Goal: Task Accomplishment & Management: Manage account settings

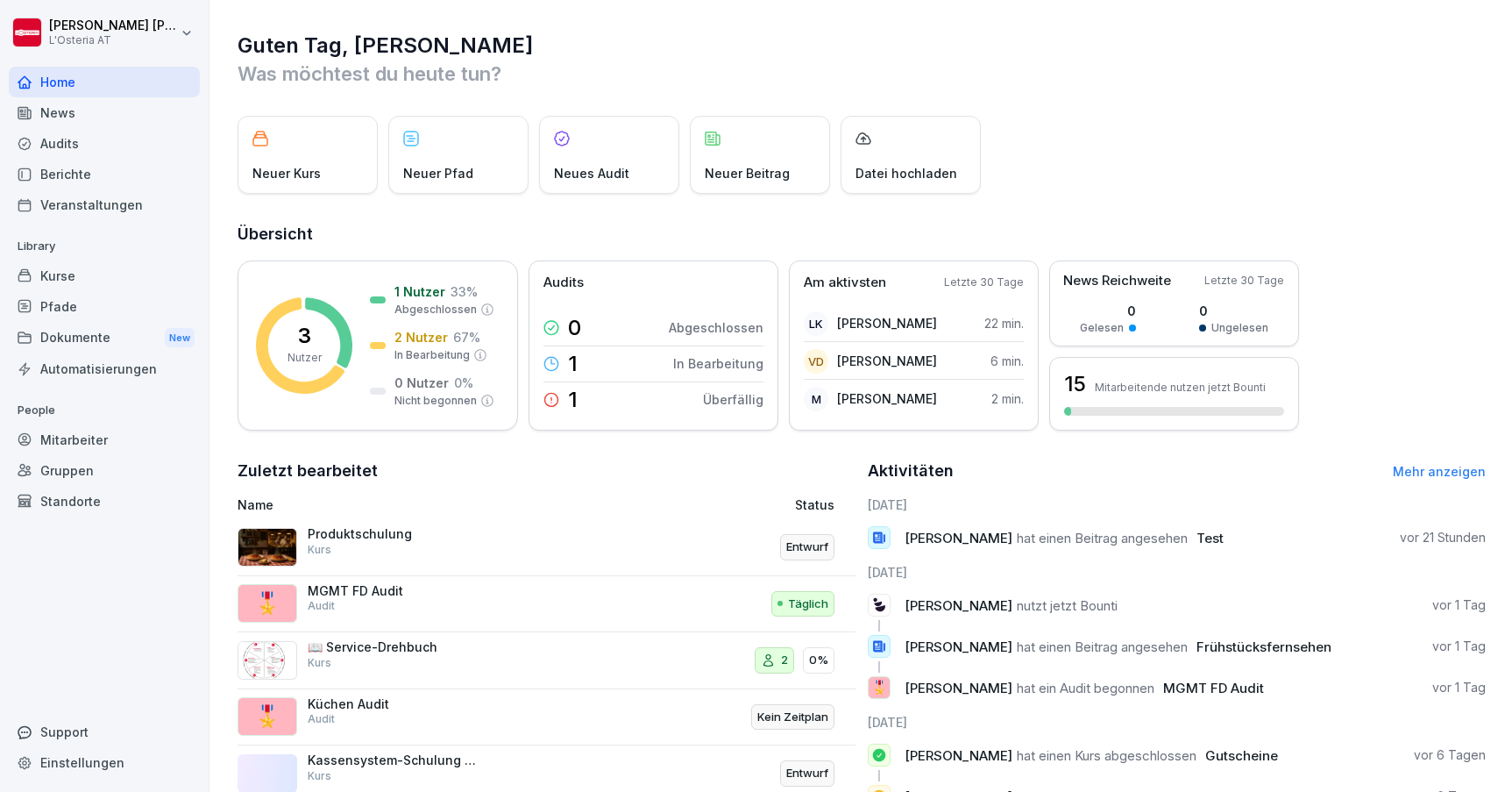
click at [65, 442] on div "Mitarbeiter" at bounding box center [105, 440] width 191 height 31
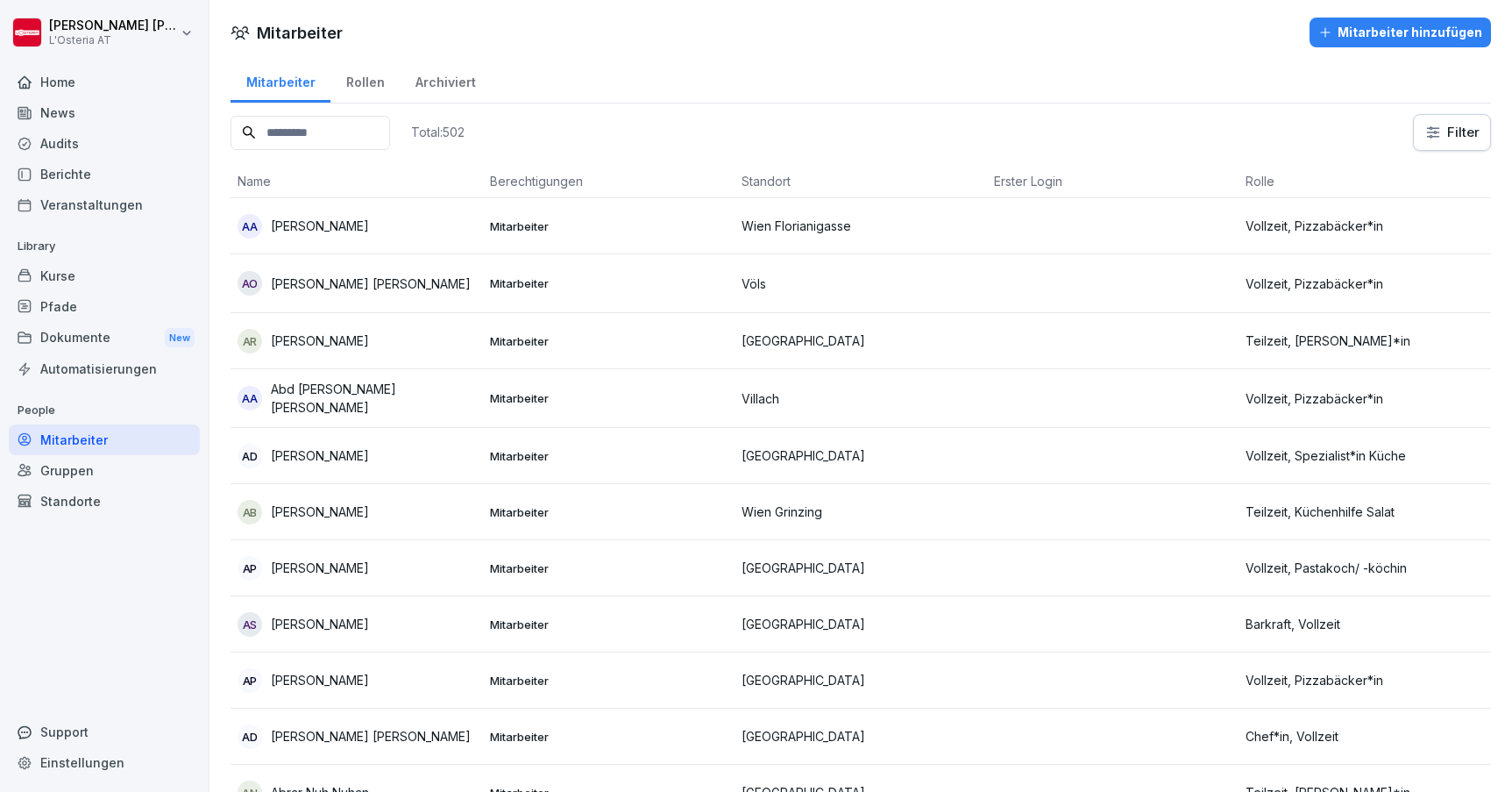
drag, startPoint x: 1322, startPoint y: 666, endPoint x: 80, endPoint y: 81, distance: 1372.9
click at [80, 81] on div "Home" at bounding box center [105, 82] width 191 height 31
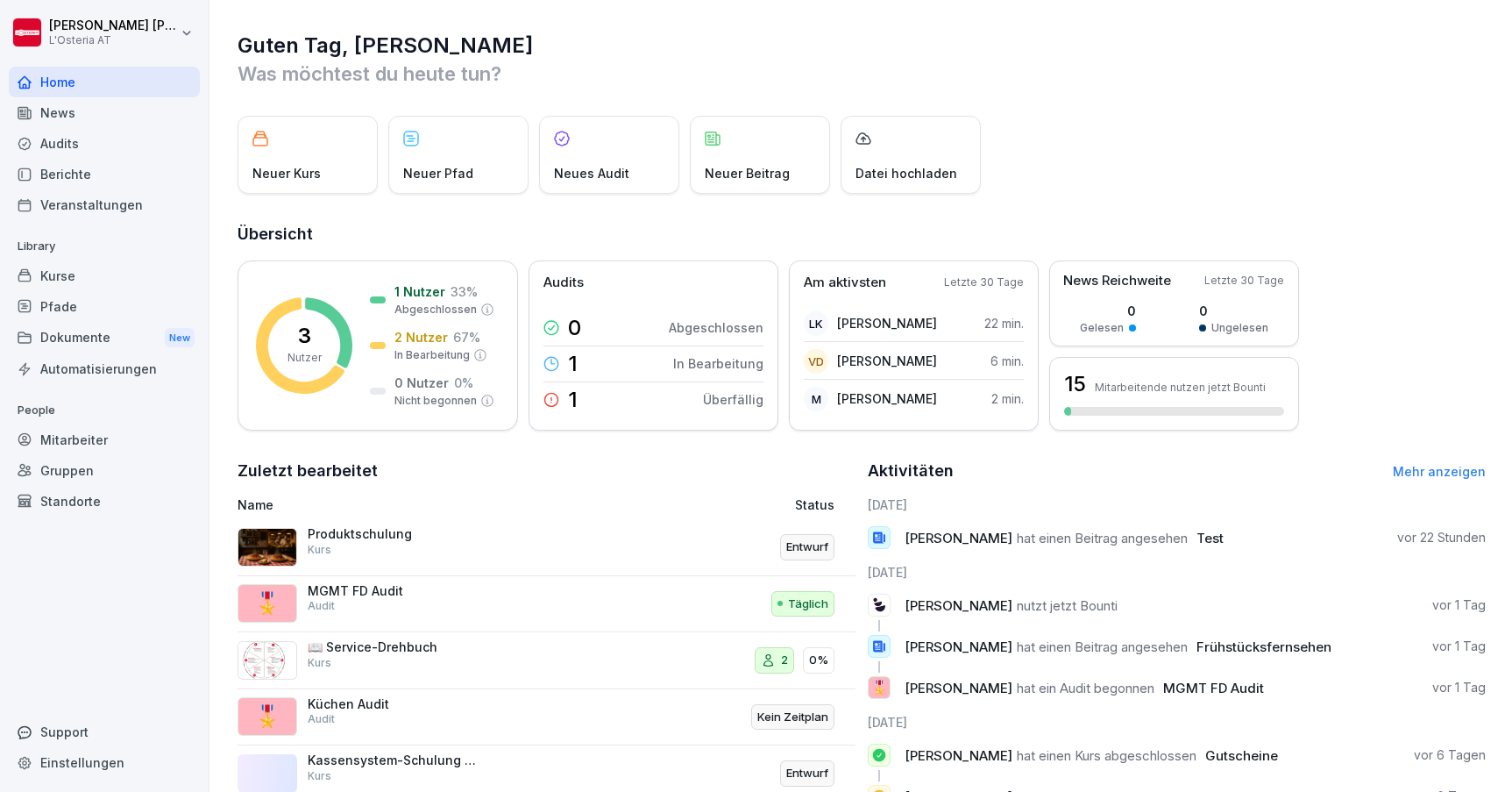
click at [78, 81] on div "Home" at bounding box center [105, 82] width 191 height 31
click at [103, 110] on div "News" at bounding box center [105, 113] width 191 height 31
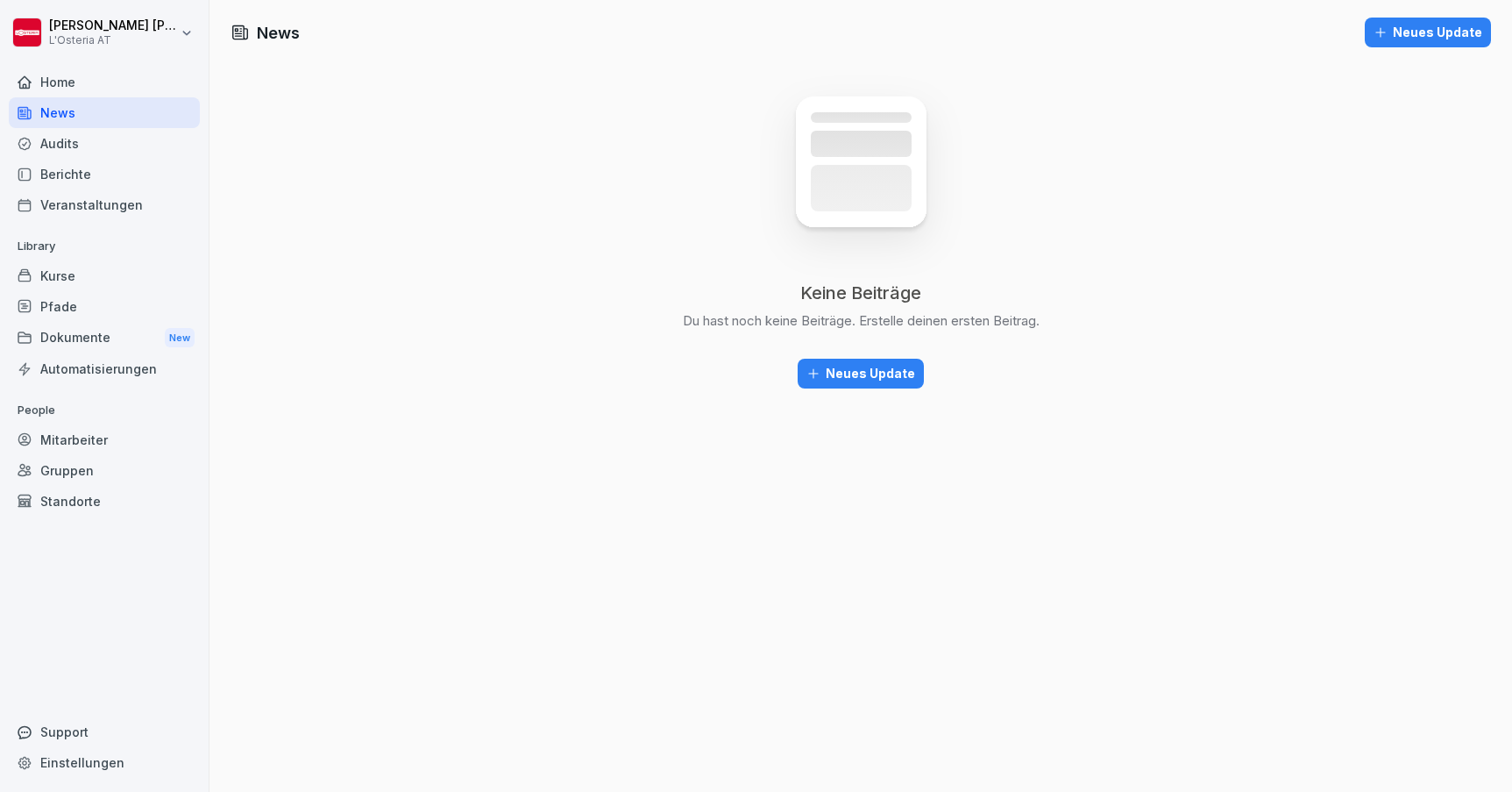
click at [880, 377] on div "Neues Update" at bounding box center [861, 373] width 108 height 19
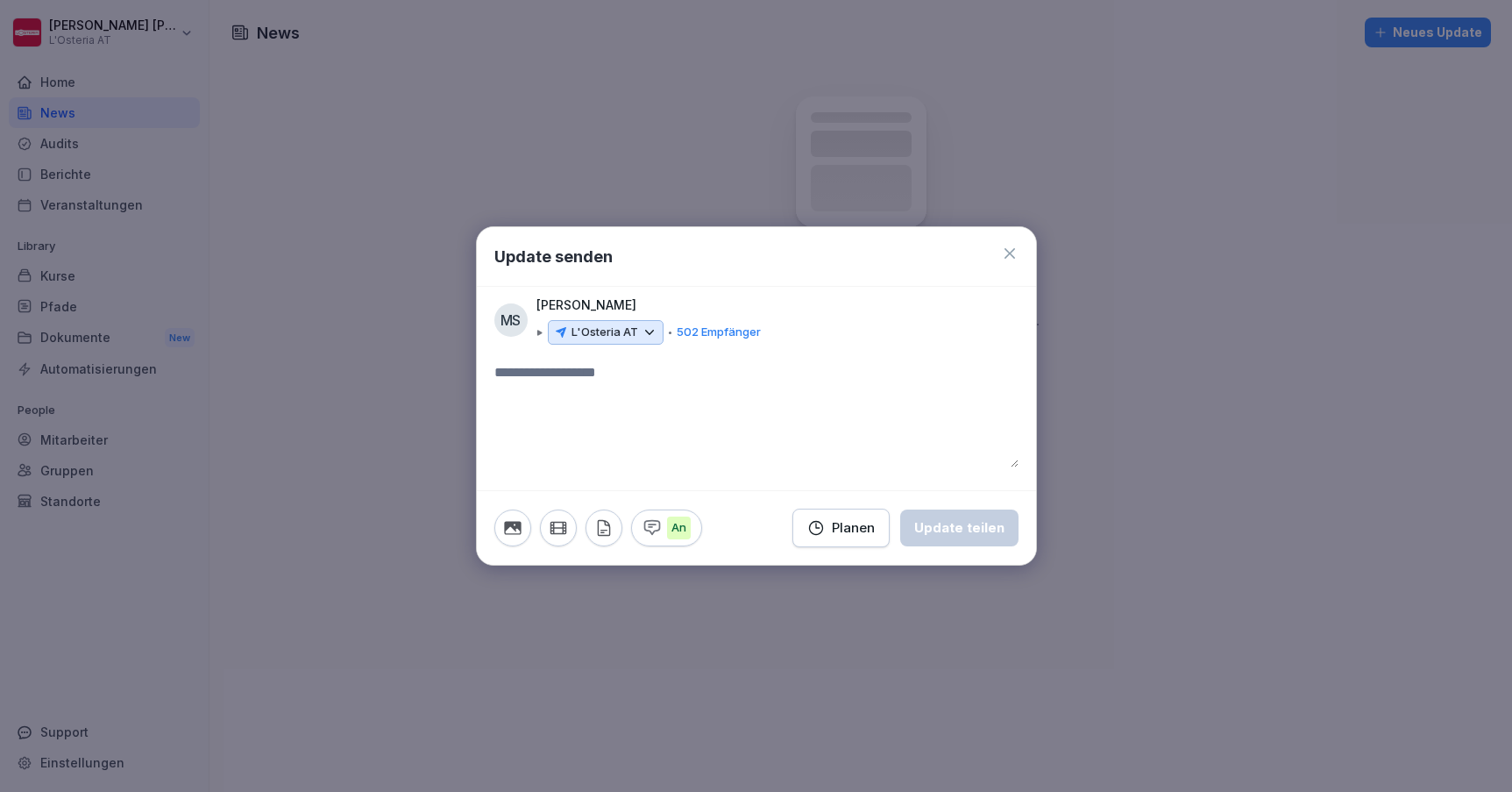
click at [650, 331] on icon at bounding box center [649, 331] width 15 height 15
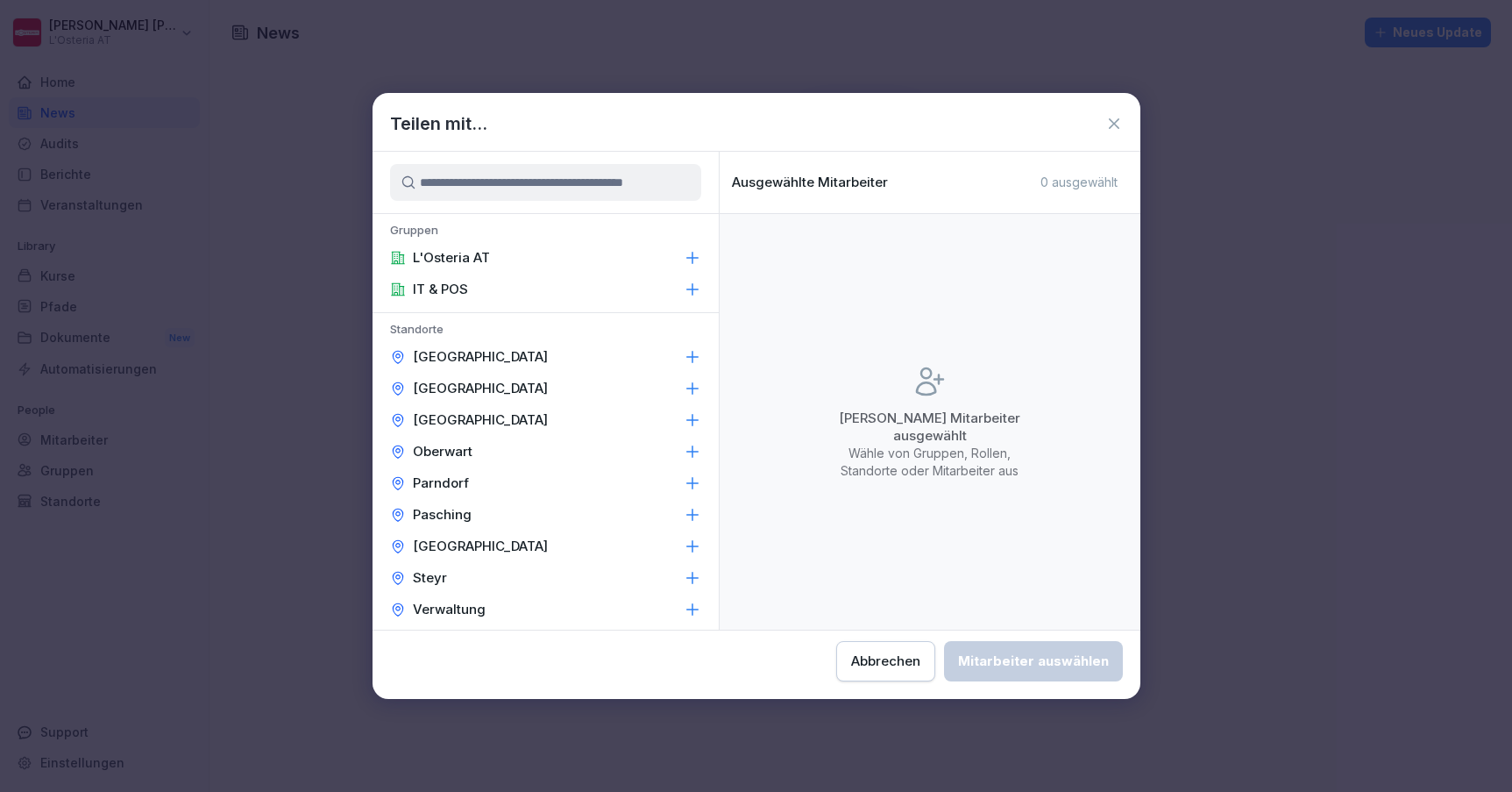
click at [689, 291] on icon at bounding box center [692, 289] width 17 height 17
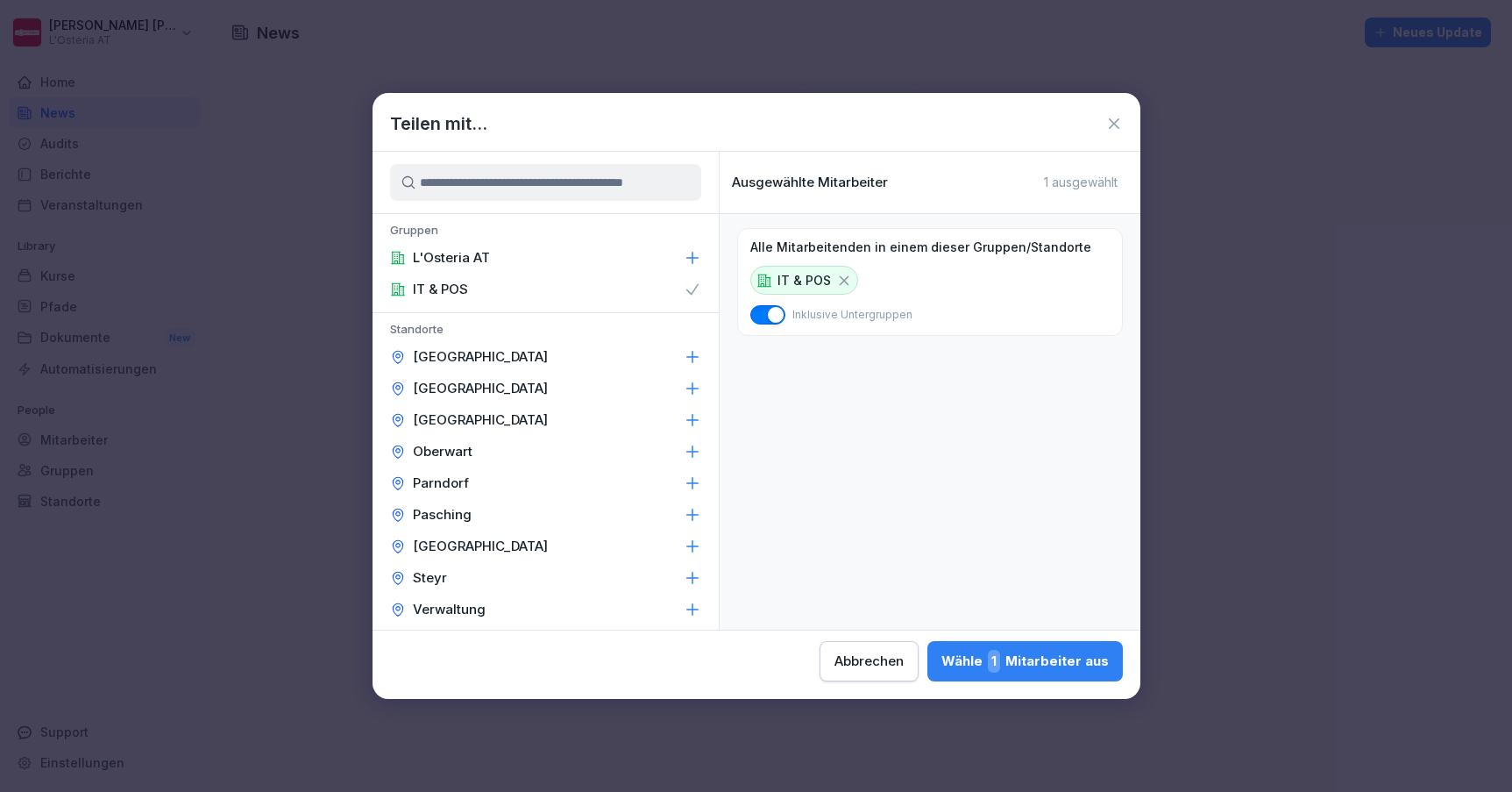
click at [942, 671] on div "Wähle 1 Mitarbeiter aus" at bounding box center [1025, 661] width 168 height 23
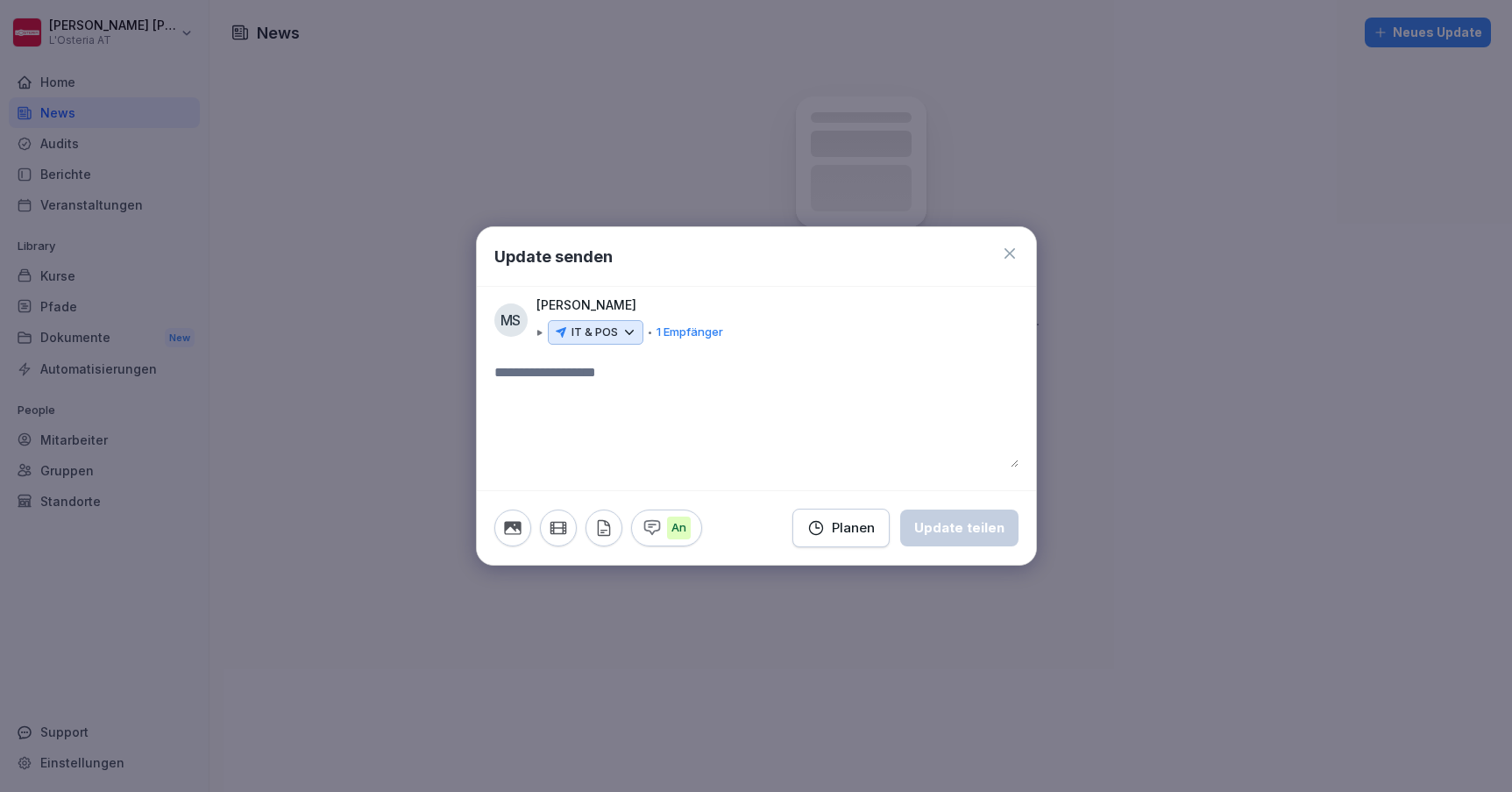
click at [603, 340] on p "IT & POS" at bounding box center [594, 331] width 46 height 17
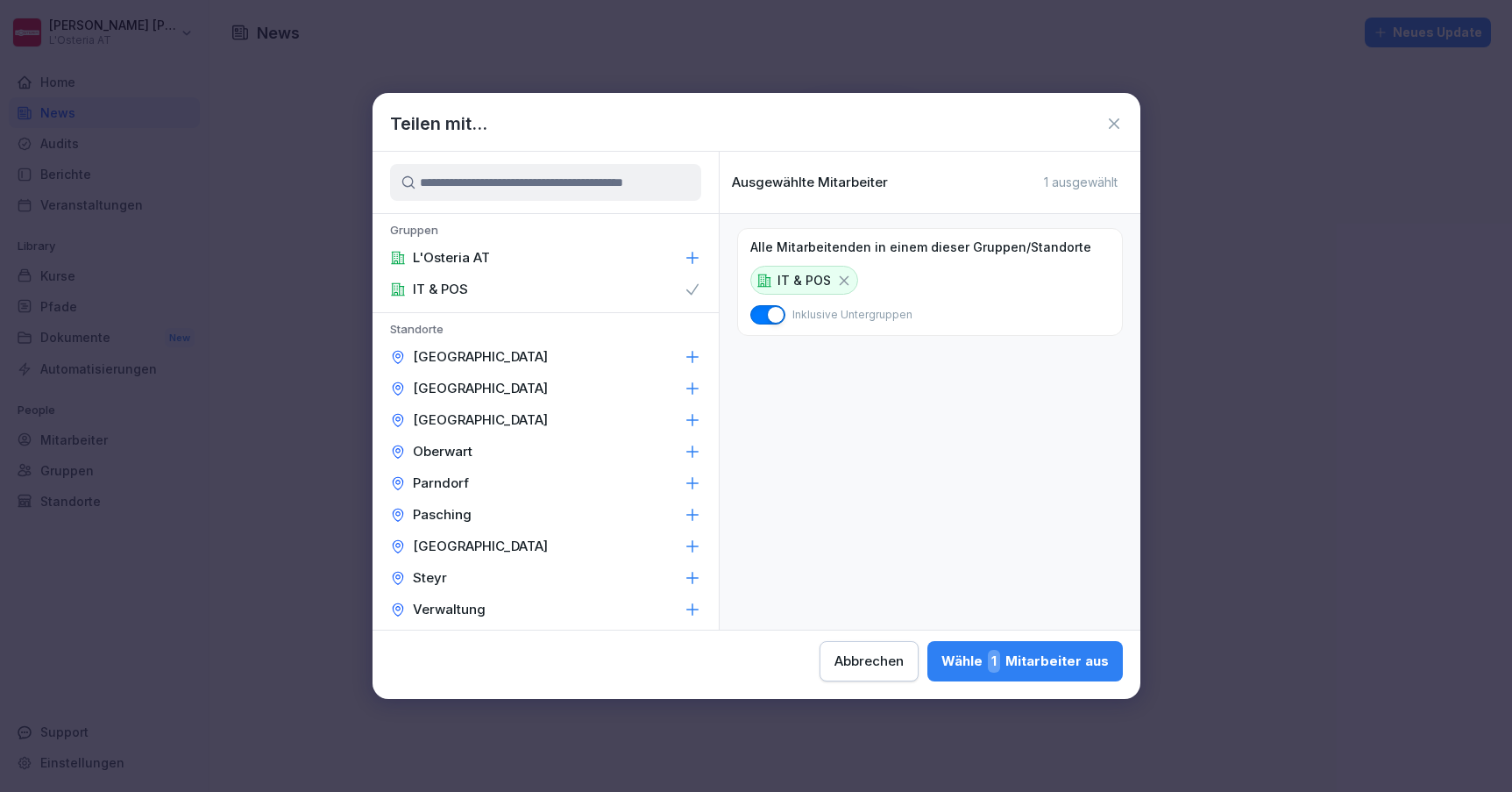
click at [695, 286] on icon at bounding box center [692, 289] width 17 height 17
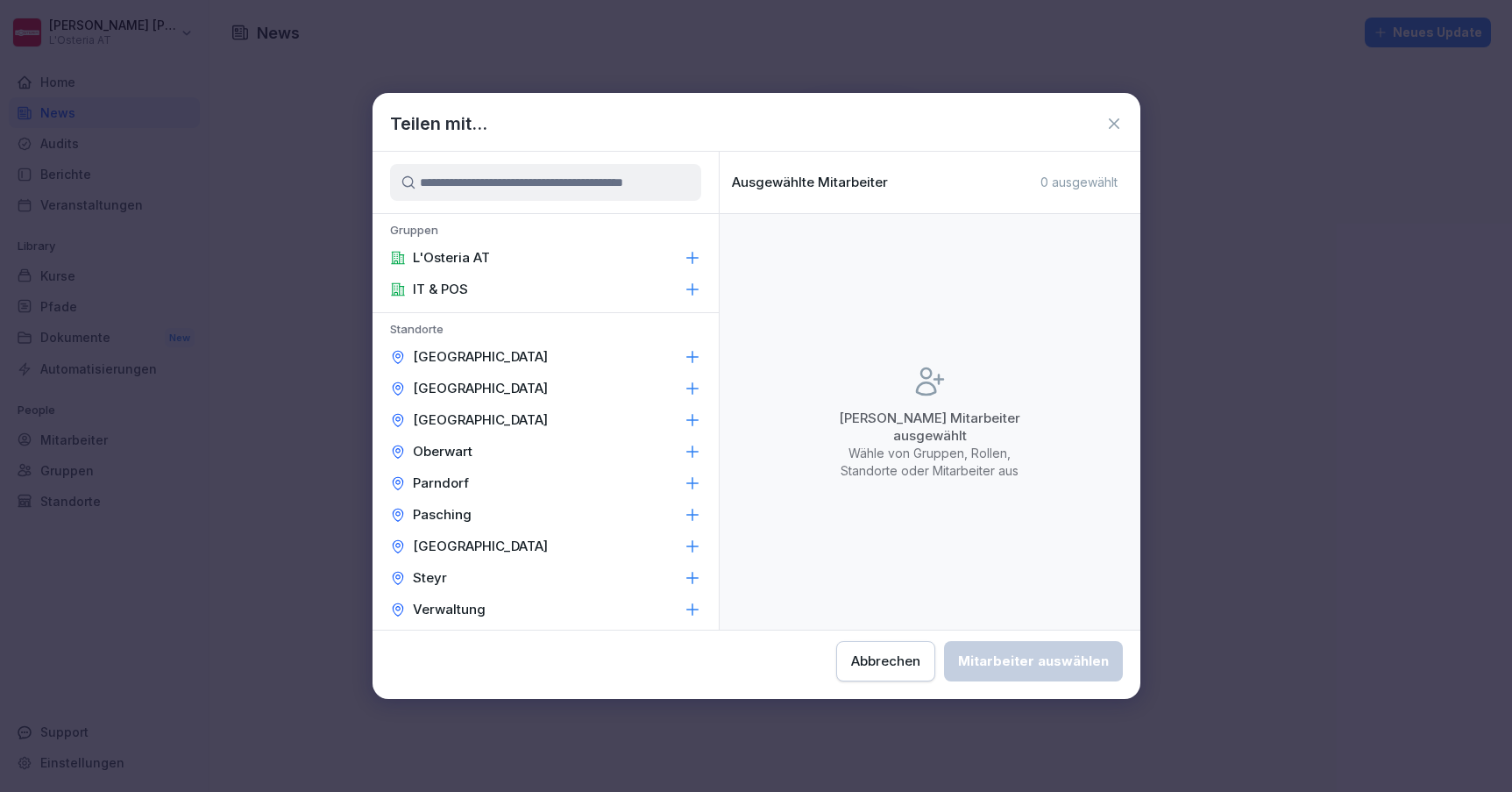
click at [639, 258] on div "L'Osteria AT" at bounding box center [546, 257] width 347 height 32
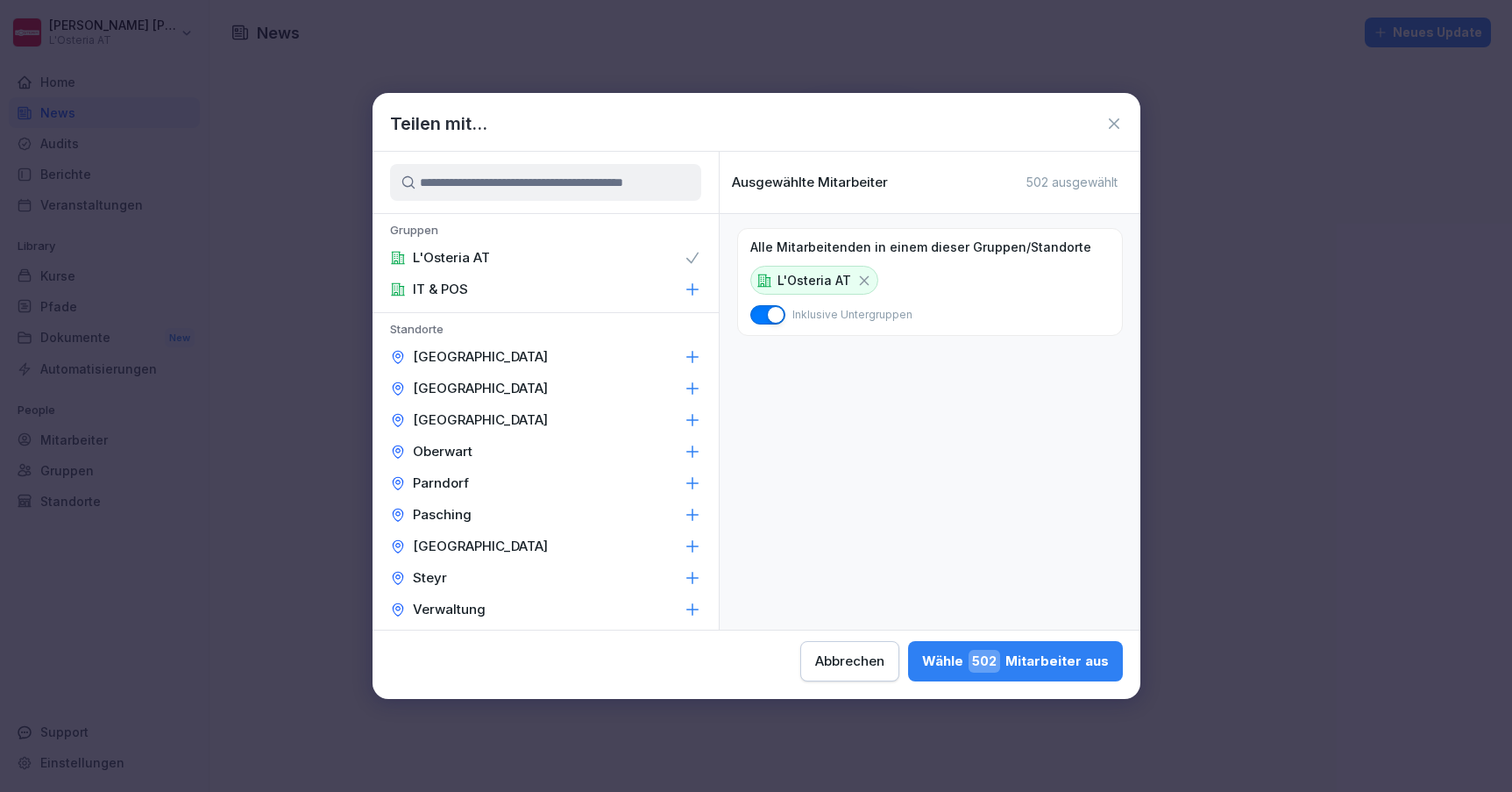
click at [636, 261] on div "L'Osteria AT" at bounding box center [546, 257] width 347 height 32
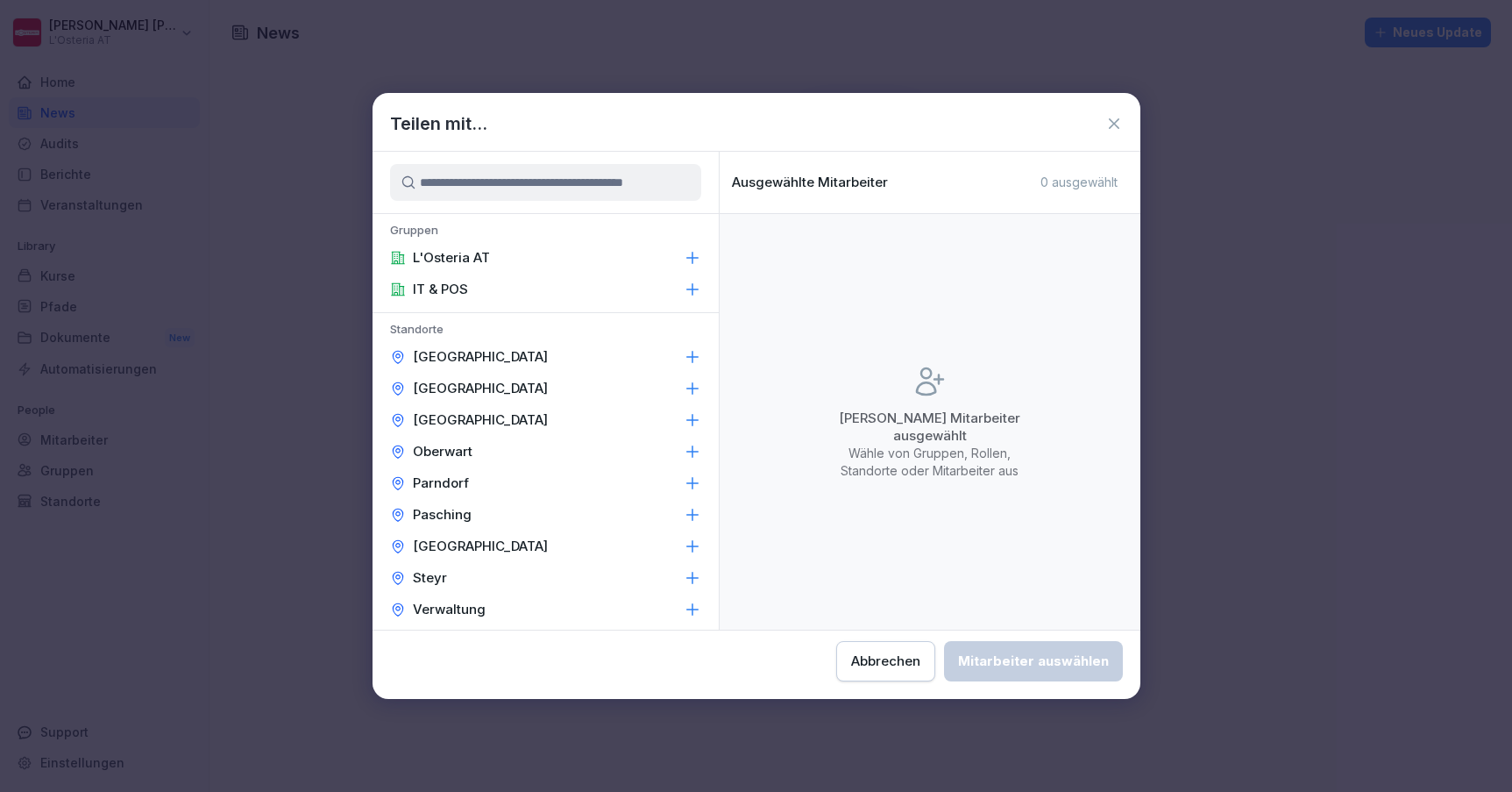
click at [640, 288] on div "IT & POS" at bounding box center [546, 289] width 347 height 32
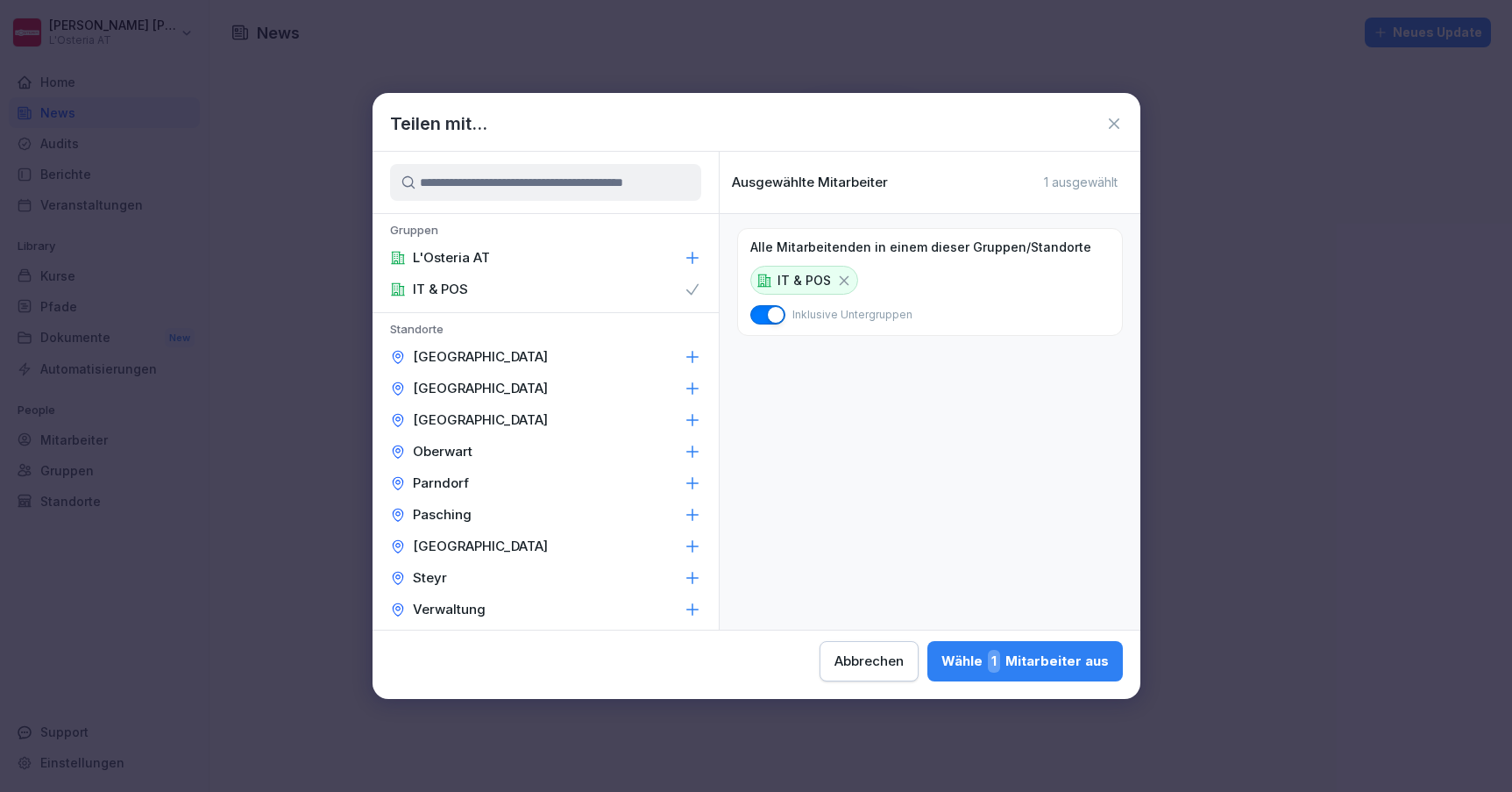
click at [607, 290] on div "IT & POS" at bounding box center [546, 289] width 347 height 32
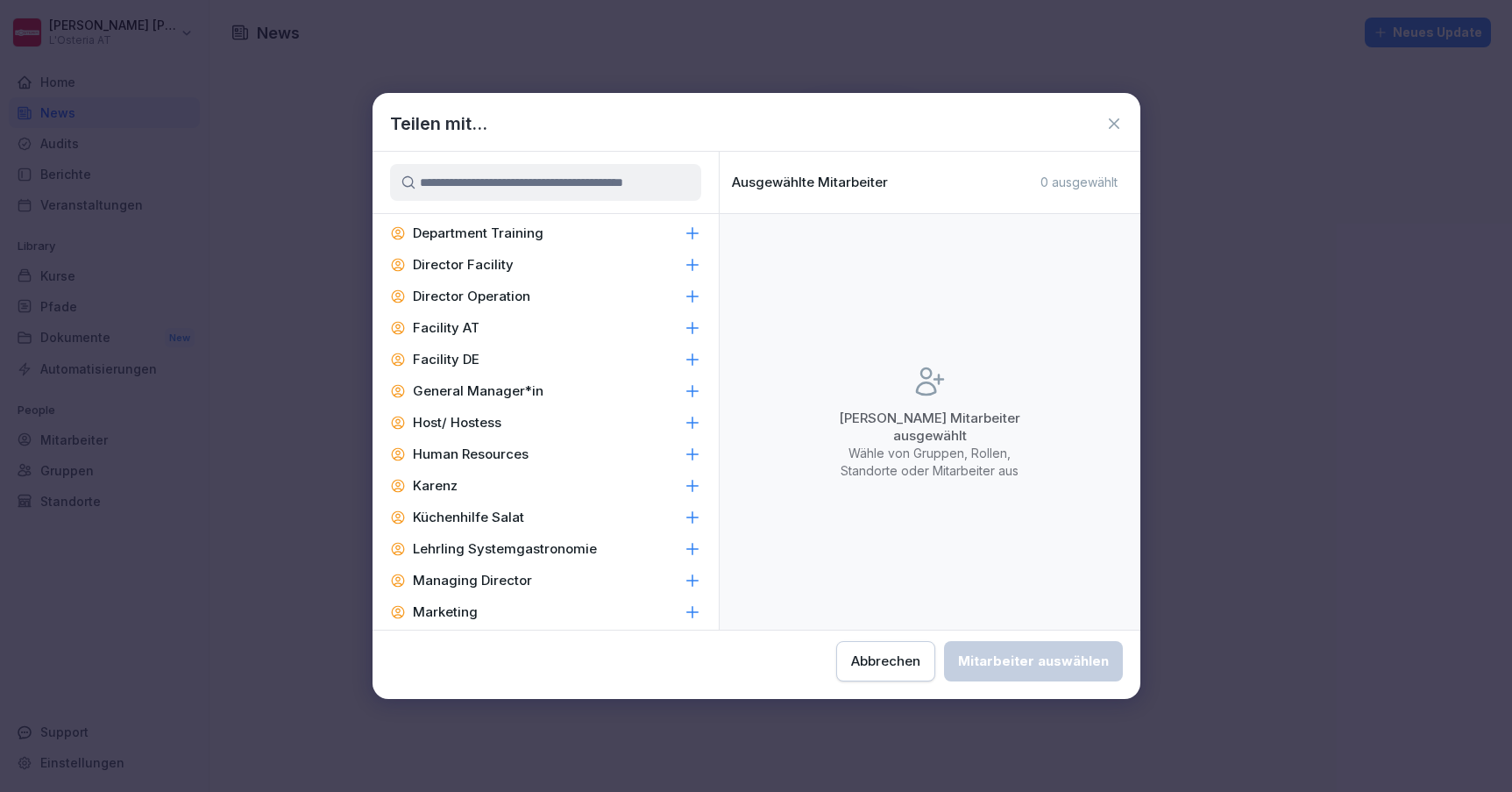
scroll to position [1027, 0]
click at [690, 388] on icon at bounding box center [691, 394] width 12 height 12
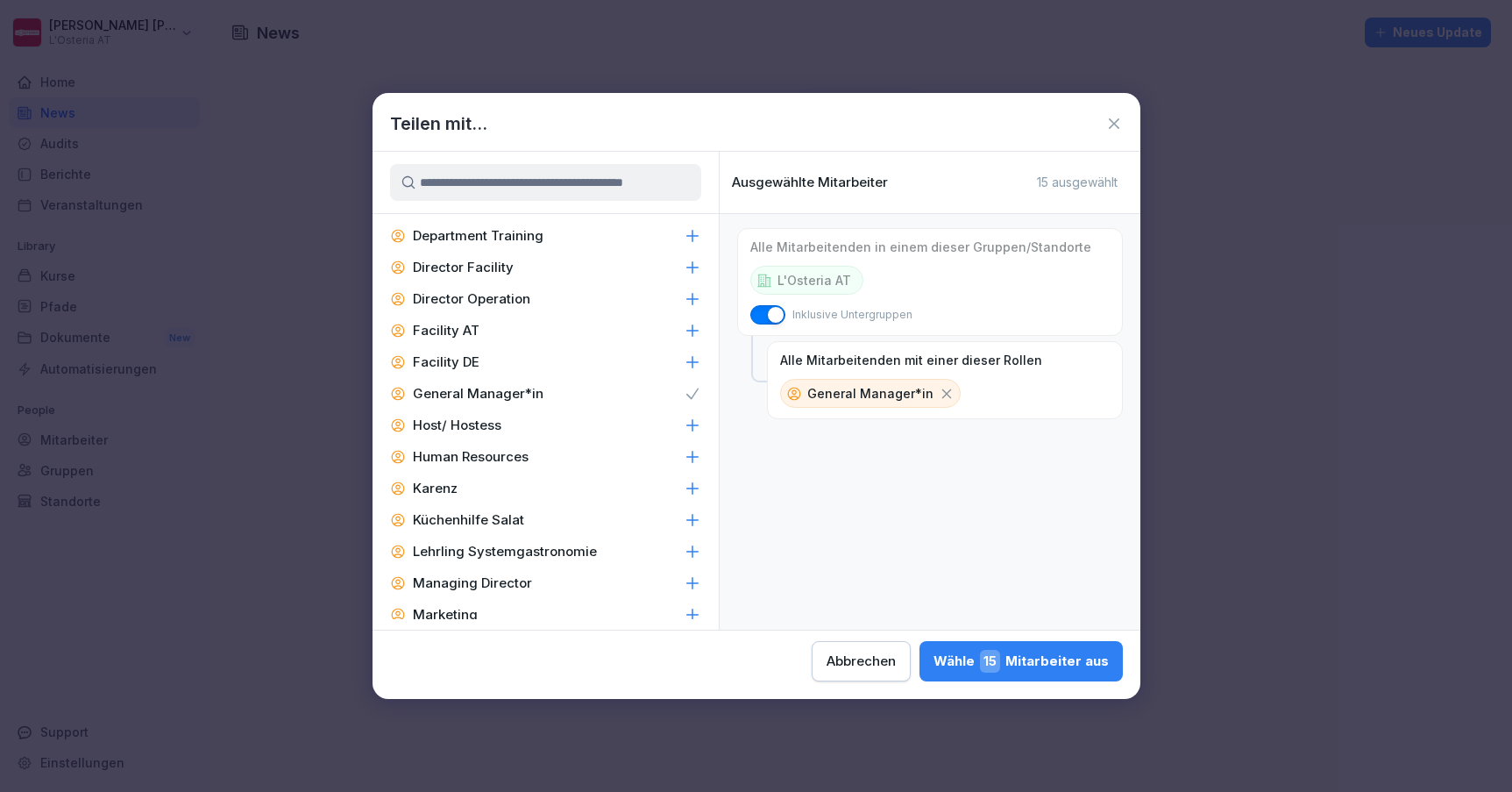
click at [693, 385] on icon at bounding box center [692, 393] width 17 height 17
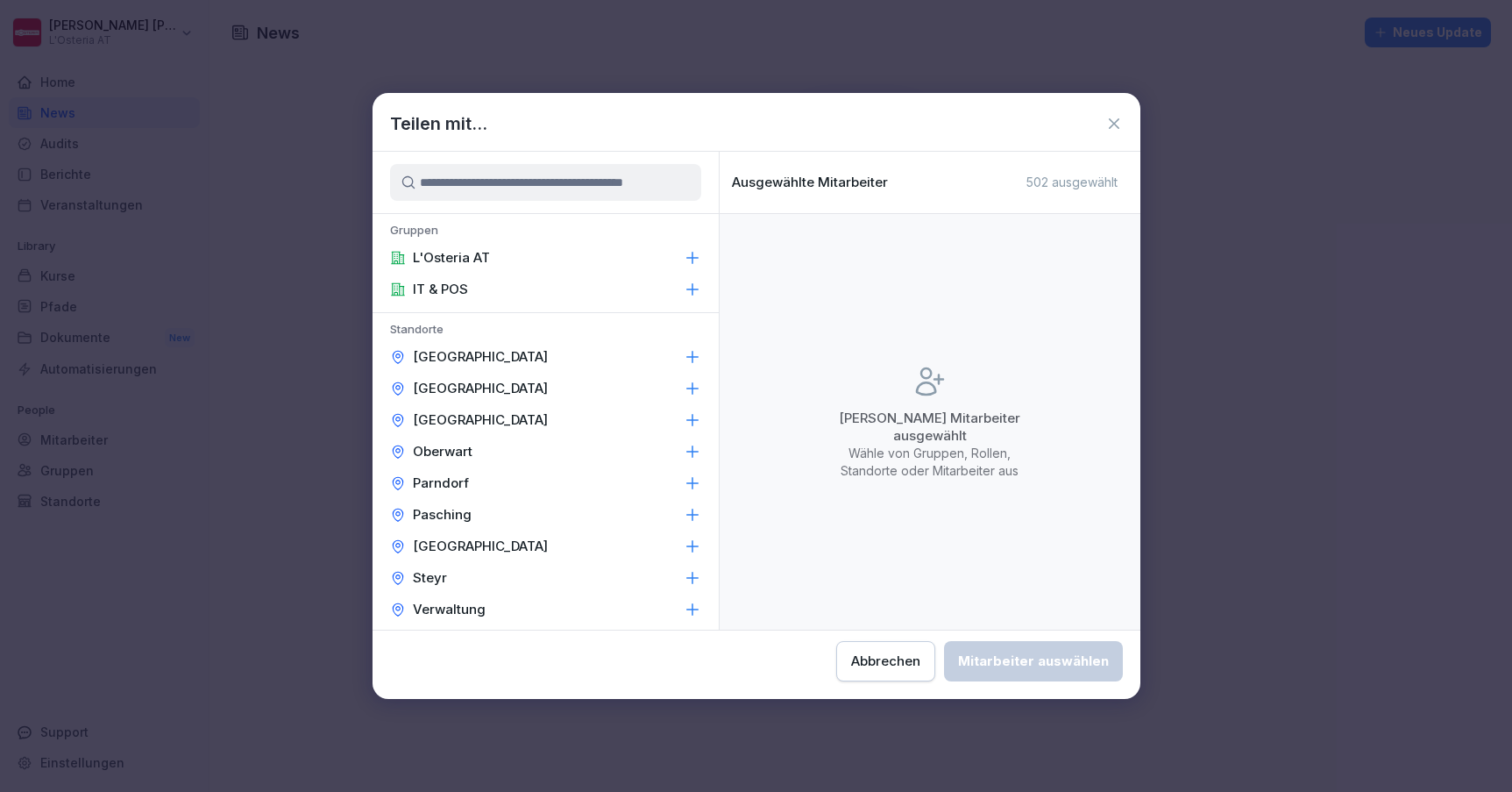
scroll to position [0, 0]
click at [580, 294] on div "IT & POS" at bounding box center [546, 289] width 347 height 32
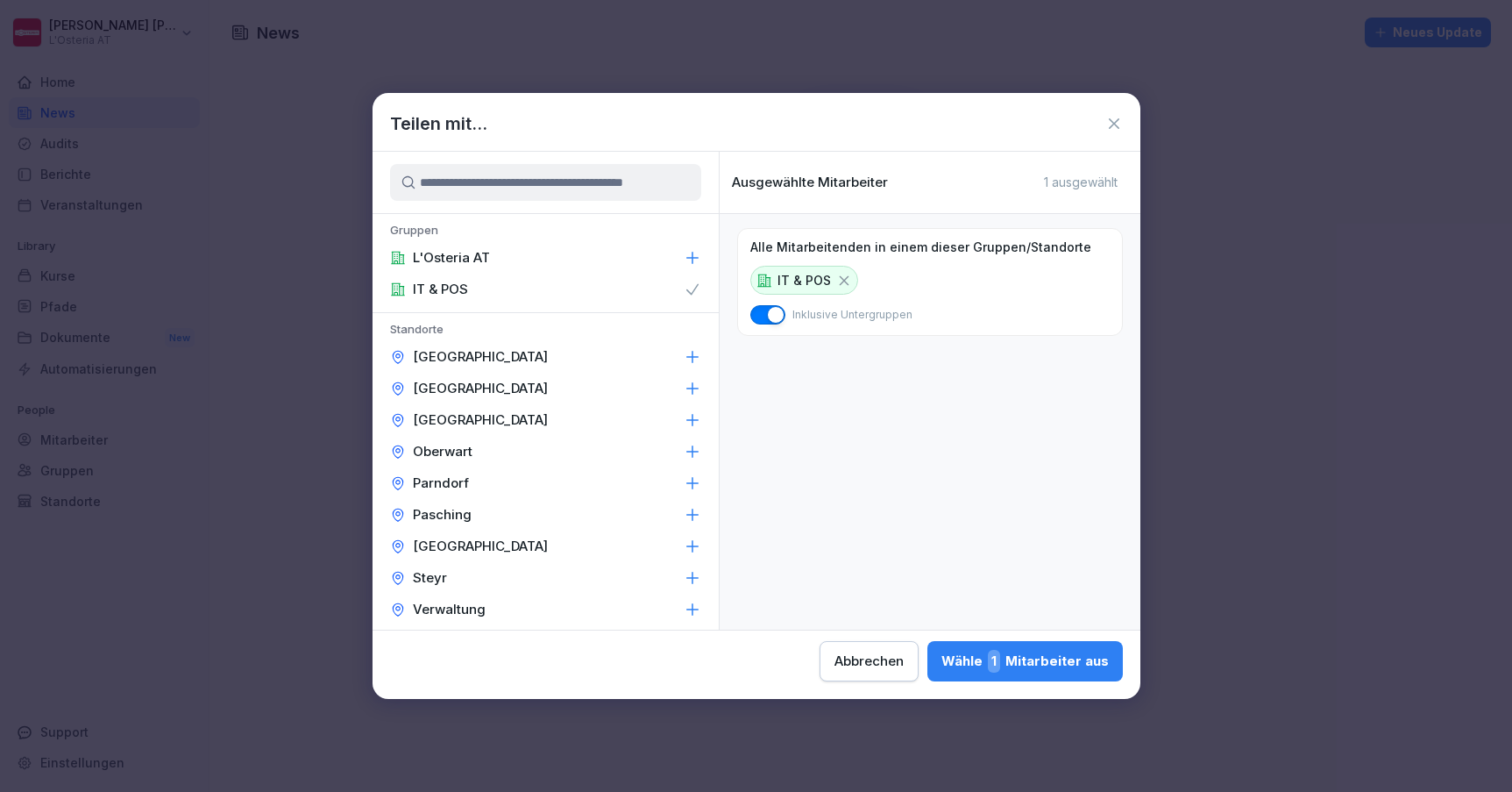
click at [605, 685] on div "Teilen mit... Gruppen L'Osteria AT IT & POS Standorte Graz Innsbruck Linz Oberw…" at bounding box center [756, 396] width 768 height 606
click at [942, 653] on div "Wähle 1 Mitarbeiter aus" at bounding box center [1025, 661] width 168 height 23
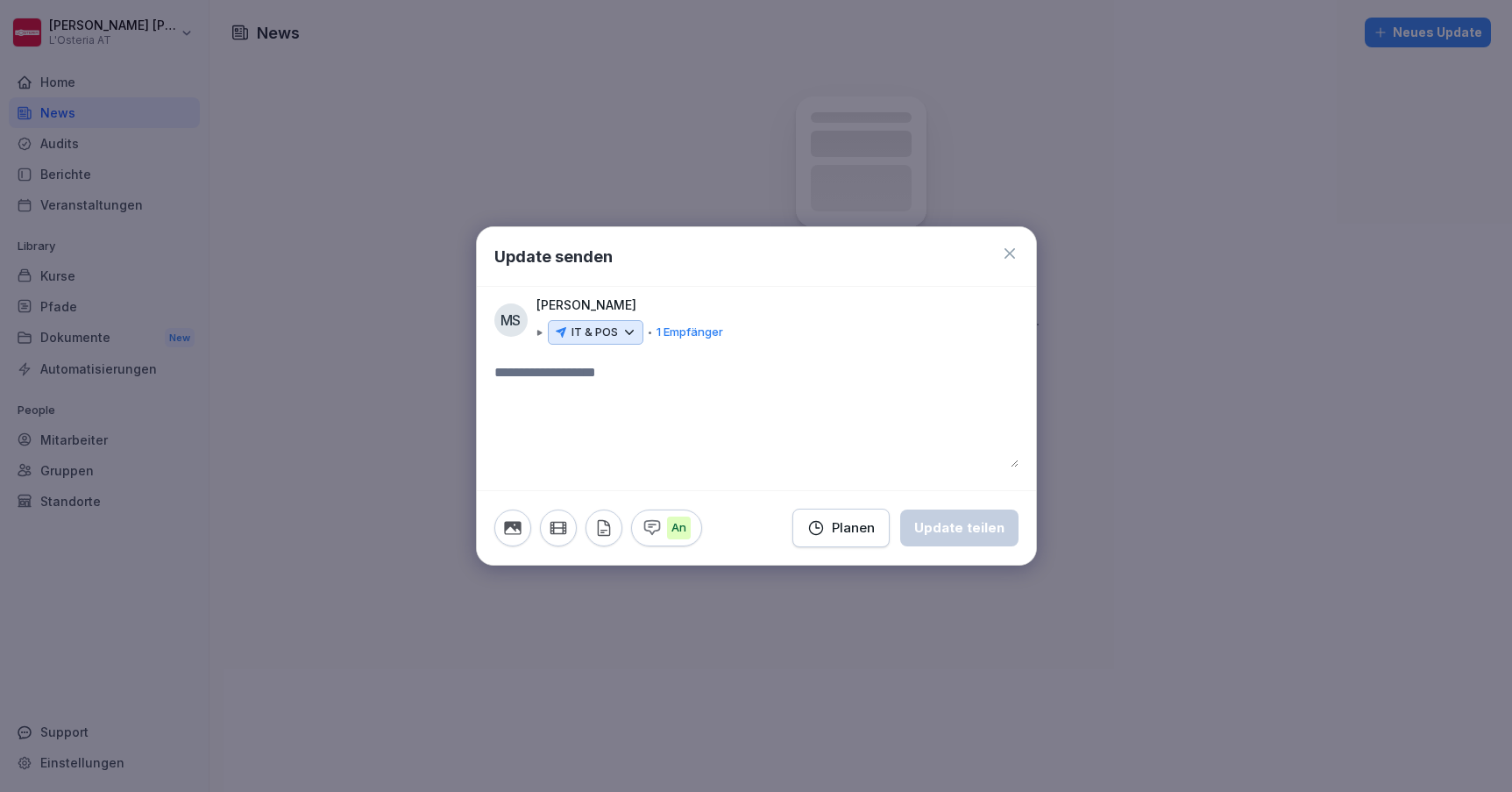
click at [635, 405] on textarea at bounding box center [756, 415] width 524 height 106
click at [515, 528] on icon "button" at bounding box center [512, 527] width 16 height 14
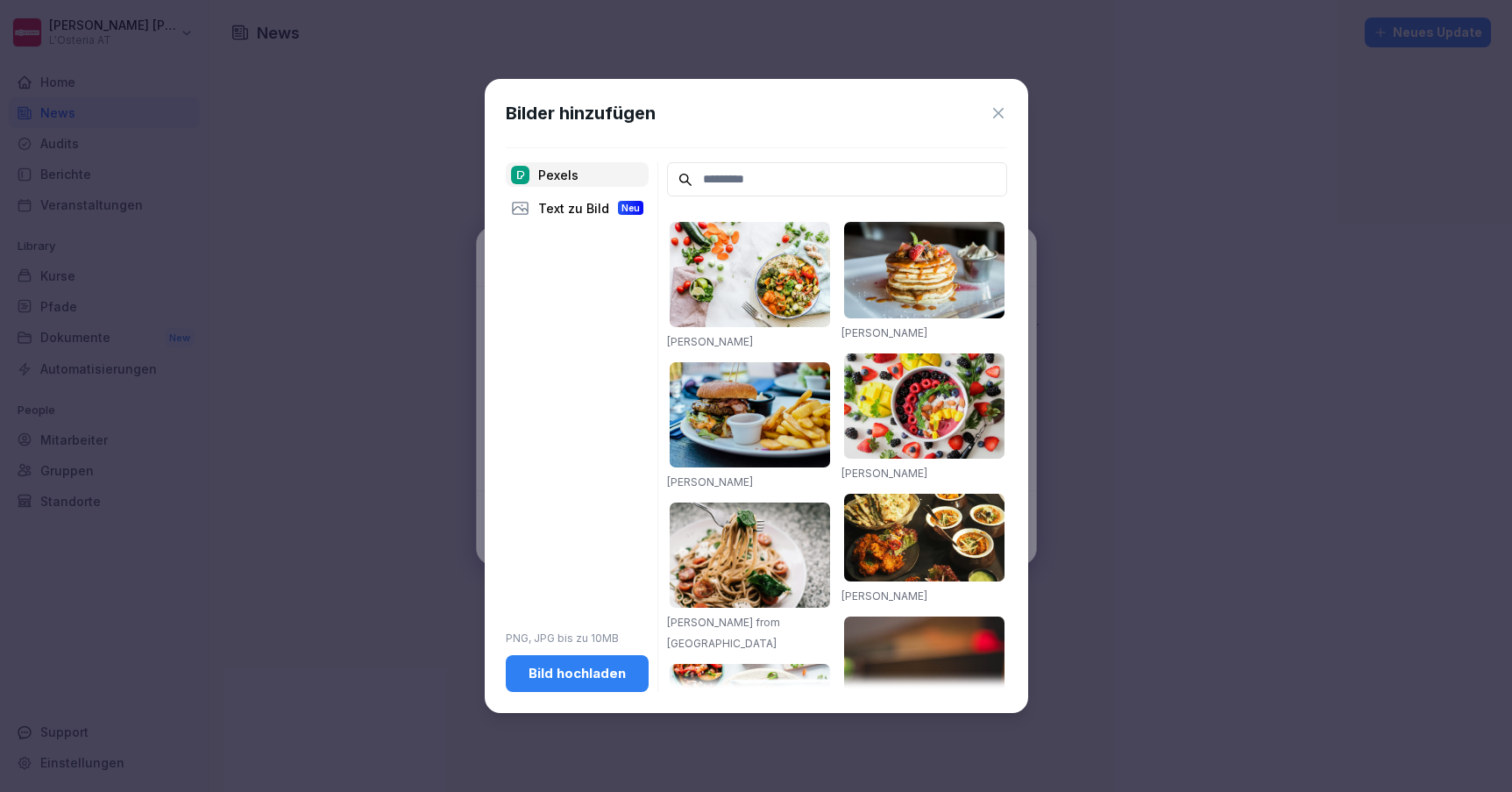
click at [867, 277] on img at bounding box center [924, 270] width 161 height 96
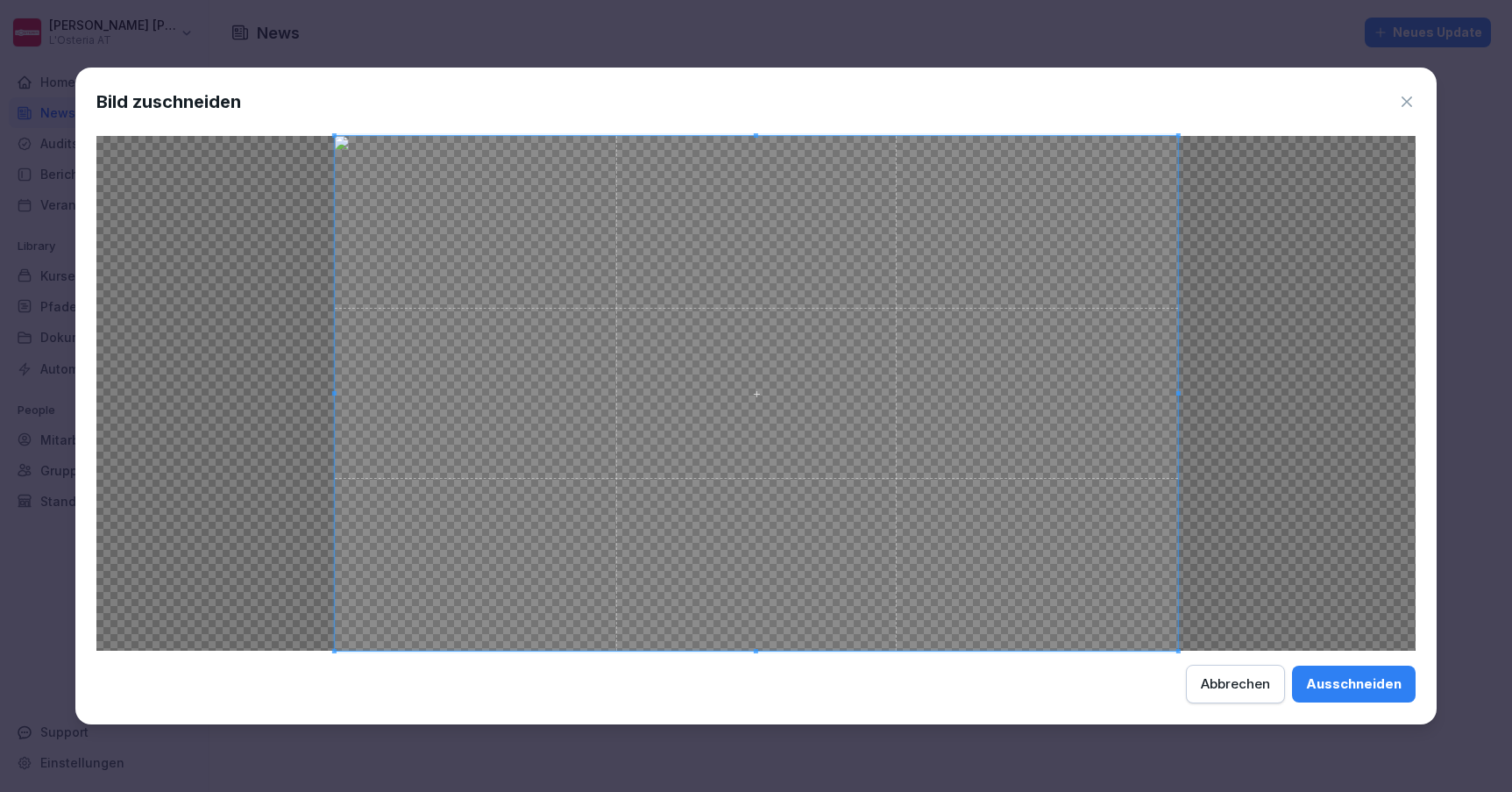
click at [1306, 685] on button "Ausschneiden" at bounding box center [1354, 684] width 124 height 37
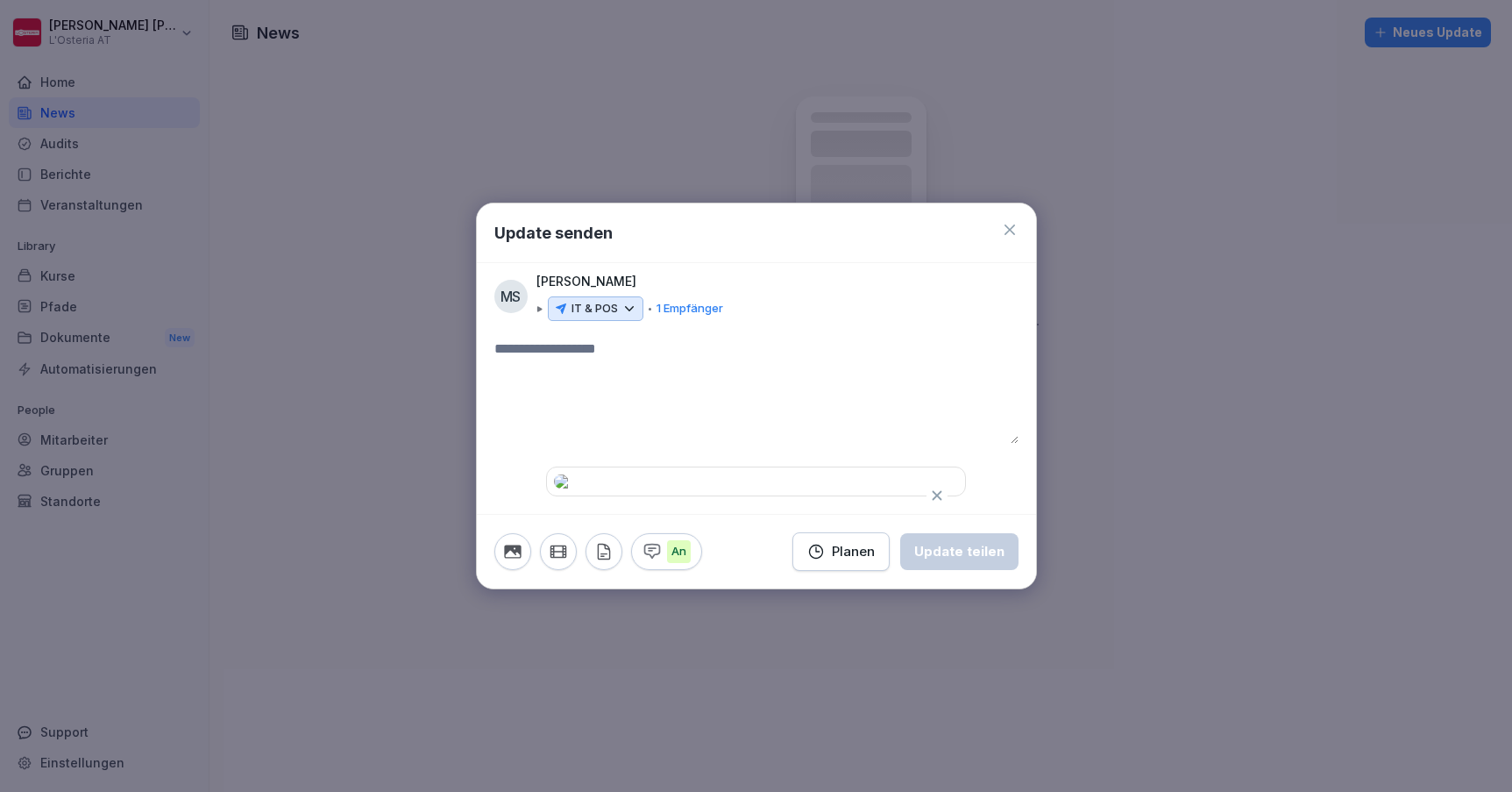
click at [714, 339] on textarea at bounding box center [756, 391] width 524 height 106
type textarea "**********"
click at [969, 562] on div "Update teilen" at bounding box center [960, 551] width 90 height 19
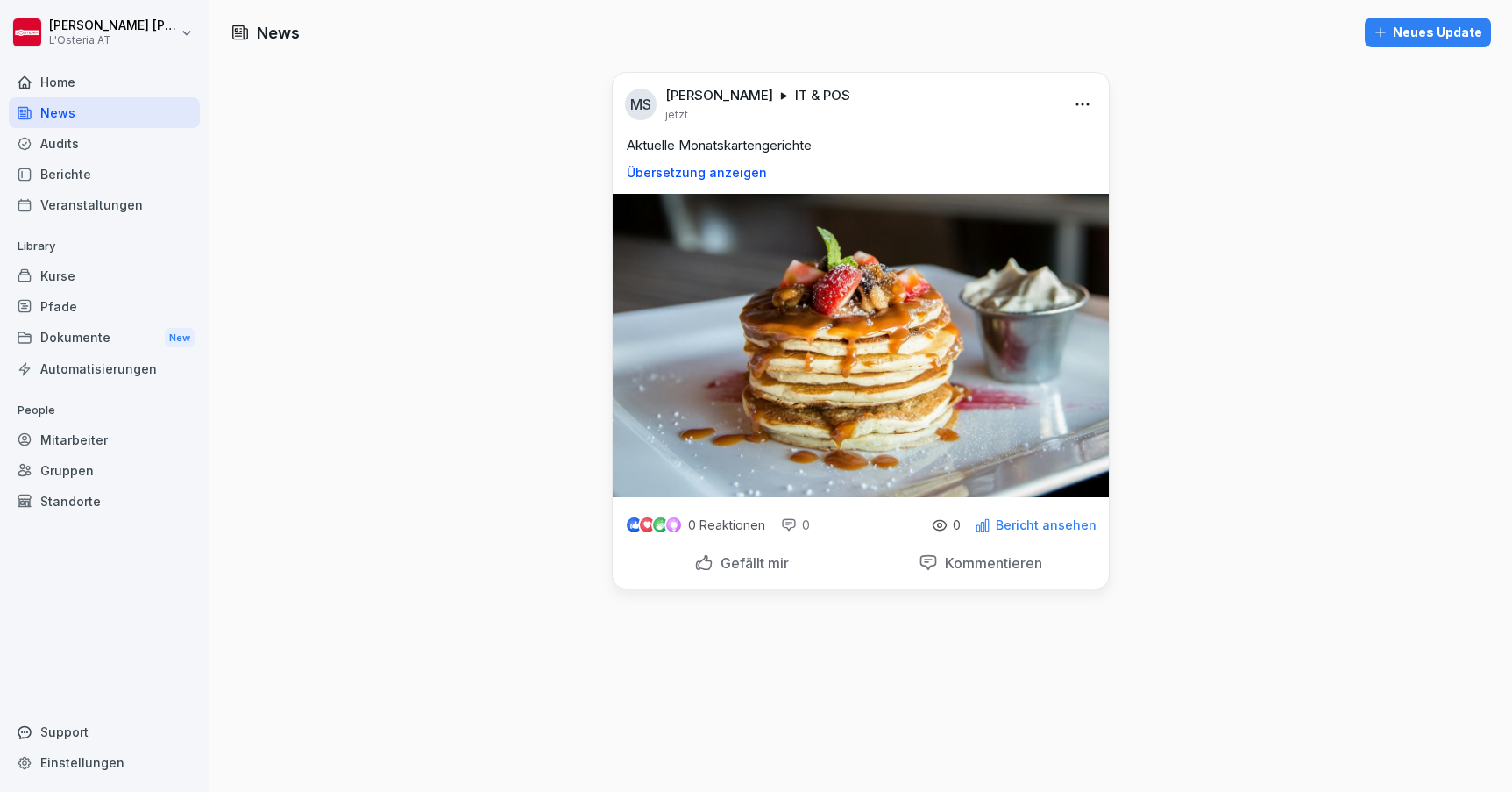
click at [1082, 102] on html "Manfred Schneider L'Osteria AT Home News Audits Berichte Veranstaltungen Librar…" at bounding box center [756, 396] width 1512 height 792
click at [1257, 468] on html "Manfred Schneider L'Osteria AT Home News Audits Berichte Veranstaltungen Librar…" at bounding box center [756, 396] width 1512 height 792
click at [1081, 105] on html "Manfred Schneider L'Osteria AT Home News Audits Berichte Veranstaltungen Librar…" at bounding box center [756, 396] width 1512 height 792
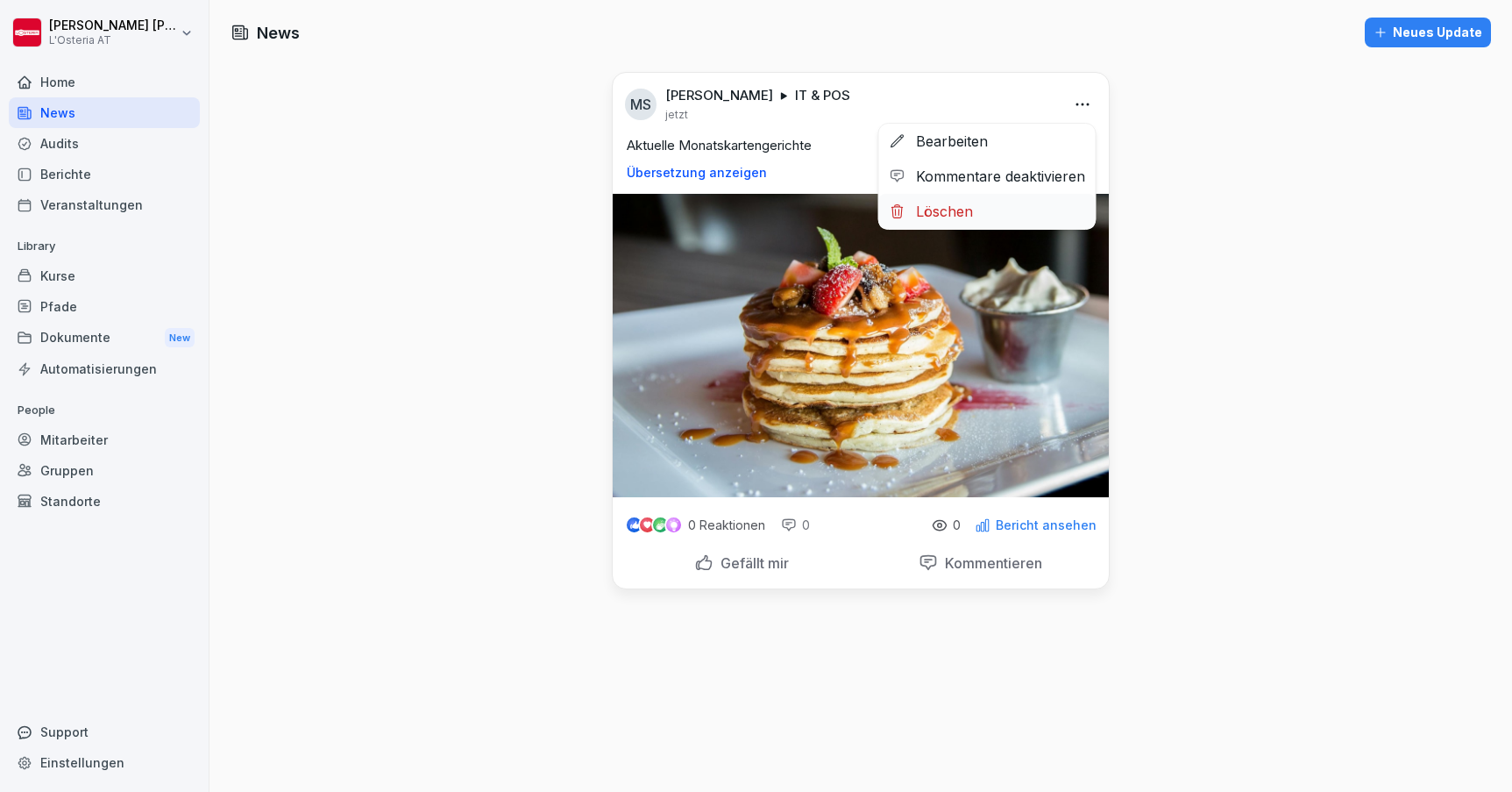
click at [955, 217] on div "Löschen" at bounding box center [988, 211] width 217 height 35
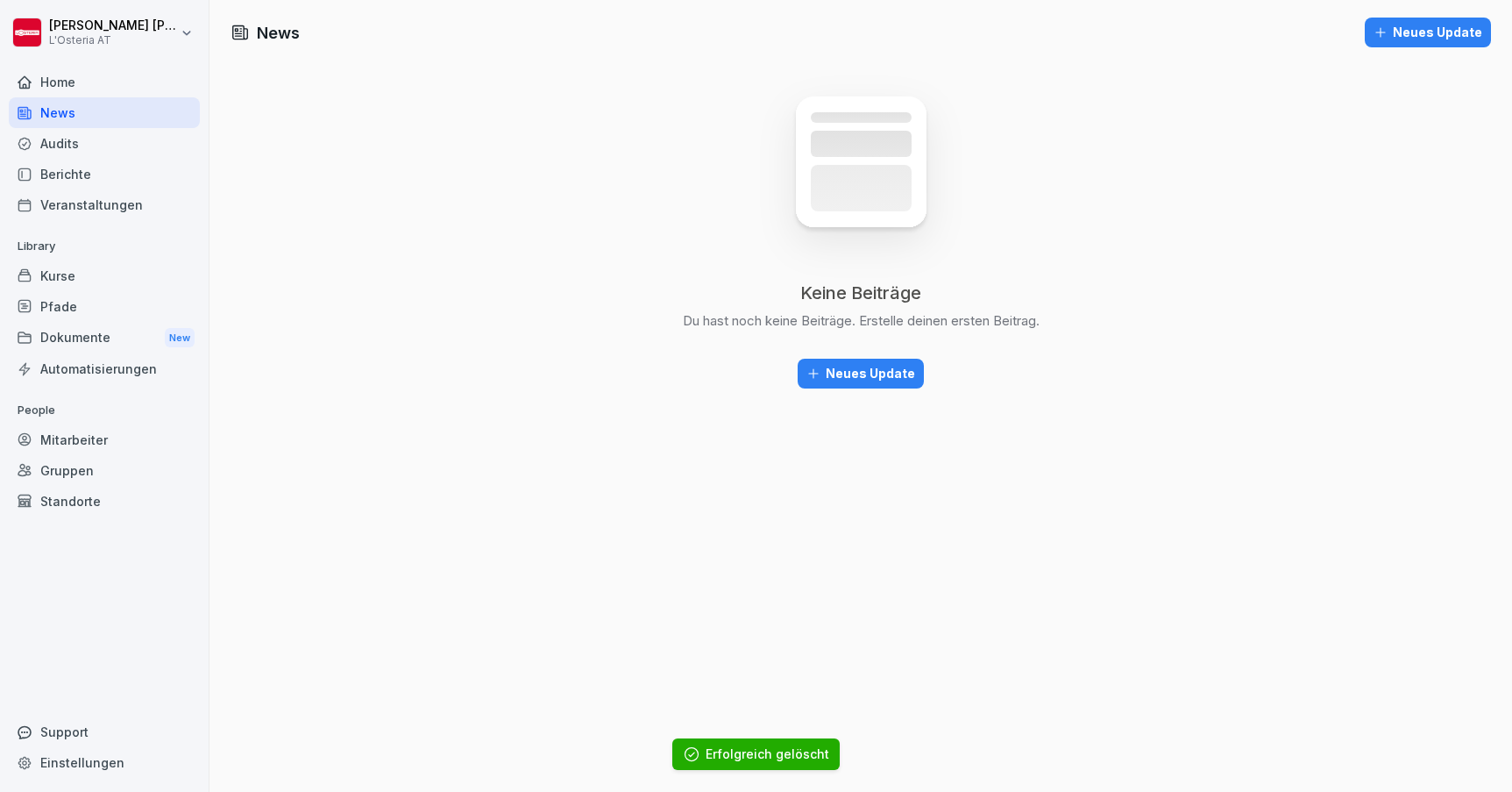
click at [867, 382] on div "Neues Update" at bounding box center [861, 373] width 108 height 19
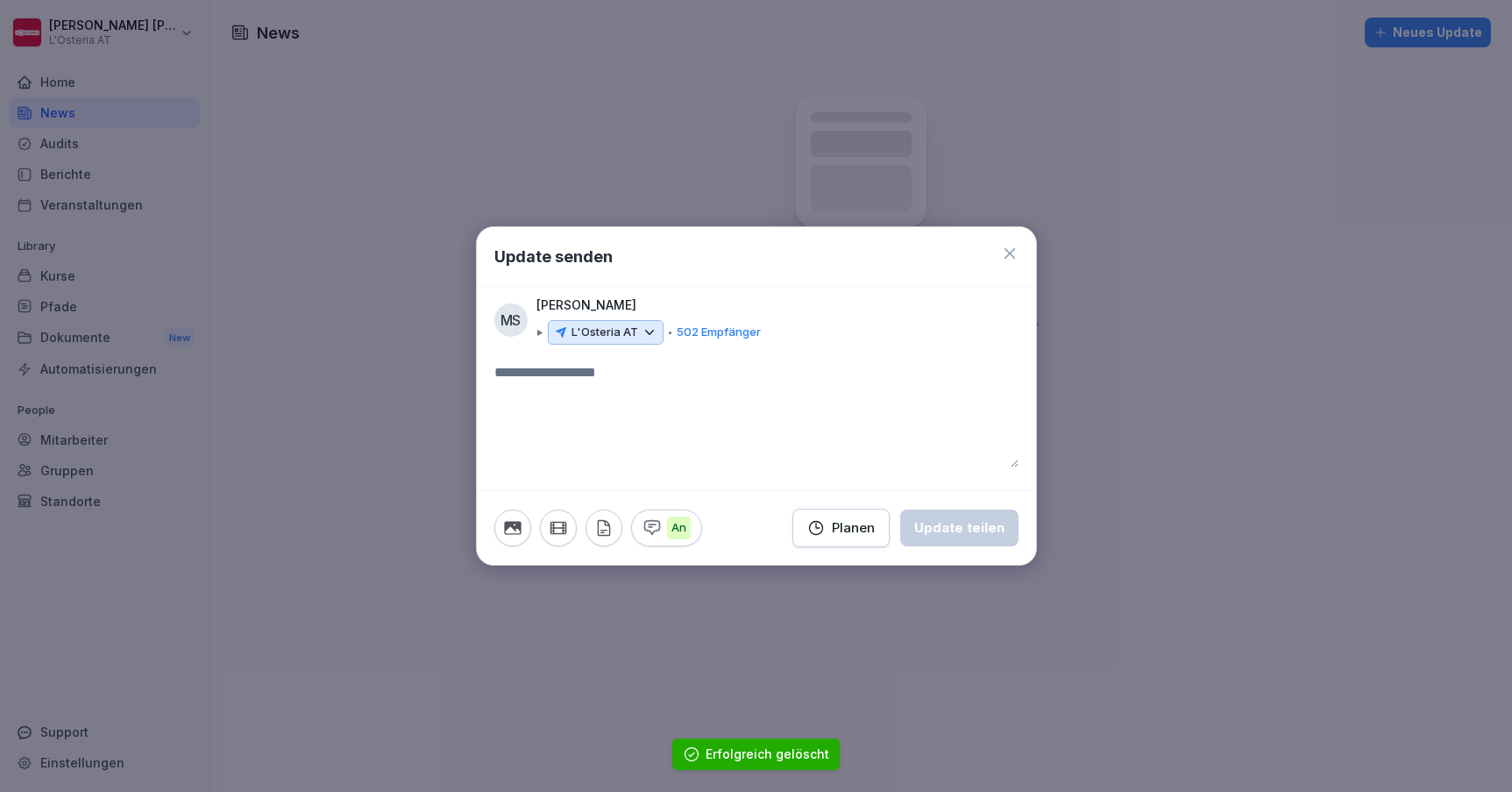
click at [636, 332] on div "L'Osteria AT" at bounding box center [606, 331] width 116 height 24
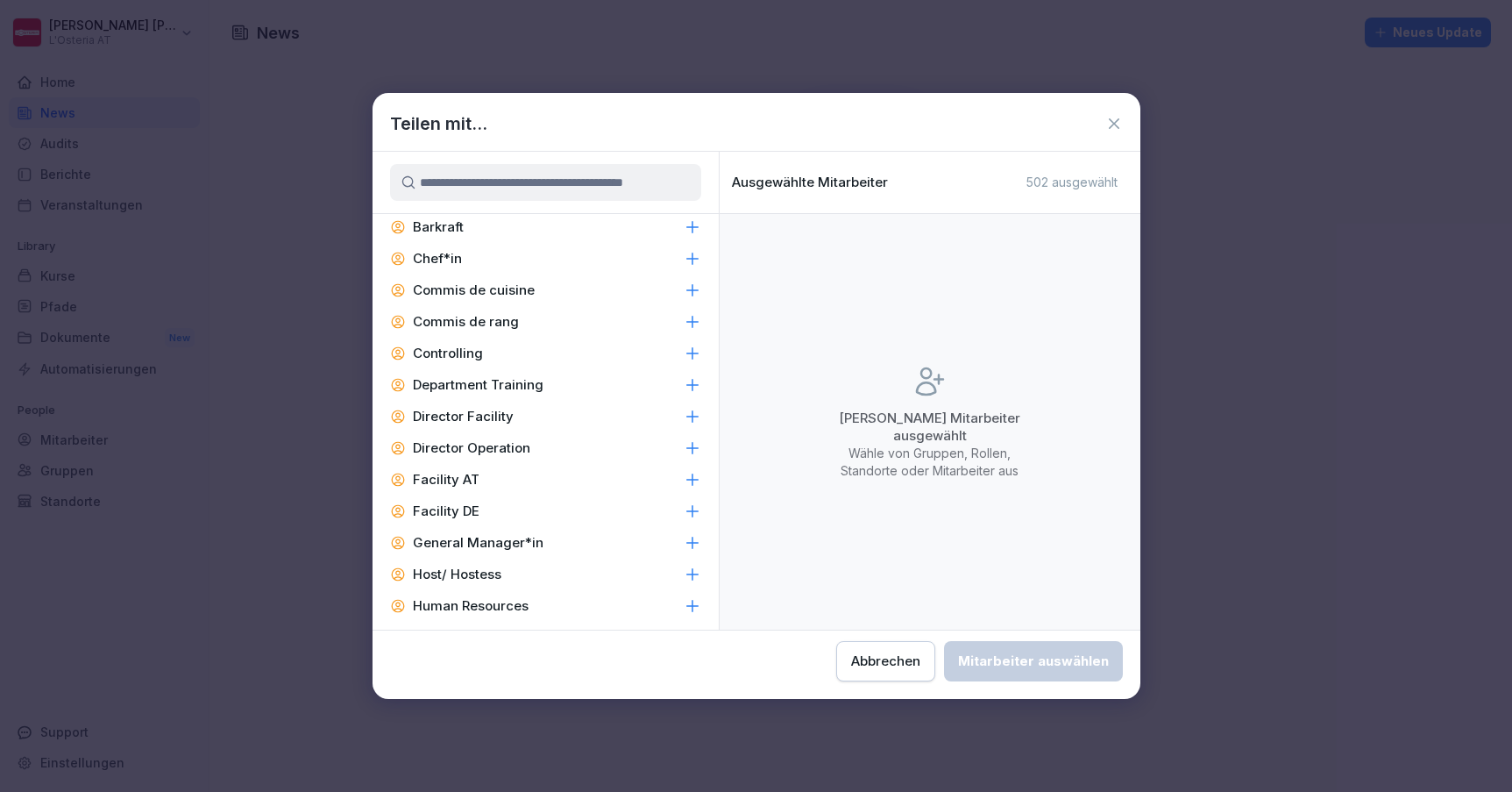
scroll to position [828, 0]
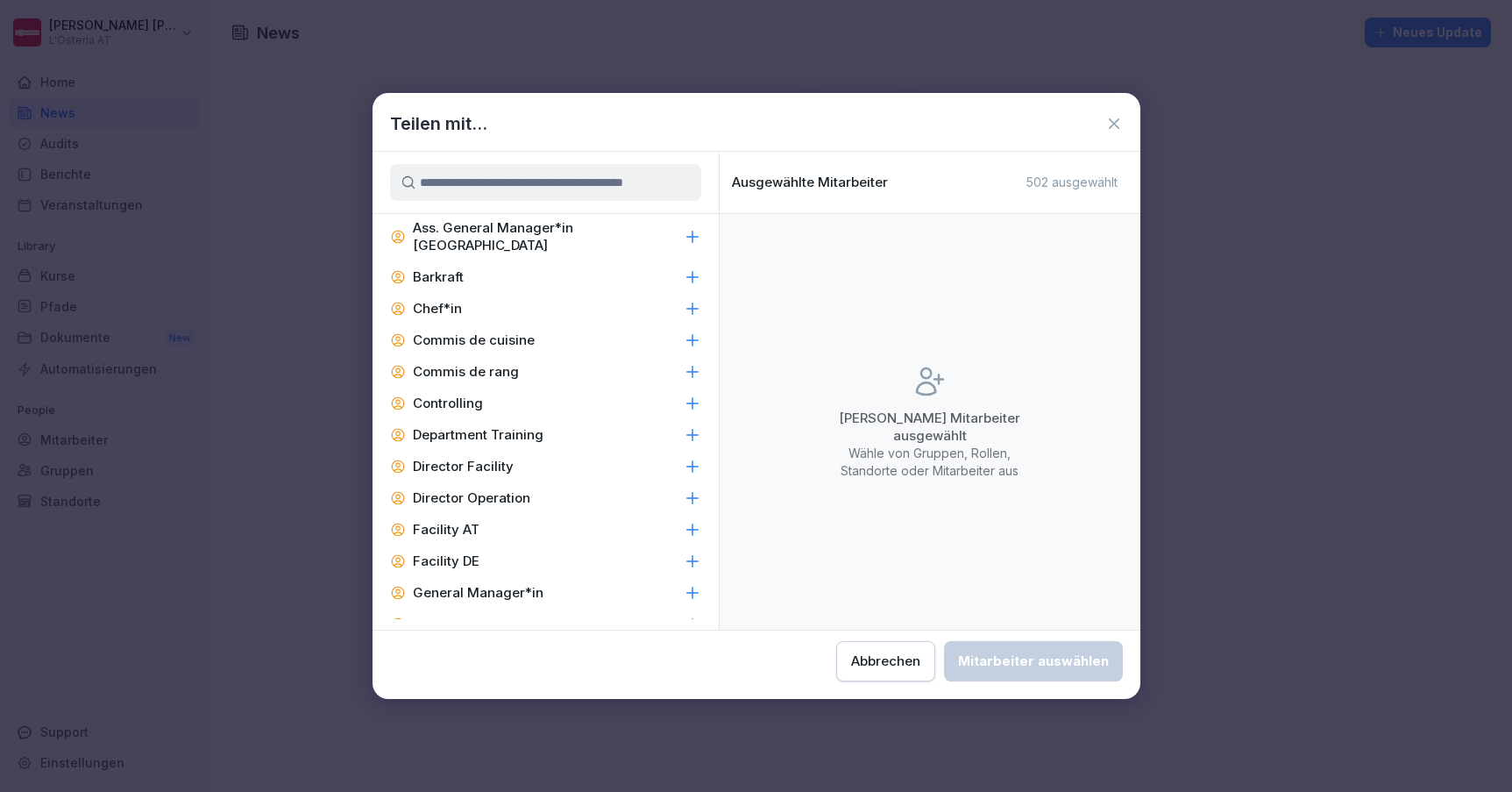
click at [689, 398] on icon at bounding box center [691, 404] width 12 height 12
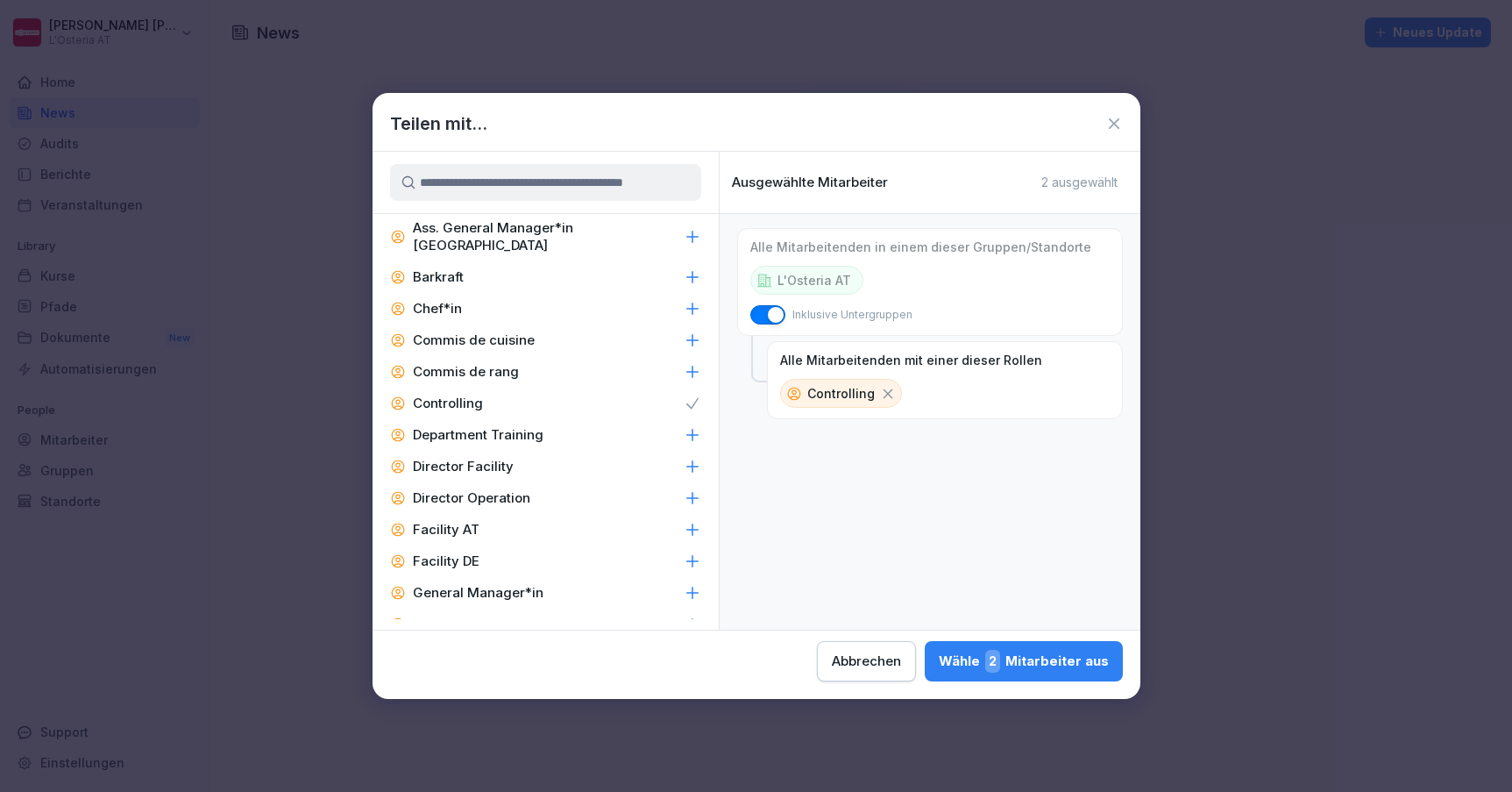
click at [1118, 126] on icon at bounding box center [1114, 123] width 17 height 17
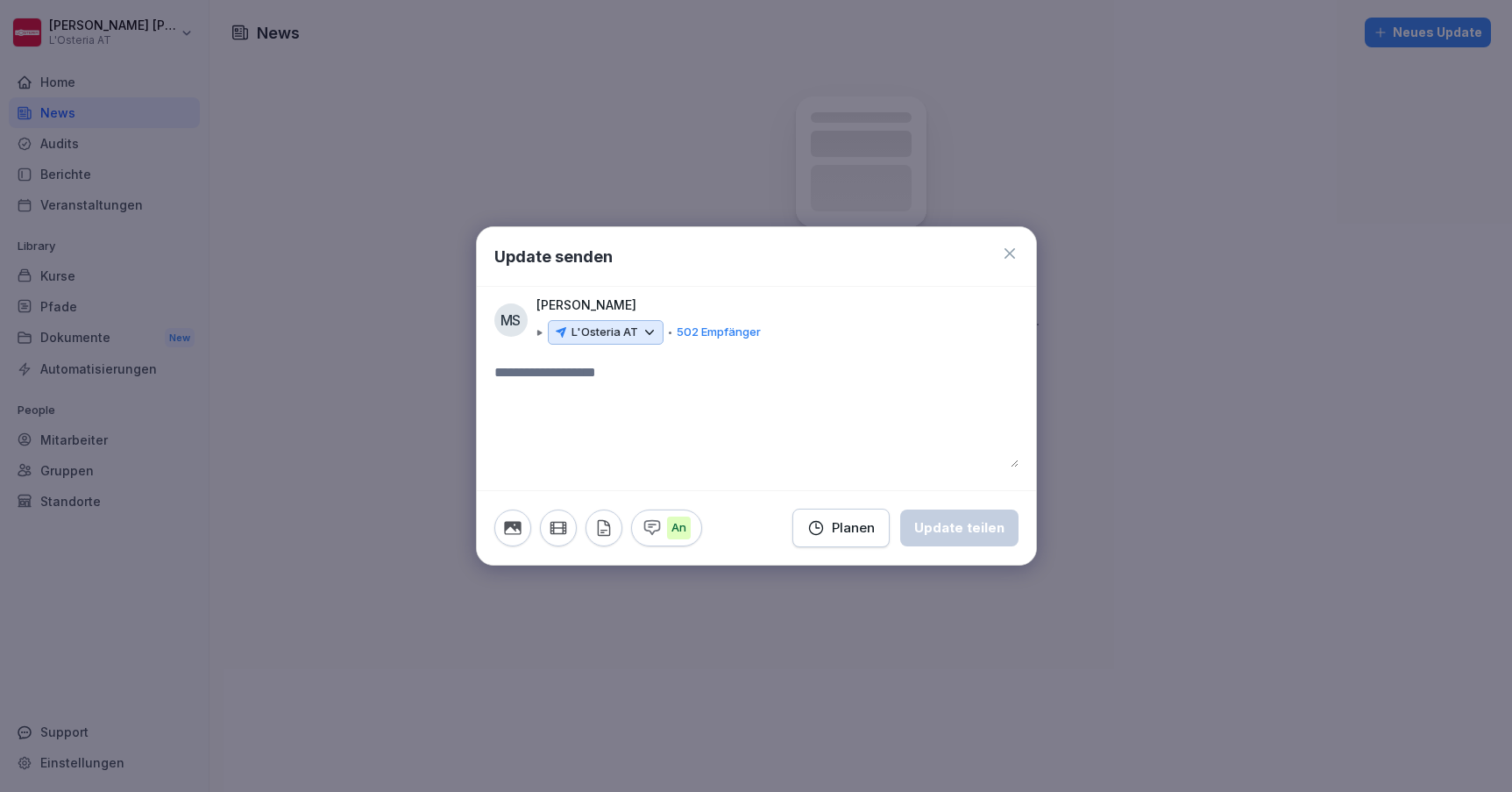
click at [1014, 253] on icon at bounding box center [1009, 253] width 17 height 17
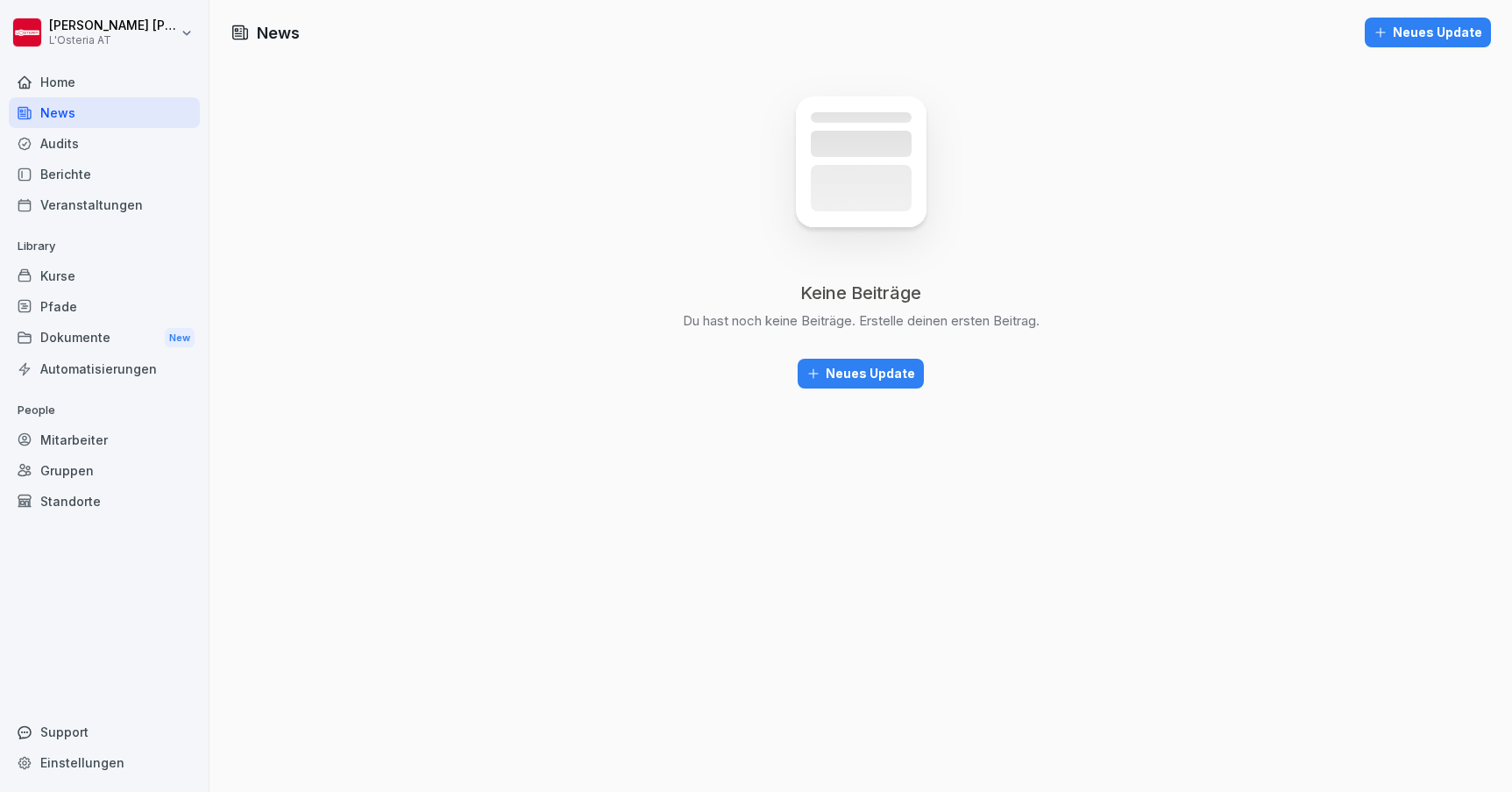
click at [93, 437] on div "Mitarbeiter" at bounding box center [105, 440] width 191 height 31
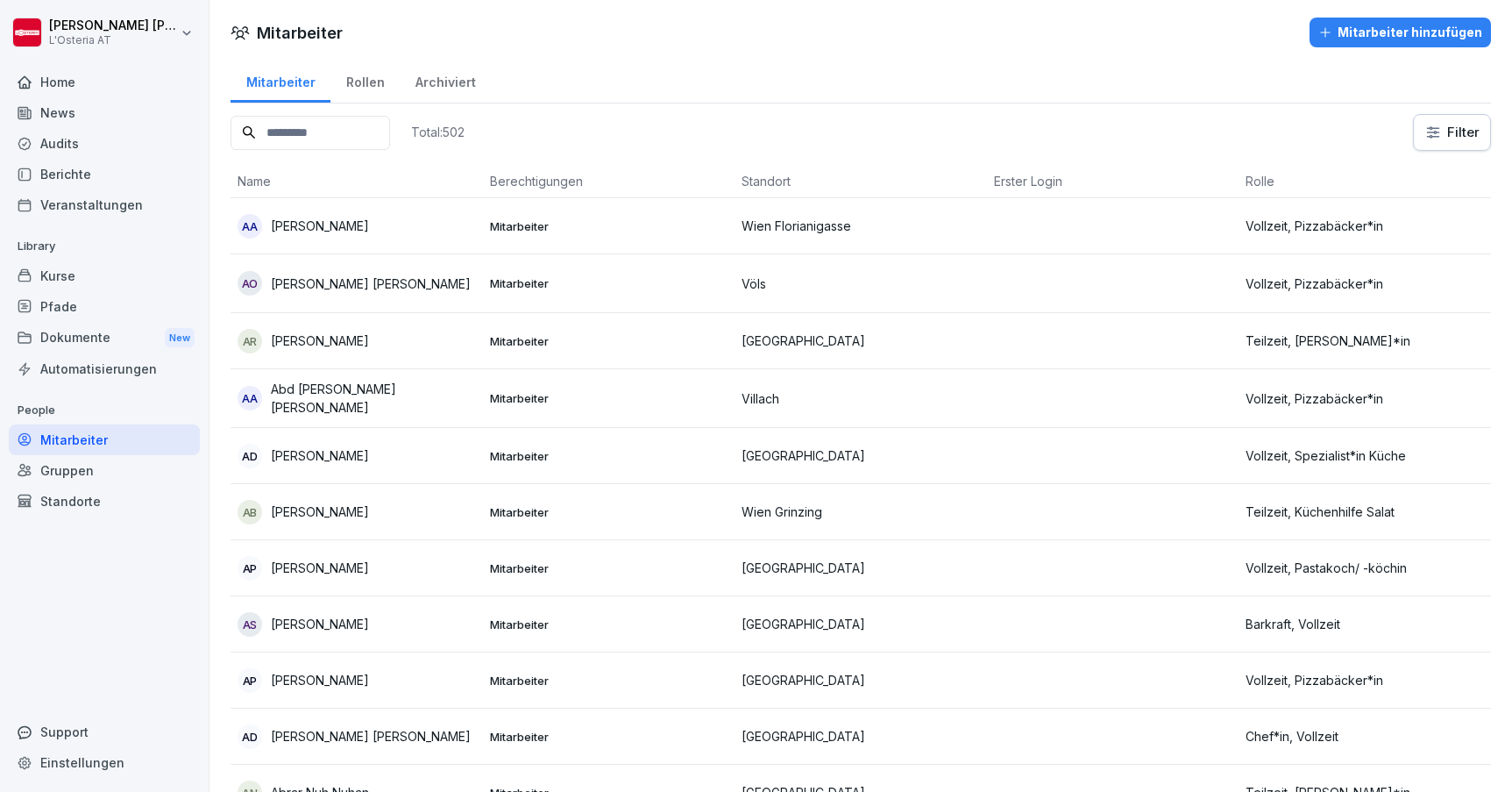
click at [361, 82] on div "Rollen" at bounding box center [365, 80] width 70 height 45
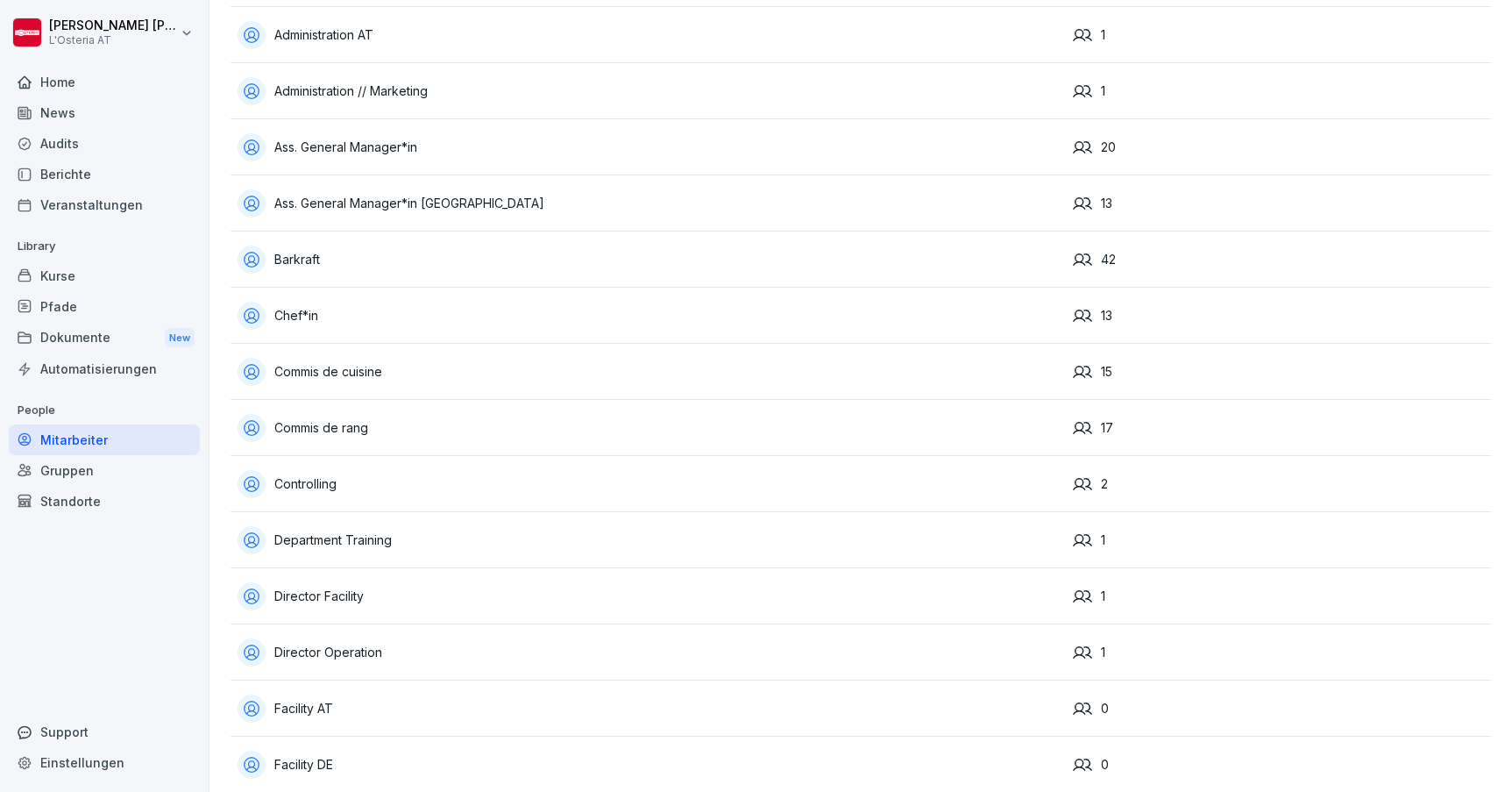
scroll to position [213, 0]
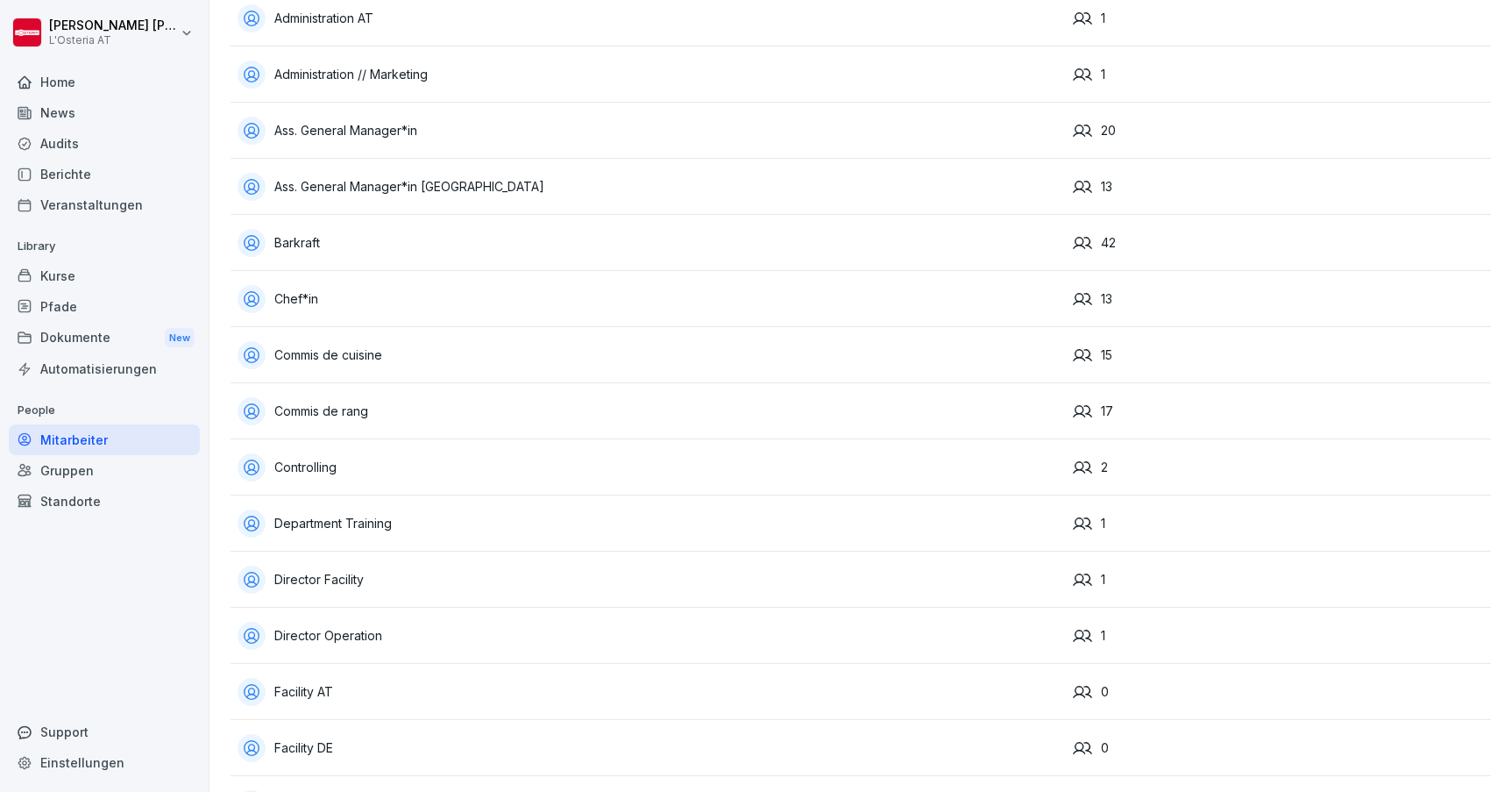
click at [352, 465] on div "Controlling" at bounding box center [648, 467] width 821 height 28
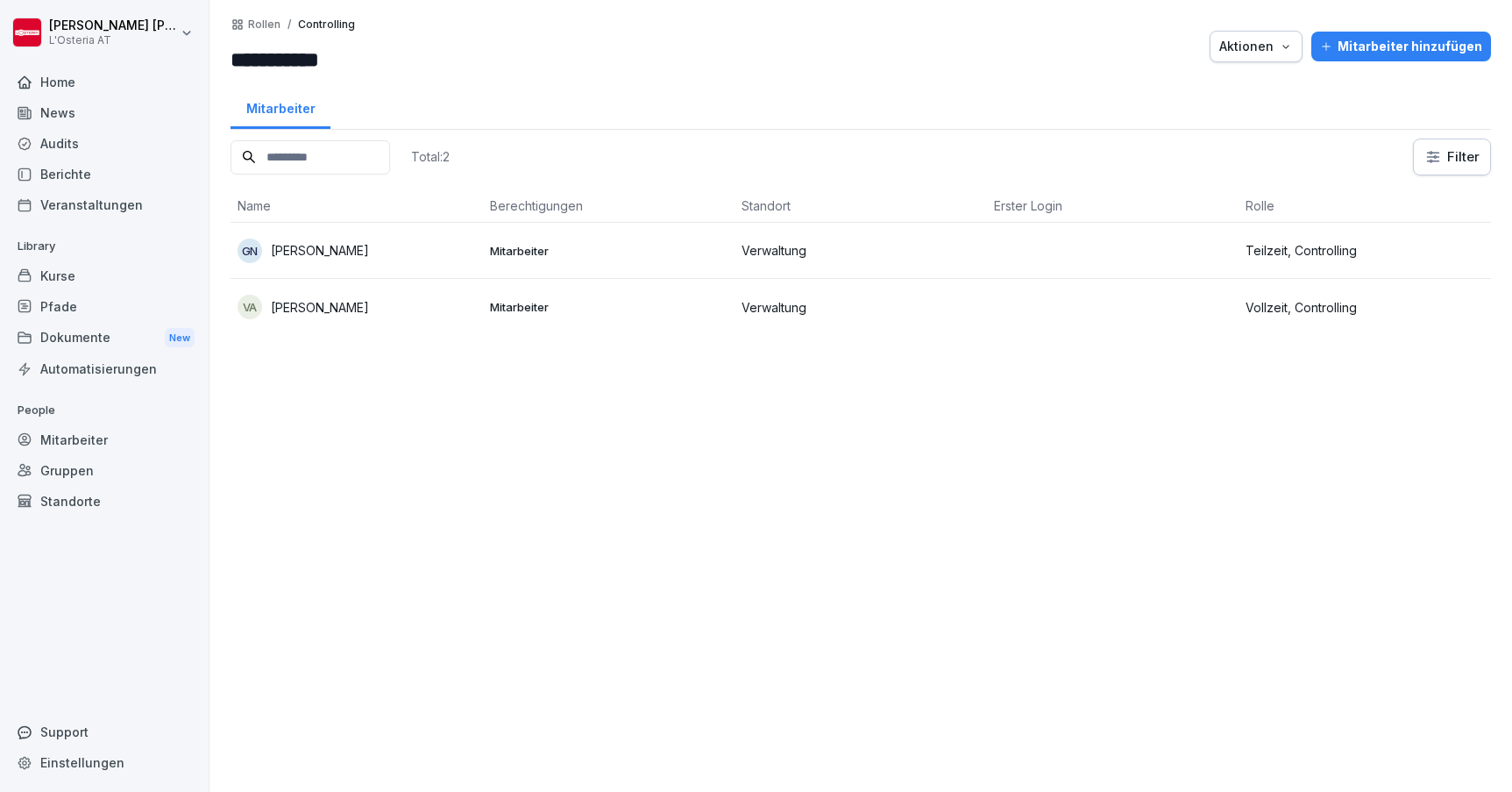
click at [265, 23] on p "Rollen" at bounding box center [264, 24] width 32 height 13
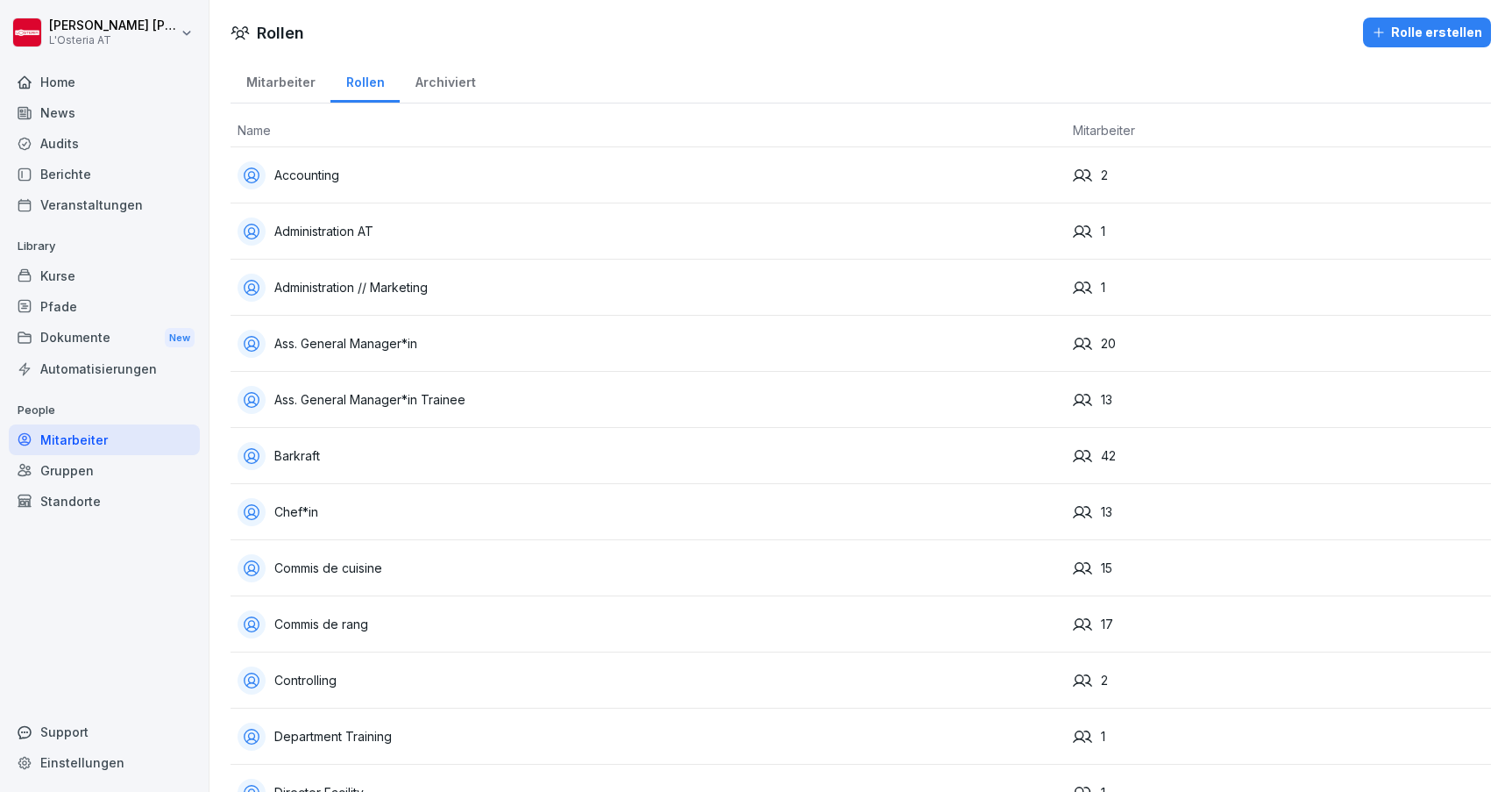
click at [293, 91] on div "Mitarbeiter" at bounding box center [280, 80] width 100 height 45
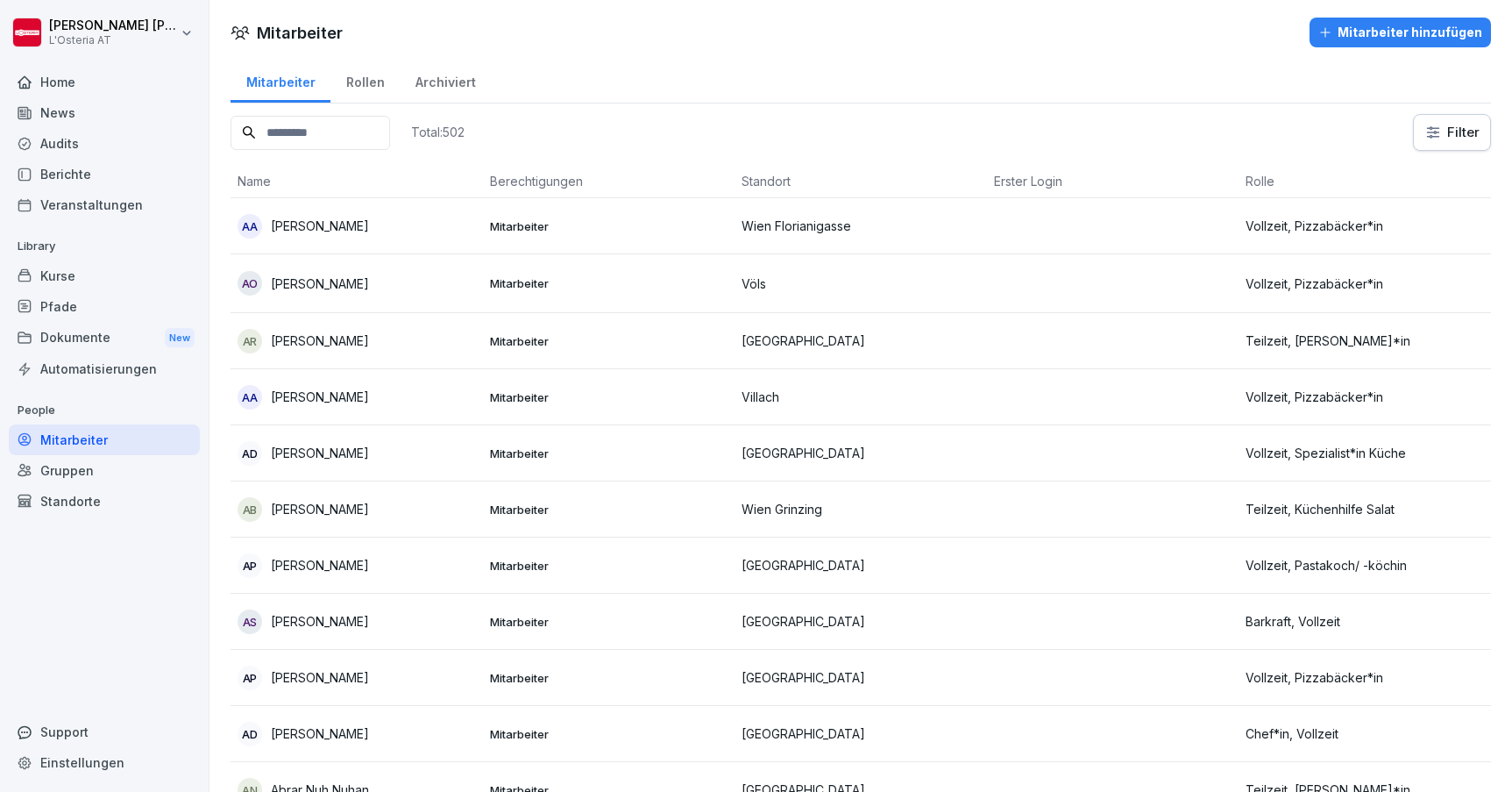
click at [390, 129] on input at bounding box center [310, 133] width 160 height 34
type input "****"
click at [83, 139] on div "Audits" at bounding box center [105, 144] width 191 height 31
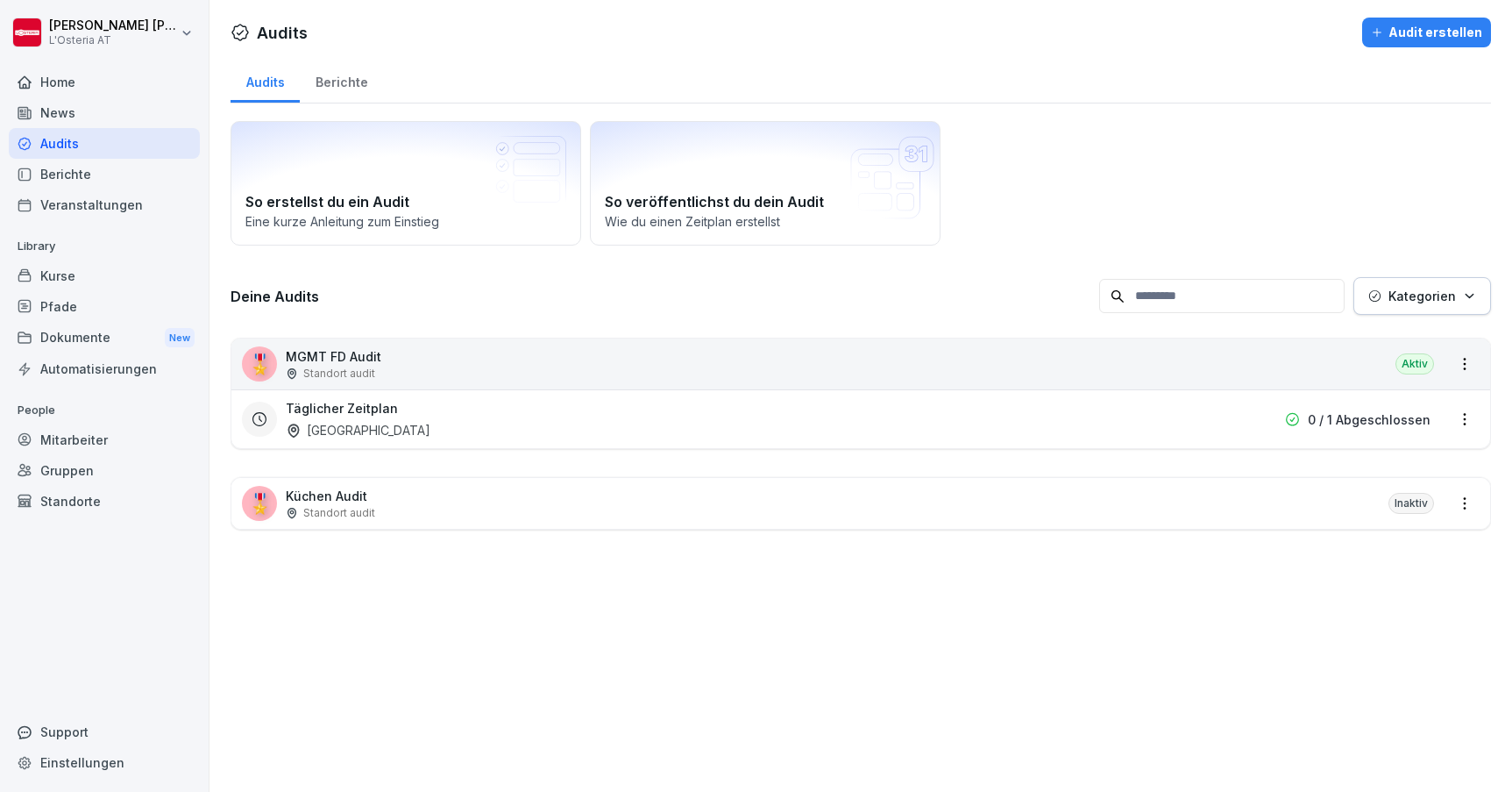
click at [504, 367] on div "🎖️ MGMT FD Audit Standort audit Aktiv" at bounding box center [860, 364] width 1259 height 51
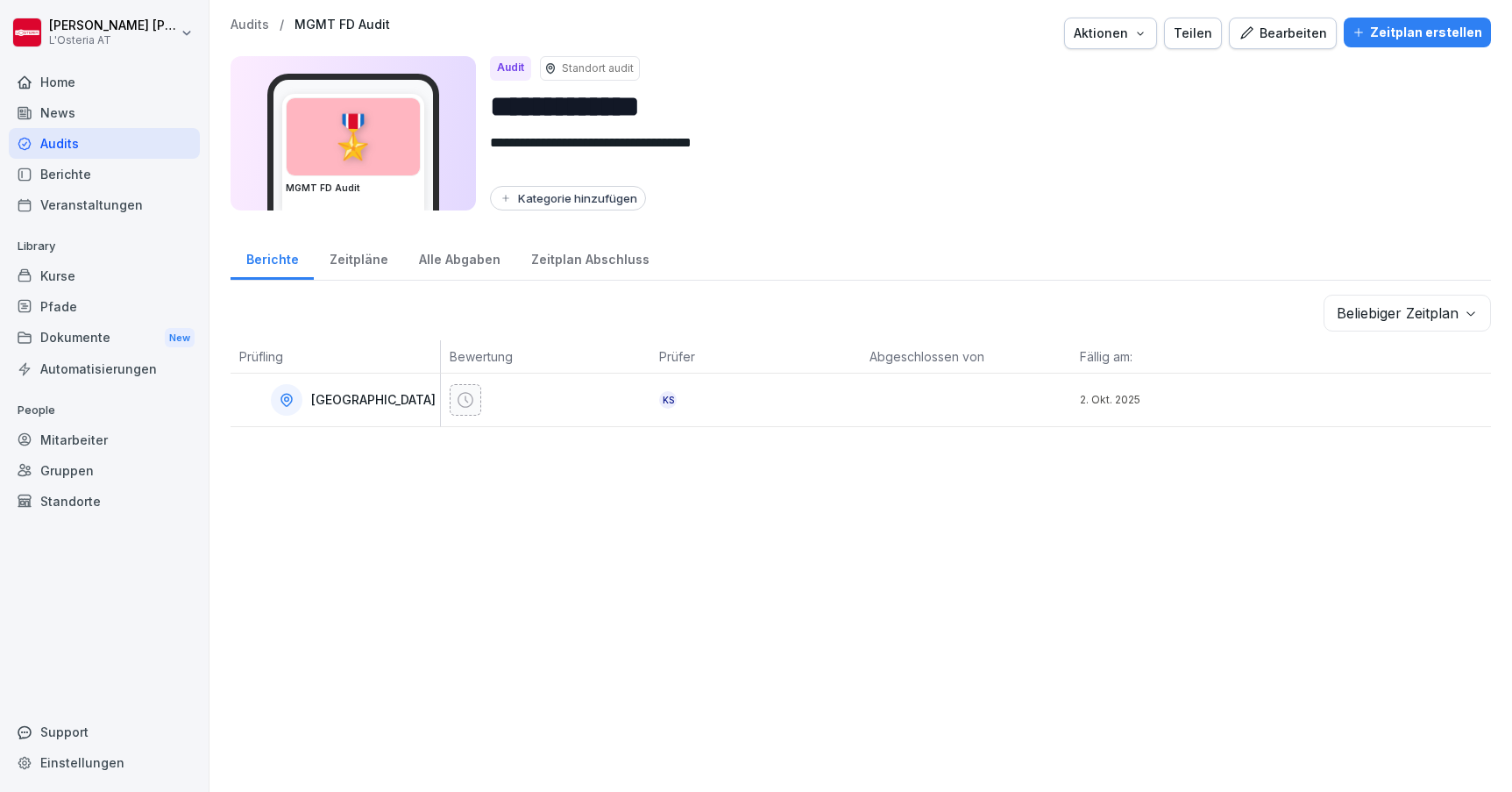
click at [1289, 42] on div "Bearbeiten" at bounding box center [1283, 33] width 88 height 19
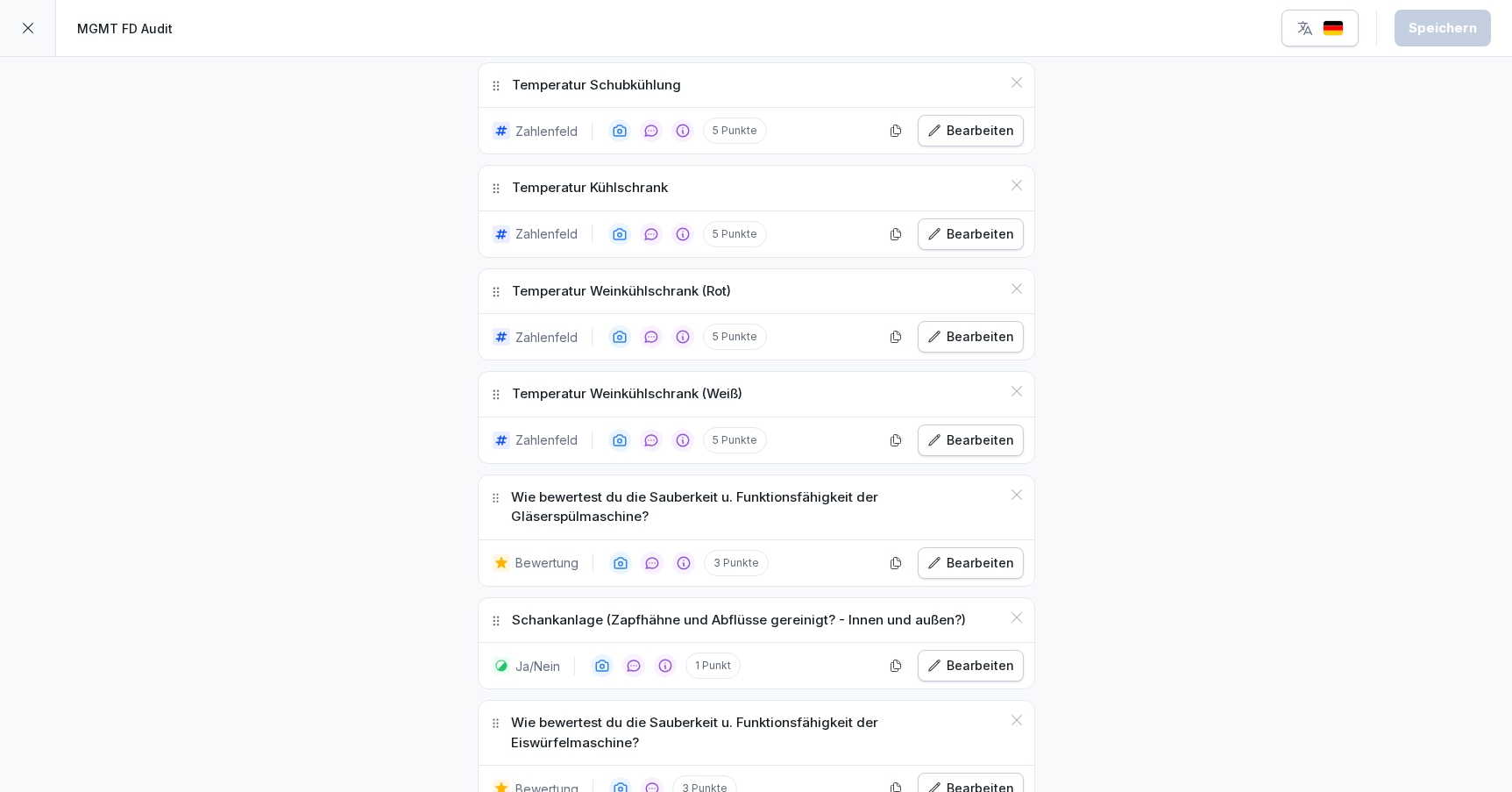
scroll to position [791, 0]
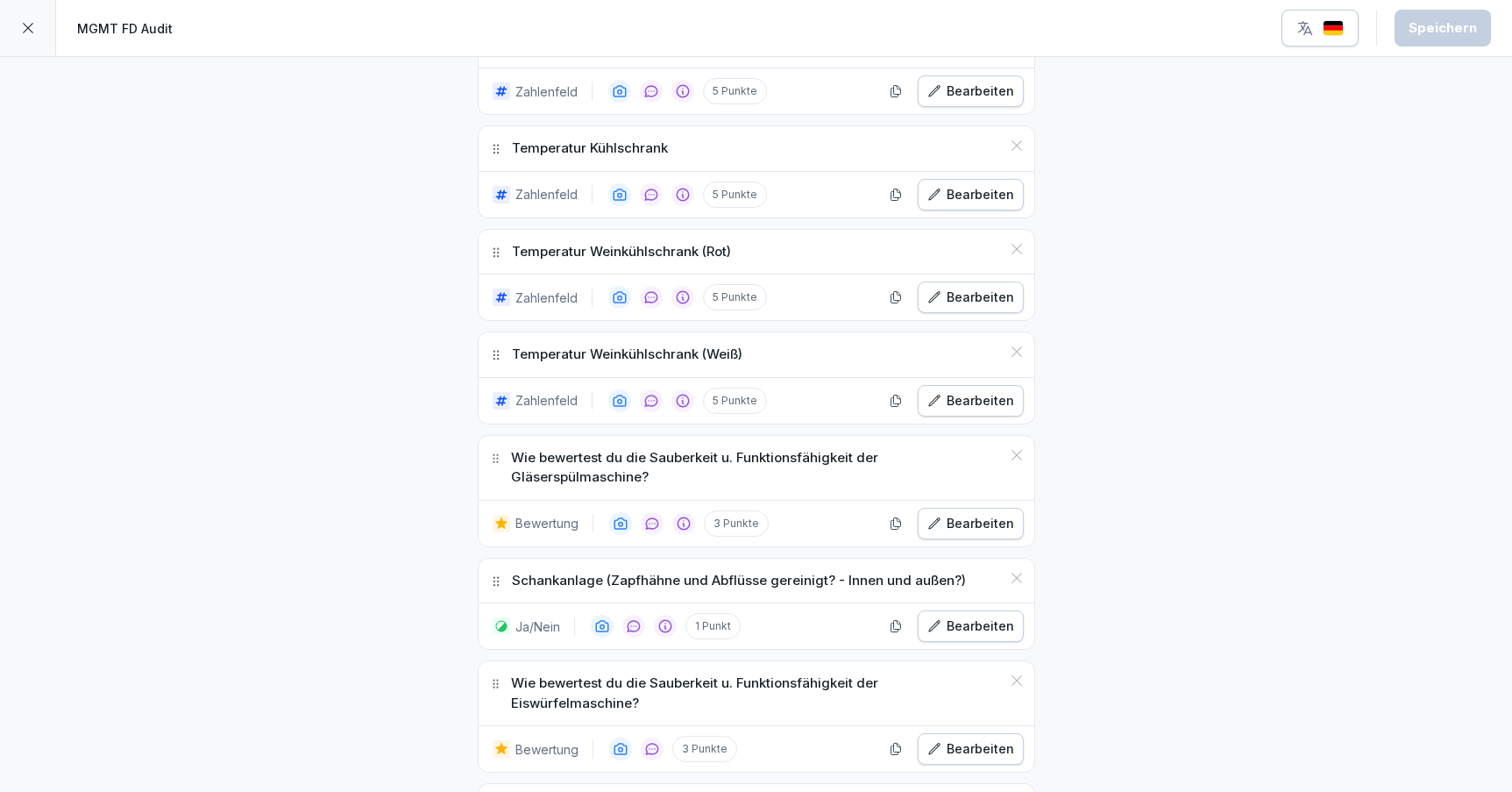
click at [24, 20] on div at bounding box center [28, 28] width 56 height 56
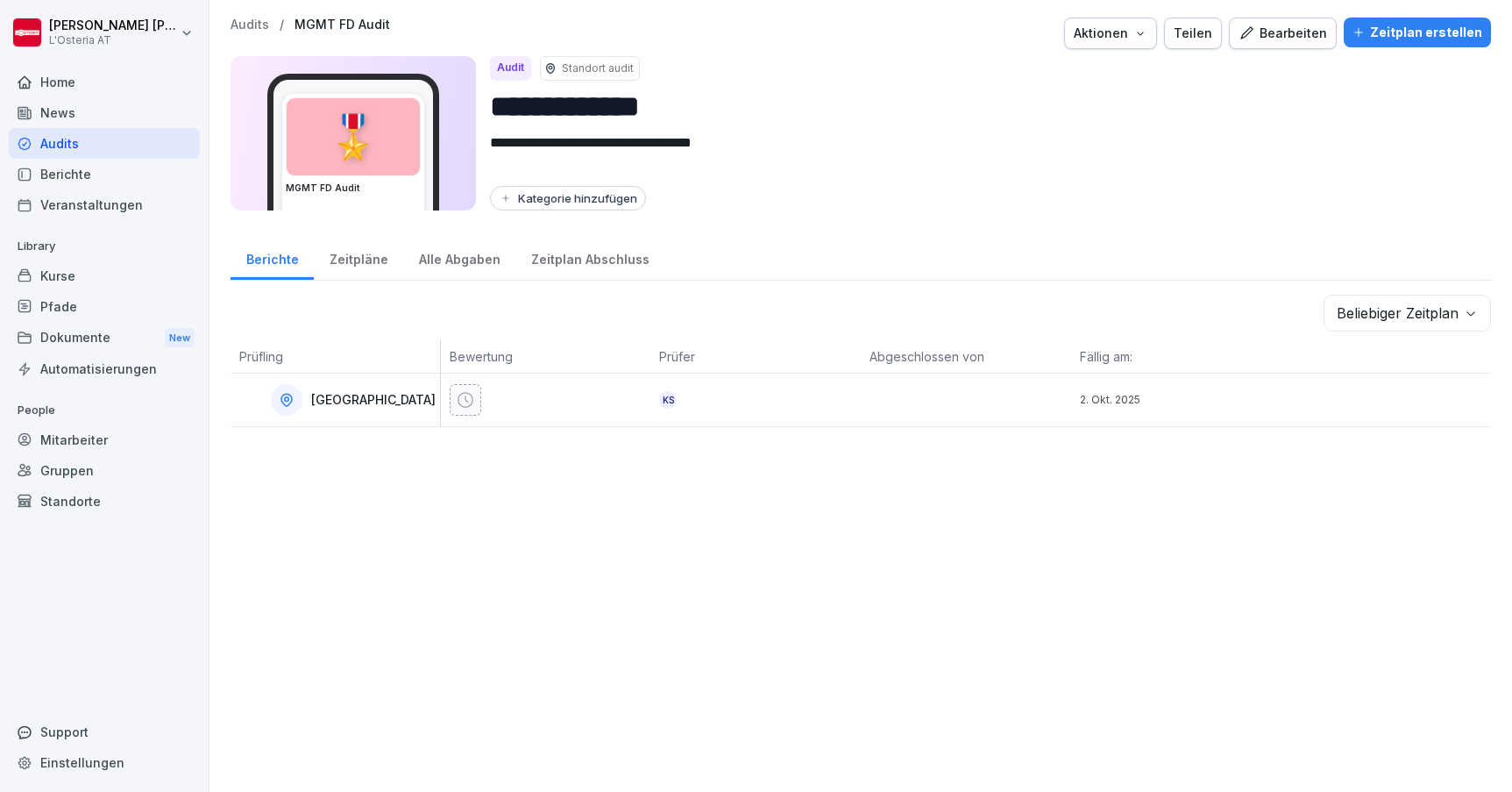
click at [58, 172] on div "Berichte" at bounding box center [105, 174] width 191 height 31
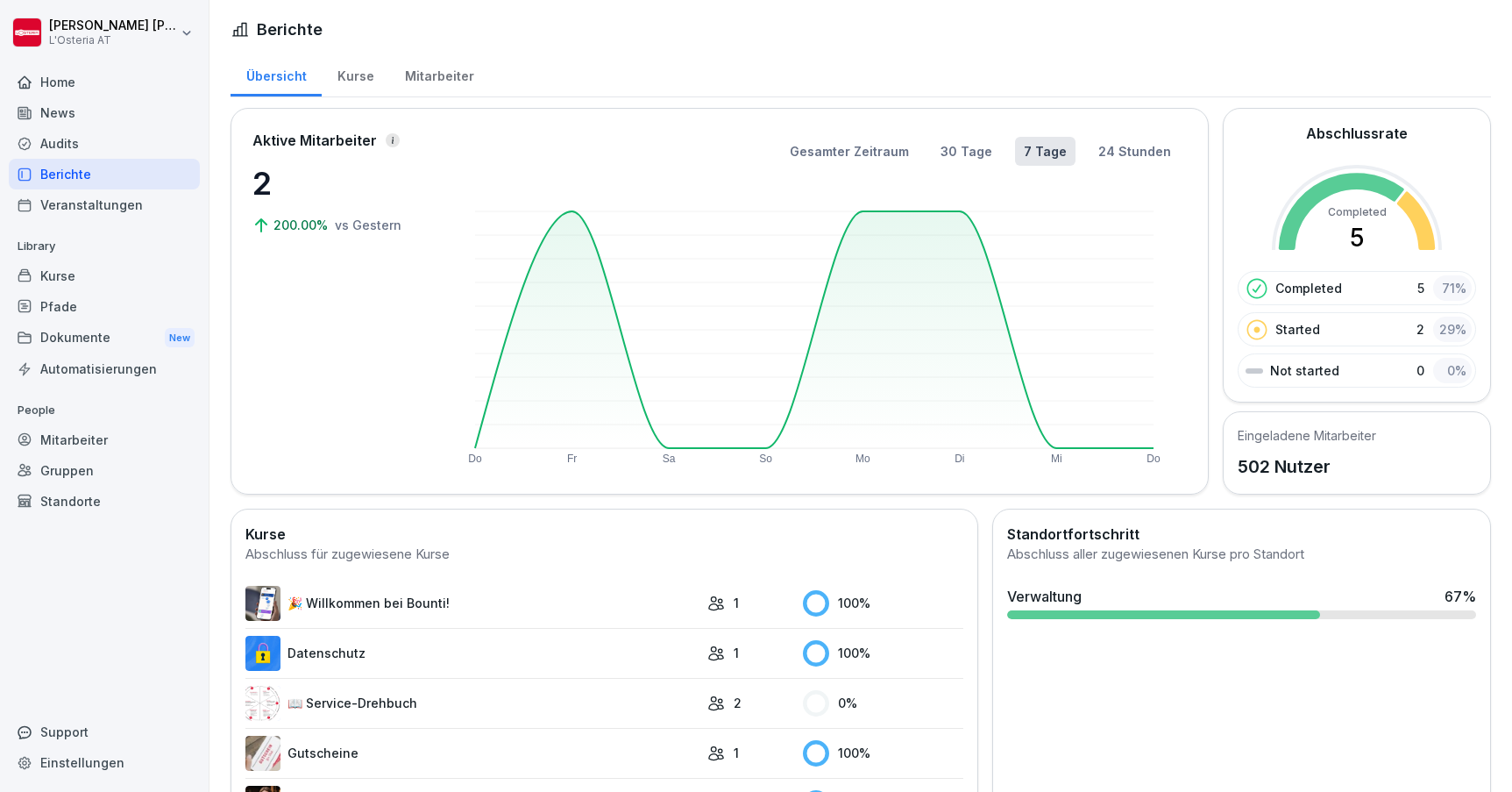
click at [120, 137] on div "Audits" at bounding box center [105, 144] width 191 height 31
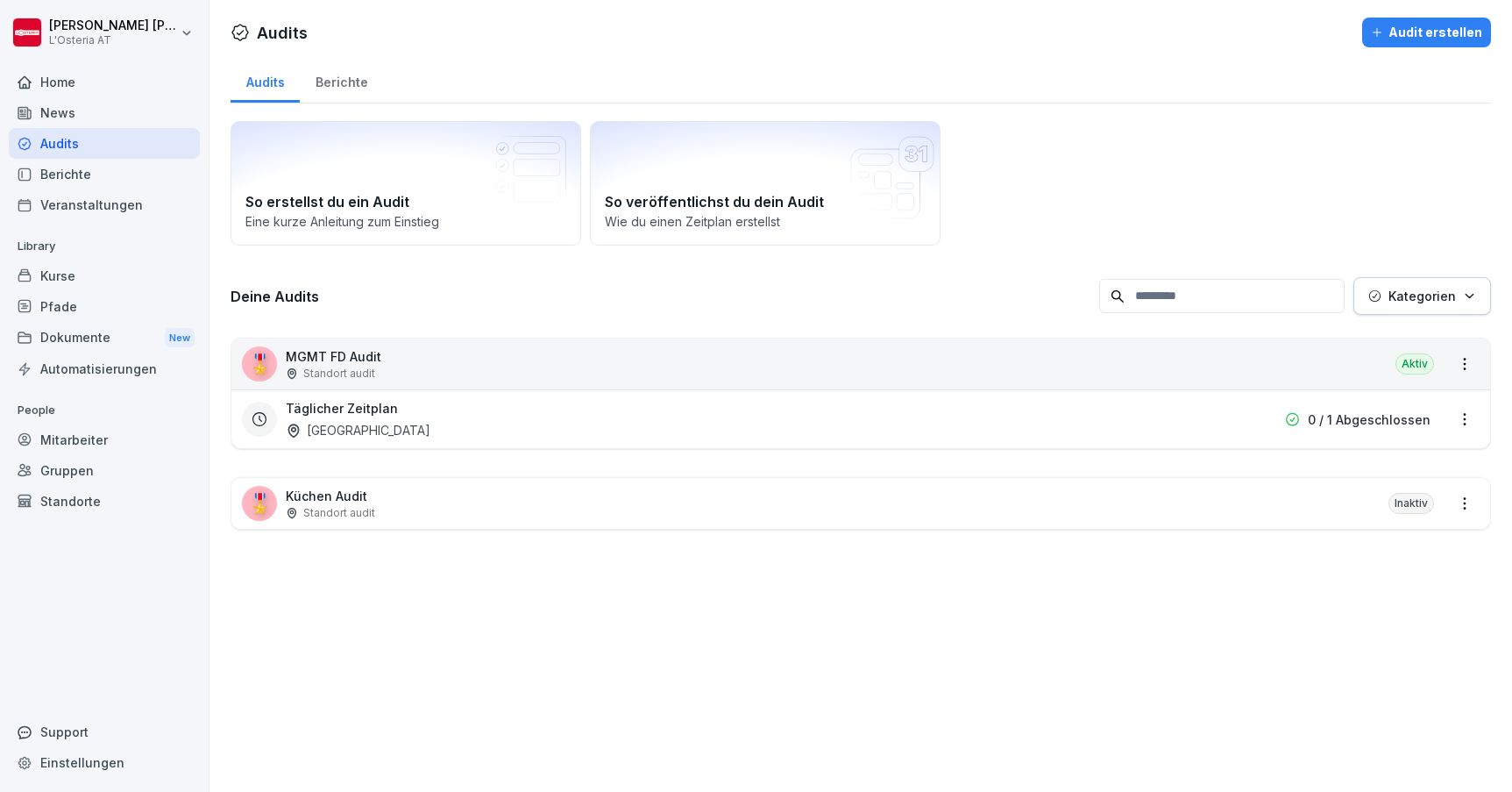
click at [1431, 29] on div "Audit erstellen" at bounding box center [1426, 32] width 111 height 19
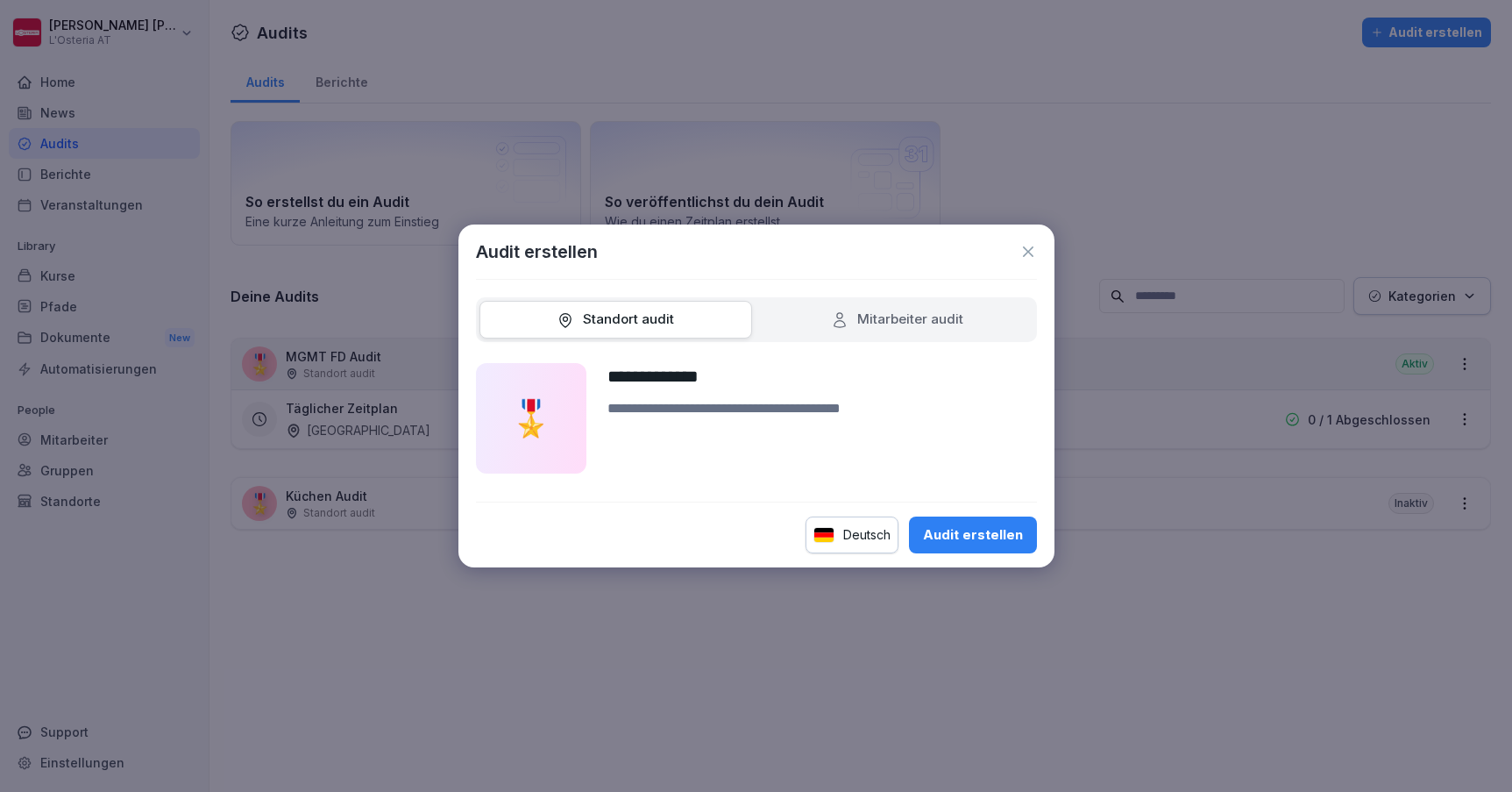
type input "**********"
click at [605, 374] on div "**********" at bounding box center [756, 418] width 561 height 110
click at [958, 532] on div "Audit erstellen" at bounding box center [973, 535] width 100 height 19
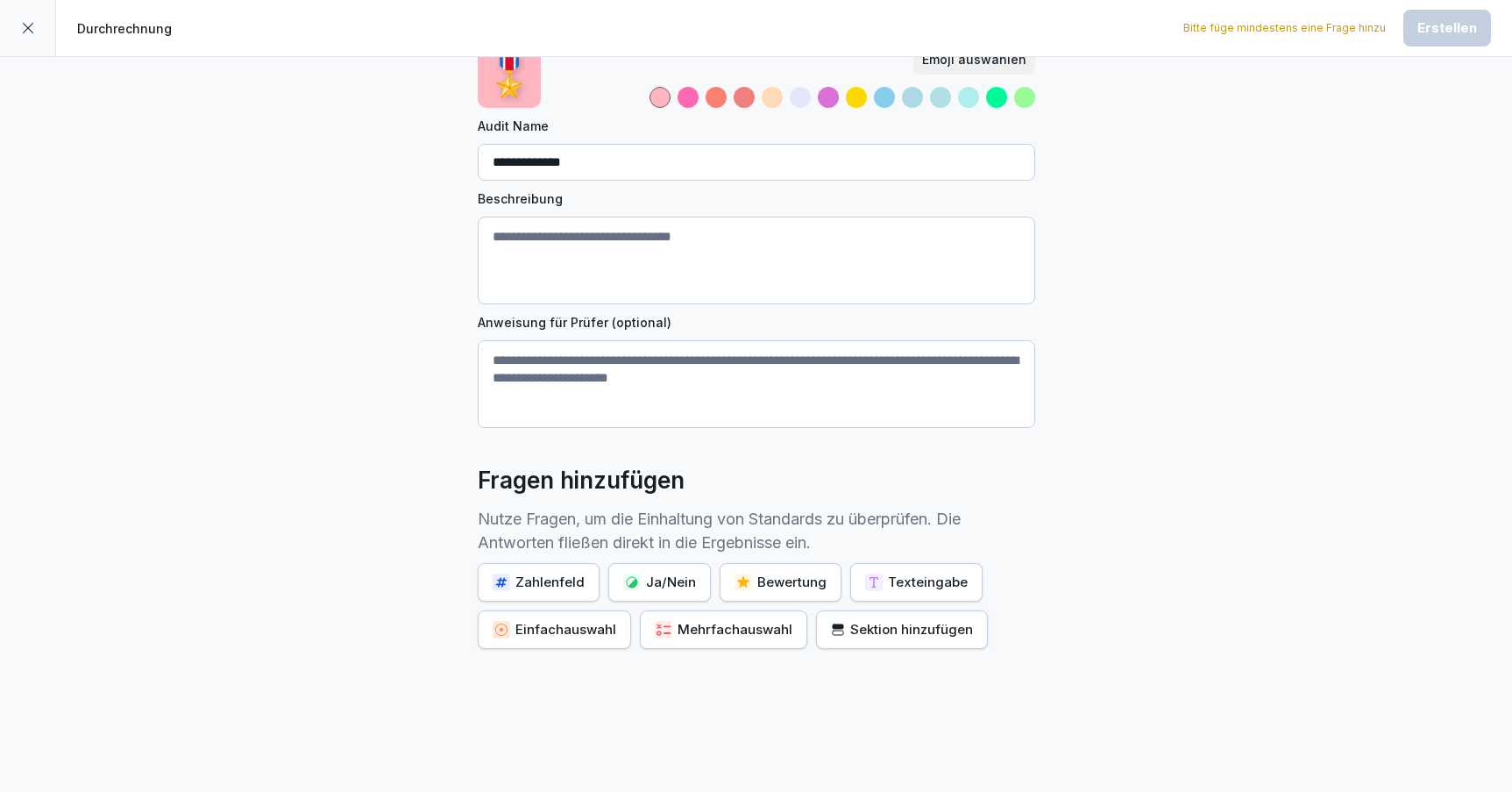
scroll to position [107, 0]
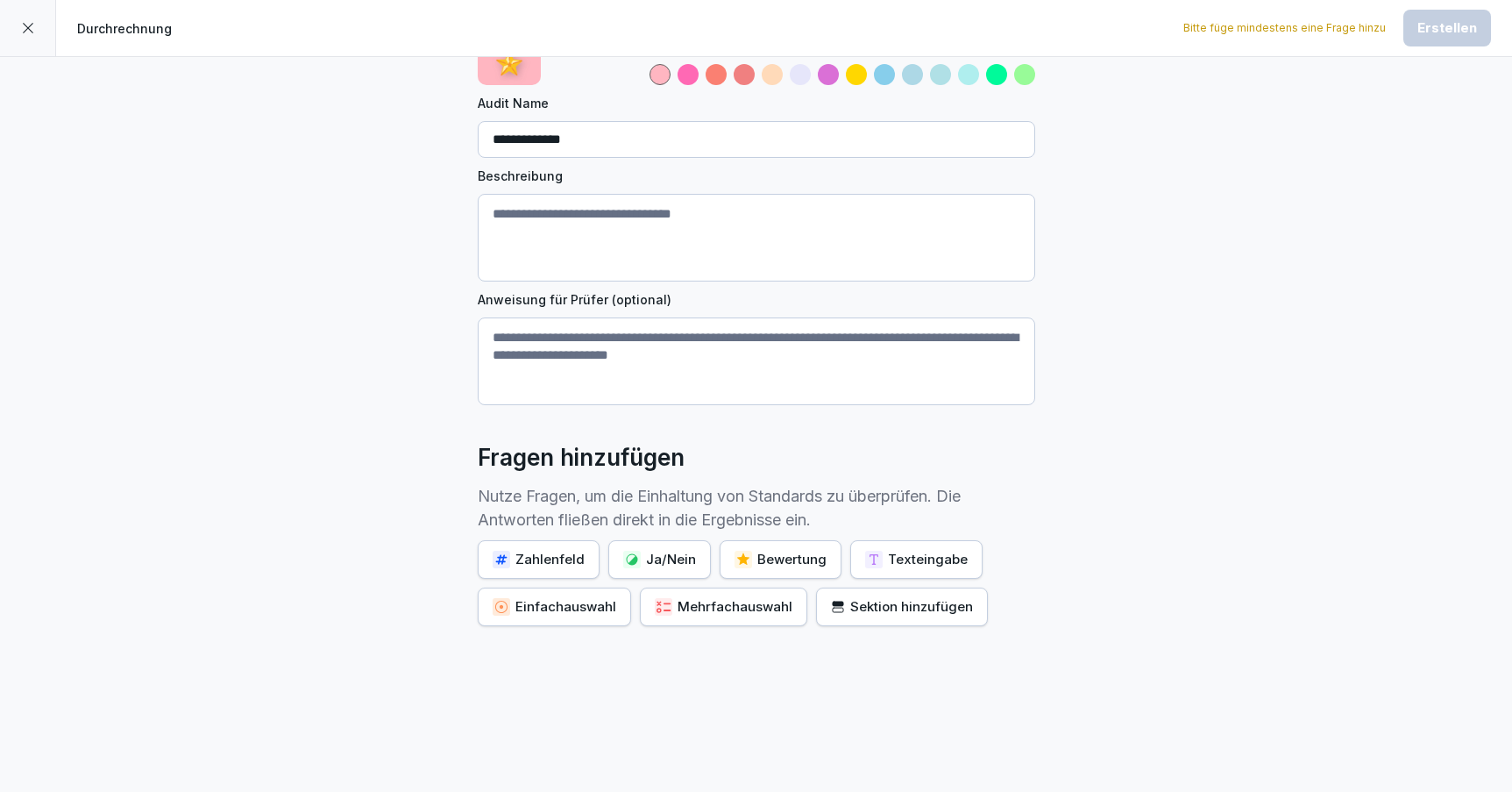
click at [641, 552] on div "Ja/Nein" at bounding box center [660, 559] width 73 height 19
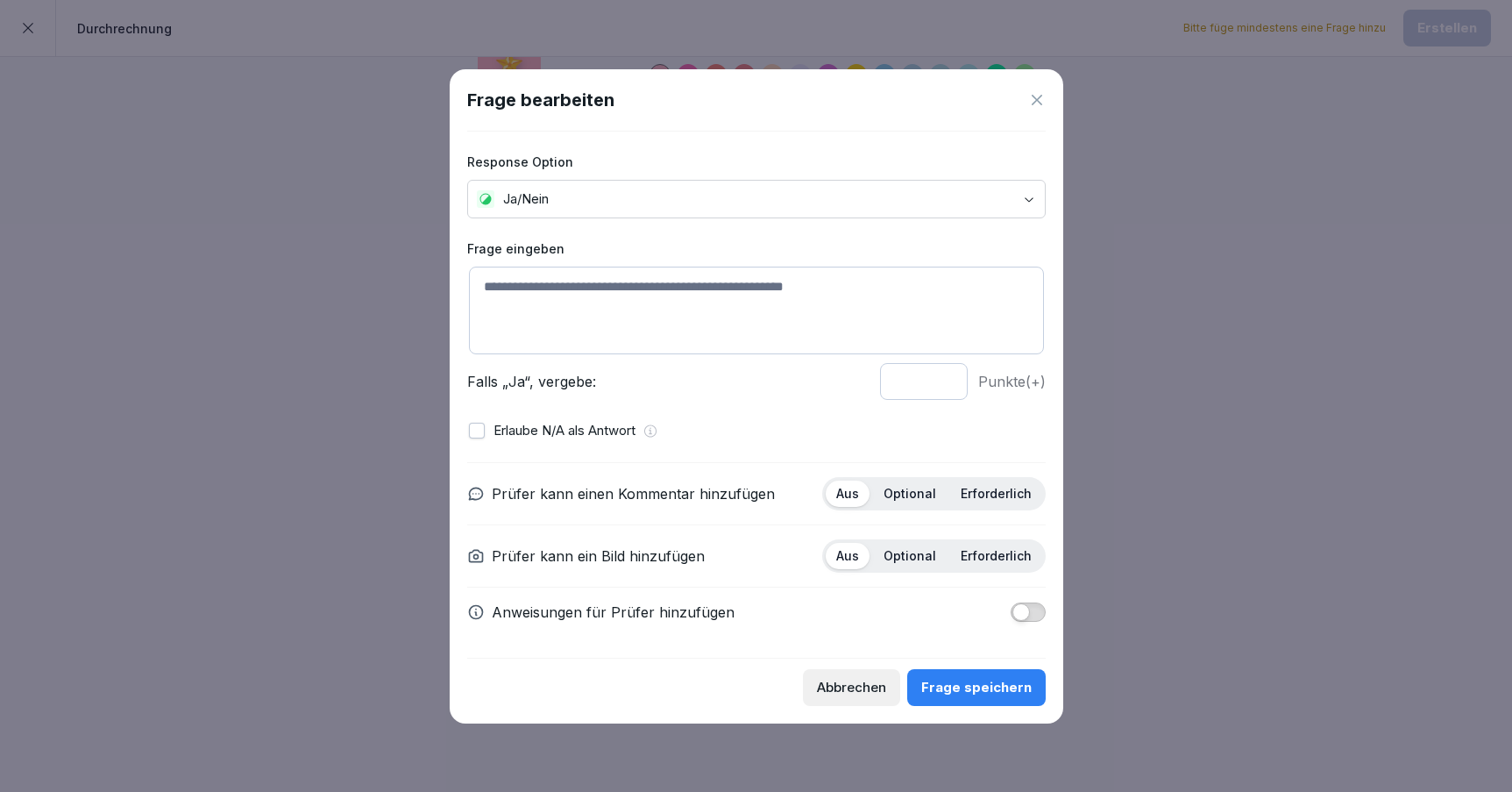
click at [560, 294] on textarea at bounding box center [756, 310] width 575 height 88
type textarea "**********"
click at [1025, 619] on span "button" at bounding box center [1021, 611] width 17 height 17
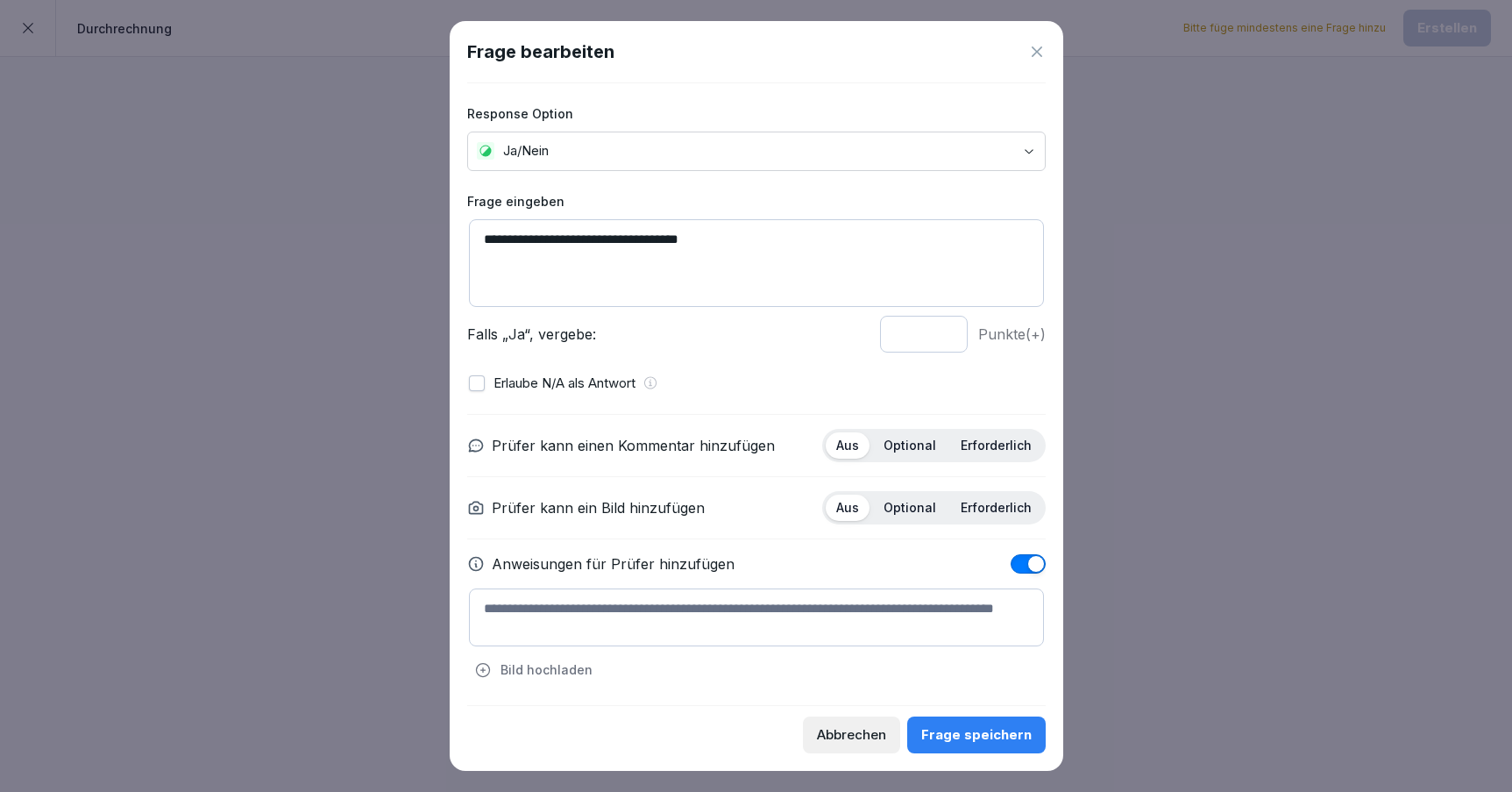
click at [1032, 561] on span "button" at bounding box center [1035, 564] width 17 height 17
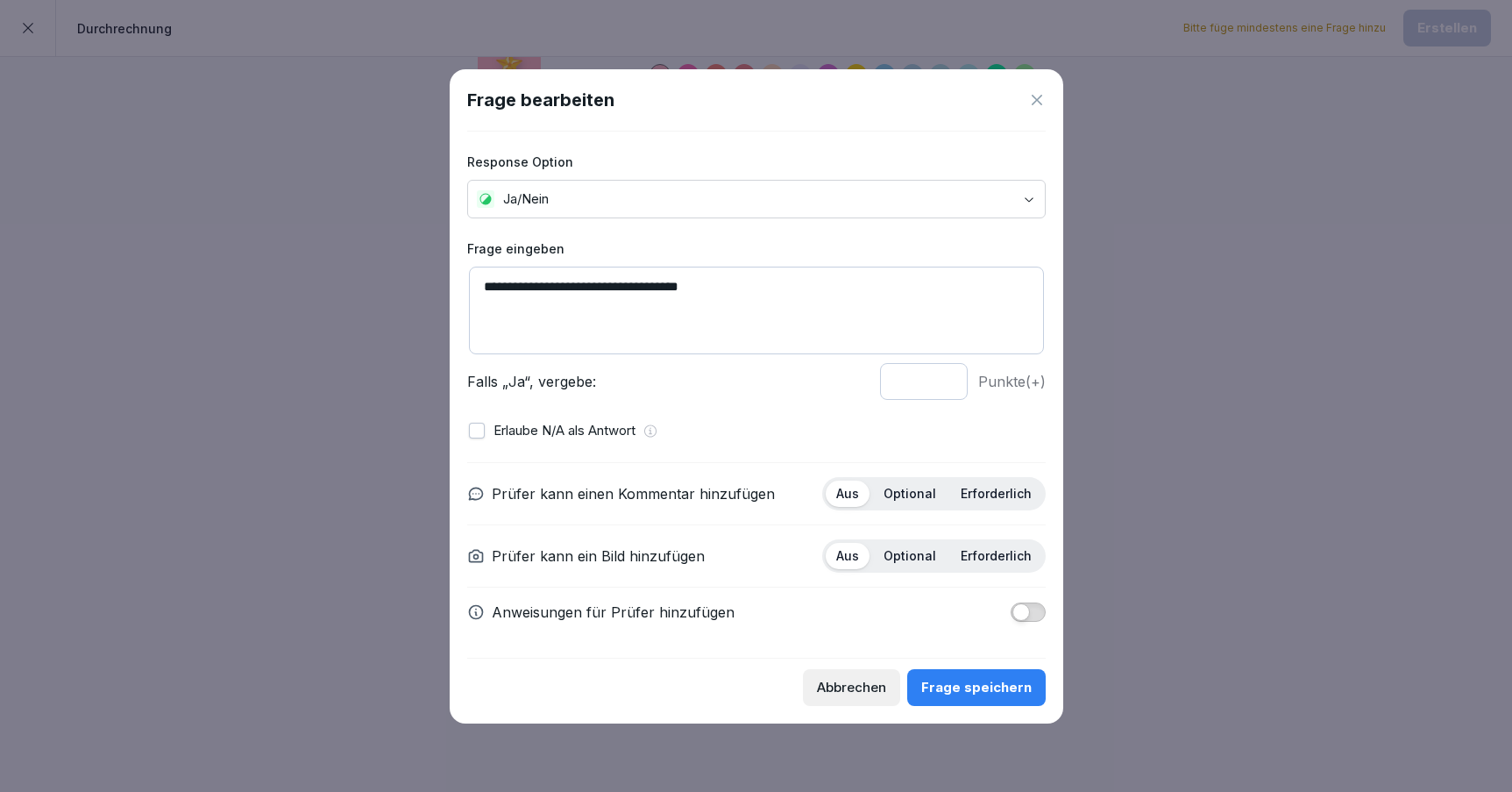
click at [979, 685] on div "Frage speichern" at bounding box center [977, 687] width 110 height 19
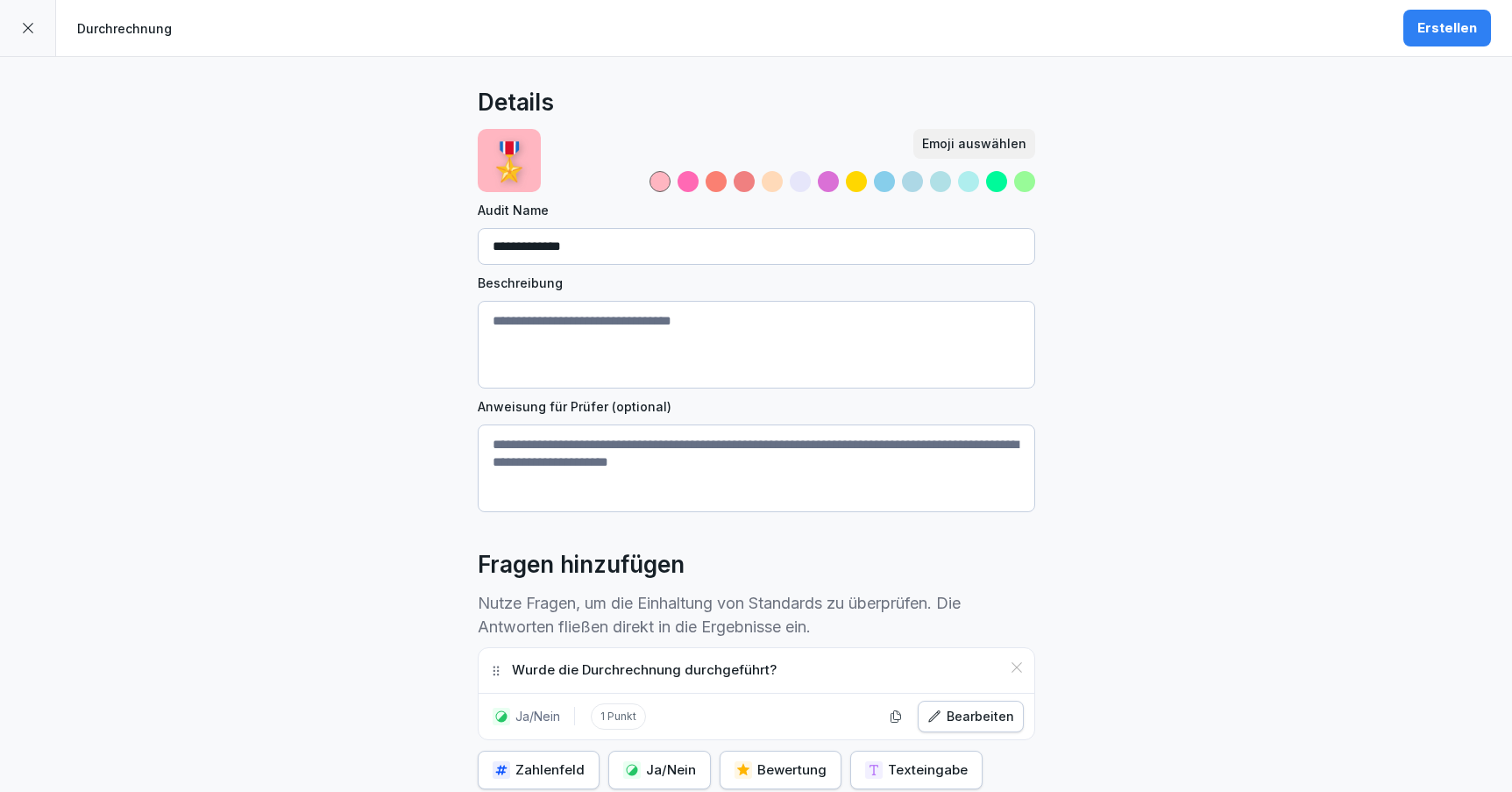
scroll to position [0, 0]
click at [1421, 29] on div "Erstellen" at bounding box center [1447, 27] width 60 height 19
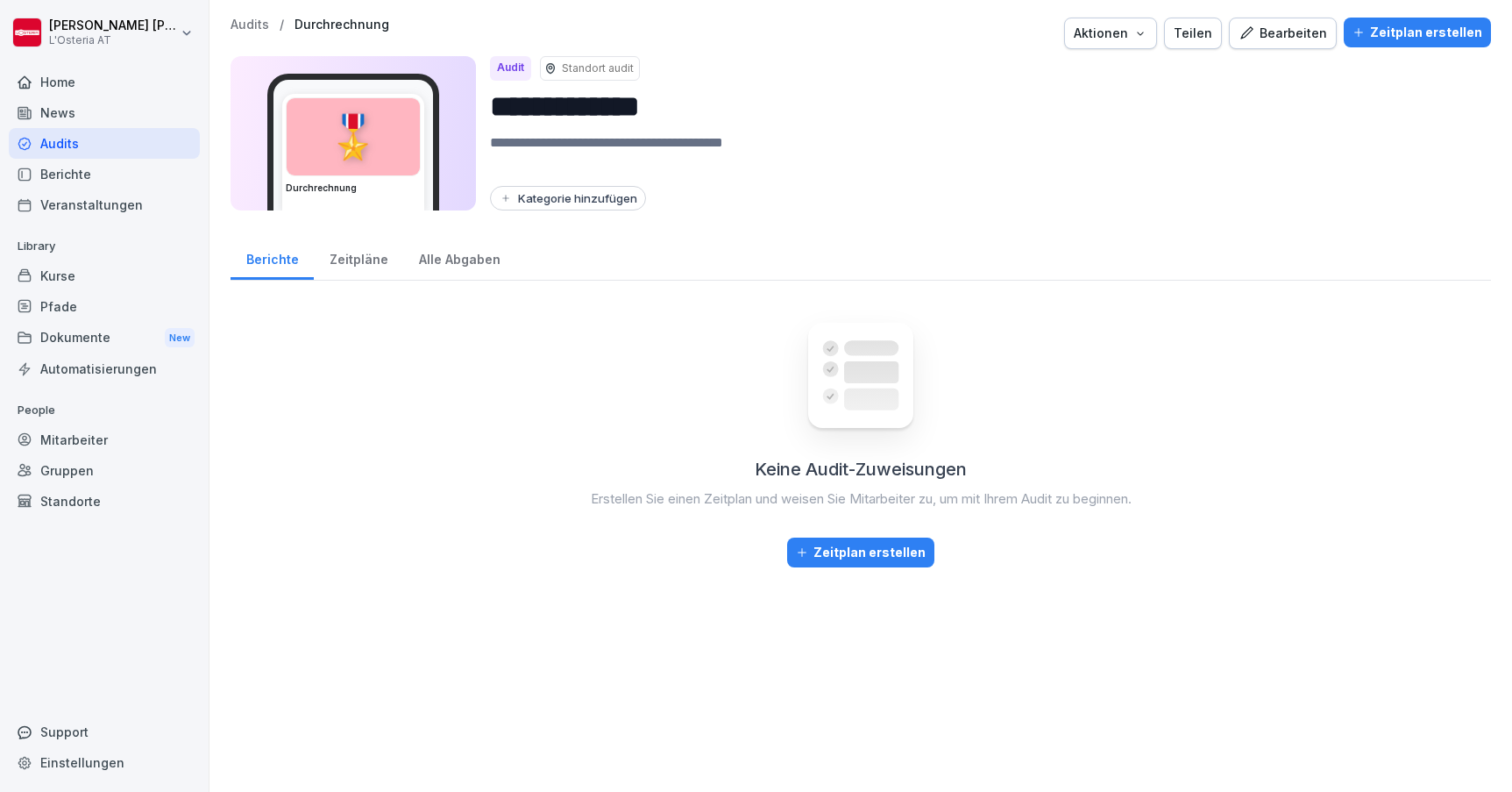
click at [1292, 30] on div "Bearbeiten" at bounding box center [1283, 33] width 88 height 19
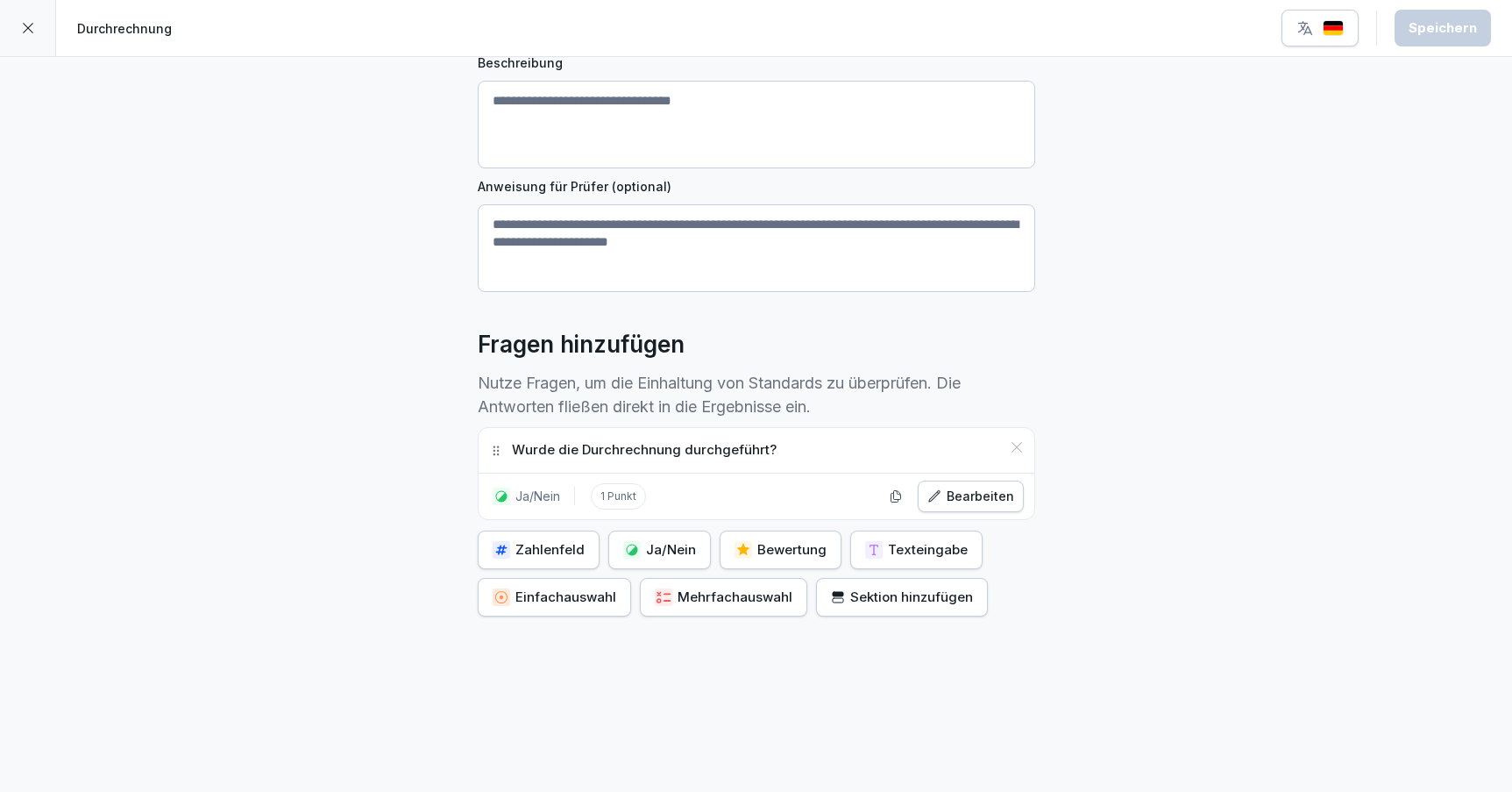
scroll to position [219, 0]
click at [26, 29] on icon at bounding box center [28, 28] width 14 height 14
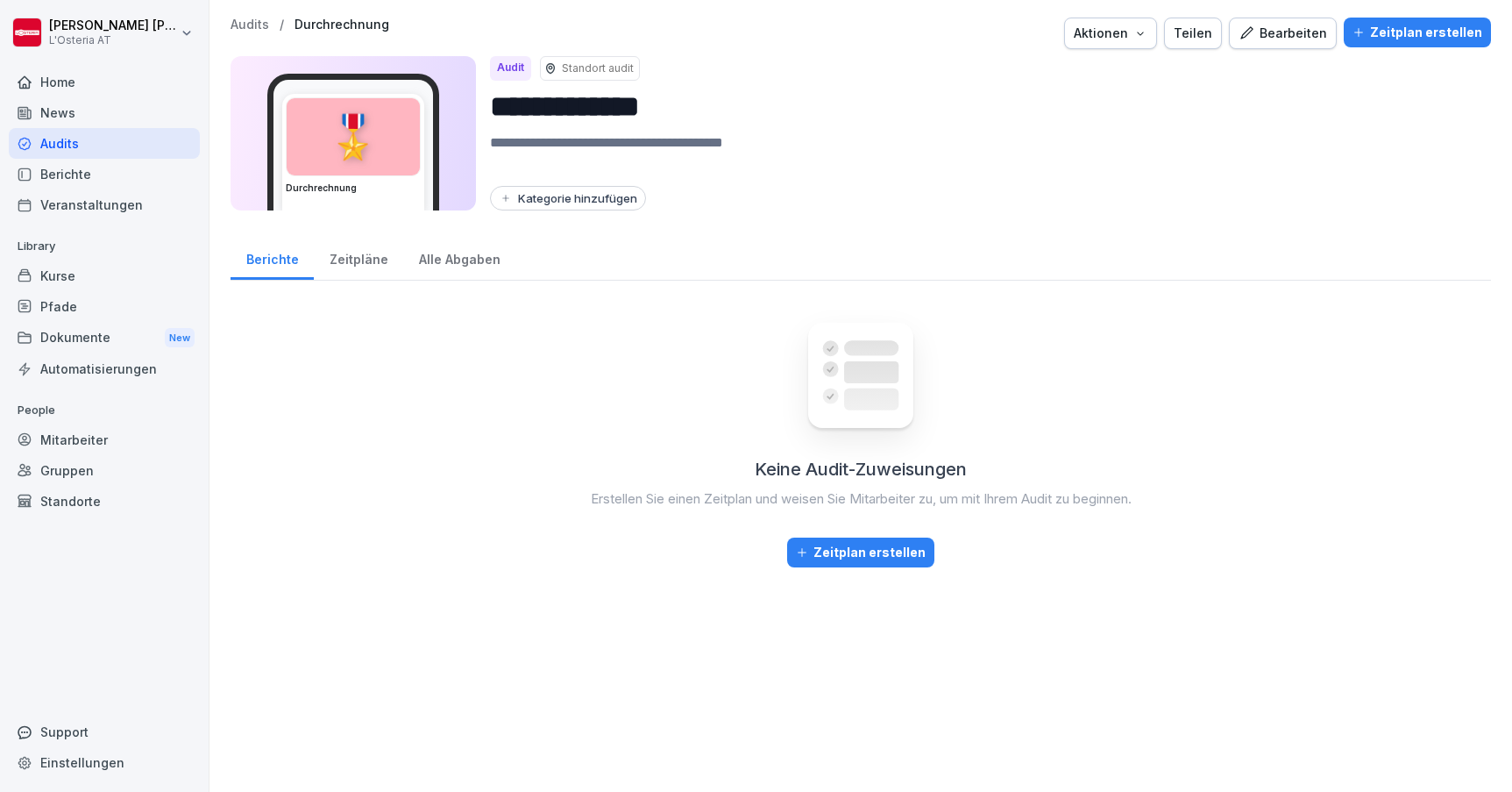
click at [99, 148] on div "Audits" at bounding box center [105, 144] width 191 height 31
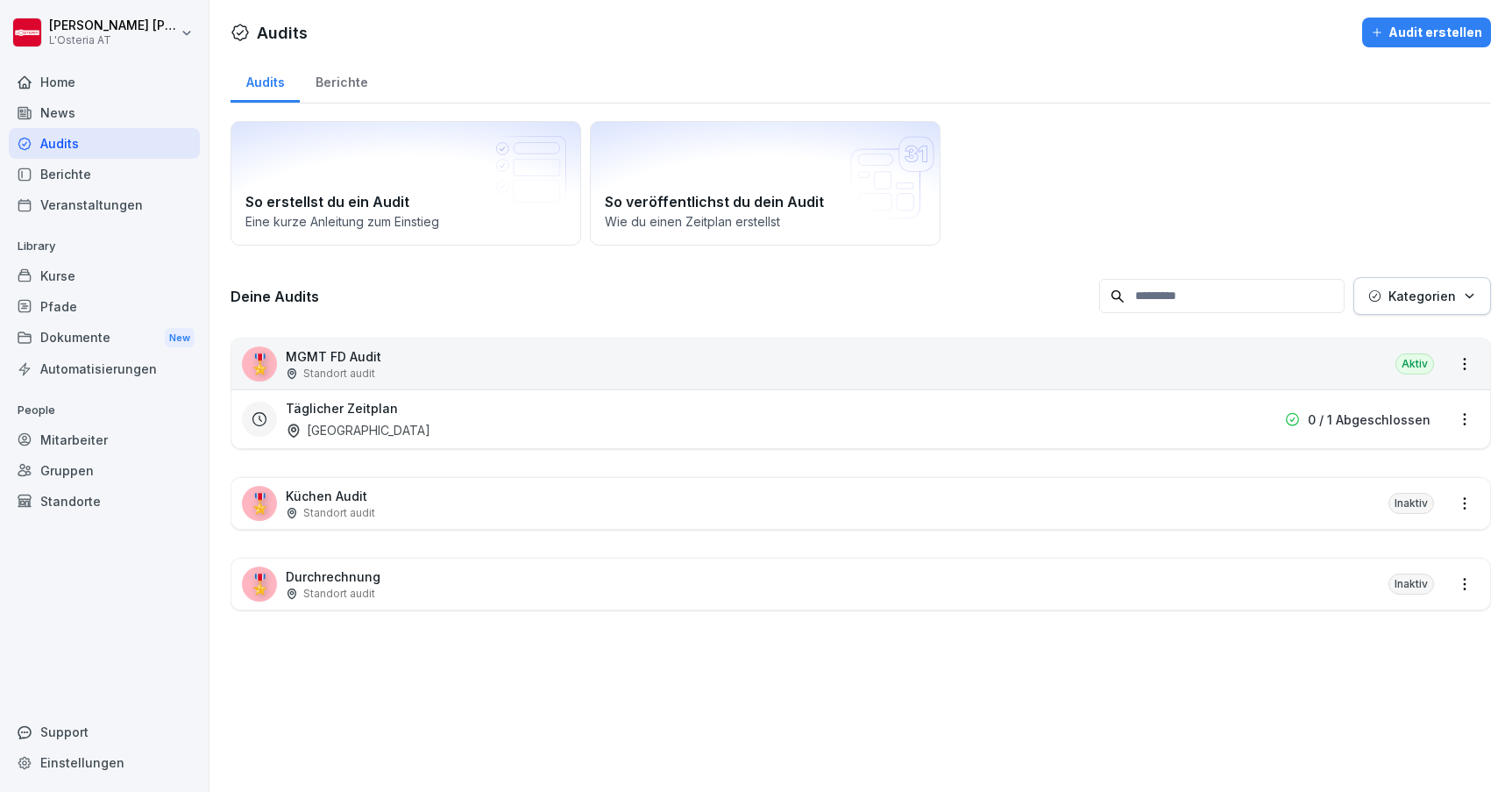
click at [966, 591] on div "🎖️ Durchrechnung Standort audit Inaktiv" at bounding box center [860, 584] width 1259 height 51
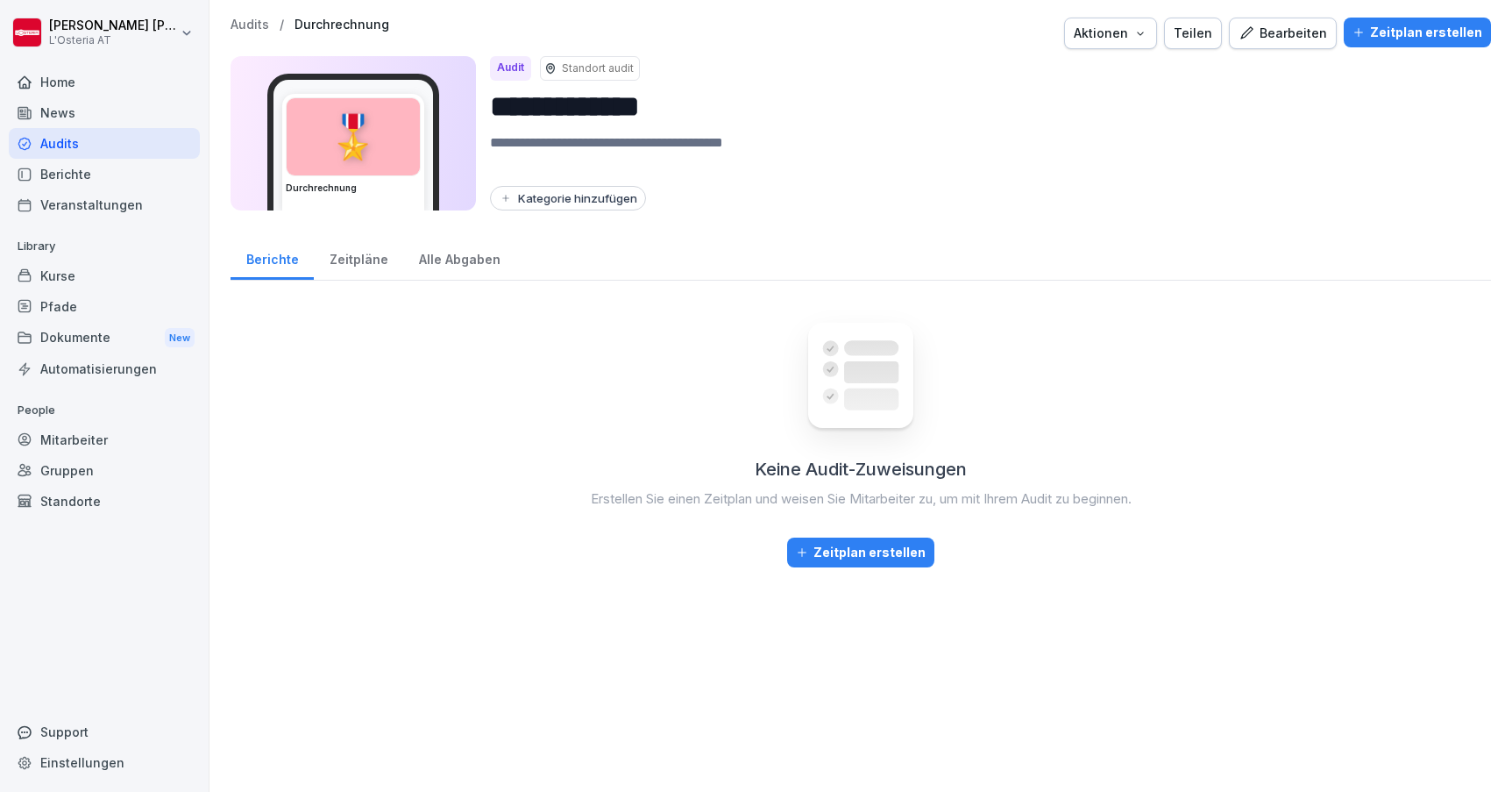
click at [1301, 23] on button "Bearbeiten" at bounding box center [1283, 33] width 107 height 32
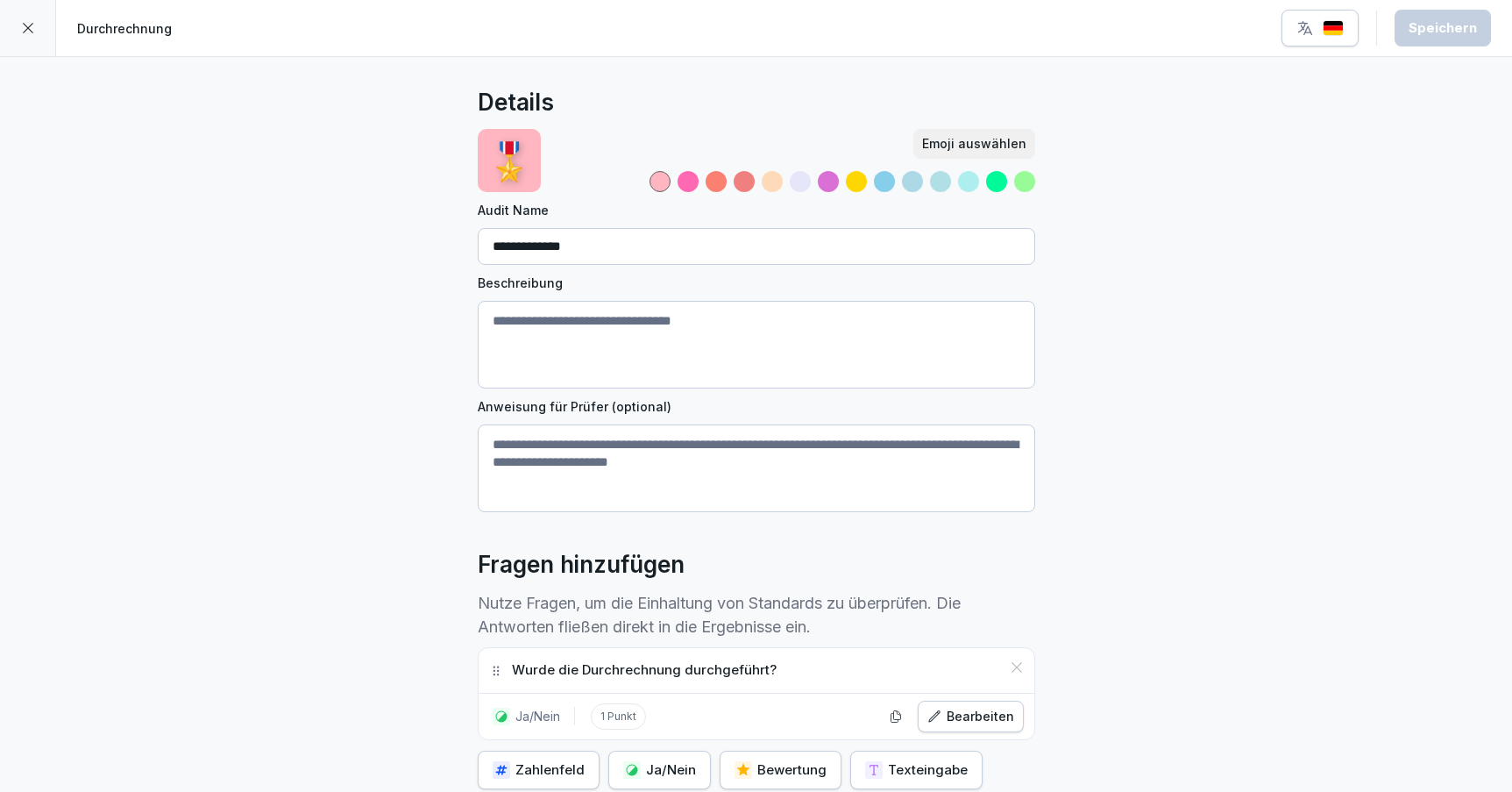
click at [29, 28] on icon at bounding box center [28, 28] width 14 height 14
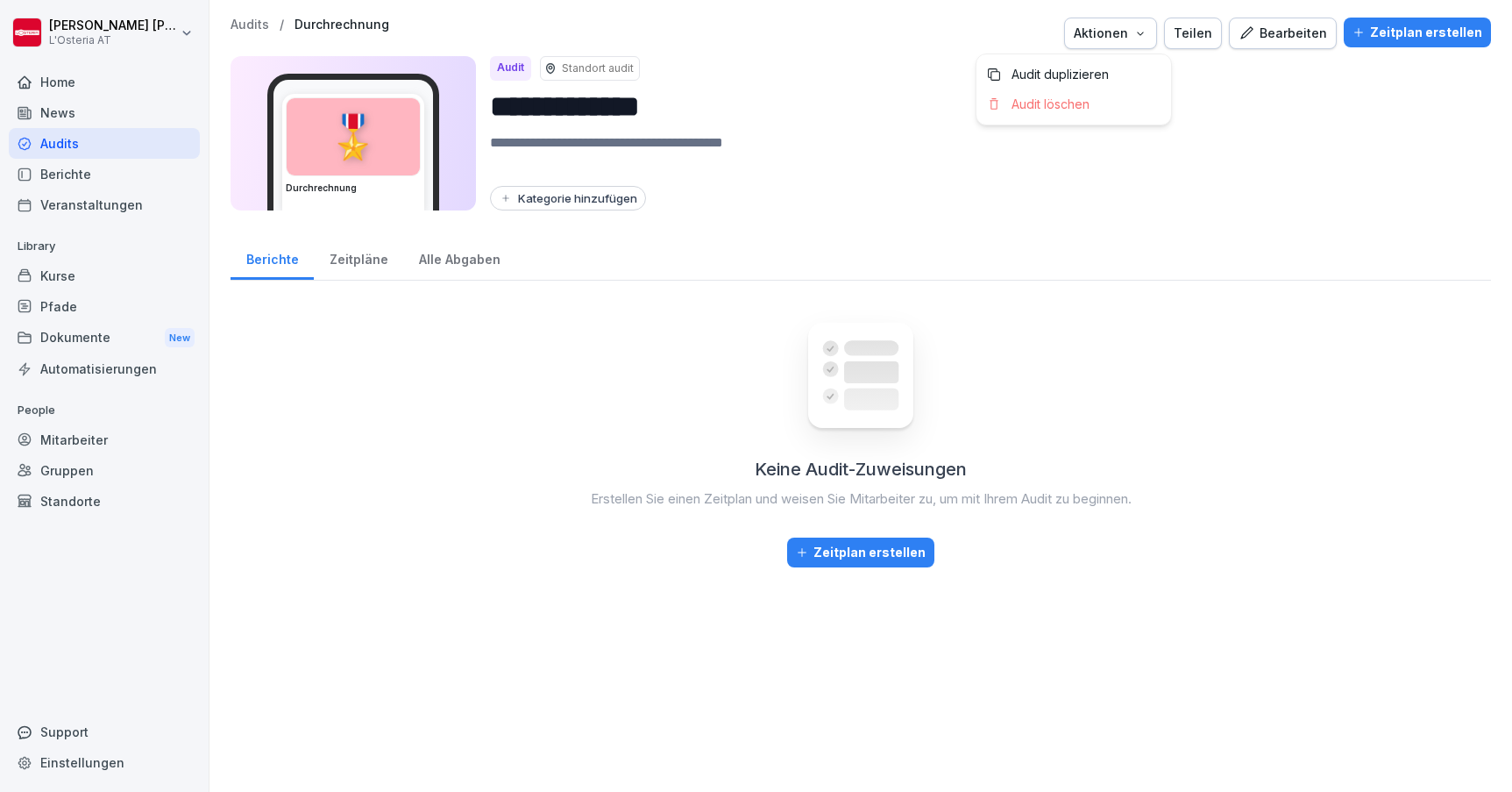
click at [1143, 26] on div "Aktionen" at bounding box center [1111, 33] width 74 height 19
click at [1077, 106] on p "Audit löschen" at bounding box center [1051, 104] width 78 height 15
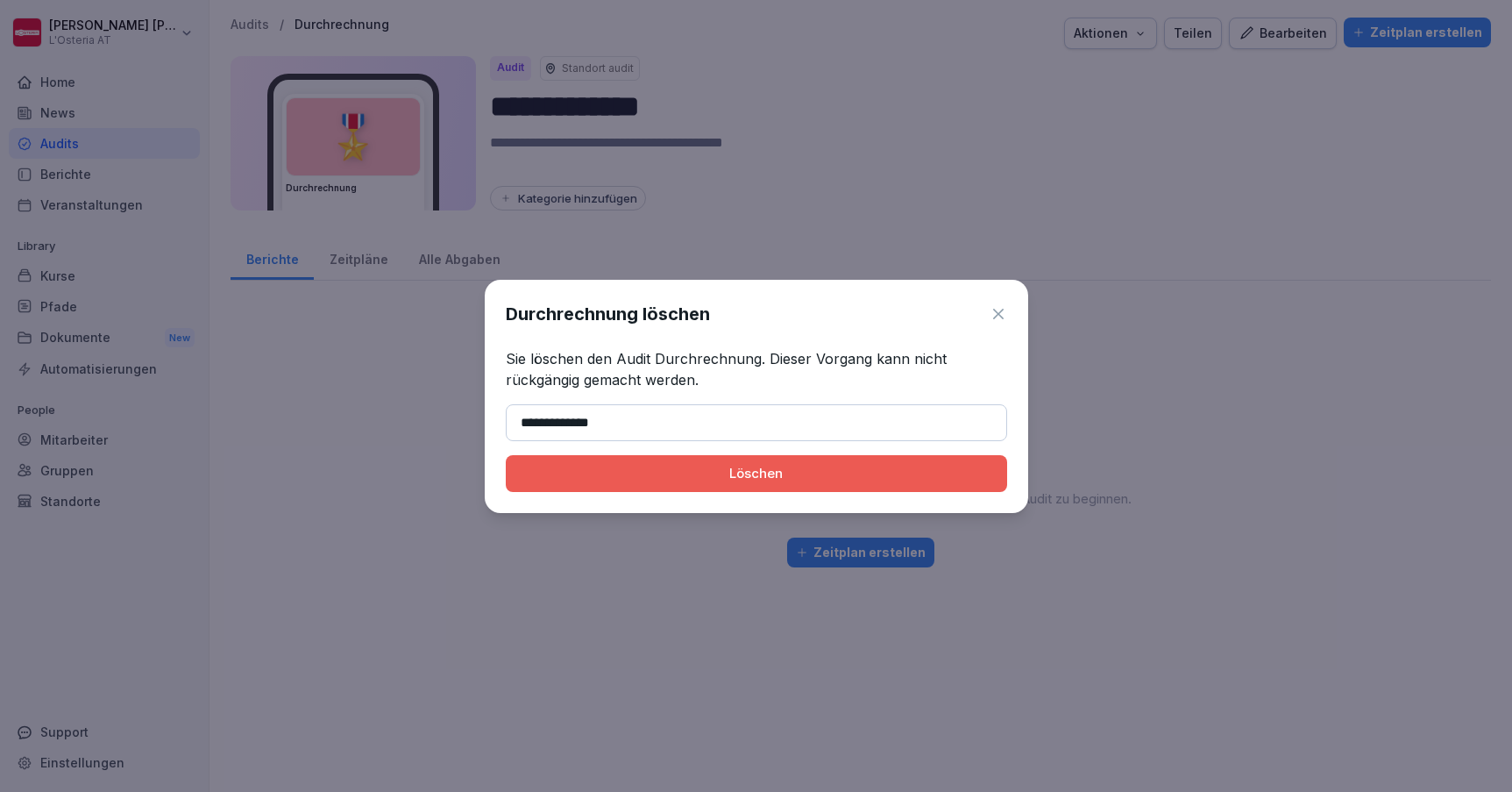
type input "**********"
click at [802, 479] on div "Löschen" at bounding box center [756, 473] width 473 height 19
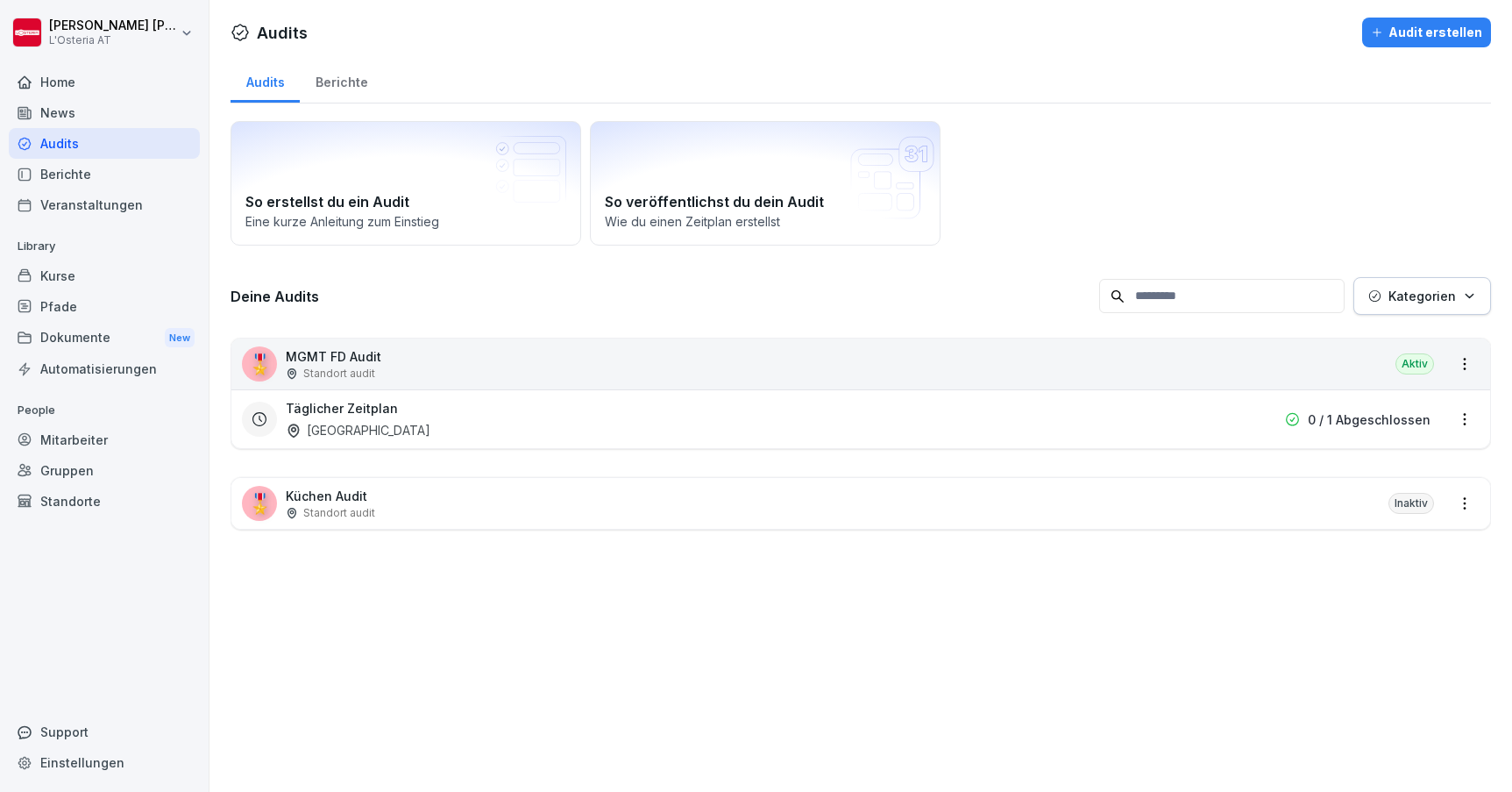
click at [63, 181] on div "Berichte" at bounding box center [105, 174] width 191 height 31
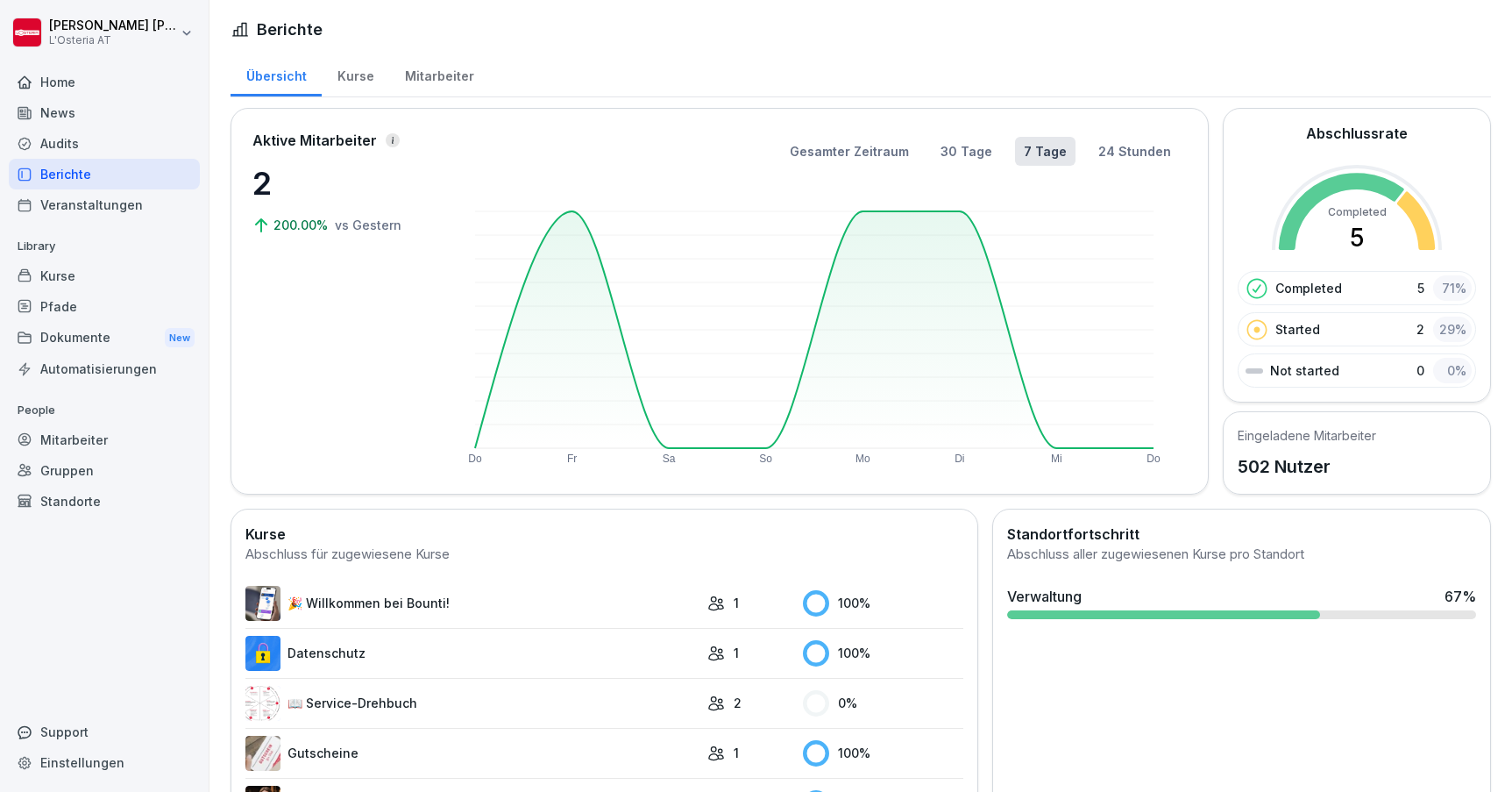
click at [86, 201] on div "Veranstaltungen" at bounding box center [105, 205] width 191 height 31
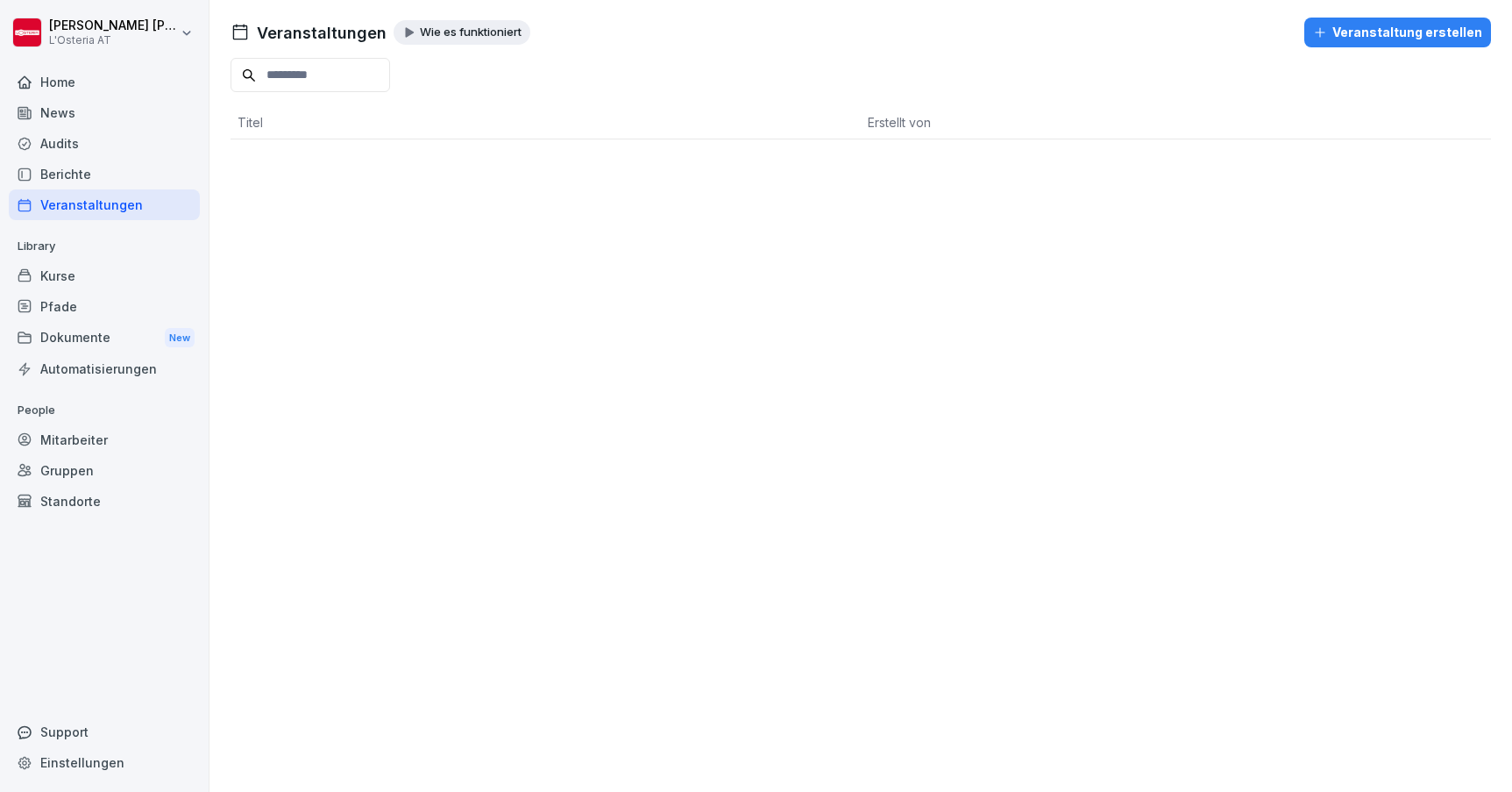
click at [1376, 39] on div "Veranstaltung erstellen" at bounding box center [1397, 32] width 169 height 19
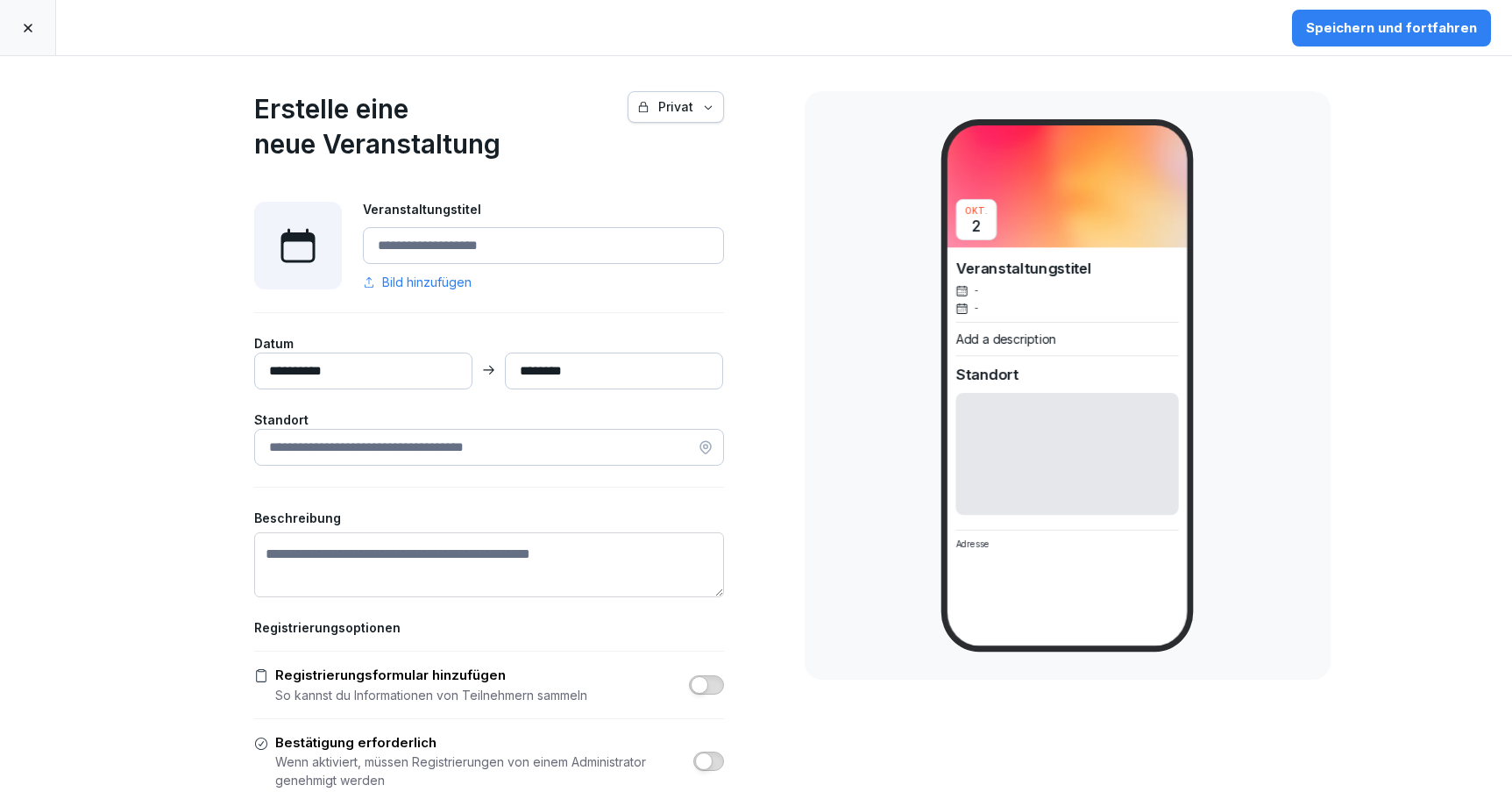
click at [474, 235] on input "Veranstaltungstitel" at bounding box center [543, 246] width 361 height 37
type input "**********"
click at [394, 355] on input "**********" at bounding box center [364, 370] width 218 height 37
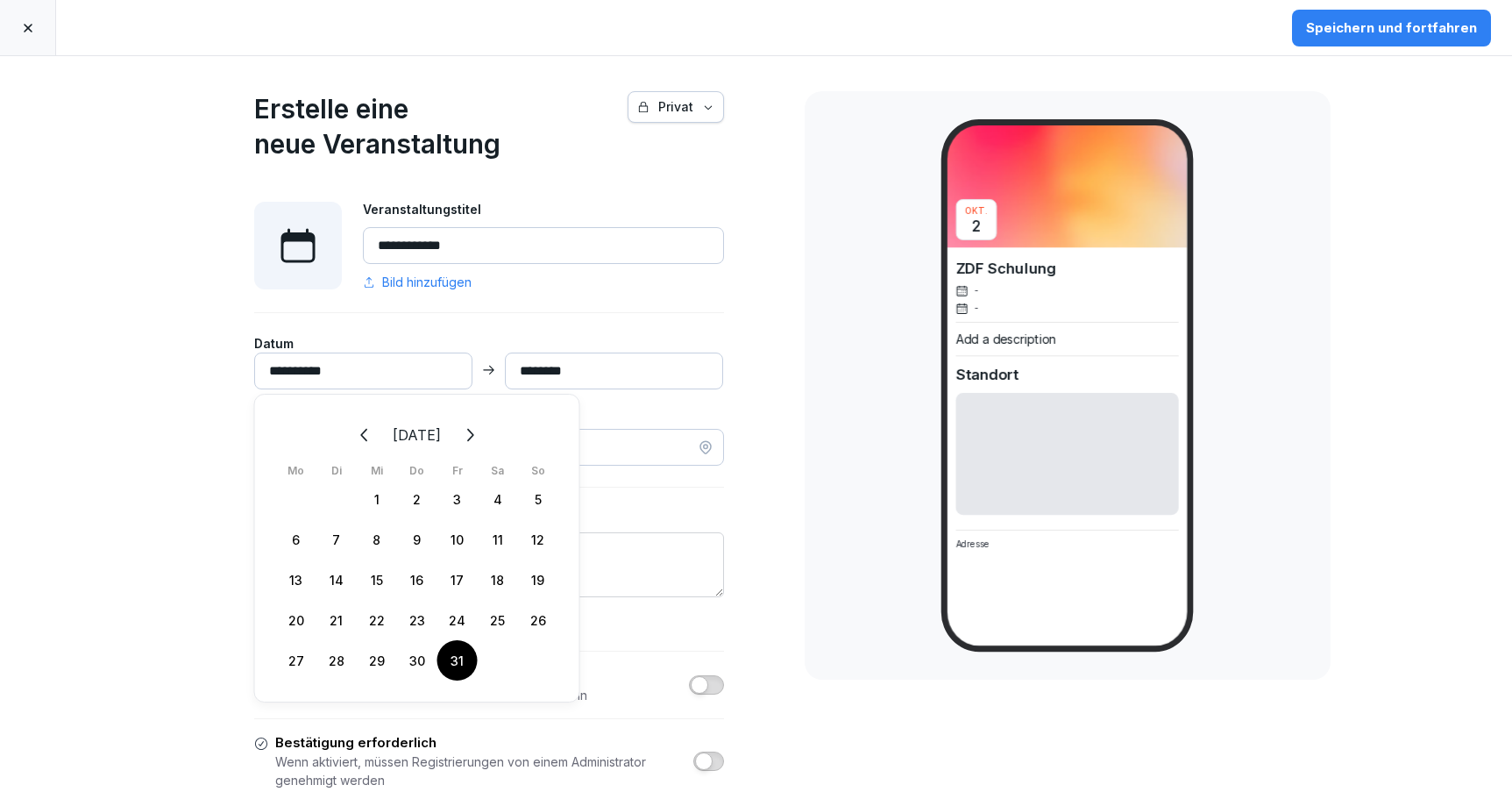
click at [460, 661] on div "31" at bounding box center [458, 660] width 41 height 41
click at [453, 666] on div "31" at bounding box center [458, 660] width 41 height 41
type input "**********"
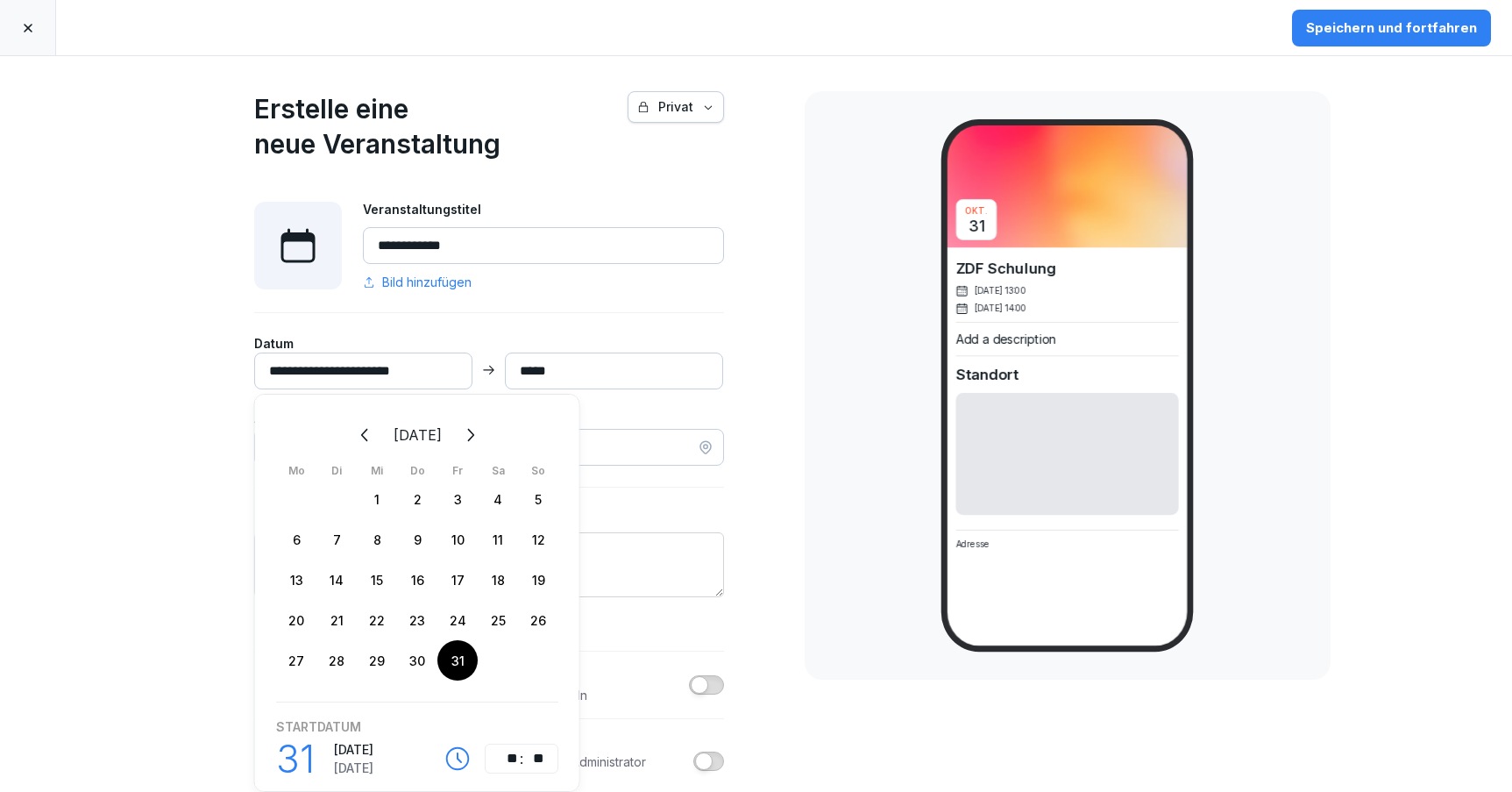
click at [760, 381] on div "**********" at bounding box center [489, 517] width 614 height 924
click at [584, 375] on input "*****" at bounding box center [614, 370] width 218 height 37
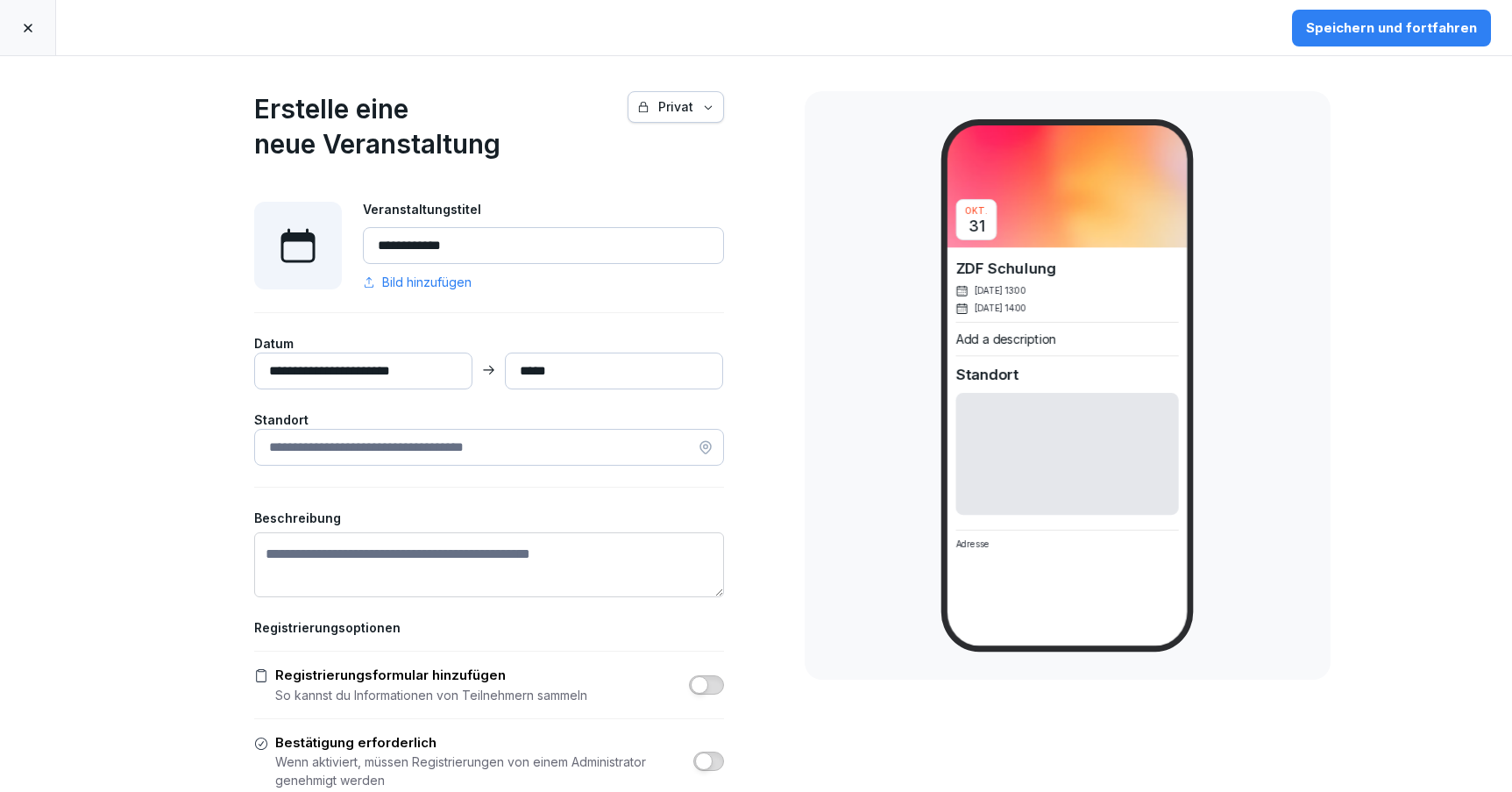
click at [524, 372] on input "*****" at bounding box center [614, 370] width 218 height 37
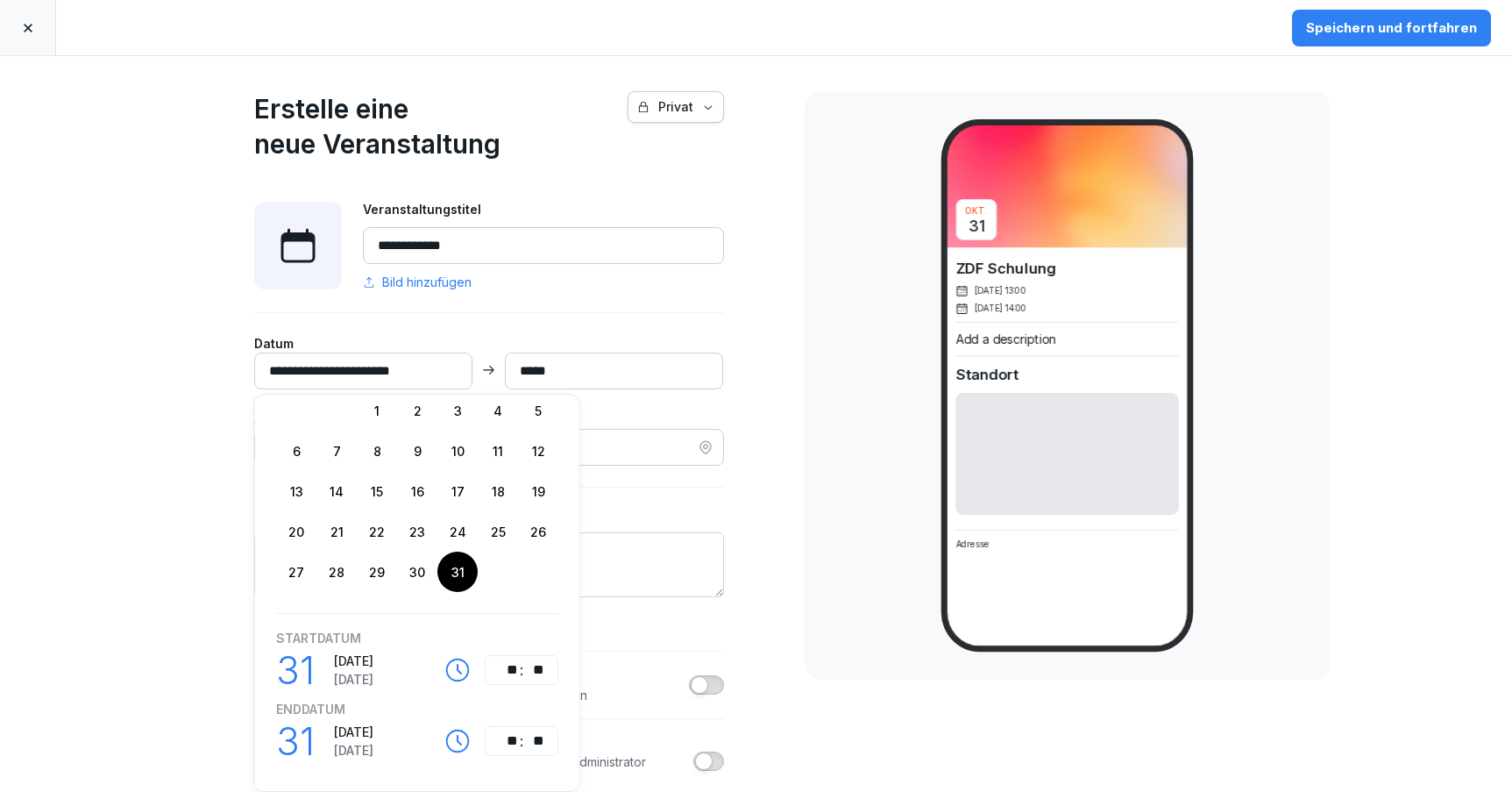
scroll to position [89, 0]
click at [506, 745] on div "**" at bounding box center [508, 741] width 21 height 21
type input "*****"
click at [818, 611] on div "Okt. 31 ZDF Schulung 31. Okt., 13:00 31. Okt., 18:00 Add a description Standort…" at bounding box center [1068, 386] width 526 height 589
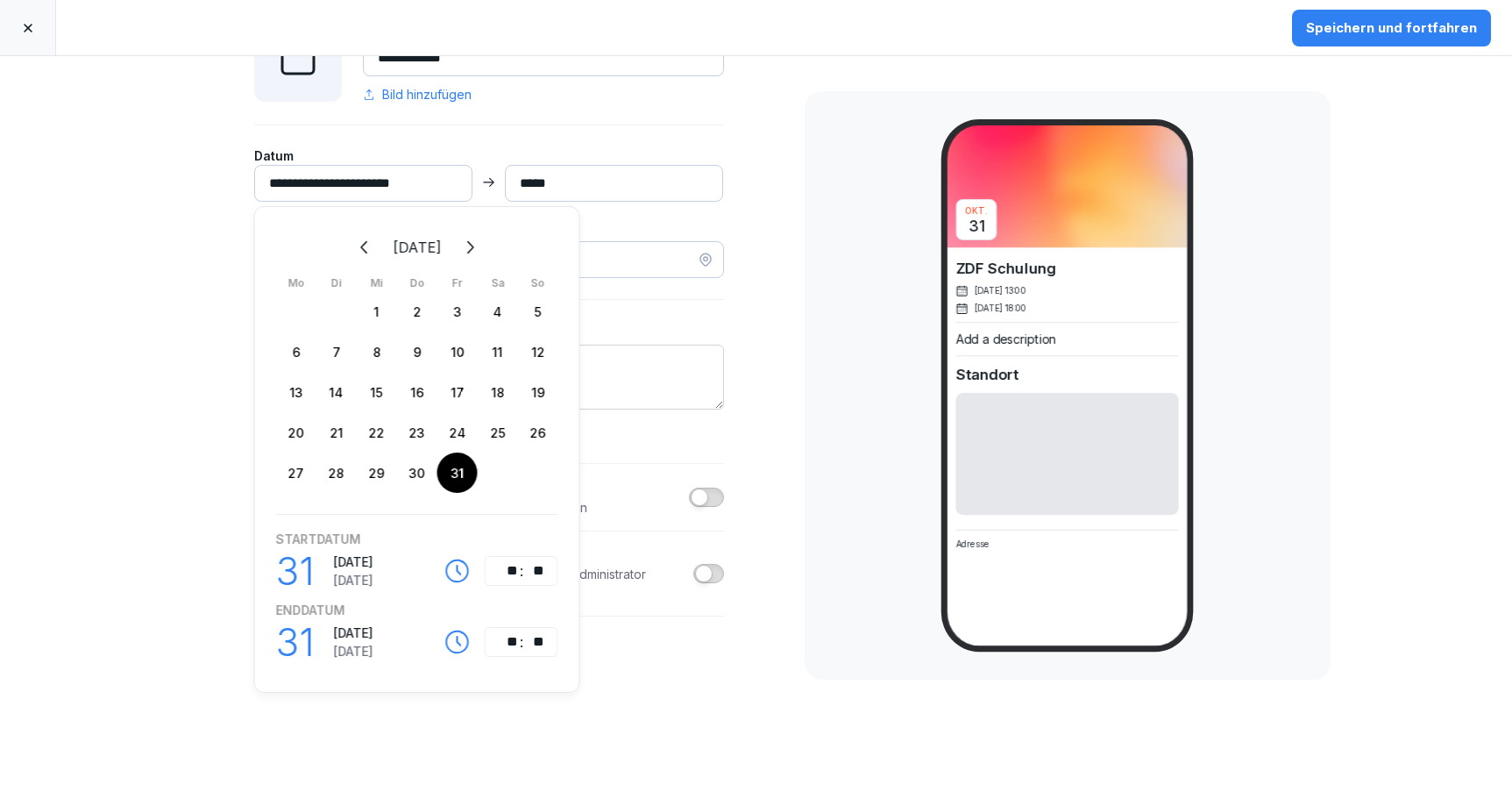
scroll to position [187, 0]
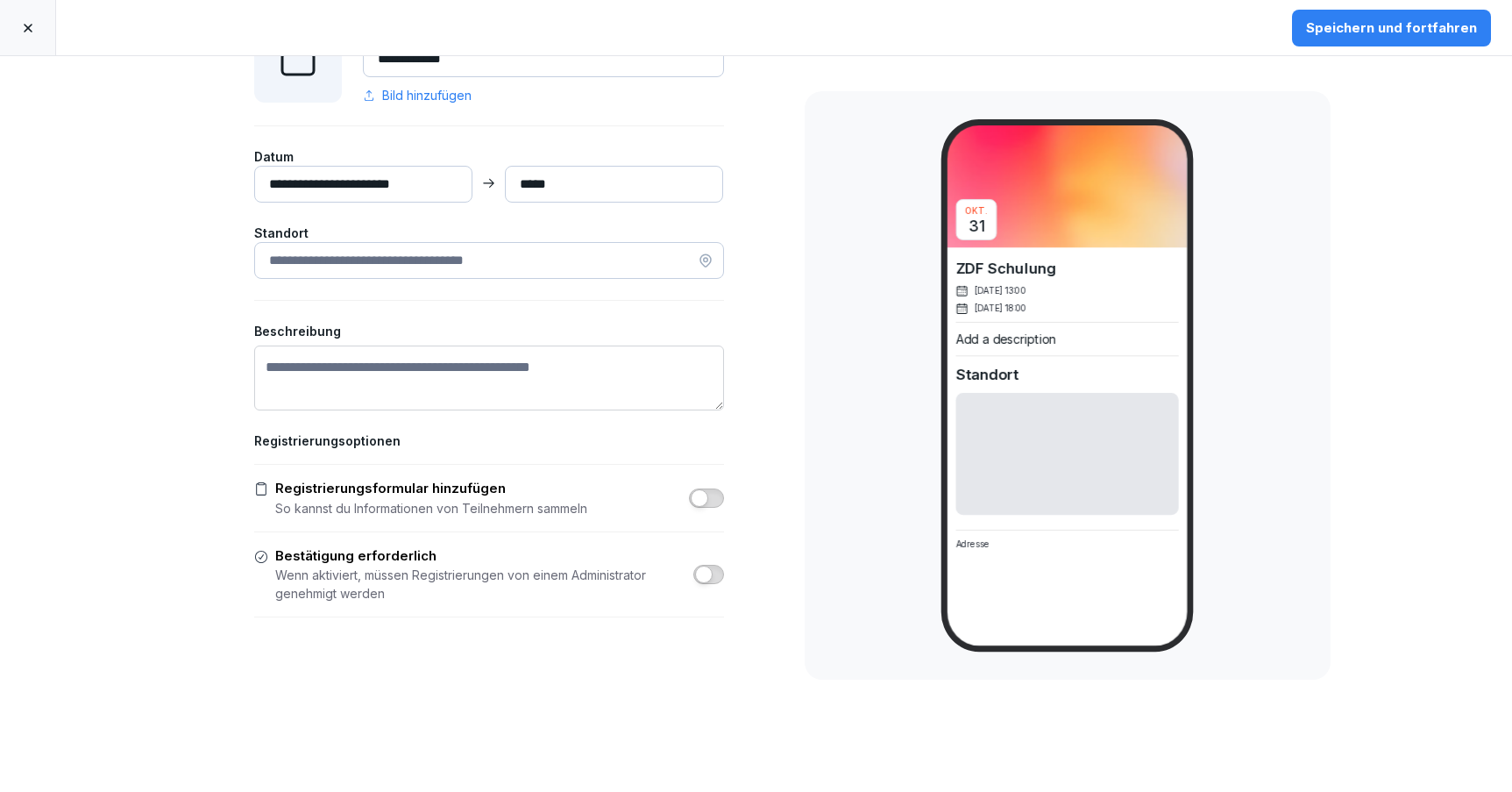
click at [658, 639] on div "**********" at bounding box center [489, 331] width 614 height 924
click at [394, 254] on input at bounding box center [489, 260] width 470 height 37
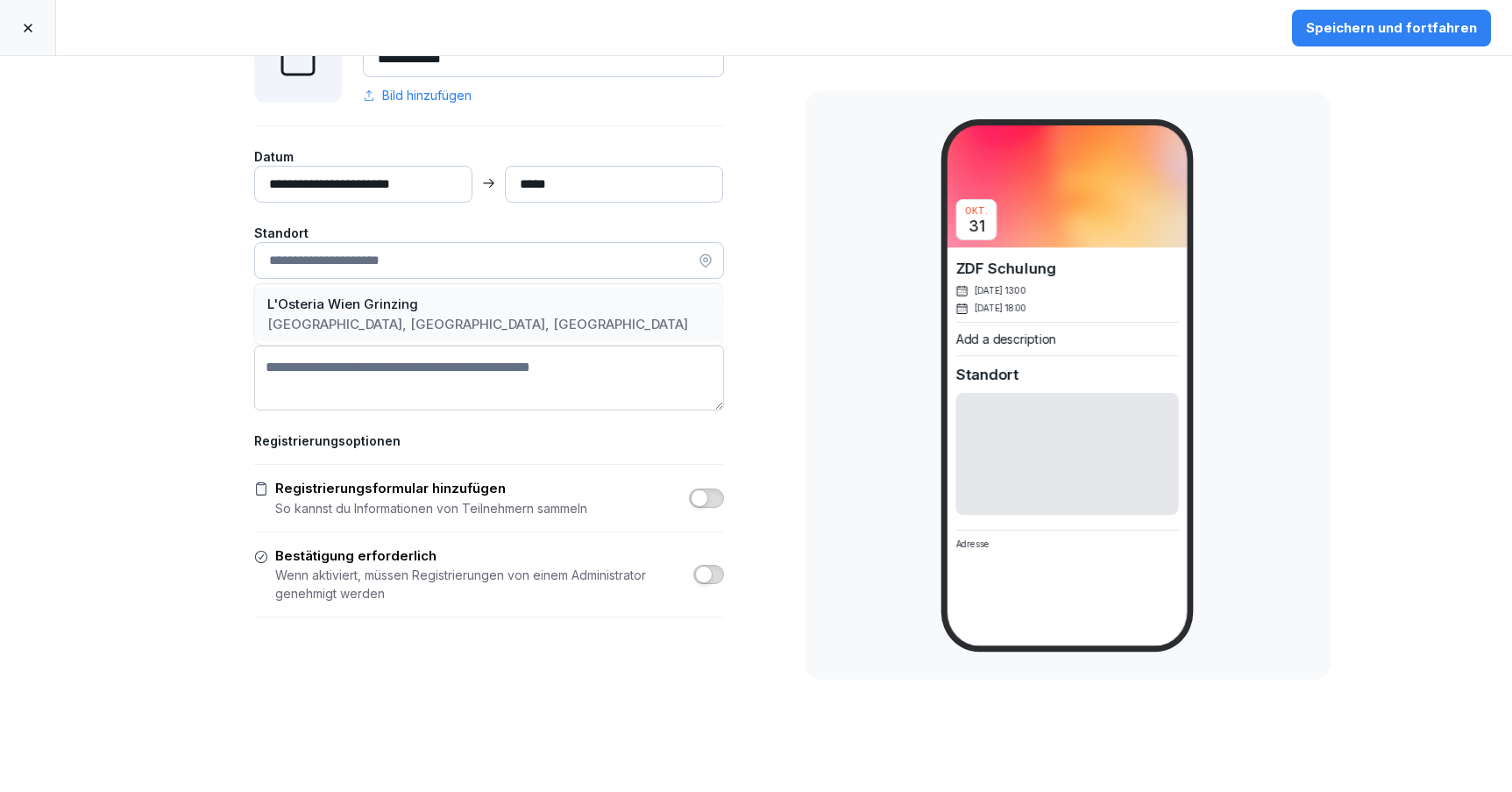
type input "**********"
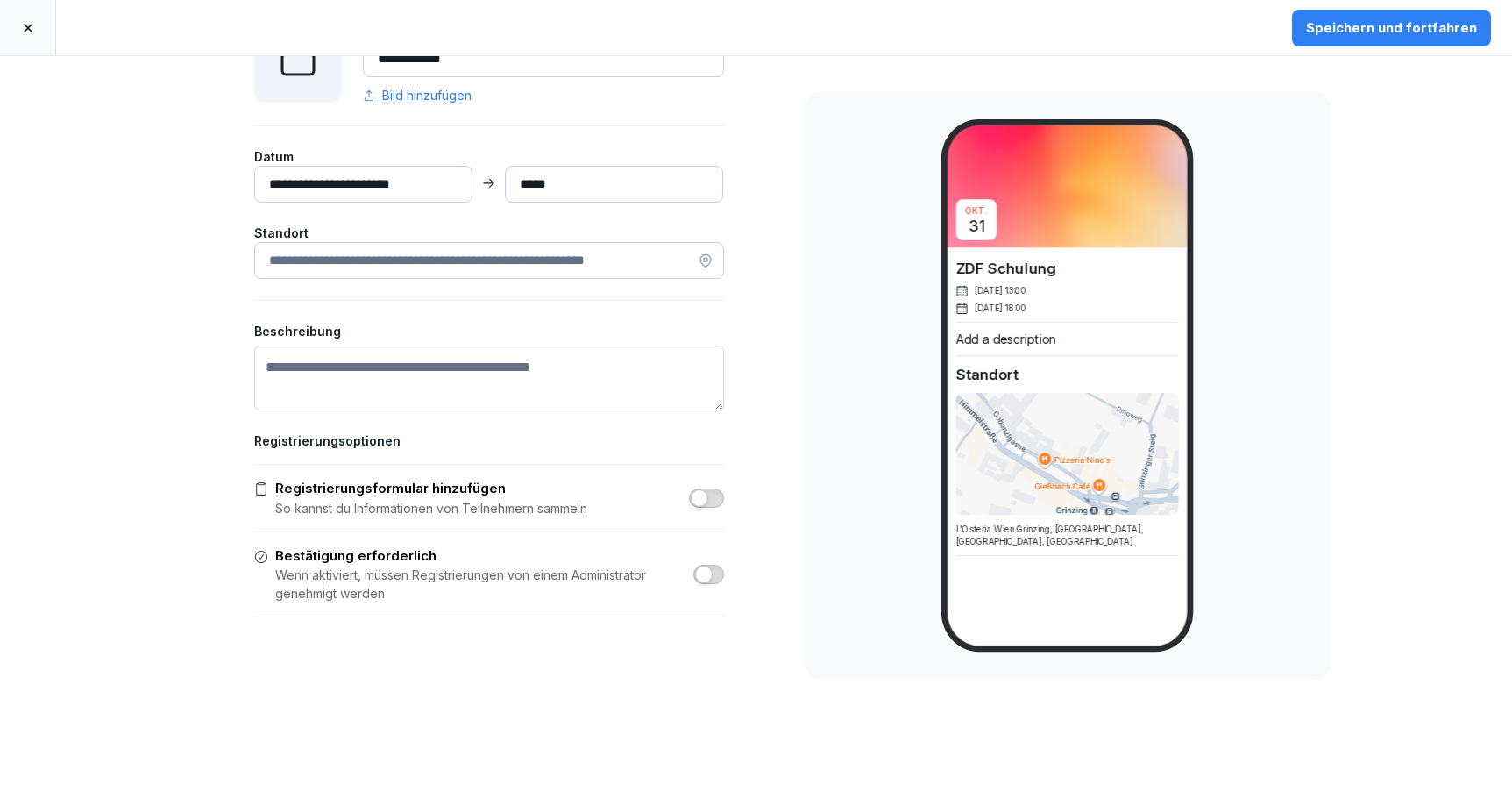
click at [430, 386] on textarea "Beschreibung" at bounding box center [489, 378] width 470 height 65
type textarea "**********"
click at [708, 498] on span "button" at bounding box center [699, 498] width 17 height 17
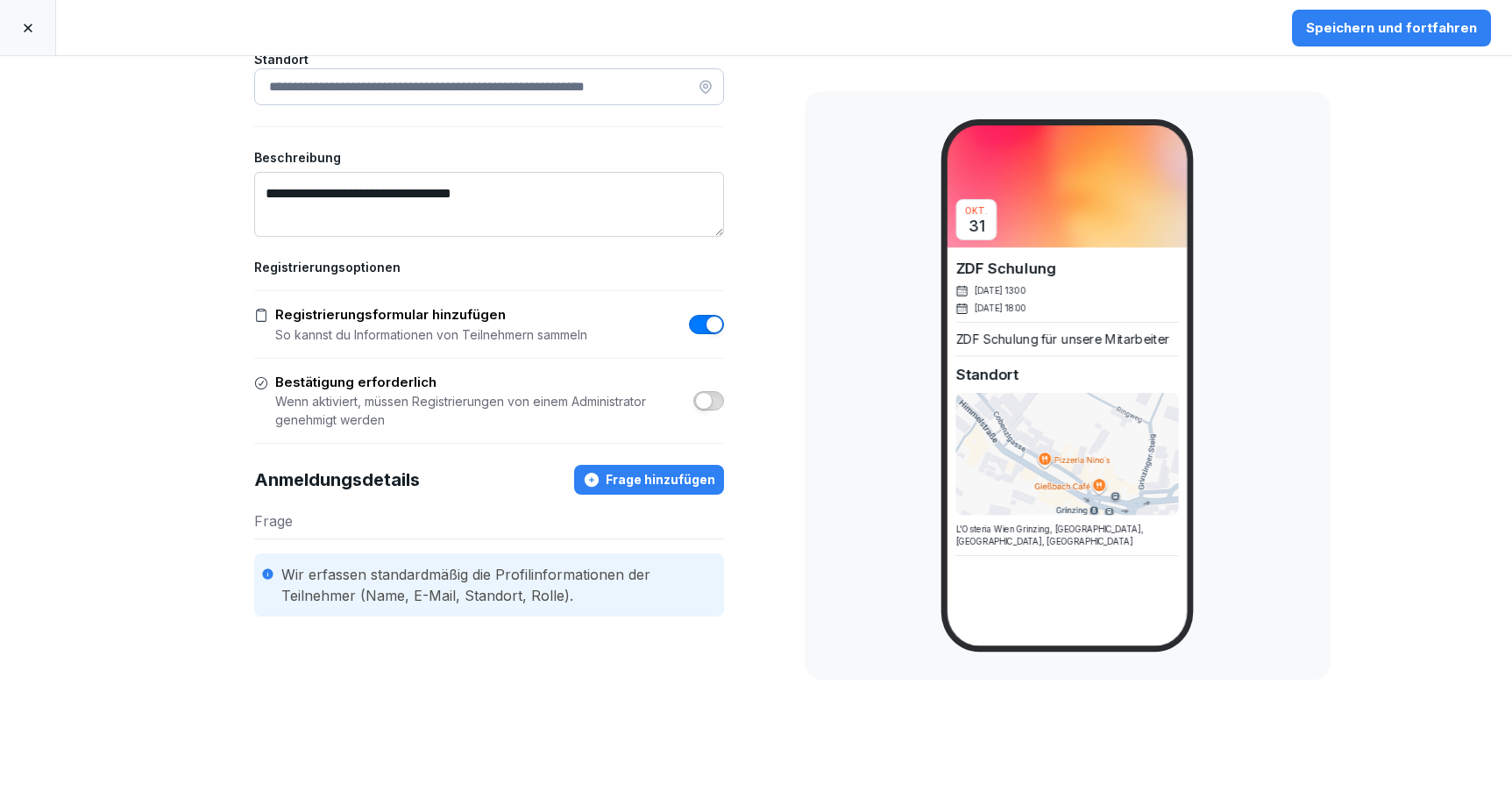
scroll to position [359, 0]
click at [632, 483] on div "Frage hinzufügen" at bounding box center [649, 480] width 133 height 19
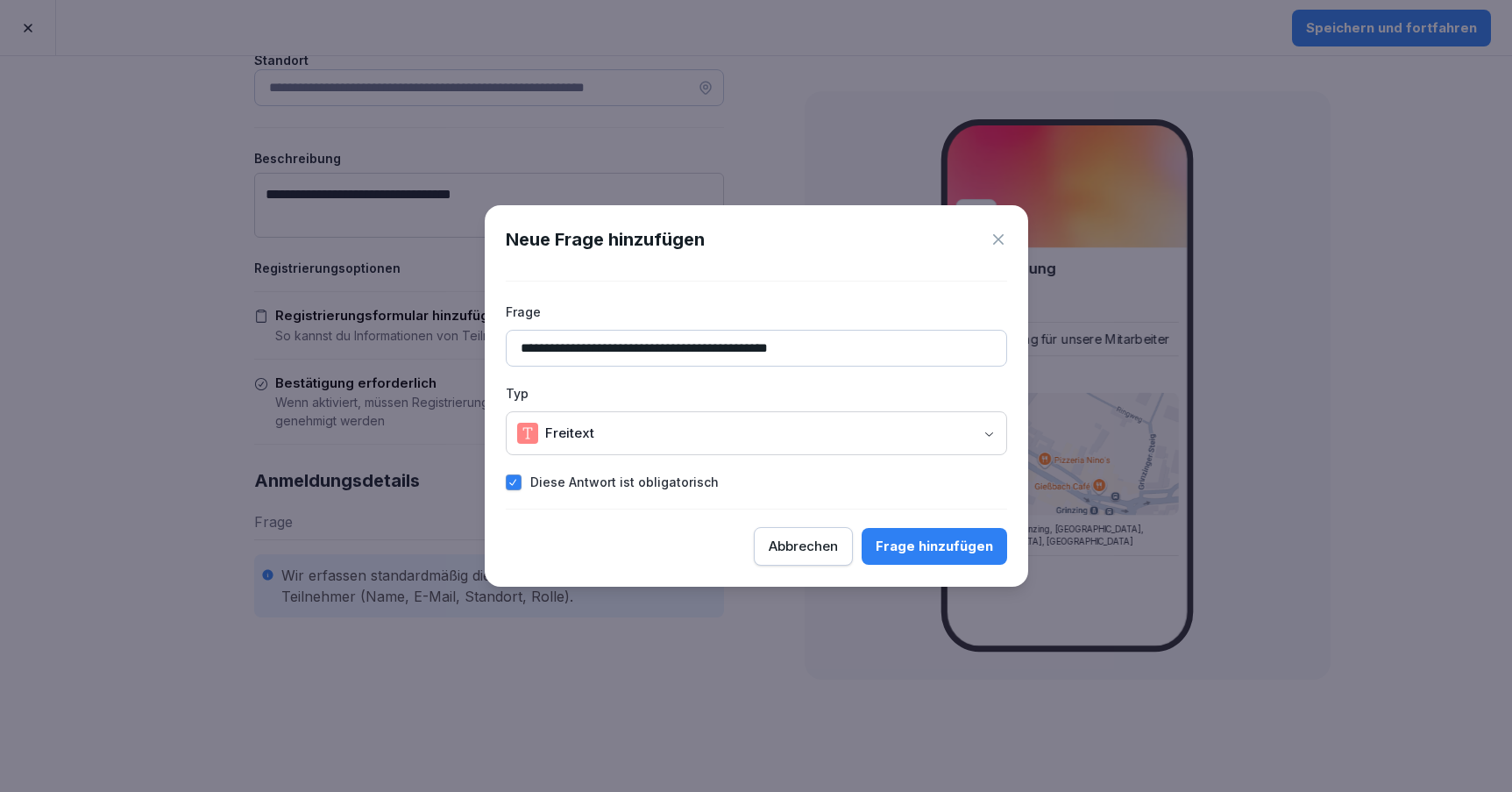
type input "**********"
click at [641, 420] on body "**********" at bounding box center [756, 396] width 1512 height 792
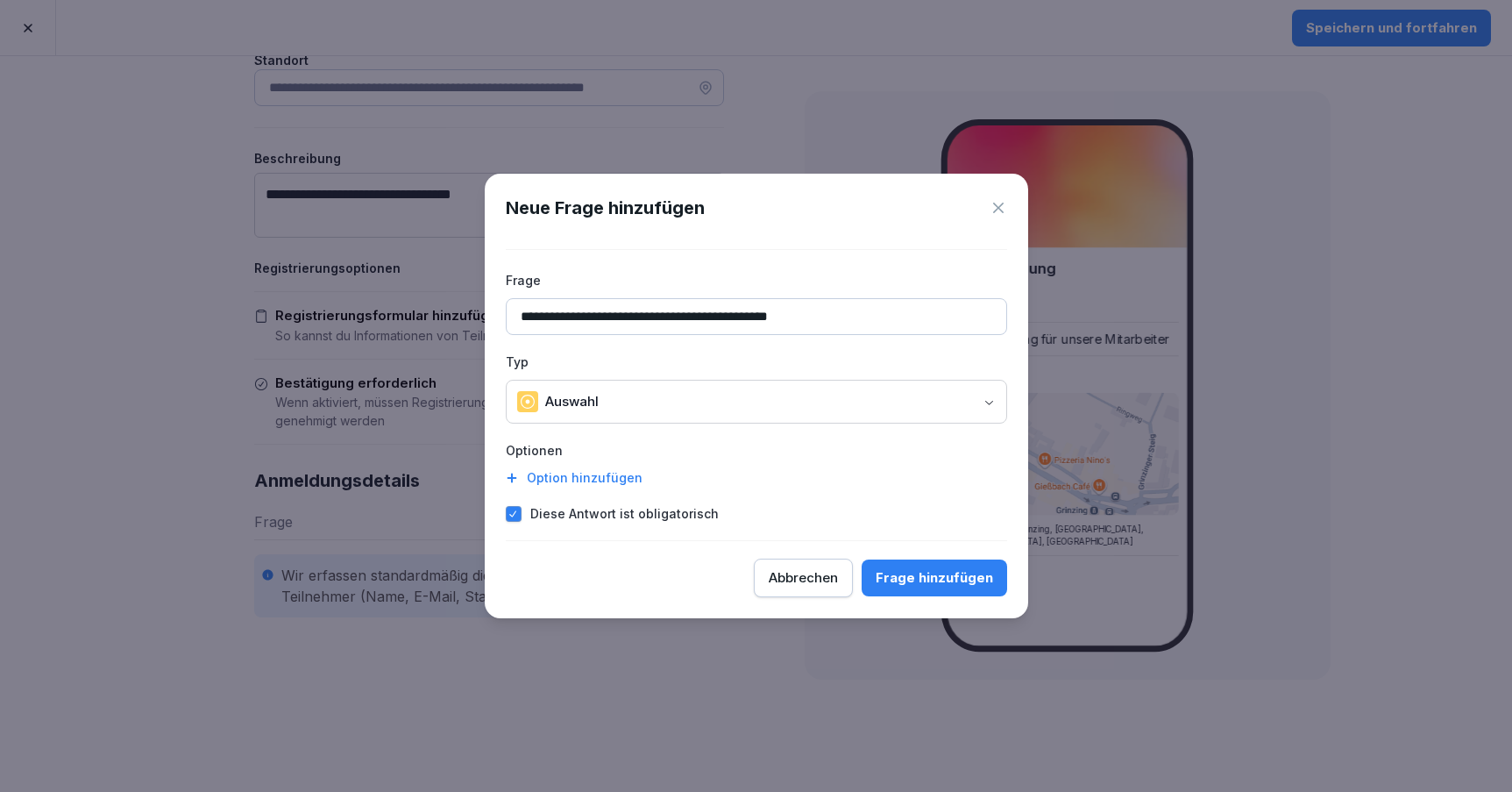
click at [601, 475] on div "Option hinzufügen" at bounding box center [756, 478] width 502 height 18
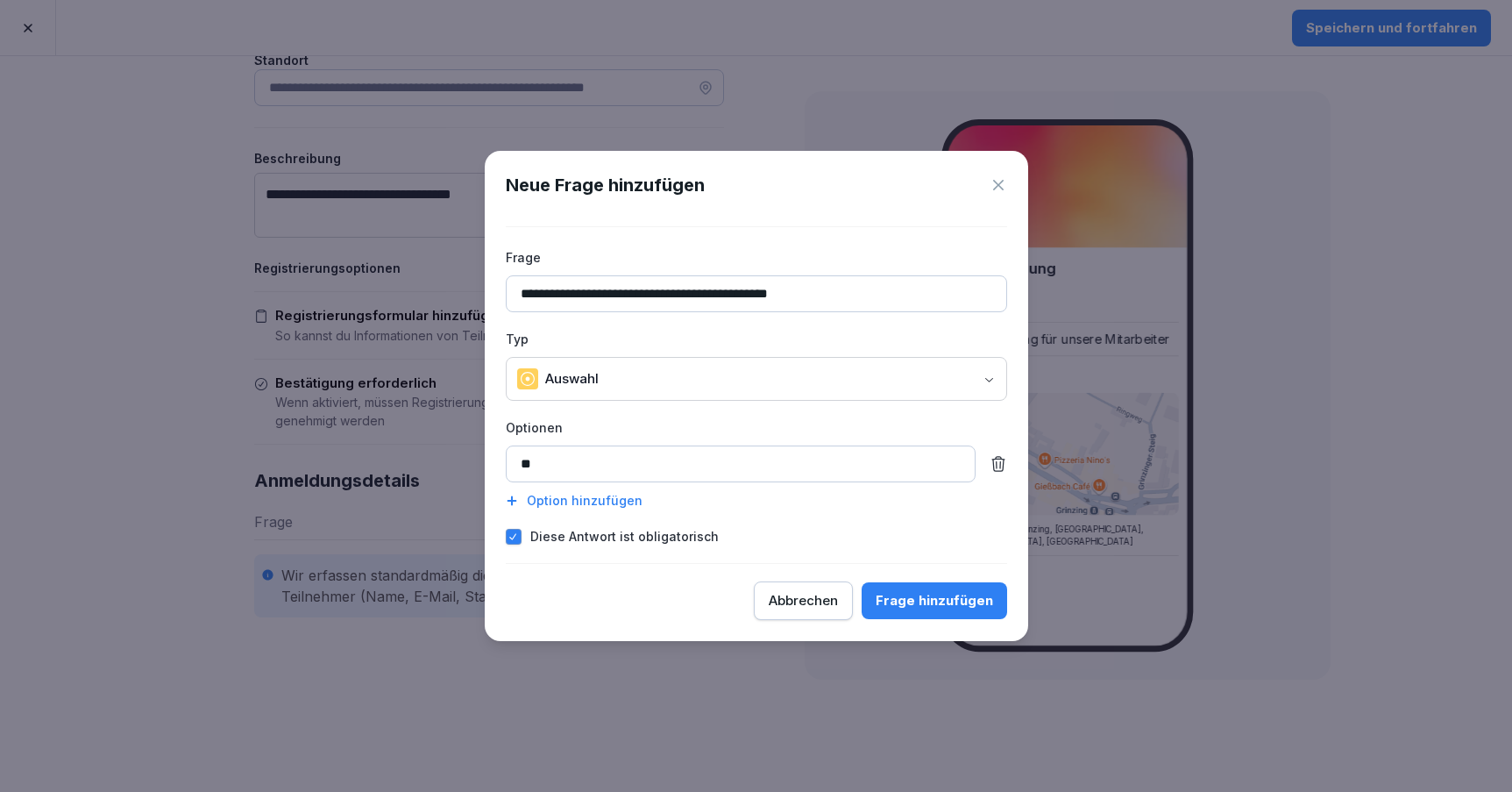
type input "**"
click at [608, 495] on div "Option hinzufügen" at bounding box center [756, 500] width 502 height 18
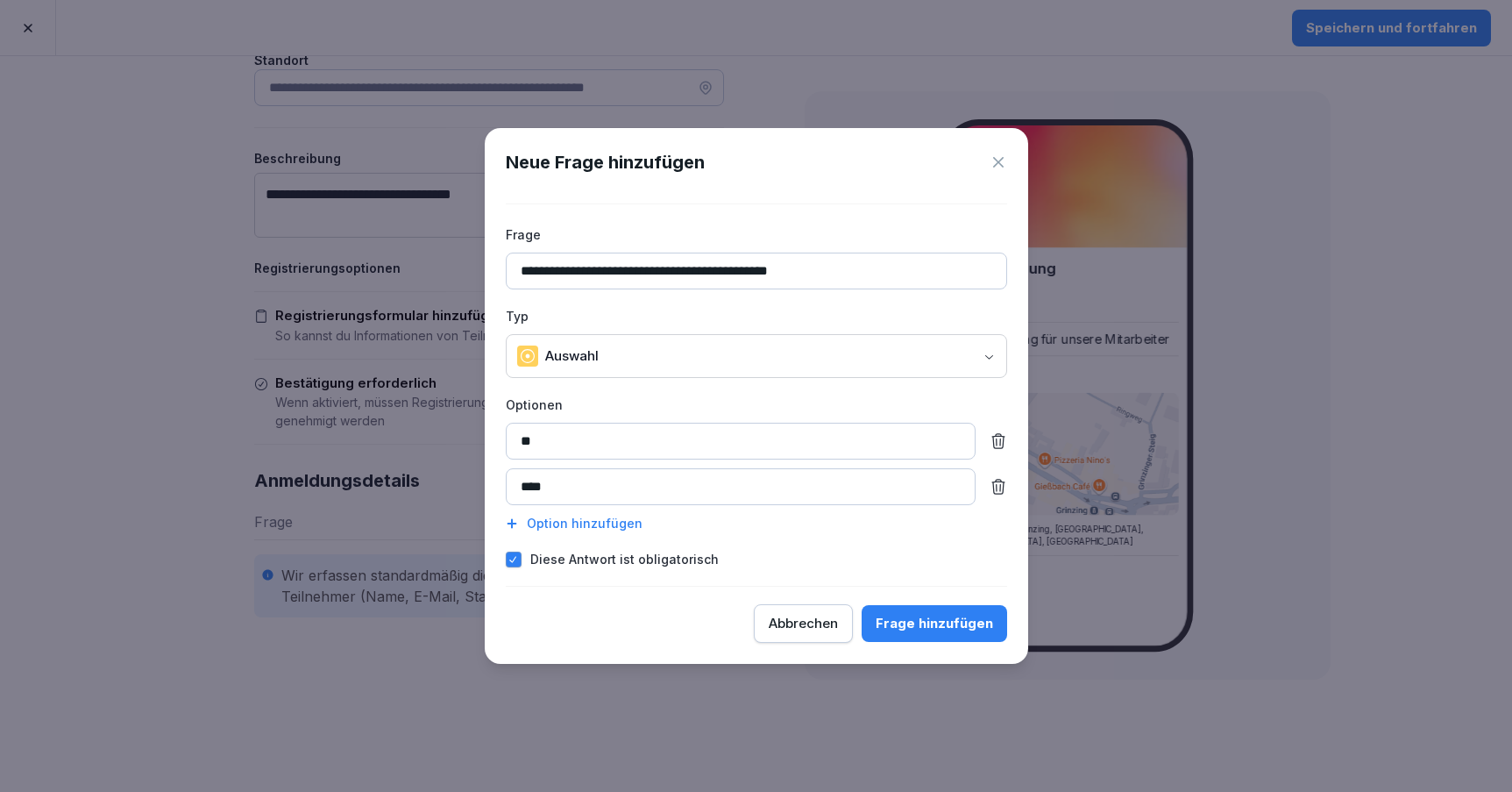
type input "****"
click at [926, 621] on div "Frage hinzufügen" at bounding box center [934, 623] width 117 height 19
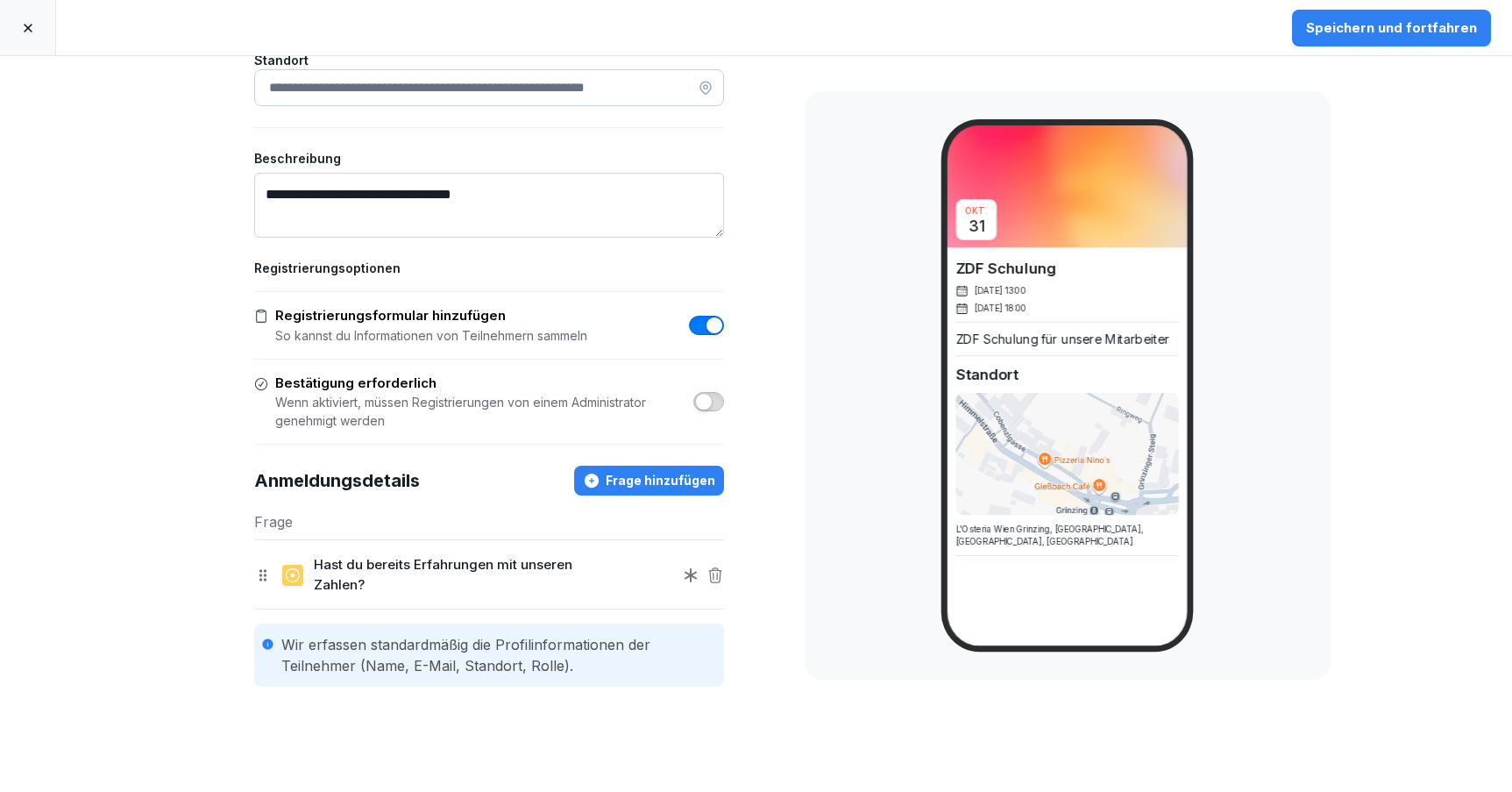
click at [666, 478] on div "Frage hinzufügen" at bounding box center [649, 480] width 133 height 19
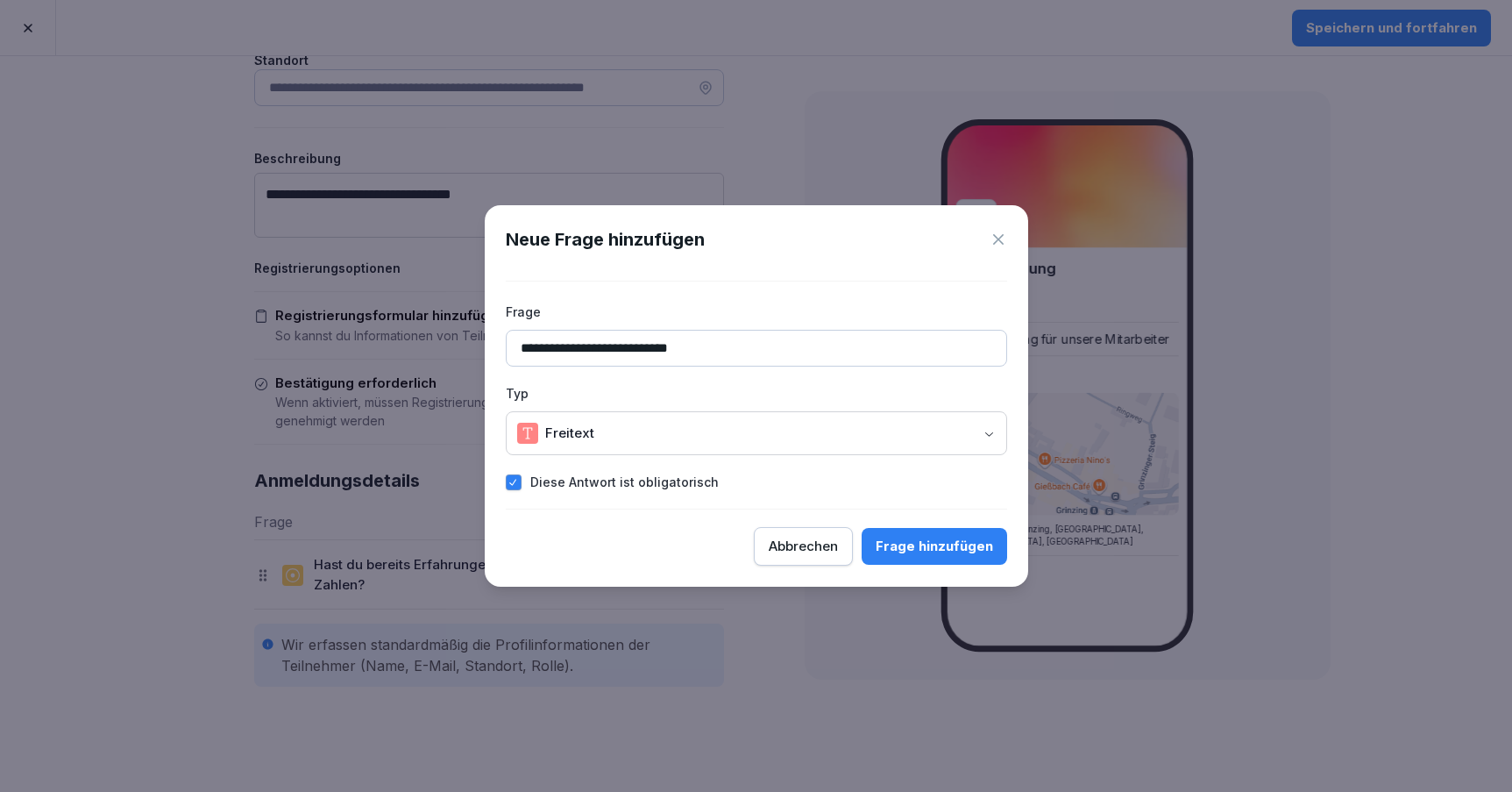
type input "**********"
click at [629, 436] on body "**********" at bounding box center [756, 396] width 1512 height 792
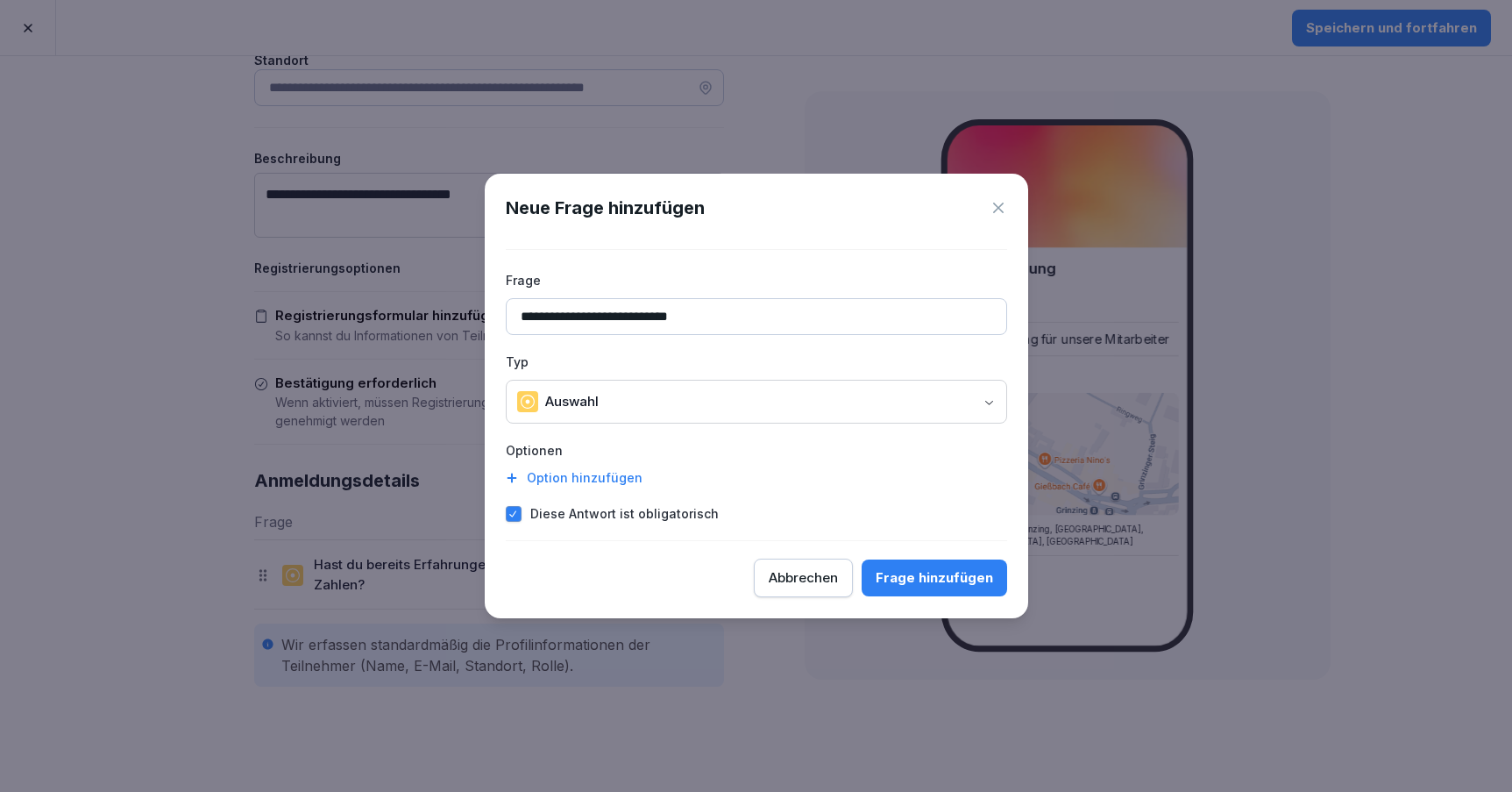
click at [597, 471] on div "Option hinzufügen" at bounding box center [756, 478] width 502 height 18
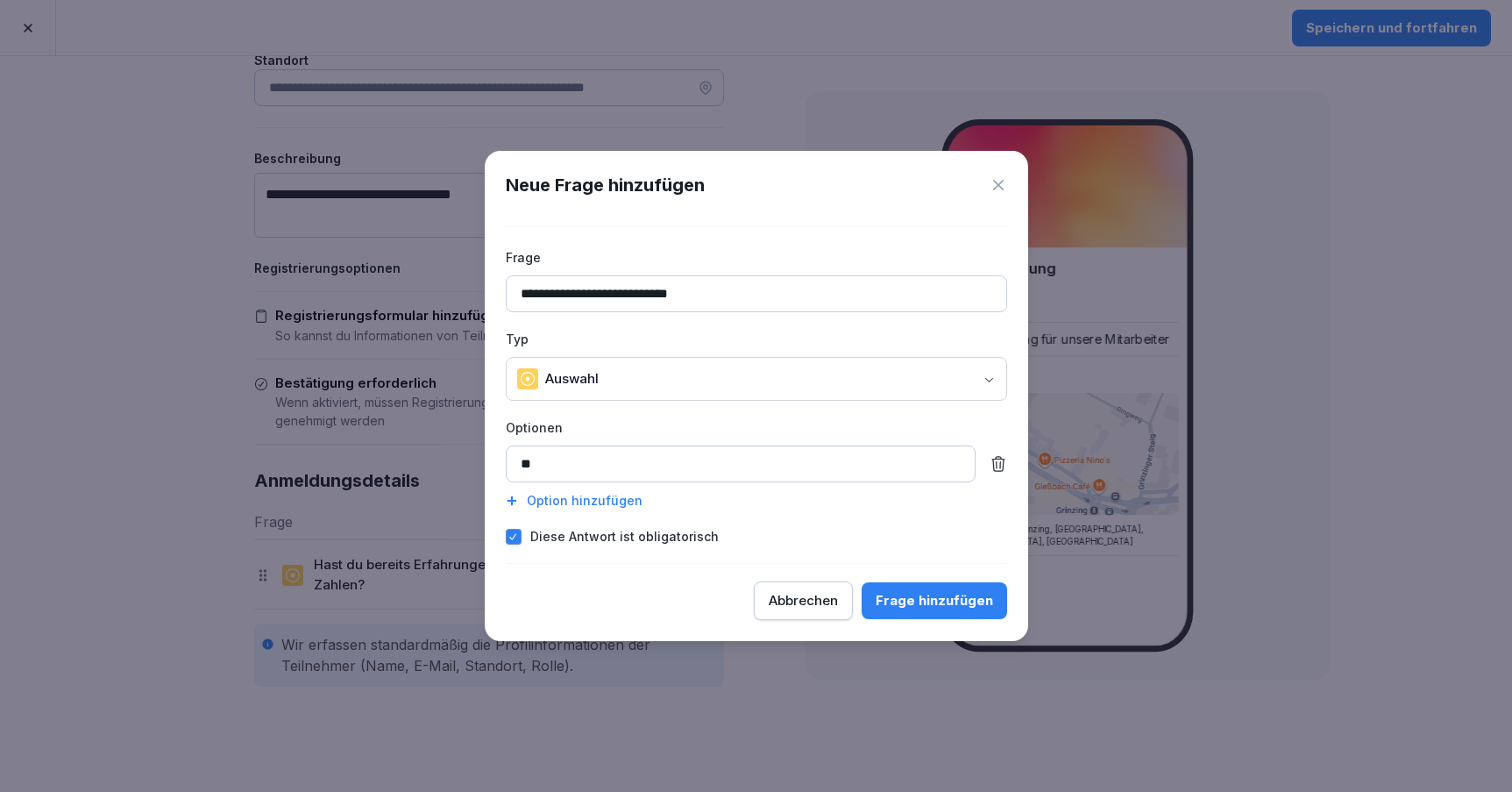
type input "**"
click at [593, 497] on div "Option hinzufügen" at bounding box center [756, 500] width 502 height 18
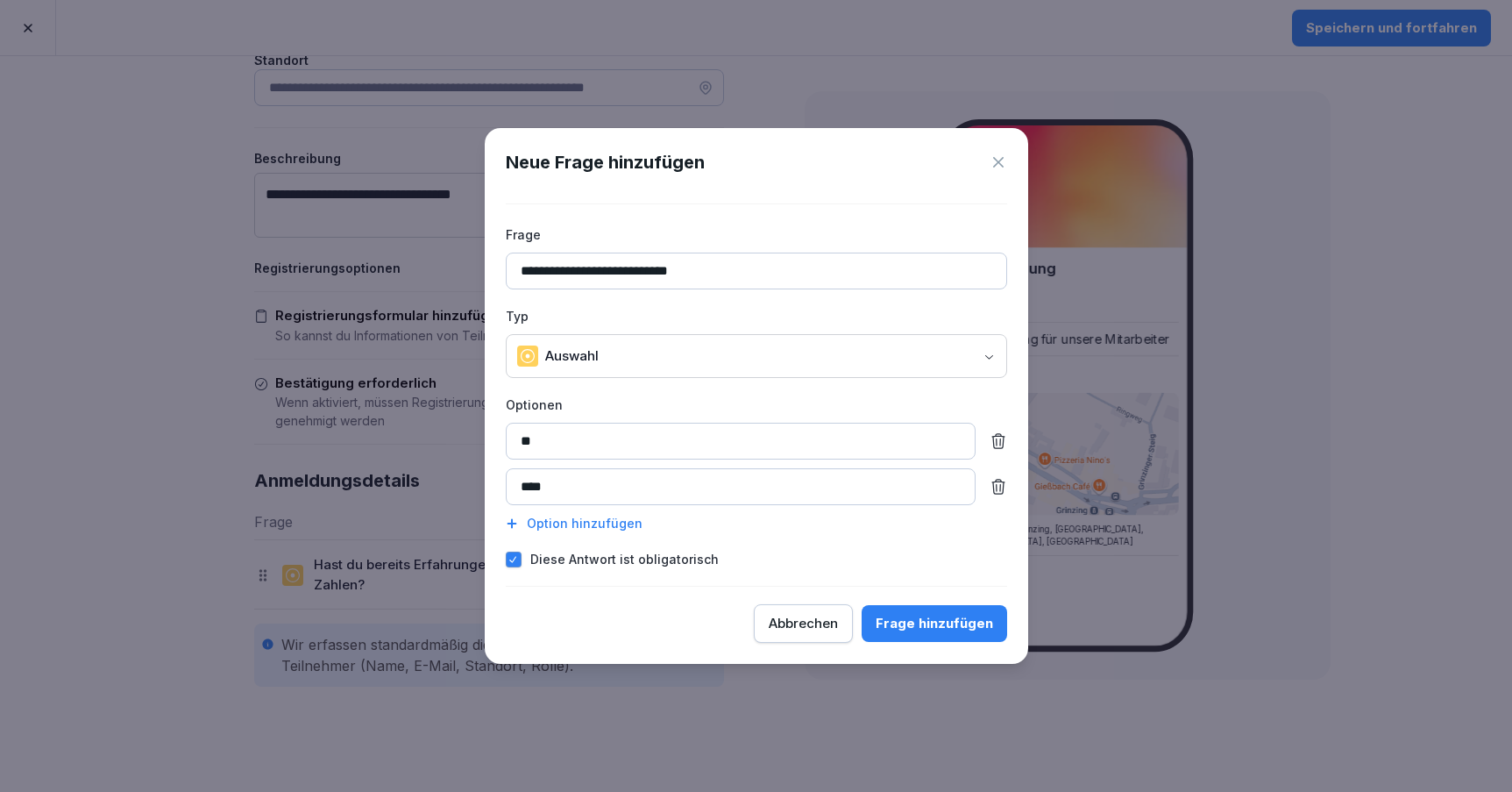
type input "****"
click at [942, 620] on div "Frage hinzufügen" at bounding box center [934, 623] width 117 height 19
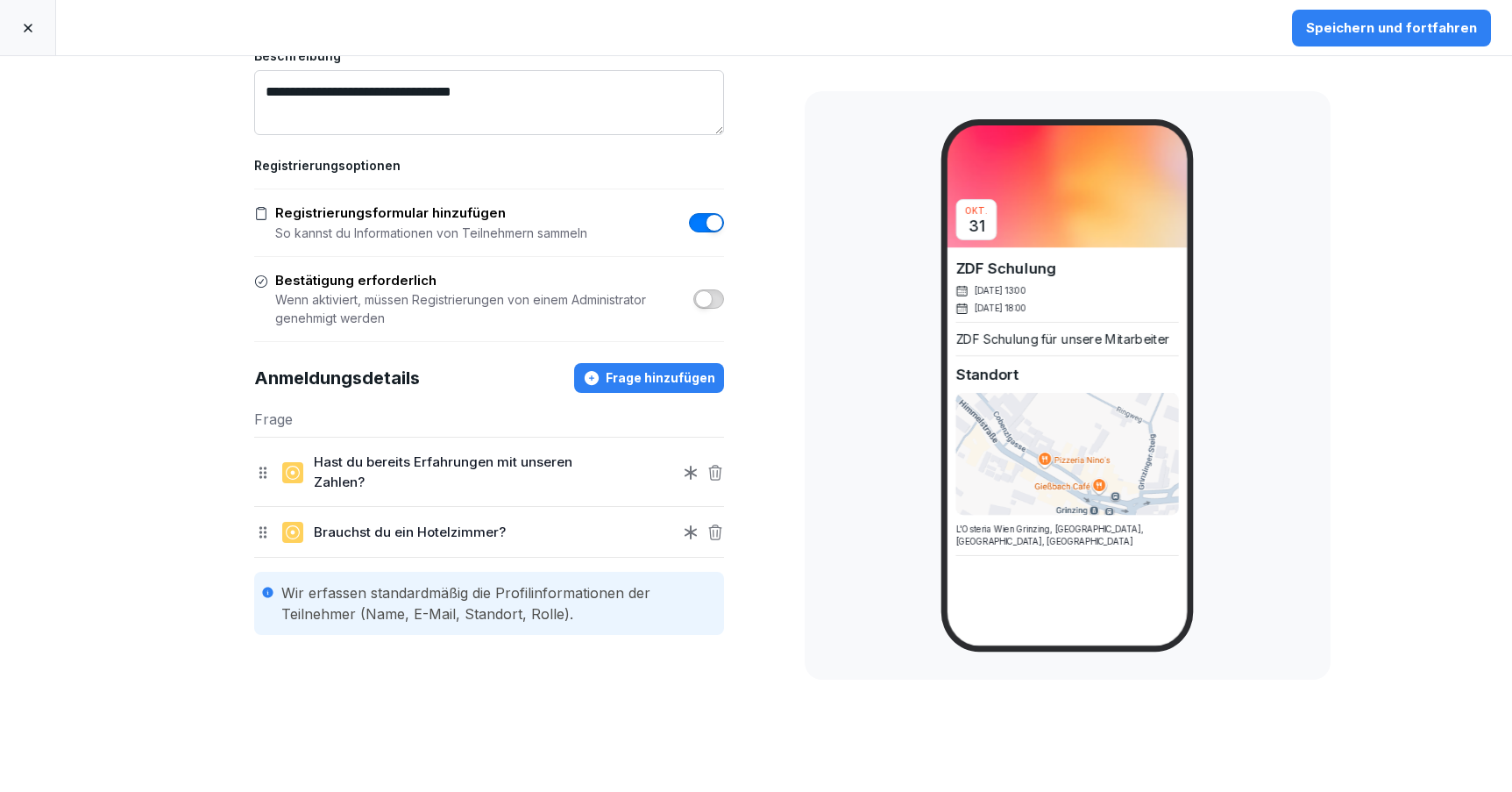
scroll to position [461, 0]
click at [713, 302] on span "button" at bounding box center [703, 299] width 17 height 17
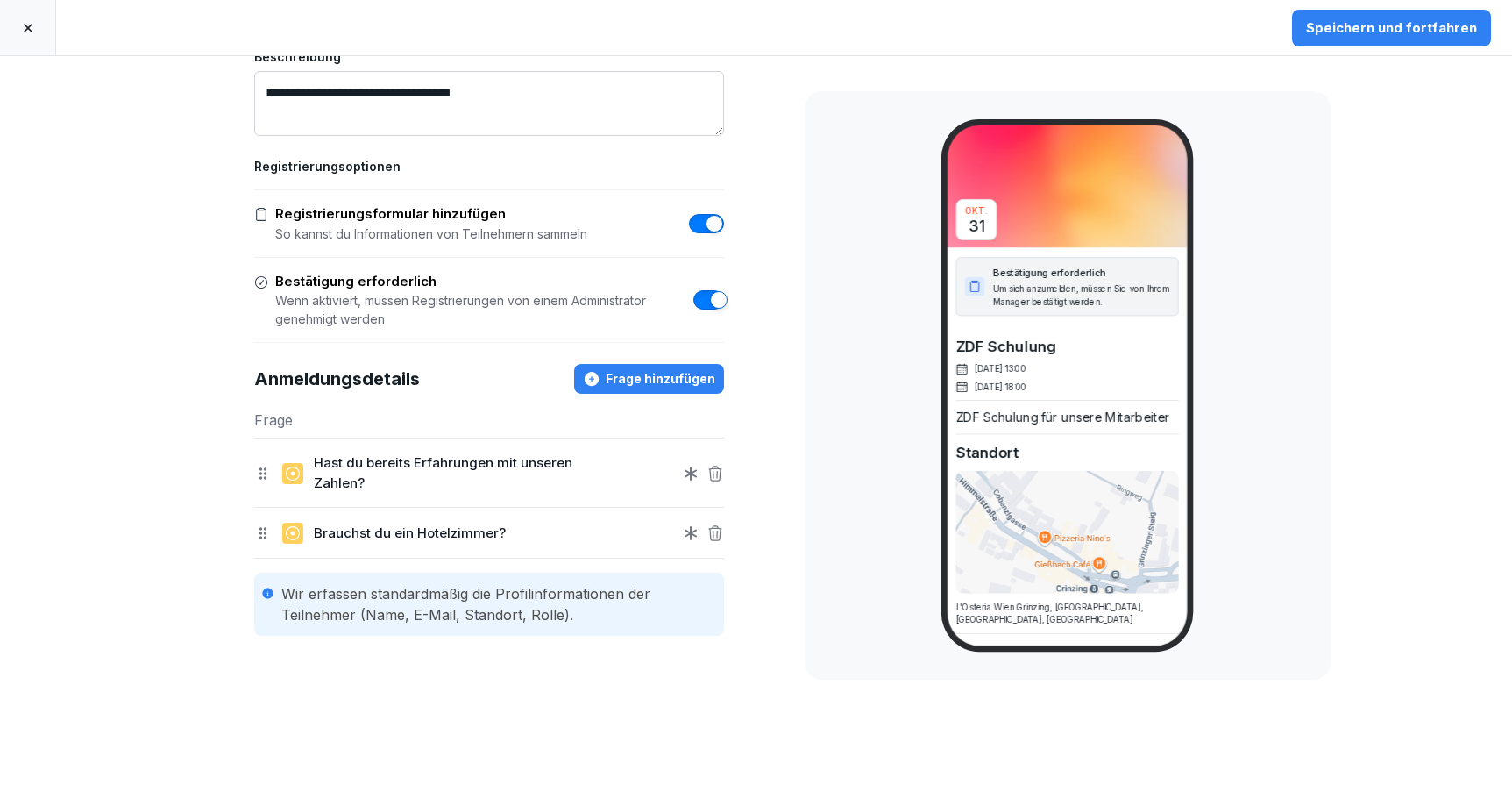
click at [713, 302] on span "button" at bounding box center [719, 299] width 17 height 17
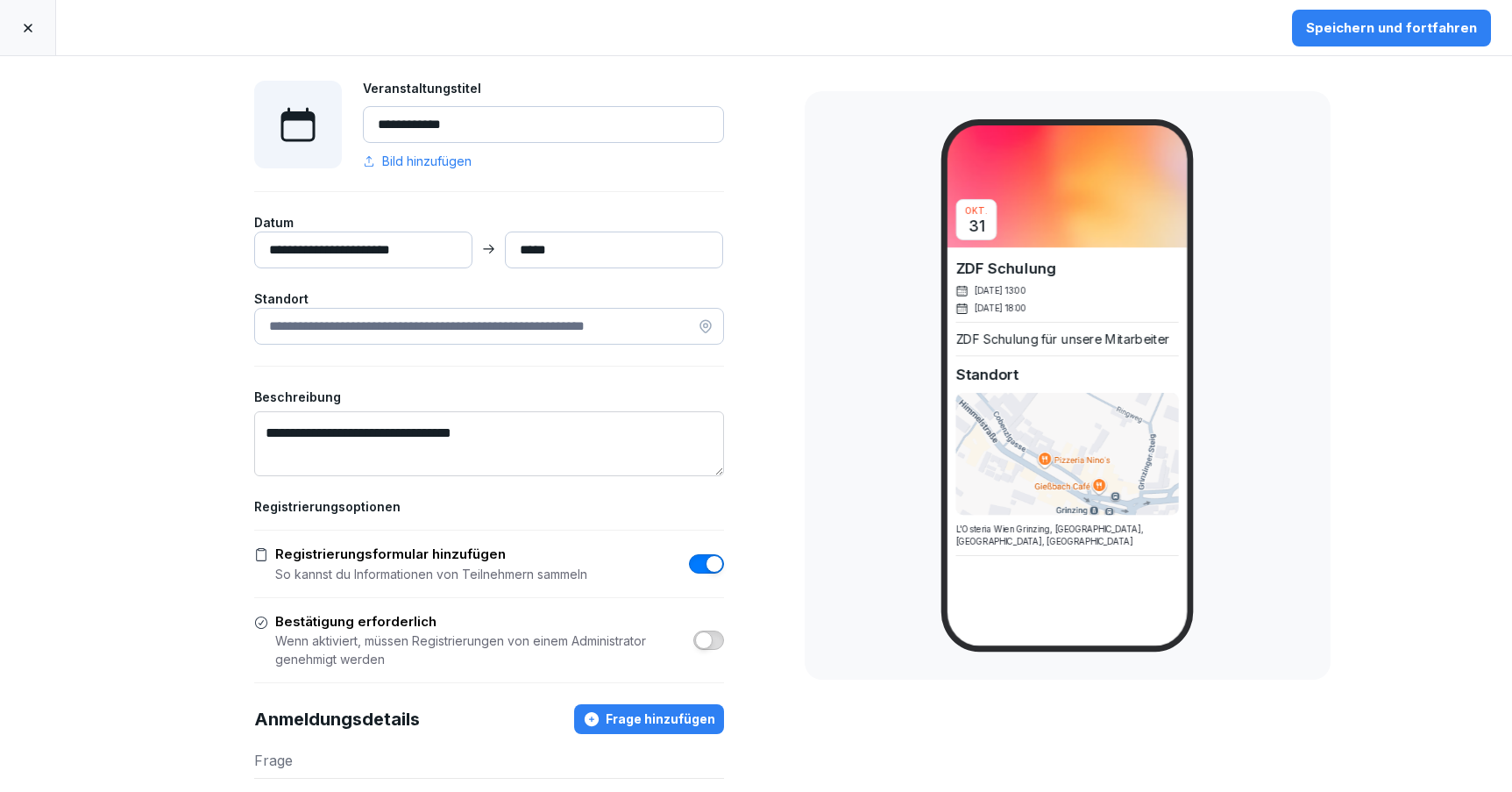
scroll to position [114, 0]
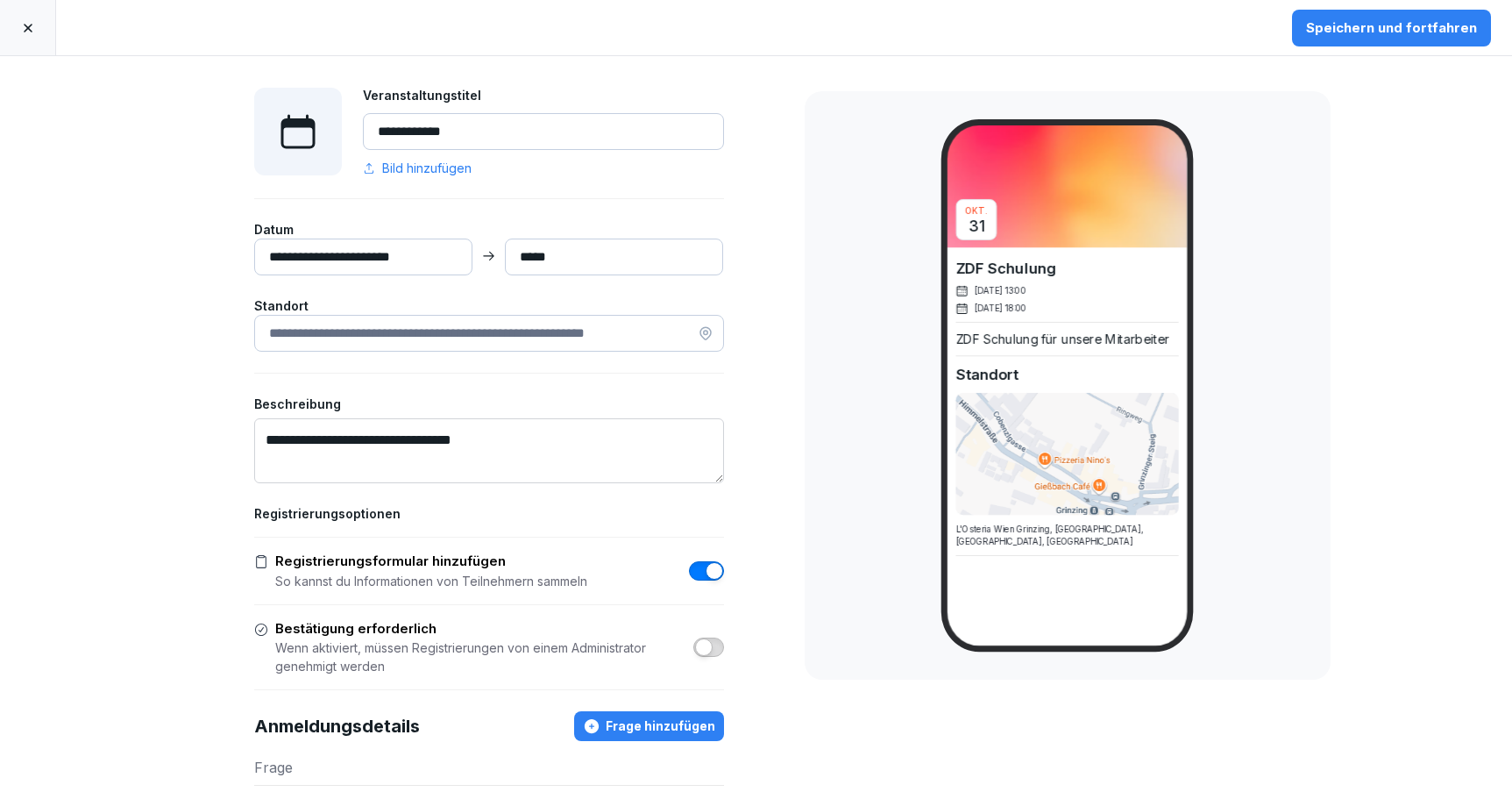
click at [1328, 35] on div "Speichern und fortfahren" at bounding box center [1391, 27] width 171 height 19
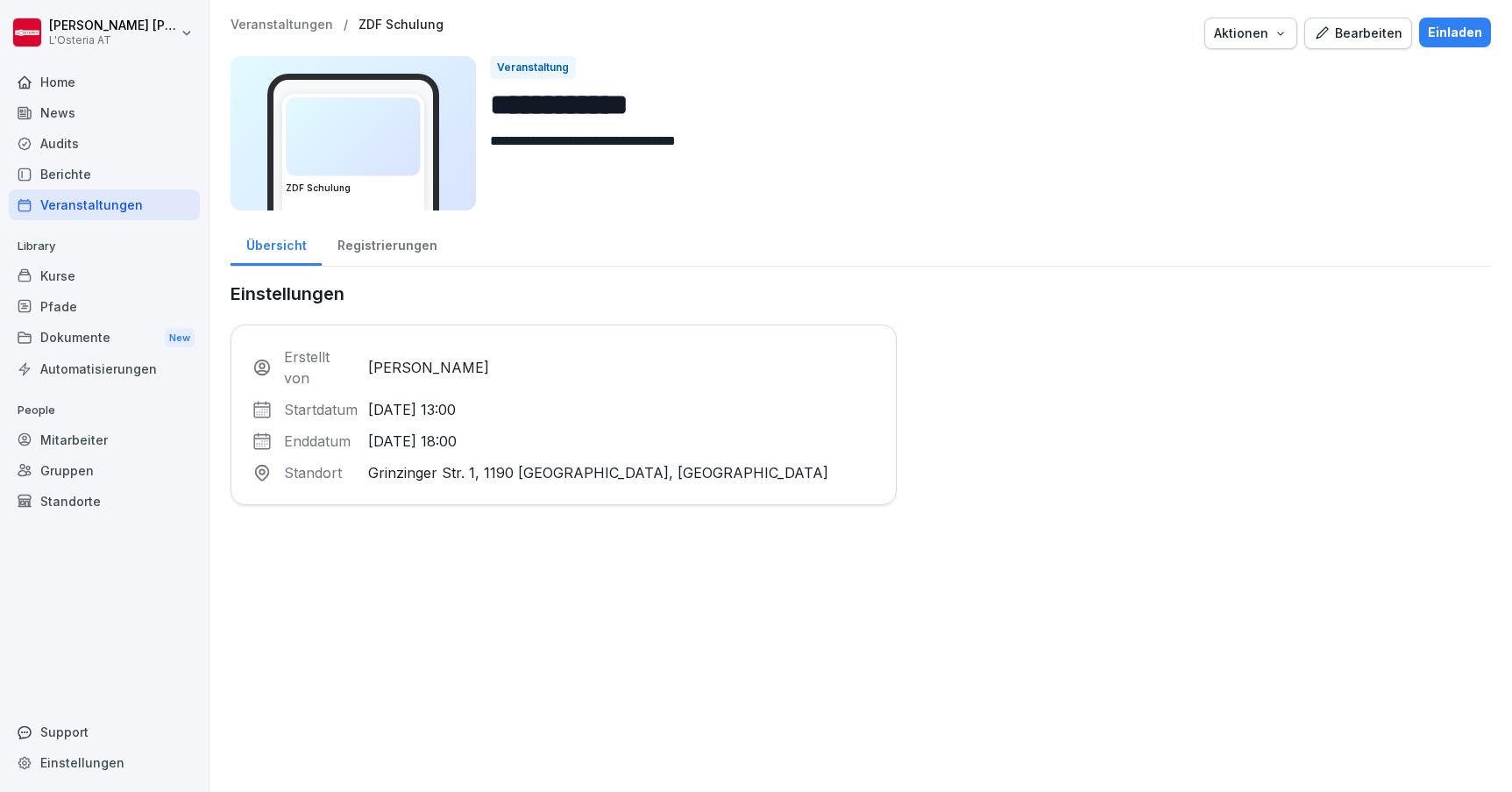
click at [1278, 39] on div "Aktionen" at bounding box center [1251, 33] width 74 height 19
click at [1261, 34] on div "Aktionen" at bounding box center [1251, 33] width 74 height 19
click at [393, 243] on div "Registrierungen" at bounding box center [386, 244] width 131 height 45
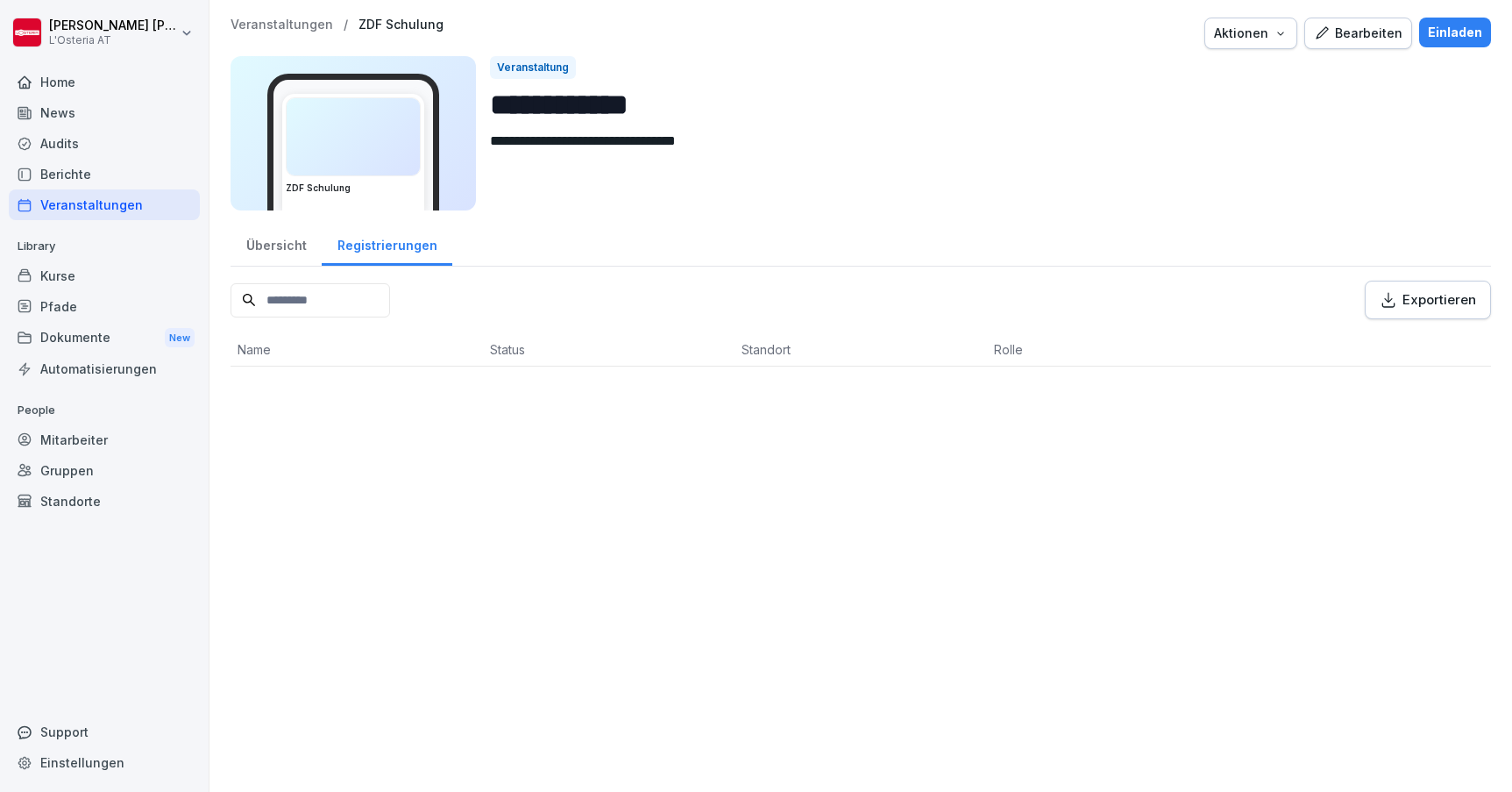
click at [269, 248] on div "Übersicht" at bounding box center [275, 244] width 91 height 45
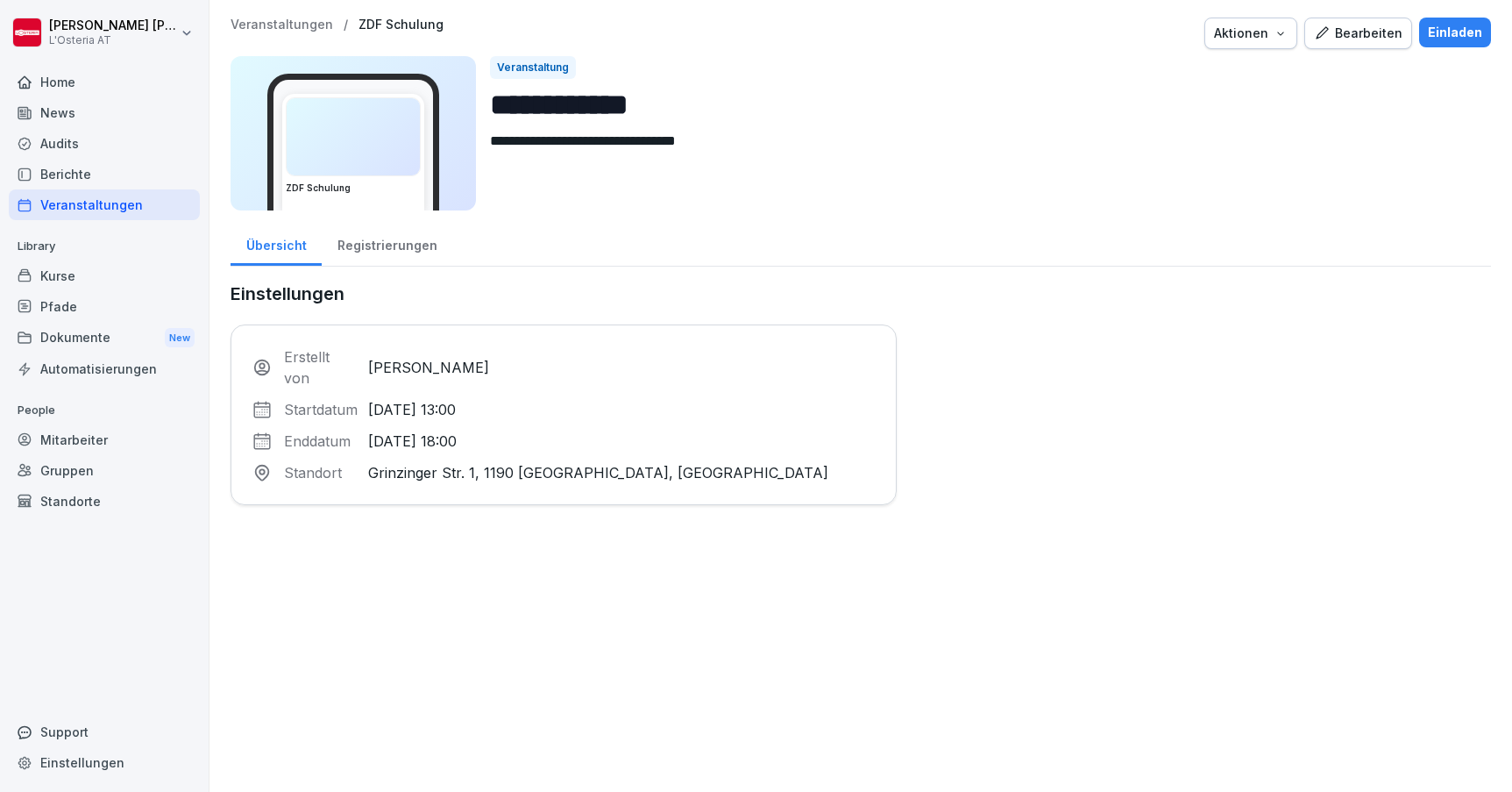
click at [1285, 43] on button "Aktionen" at bounding box center [1250, 33] width 93 height 32
click at [1394, 116] on html "**********" at bounding box center [756, 396] width 1512 height 792
click at [117, 216] on div "Veranstaltungen" at bounding box center [105, 205] width 191 height 31
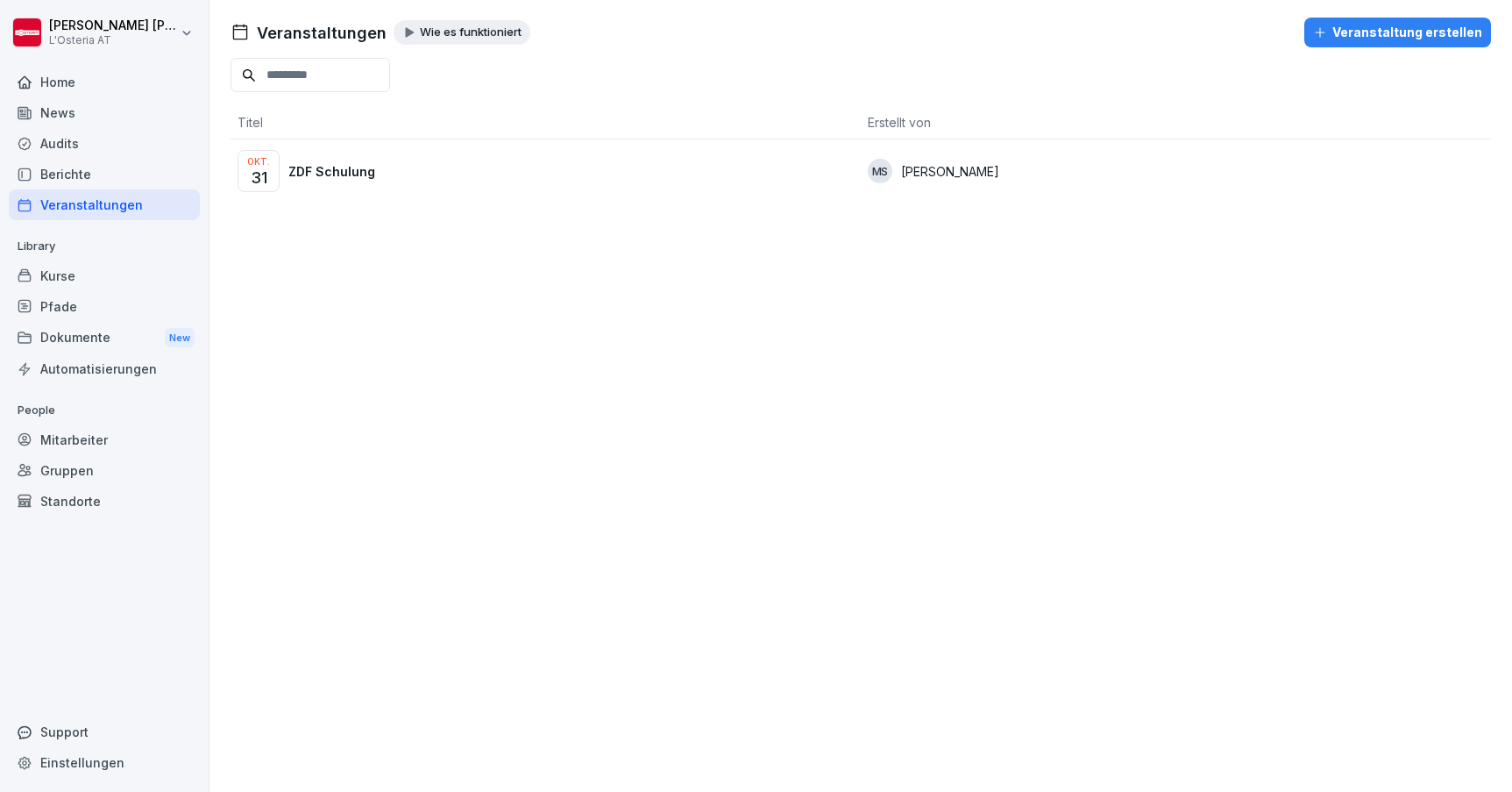
click at [610, 173] on div "Okt. 31 ZDF Schulung" at bounding box center [545, 171] width 617 height 42
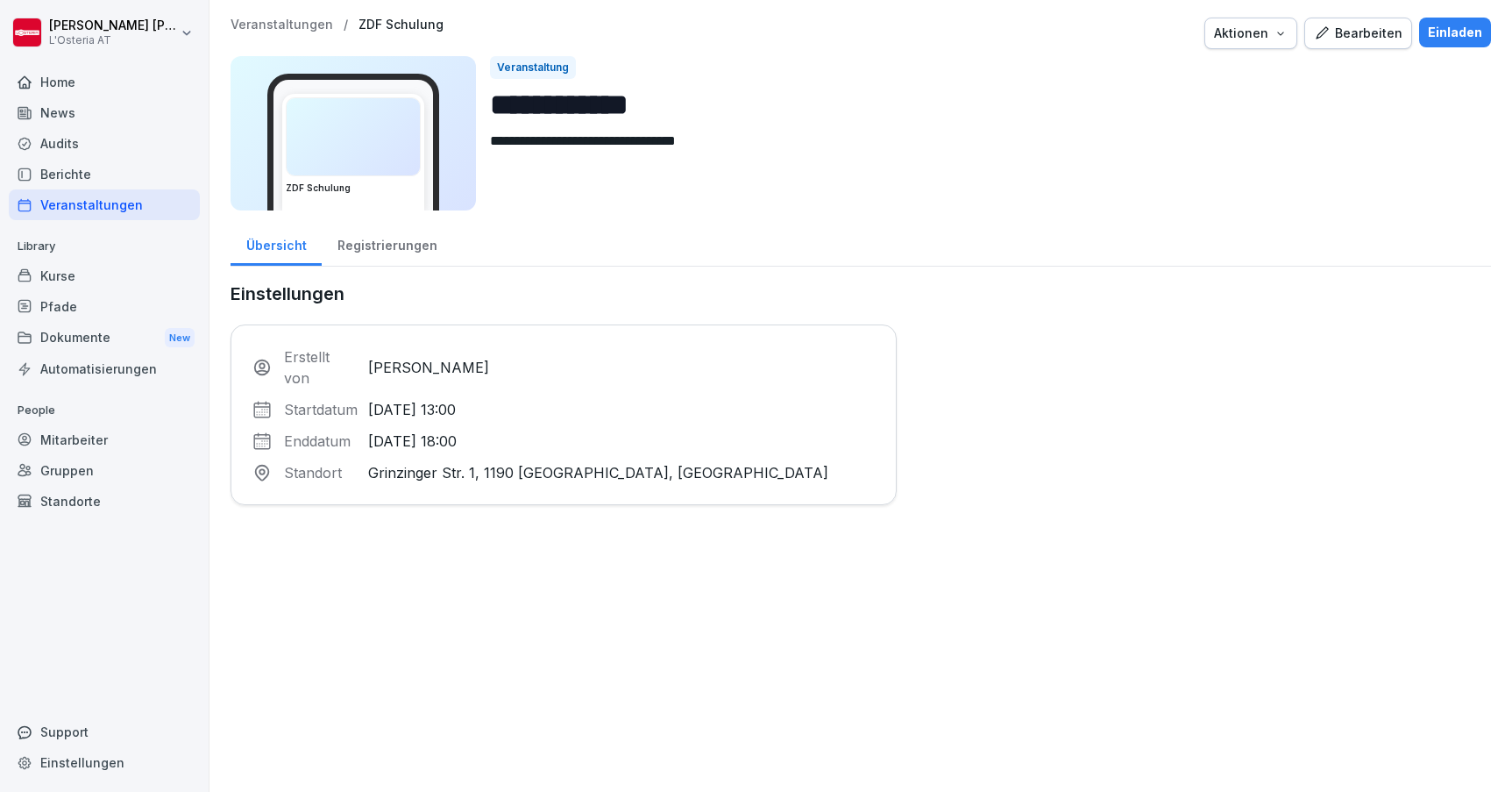
click at [1364, 28] on div "Bearbeiten" at bounding box center [1359, 33] width 88 height 19
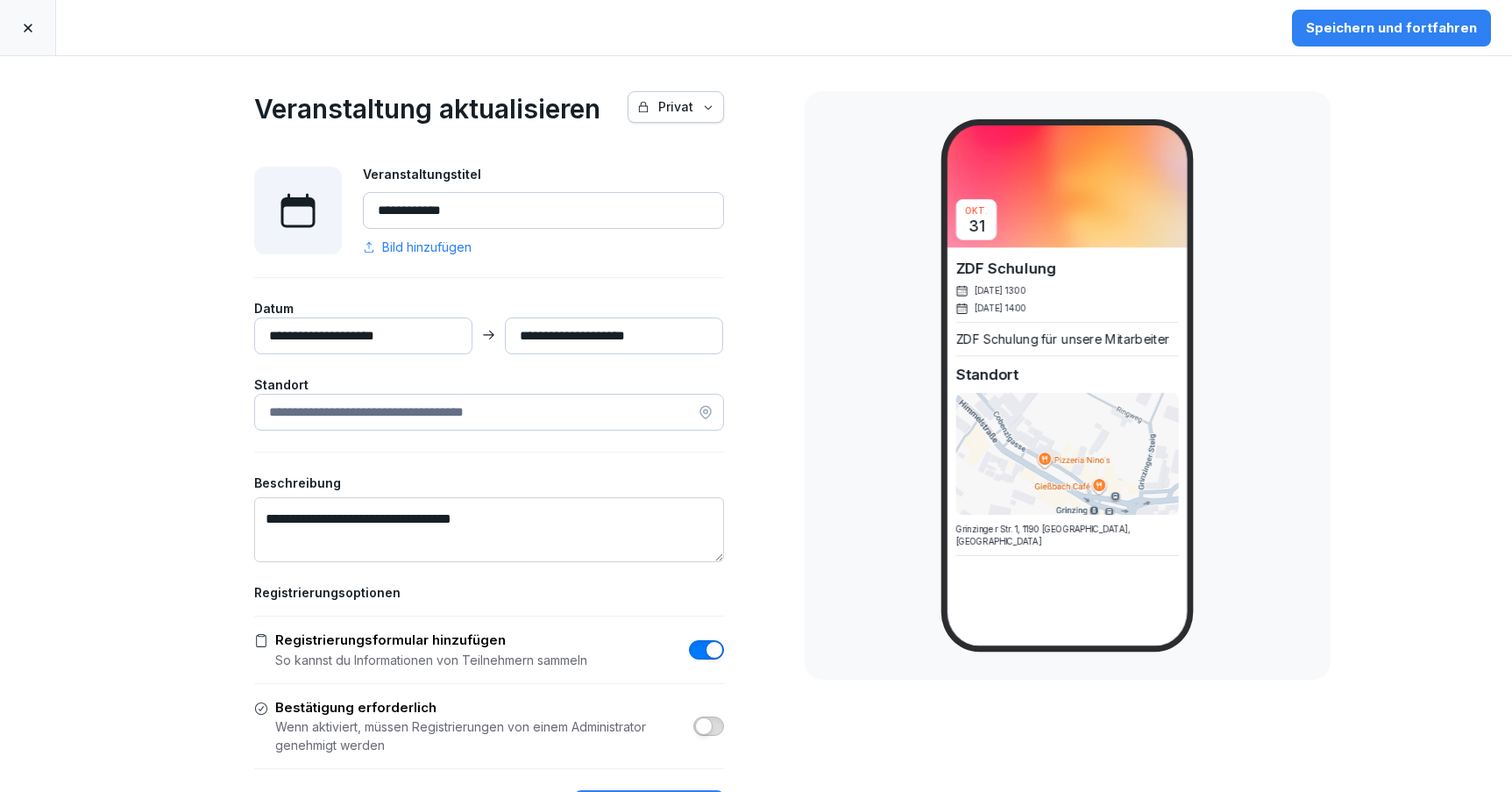
click at [707, 111] on icon "button" at bounding box center [709, 107] width 13 height 13
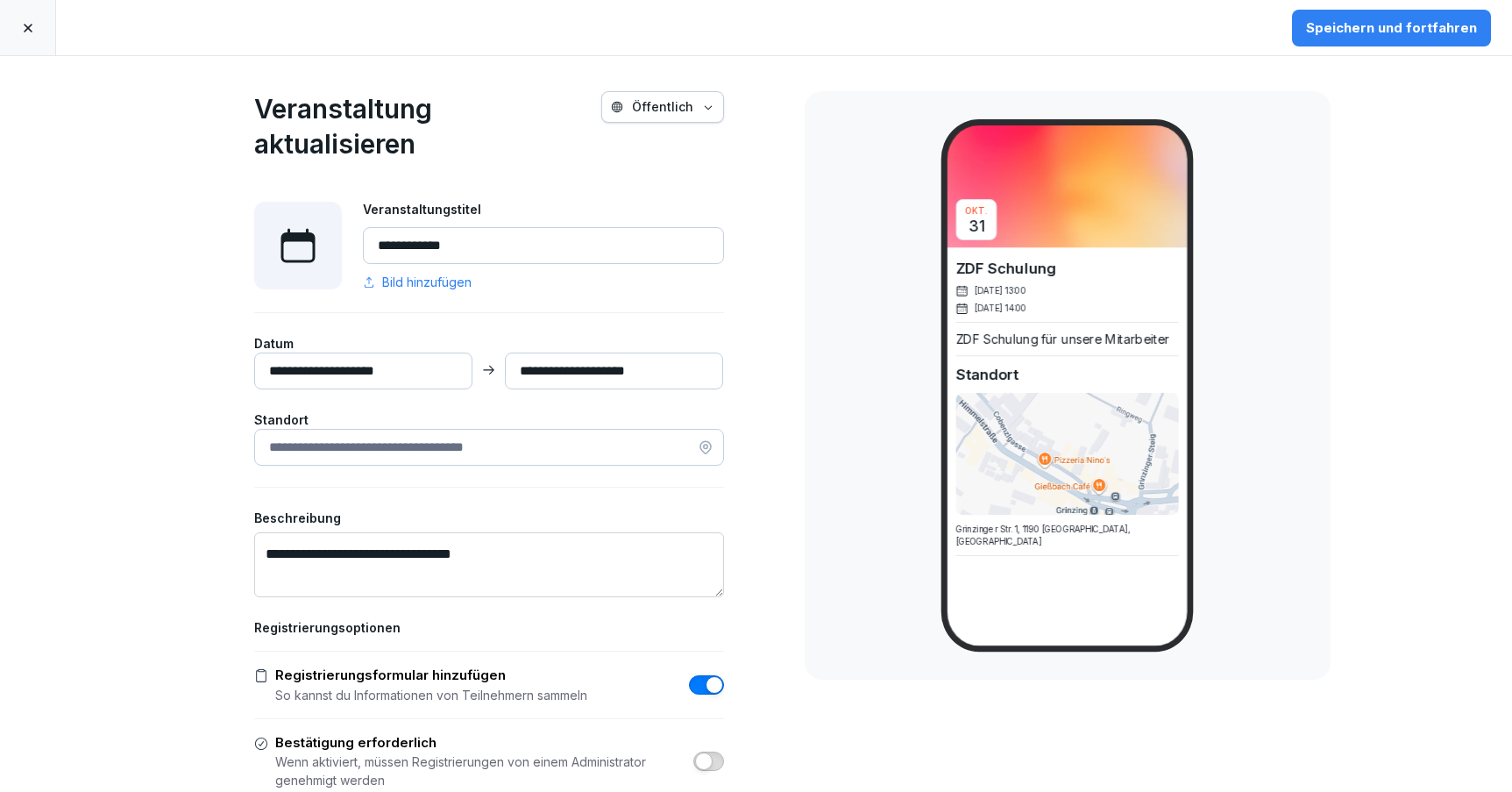
click at [1353, 26] on div "Speichern und fortfahren" at bounding box center [1391, 27] width 171 height 19
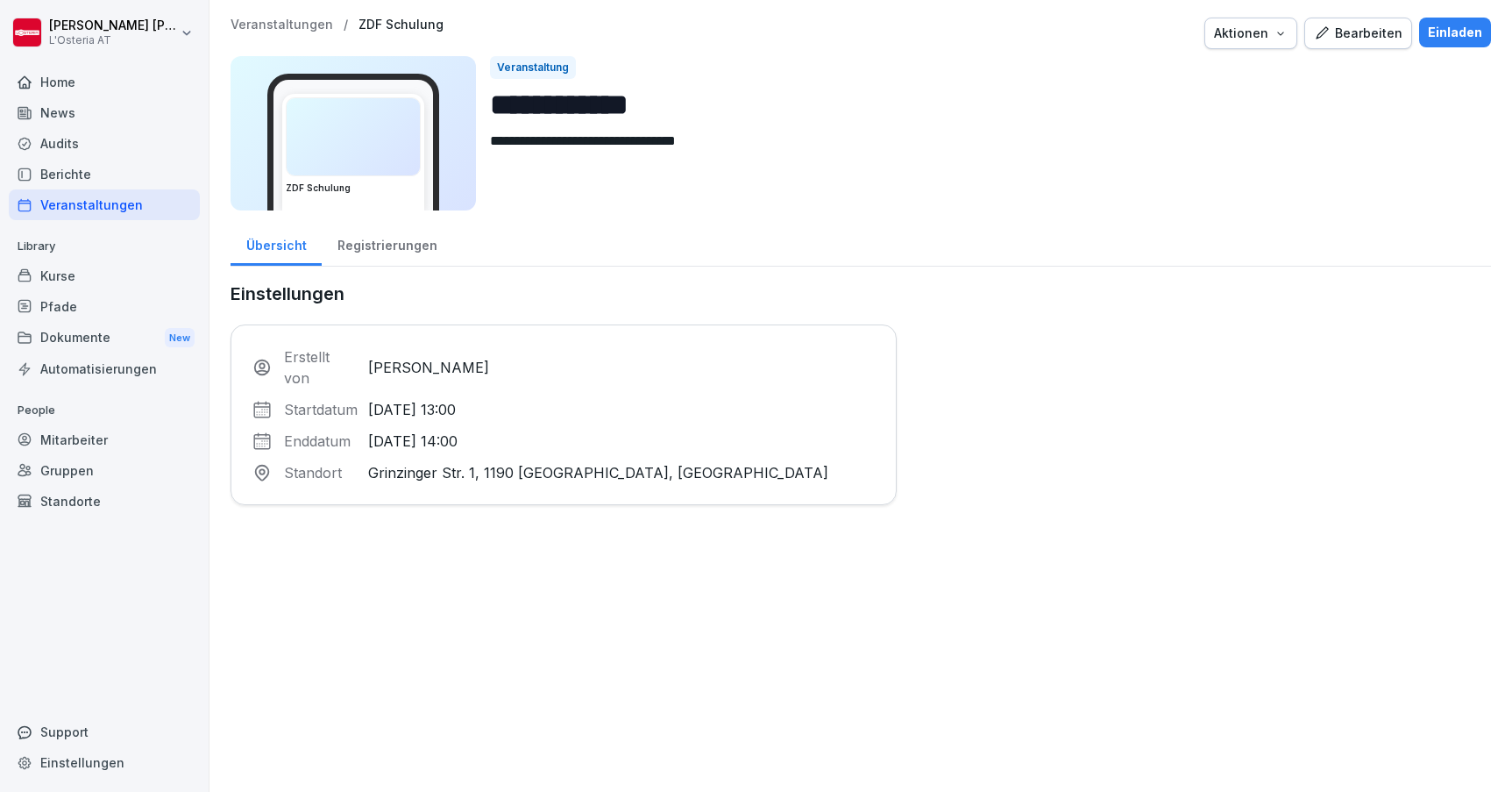
click at [99, 202] on div "Veranstaltungen" at bounding box center [105, 205] width 191 height 31
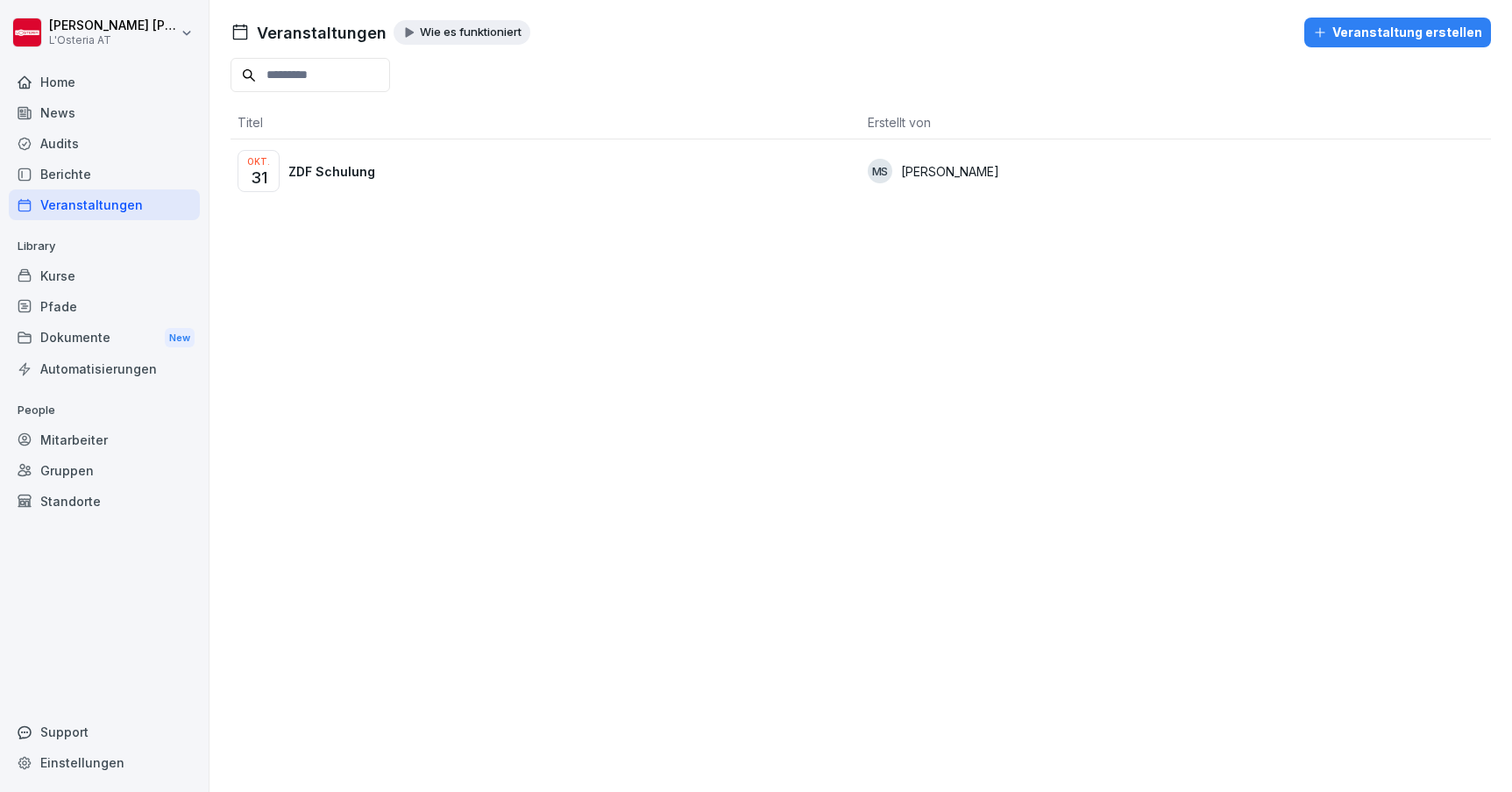
click at [547, 182] on div "Okt. 31 ZDF Schulung" at bounding box center [545, 171] width 617 height 42
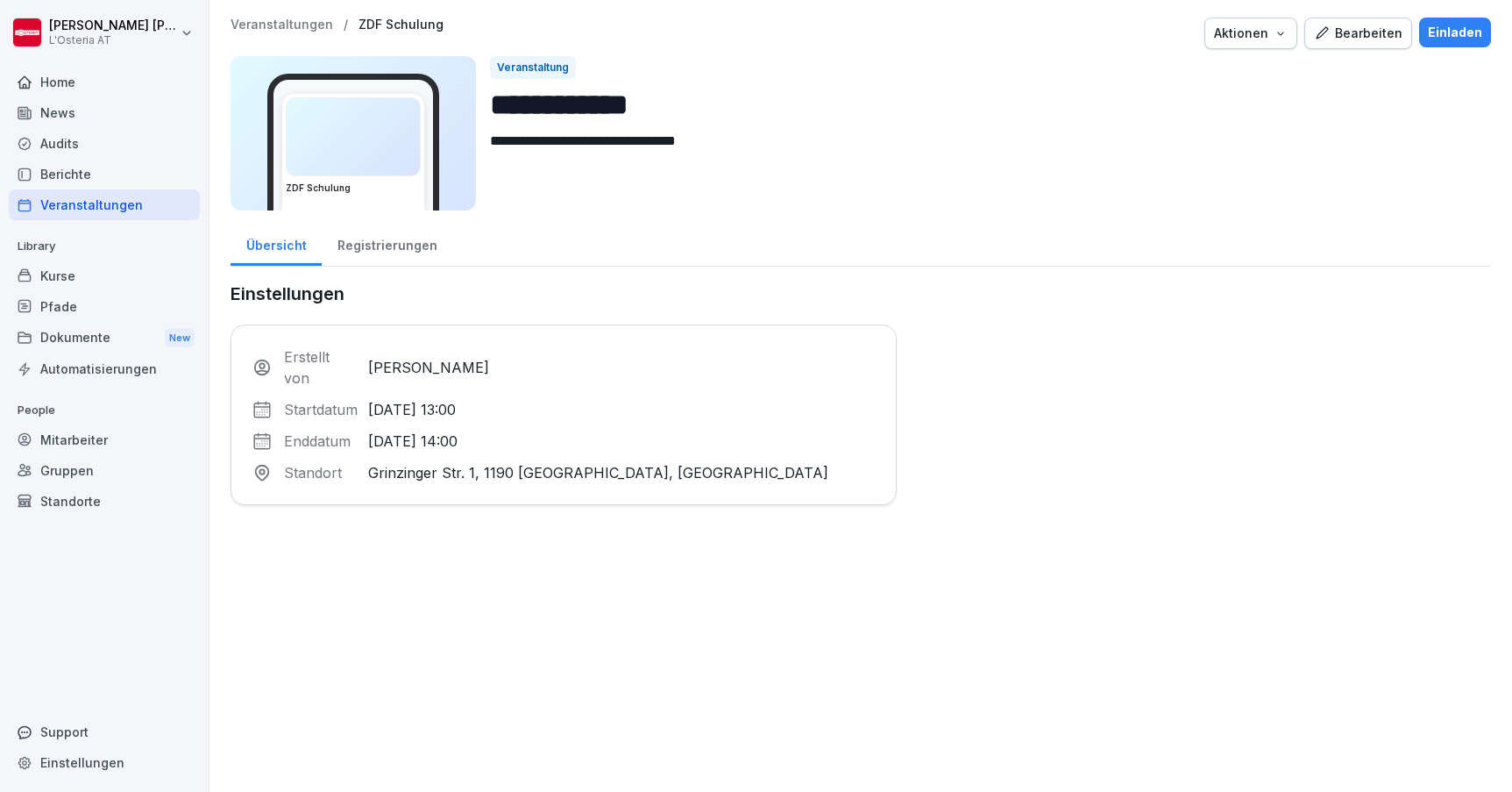
click at [387, 248] on div "Registrierungen" at bounding box center [386, 244] width 131 height 45
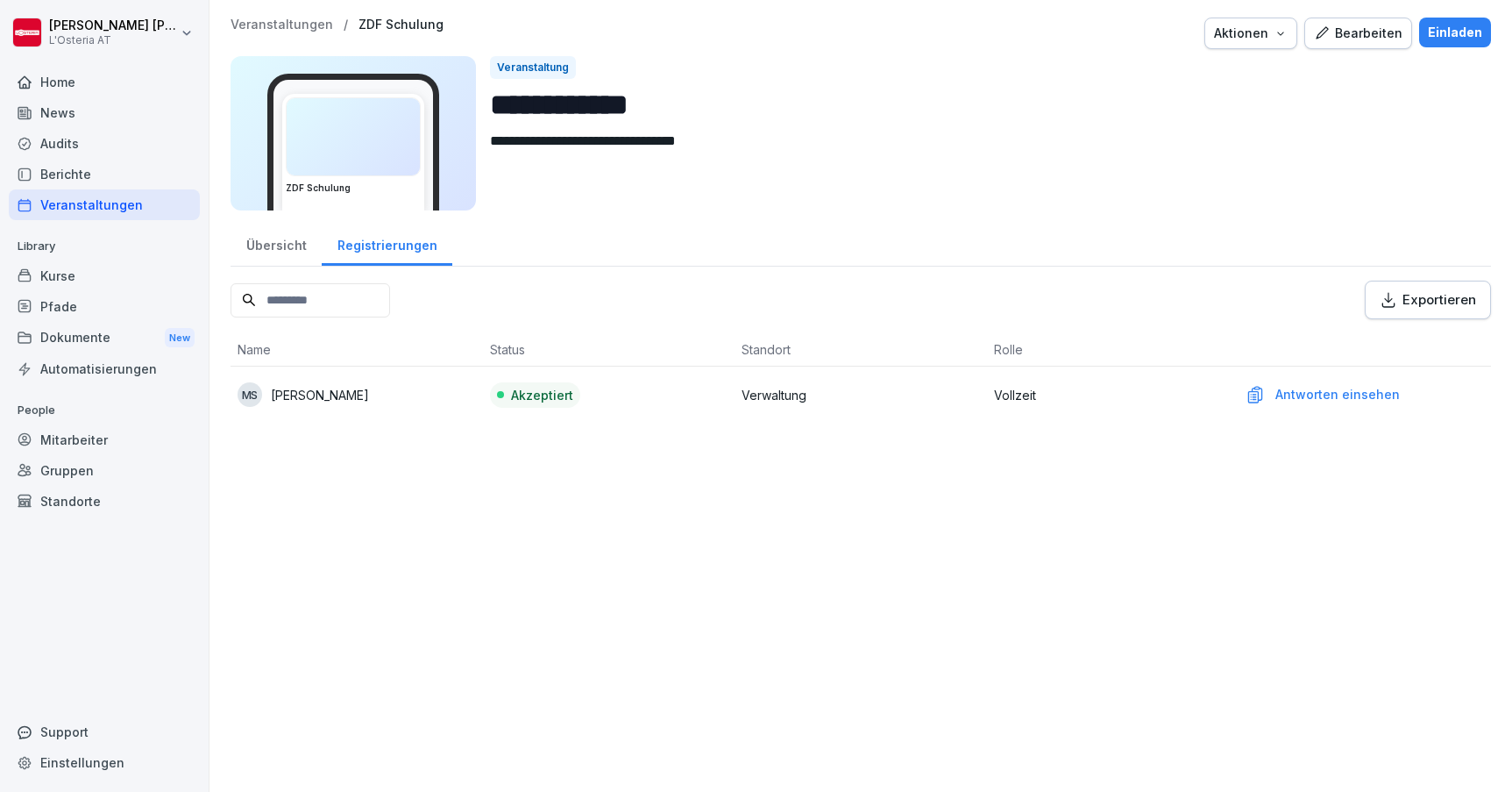
click at [1419, 301] on div "Exportieren" at bounding box center [1428, 299] width 97 height 19
click at [296, 243] on div "Übersicht" at bounding box center [275, 244] width 91 height 45
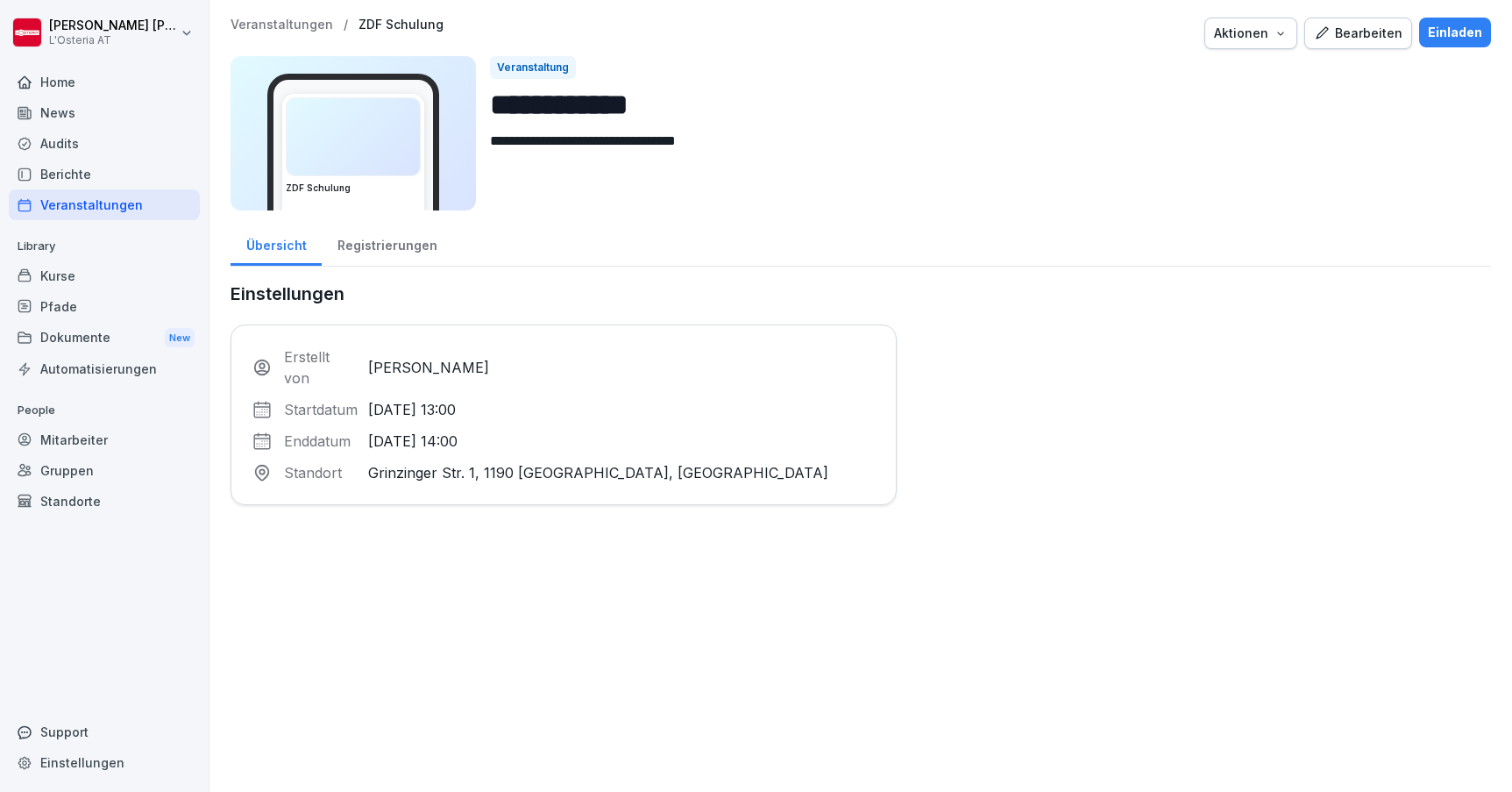
click at [1357, 26] on div "Bearbeiten" at bounding box center [1359, 33] width 88 height 19
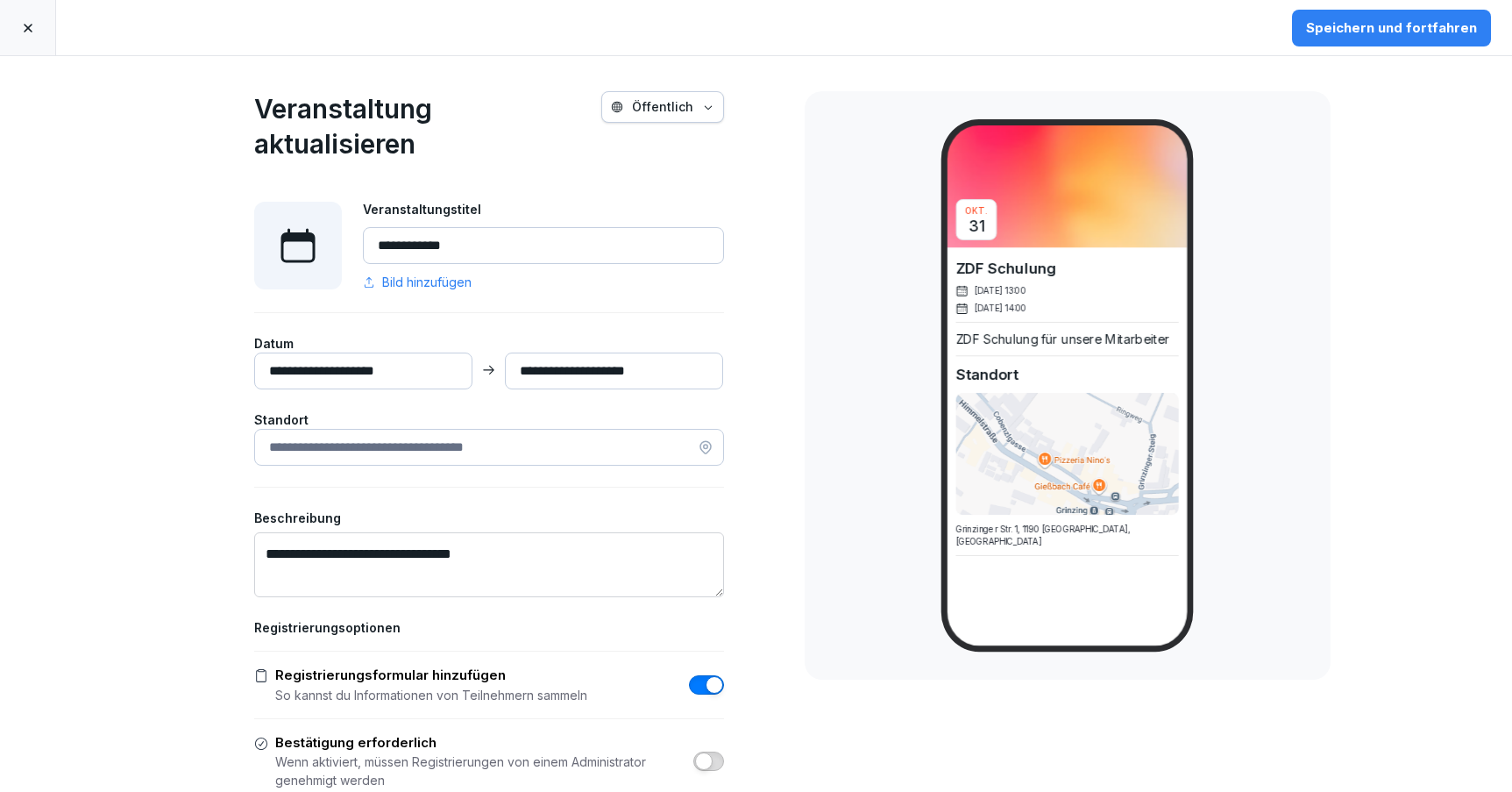
click at [29, 30] on icon at bounding box center [28, 28] width 9 height 9
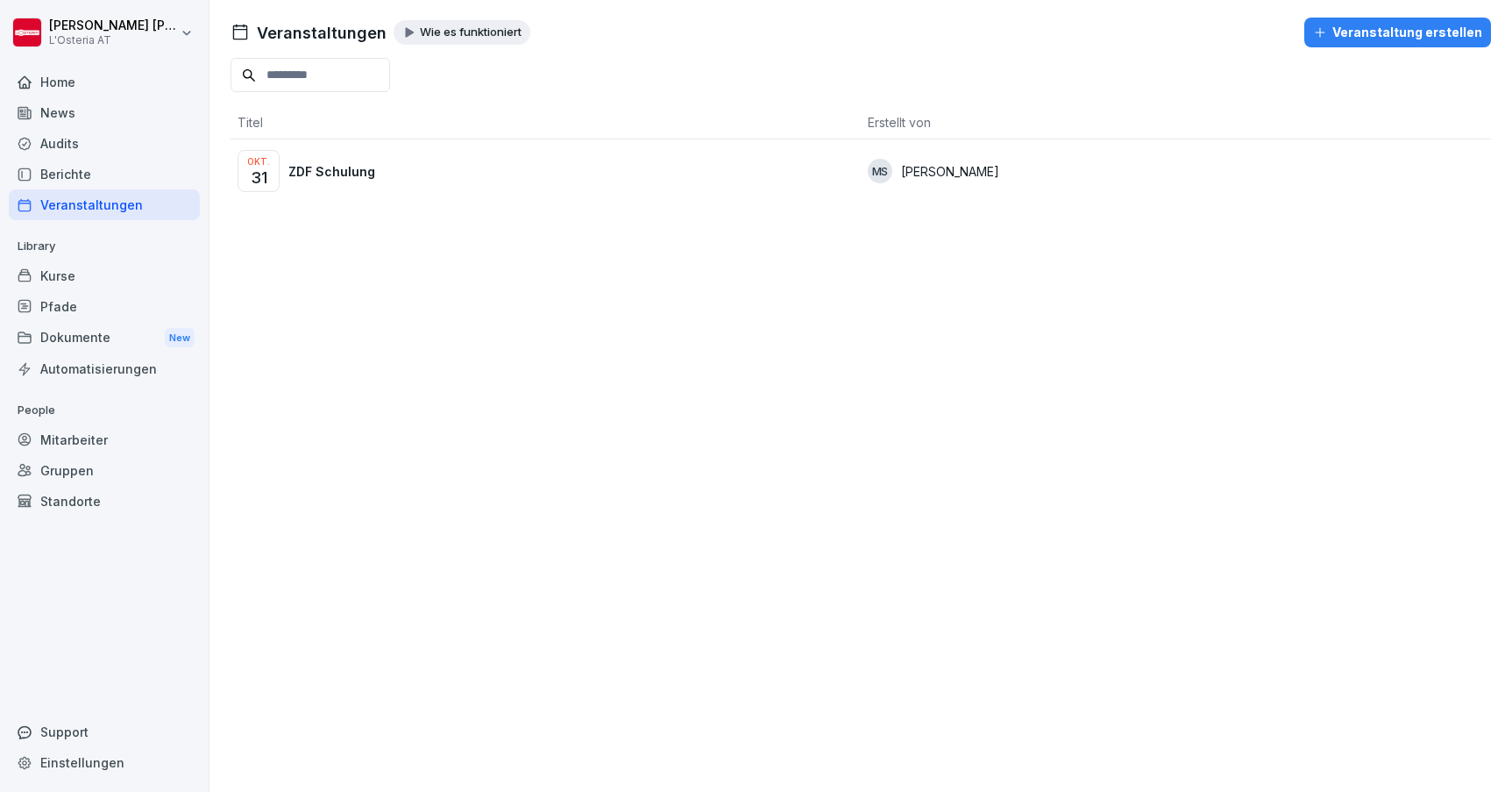
click at [348, 154] on div "Okt. 31 ZDF Schulung" at bounding box center [545, 171] width 617 height 42
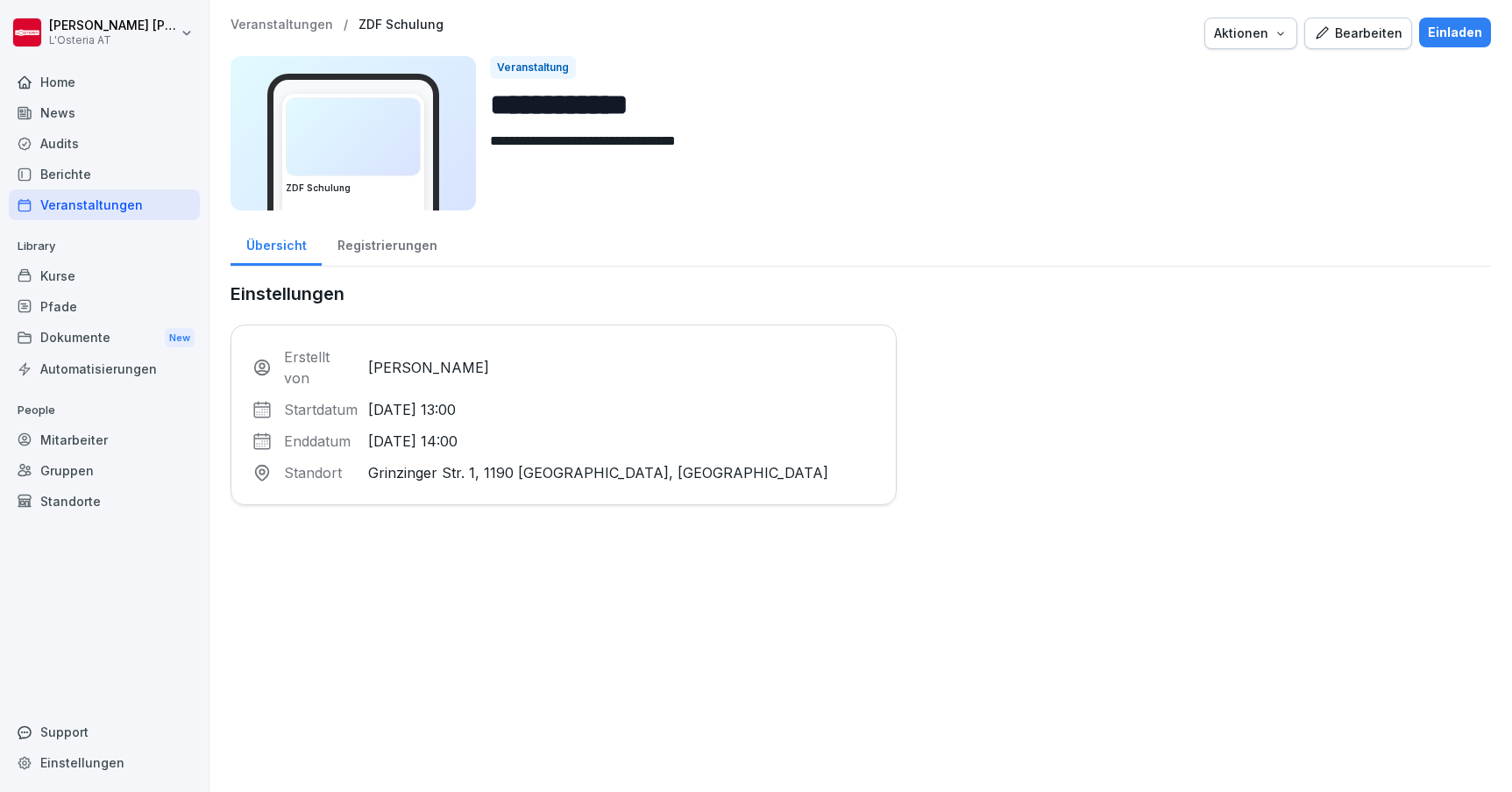
click at [1273, 36] on div "Aktionen" at bounding box center [1251, 33] width 74 height 19
click at [1228, 126] on p "Veranstaltung löschen" at bounding box center [1208, 134] width 128 height 15
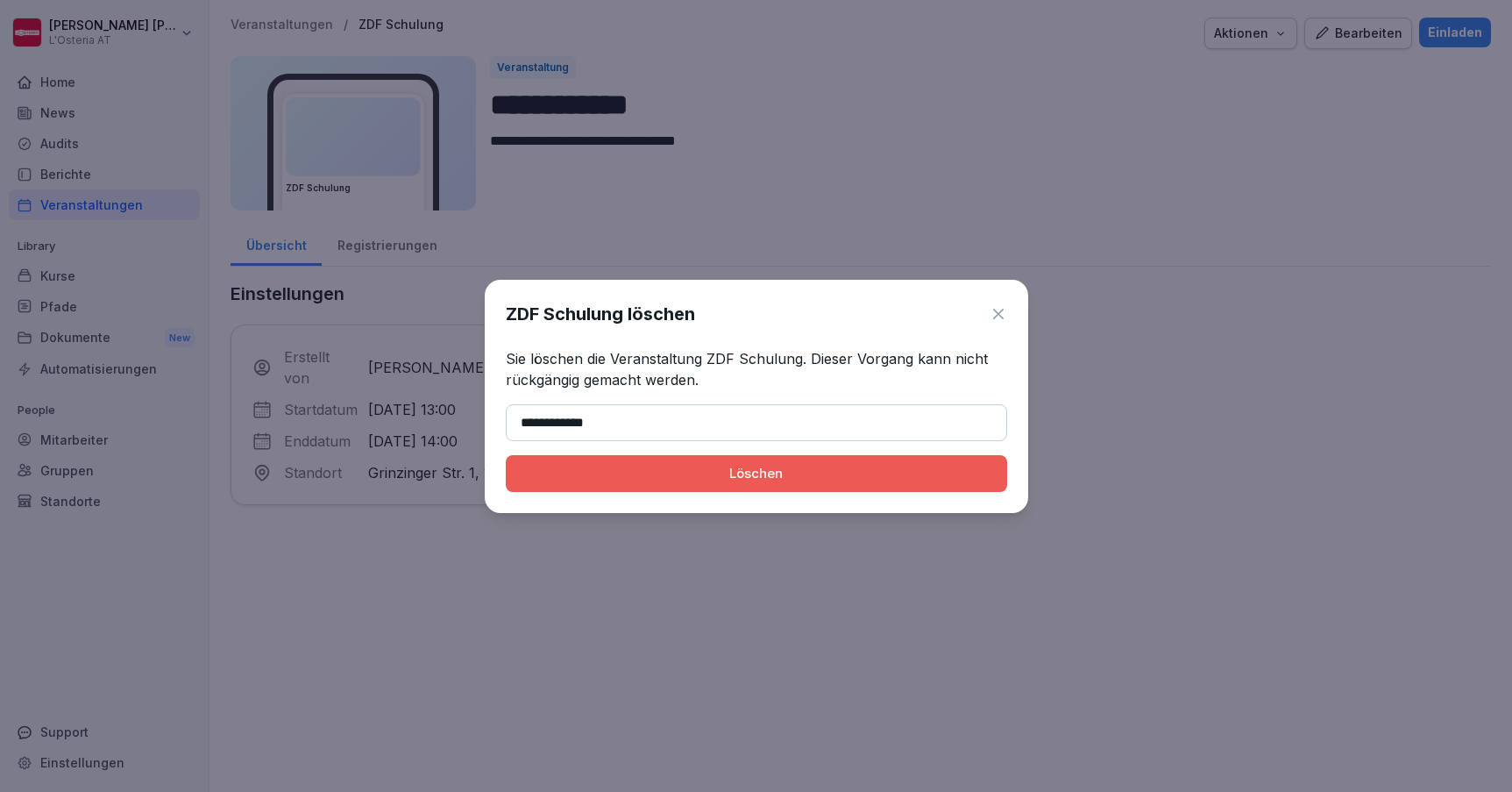
type input "**********"
click at [757, 471] on div "Löschen" at bounding box center [756, 473] width 473 height 19
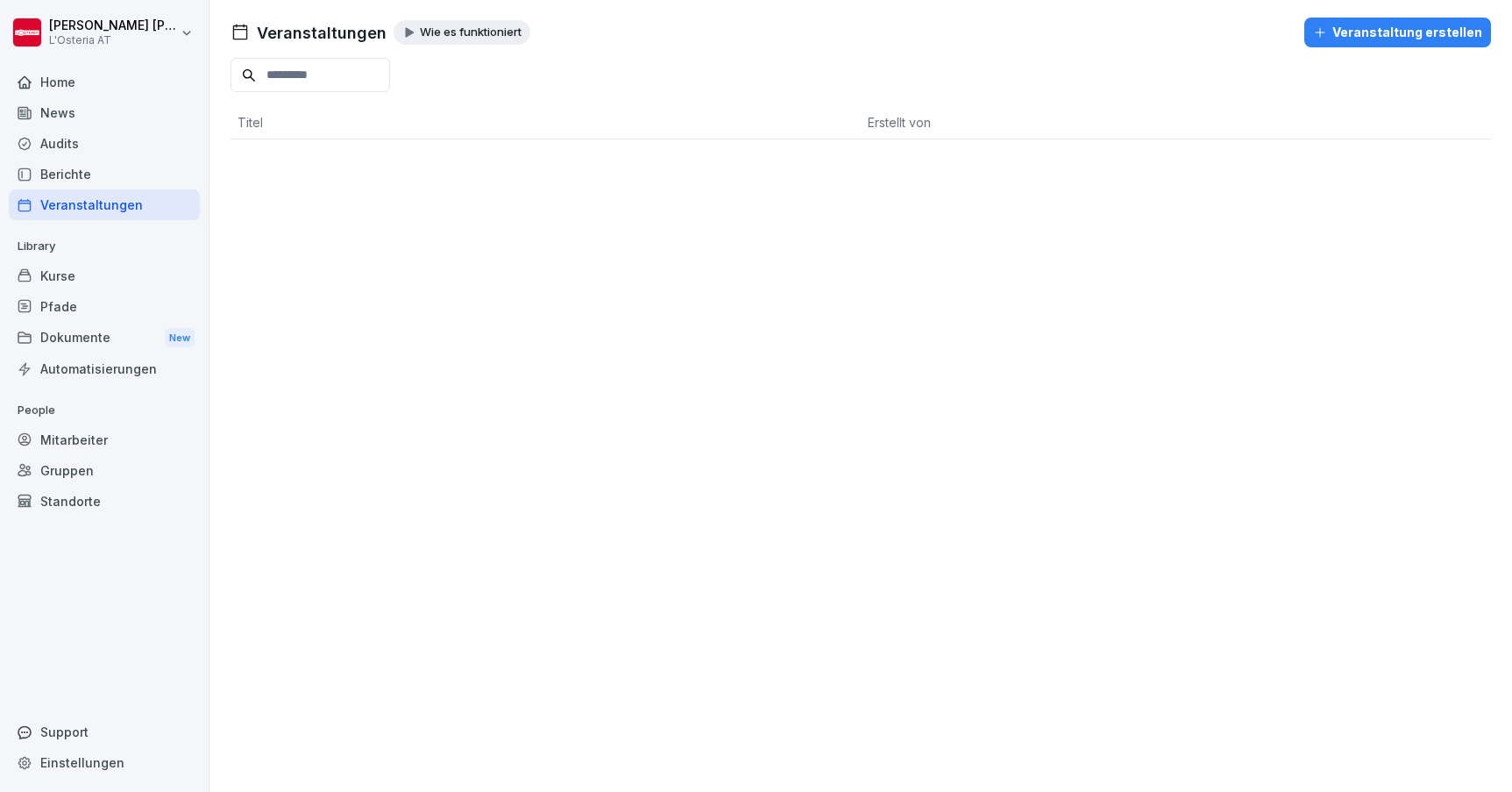
click at [51, 273] on div "Kurse" at bounding box center [105, 275] width 191 height 31
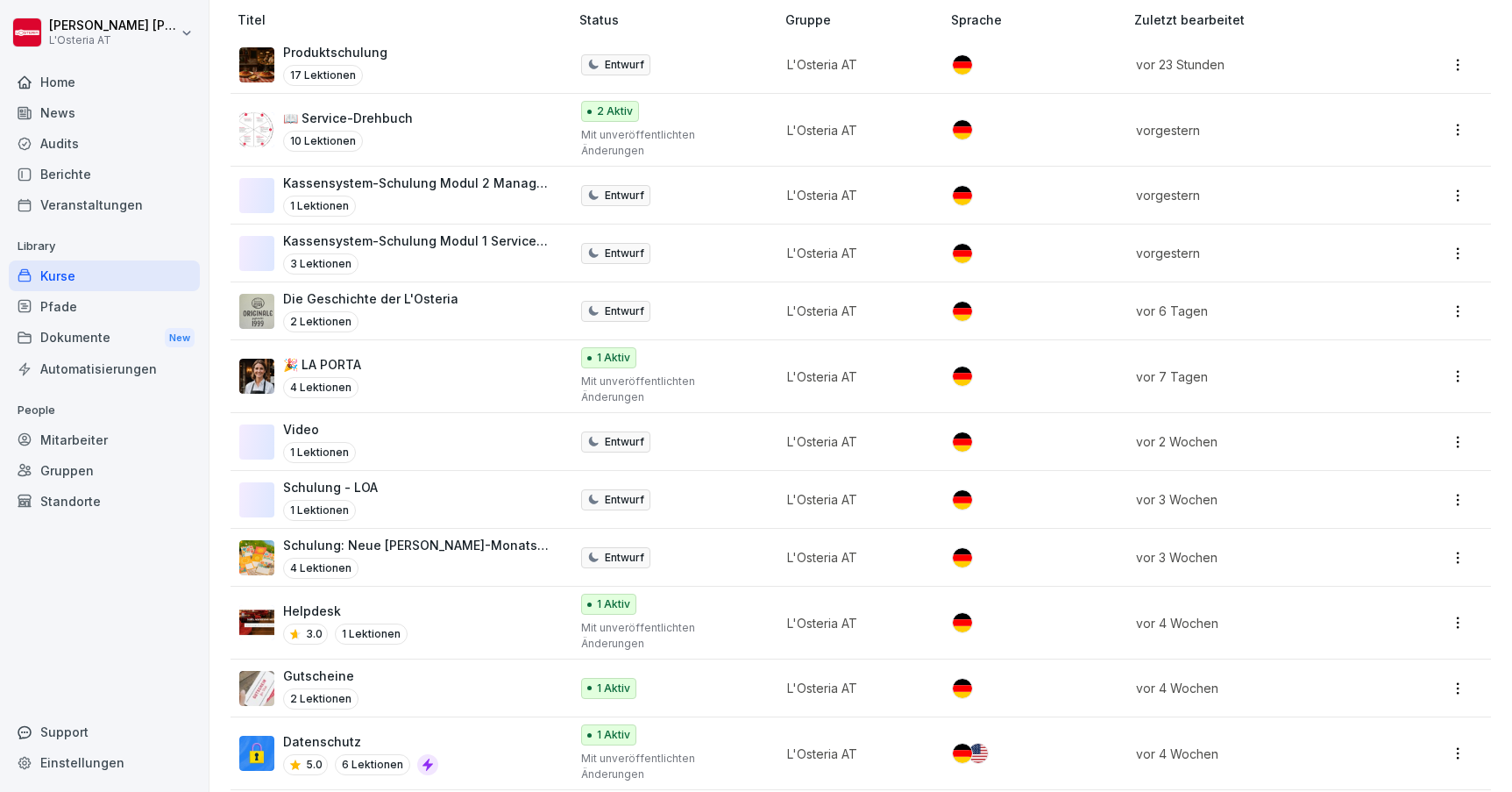
scroll to position [370, 0]
click at [419, 116] on div "📖 Service-Drehbuch 10 Lektionen" at bounding box center [395, 131] width 312 height 43
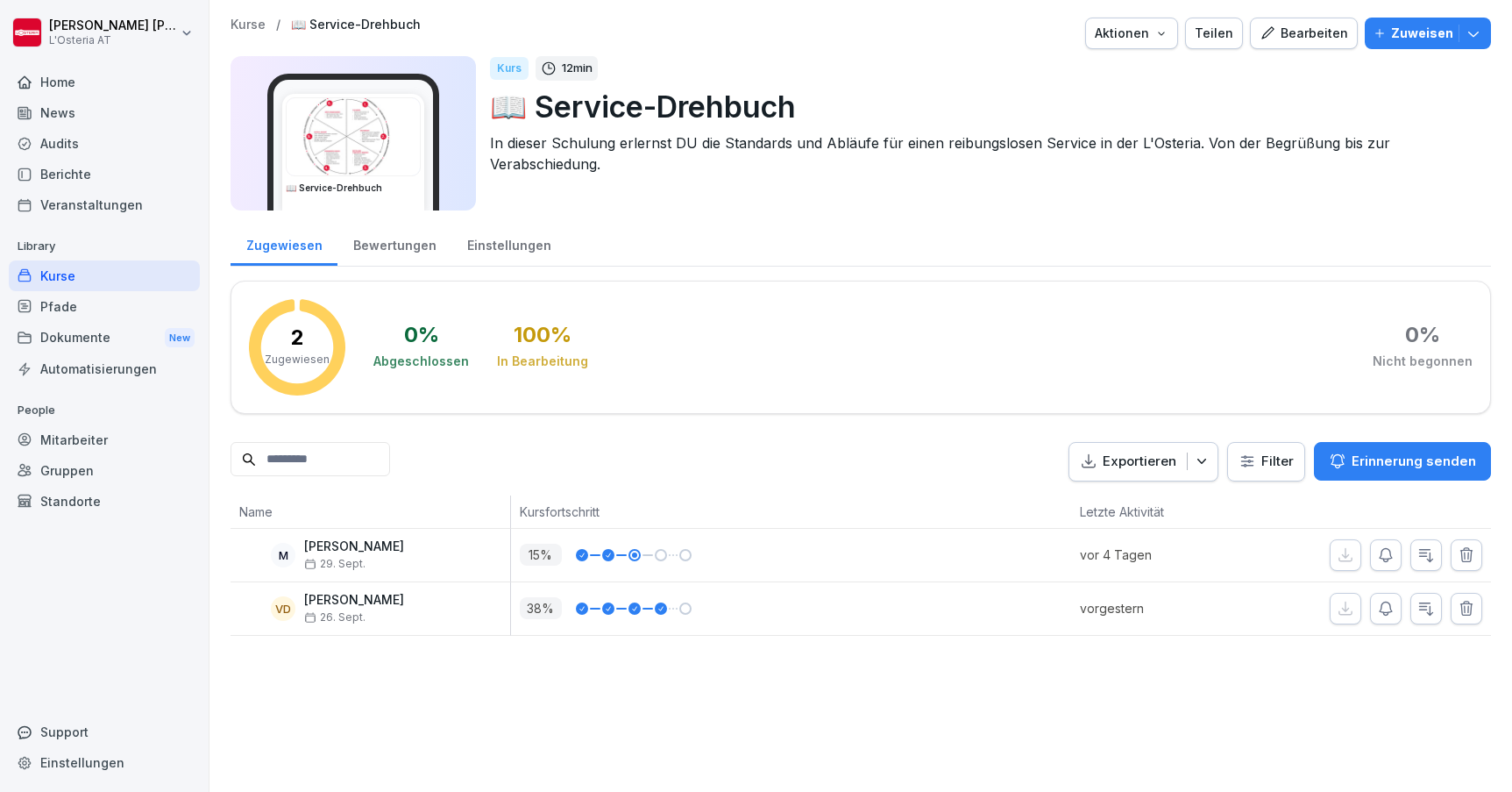
click at [1314, 32] on div "Bearbeiten" at bounding box center [1304, 33] width 88 height 19
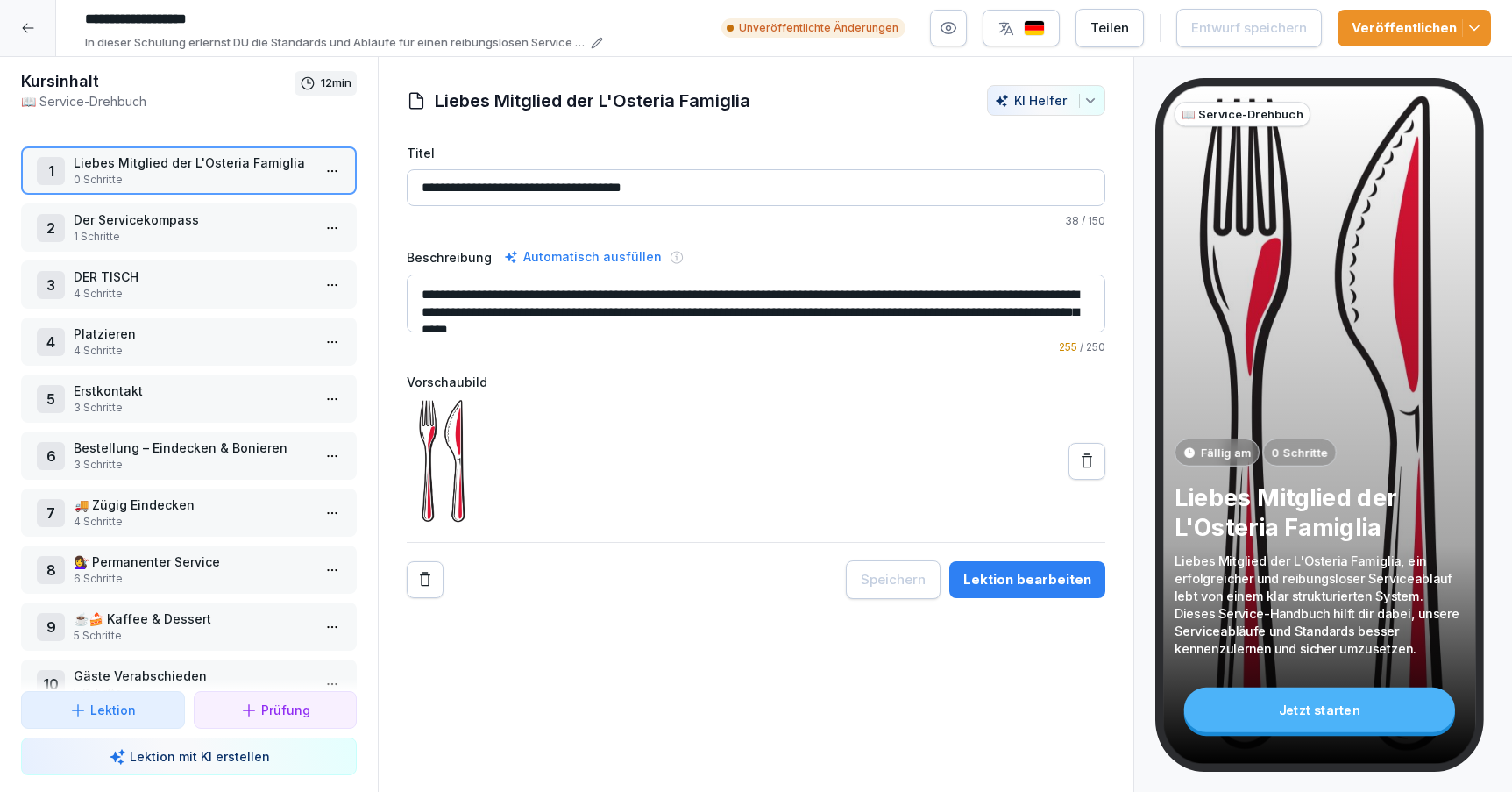
click at [1007, 576] on div "Lektion bearbeiten" at bounding box center [1027, 579] width 128 height 19
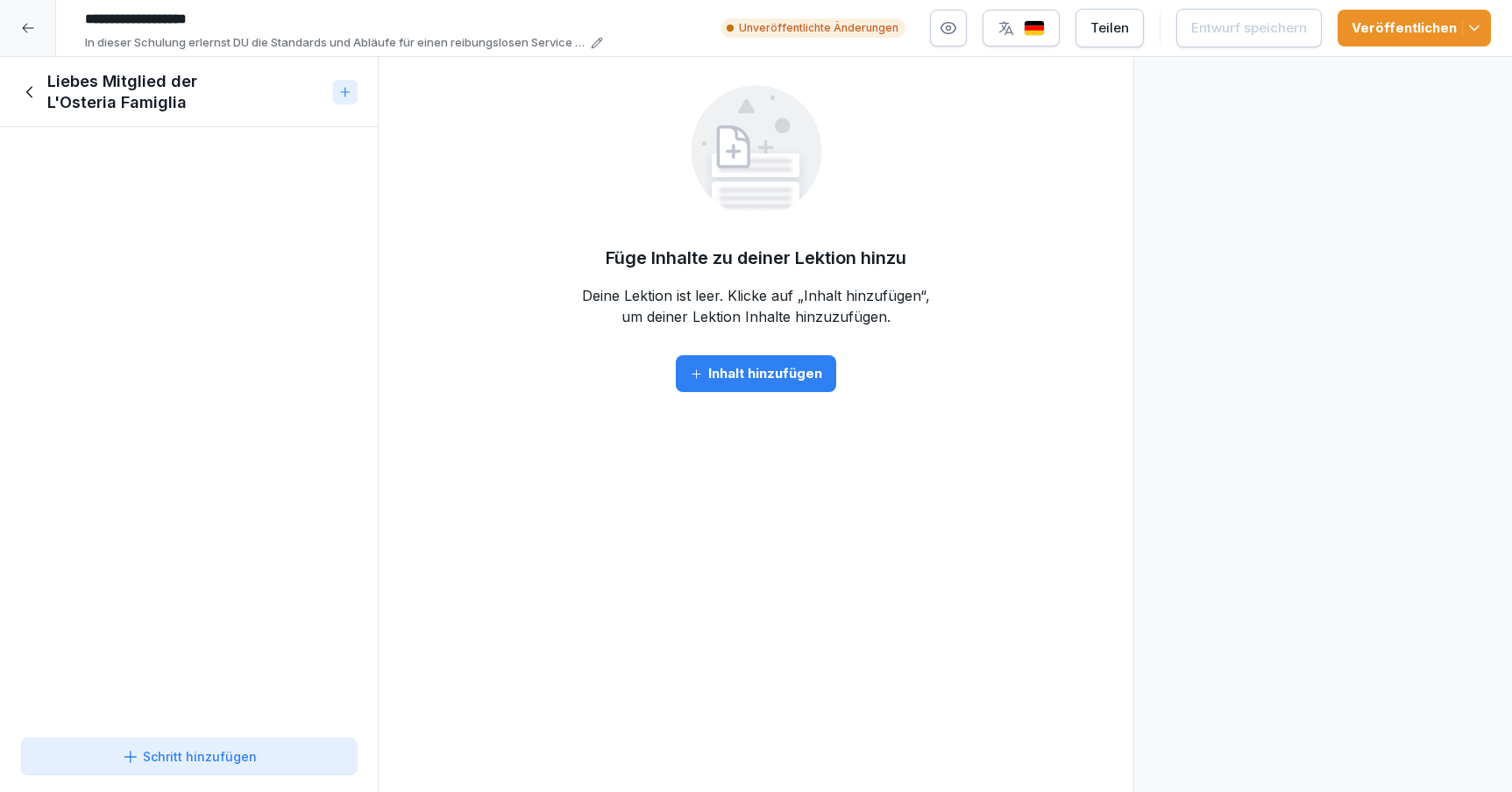
click at [32, 89] on icon at bounding box center [30, 91] width 19 height 19
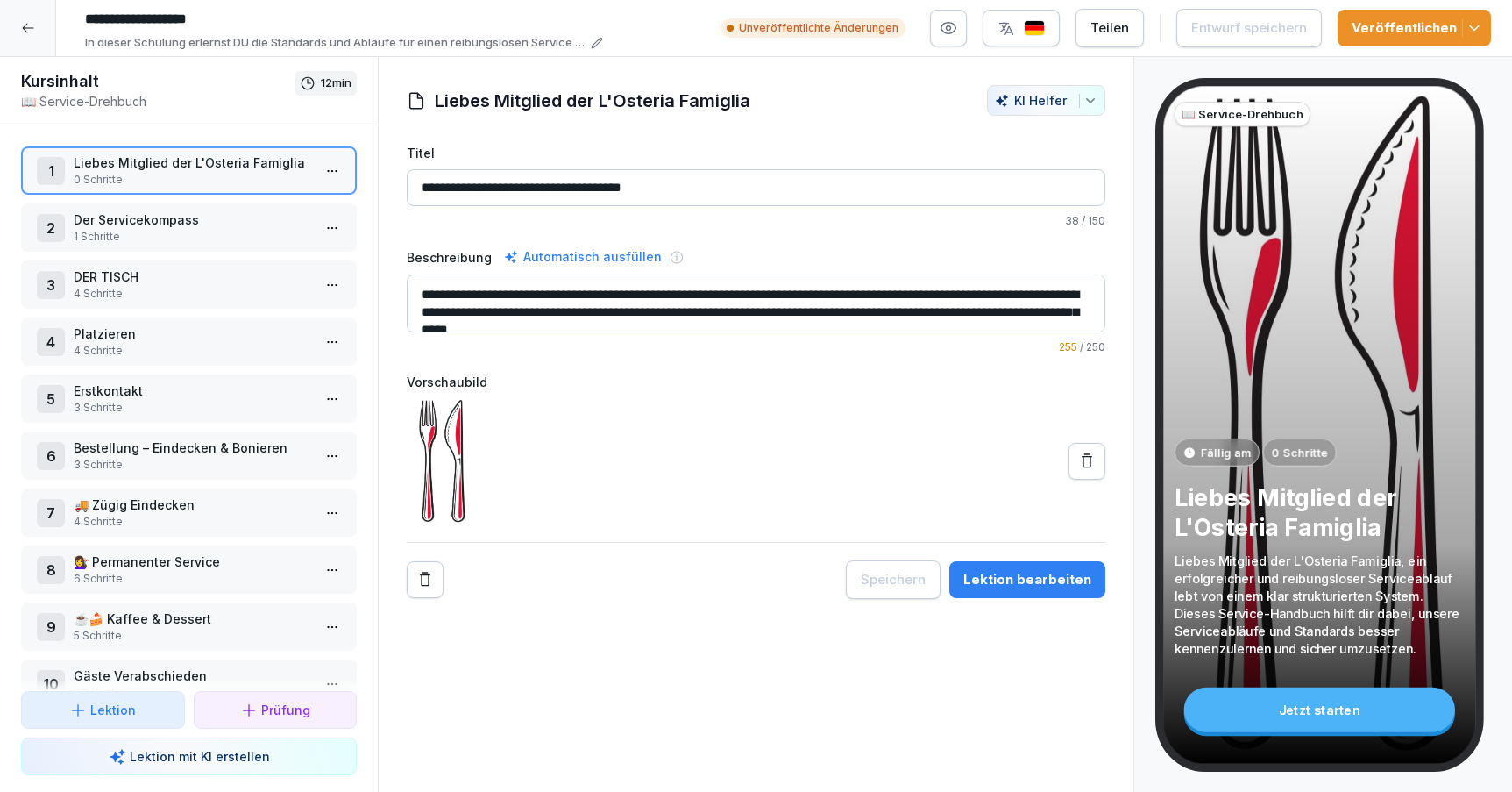
click at [178, 291] on p "4 Schritte" at bounding box center [192, 294] width 237 height 15
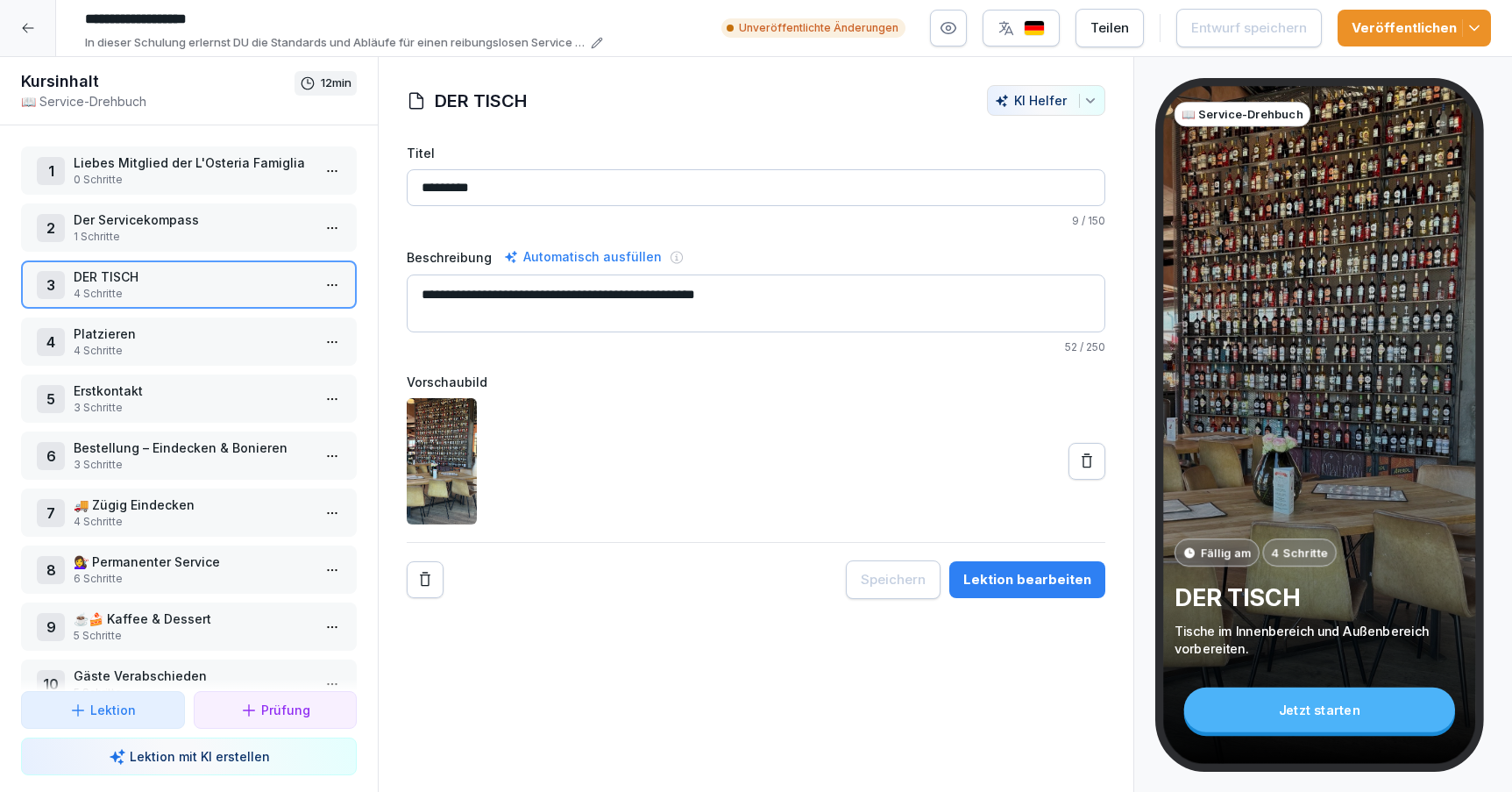
click at [1034, 579] on div "Lektion bearbeiten" at bounding box center [1027, 579] width 128 height 19
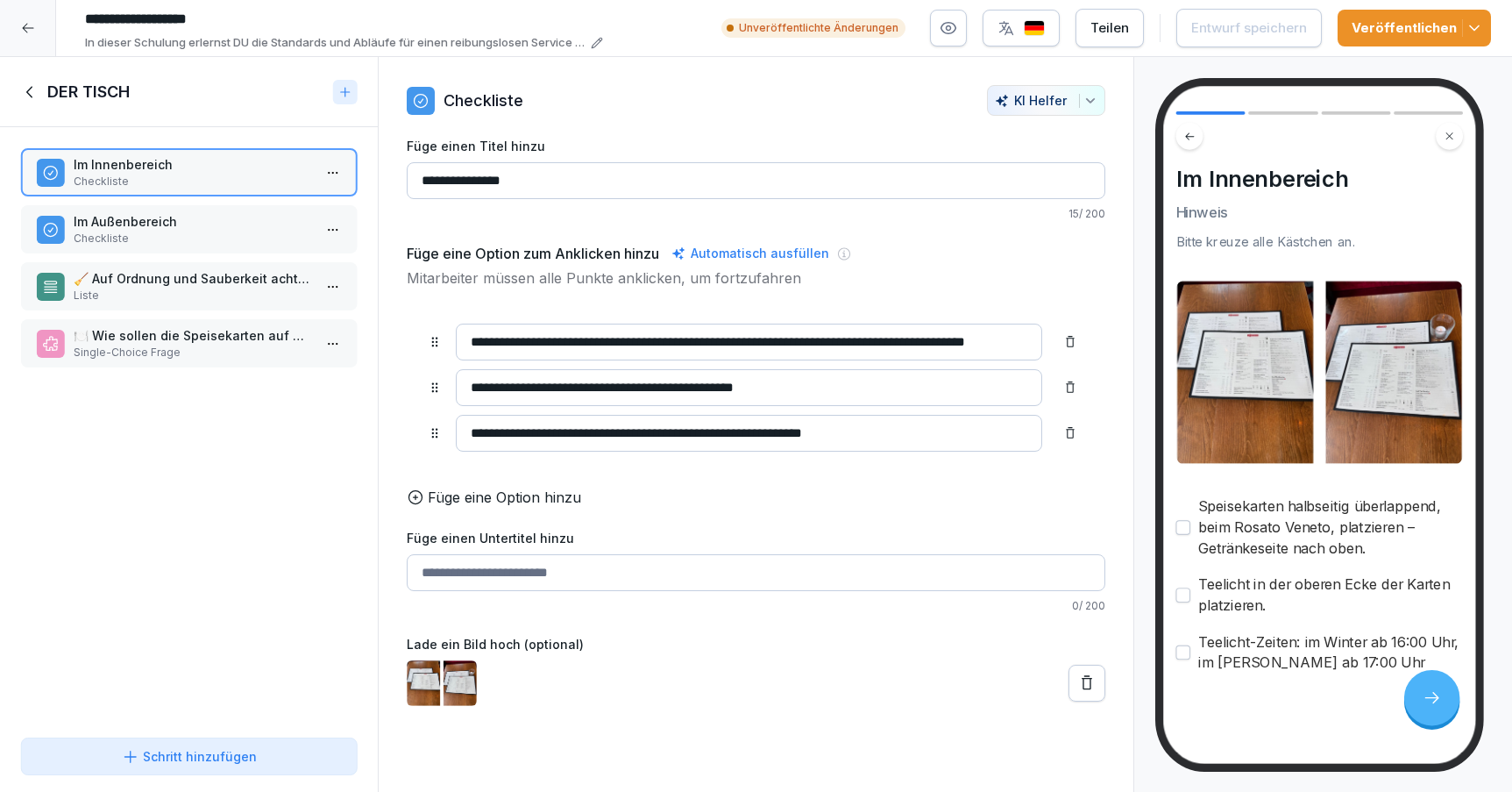
click at [184, 228] on p "Im Außenbereich" at bounding box center [192, 221] width 237 height 18
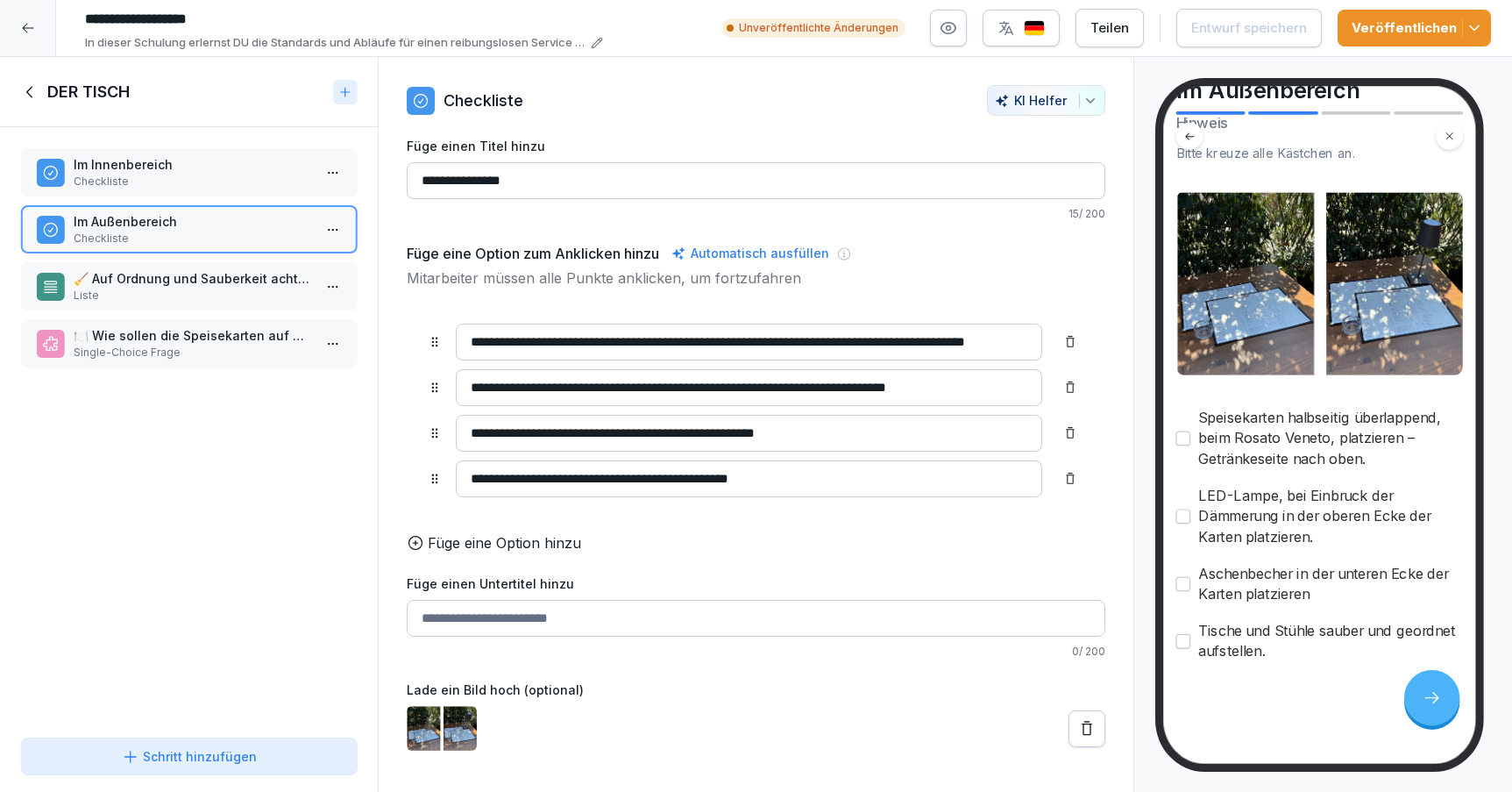
scroll to position [98, 0]
click at [226, 291] on p "Liste" at bounding box center [192, 295] width 237 height 15
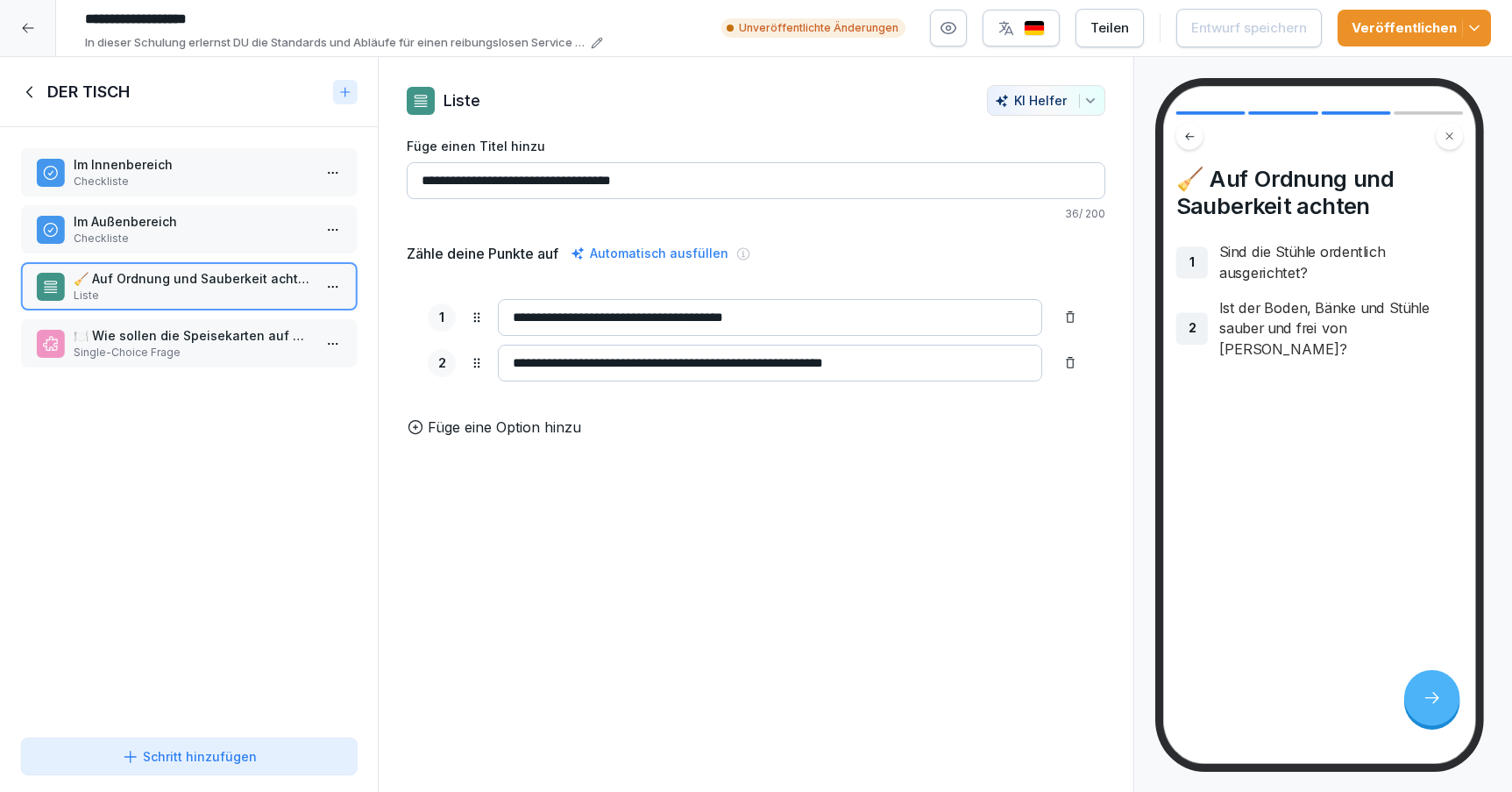
click at [205, 330] on p "🍽️ Wie sollen die Speisekarten auf dem Tisch platziert werden?" at bounding box center [192, 335] width 237 height 18
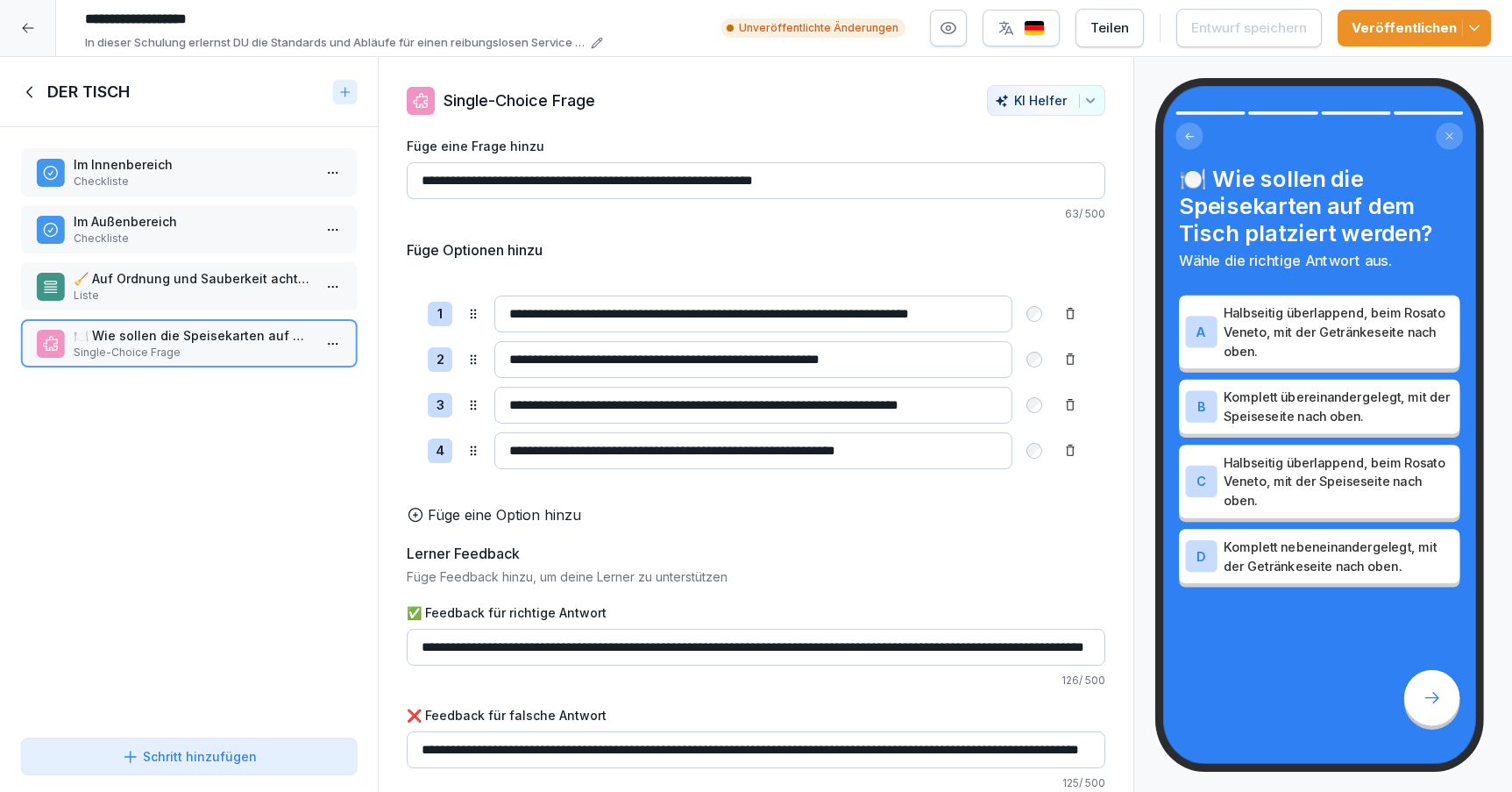
click at [19, 85] on div "DER TISCH" at bounding box center [189, 92] width 378 height 70
click at [32, 92] on icon at bounding box center [30, 91] width 19 height 19
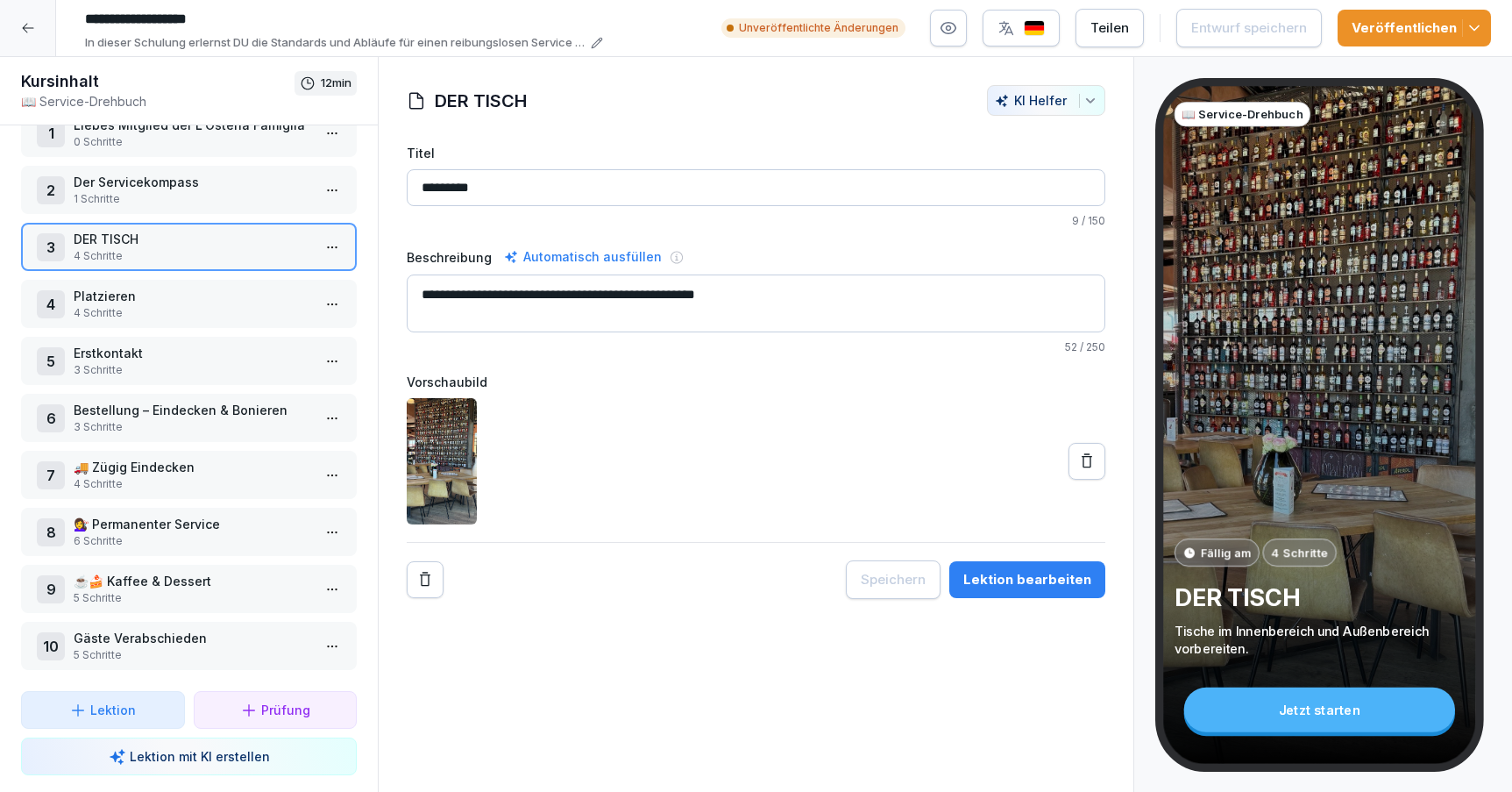
scroll to position [38, 0]
click at [171, 629] on p "Gäste Verabschieden" at bounding box center [192, 638] width 237 height 18
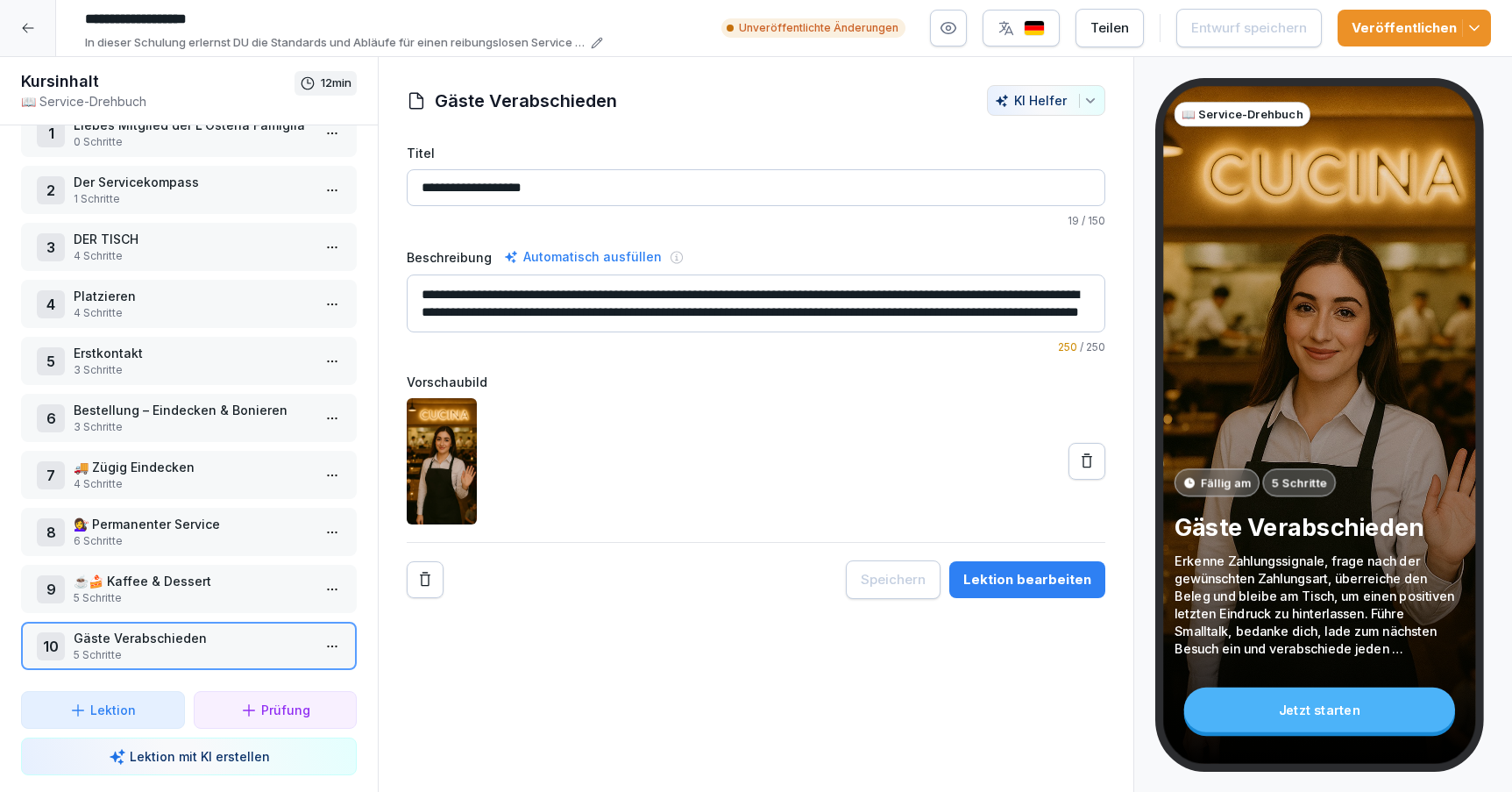
click at [988, 578] on div "Lektion bearbeiten" at bounding box center [1027, 579] width 128 height 19
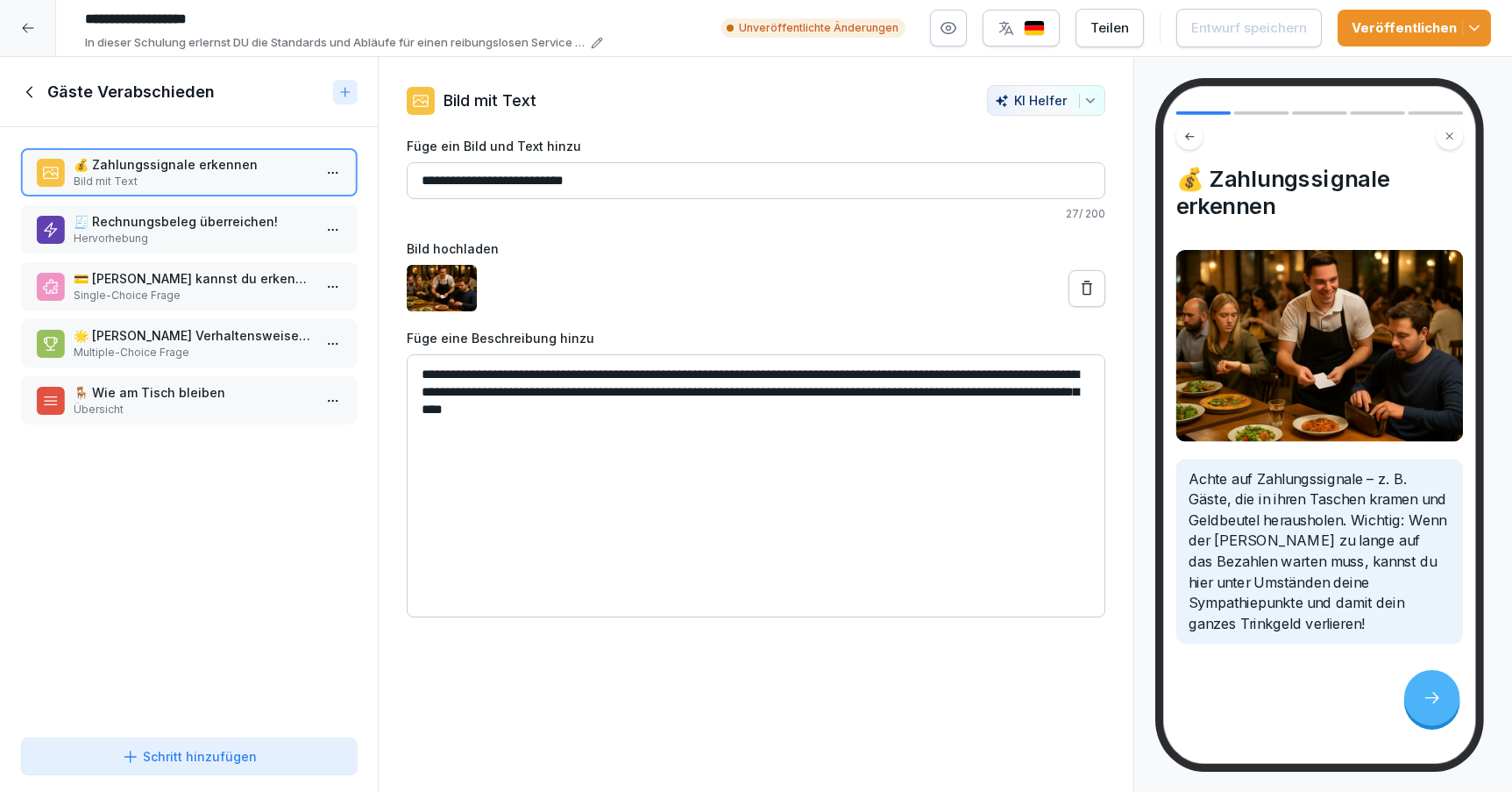
click at [168, 355] on p "Multiple-Choice Frage" at bounding box center [192, 352] width 237 height 15
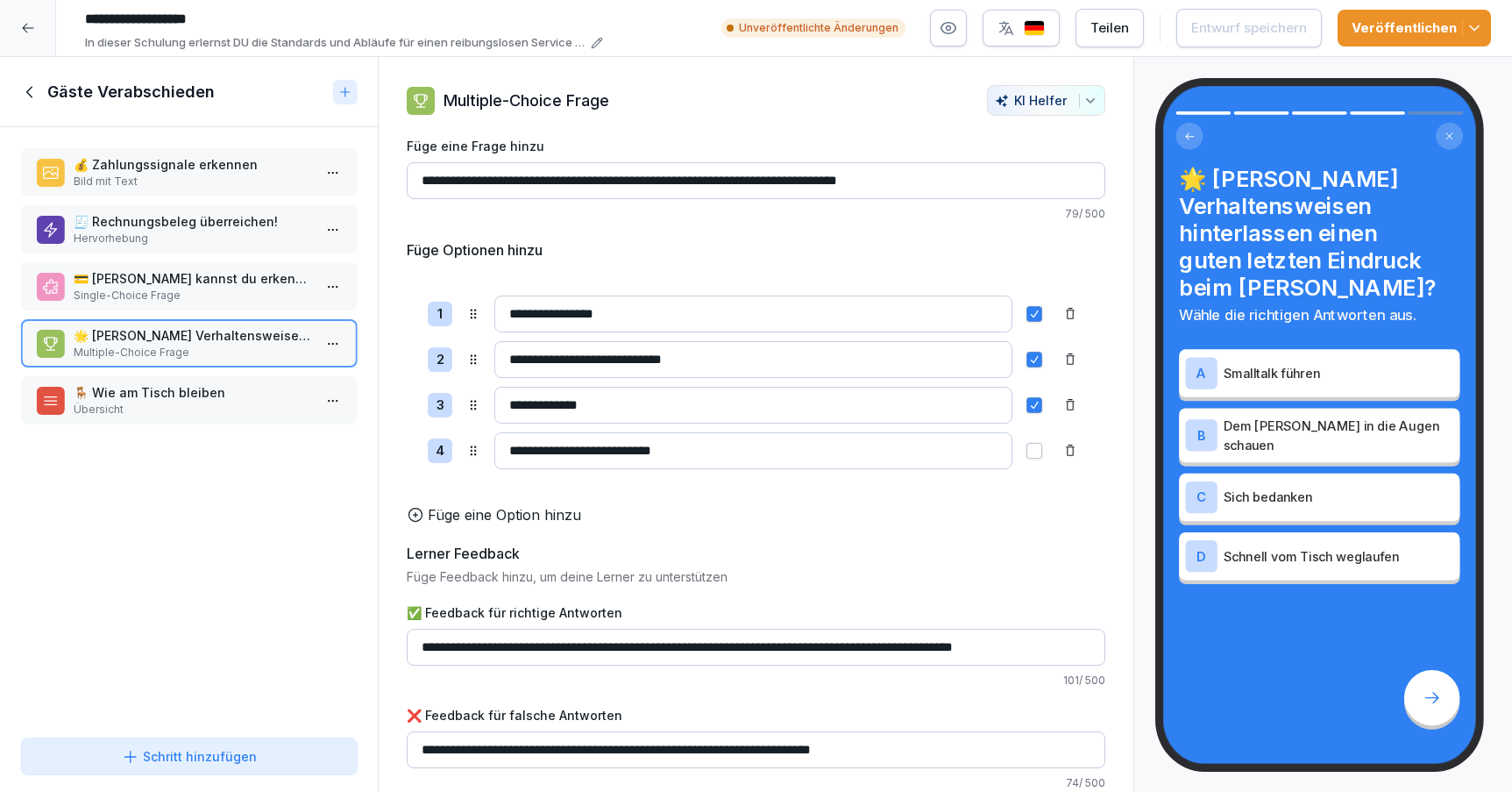
click at [167, 392] on p "🪑 Wie am Tisch bleiben" at bounding box center [192, 392] width 237 height 18
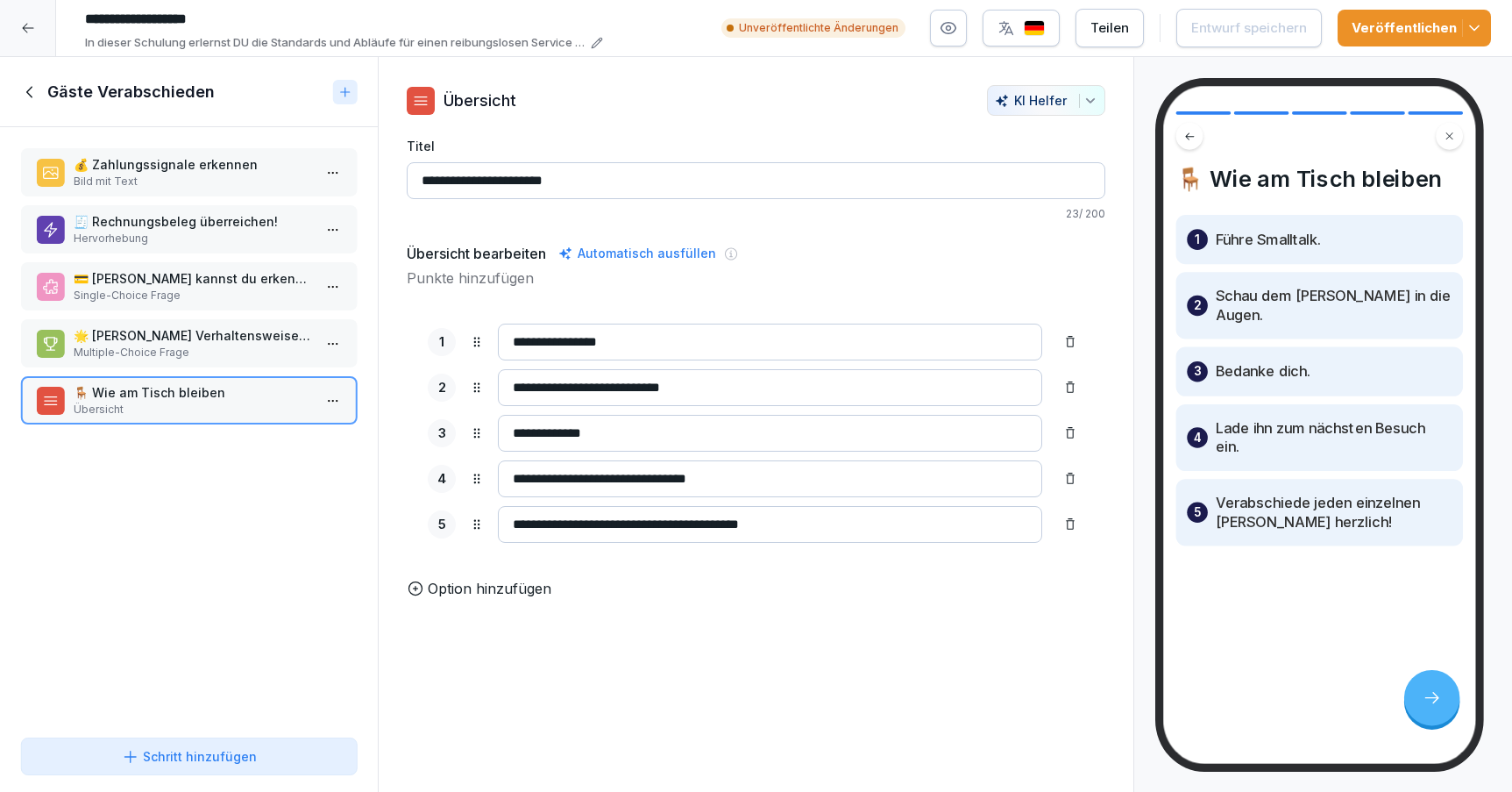
click at [29, 33] on icon at bounding box center [28, 28] width 14 height 14
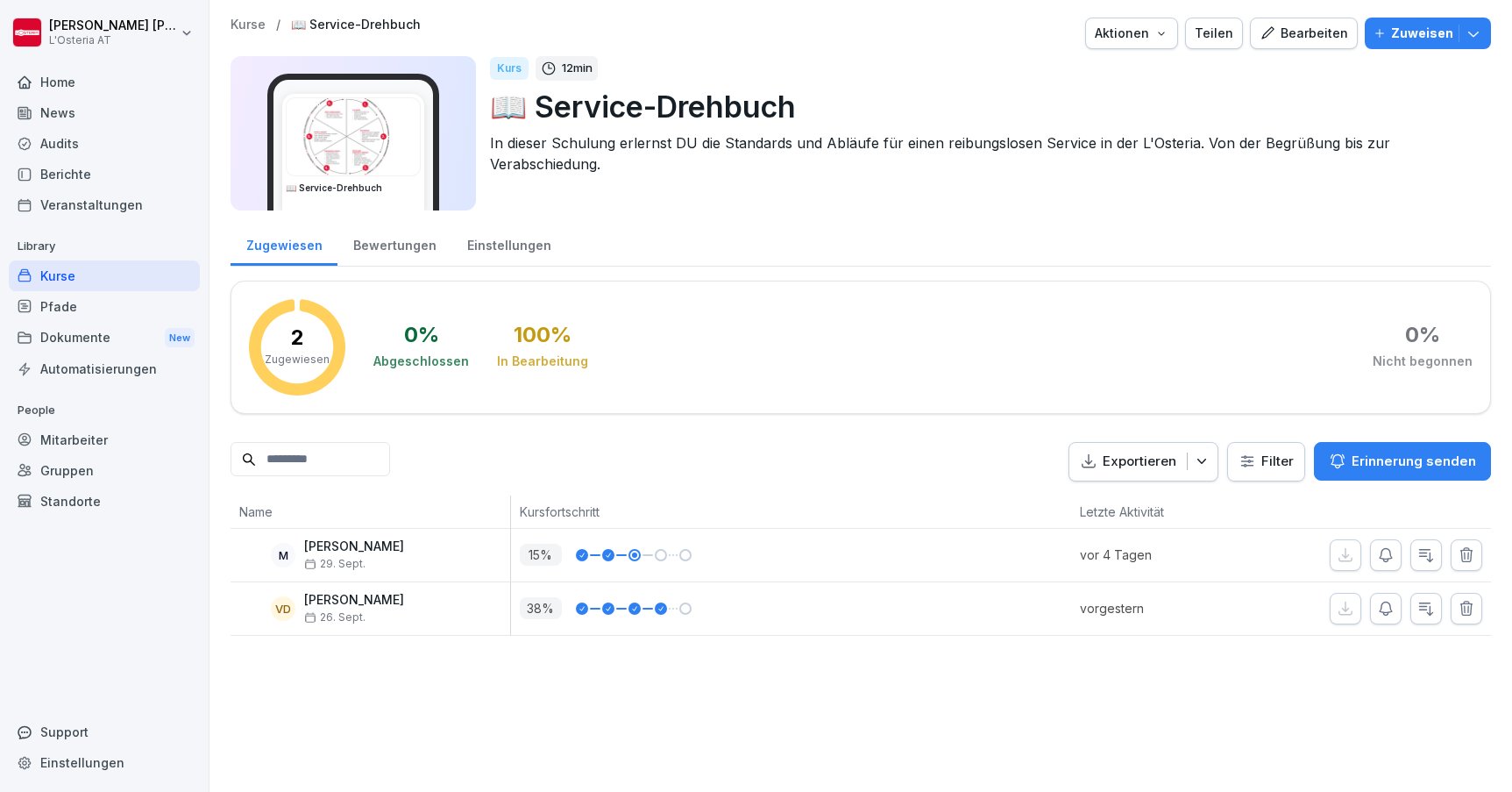
click at [61, 281] on div "Kurse" at bounding box center [105, 275] width 191 height 31
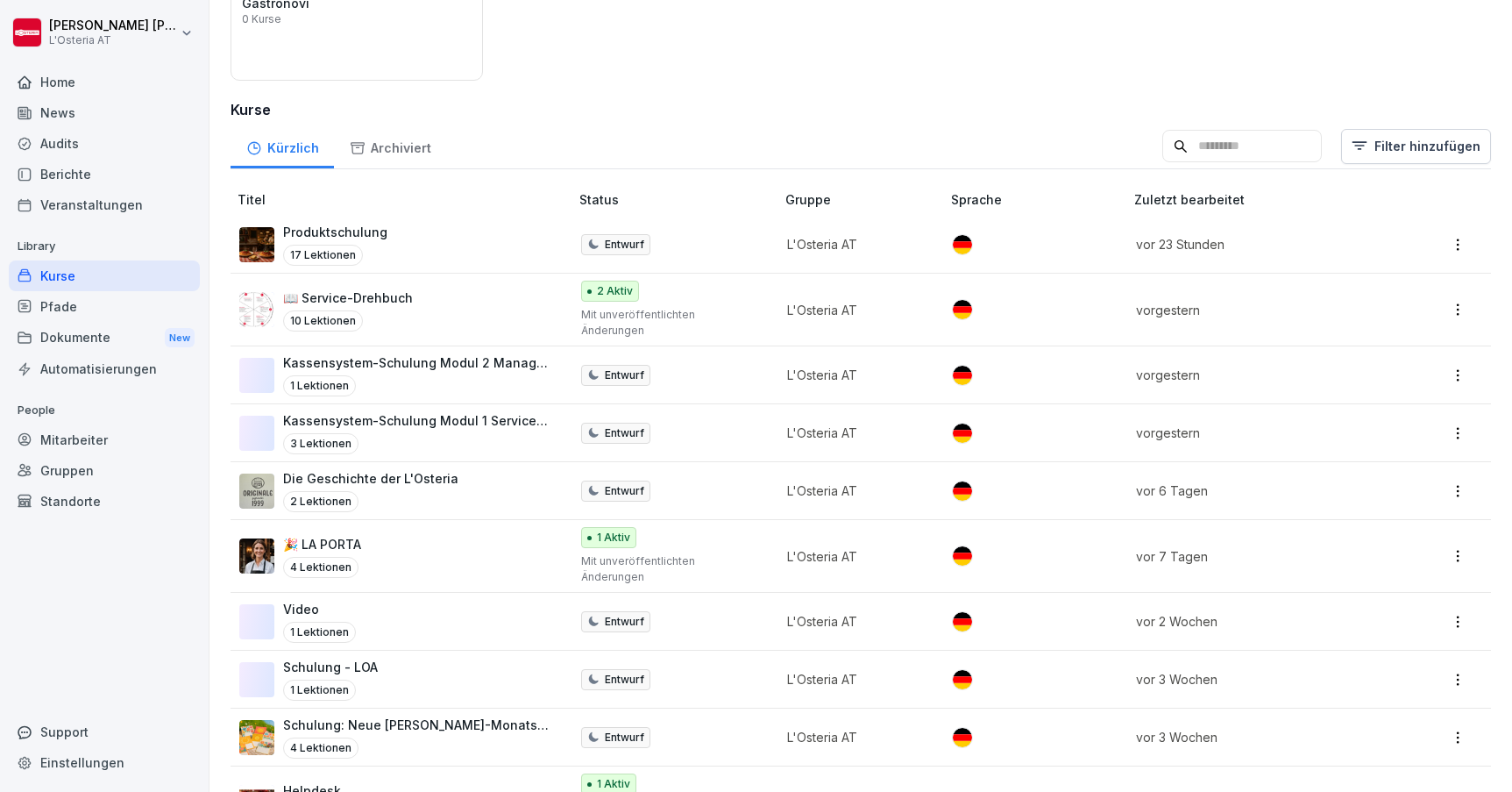
scroll to position [198, 0]
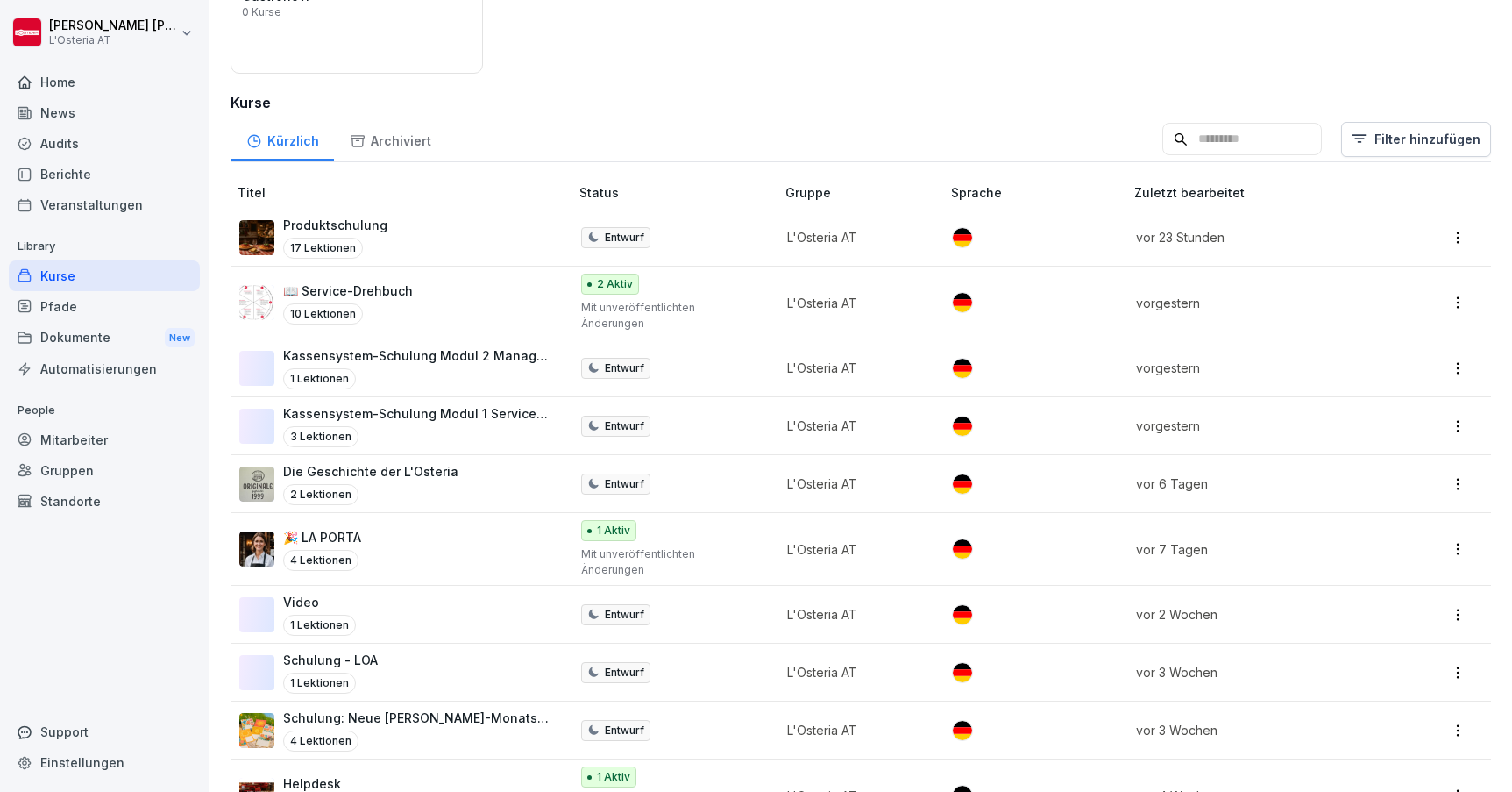
click at [422, 368] on div "1 Lektionen" at bounding box center [417, 378] width 268 height 21
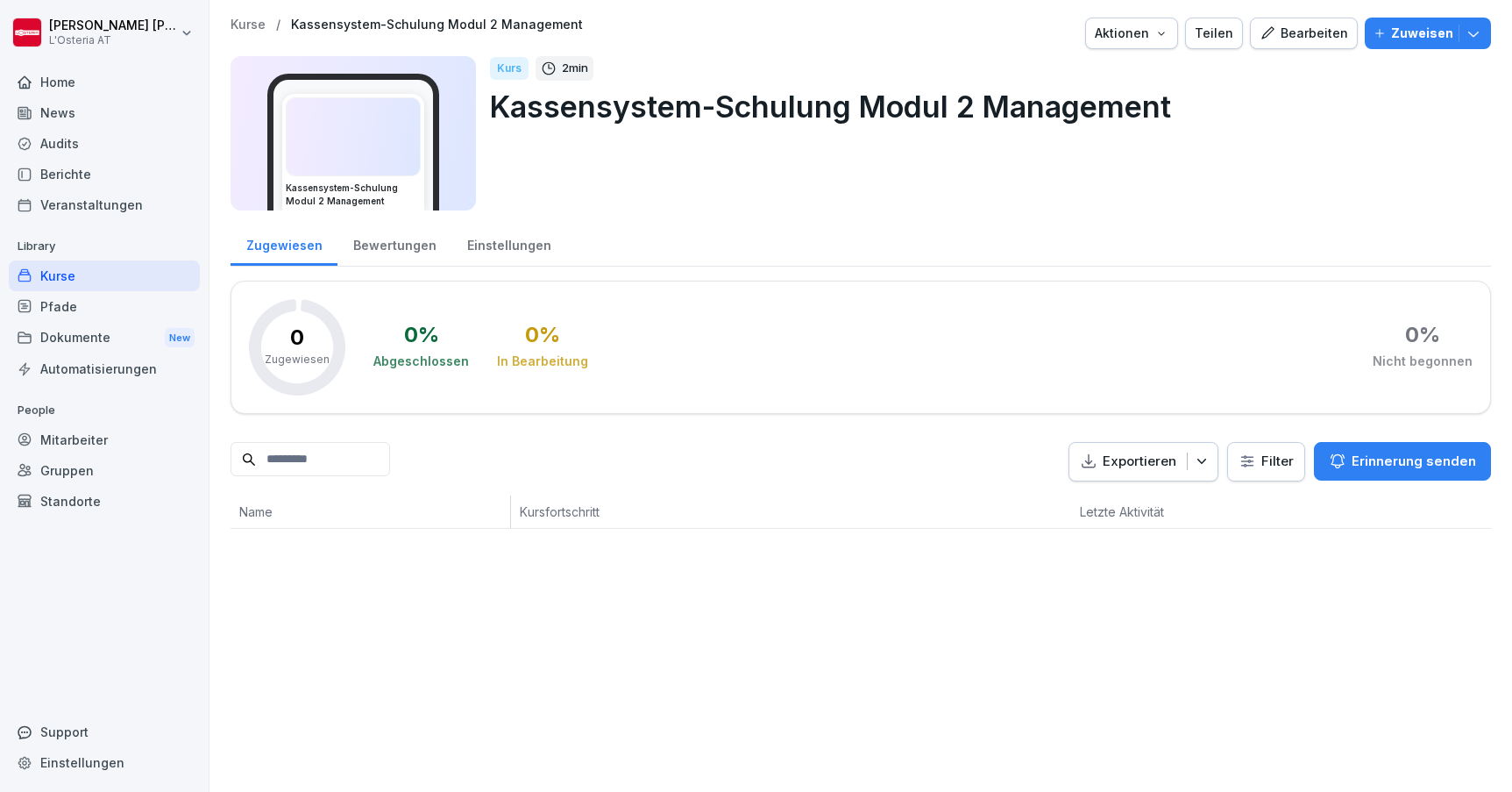
click at [1294, 34] on div "Bearbeiten" at bounding box center [1304, 33] width 88 height 19
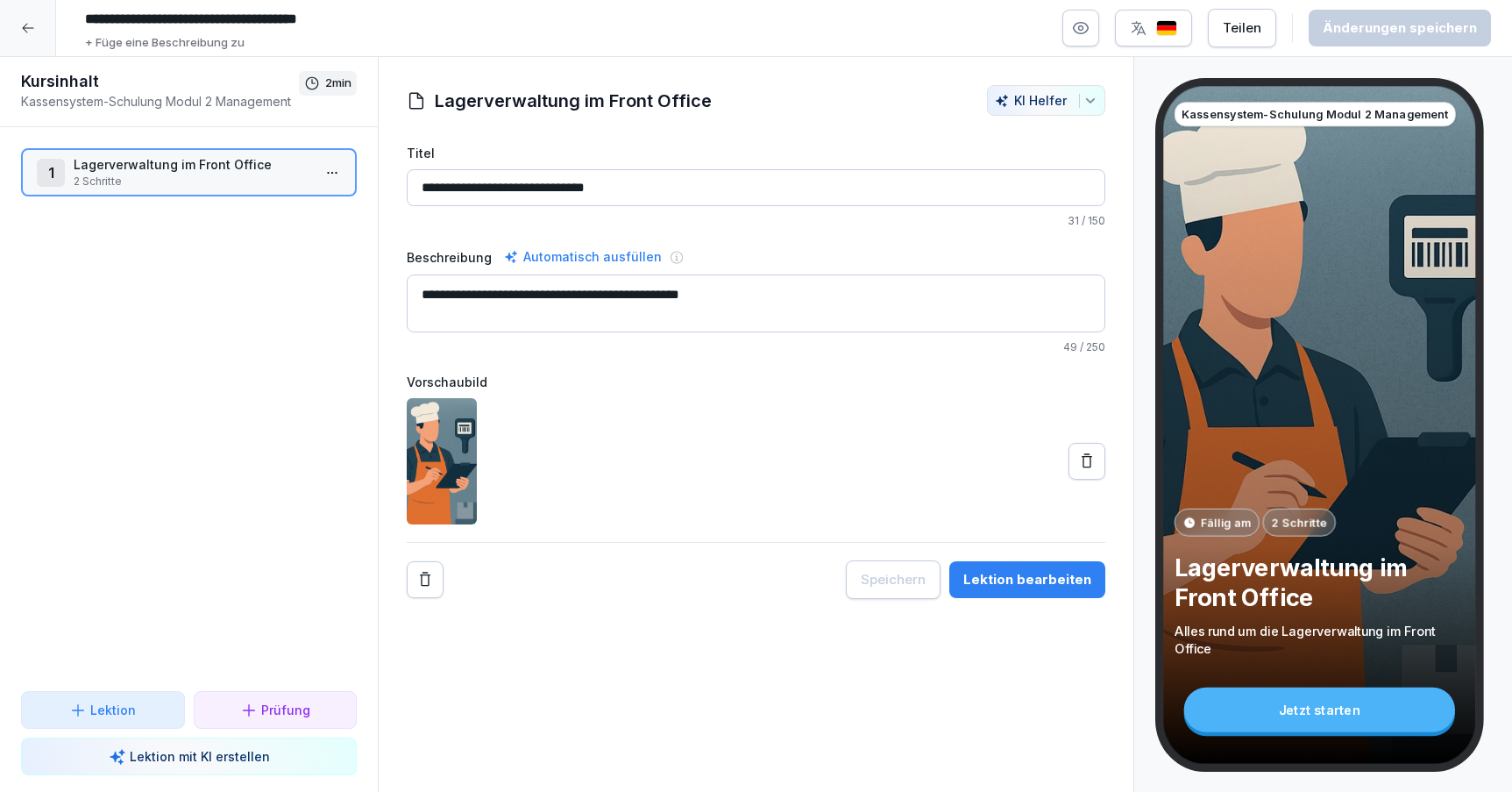
click at [1006, 578] on div "Lektion bearbeiten" at bounding box center [1027, 579] width 128 height 19
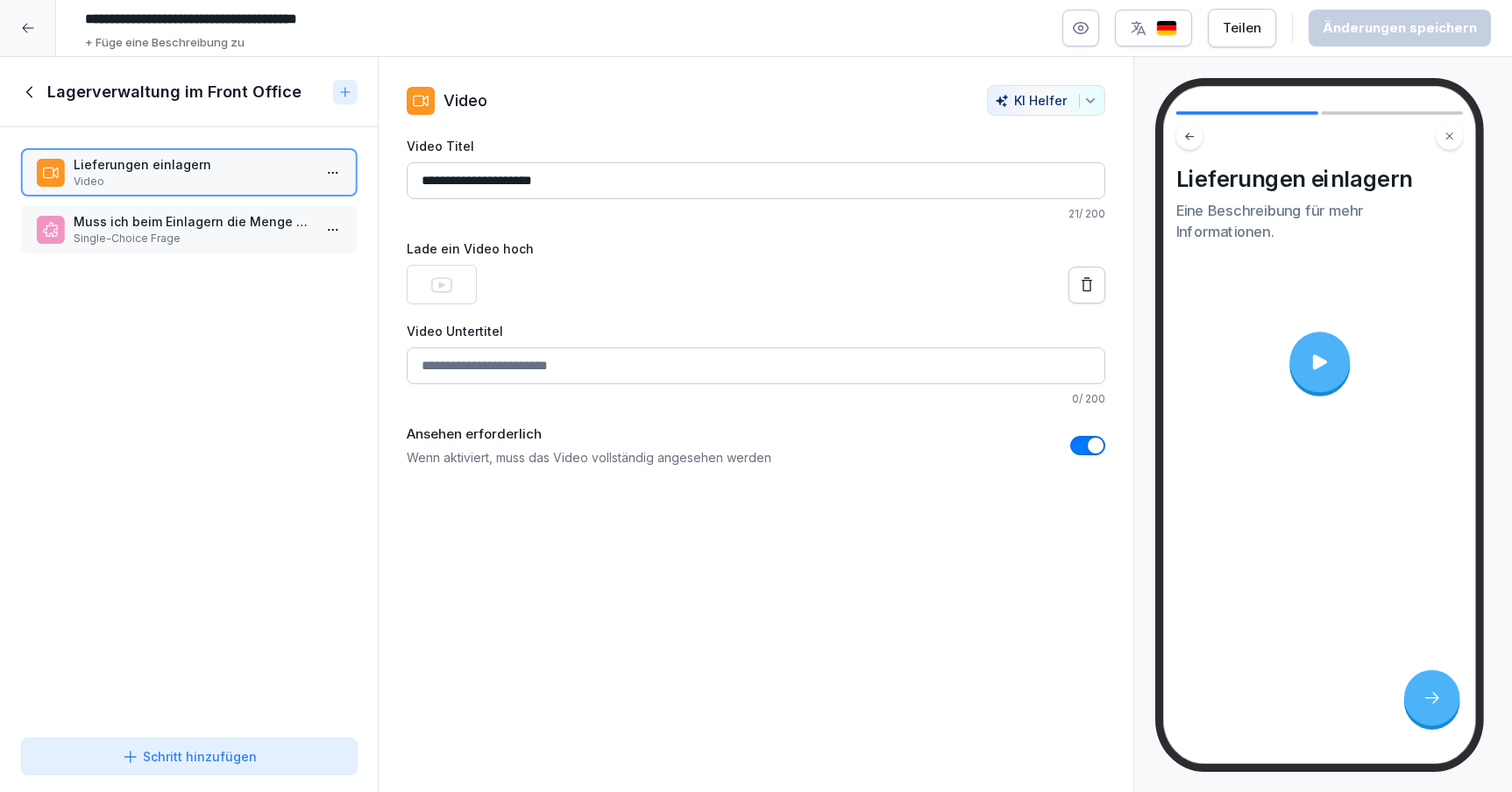
click at [137, 183] on p "Video" at bounding box center [192, 181] width 237 height 15
click at [1318, 366] on icon at bounding box center [1320, 361] width 14 height 15
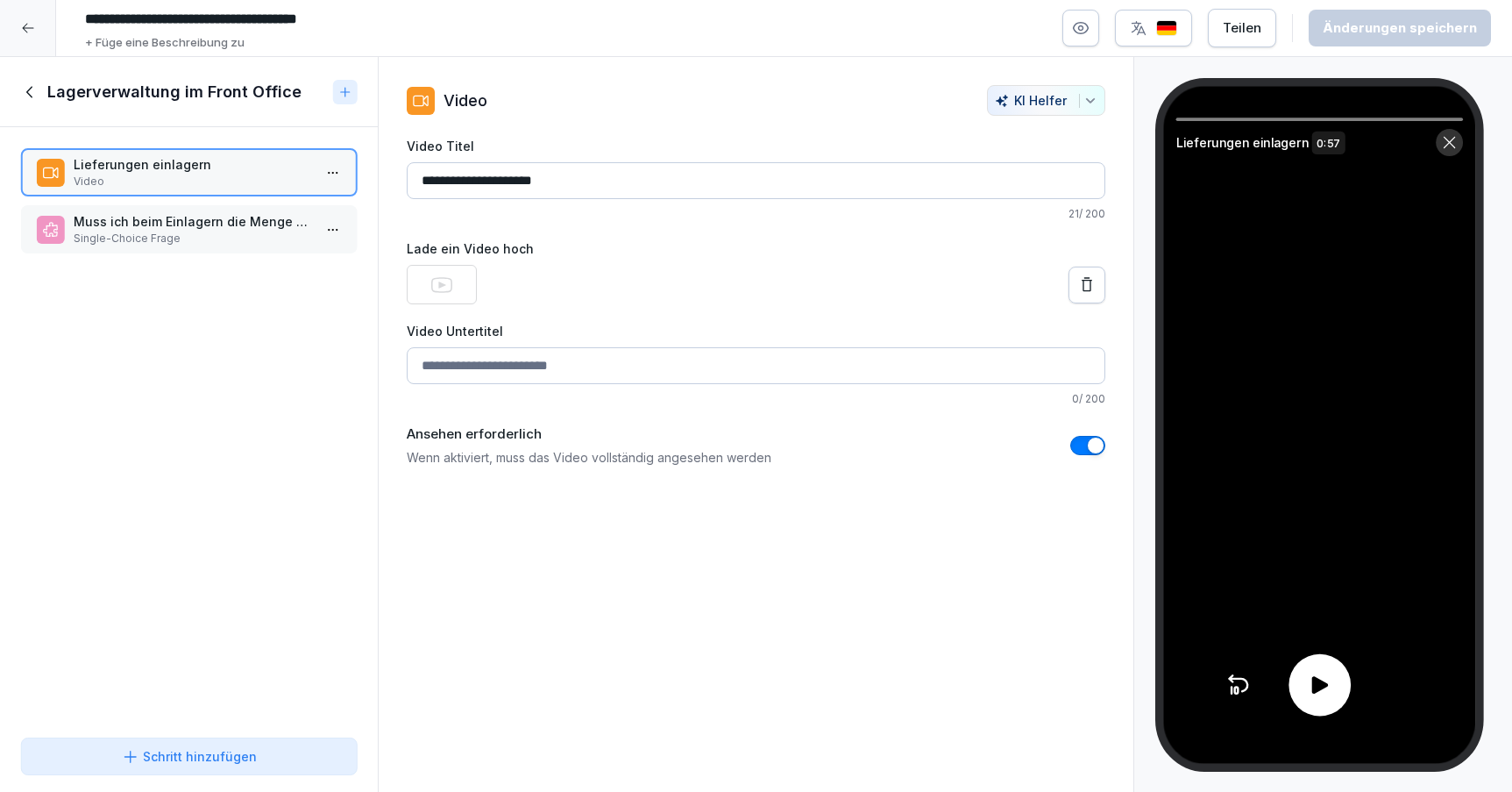
click at [1327, 679] on icon at bounding box center [1320, 685] width 25 height 25
click at [1319, 690] on icon at bounding box center [1320, 685] width 25 height 25
click at [246, 238] on p "Single-Choice Frage" at bounding box center [192, 238] width 237 height 15
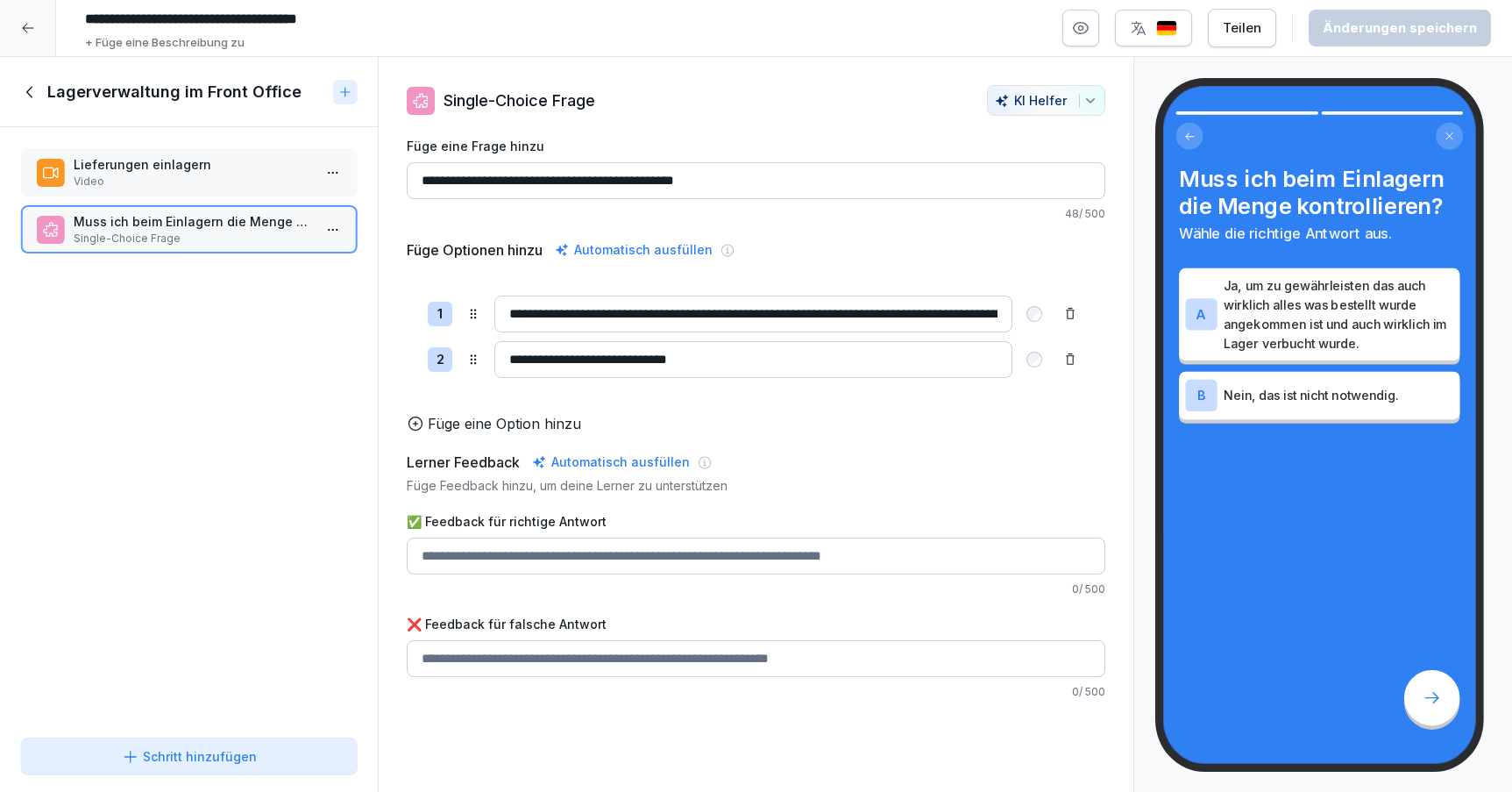
click at [28, 93] on icon at bounding box center [29, 91] width 6 height 12
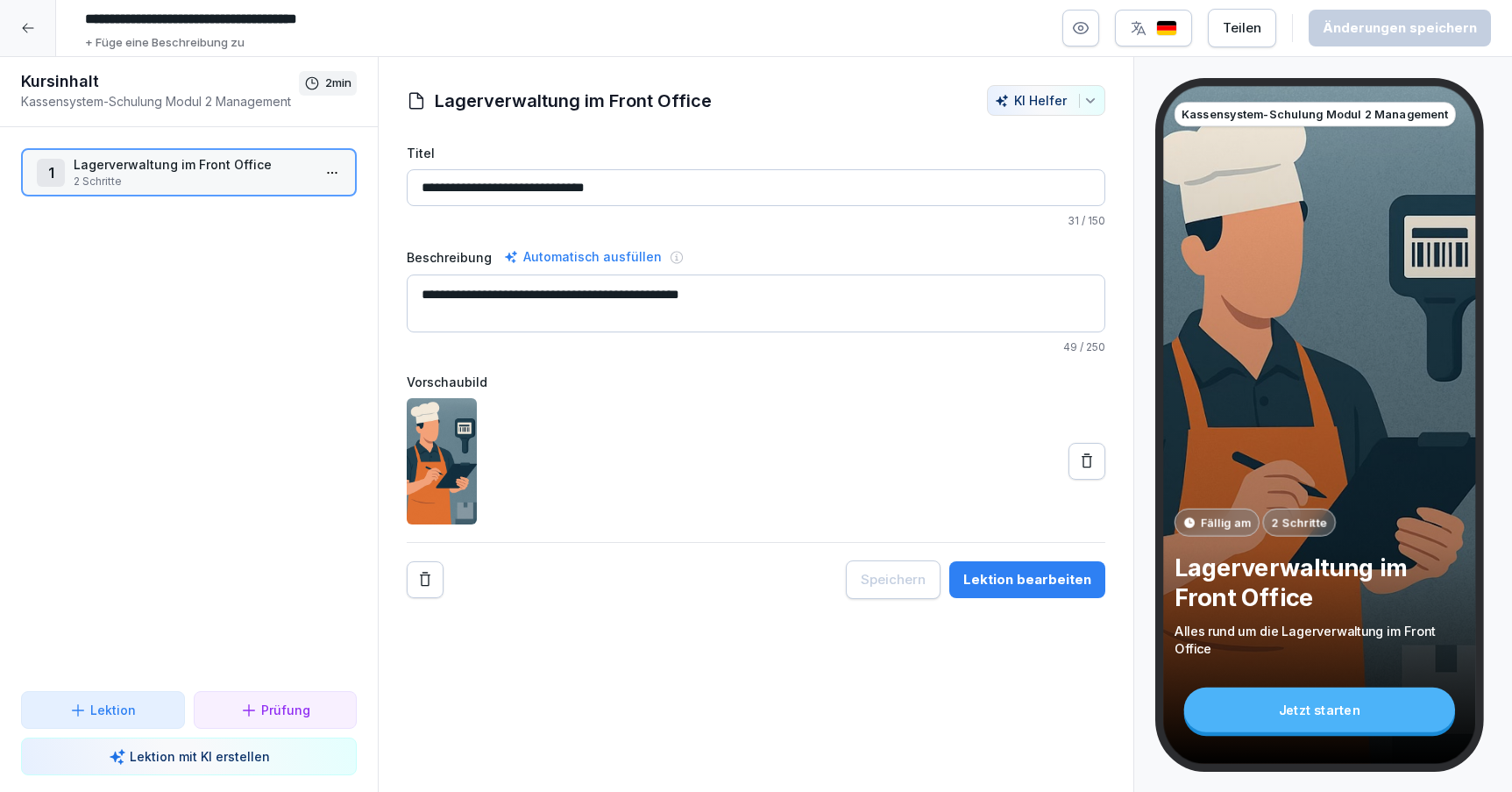
click at [26, 33] on icon at bounding box center [28, 28] width 14 height 14
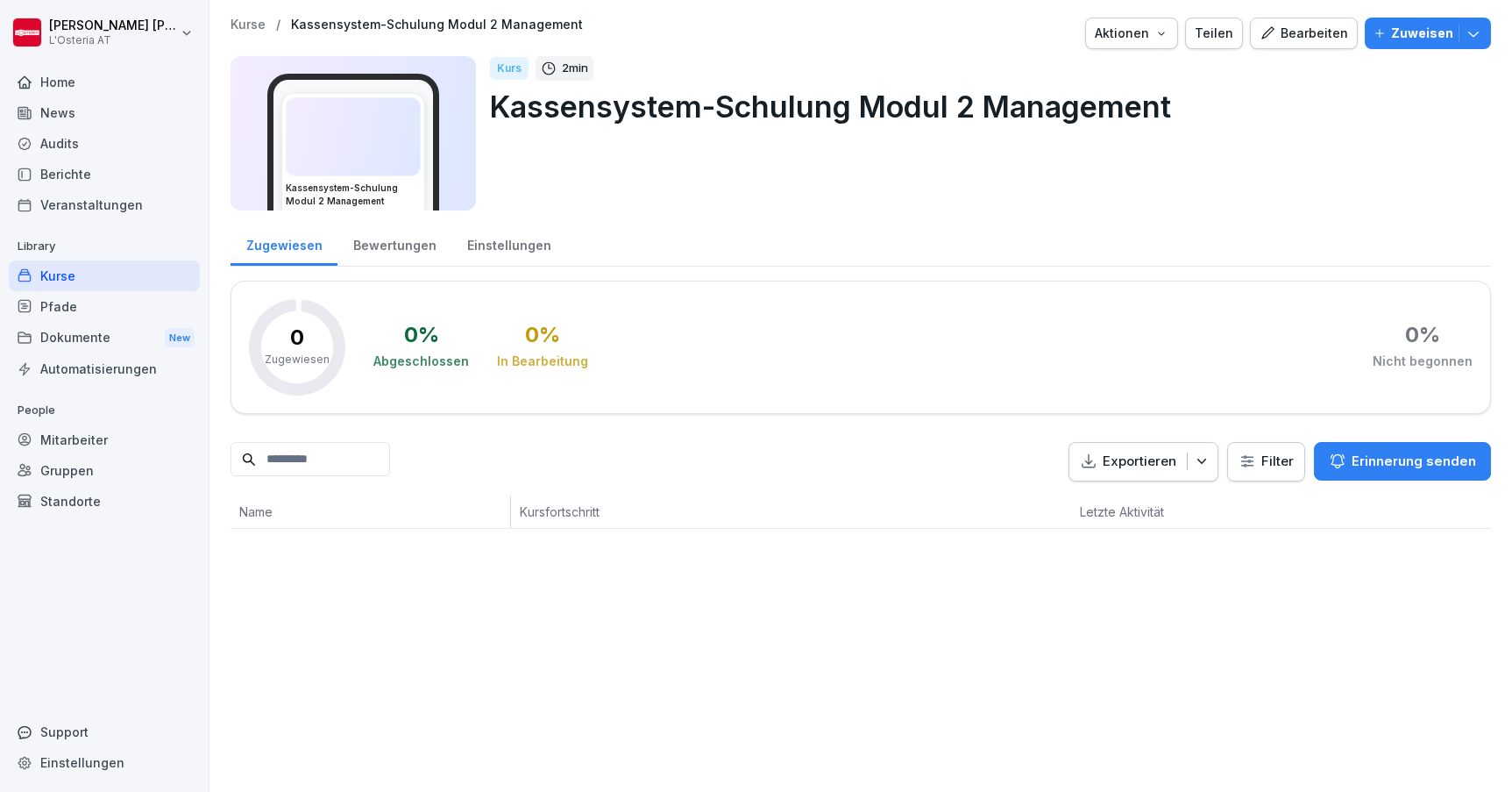
click at [91, 302] on div "Pfade" at bounding box center [105, 306] width 191 height 31
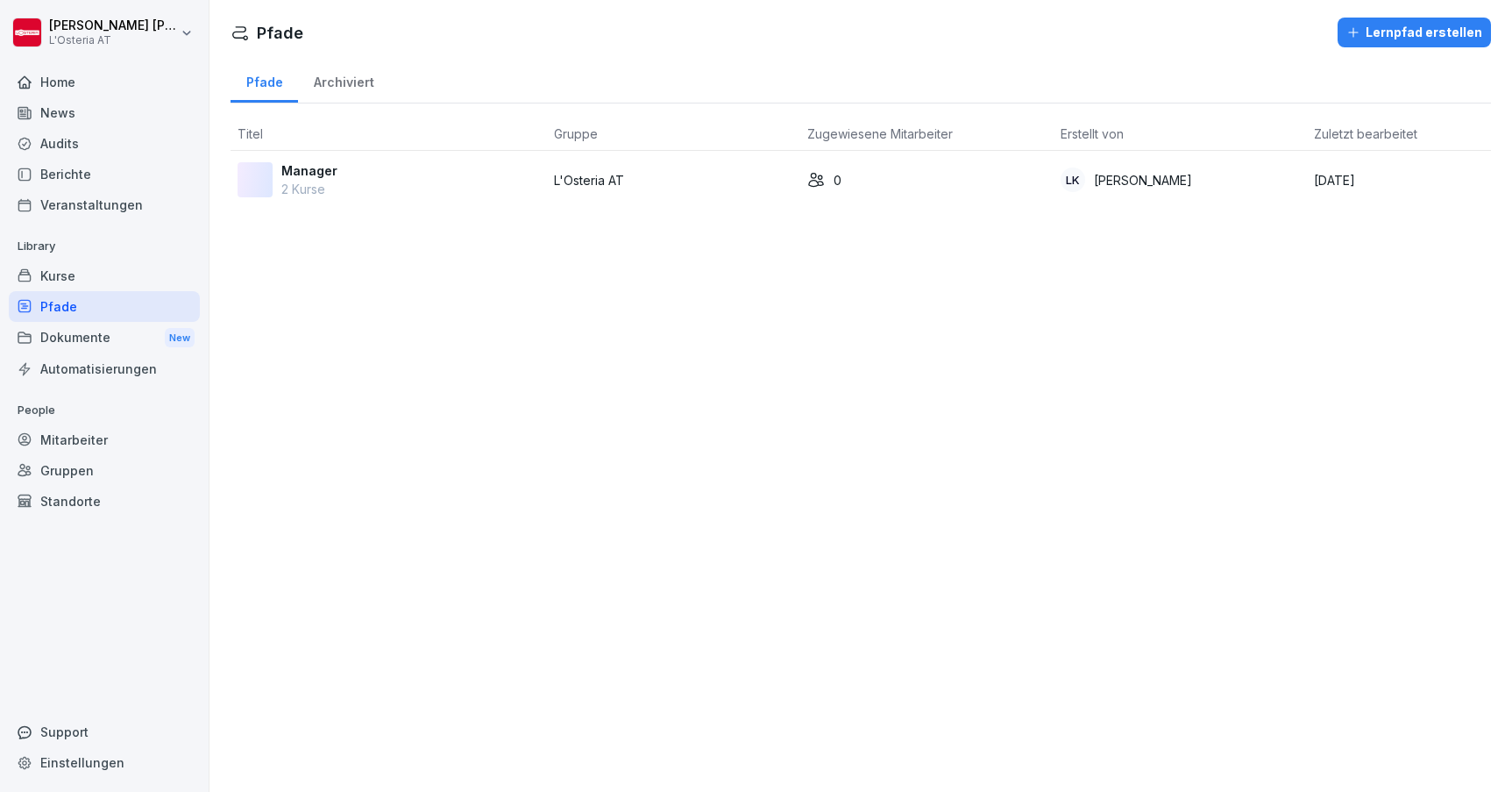
click at [451, 191] on div "Manager 2 Kurse" at bounding box center [388, 180] width 302 height 37
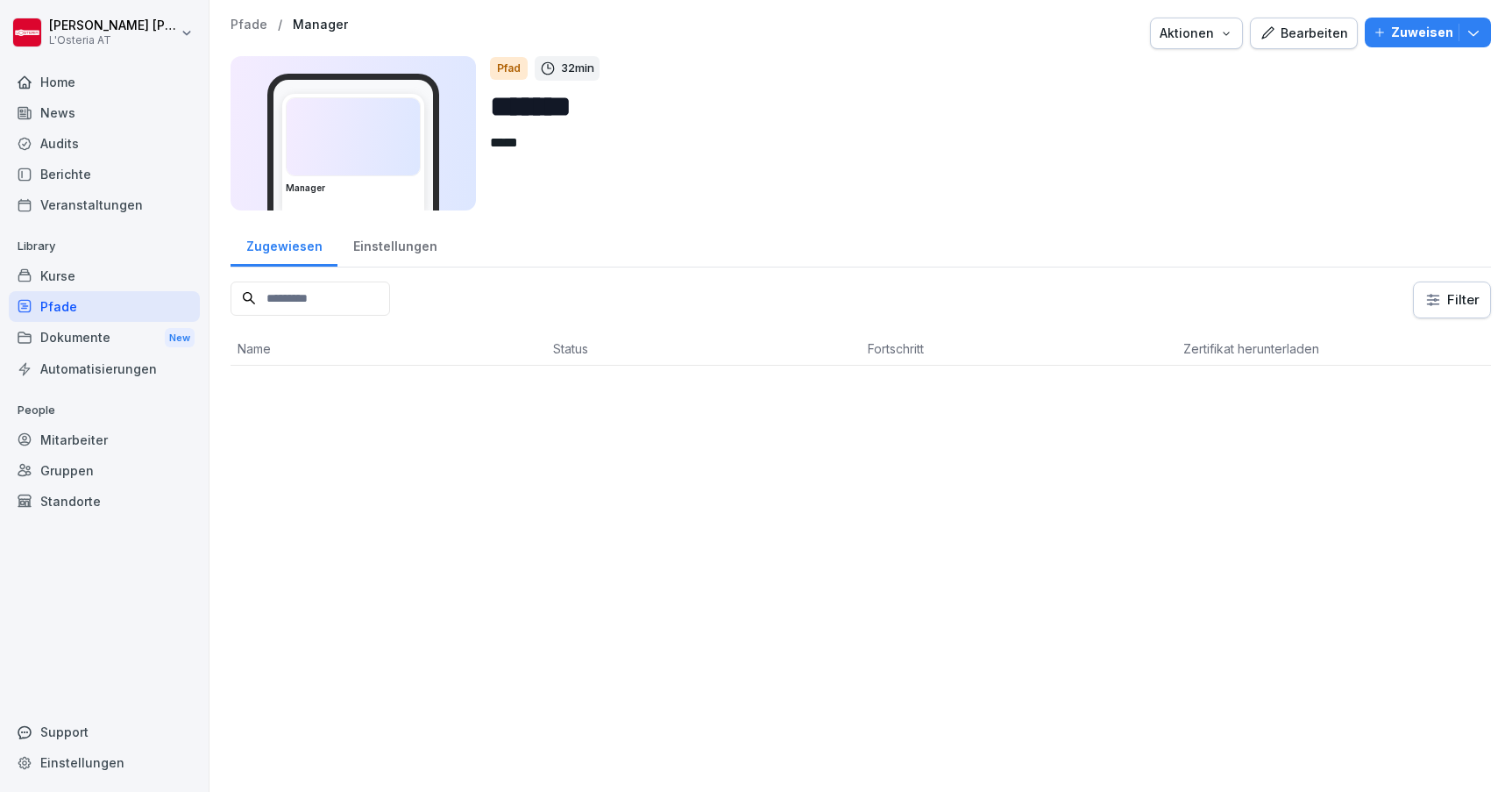
click at [1303, 23] on button "Bearbeiten" at bounding box center [1303, 33] width 107 height 32
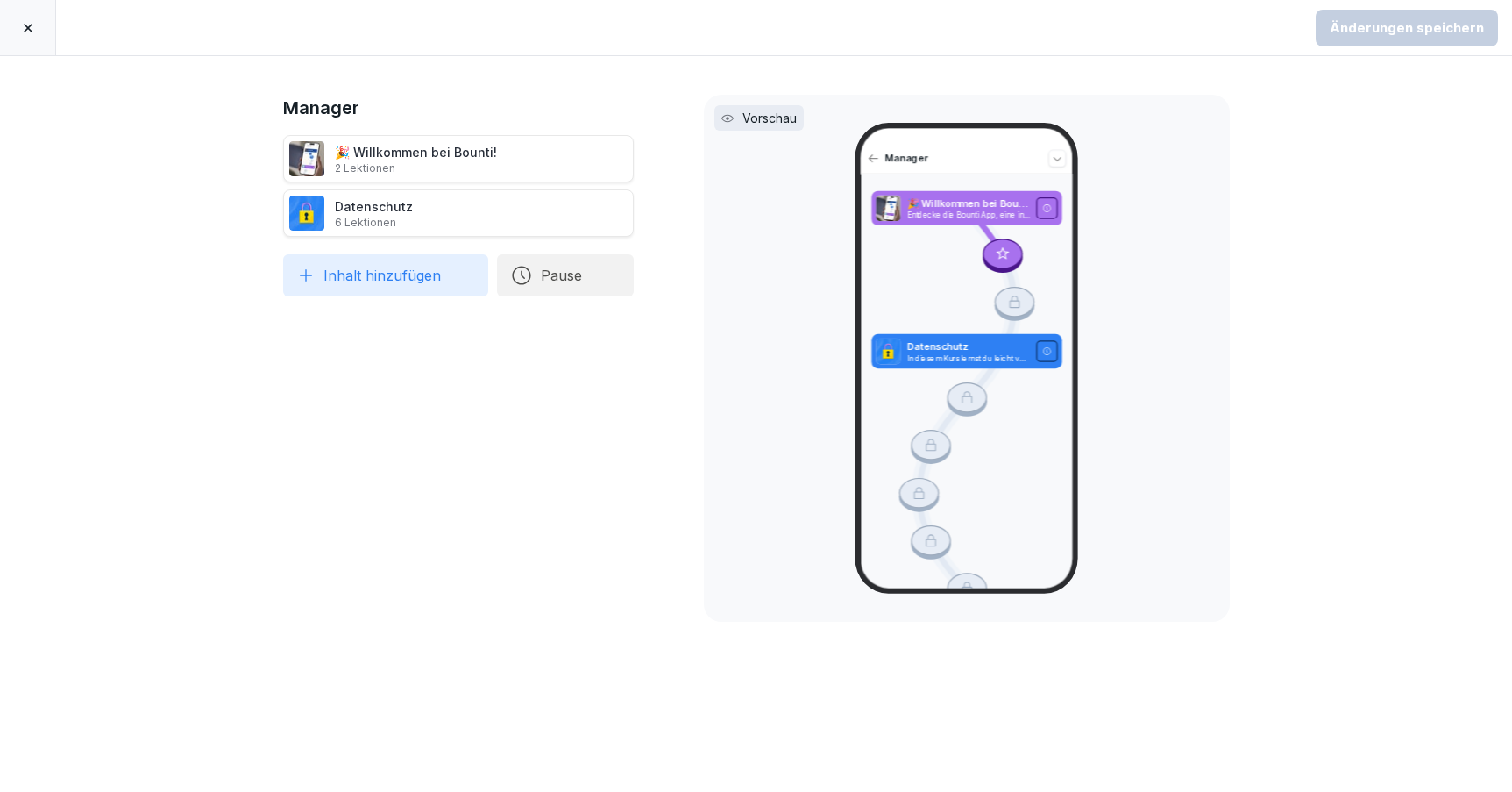
click at [563, 283] on button "Pause" at bounding box center [566, 275] width 137 height 42
click at [682, 268] on div "14 Tage" at bounding box center [734, 271] width 181 height 39
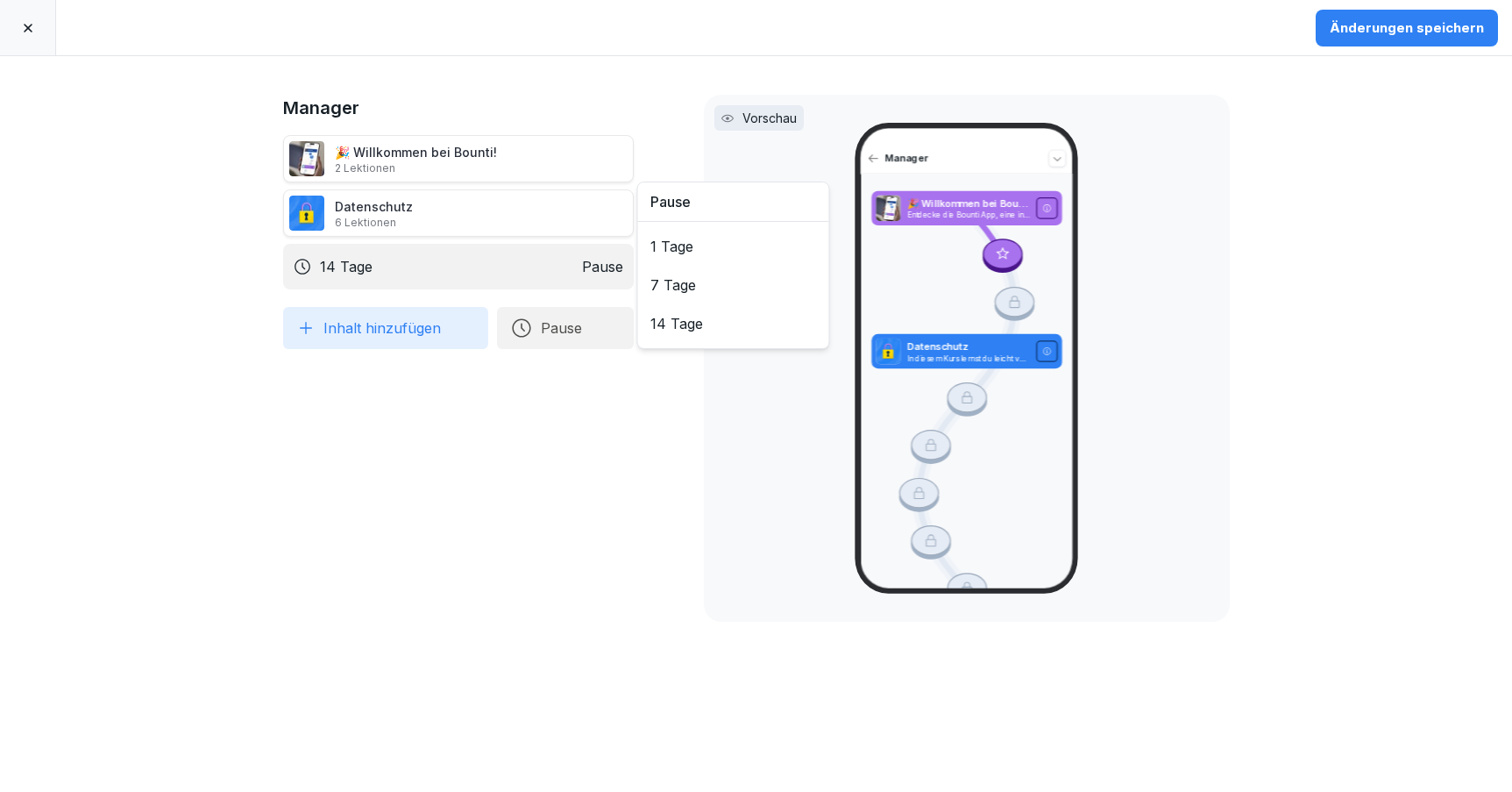
click at [421, 389] on div "Manager 🎉 Willkommen bei Bounti! 2 Lektionen Datenschutz 6 Lektionen 14 Tage Pa…" at bounding box center [459, 424] width 350 height 658
click at [386, 322] on button "Inhalt hinzufügen" at bounding box center [385, 328] width 205 height 42
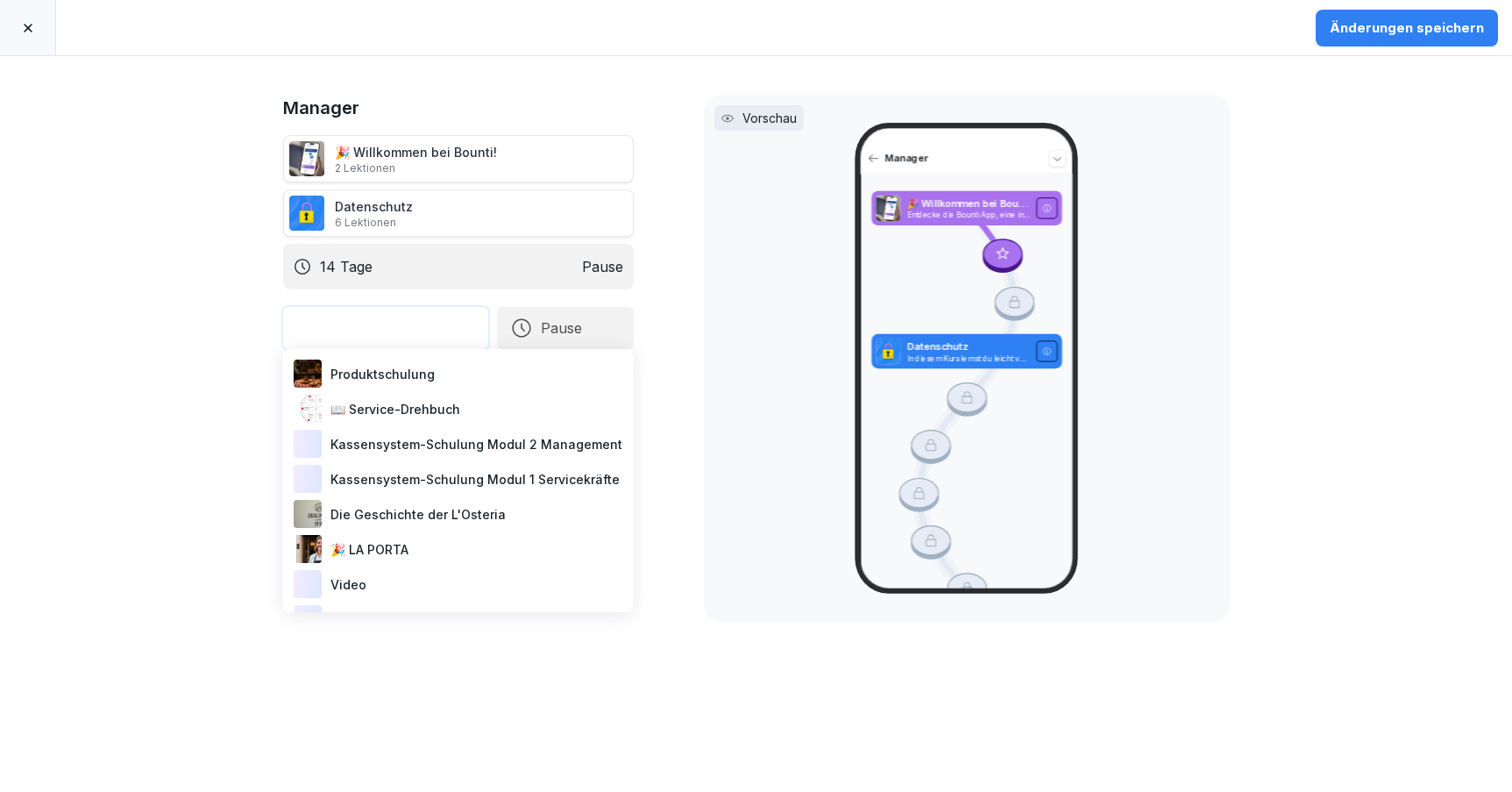
click at [393, 377] on div "Produktschulung" at bounding box center [458, 373] width 337 height 35
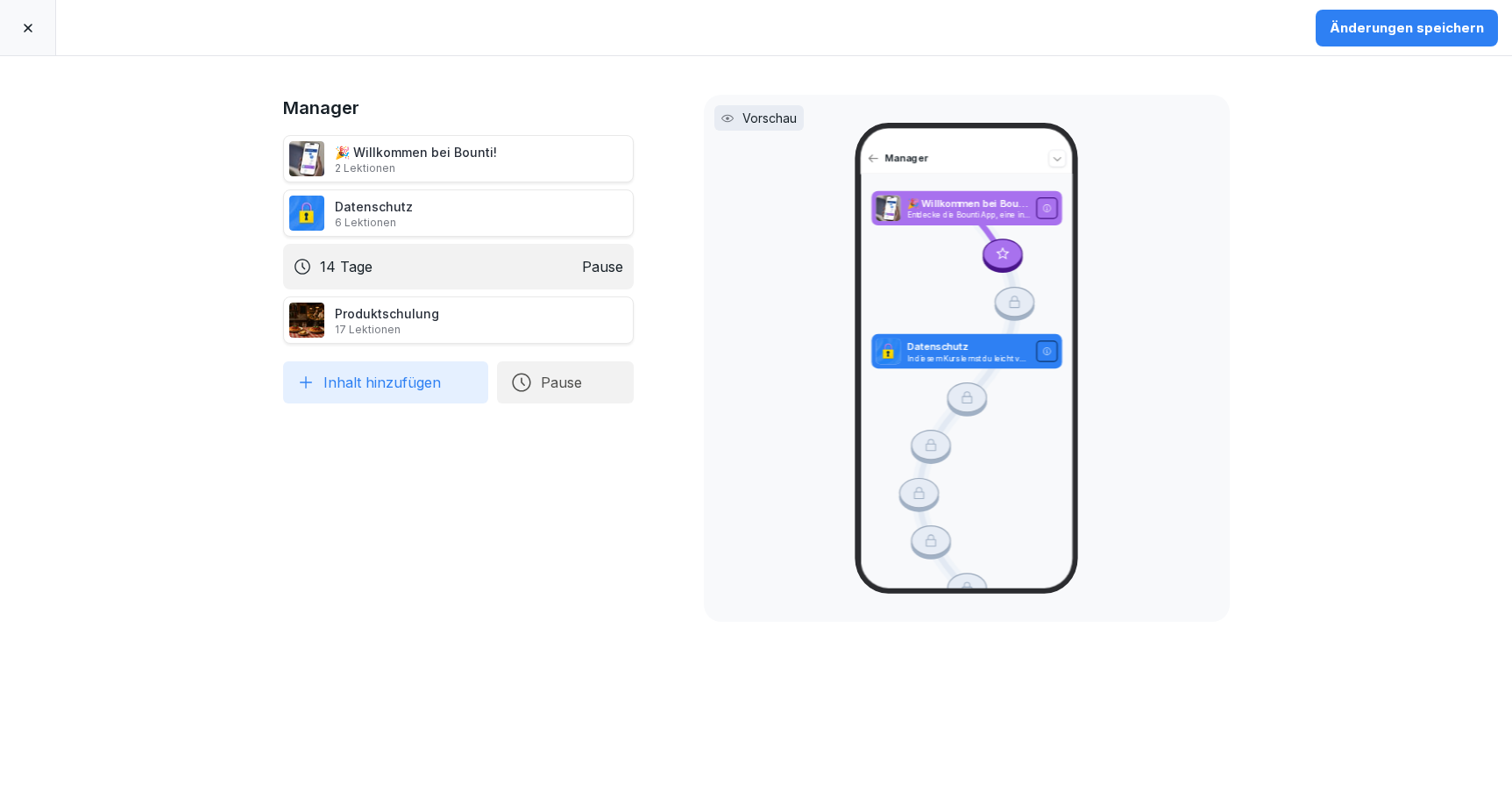
click at [540, 387] on button "Pause" at bounding box center [566, 382] width 137 height 42
click at [671, 297] on div "1 Tage" at bounding box center [734, 301] width 181 height 39
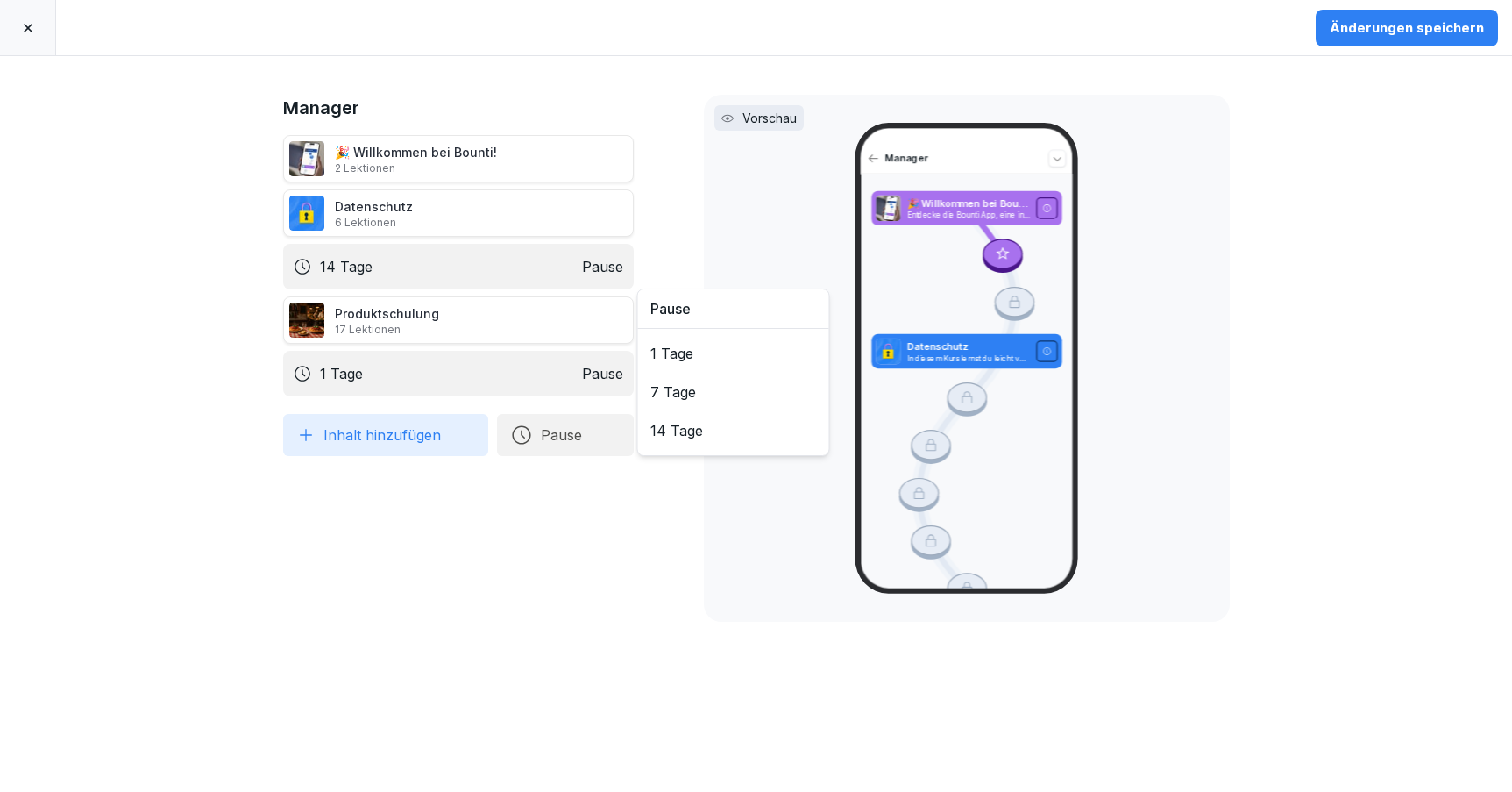
click at [411, 433] on button "Inhalt hinzufügen" at bounding box center [385, 434] width 205 height 42
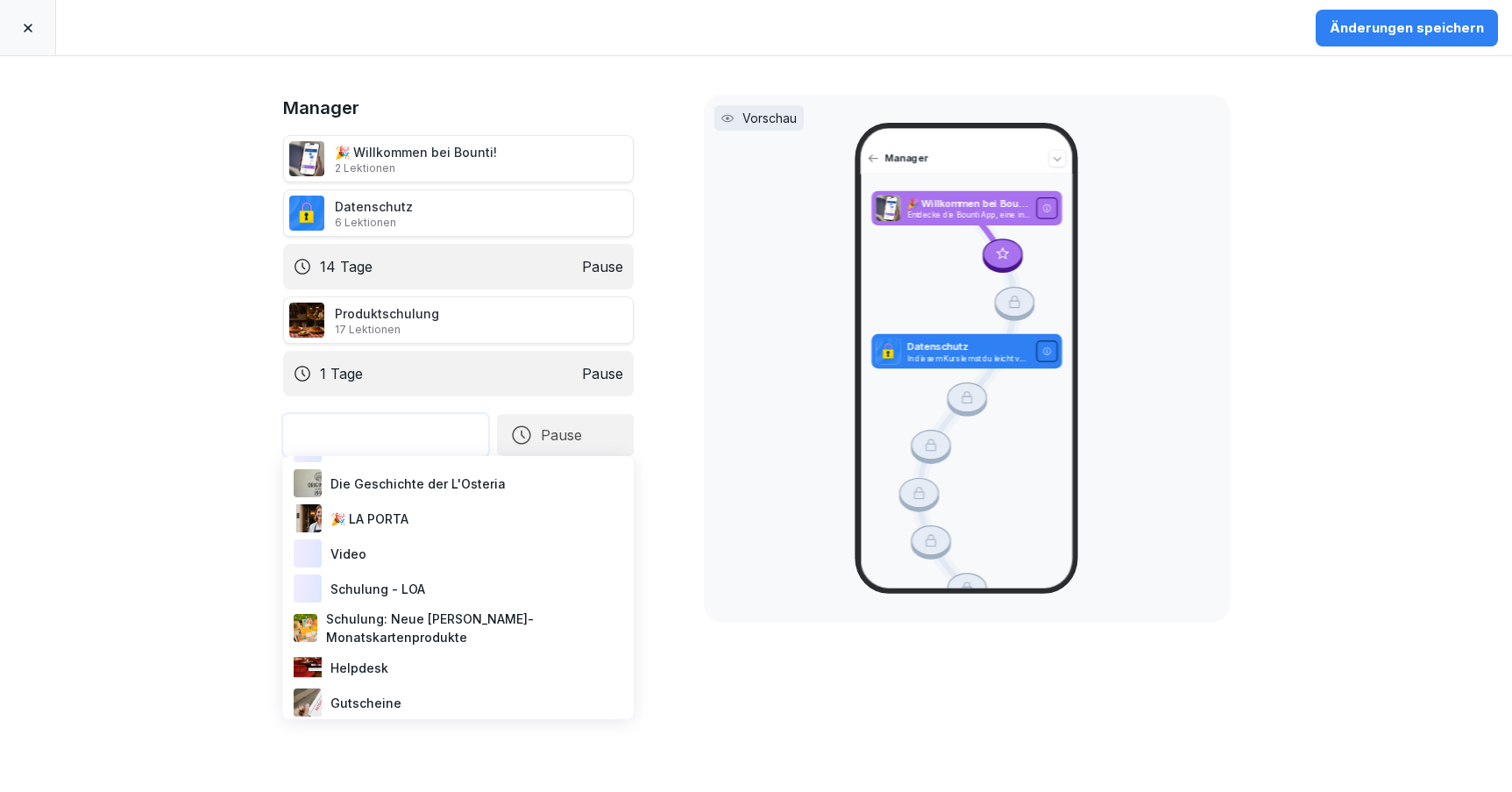
scroll to position [102, 0]
click at [236, 582] on div "Manager 🎉 Willkommen bei Bounti! 2 Lektionen Datenschutz 6 Lektionen 14 Tage Pa…" at bounding box center [756, 424] width 1512 height 736
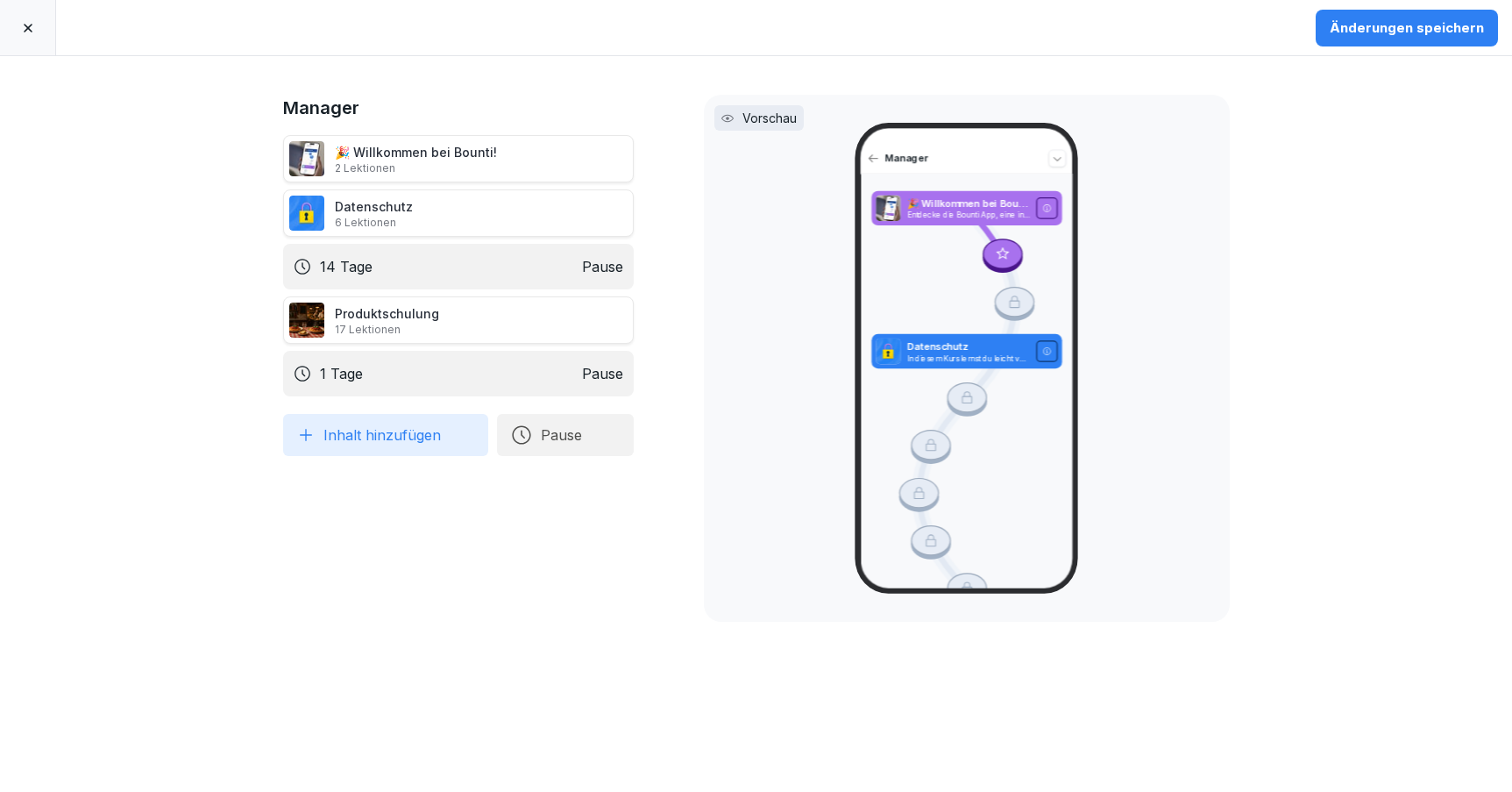
click at [27, 26] on icon at bounding box center [28, 28] width 9 height 9
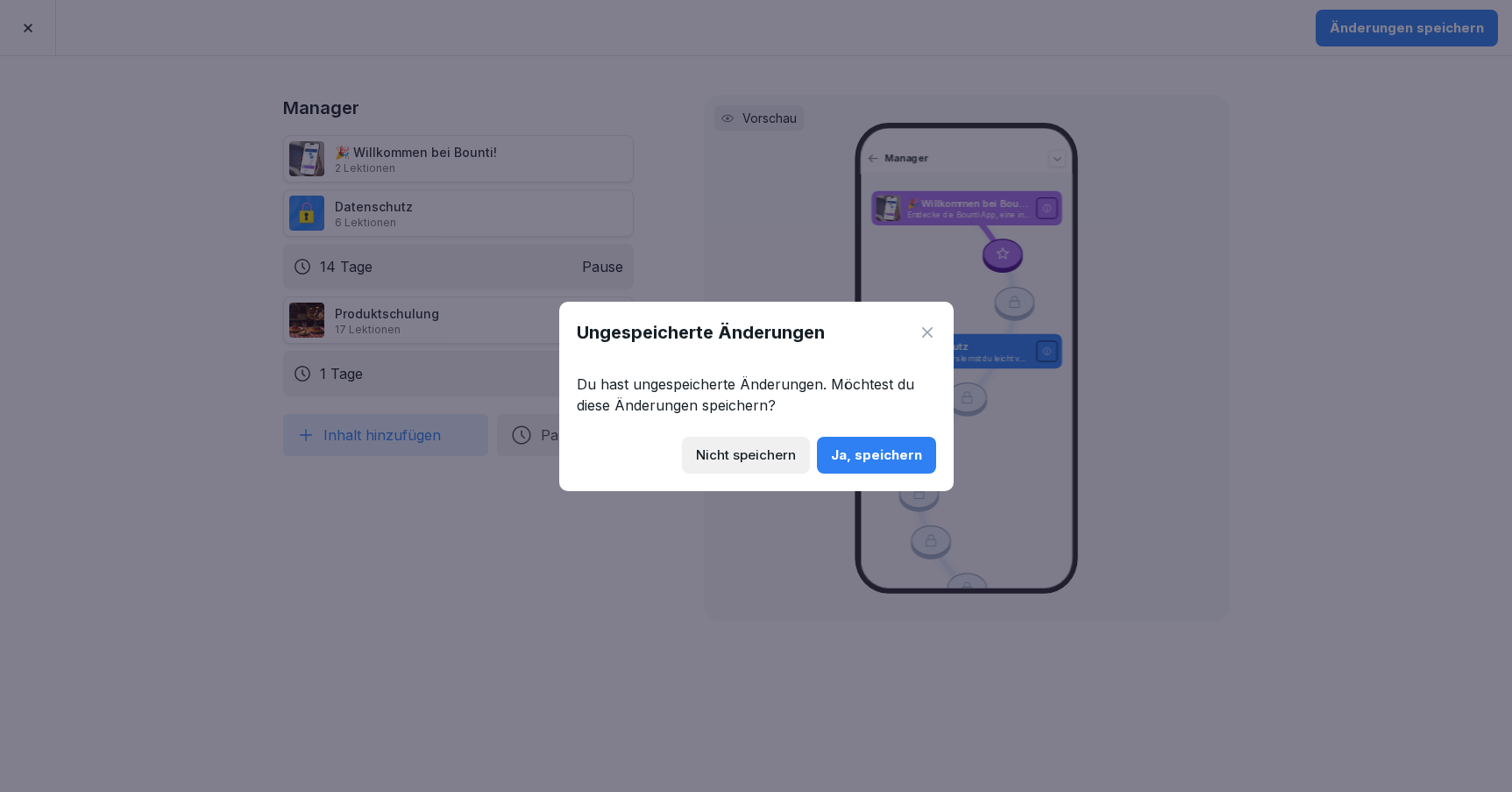
click at [754, 446] on div "Nicht speichern" at bounding box center [746, 454] width 100 height 19
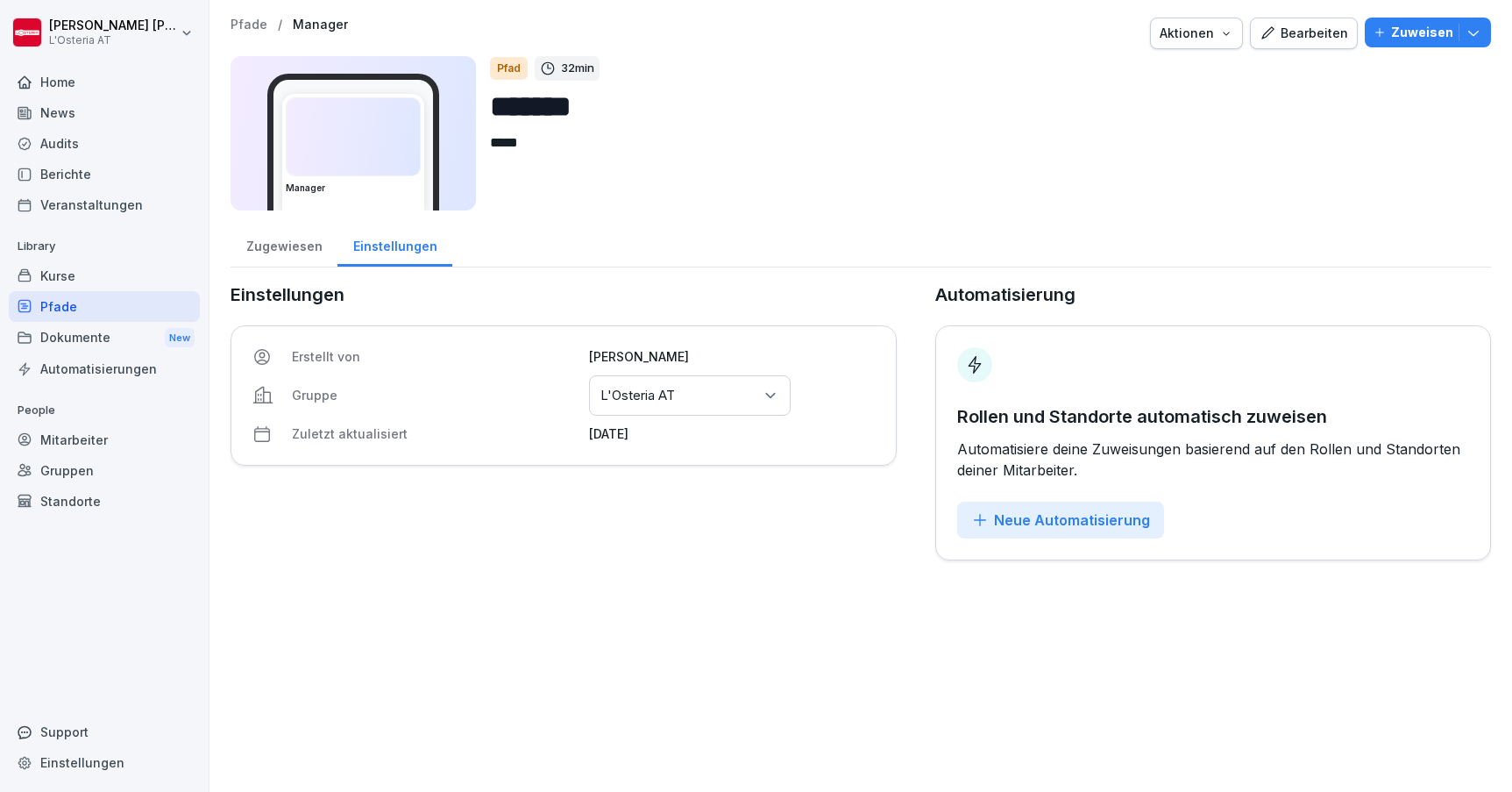
click at [104, 340] on div "Dokumente New" at bounding box center [105, 338] width 191 height 33
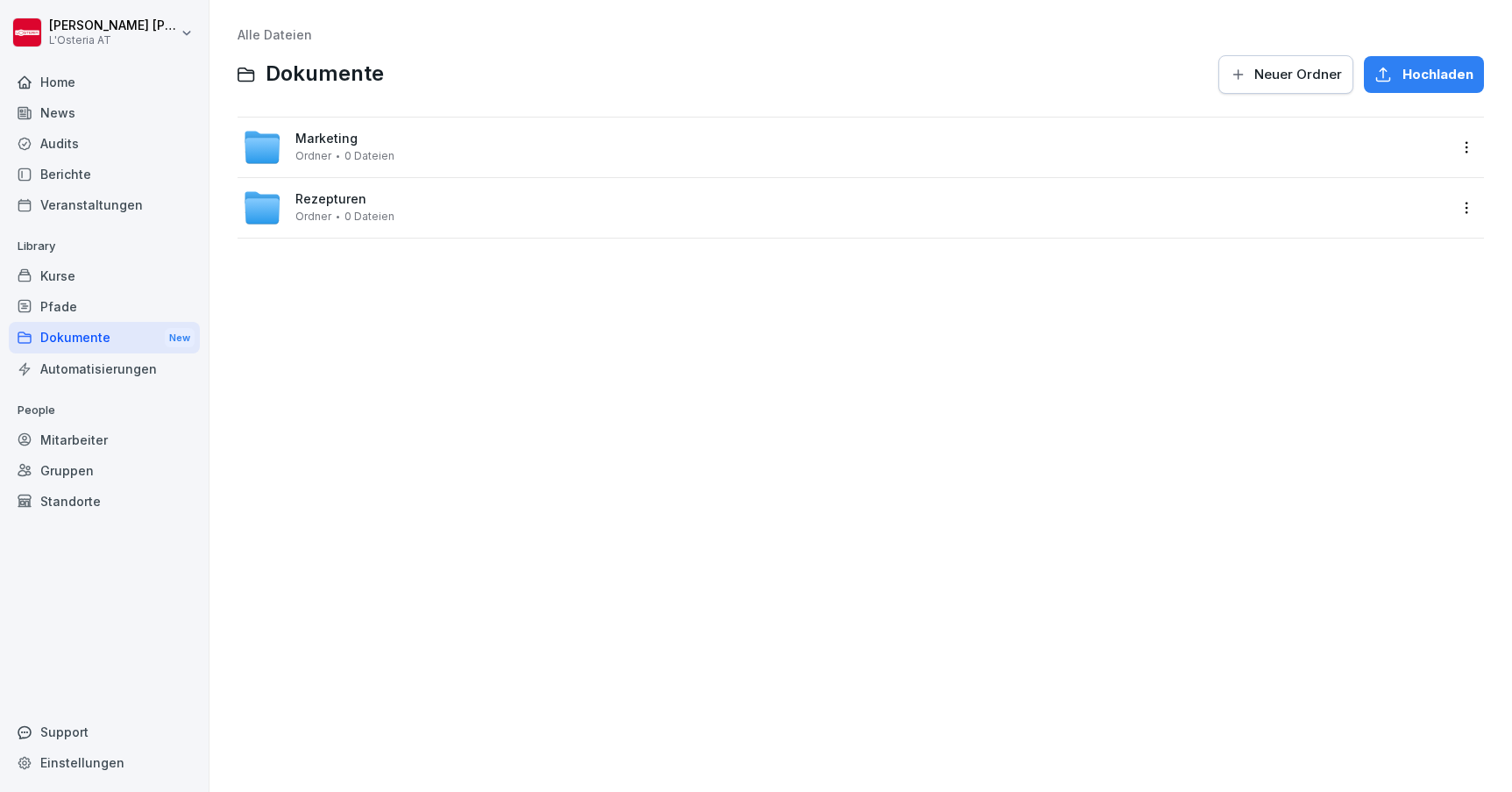
click at [1270, 72] on span "Neuer Ordner" at bounding box center [1298, 74] width 88 height 19
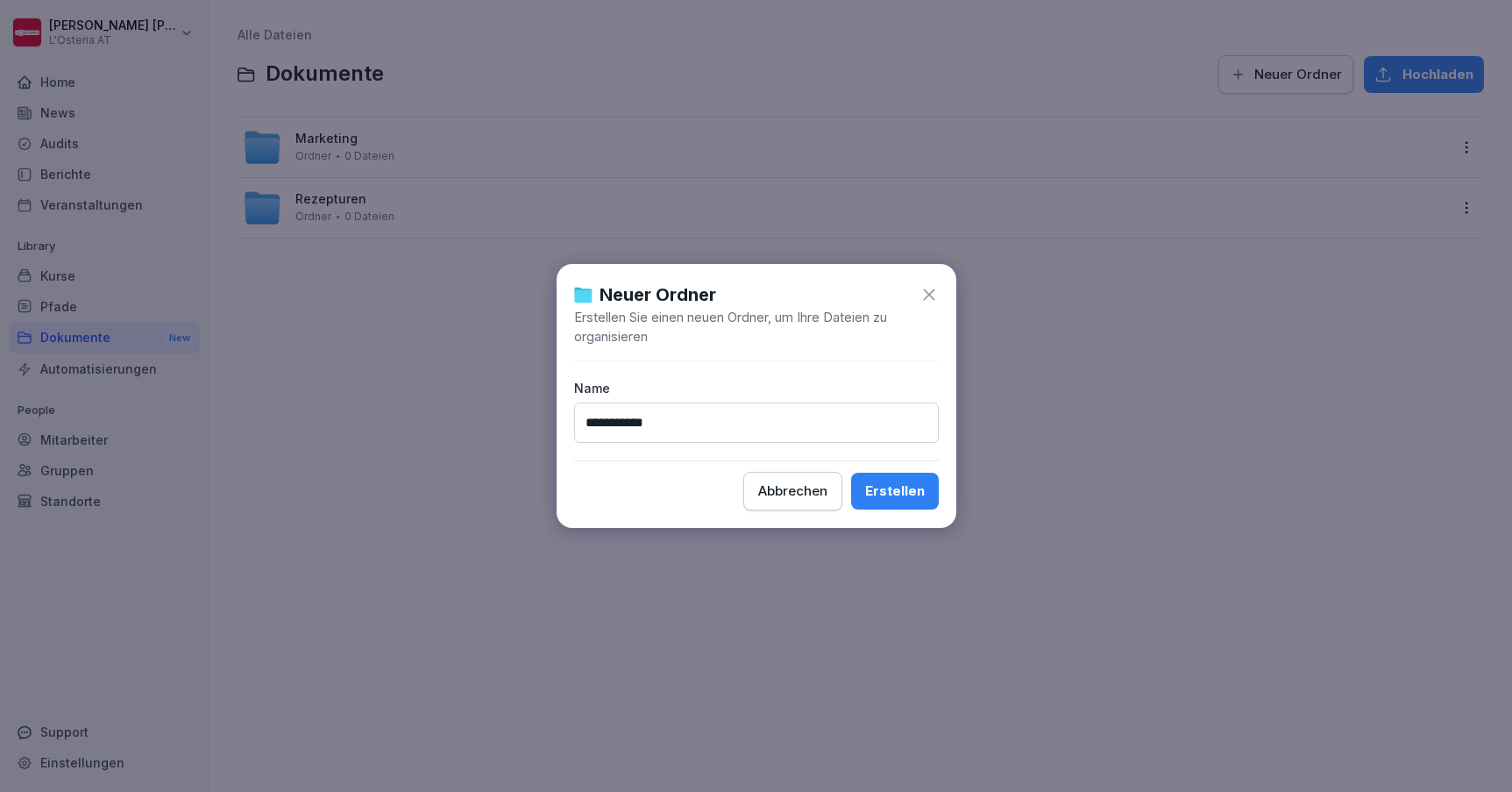
type input "**********"
click at [884, 489] on div "Erstellen" at bounding box center [895, 490] width 60 height 19
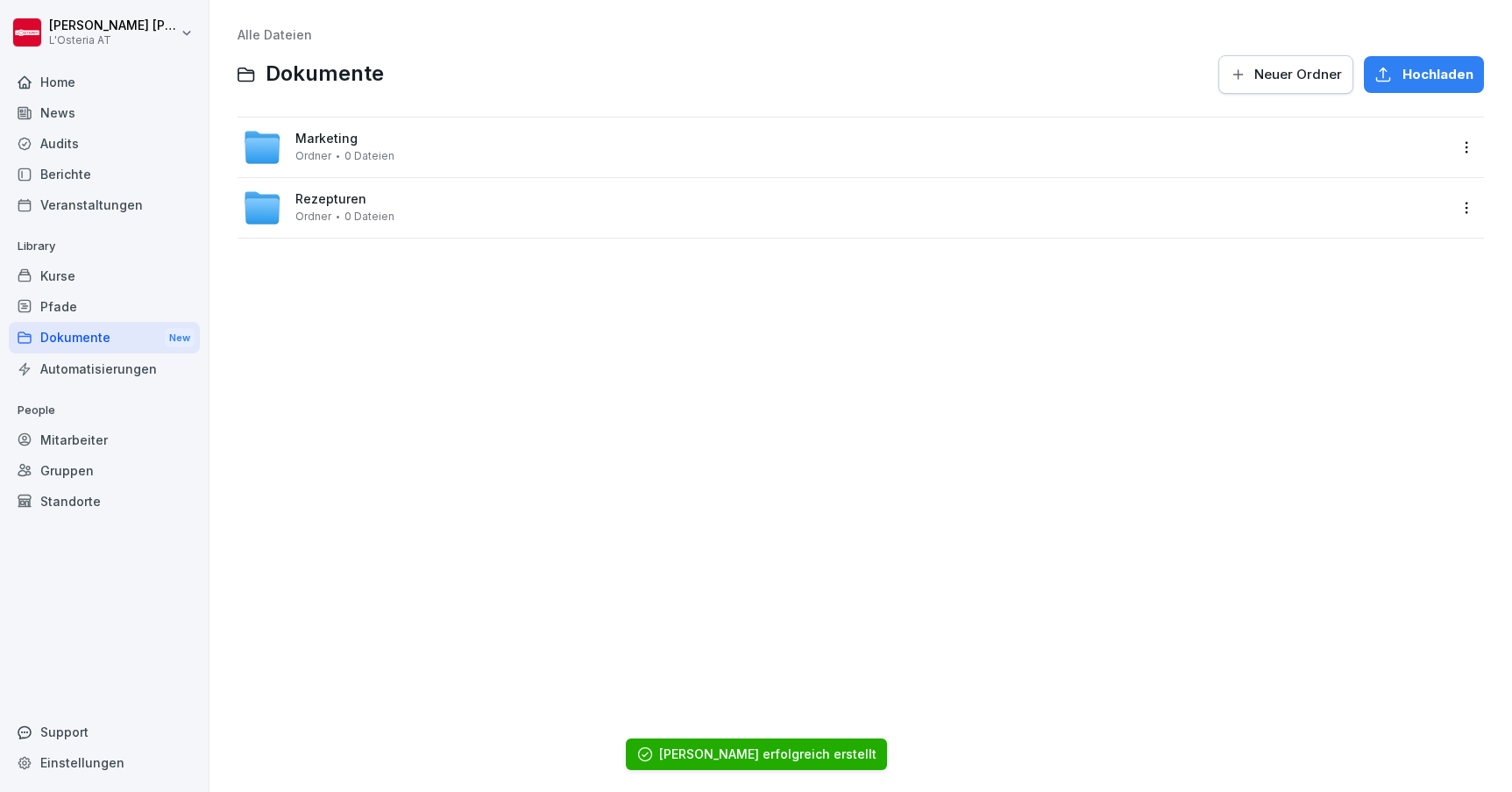
click at [89, 337] on div "Dokumente New" at bounding box center [105, 338] width 191 height 33
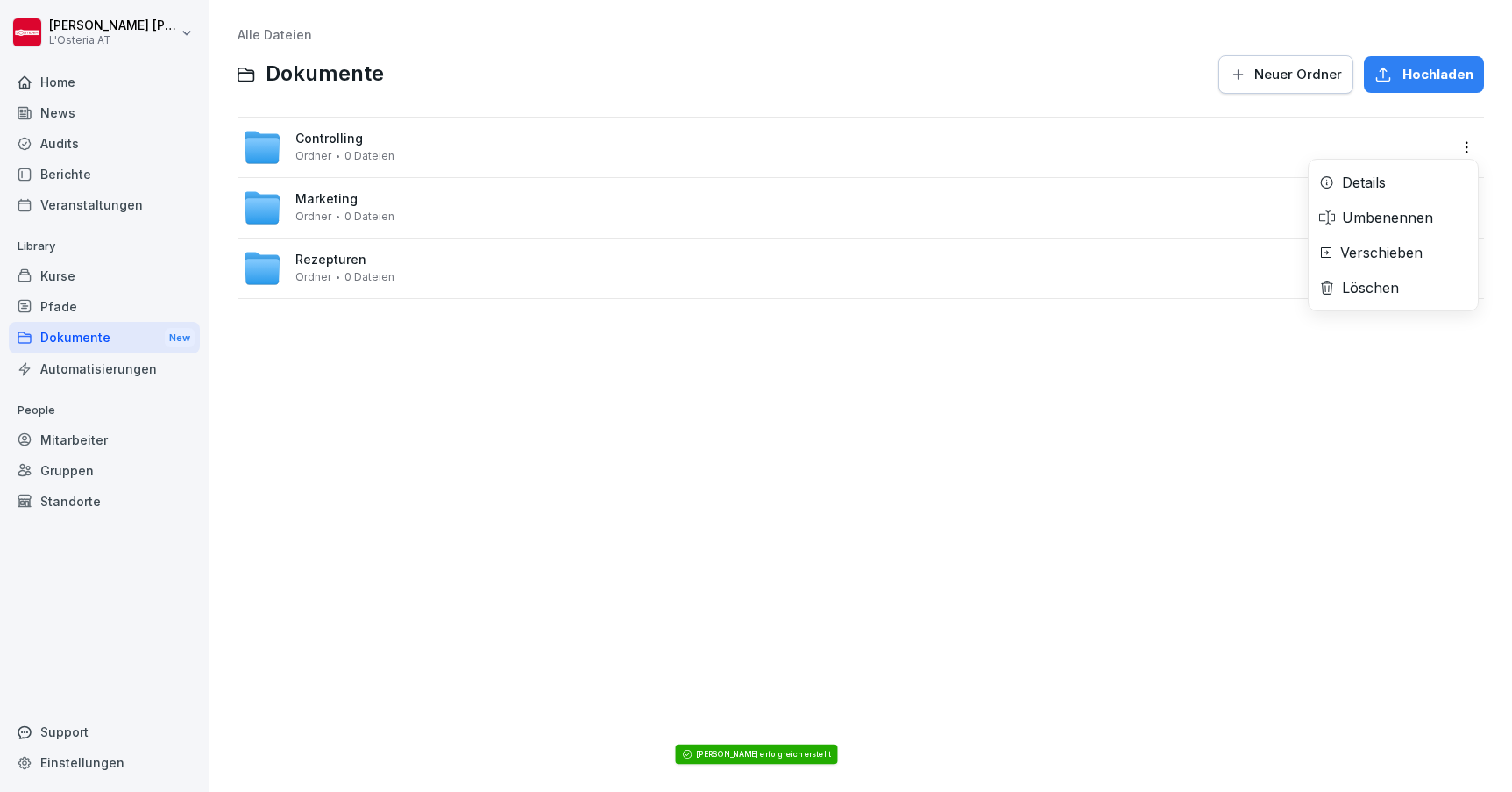
click at [1469, 146] on html "[PERSON_NAME] L'Osteria AT Home News Audits Berichte Veranstaltungen Library Ku…" at bounding box center [756, 396] width 1512 height 792
click at [1347, 180] on div "Details" at bounding box center [1364, 182] width 44 height 21
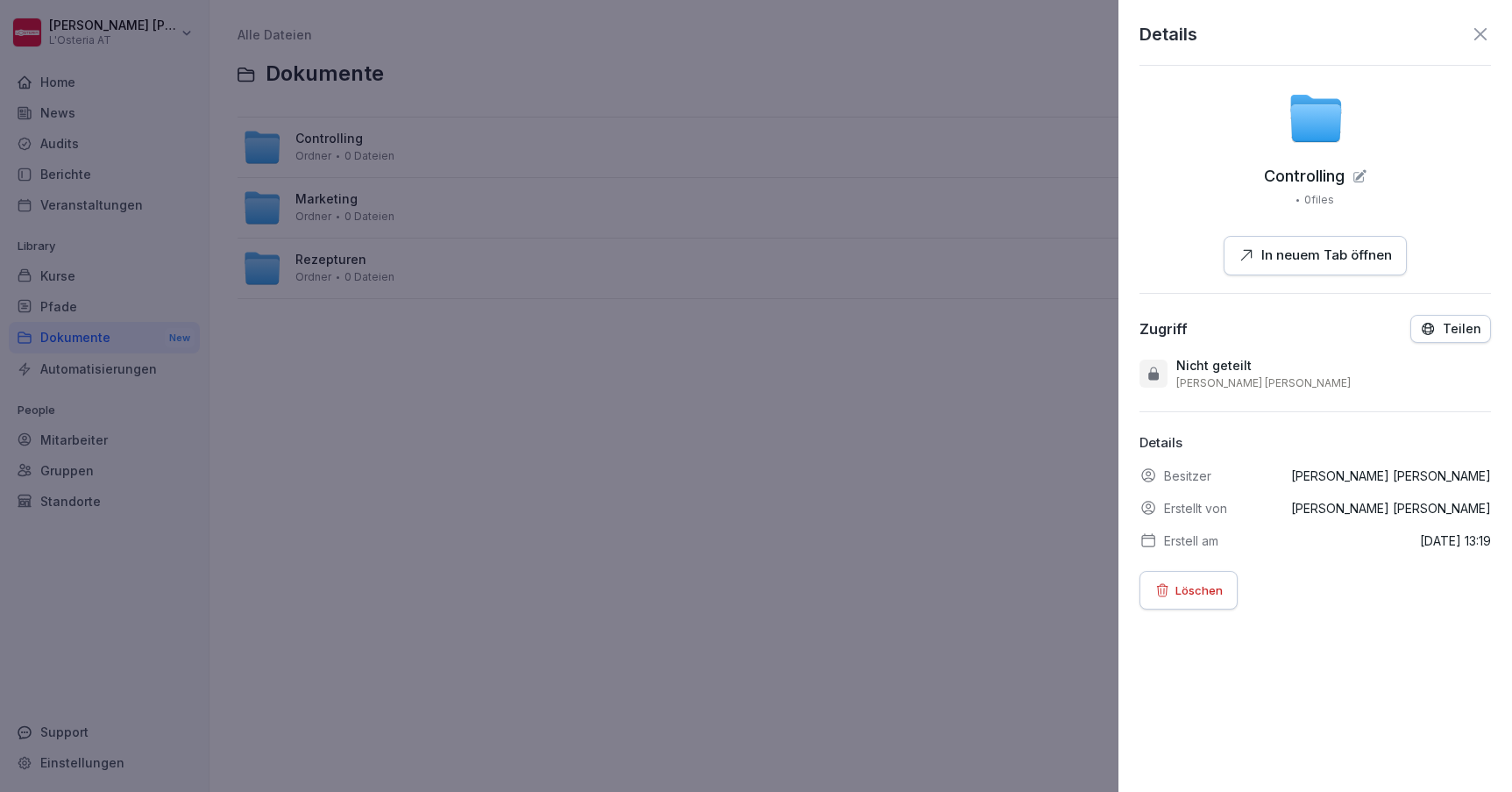
click at [1455, 340] on button "Teilen" at bounding box center [1451, 329] width 80 height 28
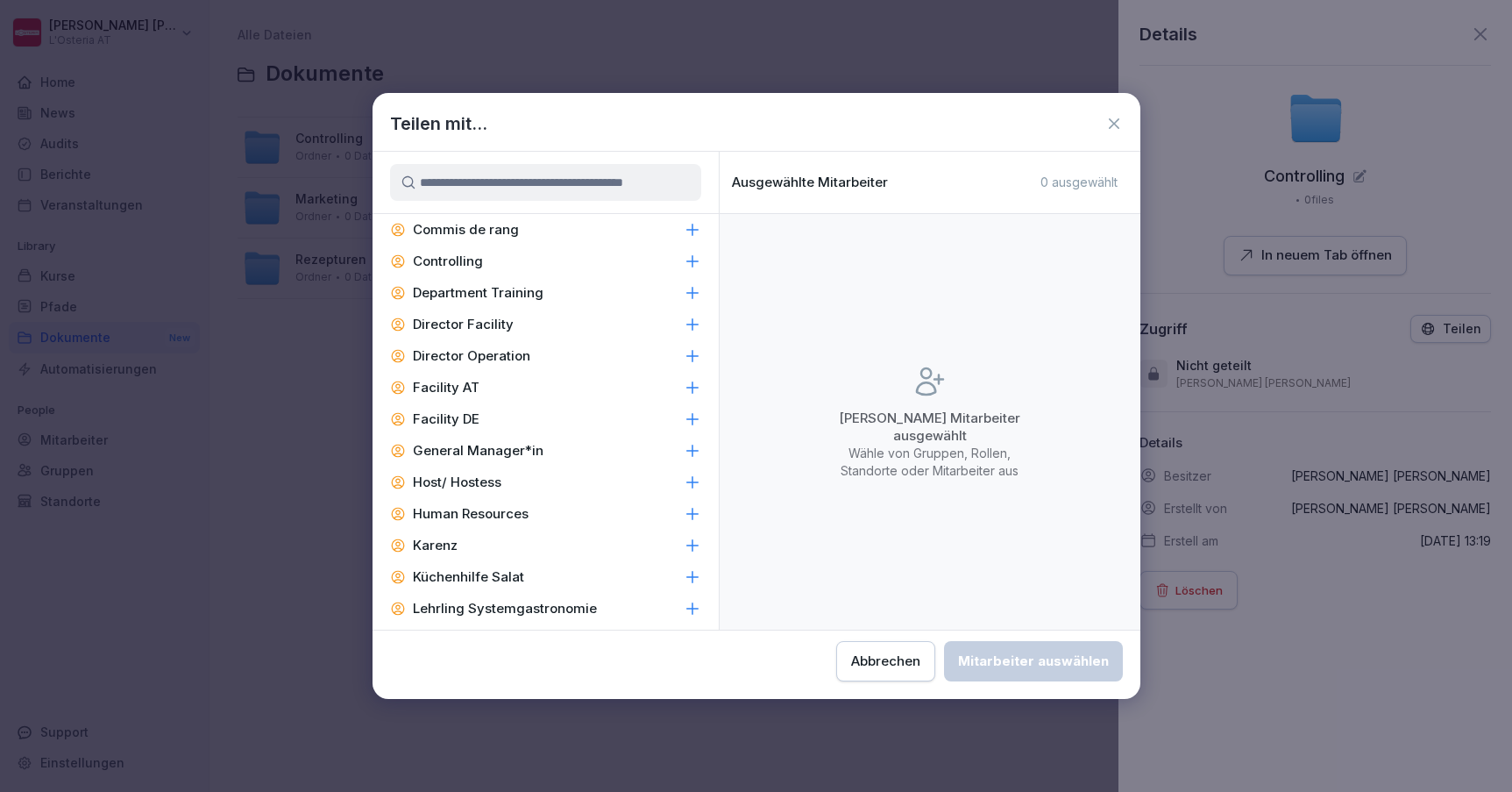
scroll to position [964, 0]
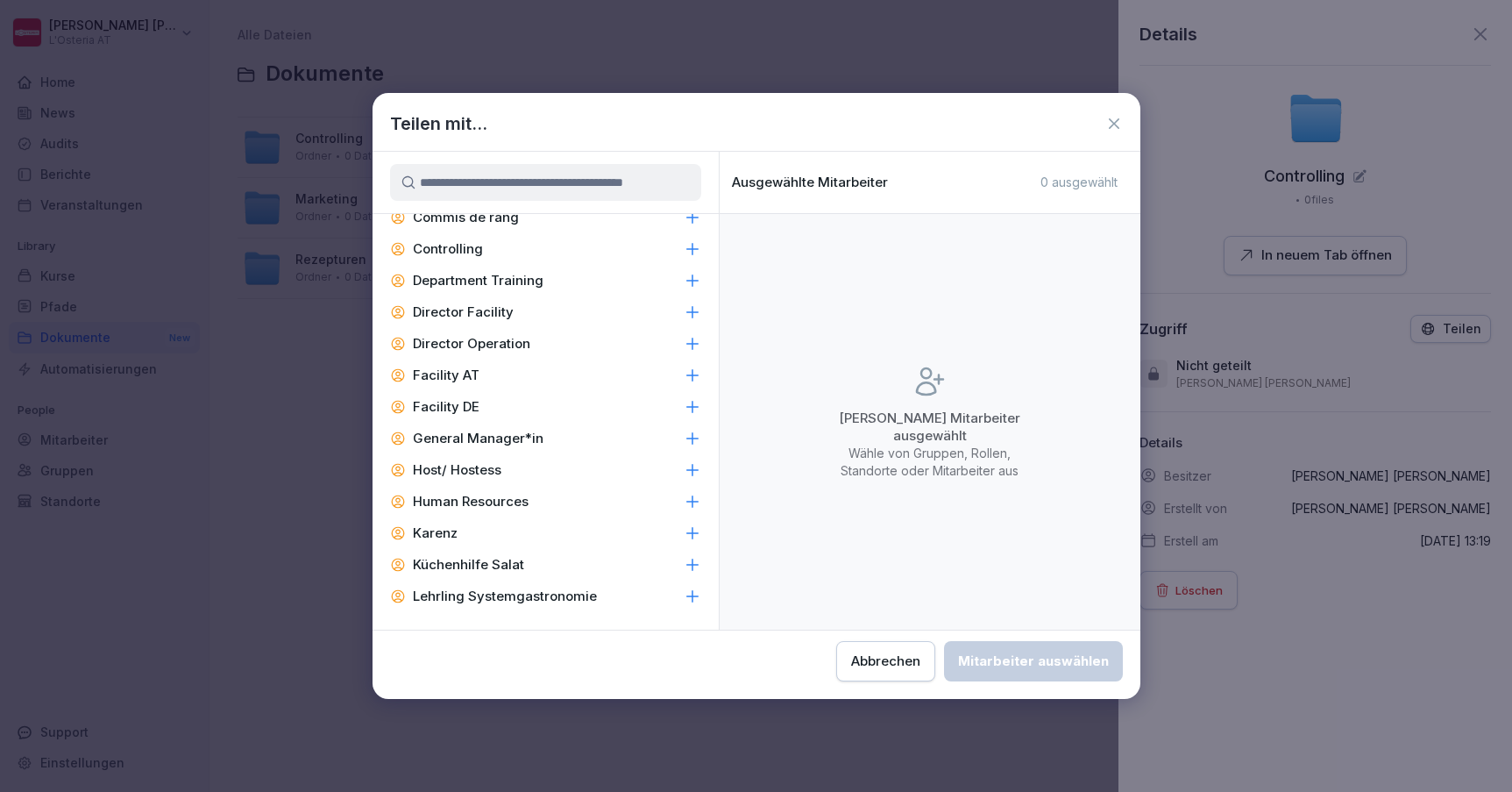
click at [851, 663] on div "Abbrechen" at bounding box center [886, 661] width 70 height 19
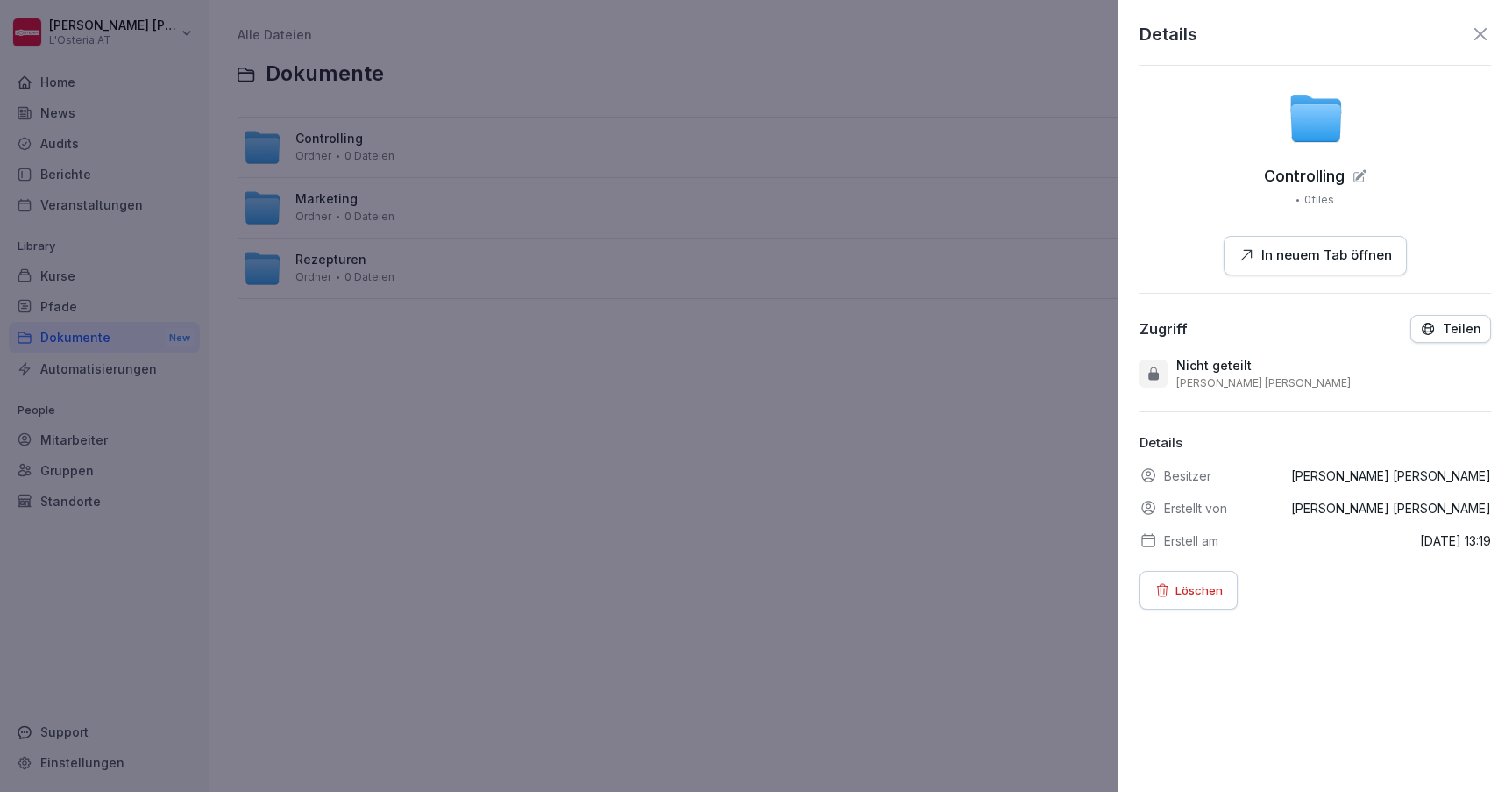
click at [1481, 27] on icon at bounding box center [1480, 33] width 21 height 21
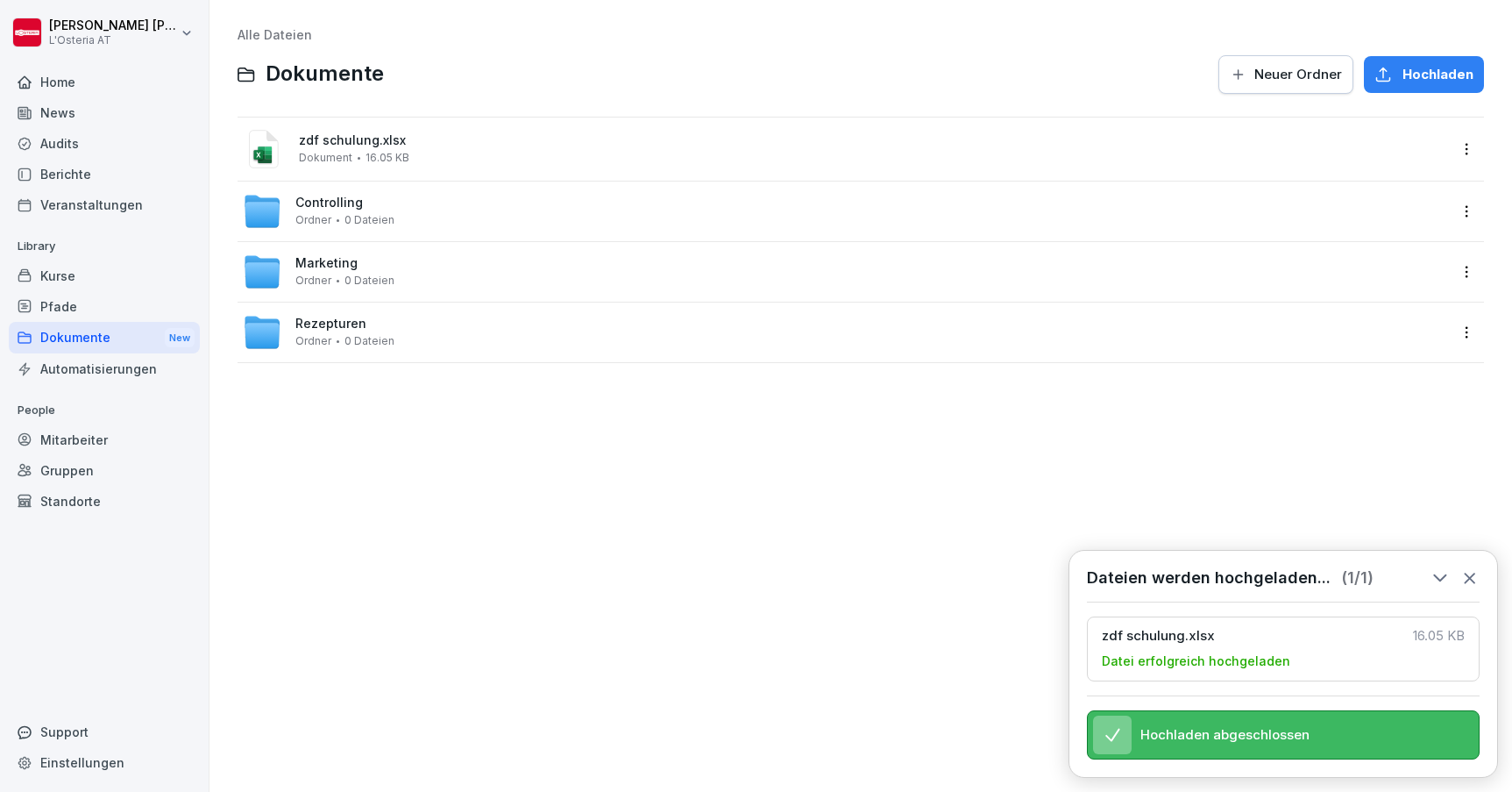
click at [1470, 145] on html "[PERSON_NAME] L'Osteria AT Home News Audits Berichte Veranstaltungen Library Ku…" at bounding box center [756, 396] width 1512 height 792
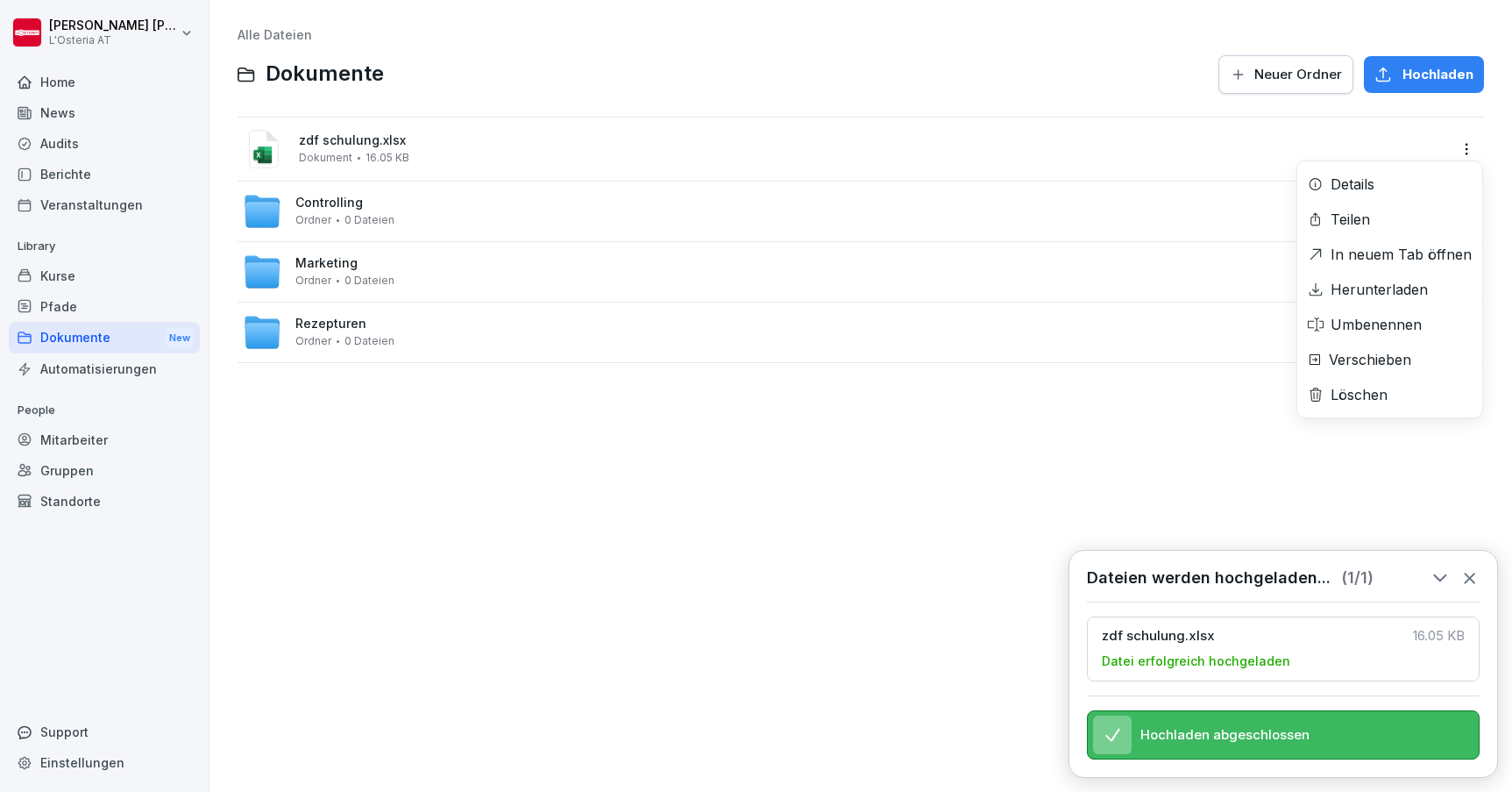
click at [1364, 218] on div "Teilen" at bounding box center [1350, 219] width 40 height 21
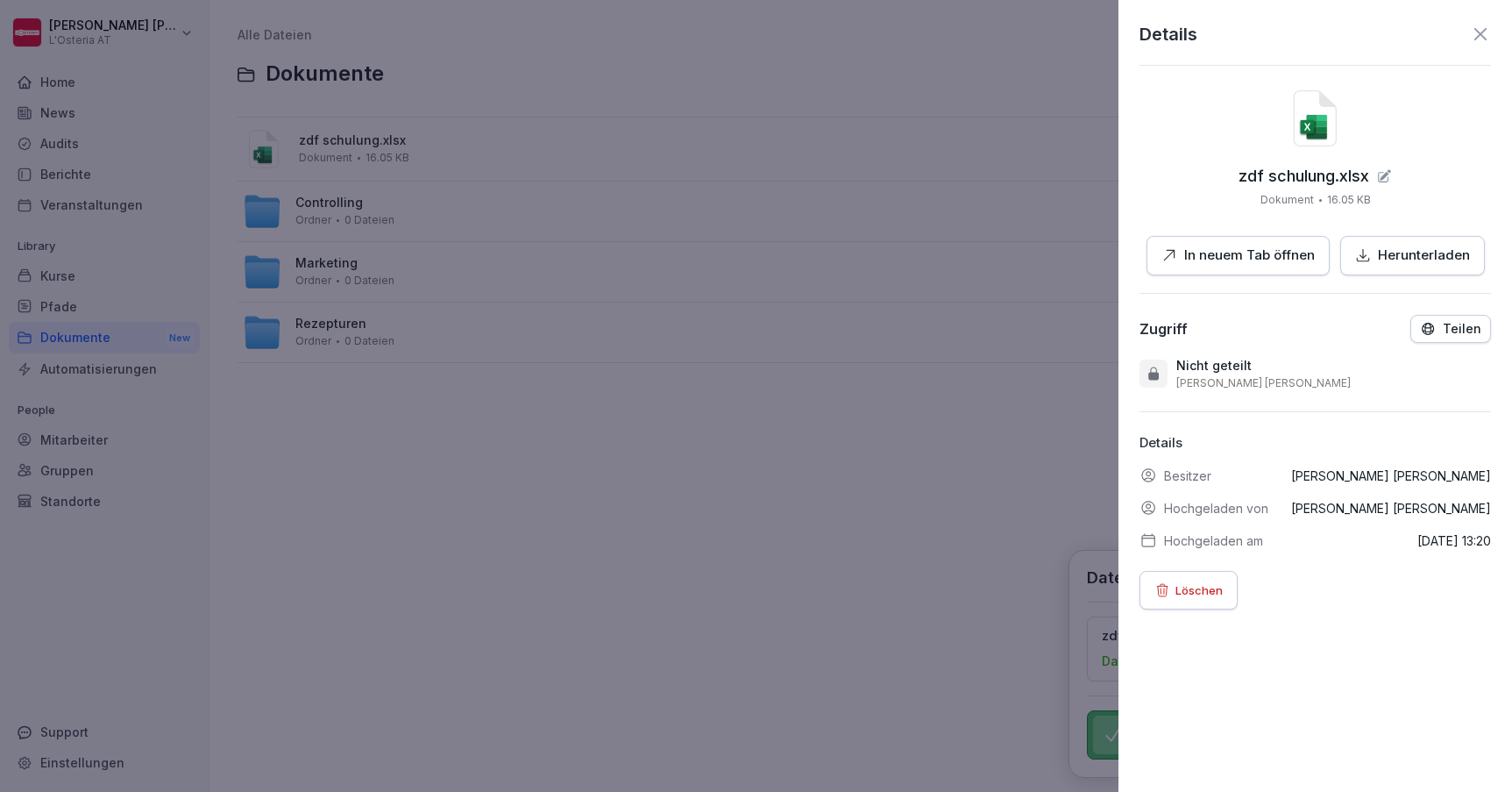
click at [1221, 584] on p "Löschen" at bounding box center [1199, 590] width 47 height 19
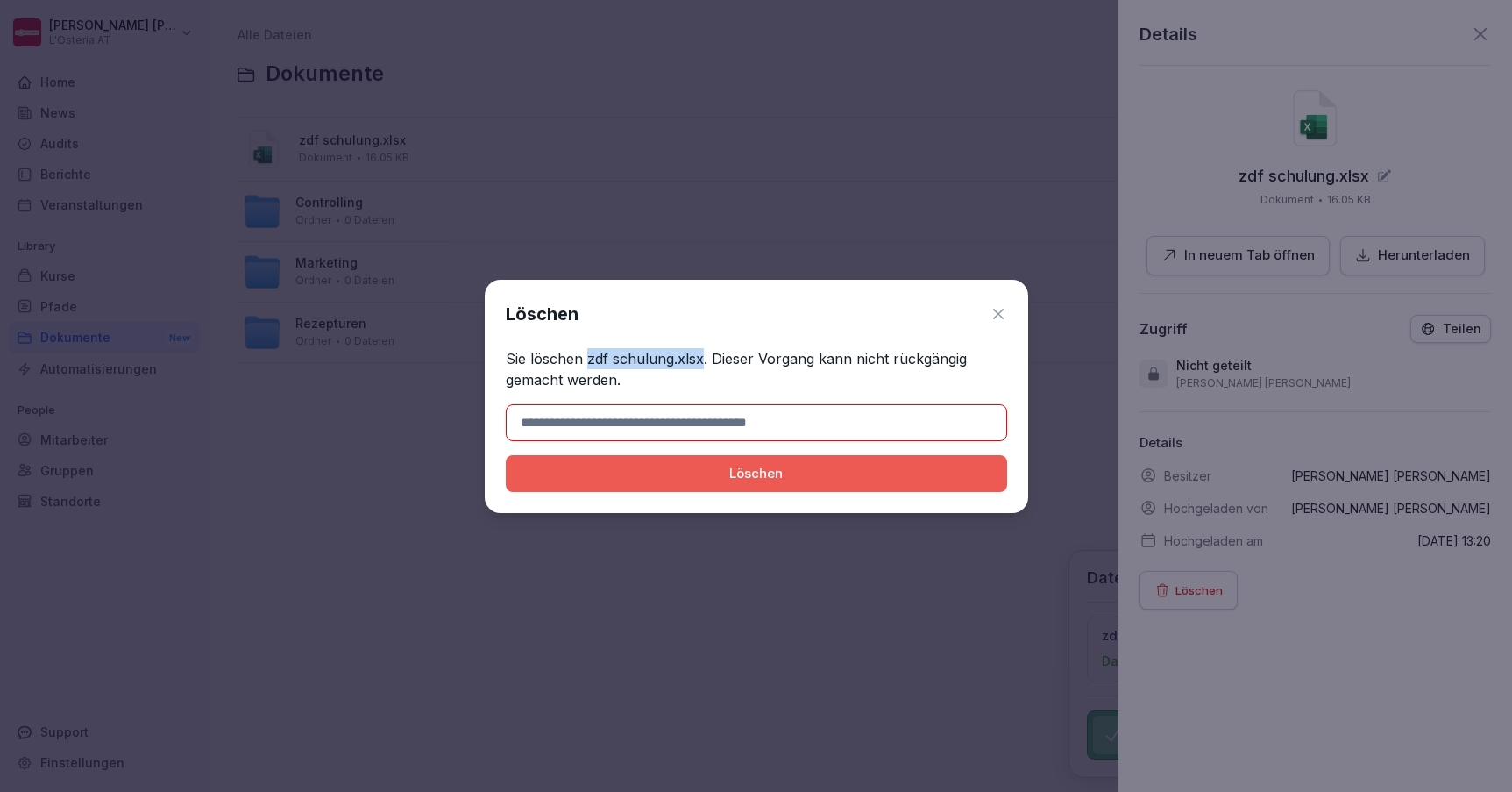
drag, startPoint x: 701, startPoint y: 359, endPoint x: 589, endPoint y: 358, distance: 112.0
click at [589, 358] on p "Sie löschen zdf schulung.xlsx. Dieser Vorgang kann nicht rückgängig gemacht wer…" at bounding box center [756, 369] width 502 height 42
copy p "zdf schulung.xlsx"
click at [637, 424] on input at bounding box center [756, 423] width 502 height 37
paste input "**********"
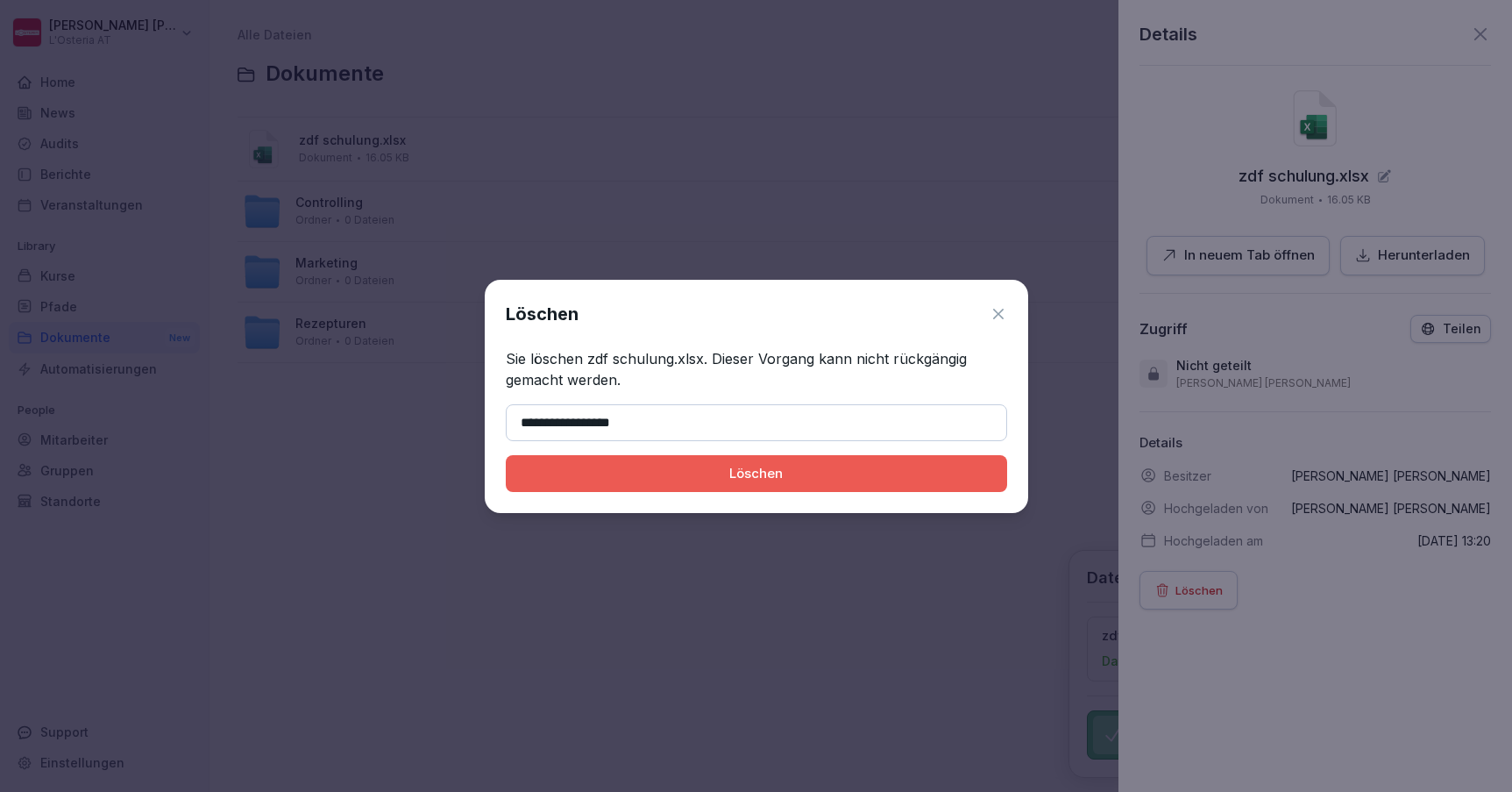
type input "**********"
click at [680, 475] on div "Löschen" at bounding box center [756, 473] width 473 height 19
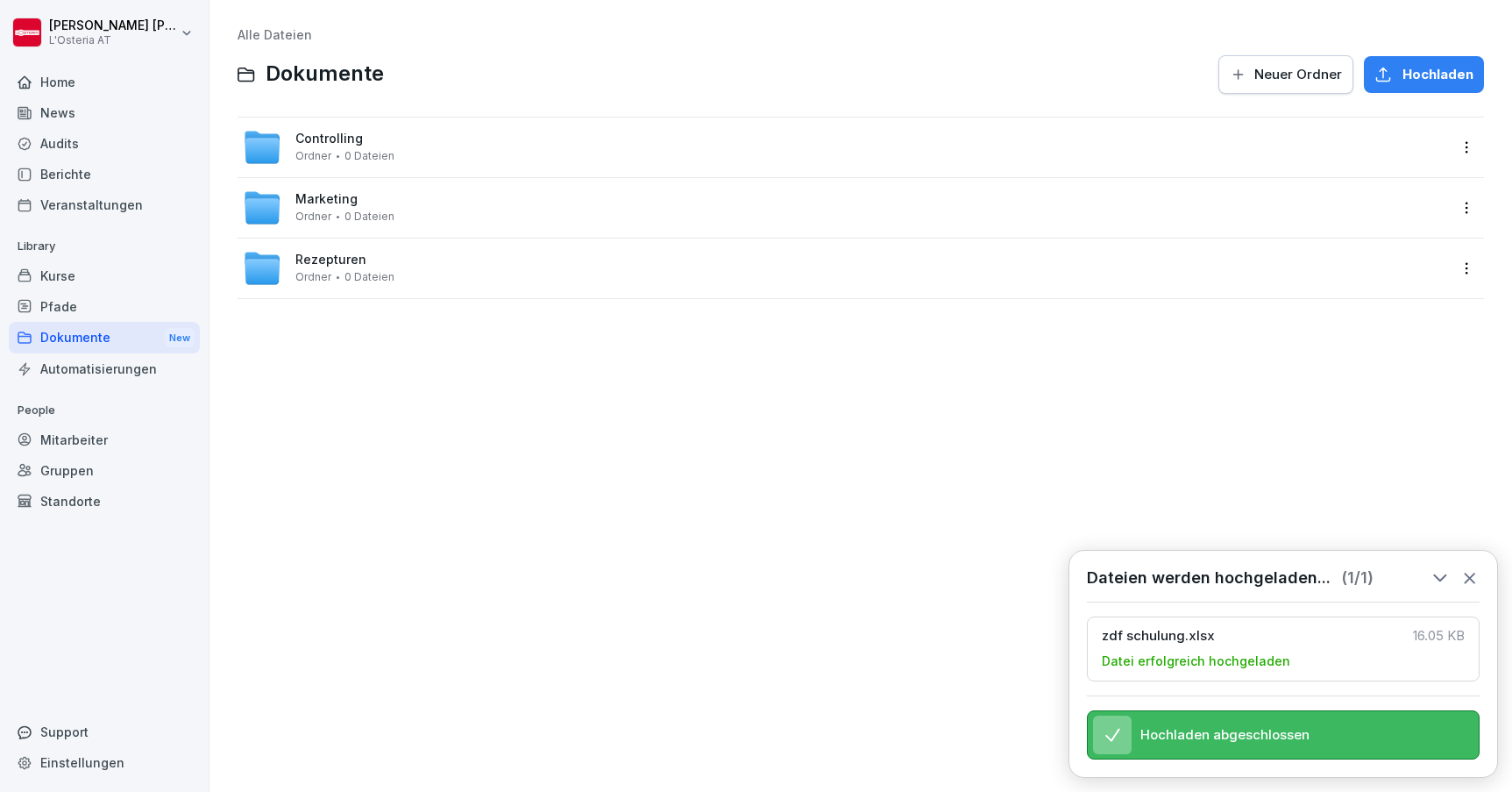
click at [1462, 144] on html "[PERSON_NAME] L'Osteria AT Home News Audits Berichte Veranstaltungen Library Ku…" at bounding box center [756, 396] width 1512 height 792
click at [1377, 285] on div "Löschen" at bounding box center [1370, 287] width 57 height 21
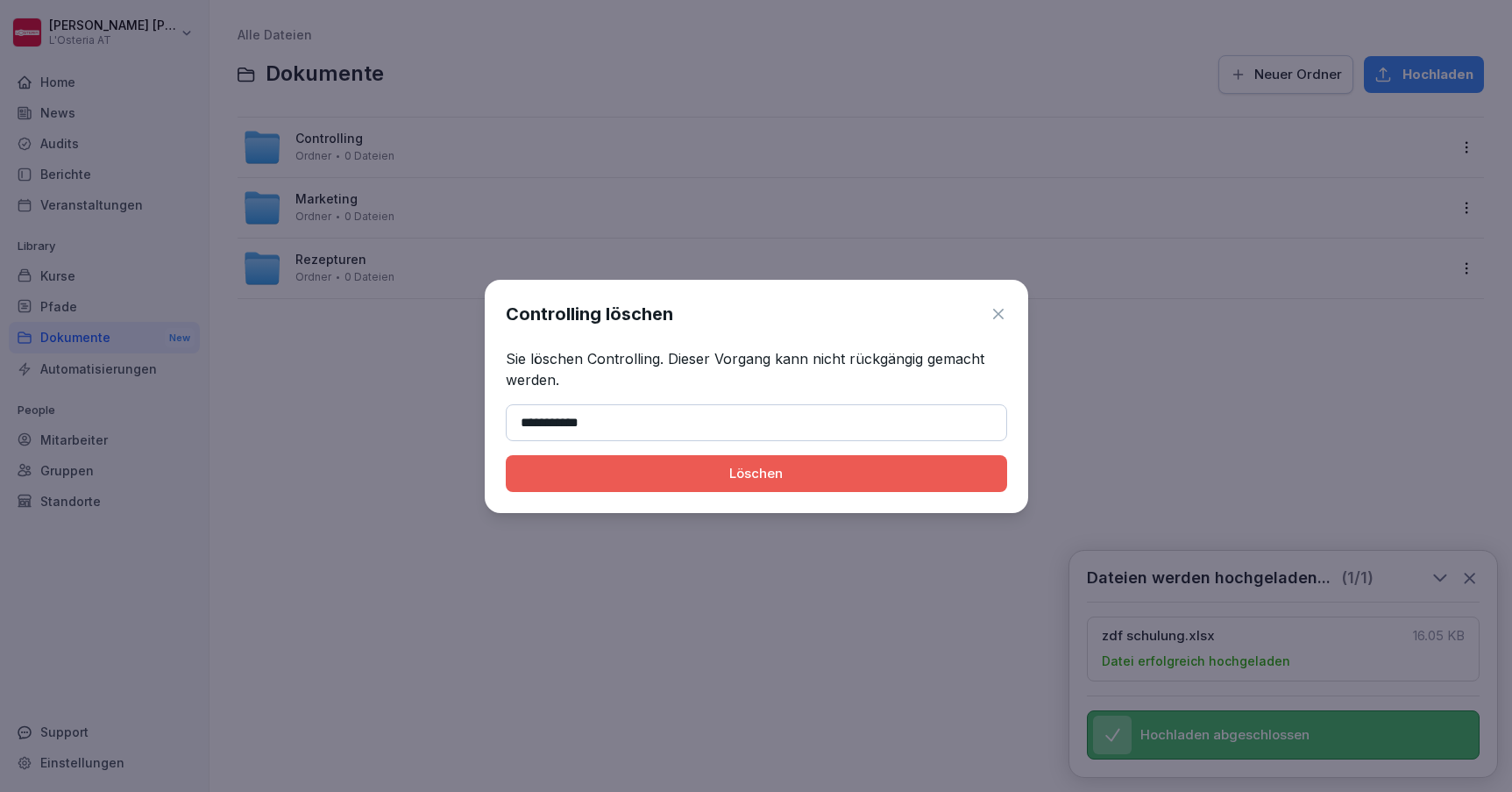
type input "**********"
click at [756, 472] on button "Löschen" at bounding box center [756, 473] width 502 height 37
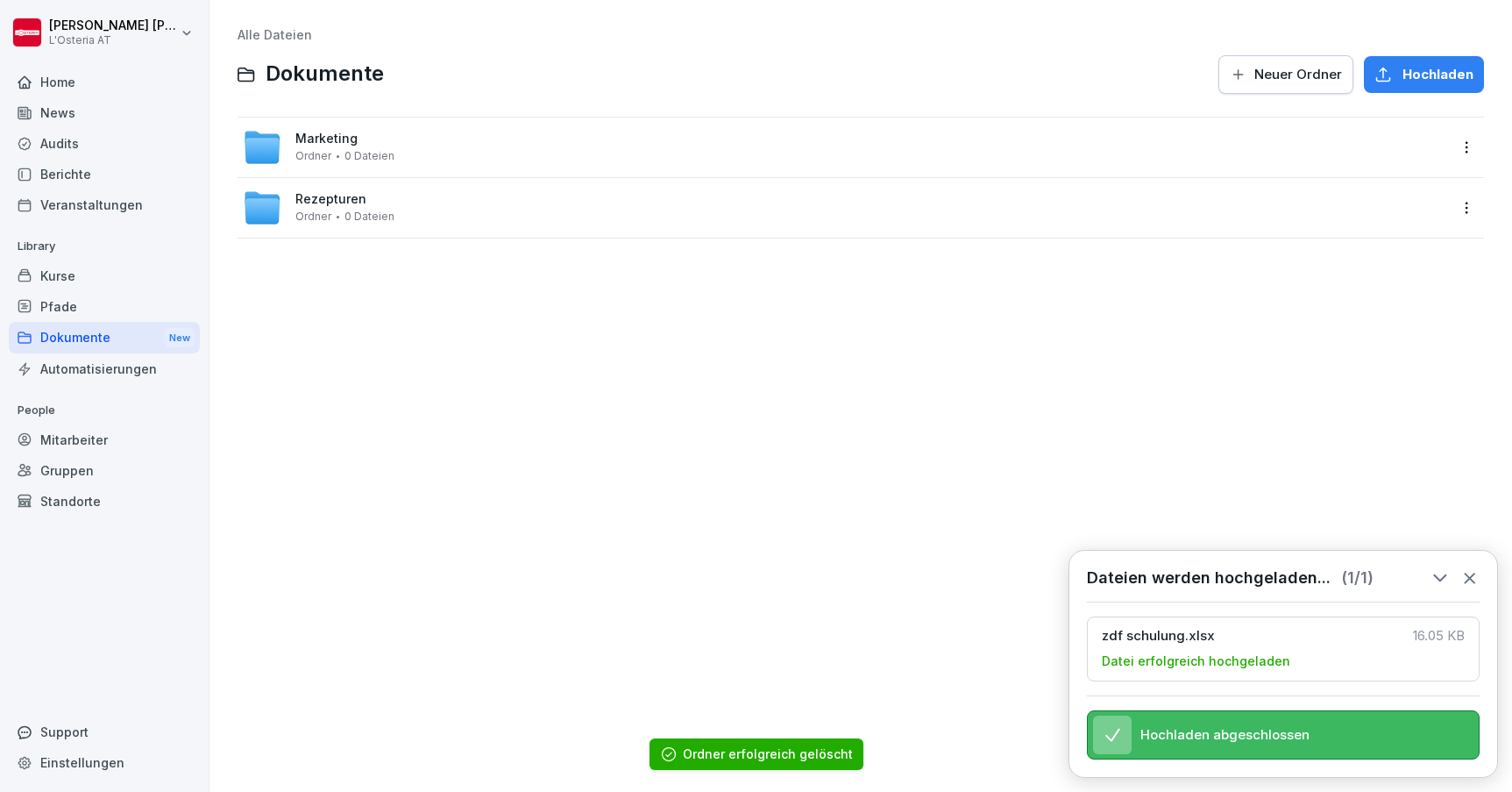
click at [1479, 585] on icon at bounding box center [1470, 577] width 19 height 19
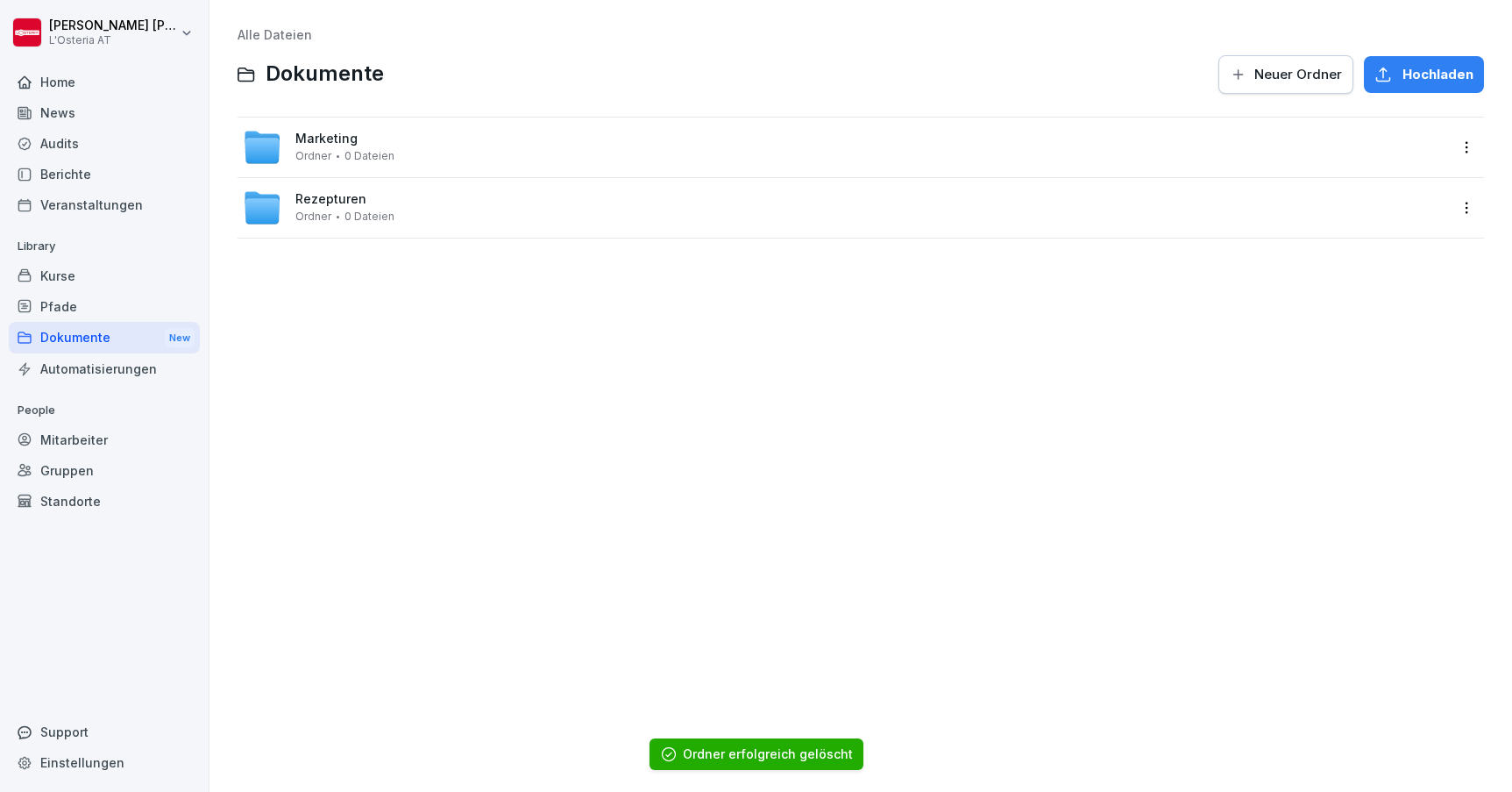
click at [97, 368] on div "Automatisierungen" at bounding box center [105, 368] width 191 height 31
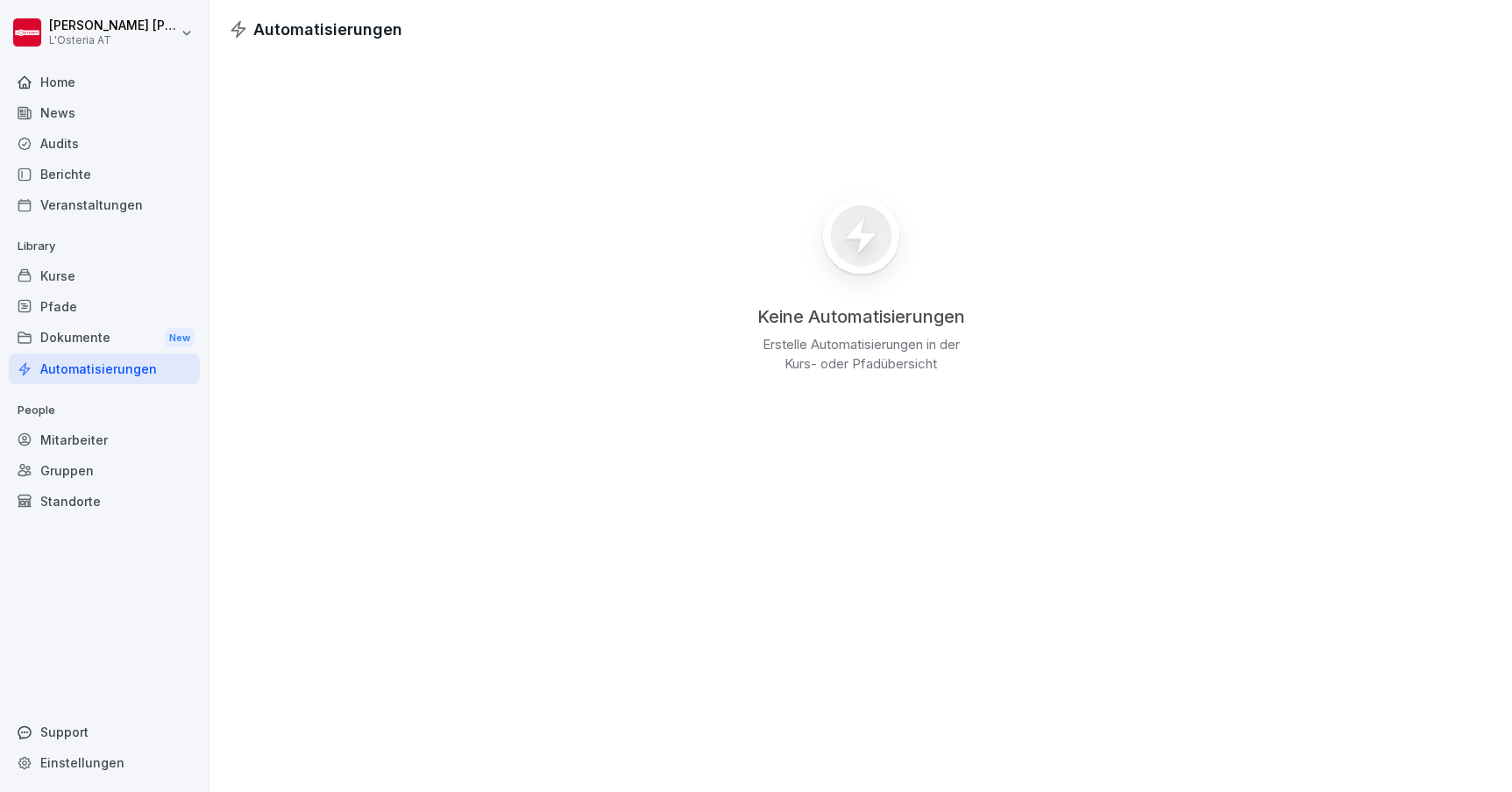
click at [60, 274] on div "Kurse" at bounding box center [105, 275] width 191 height 31
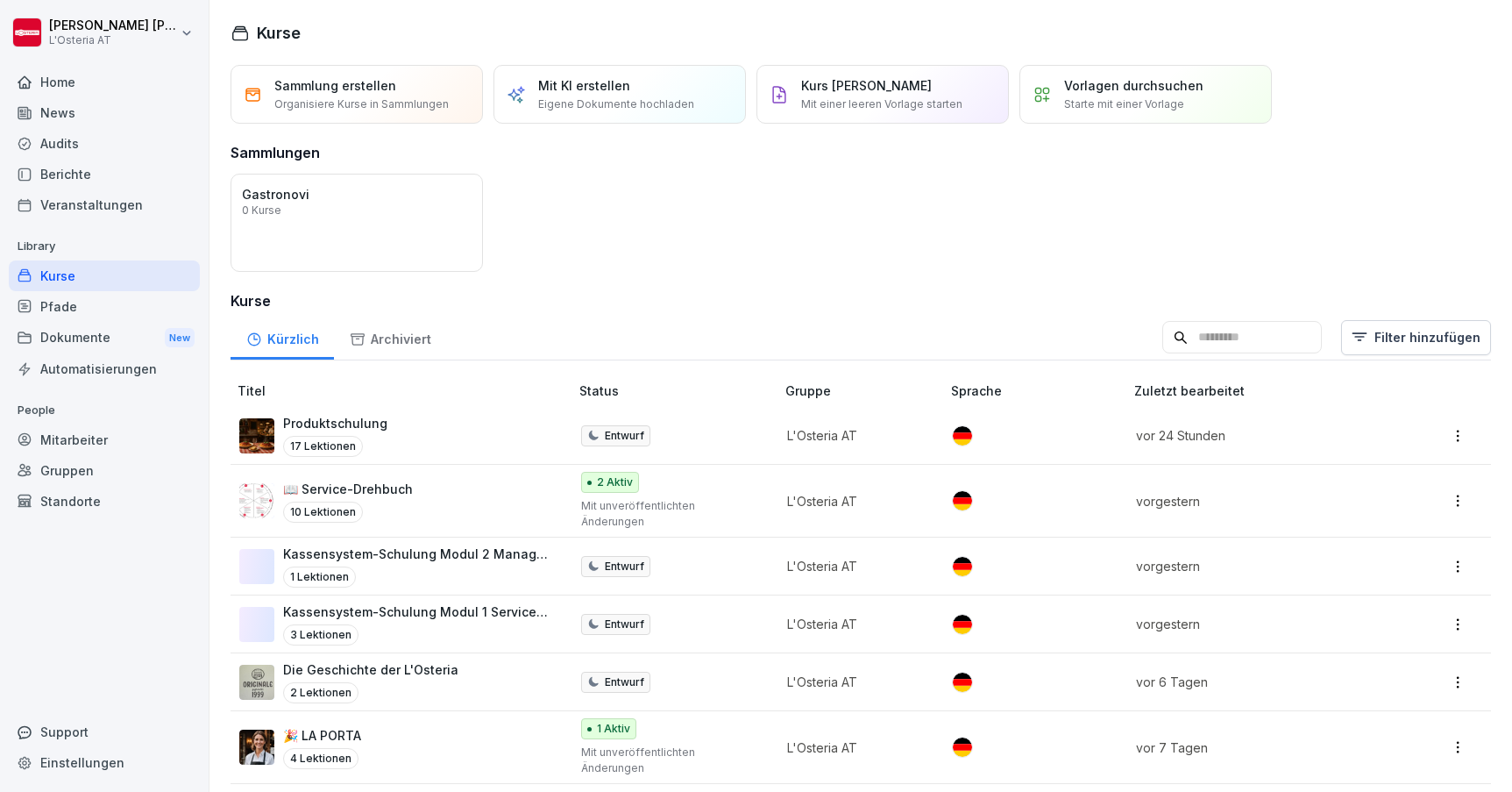
click at [88, 81] on div "Home" at bounding box center [105, 82] width 191 height 31
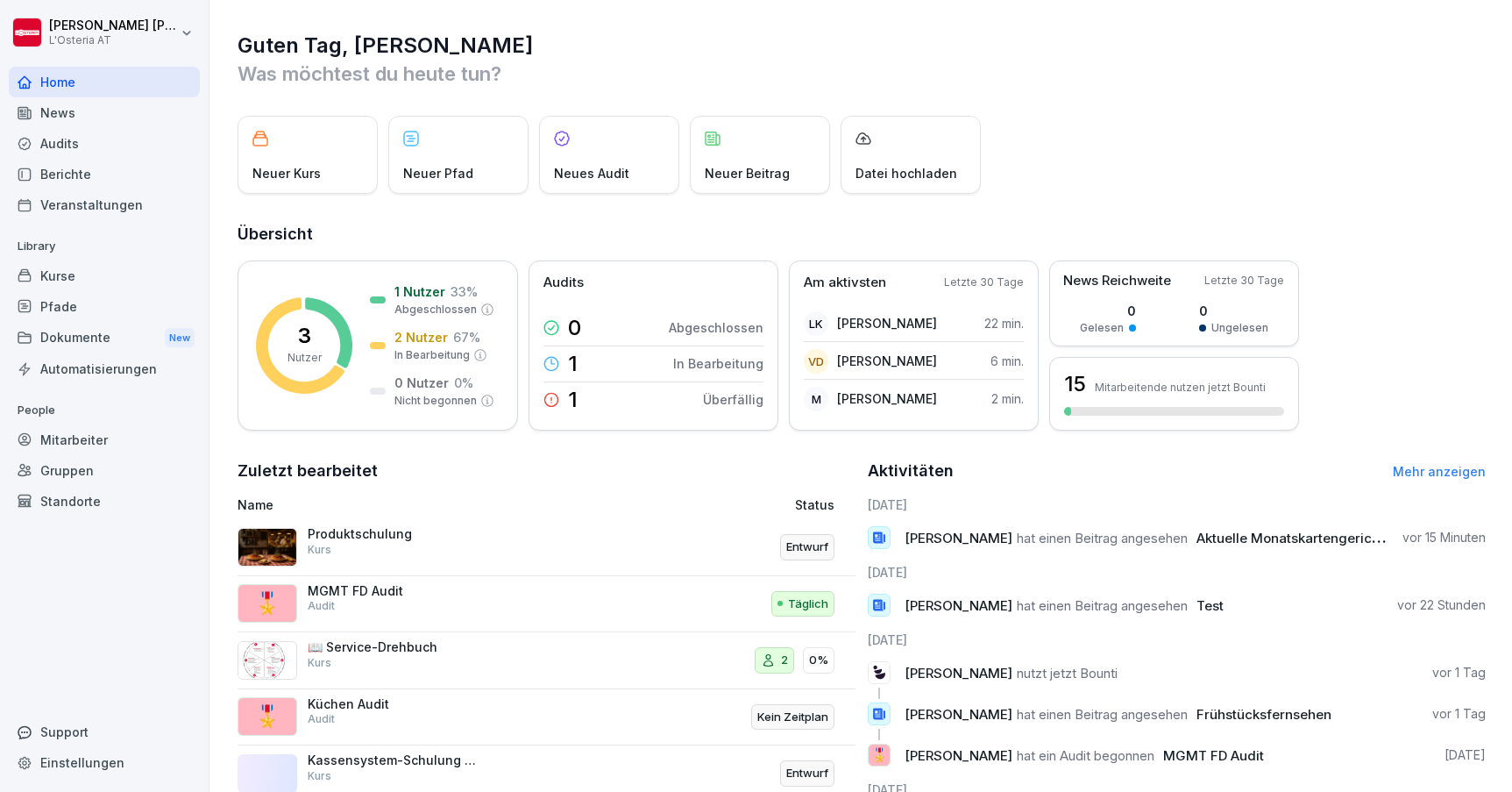
click at [85, 270] on div "Kurse" at bounding box center [105, 275] width 191 height 31
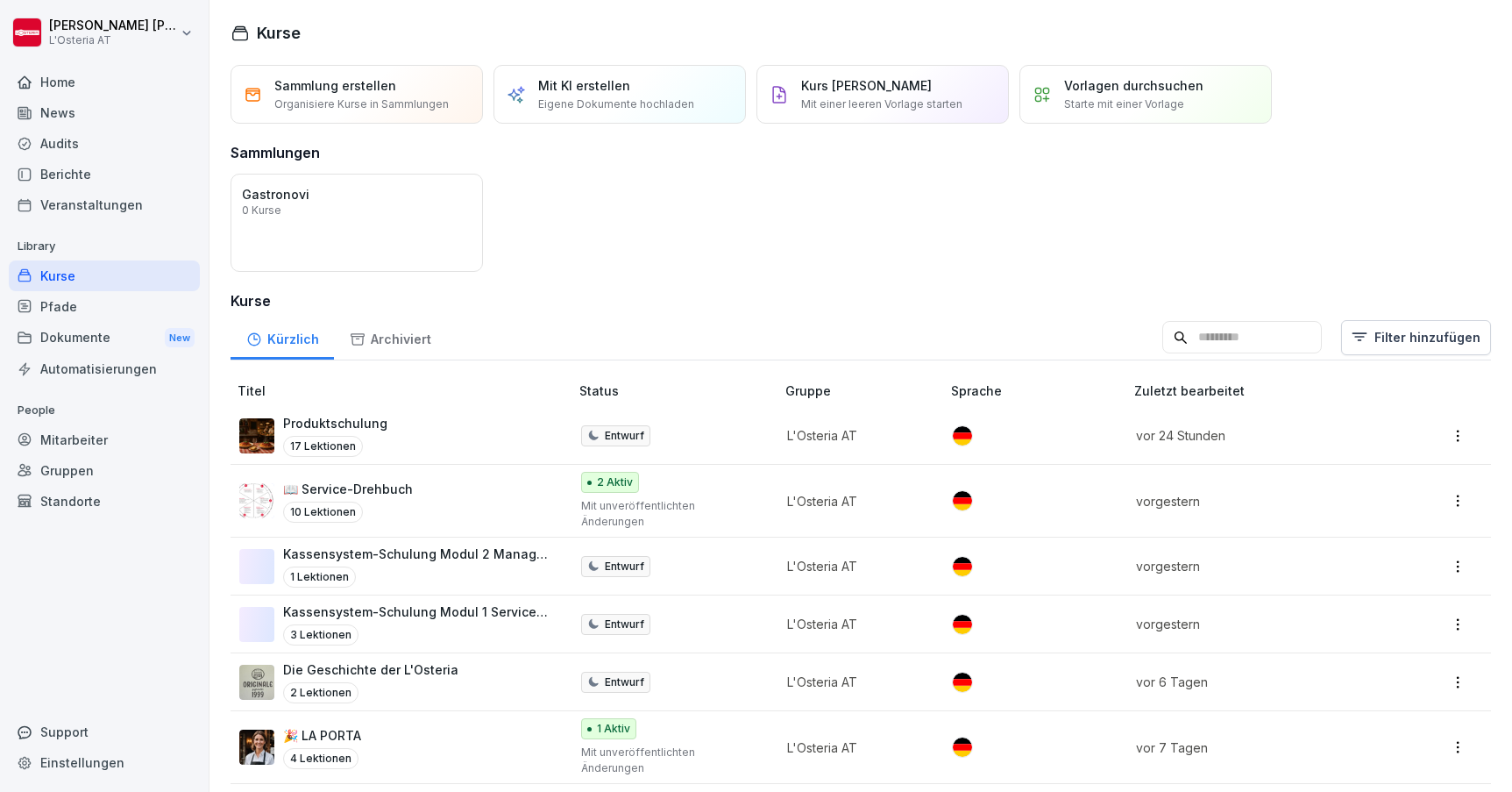
click at [94, 142] on div "Audits" at bounding box center [105, 144] width 191 height 31
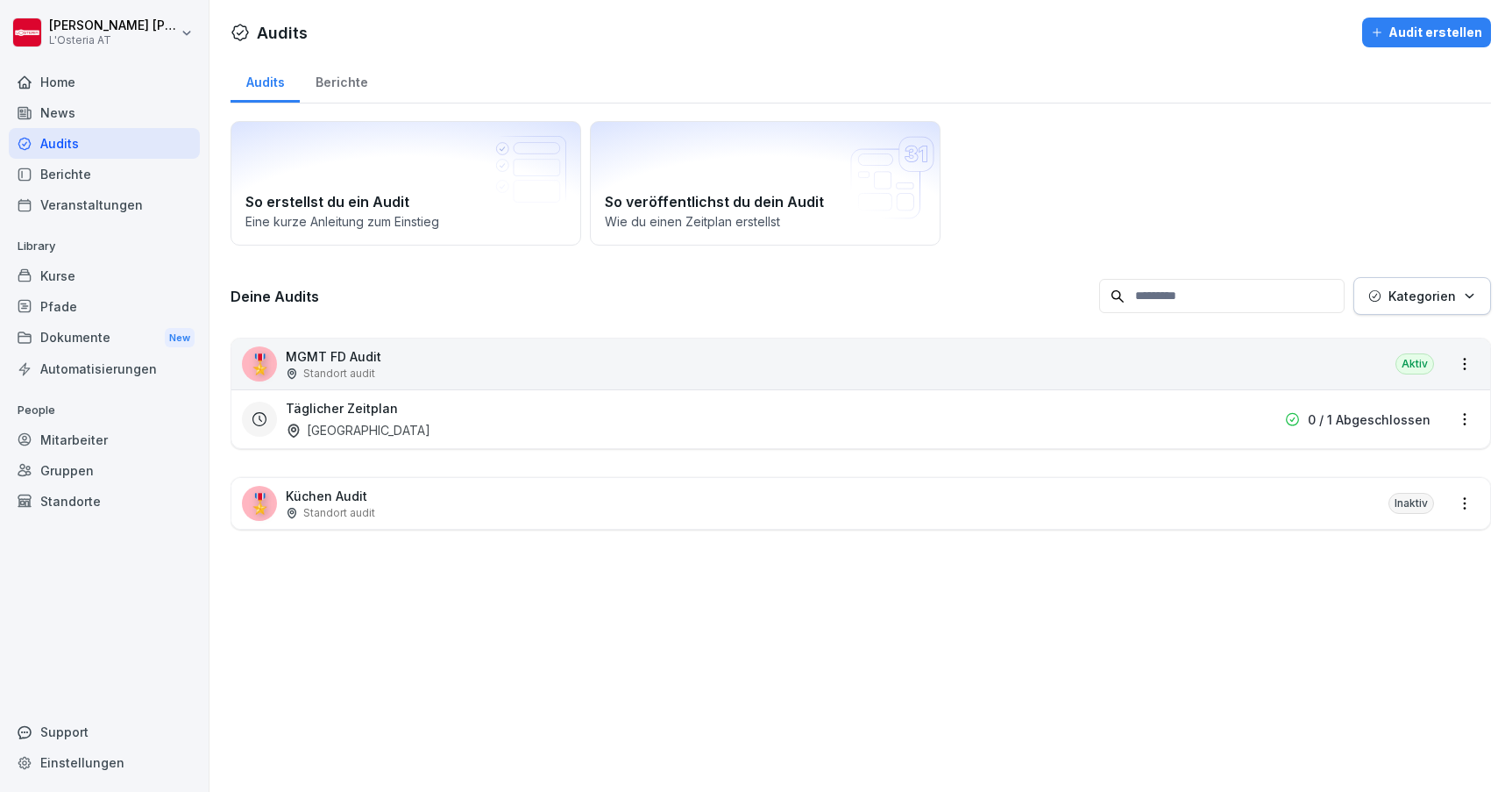
click at [1427, 29] on div "Audit erstellen" at bounding box center [1426, 32] width 111 height 19
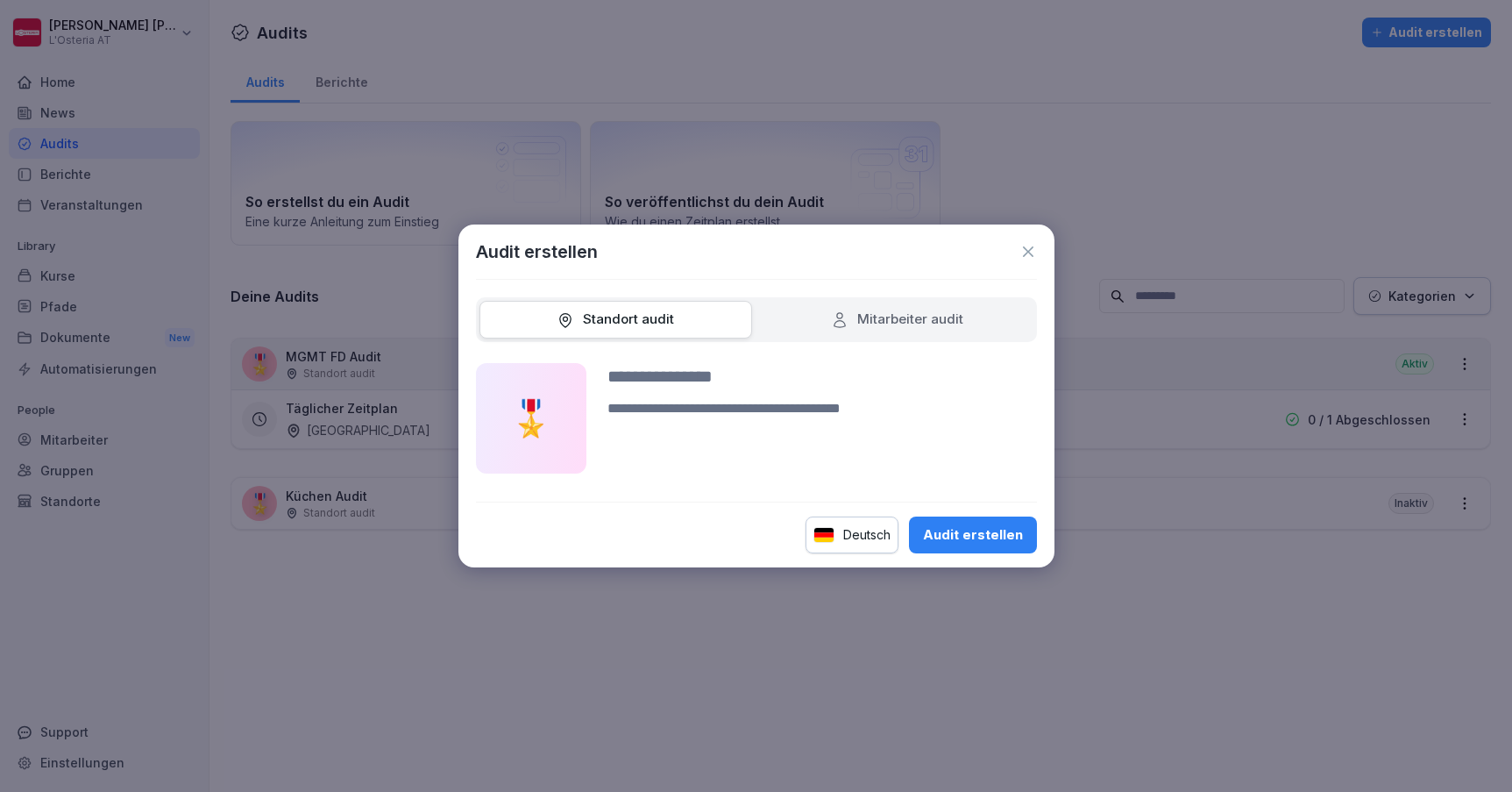
click at [824, 337] on div "Mitarbeiter audit" at bounding box center [897, 320] width 273 height 38
click at [812, 316] on div "Mitarbeiter audit" at bounding box center [897, 320] width 273 height 38
click at [865, 307] on div "Mitarbeiter audit" at bounding box center [897, 320] width 273 height 38
click at [865, 321] on div "Mitarbeiter audit" at bounding box center [897, 320] width 133 height 20
click at [719, 384] on input at bounding box center [822, 376] width 430 height 26
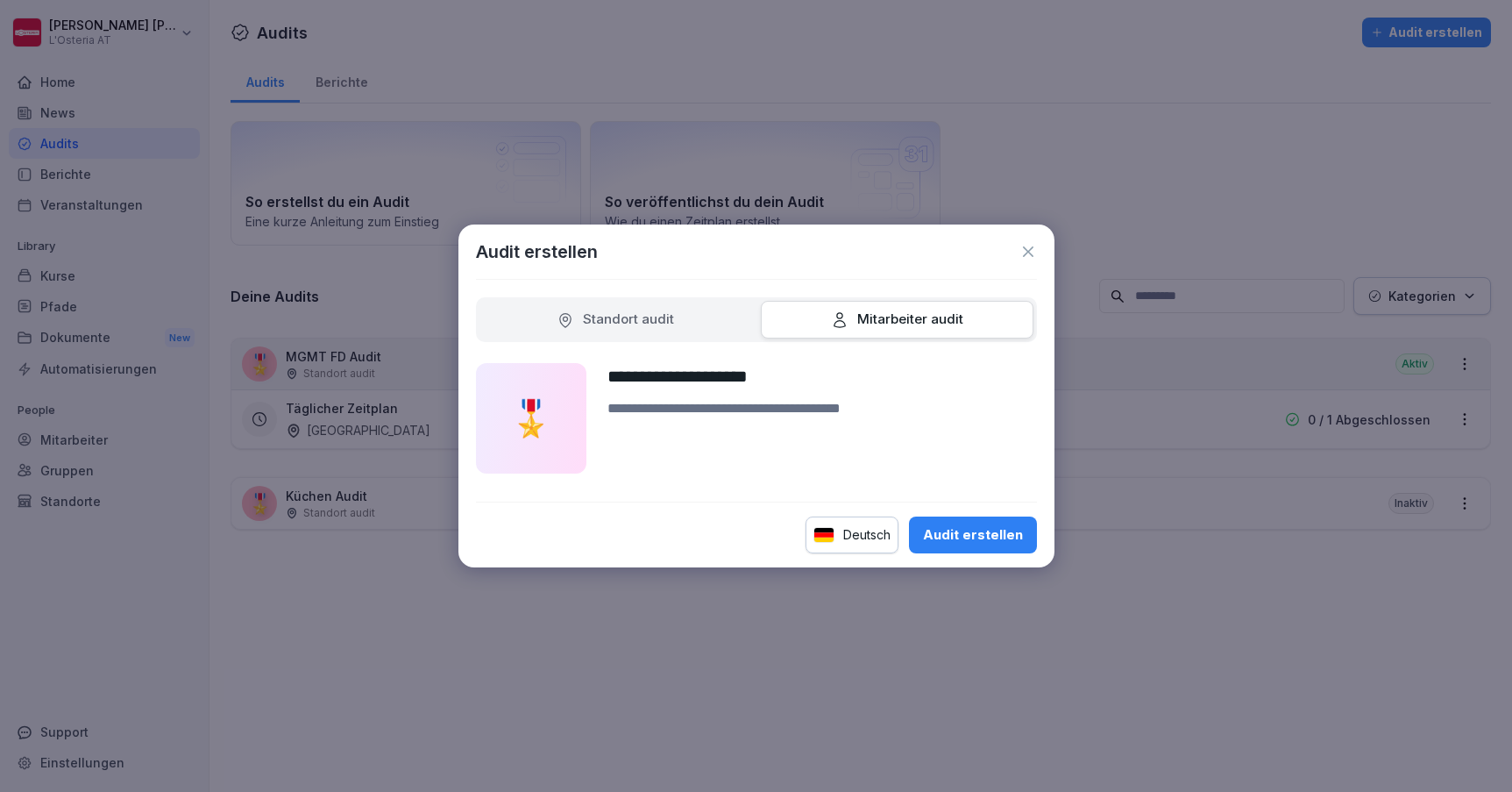
type input "**********"
click at [993, 527] on div "Audit erstellen" at bounding box center [973, 535] width 100 height 19
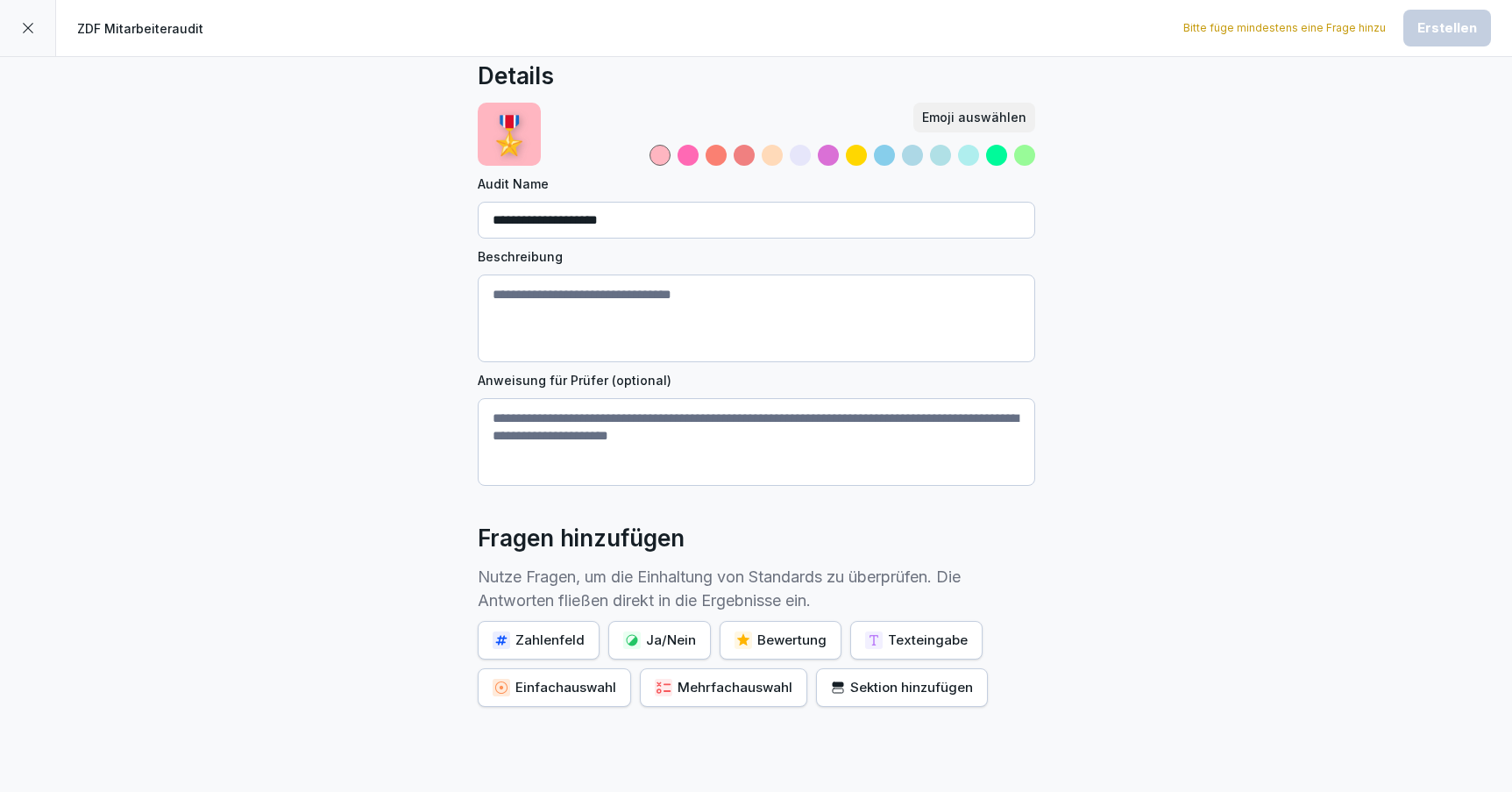
scroll to position [23, 0]
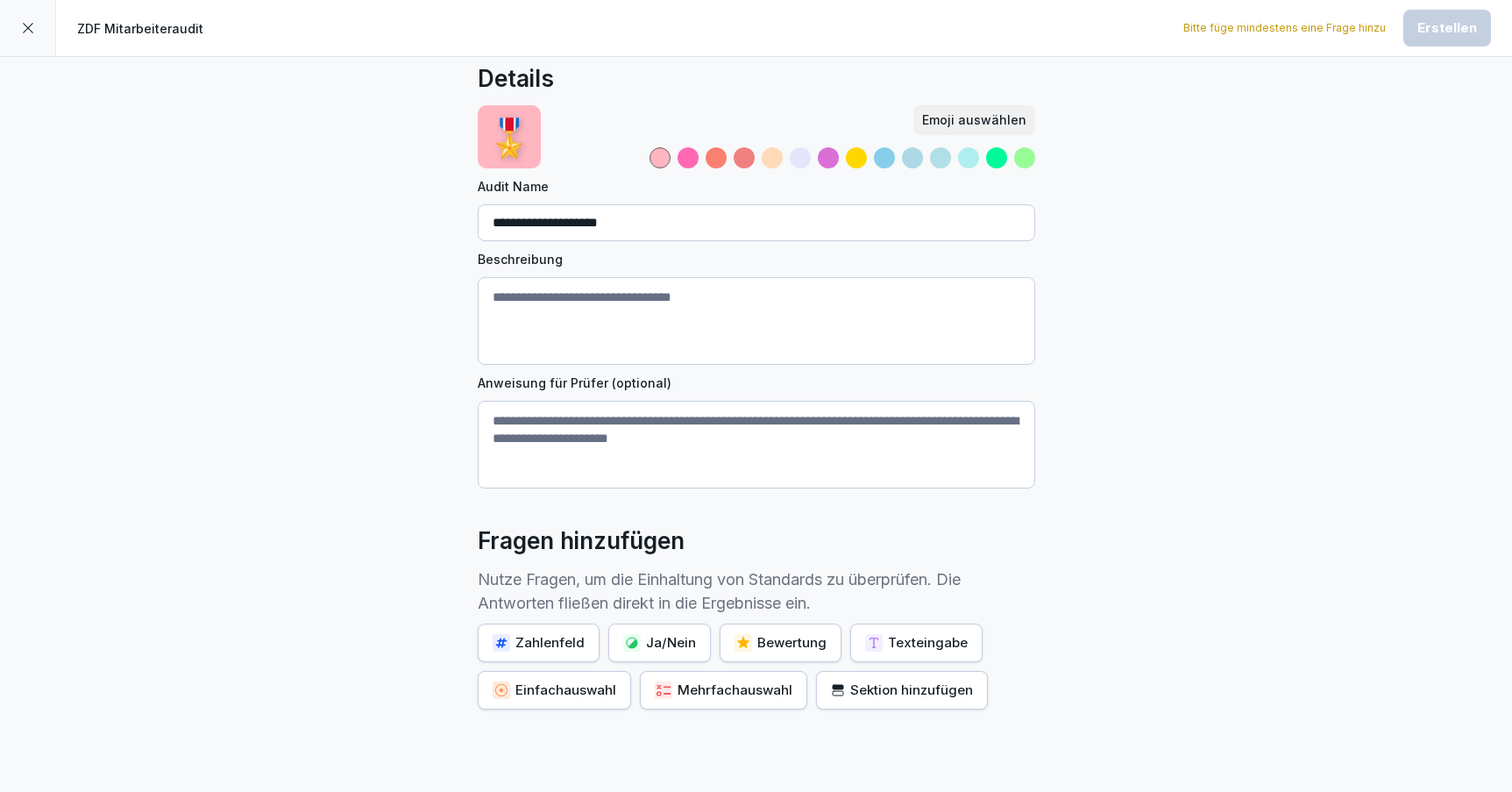
drag, startPoint x: 643, startPoint y: 227, endPoint x: 634, endPoint y: 224, distance: 9.5
click at [634, 224] on input "**********" at bounding box center [756, 222] width 558 height 37
click at [1164, 334] on div "**********" at bounding box center [756, 459] width 1512 height 852
click at [26, 23] on icon at bounding box center [28, 28] width 14 height 14
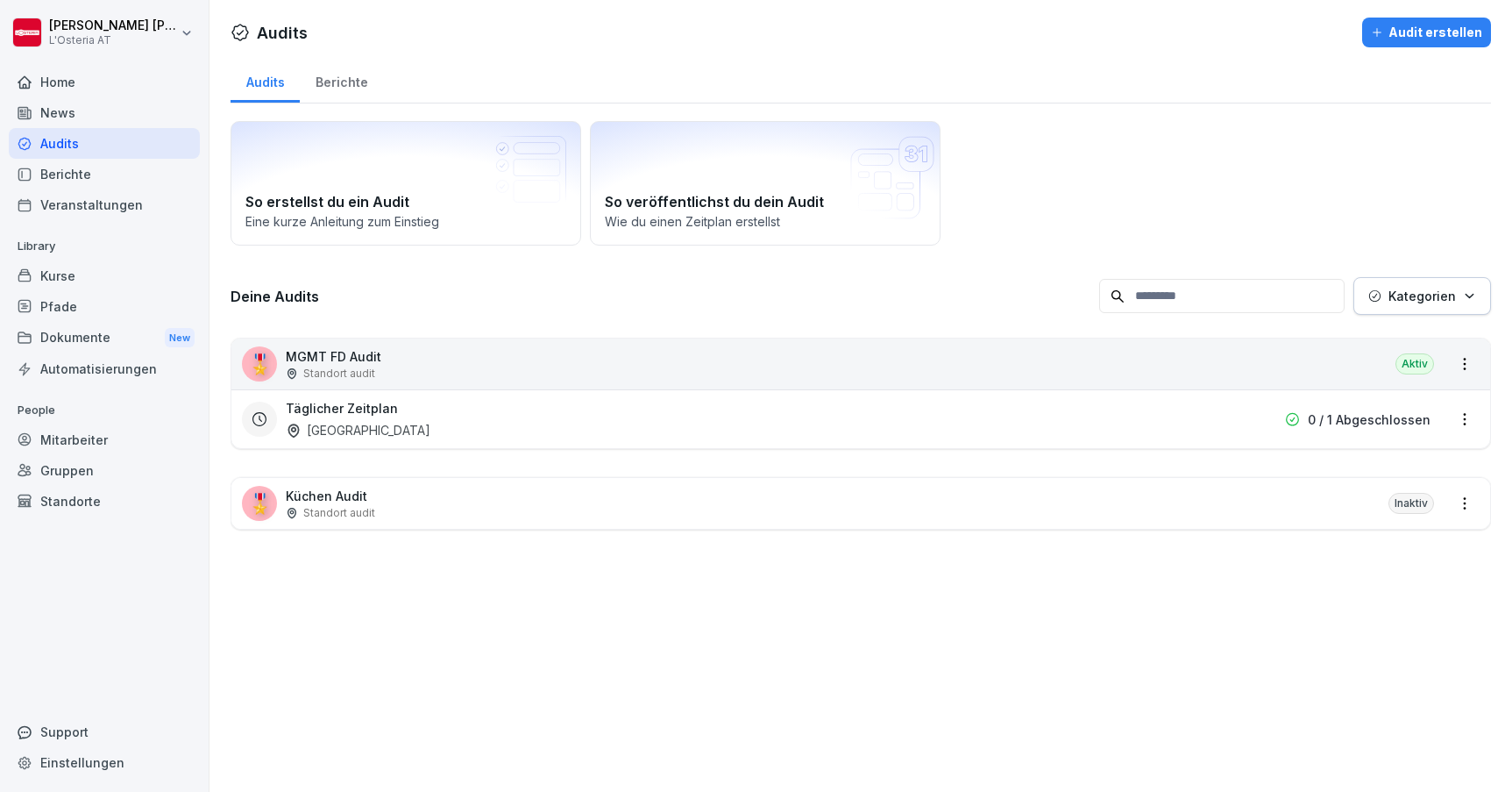
click at [1016, 602] on div "Audits Audit erstellen Audits Berichte So erstellst du ein Audit Eine kurze Anl…" at bounding box center [860, 396] width 1303 height 792
click at [61, 275] on div "Kurse" at bounding box center [105, 275] width 191 height 31
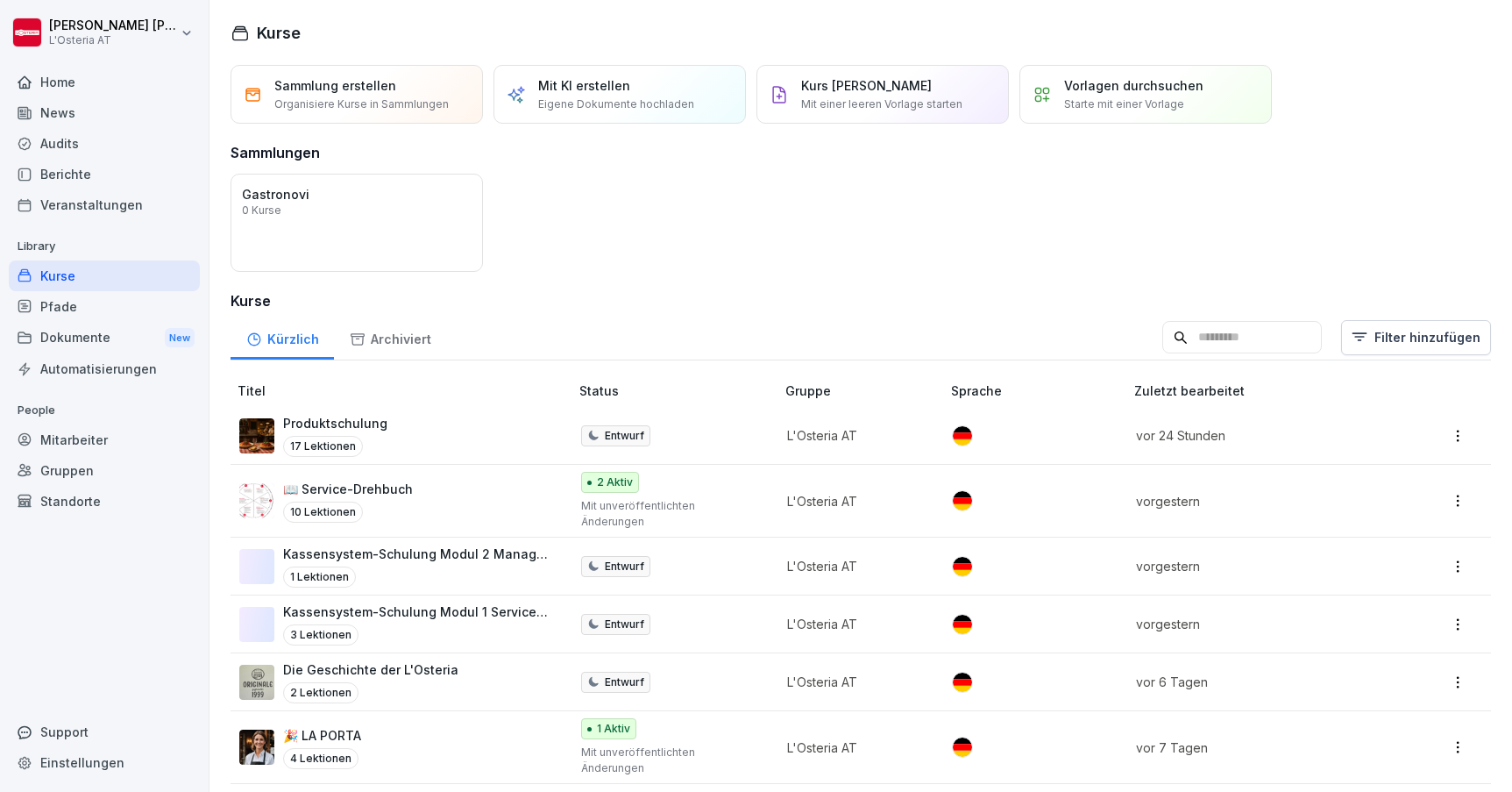
click at [51, 275] on div "Kurse" at bounding box center [105, 275] width 191 height 31
click at [110, 279] on div "Kurse" at bounding box center [105, 275] width 191 height 31
click at [631, 107] on p "Eigene Dokumente hochladen" at bounding box center [616, 104] width 156 height 15
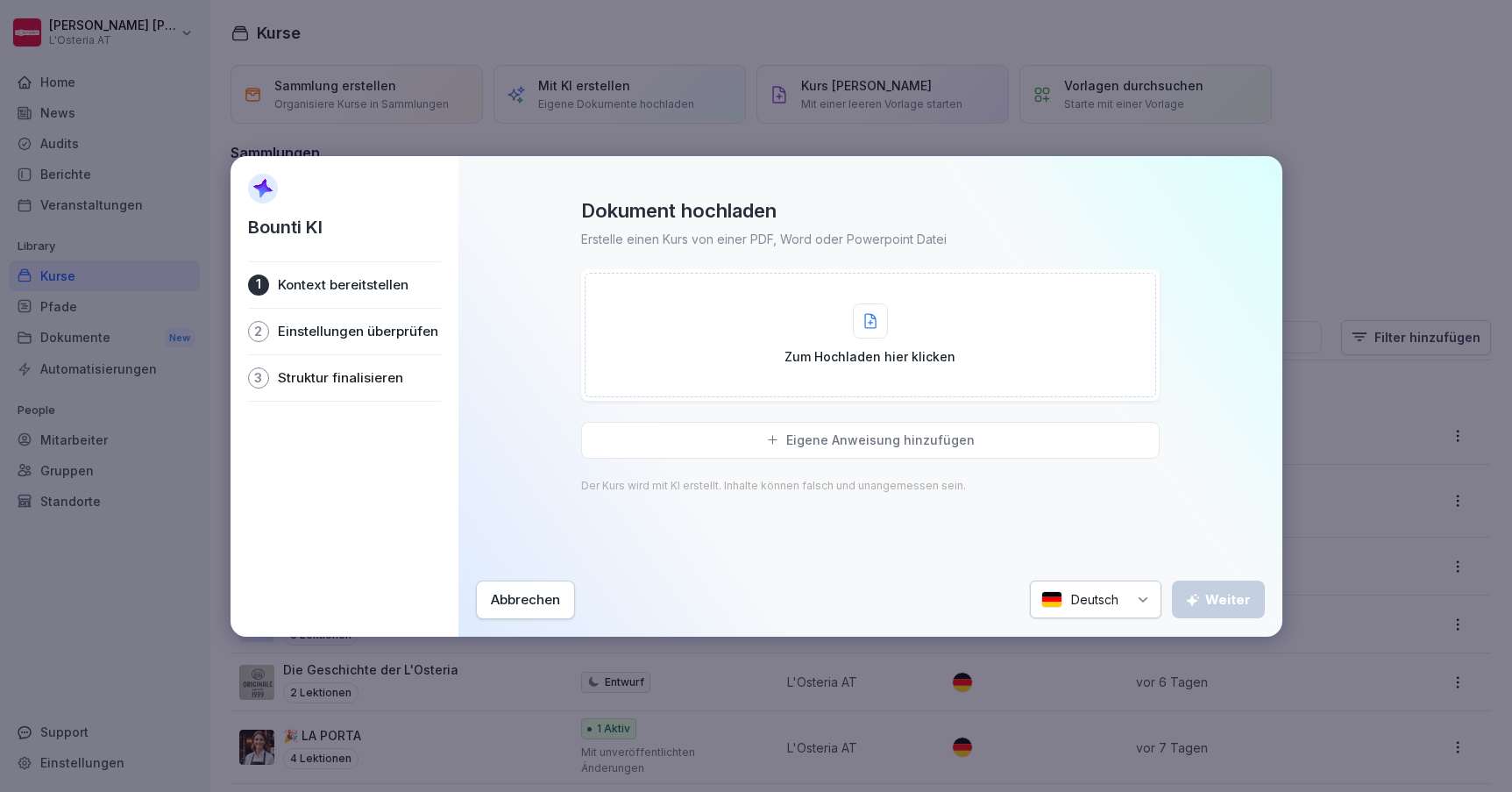
click at [514, 596] on div "Abbrechen" at bounding box center [525, 600] width 70 height 19
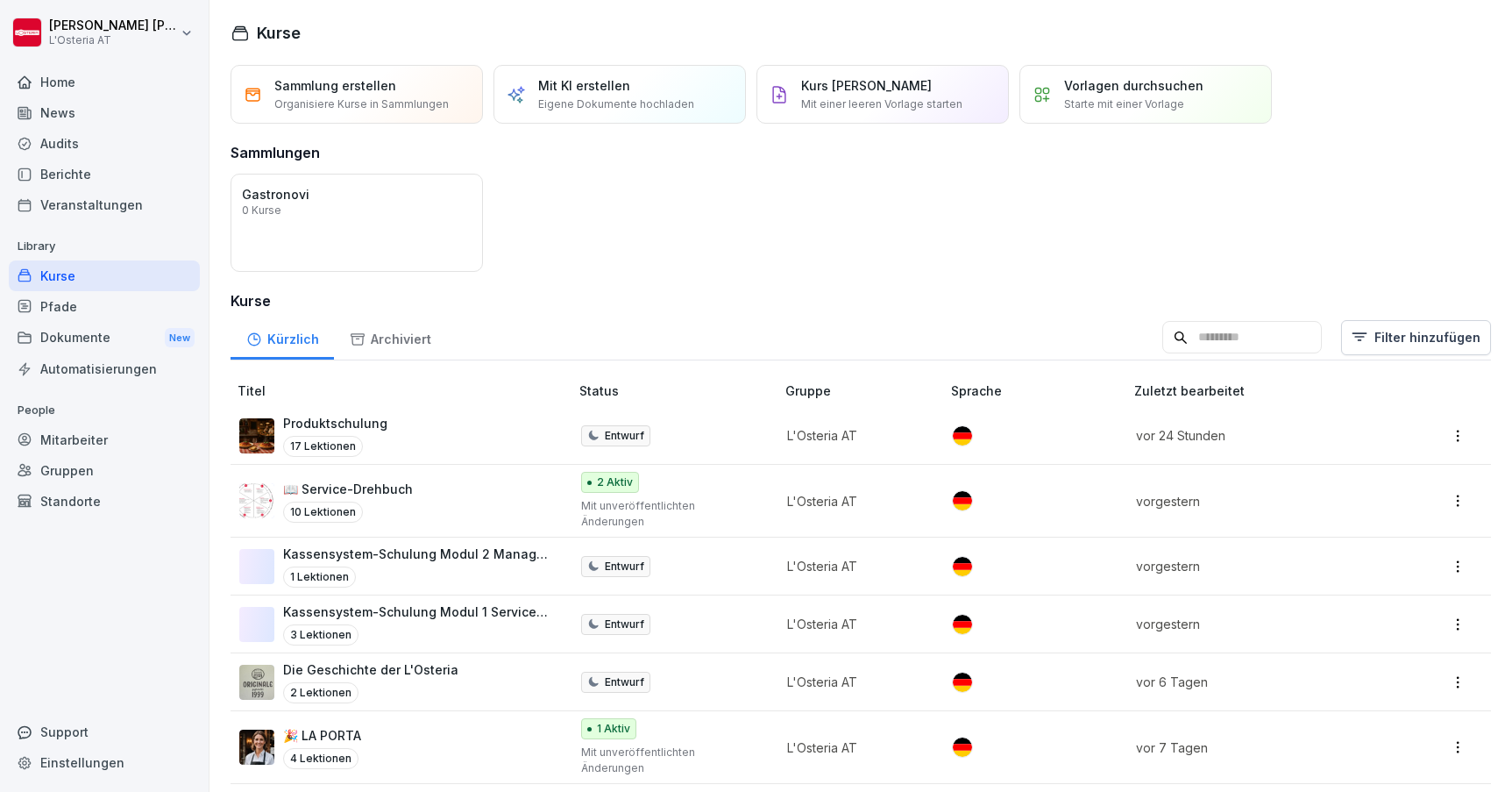
click at [1134, 98] on p "Starte mit einer Vorlage" at bounding box center [1124, 104] width 120 height 15
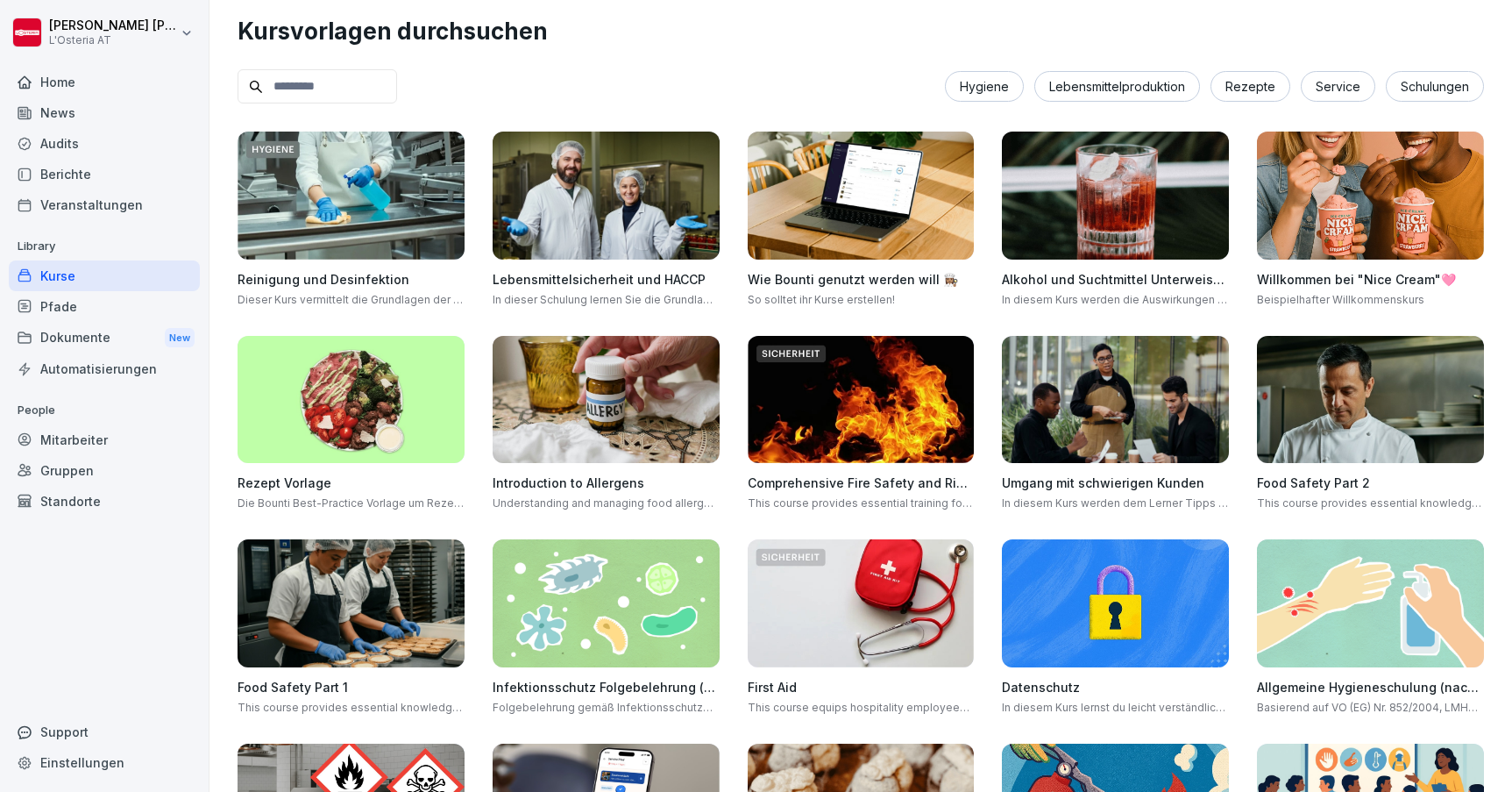
click at [72, 273] on div "Kurse" at bounding box center [105, 275] width 191 height 31
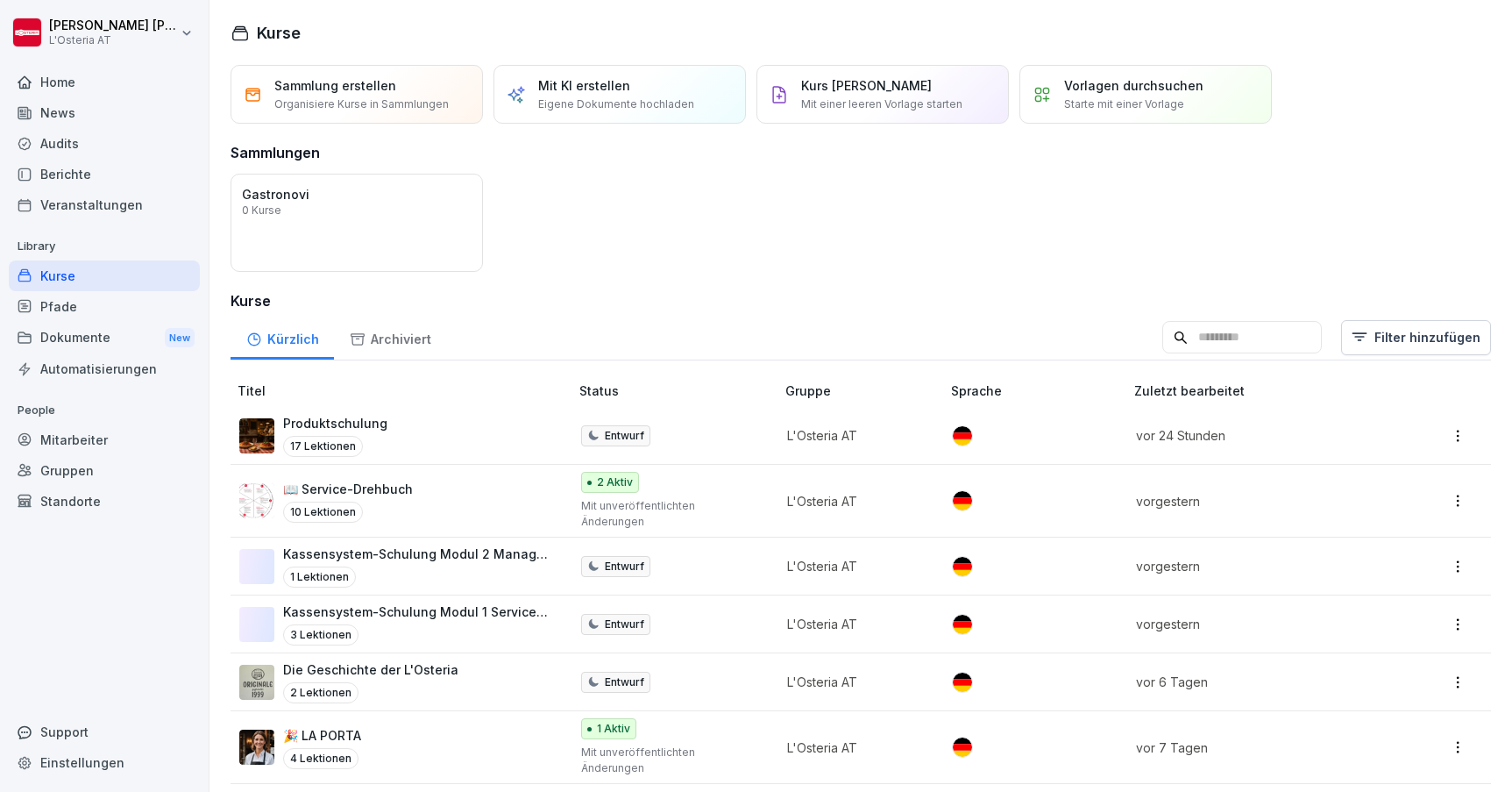
click at [635, 101] on p "Eigene Dokumente hochladen" at bounding box center [616, 104] width 156 height 15
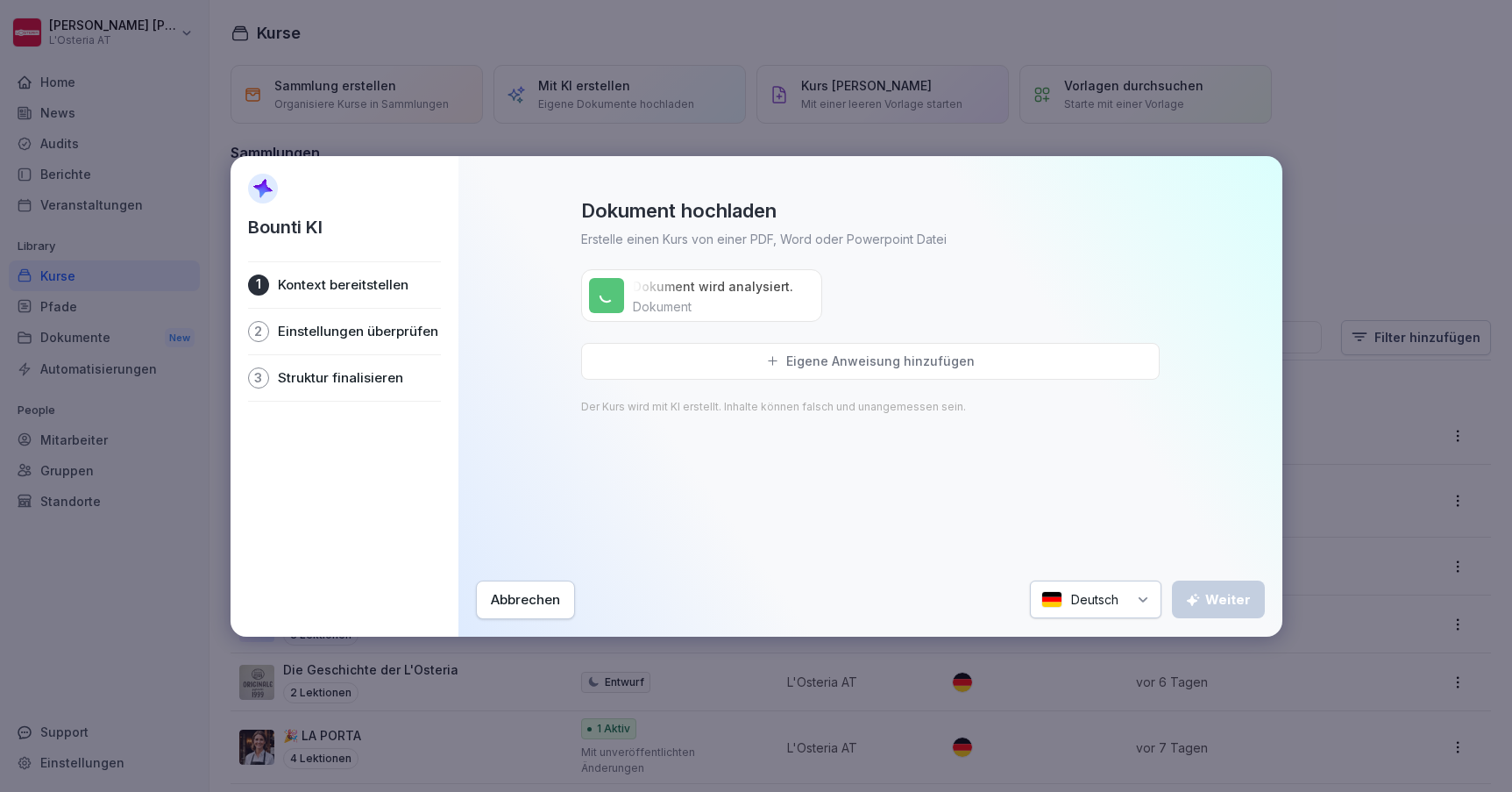
click at [765, 361] on div "Eigene Anweisung hinzufügen" at bounding box center [870, 361] width 579 height 37
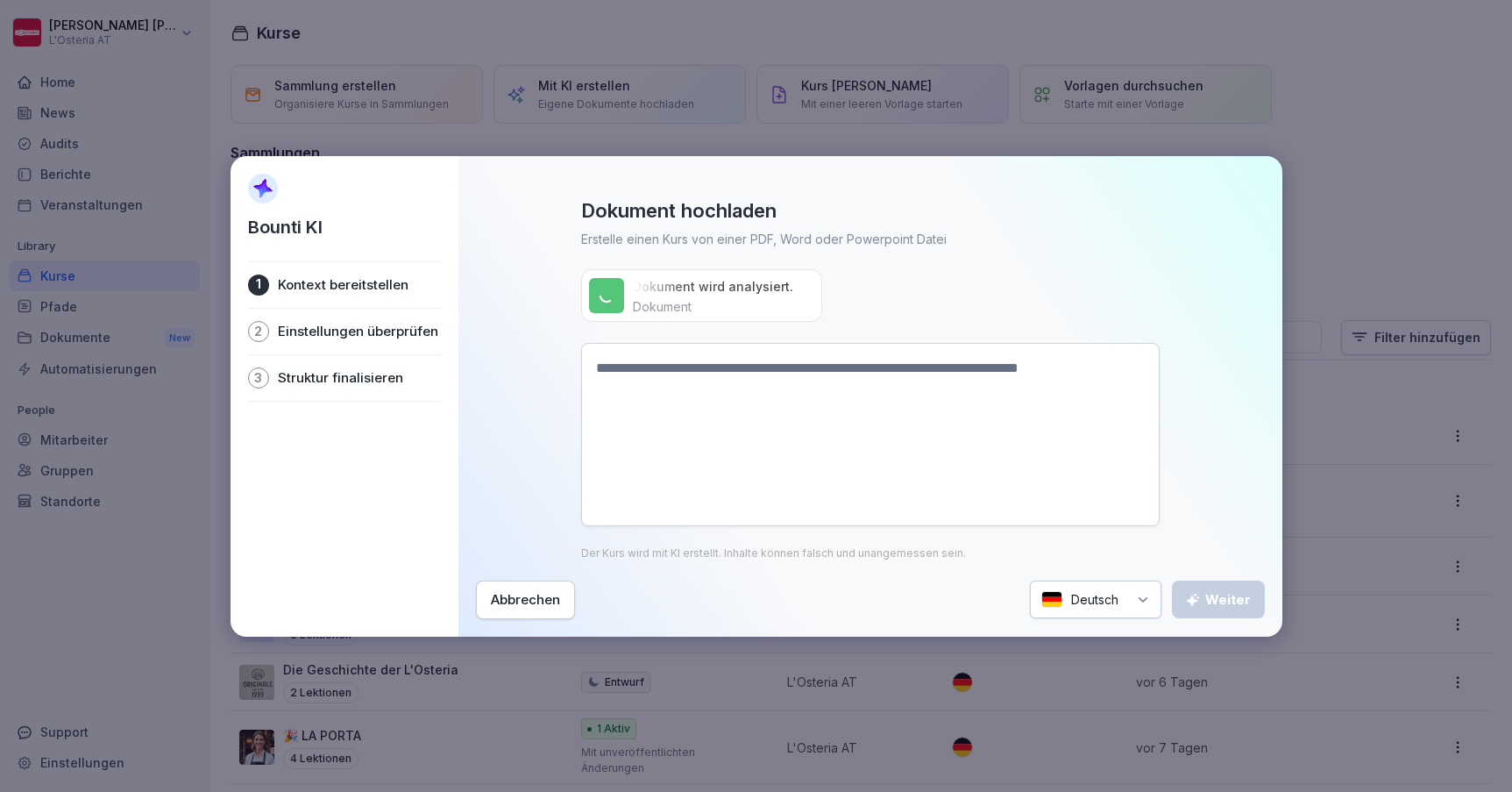
click at [751, 397] on textarea at bounding box center [870, 434] width 579 height 183
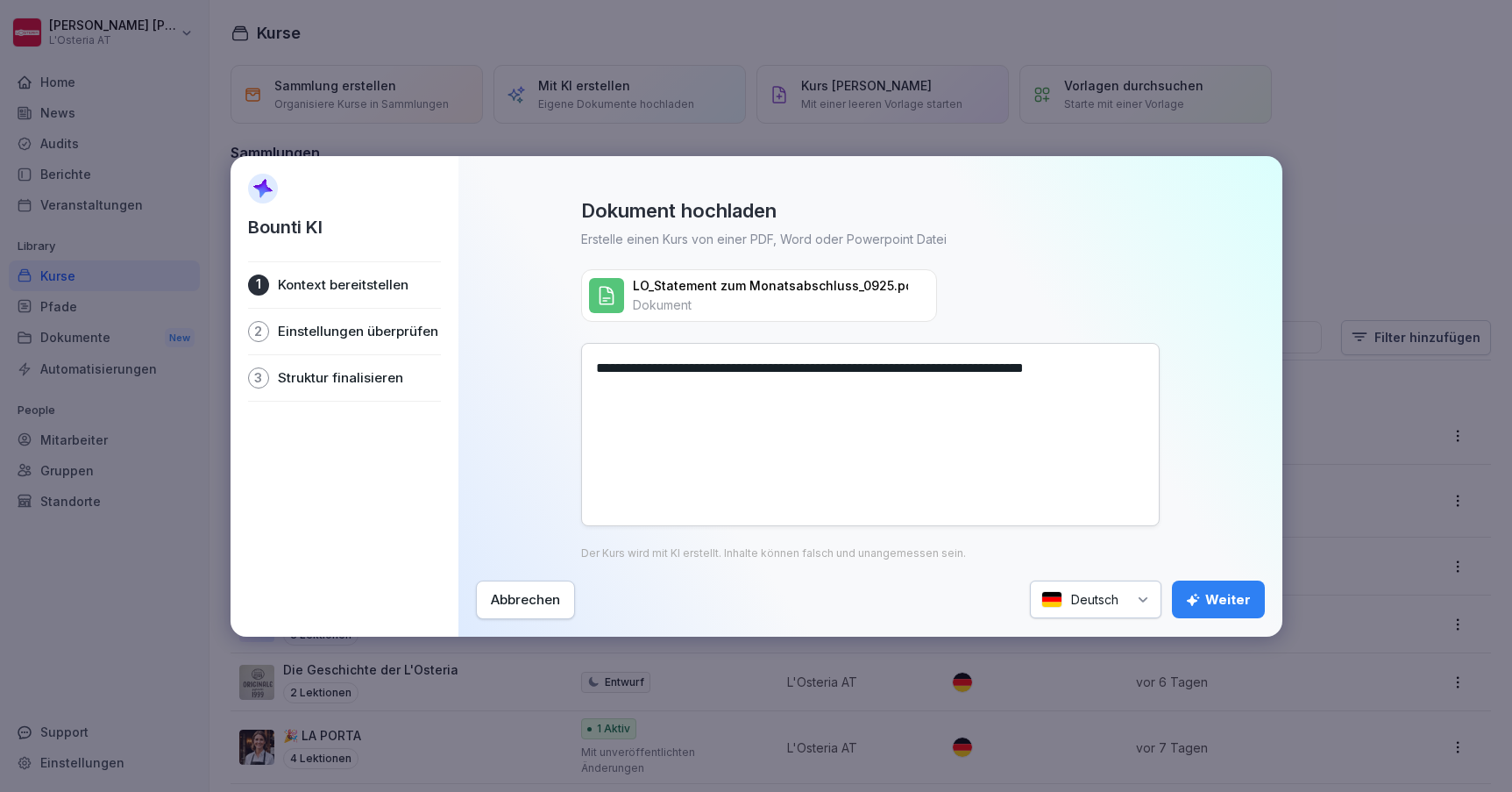
type textarea "**********"
click at [1213, 599] on div "Weiter" at bounding box center [1219, 600] width 65 height 19
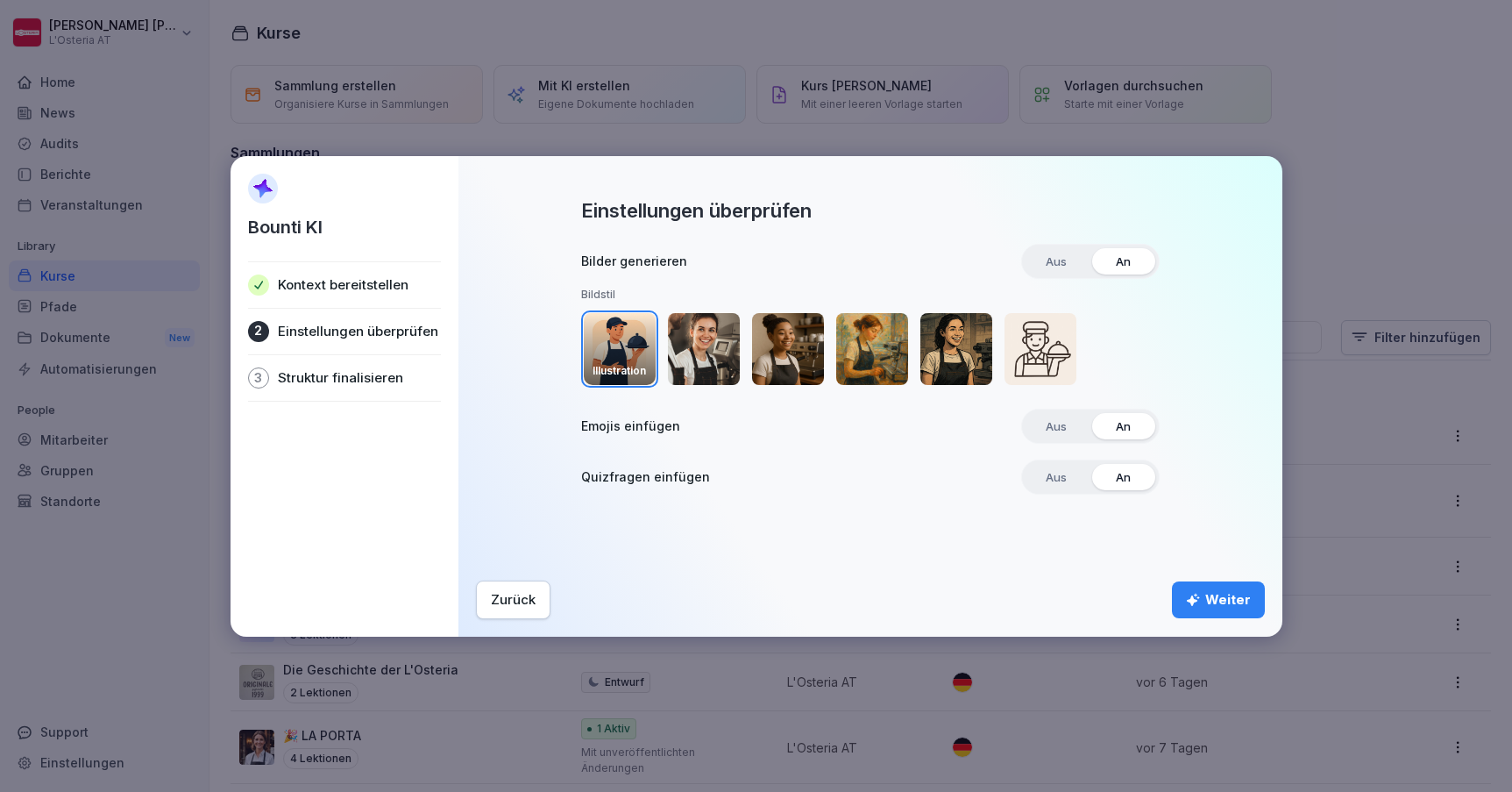
click at [1233, 602] on div "Weiter" at bounding box center [1219, 600] width 65 height 19
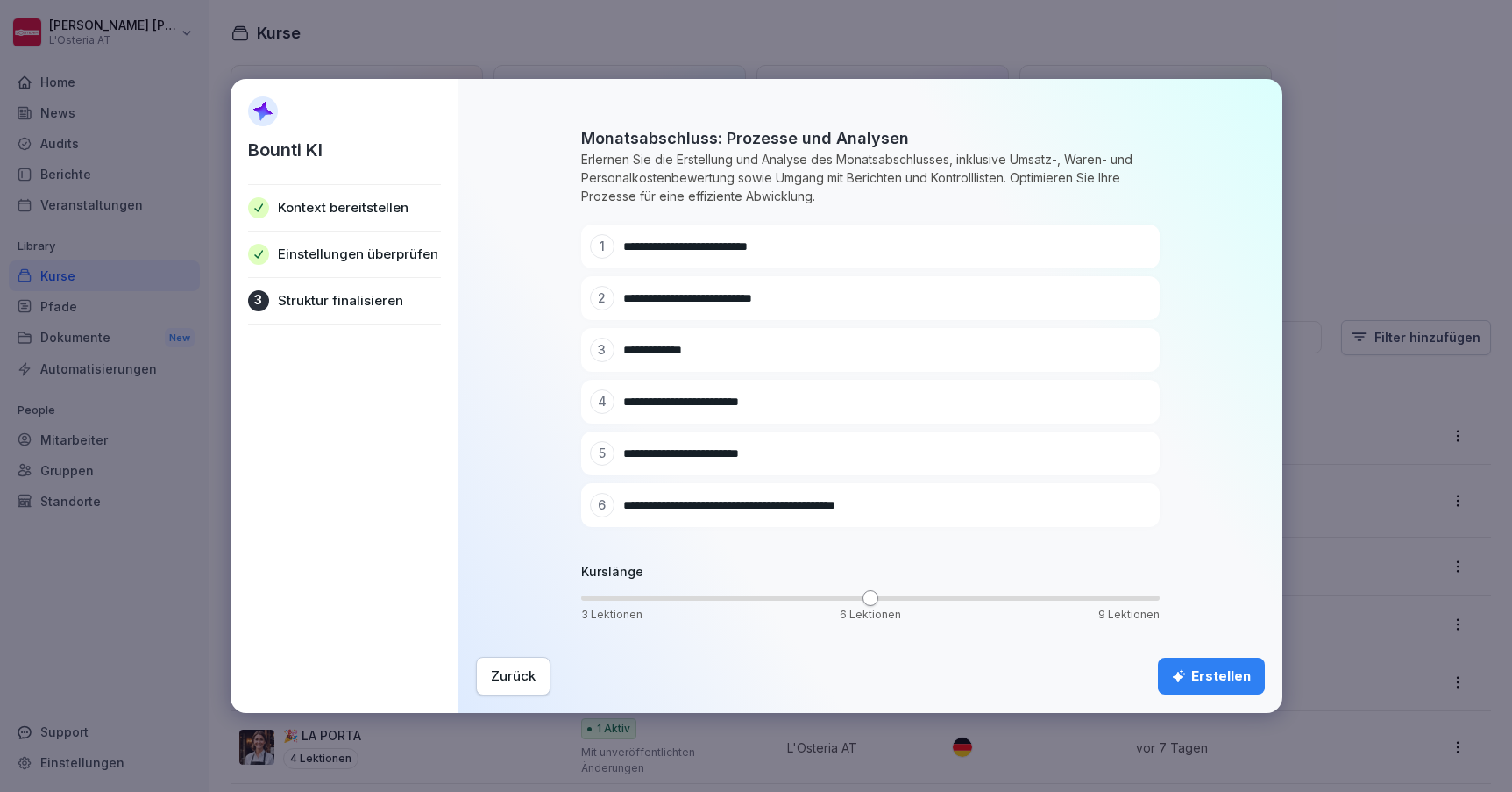
scroll to position [41, 0]
click at [1221, 675] on div "Erstellen" at bounding box center [1211, 676] width 79 height 19
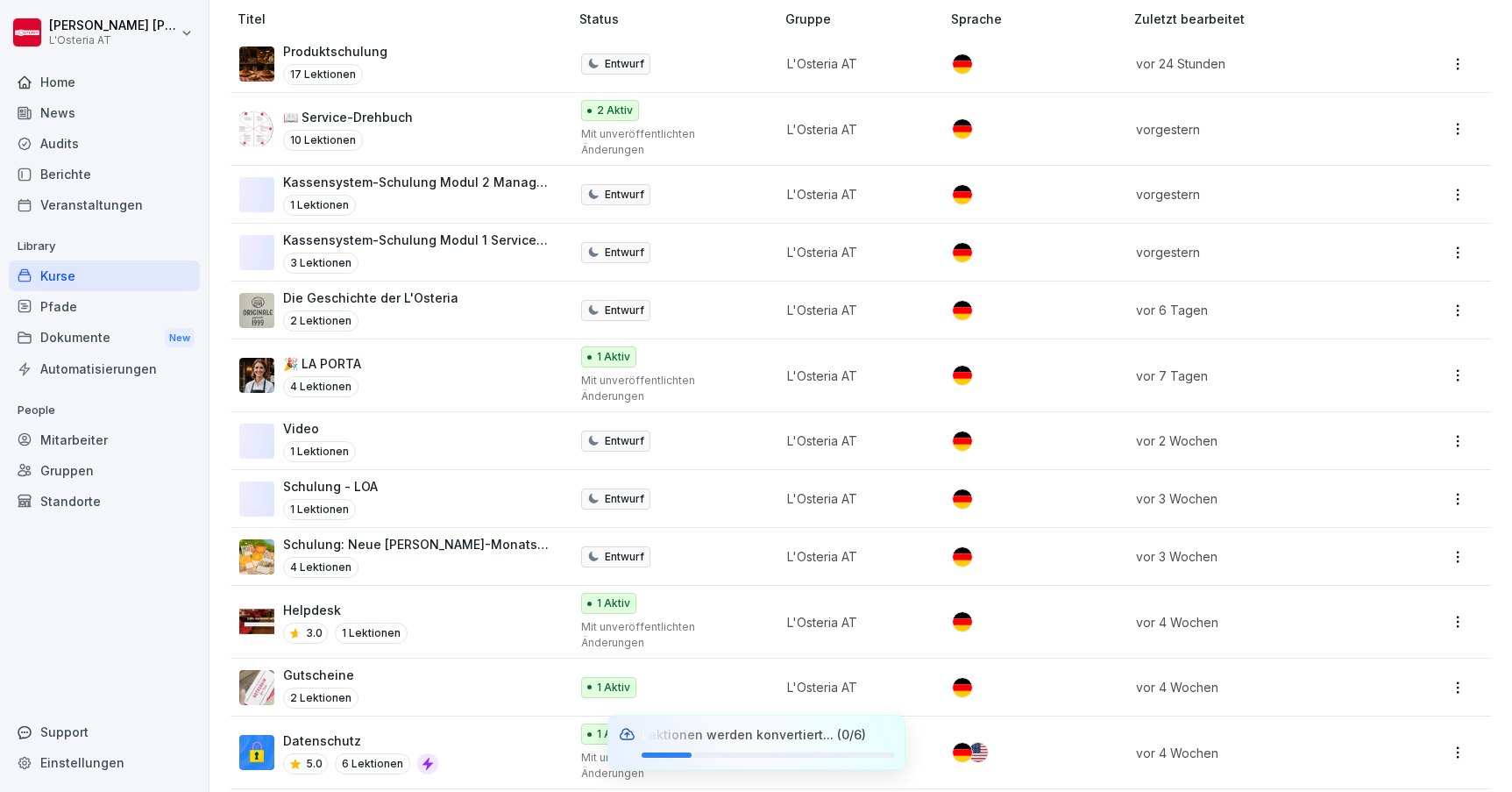
scroll to position [370, 0]
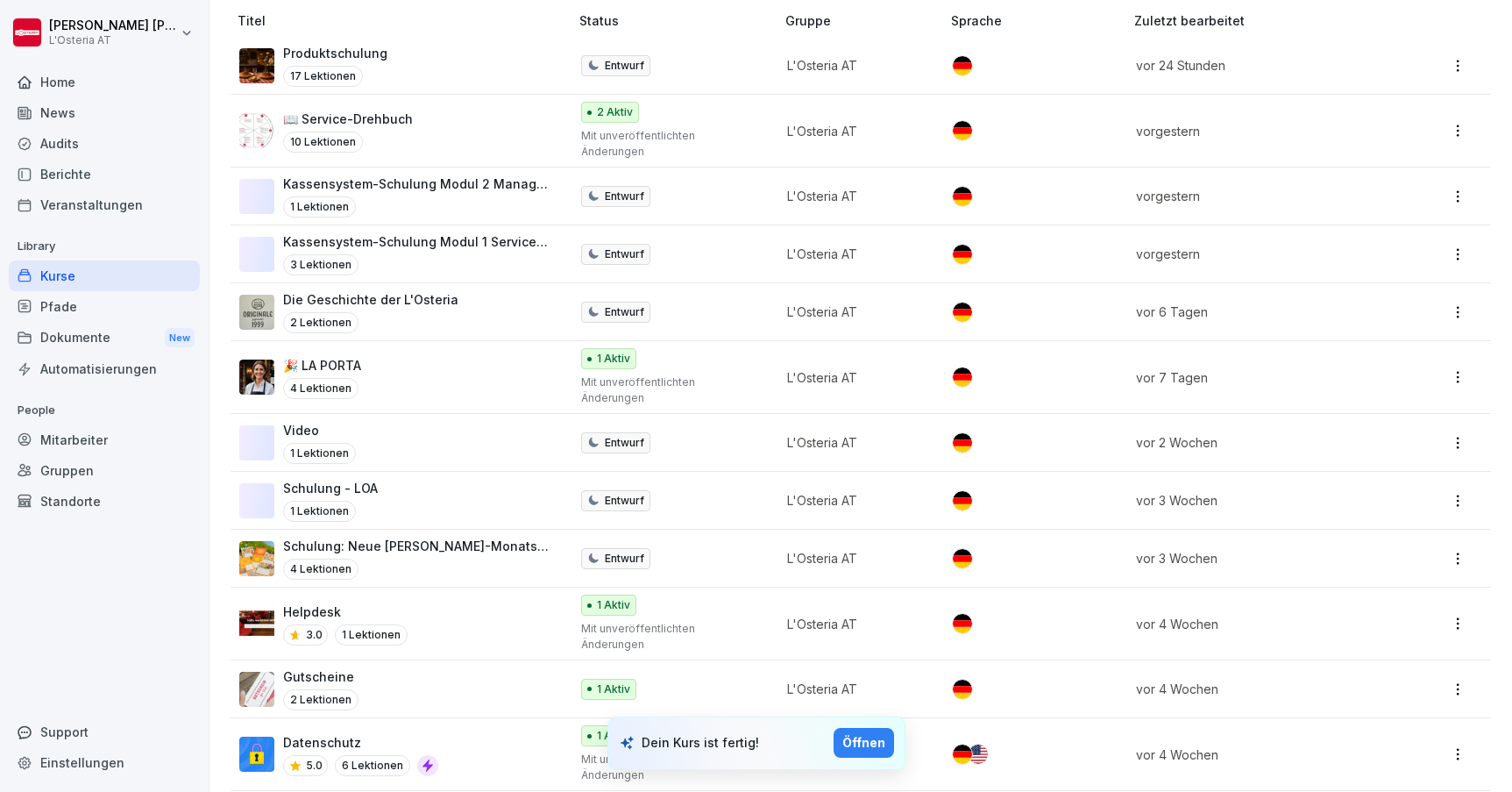
click at [855, 745] on div "Öffnen" at bounding box center [864, 742] width 43 height 19
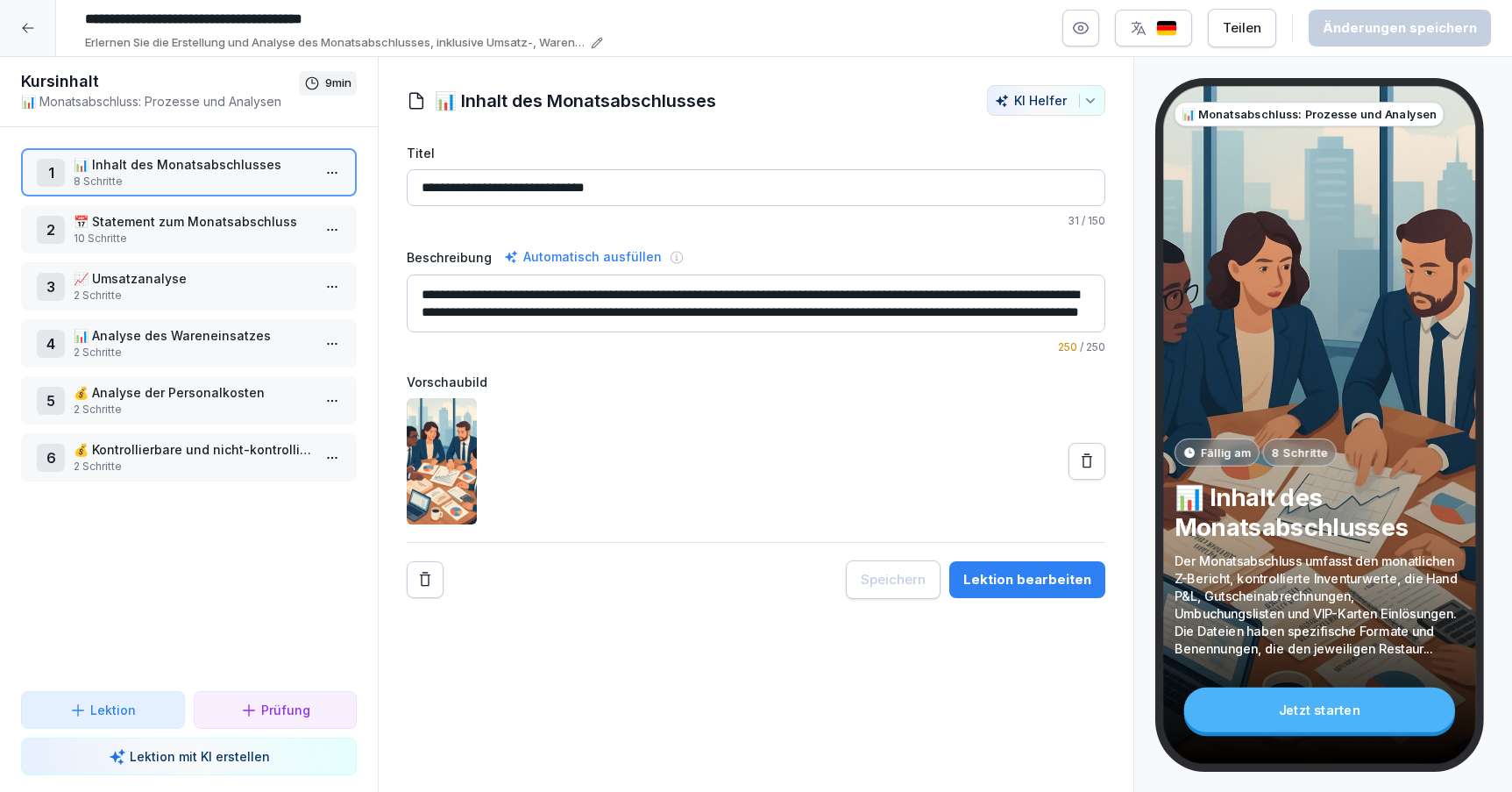
click at [1039, 587] on div "Lektion bearbeiten" at bounding box center [1027, 579] width 128 height 19
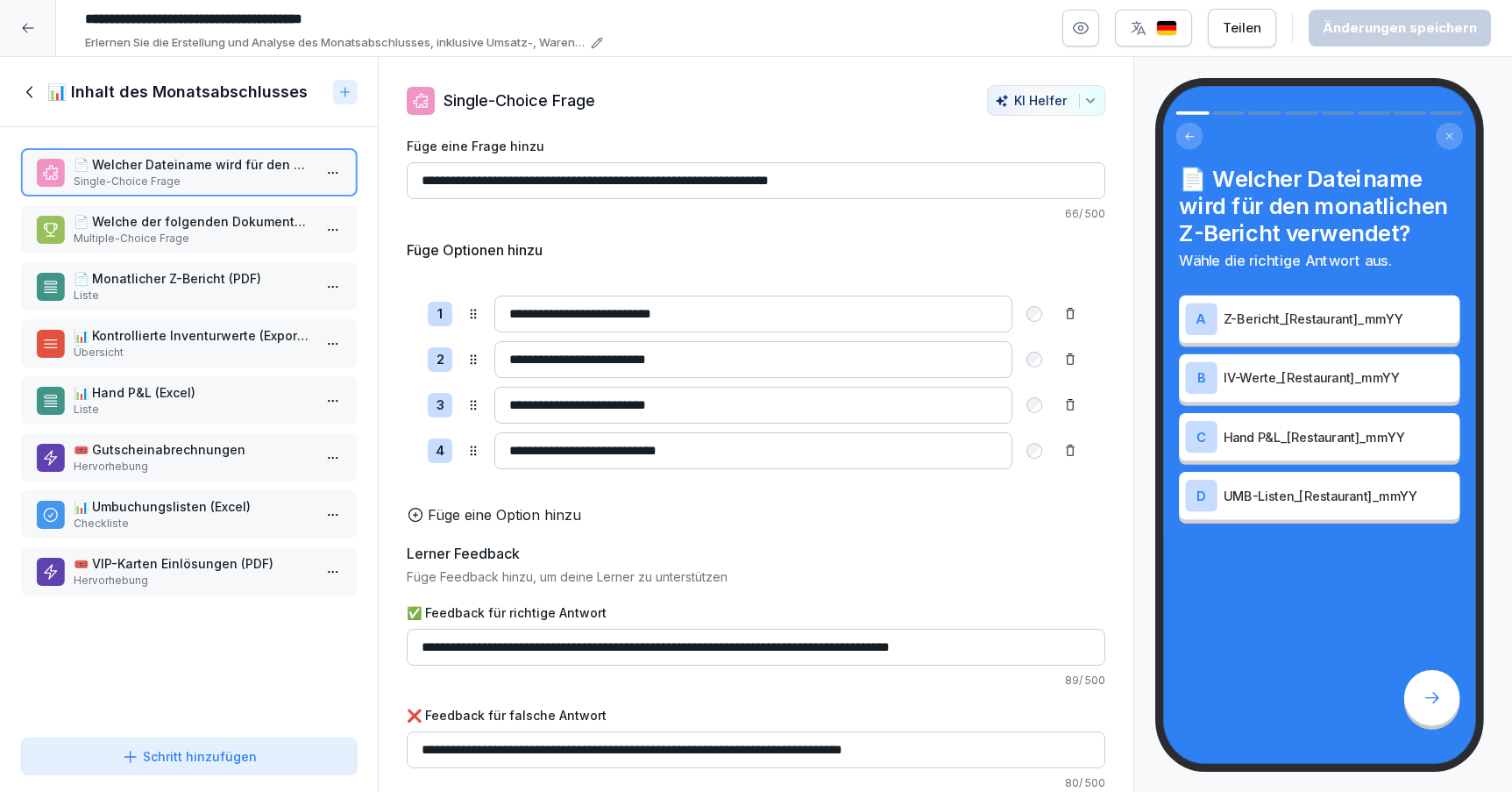
click at [242, 230] on p "Multiple-Choice Frage" at bounding box center [192, 238] width 237 height 15
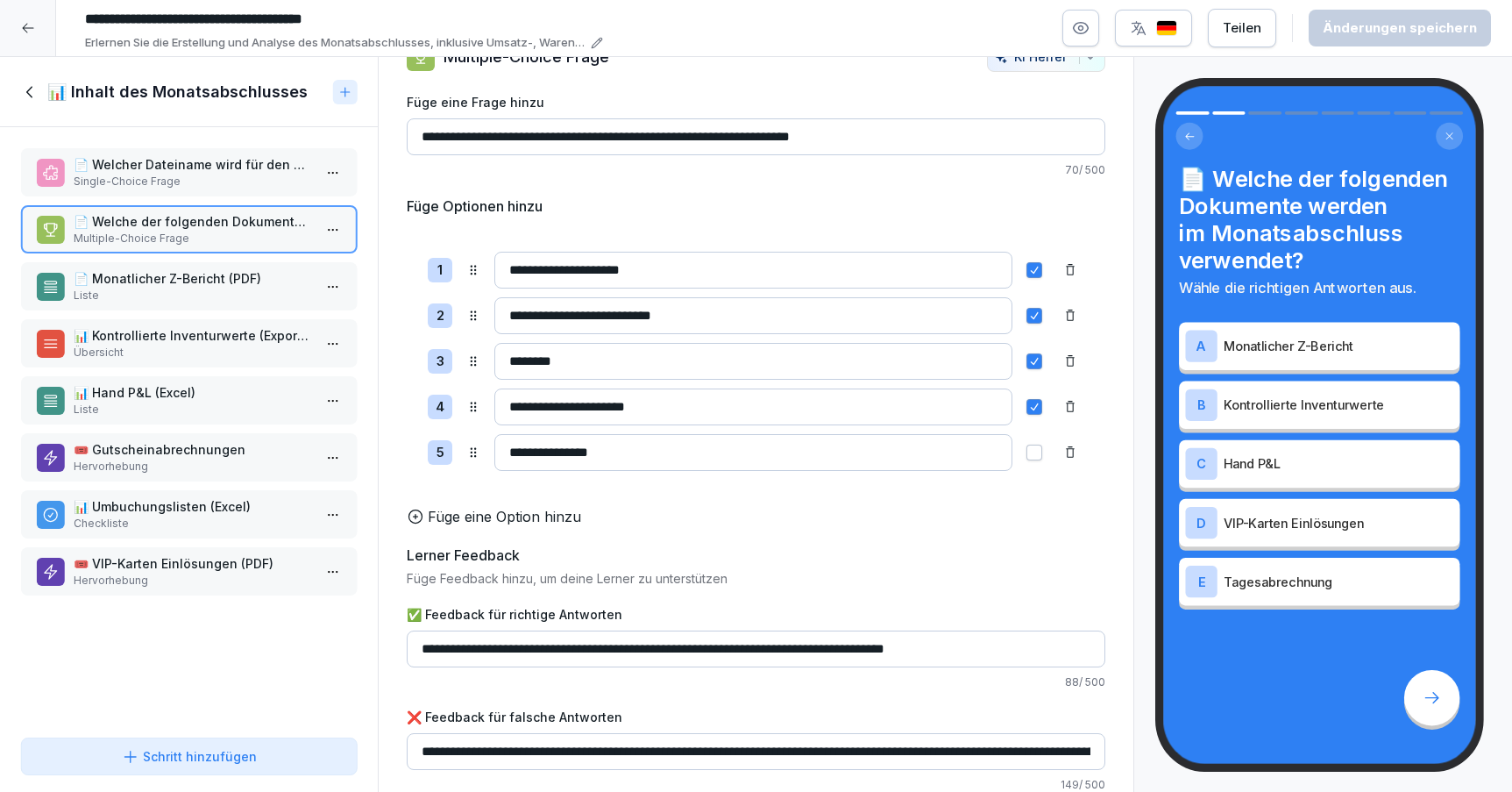
scroll to position [44, 0]
click at [204, 288] on p "Liste" at bounding box center [192, 295] width 237 height 15
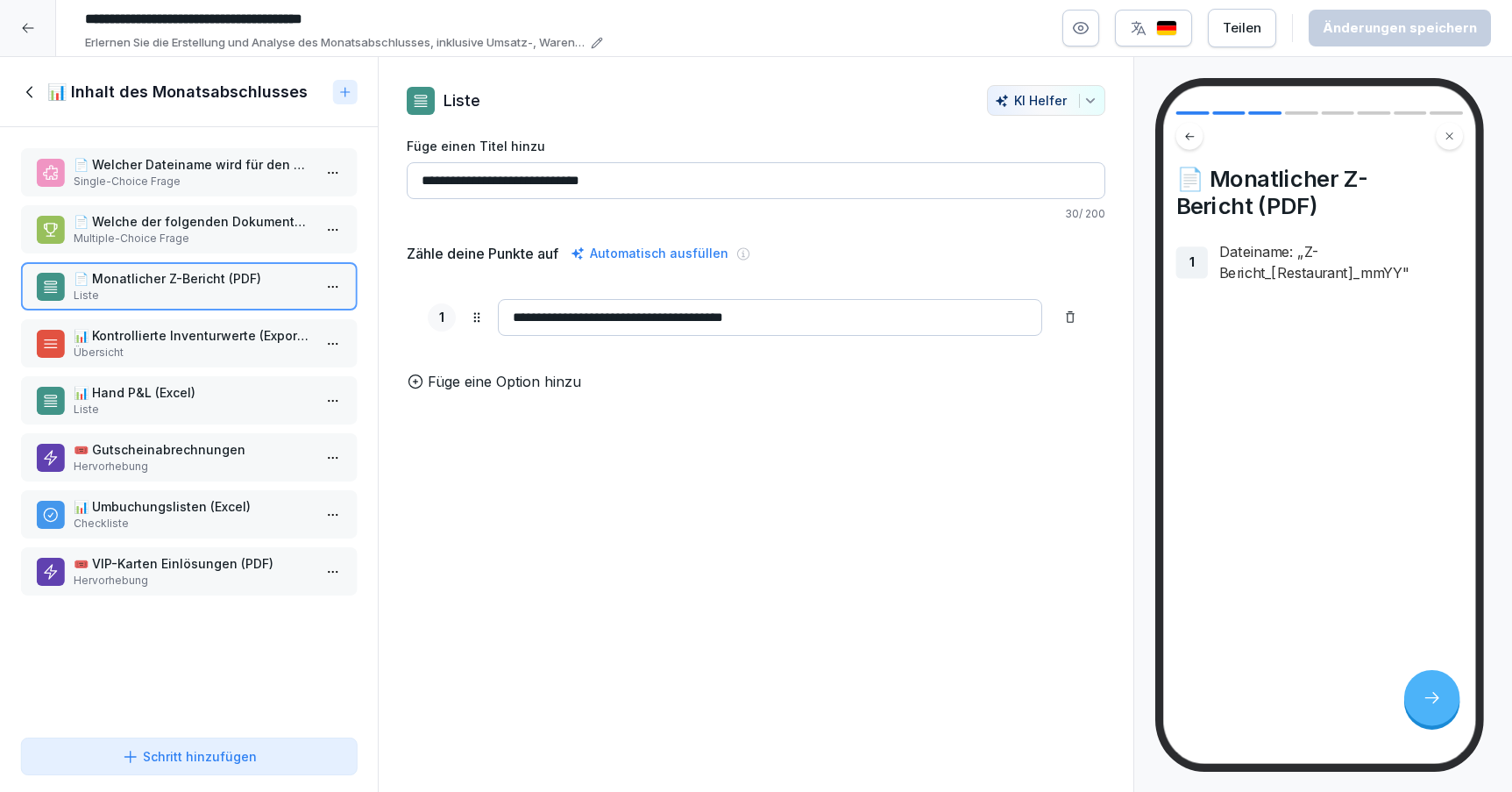
click at [174, 344] on p "📊 Kontrollierte Inventurwerte (Export Gastronovi)" at bounding box center [192, 335] width 237 height 18
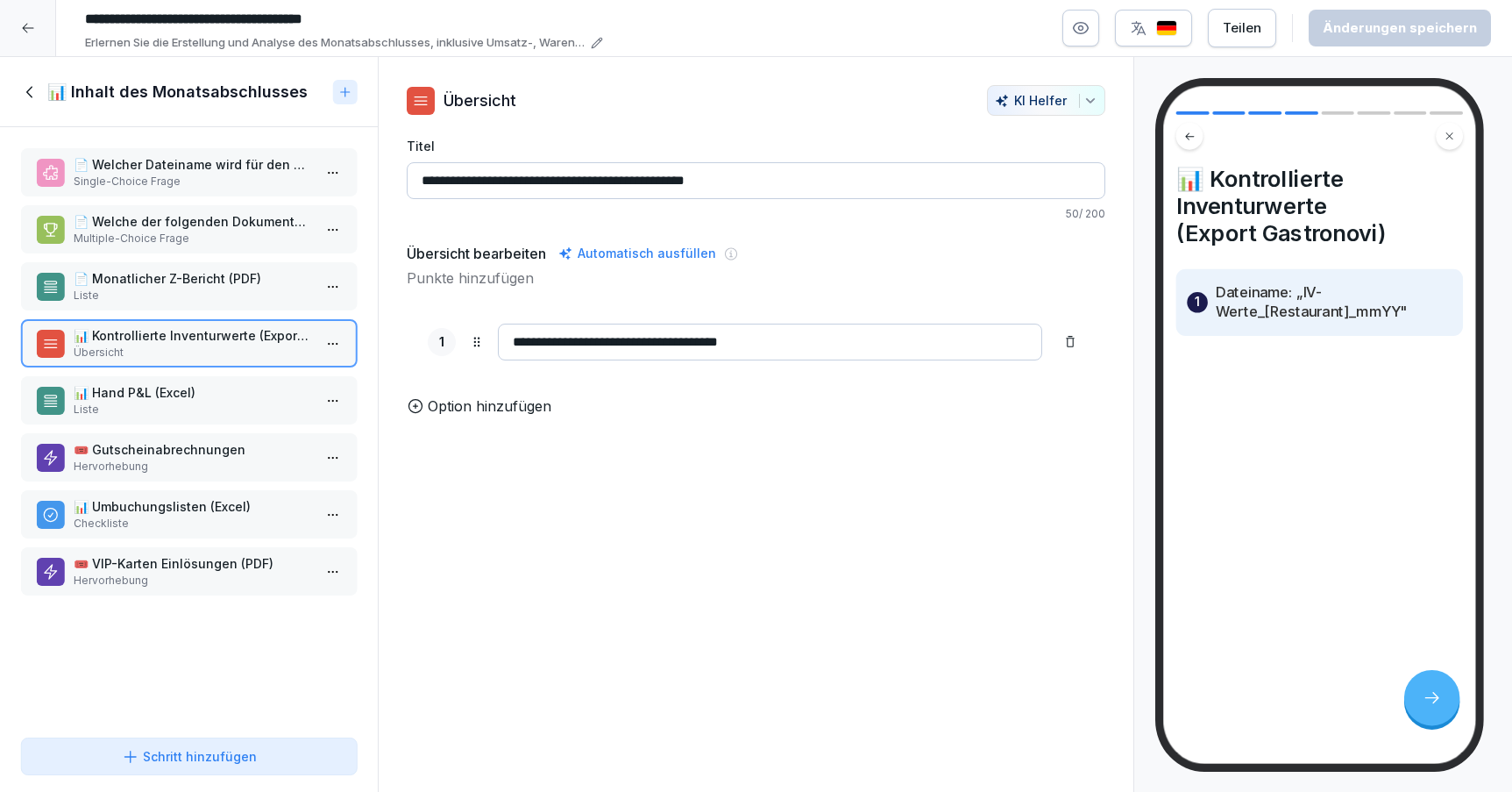
click at [209, 400] on p "📊 Hand P&L (Excel)" at bounding box center [192, 392] width 237 height 18
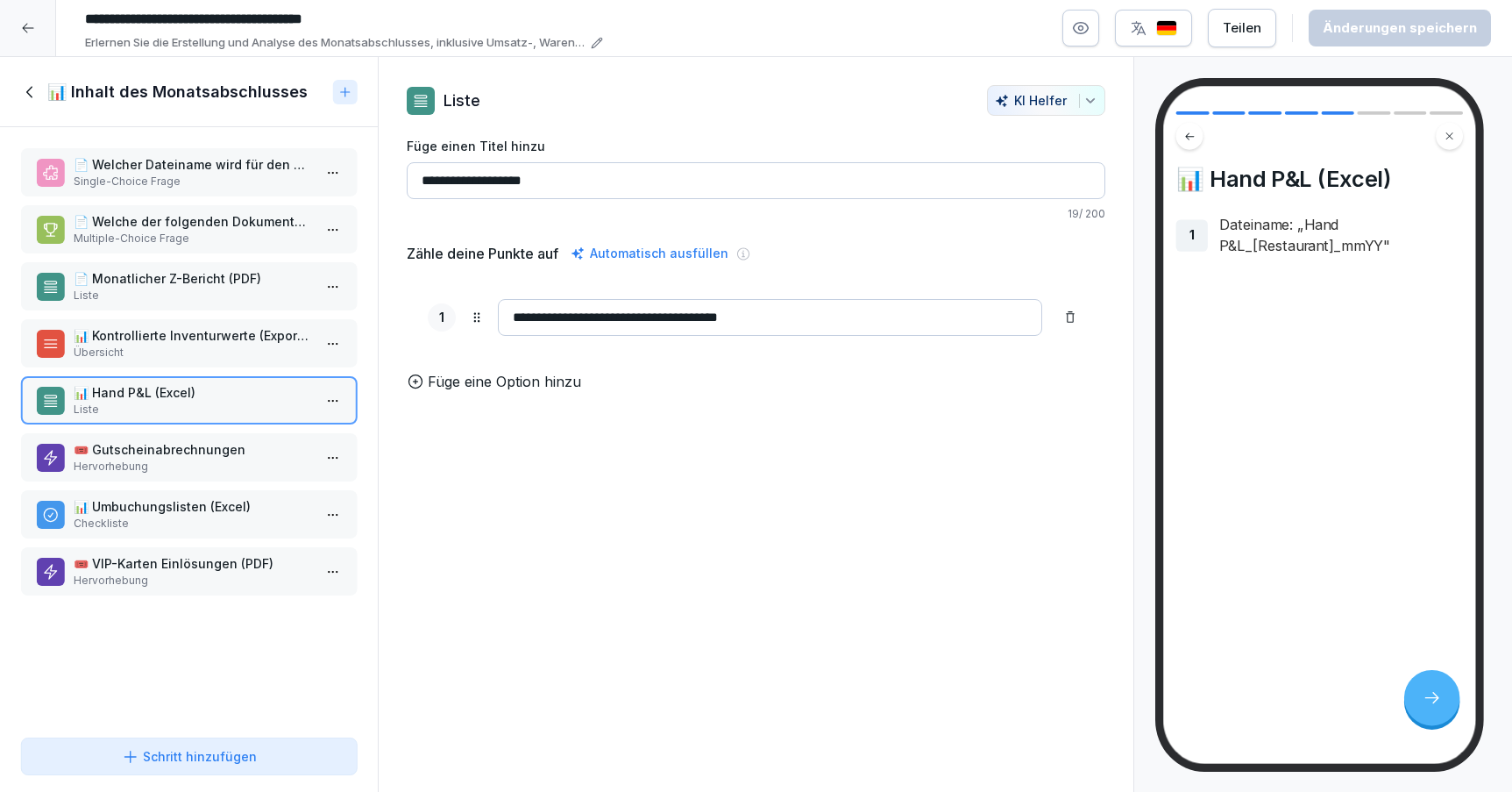
click at [208, 452] on p "🎟️ Gutscheinabrechnungen" at bounding box center [192, 450] width 237 height 18
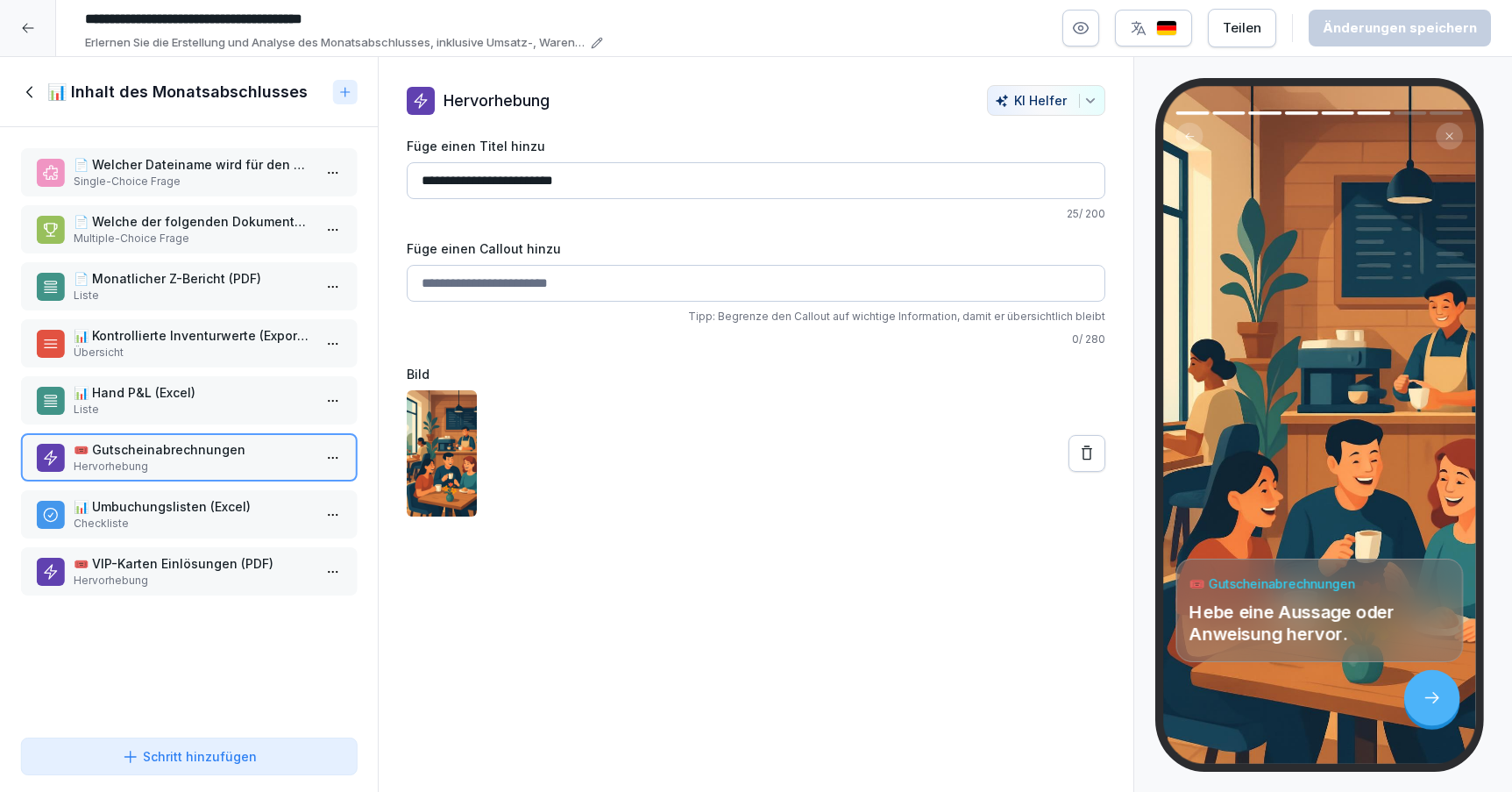
click at [209, 515] on p "📊 Umbuchungslisten (Excel)" at bounding box center [192, 507] width 237 height 18
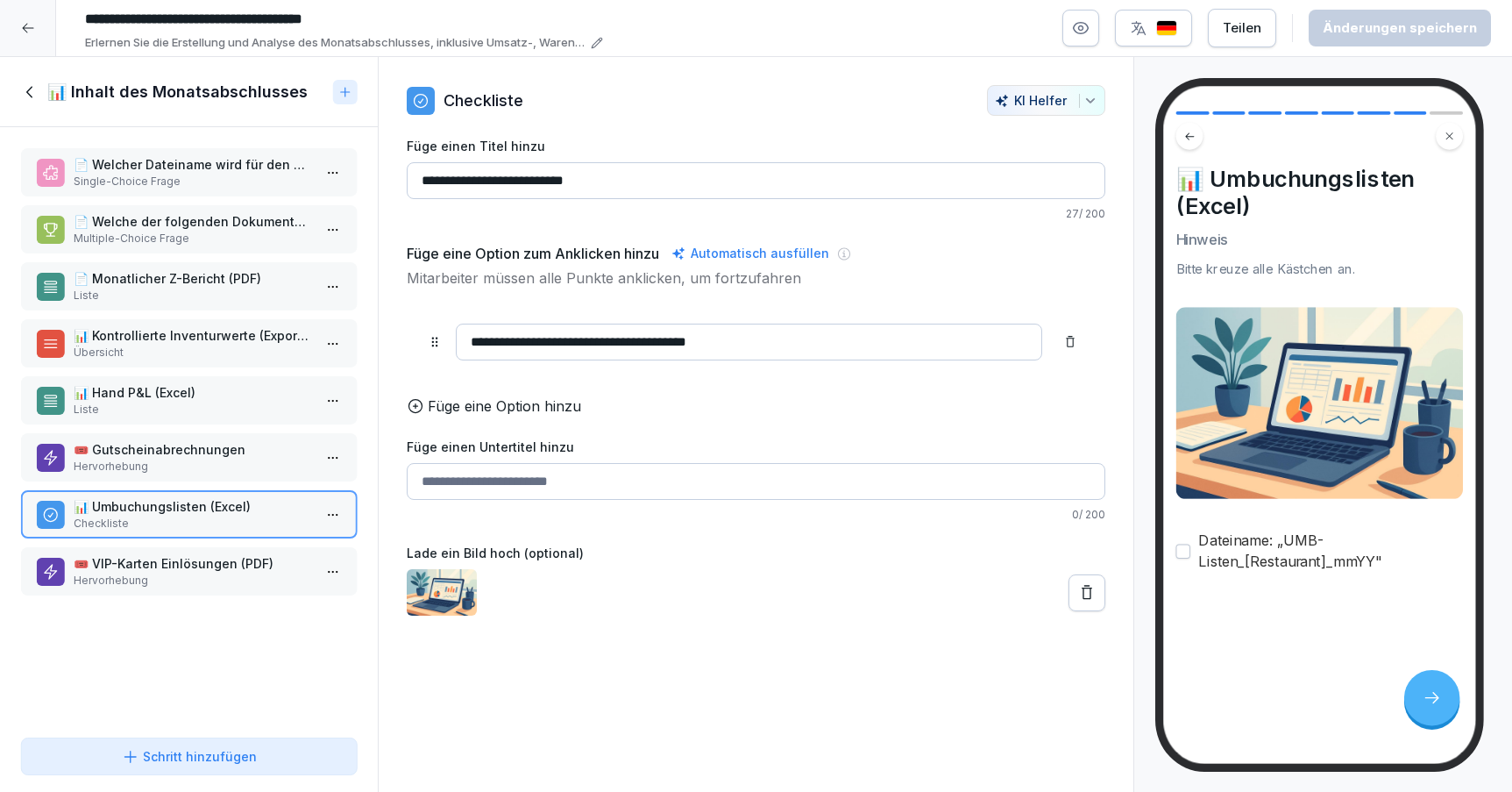
click at [210, 554] on p "🎟️ VIP-Karten Einlösungen (PDF)" at bounding box center [192, 564] width 237 height 18
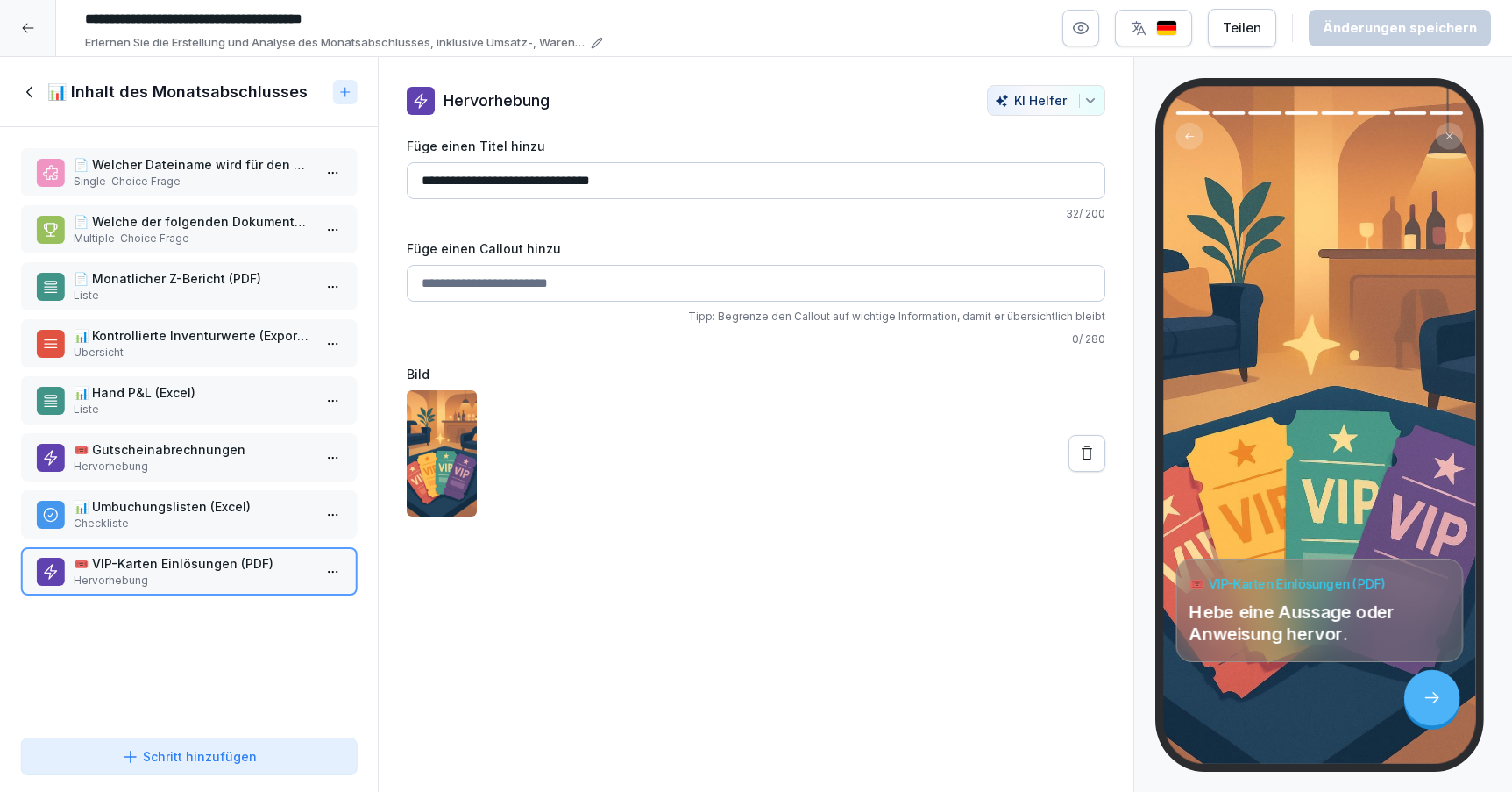
click at [165, 452] on p "🎟️ Gutscheinabrechnungen" at bounding box center [192, 450] width 237 height 18
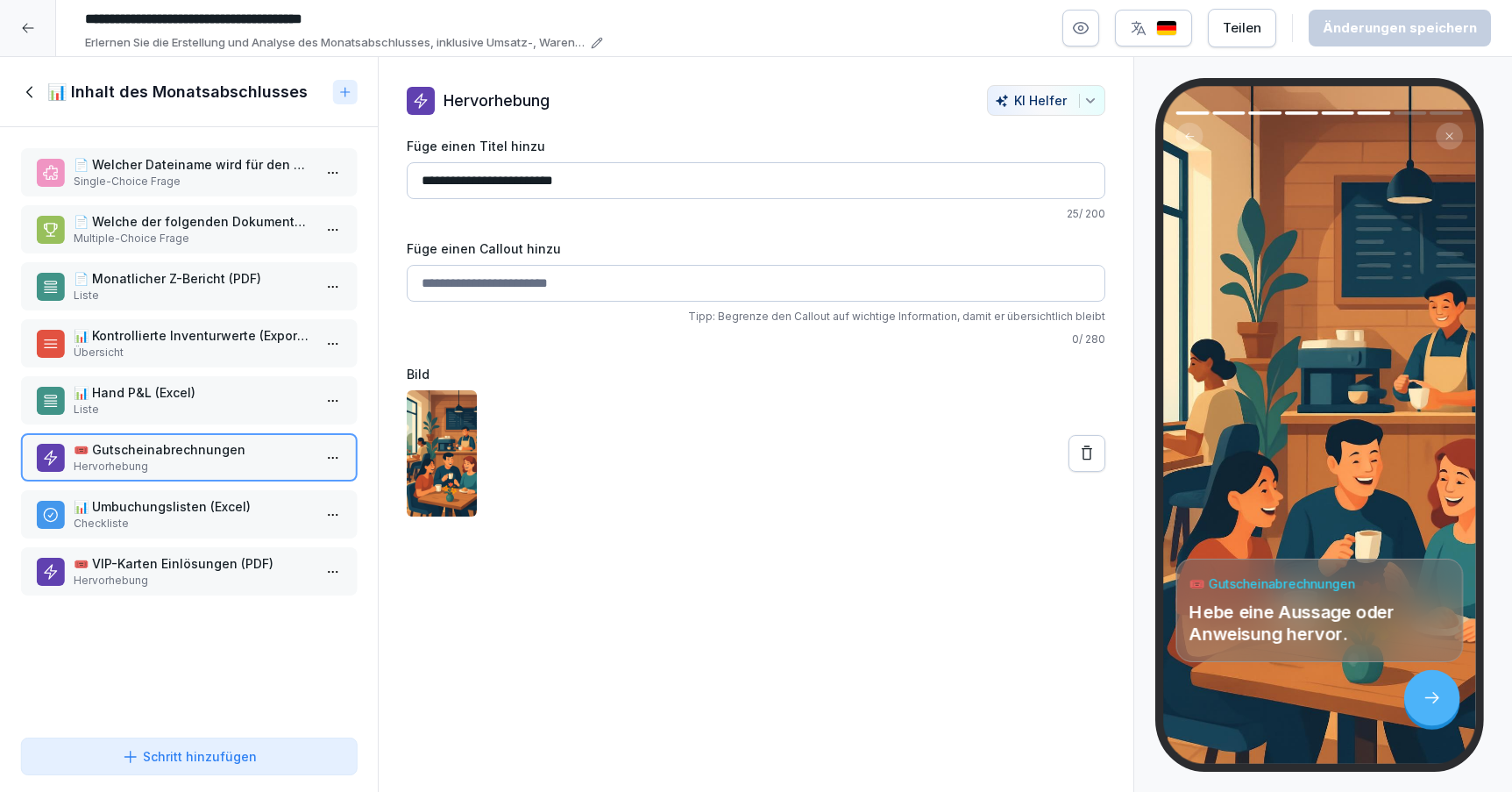
click at [27, 89] on icon at bounding box center [30, 91] width 19 height 19
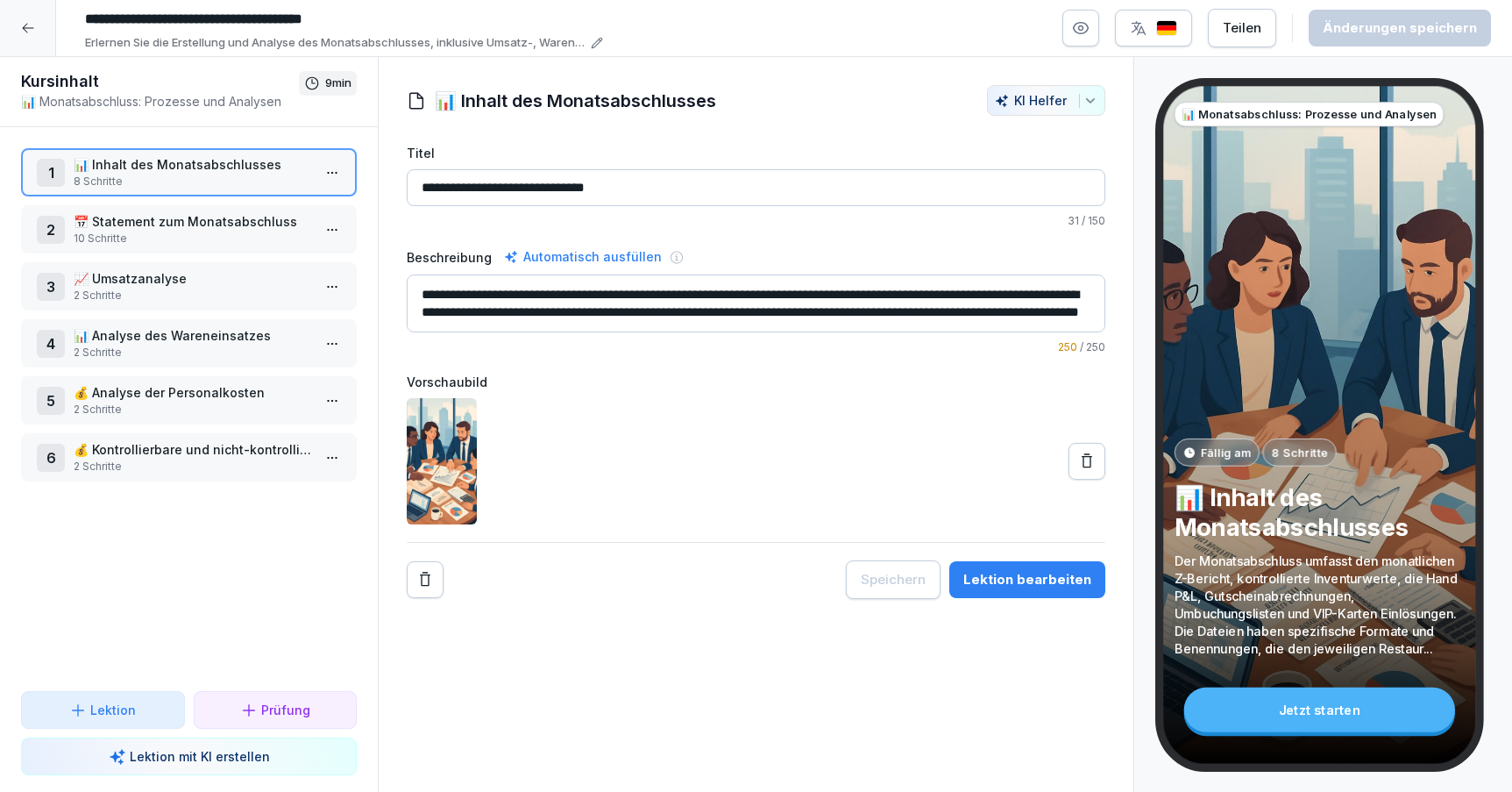
click at [198, 238] on p "10 Schritte" at bounding box center [192, 238] width 237 height 15
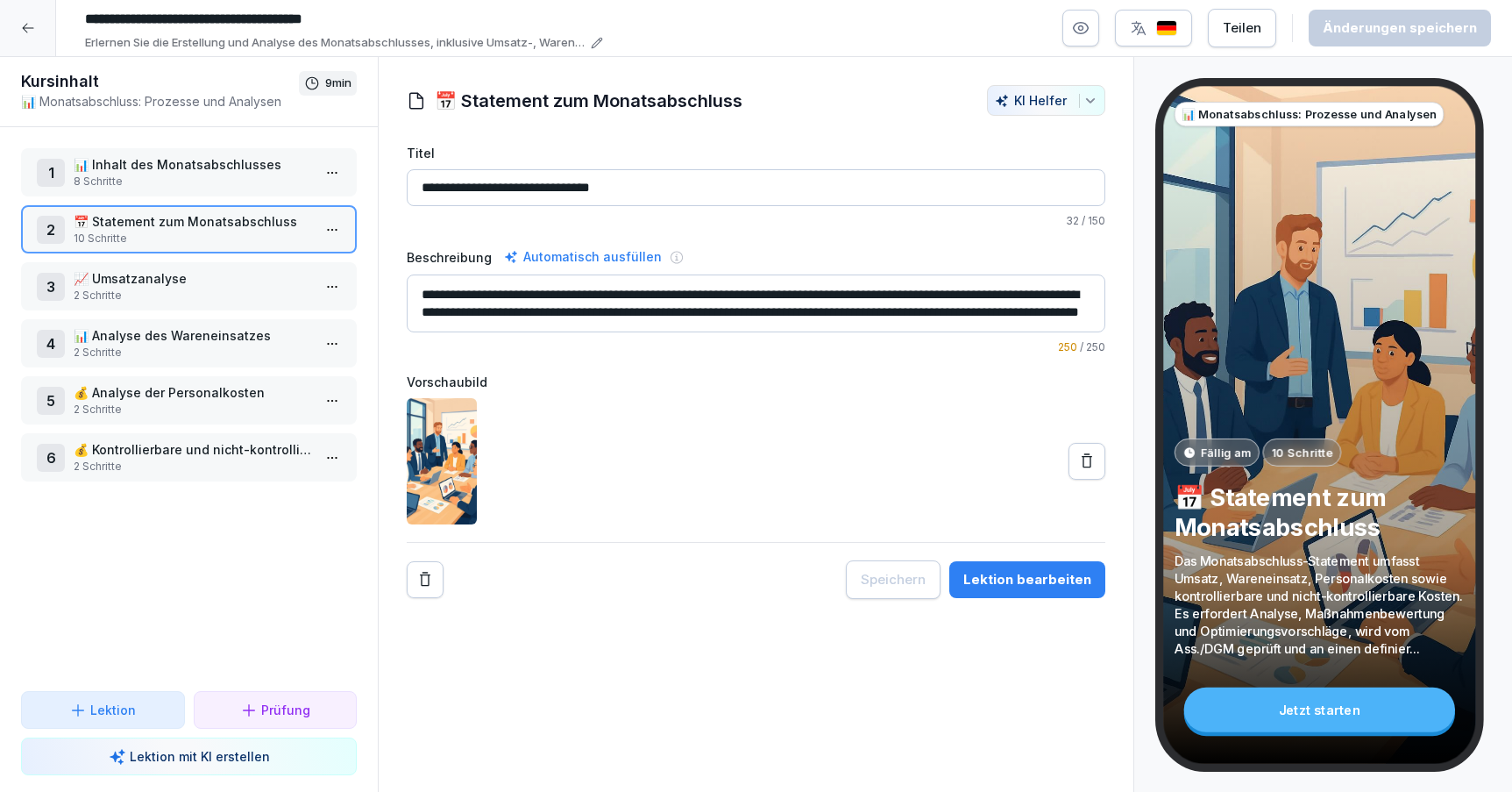
click at [1044, 582] on div "Lektion bearbeiten" at bounding box center [1027, 579] width 128 height 19
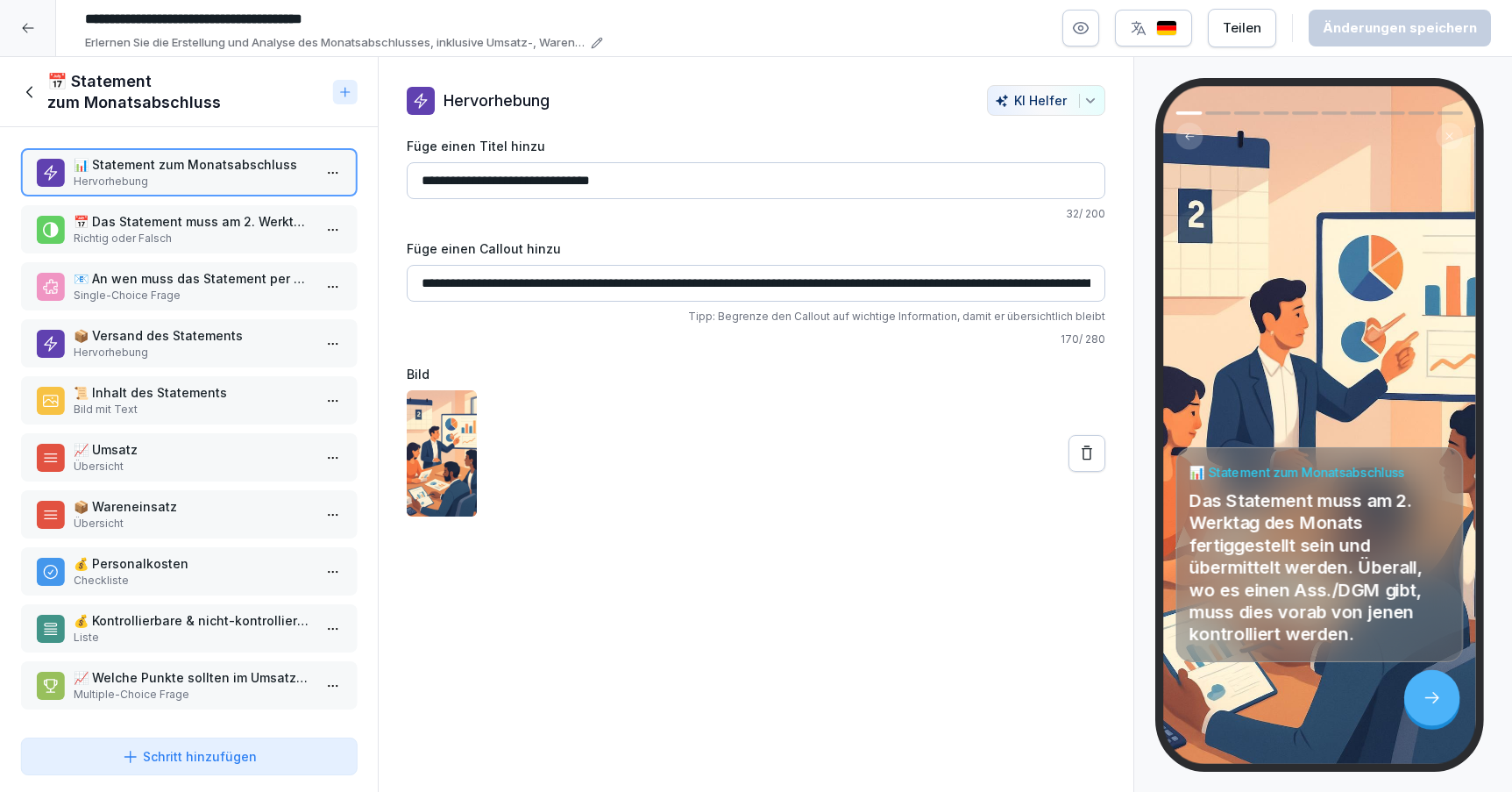
click at [219, 217] on p "📅 Das Statement muss am 2. Werktag des Monats fertiggestellt und übermittelt we…" at bounding box center [192, 221] width 237 height 18
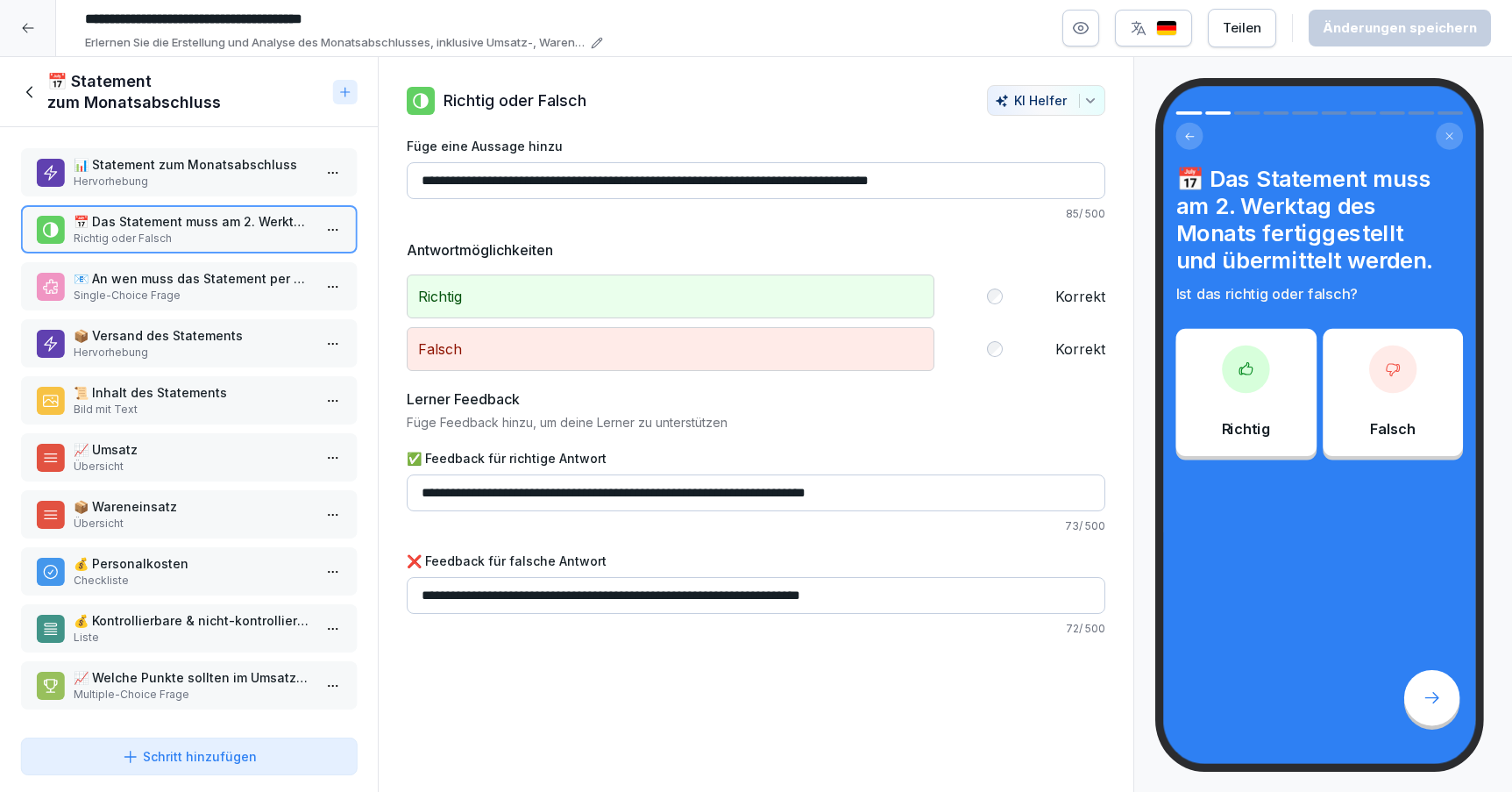
click at [133, 292] on p "Single-Choice Frage" at bounding box center [192, 295] width 237 height 15
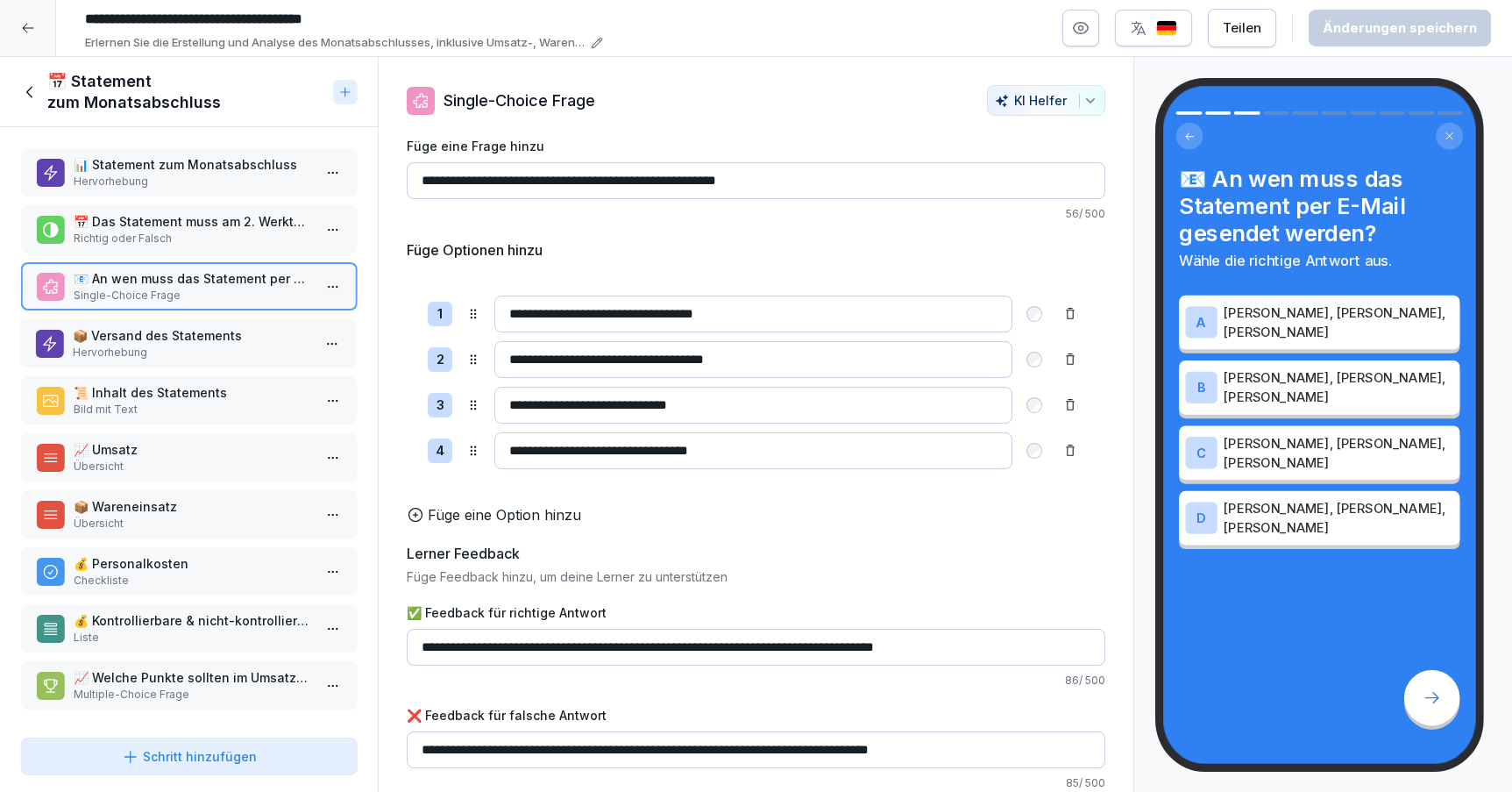
click at [224, 339] on p "📦 Versand des Statements" at bounding box center [191, 335] width 237 height 18
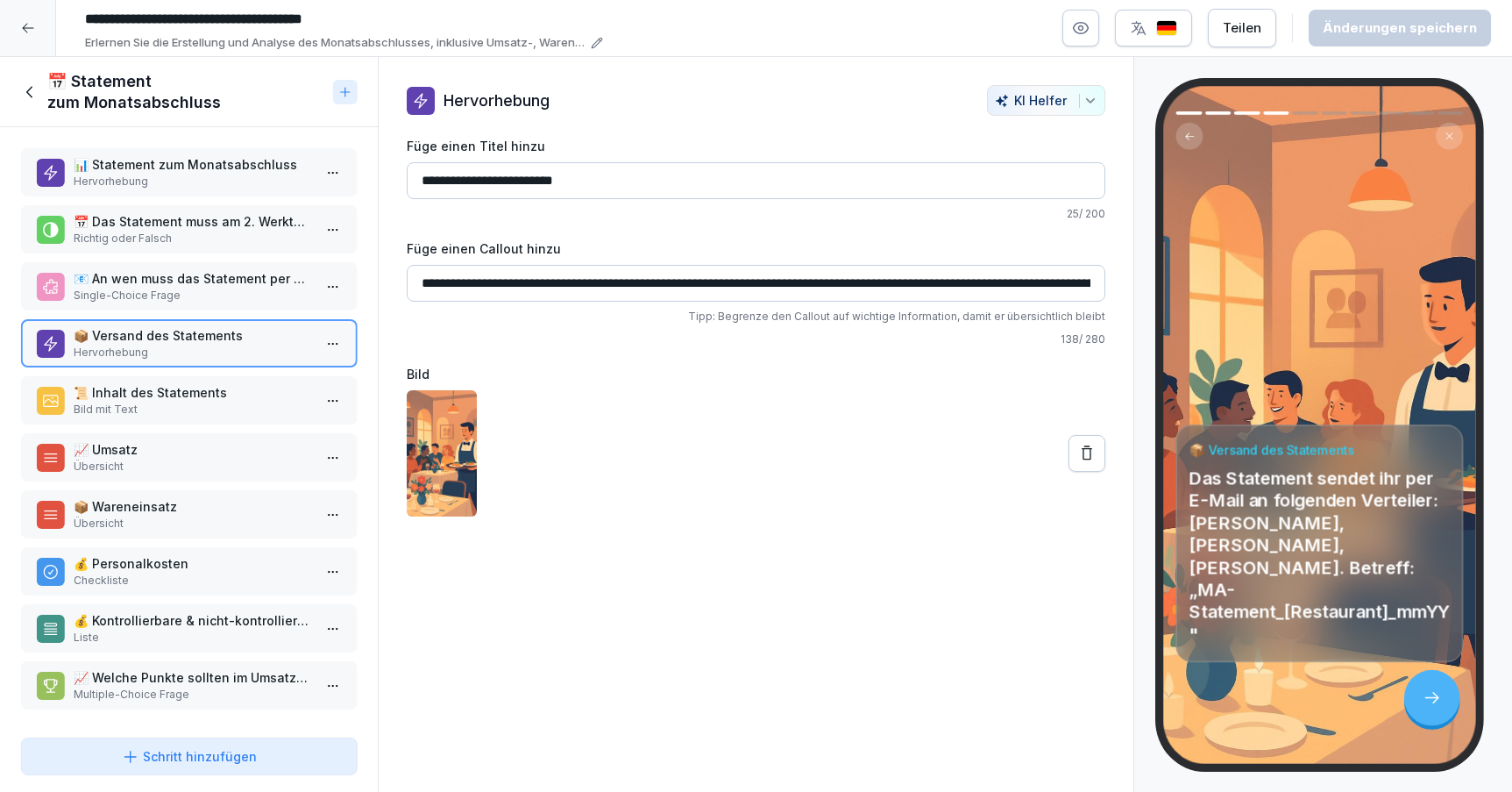
click at [203, 390] on p "📜 Inhalt des Statements" at bounding box center [192, 392] width 237 height 18
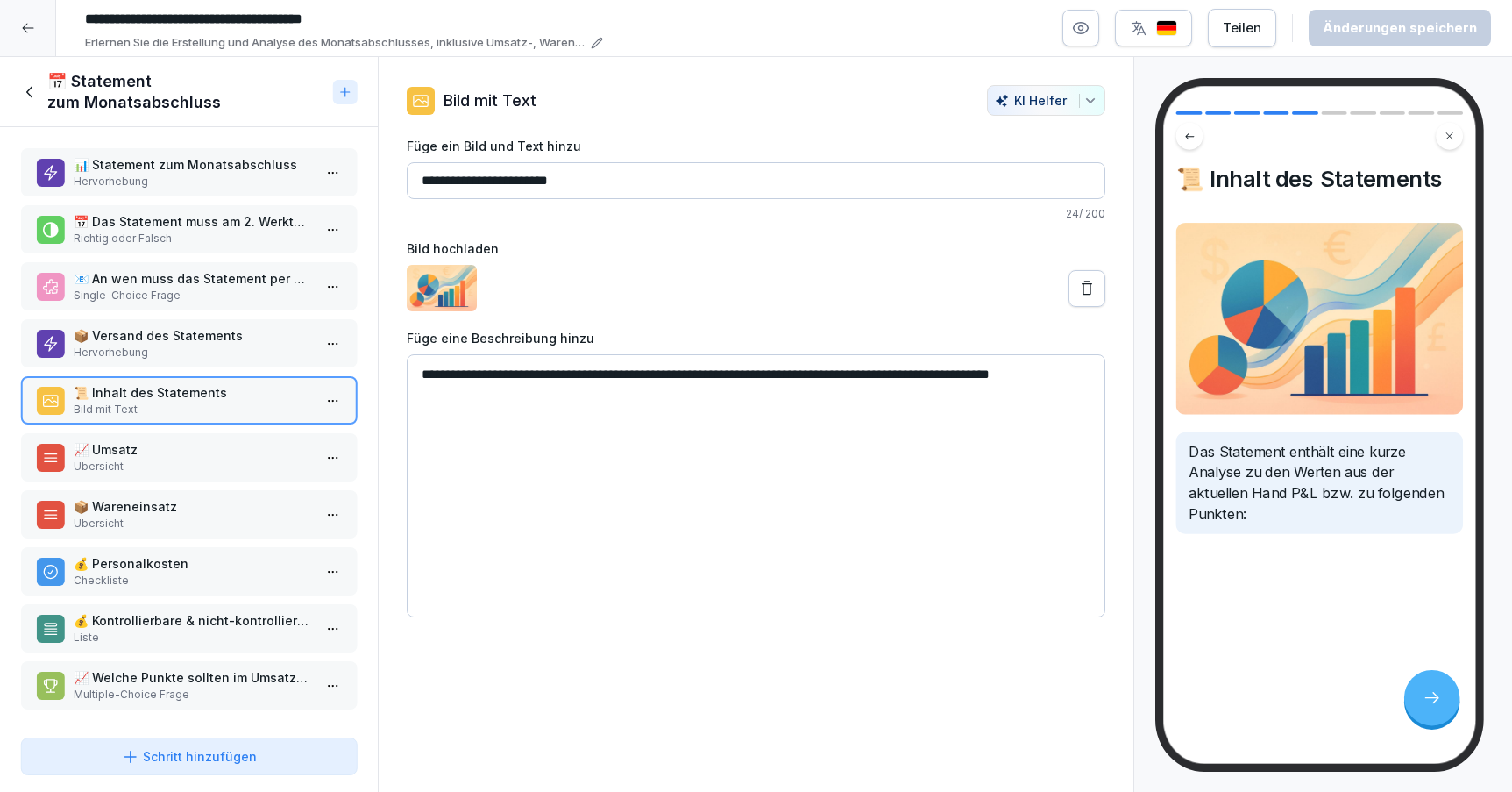
click at [153, 476] on div "📈 Umsatz Übersicht" at bounding box center [189, 457] width 336 height 48
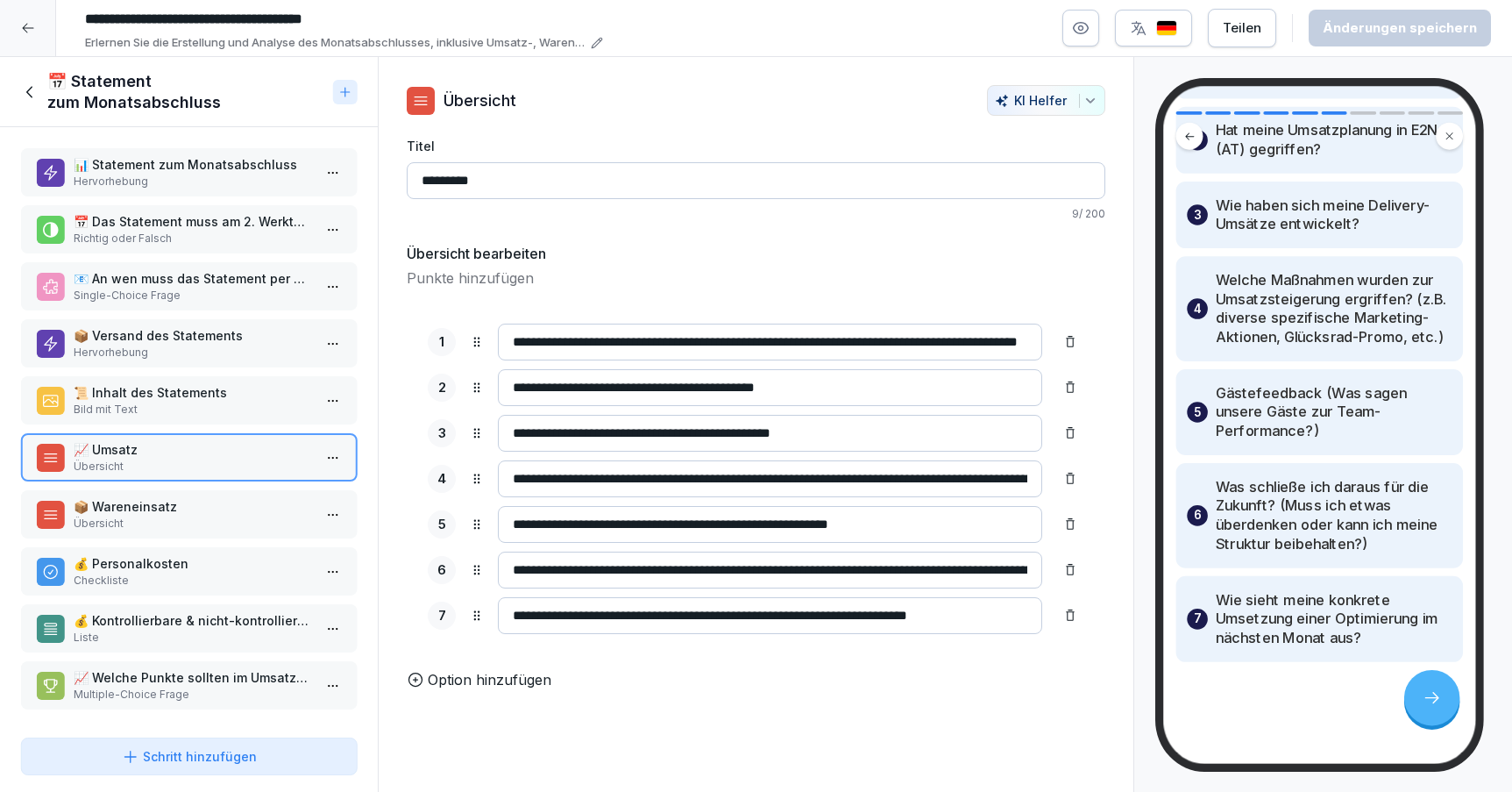
scroll to position [244, 0]
click at [141, 582] on p "Checkliste" at bounding box center [192, 580] width 237 height 15
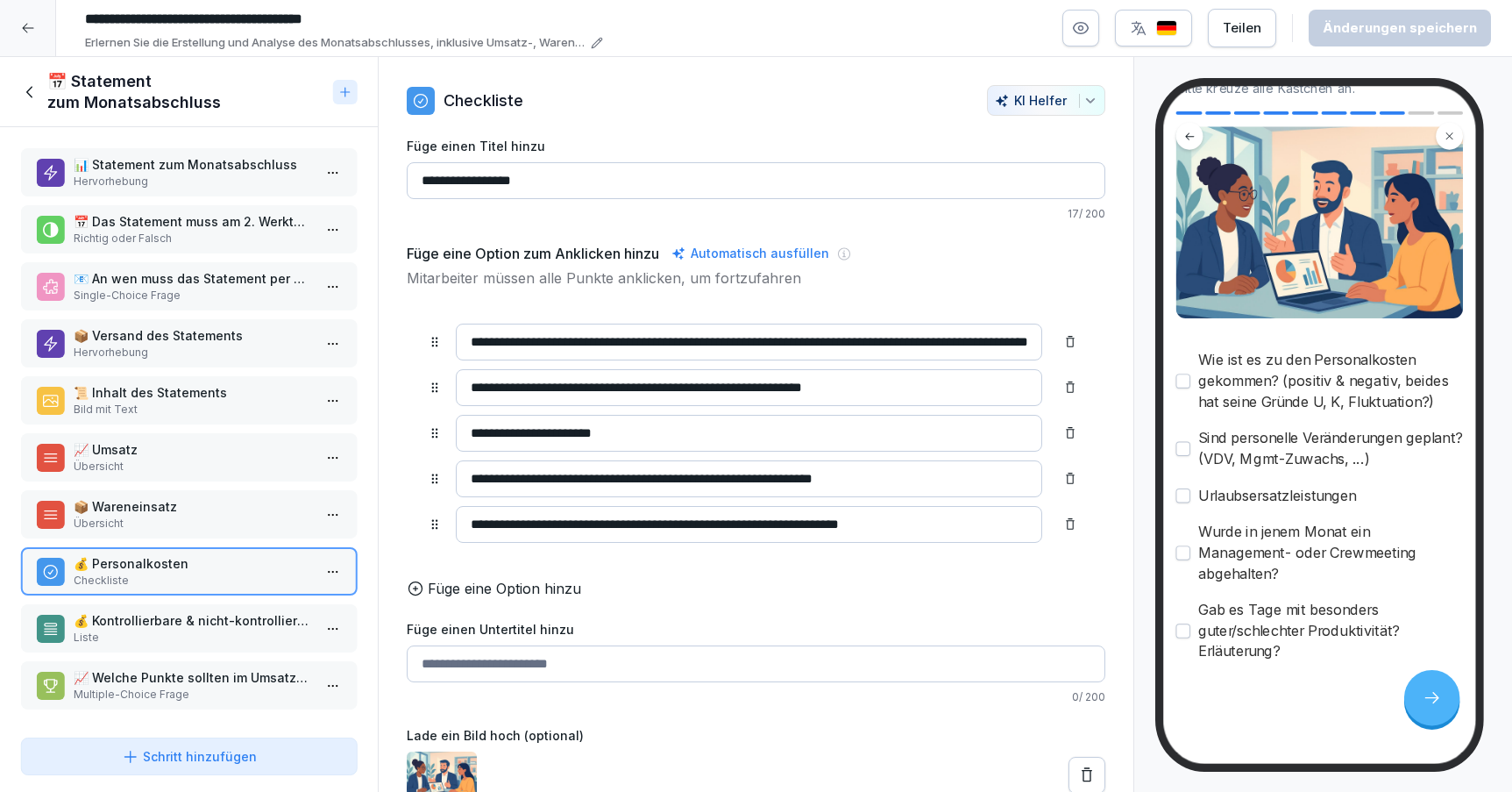
scroll to position [169, 0]
click at [209, 629] on p "💰 Kontrollierbare & nicht-kontrollierbare Kosten / sonstige auffällige Position…" at bounding box center [192, 620] width 237 height 18
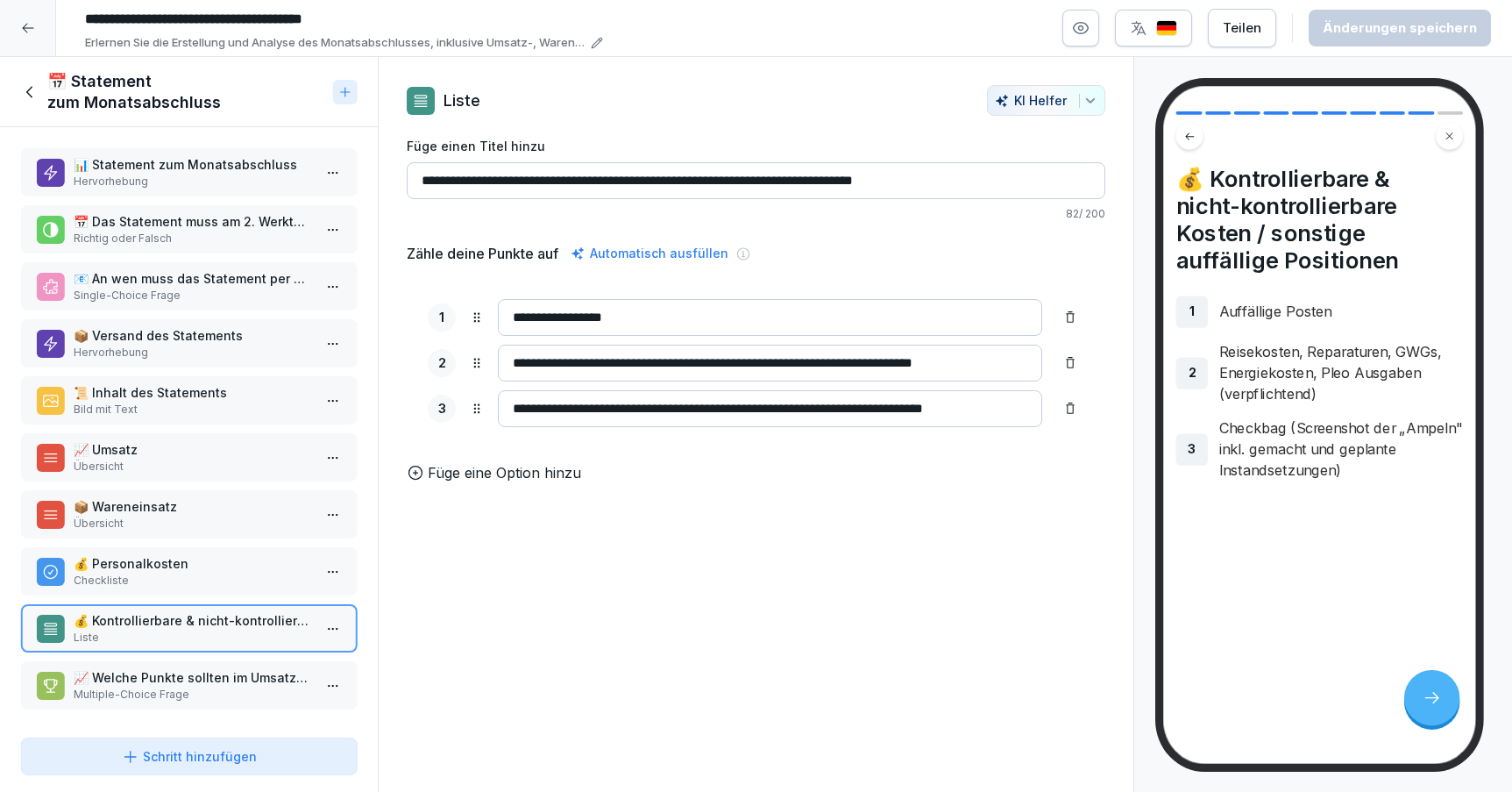
click at [29, 92] on icon at bounding box center [30, 91] width 19 height 19
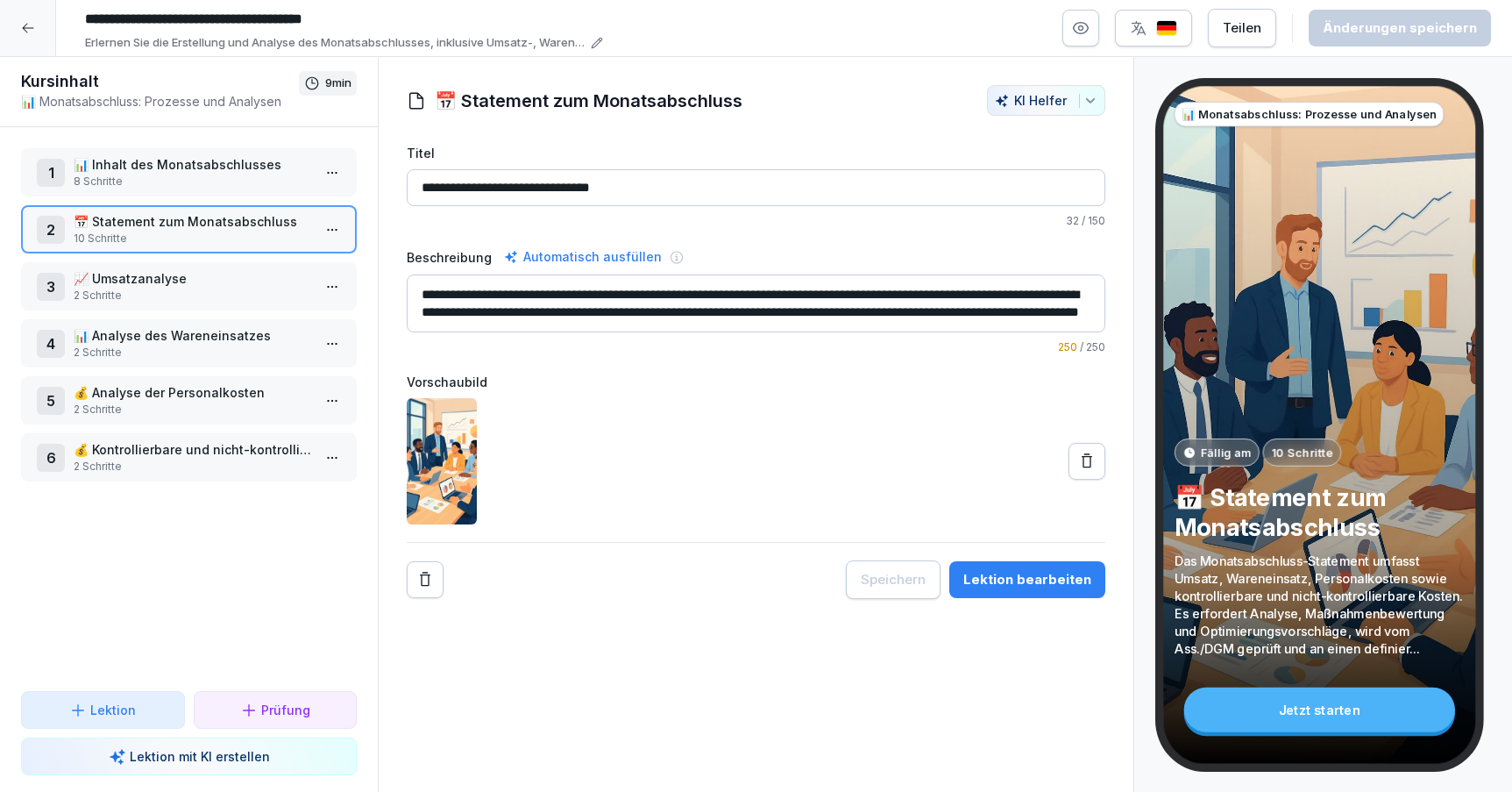
click at [198, 340] on p "📊 Analyse des Wareneinsatzes" at bounding box center [192, 335] width 237 height 18
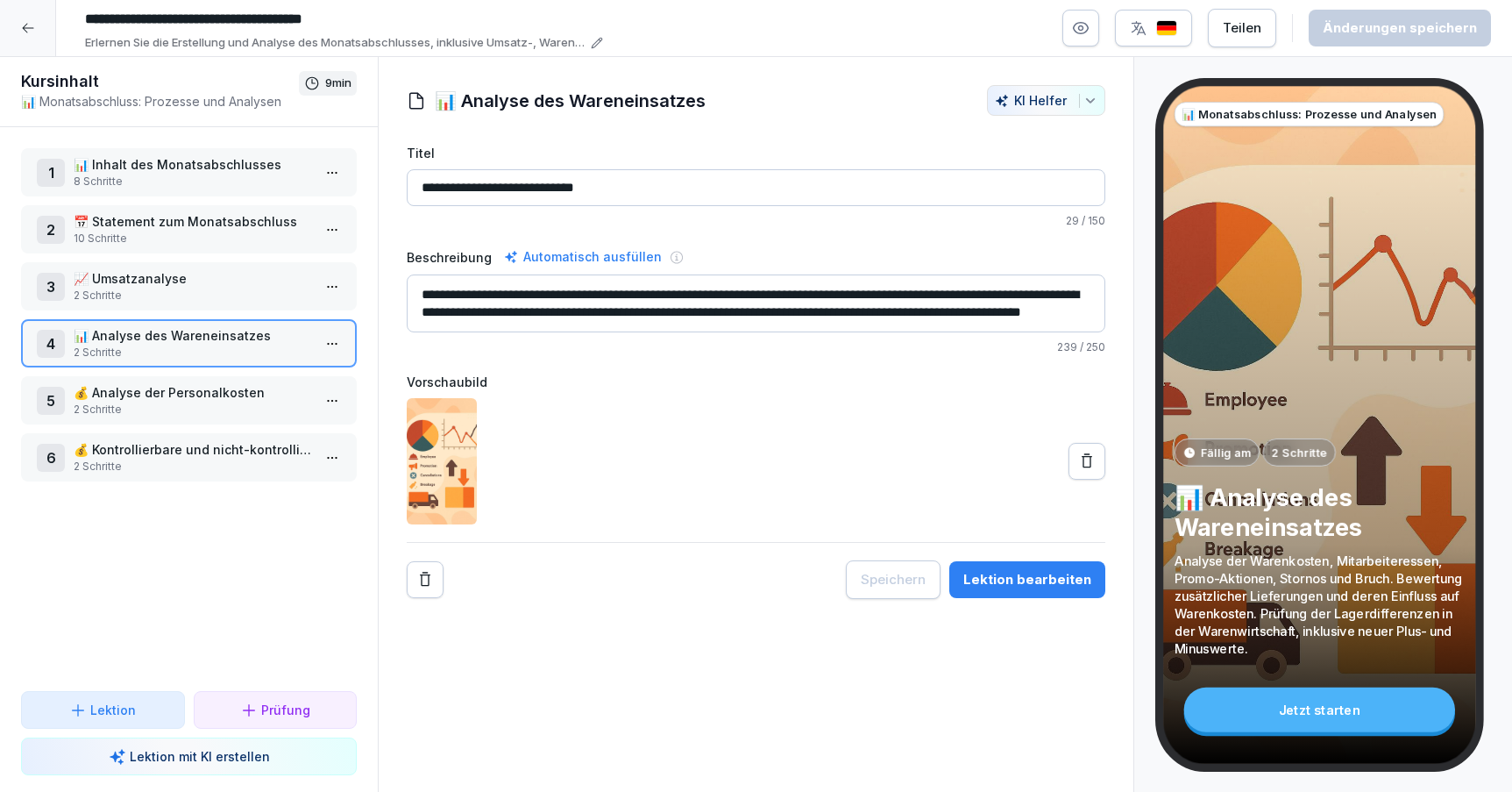
click at [1014, 585] on div "Lektion bearbeiten" at bounding box center [1027, 579] width 128 height 19
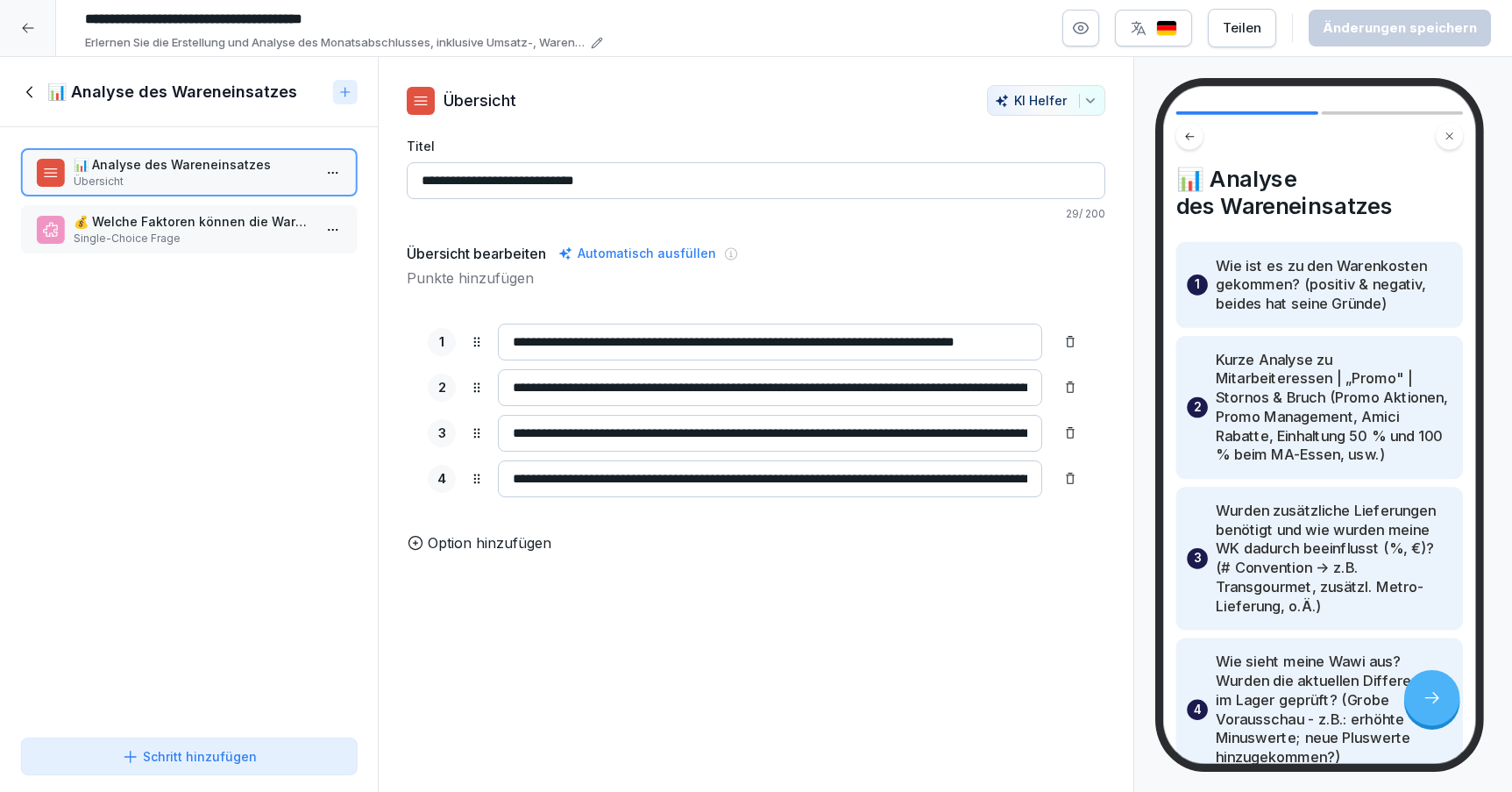
click at [226, 241] on p "Single-Choice Frage" at bounding box center [192, 238] width 237 height 15
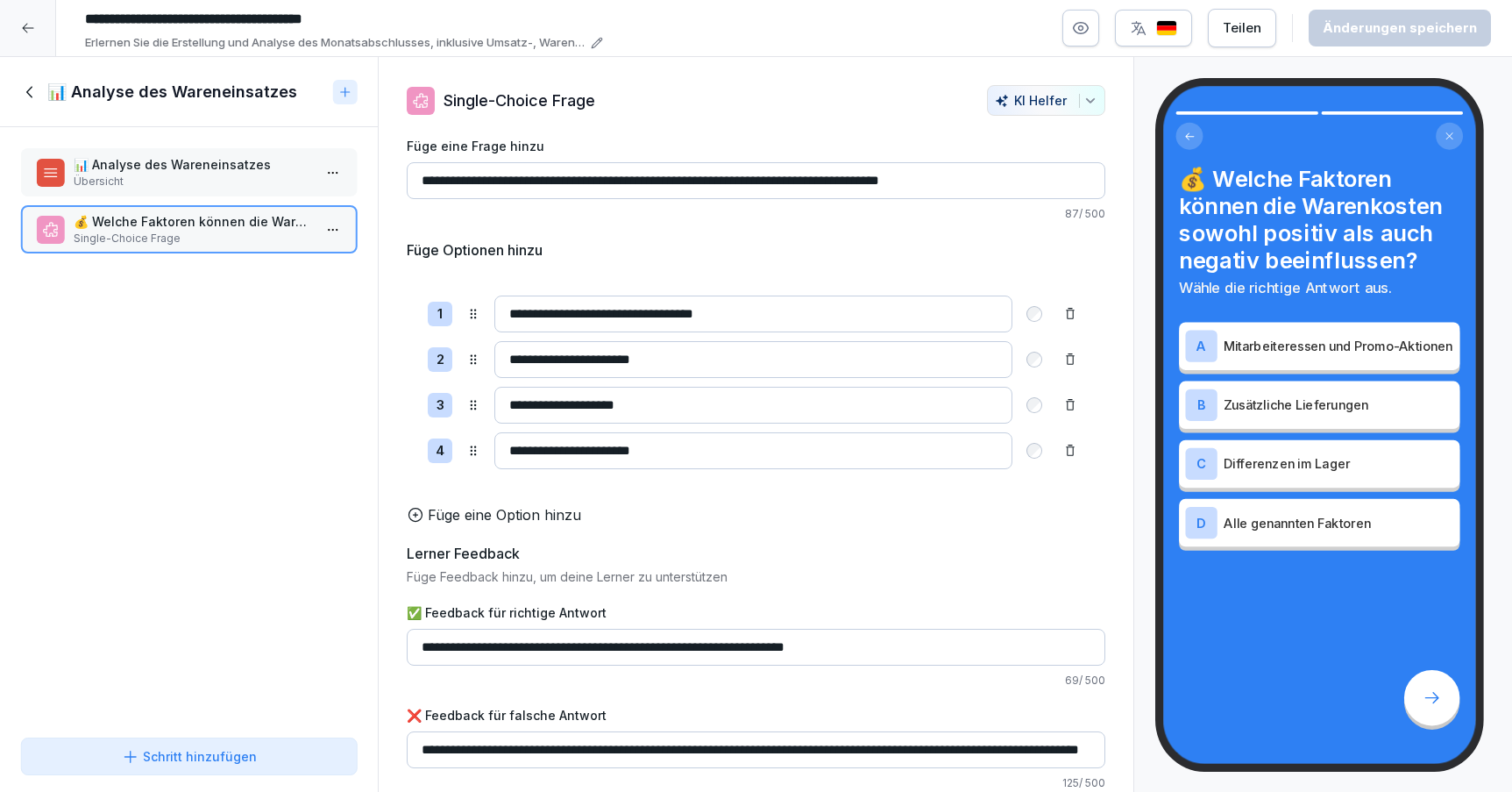
click at [691, 365] on input "**********" at bounding box center [754, 359] width 518 height 37
click at [698, 247] on div "Füge Optionen hinzu" at bounding box center [756, 249] width 699 height 21
click at [27, 92] on icon at bounding box center [29, 91] width 6 height 12
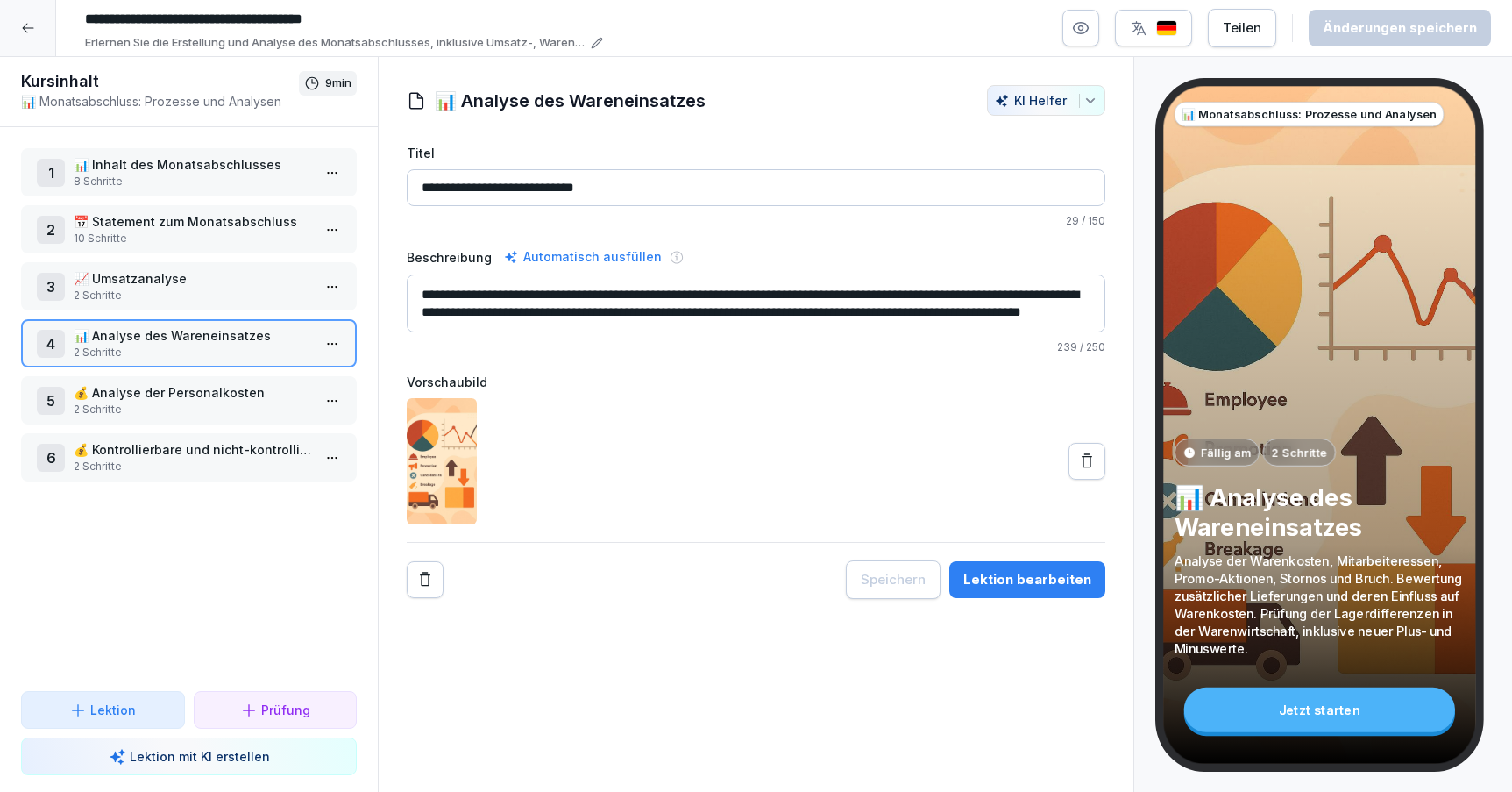
click at [145, 461] on p "2 Schritte" at bounding box center [192, 466] width 237 height 15
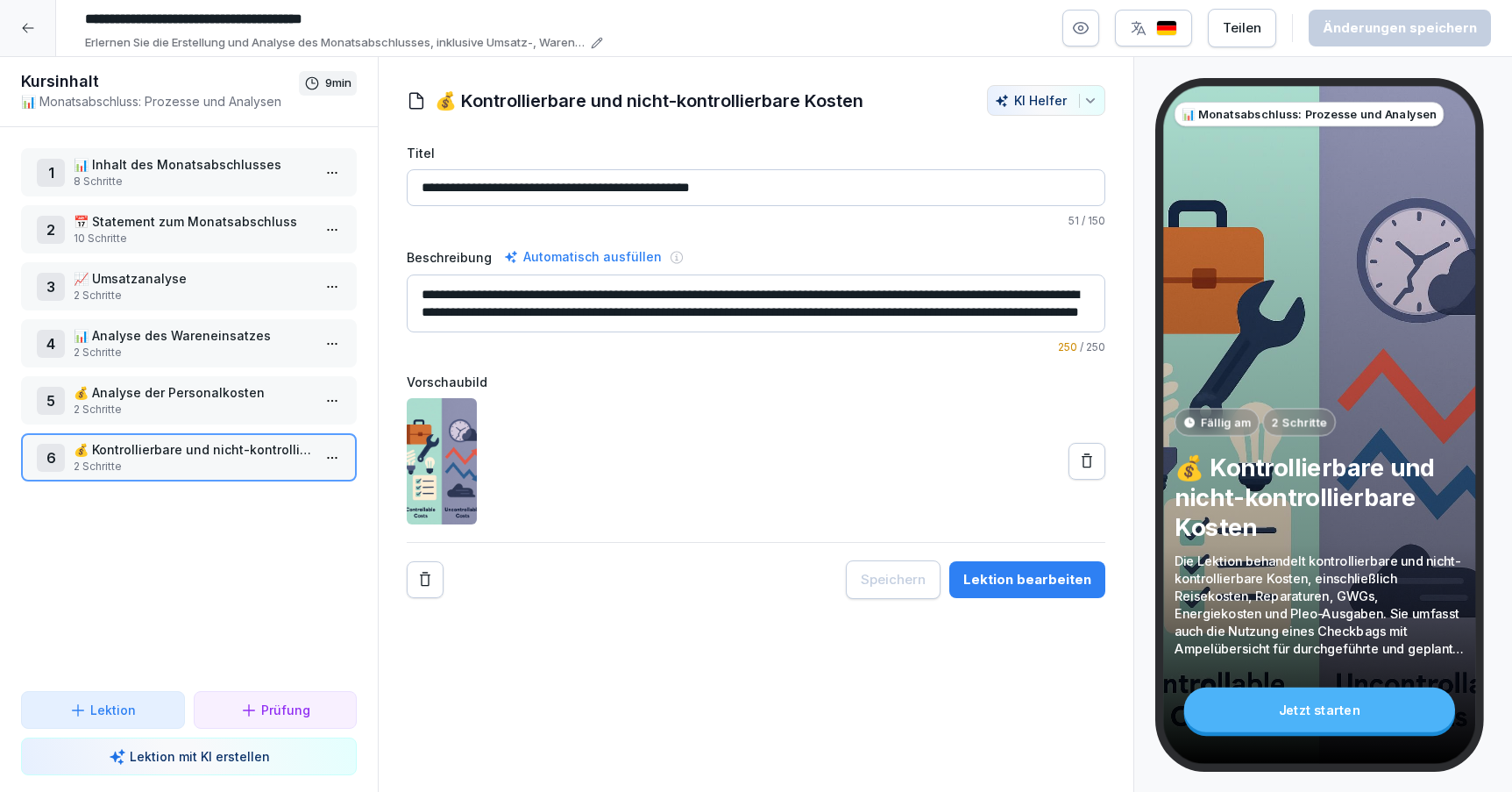
click at [32, 24] on icon at bounding box center [28, 28] width 14 height 14
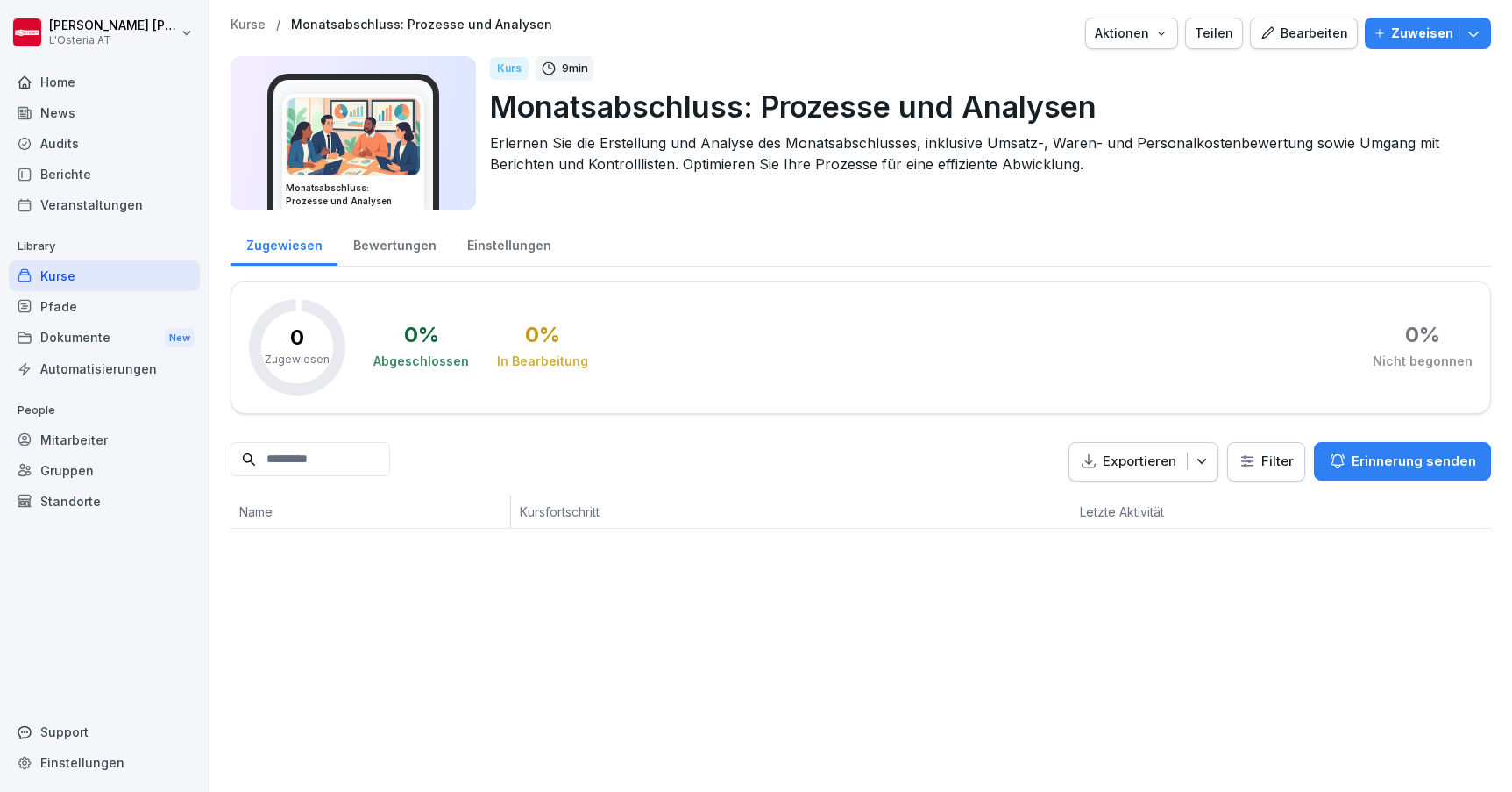
click at [1314, 44] on button "Bearbeiten" at bounding box center [1303, 33] width 107 height 32
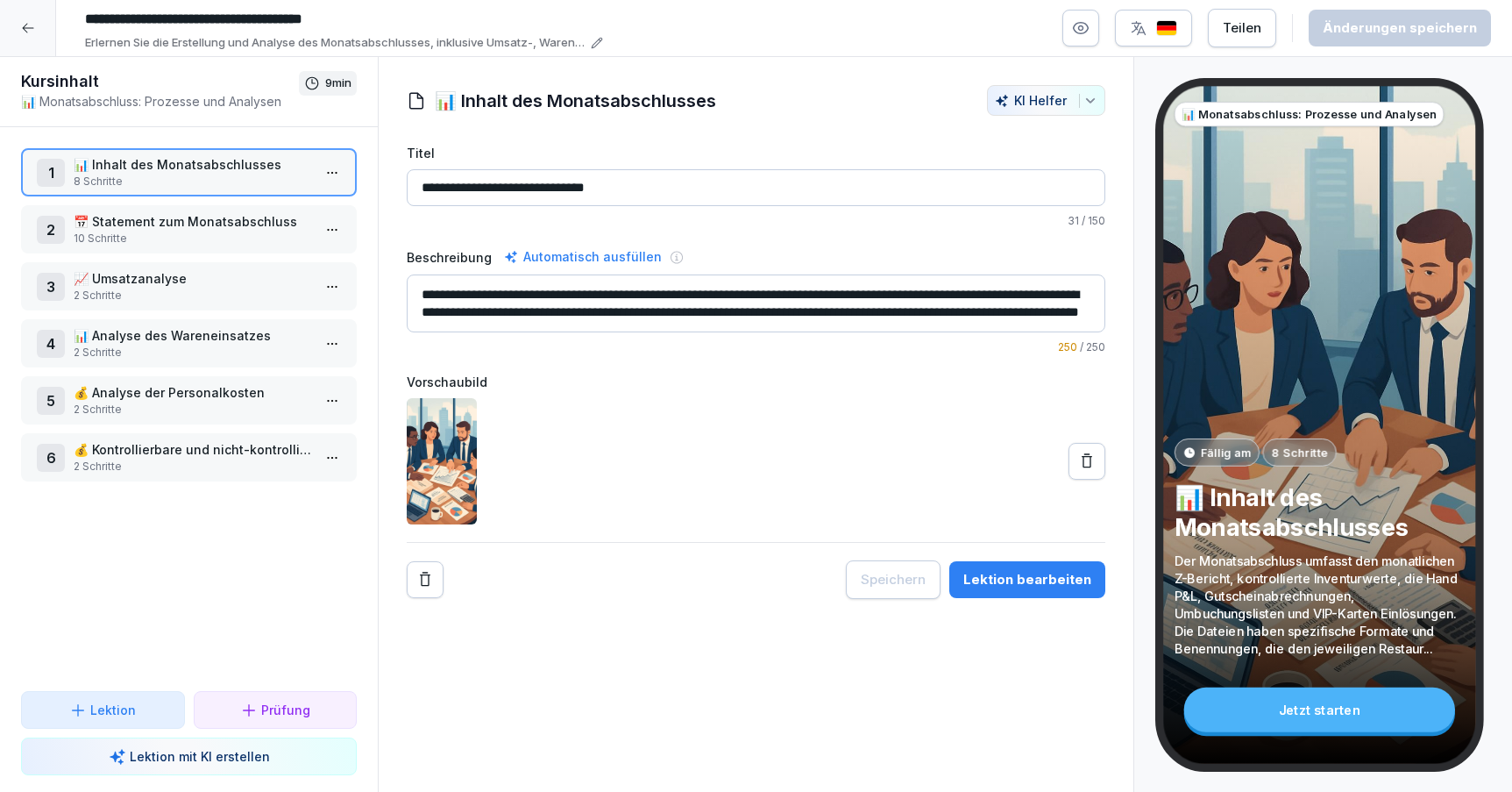
click at [135, 463] on p "2 Schritte" at bounding box center [192, 466] width 237 height 15
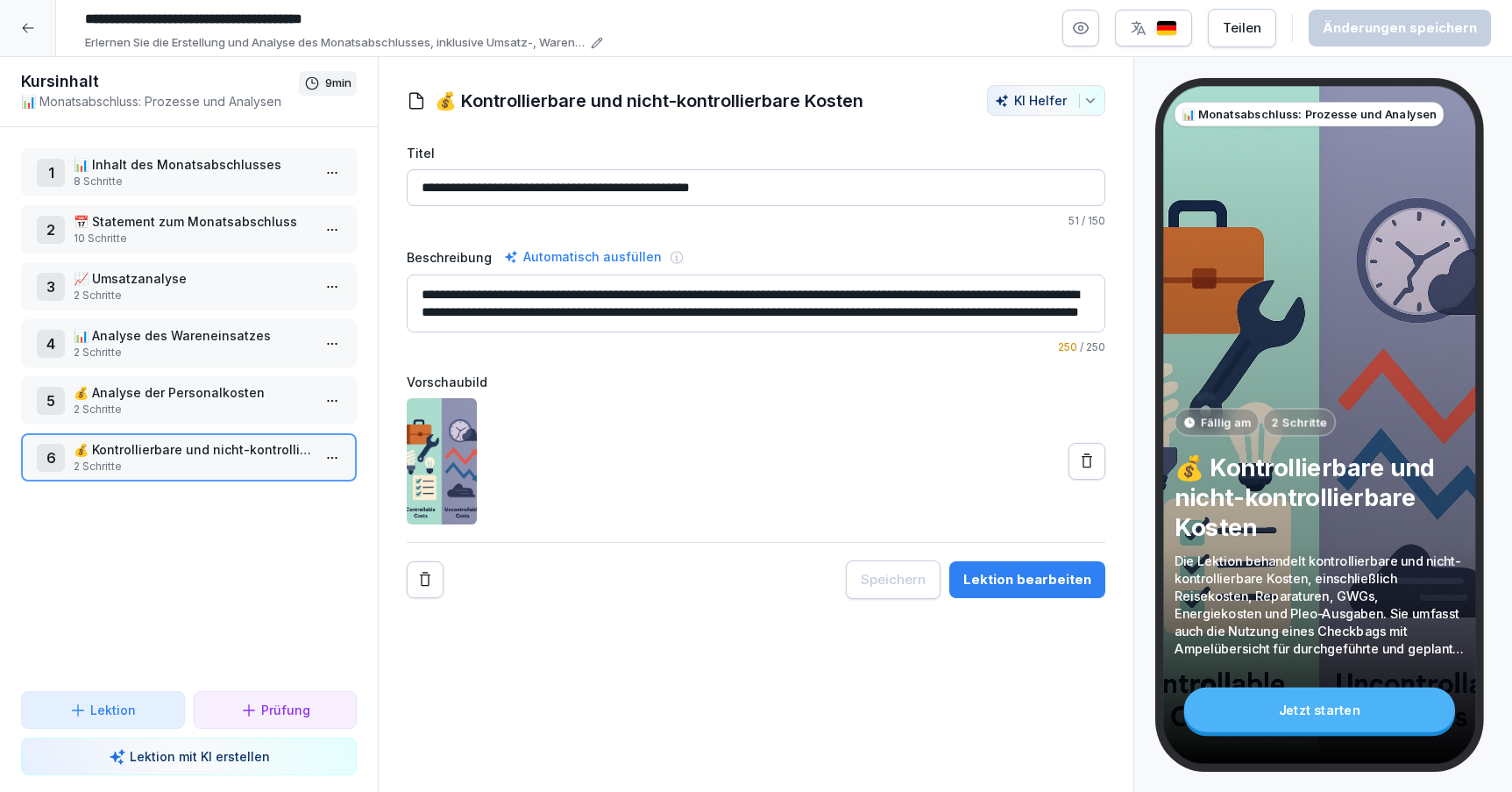
click at [1063, 581] on div "Lektion bearbeiten" at bounding box center [1027, 579] width 128 height 19
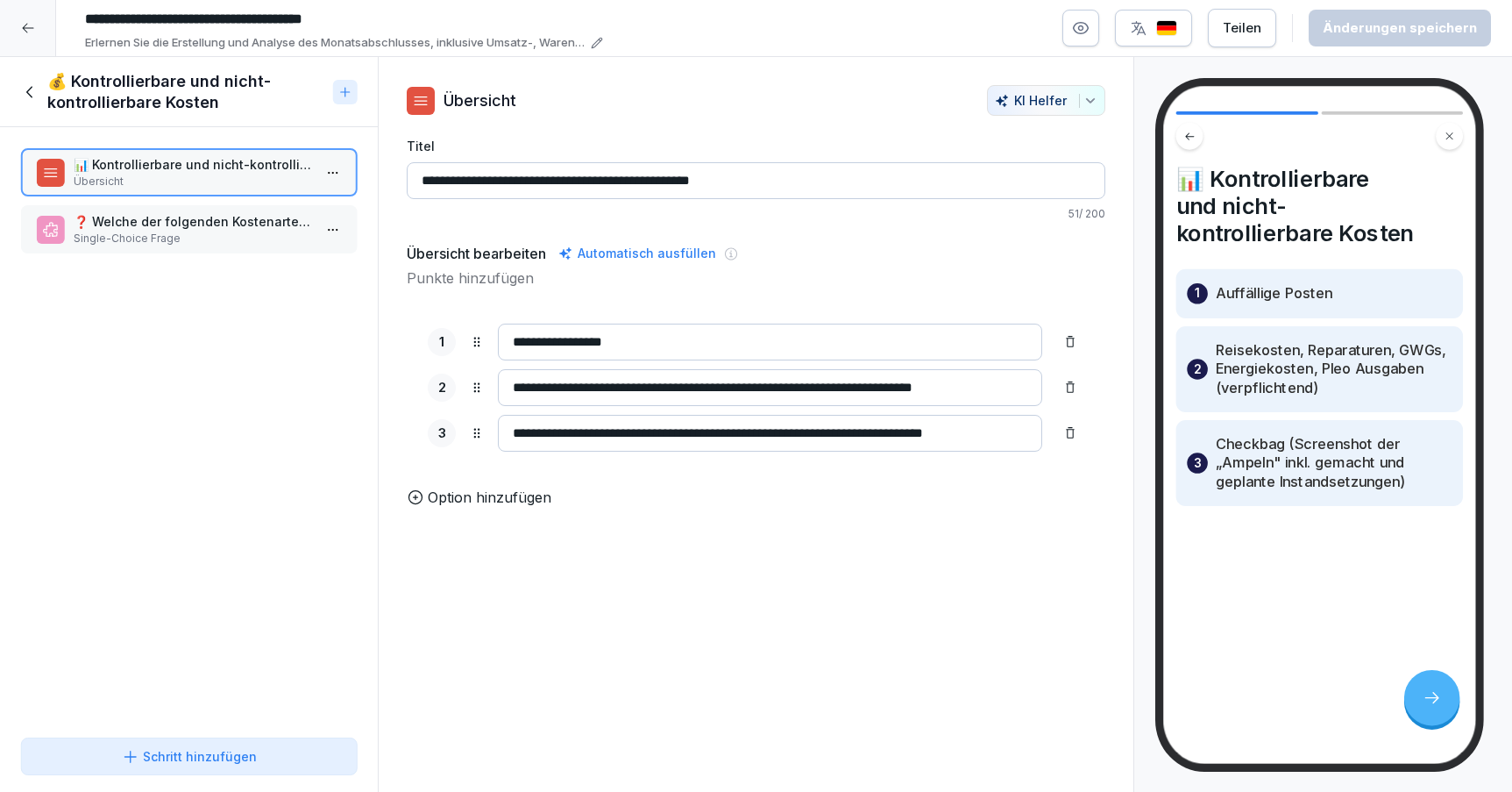
click at [209, 238] on p "Single-Choice Frage" at bounding box center [192, 238] width 237 height 15
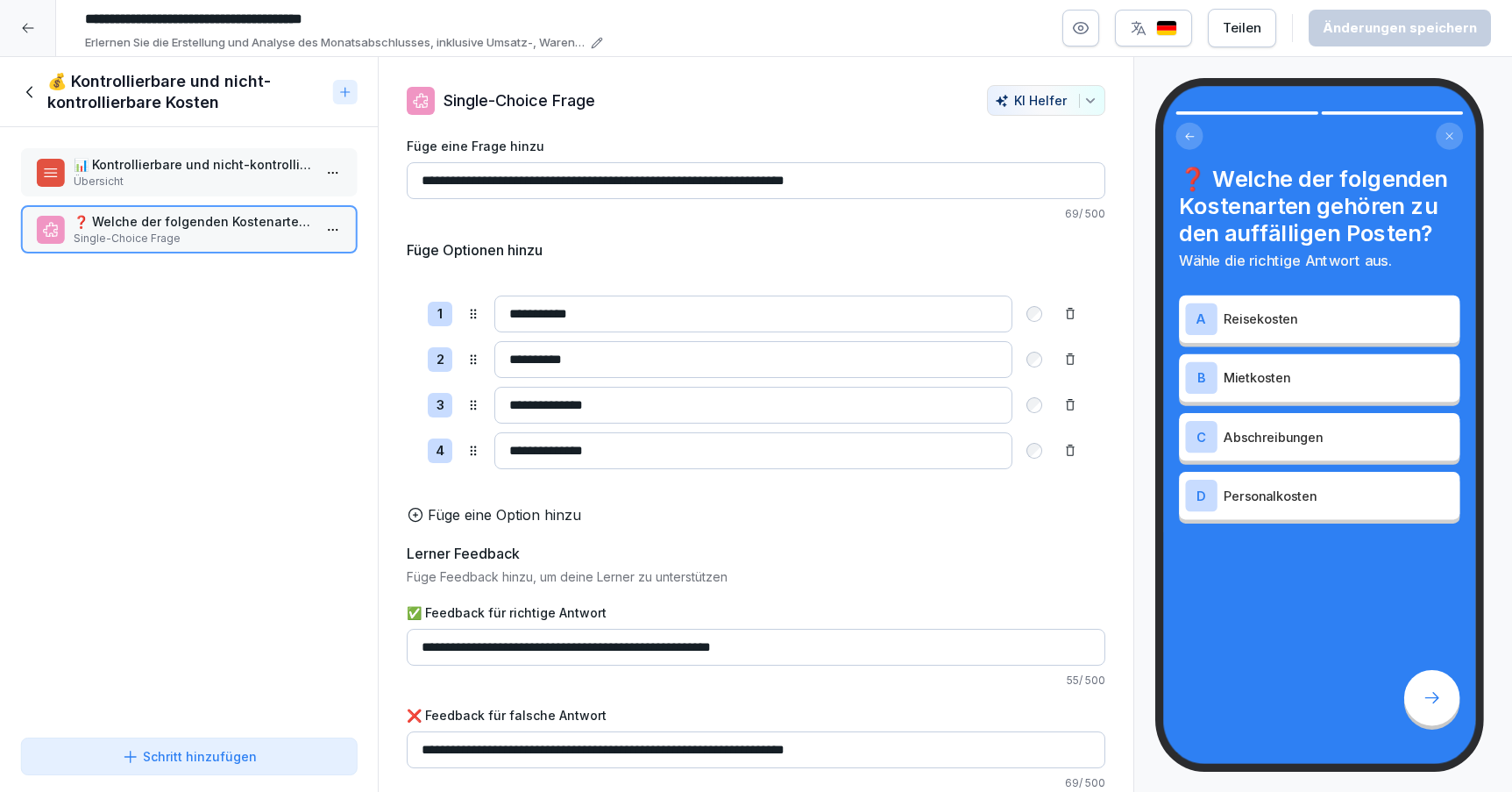
click at [32, 93] on icon at bounding box center [30, 91] width 19 height 19
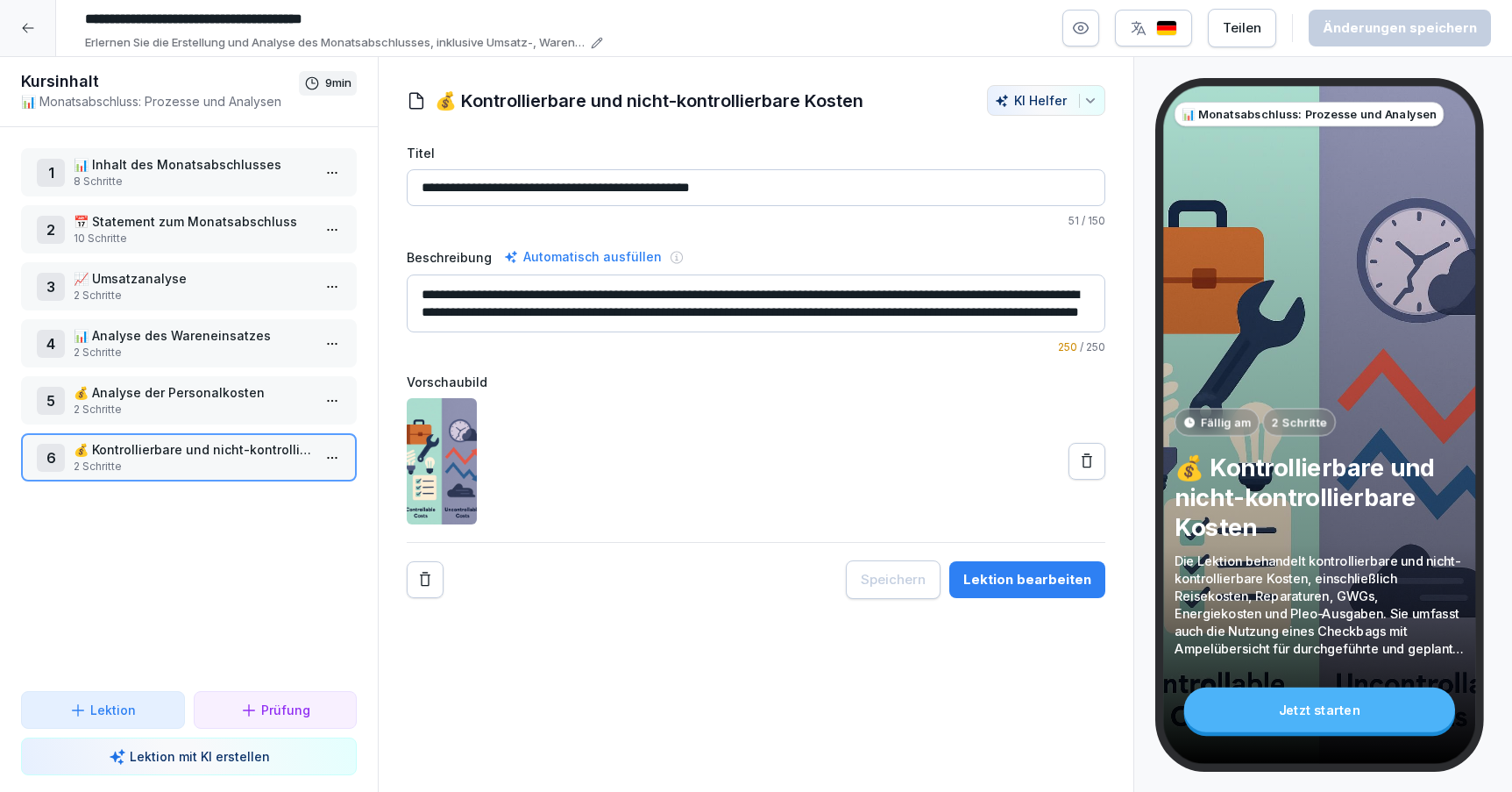
click at [284, 716] on p "Prüfung" at bounding box center [285, 710] width 49 height 18
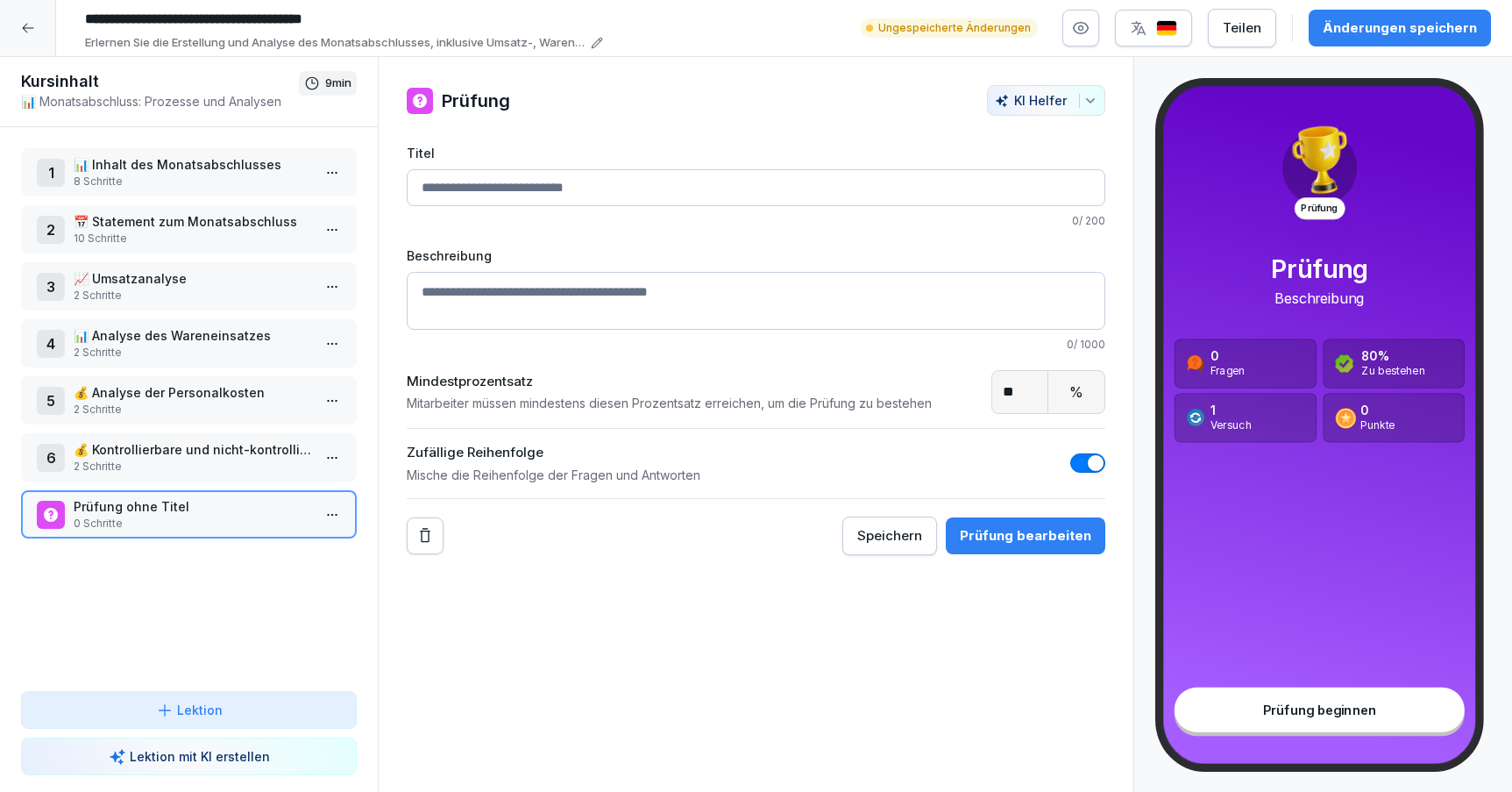
click at [709, 168] on div "Titel 0 / 200" at bounding box center [756, 186] width 699 height 85
click at [696, 182] on input "Titel" at bounding box center [756, 187] width 699 height 37
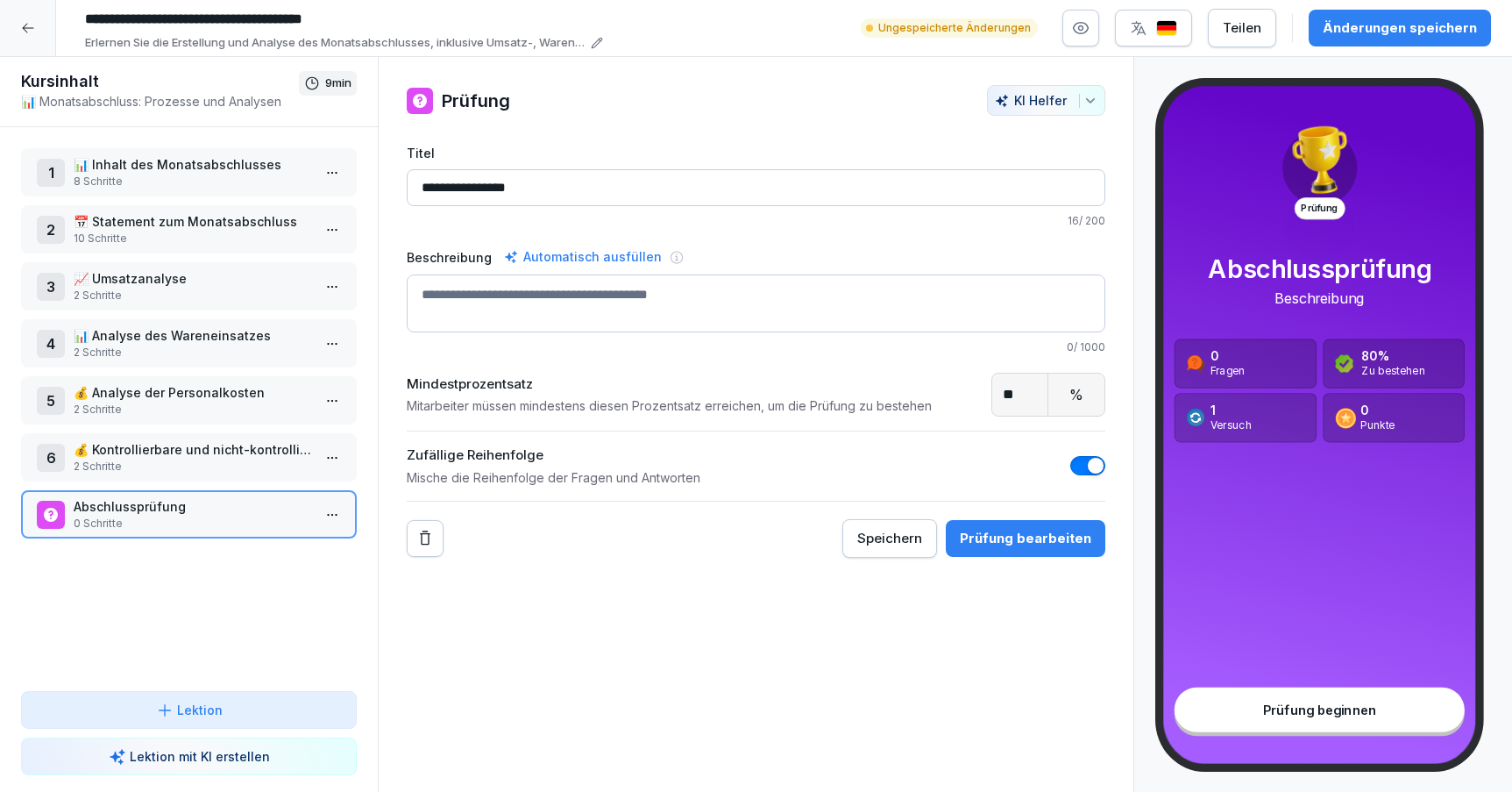
type input "**********"
click at [1044, 107] on button "KI Helfer" at bounding box center [1046, 100] width 118 height 31
click at [797, 128] on html "**********" at bounding box center [756, 396] width 1512 height 792
click at [1035, 546] on div "Prüfung bearbeiten" at bounding box center [1025, 538] width 132 height 19
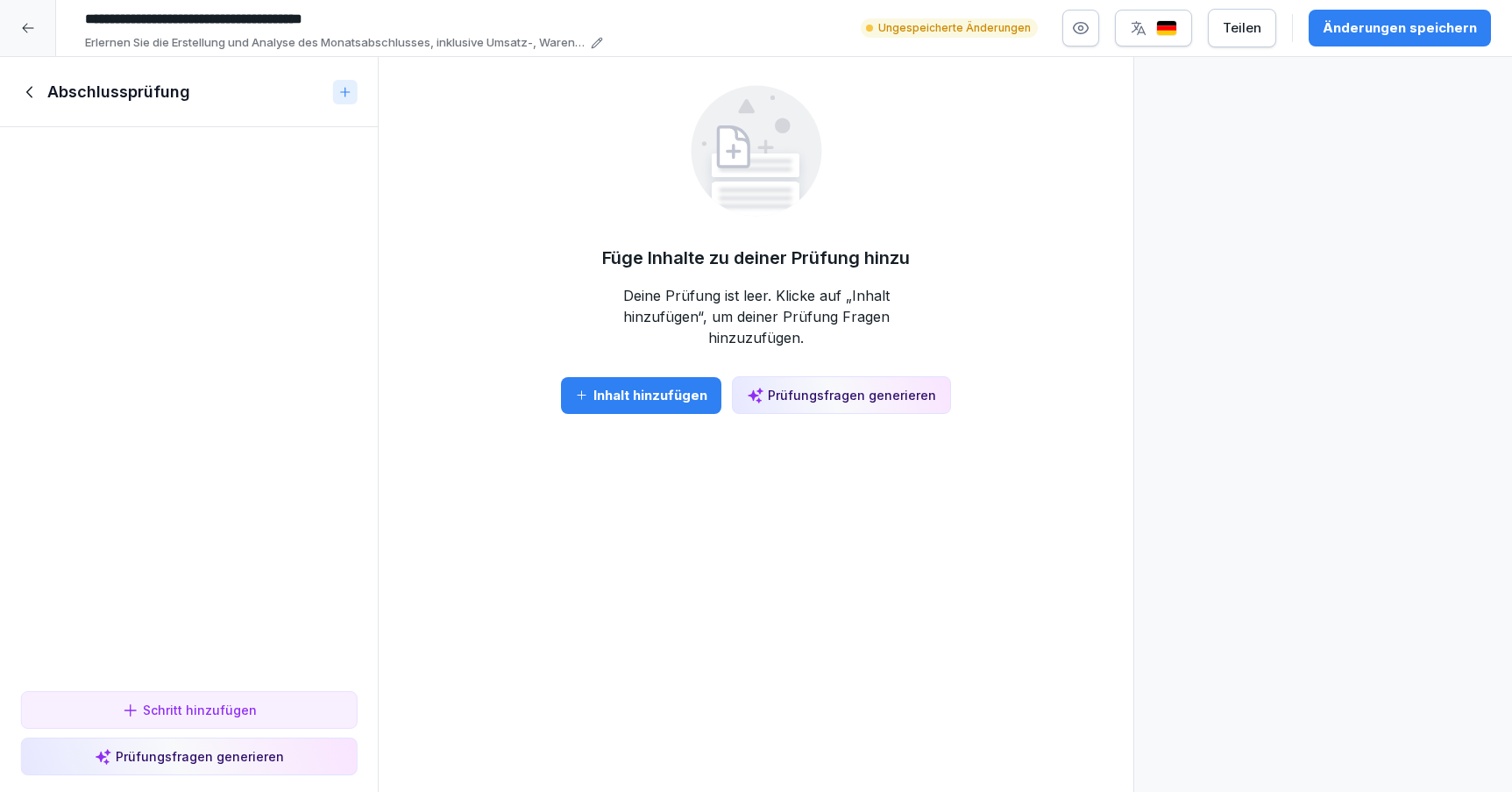
click at [816, 386] on div "Prüfungsfragen generieren" at bounding box center [841, 395] width 190 height 18
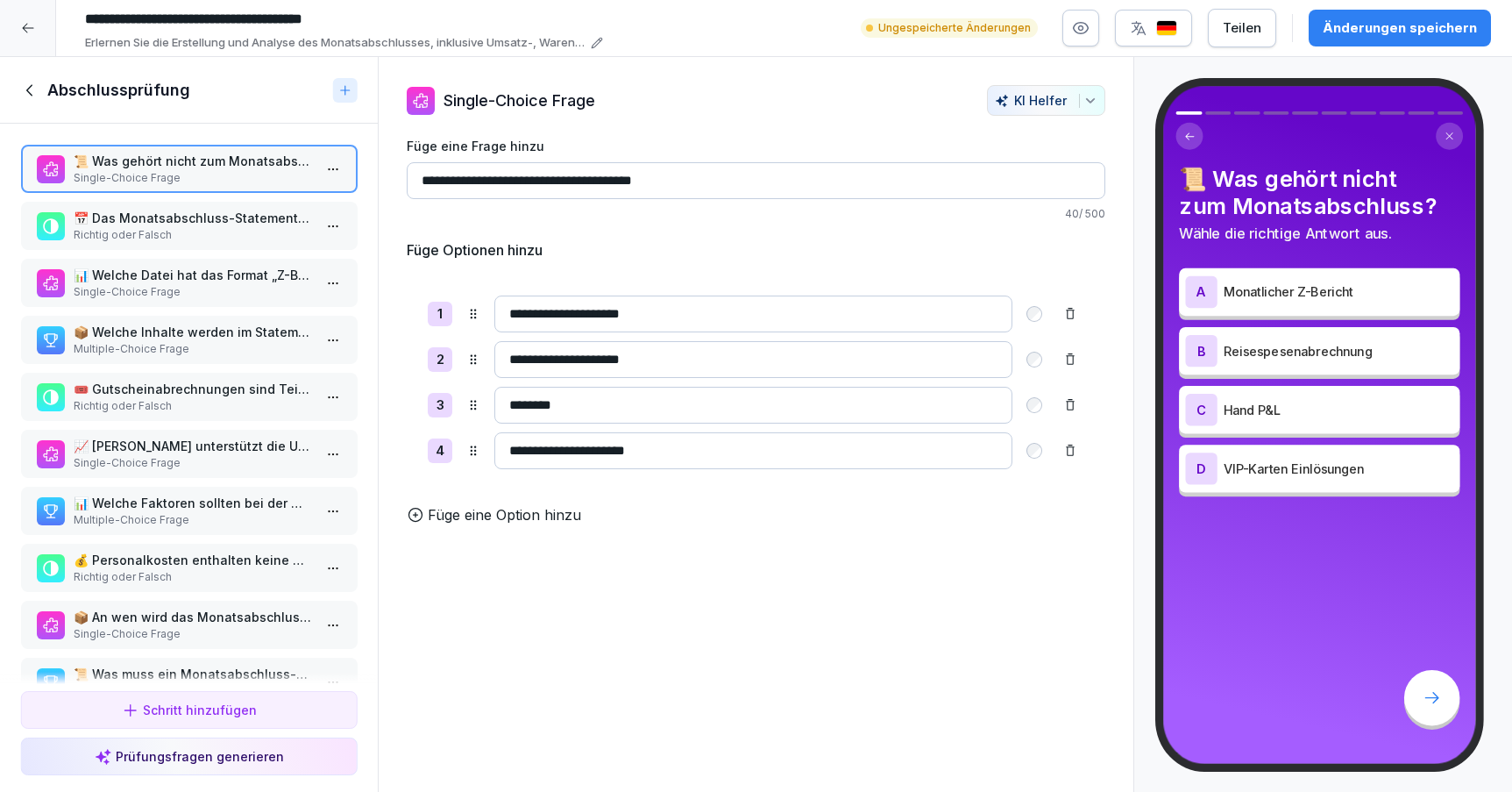
click at [162, 219] on p "📅 Das Monatsabschluss-Statement muss spätestens am 2. Werktag des Monats übermi…" at bounding box center [192, 218] width 237 height 18
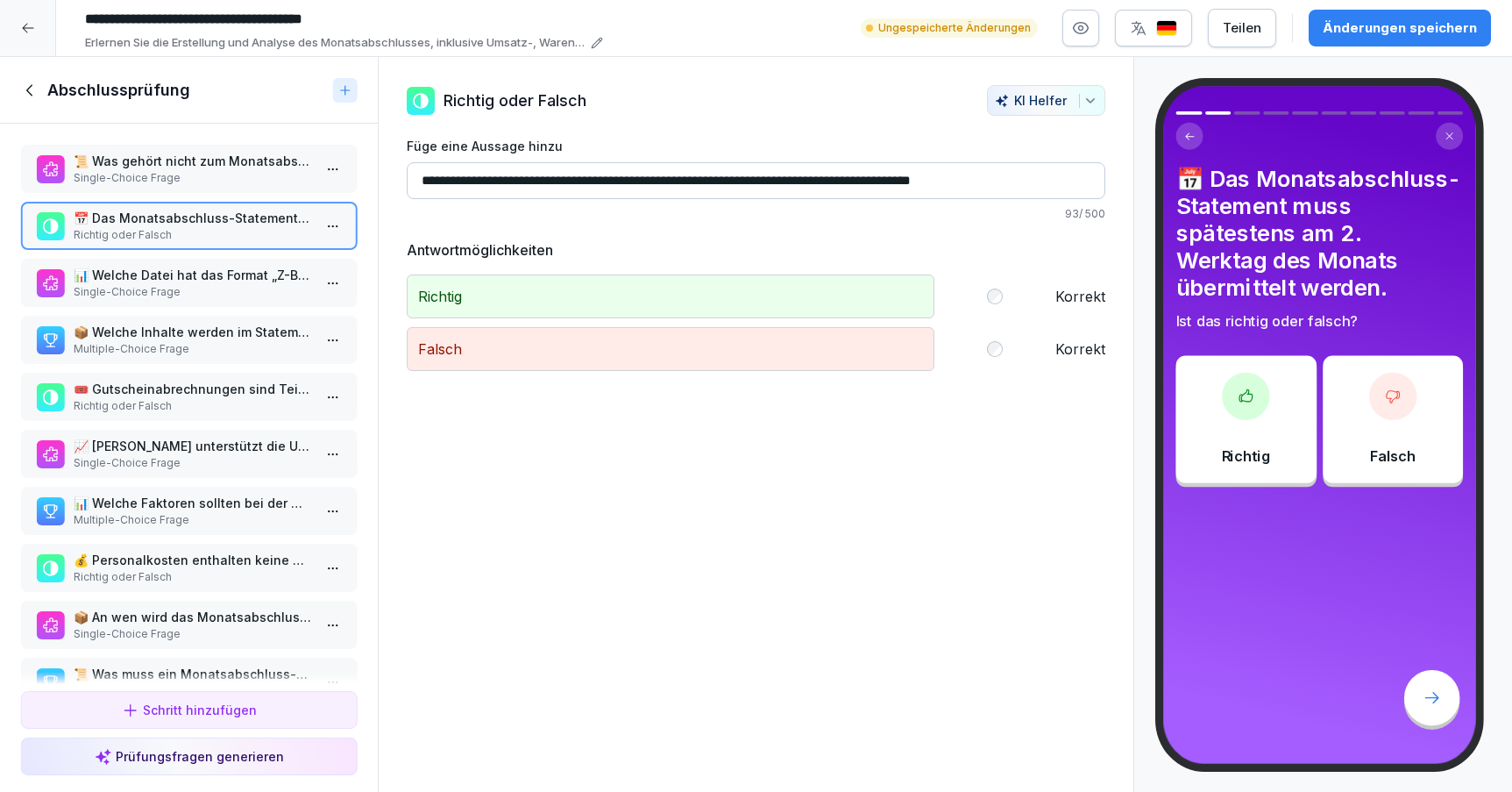
click at [192, 275] on p "📊 Welche Datei hat das Format „Z-Bericht_[Restaurant]_mmYY“?" at bounding box center [192, 275] width 237 height 18
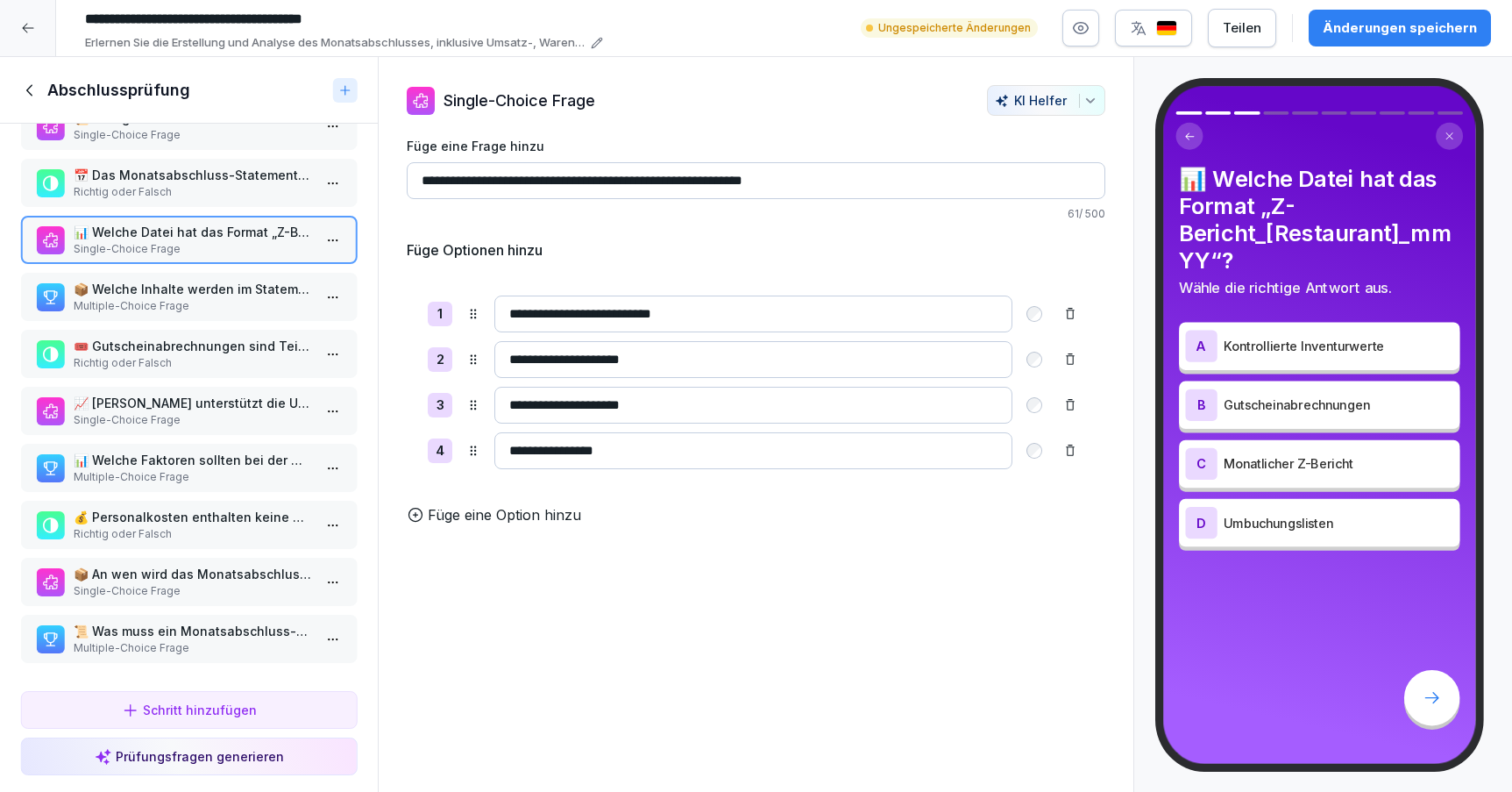
scroll to position [46, 0]
click at [181, 648] on p "Multiple-Choice Frage" at bounding box center [192, 648] width 237 height 15
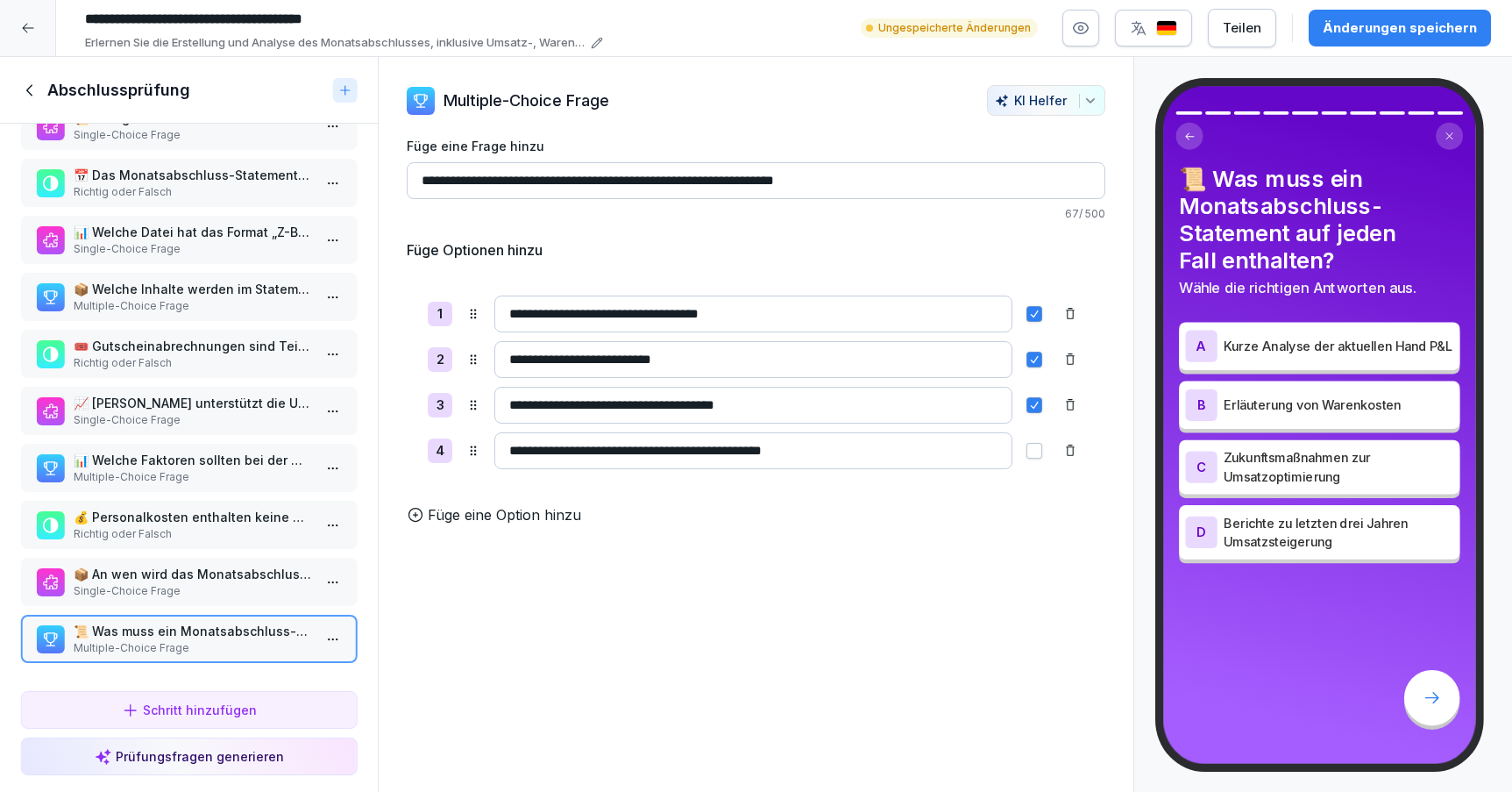
scroll to position [46, 0]
click at [21, 98] on icon at bounding box center [30, 89] width 19 height 19
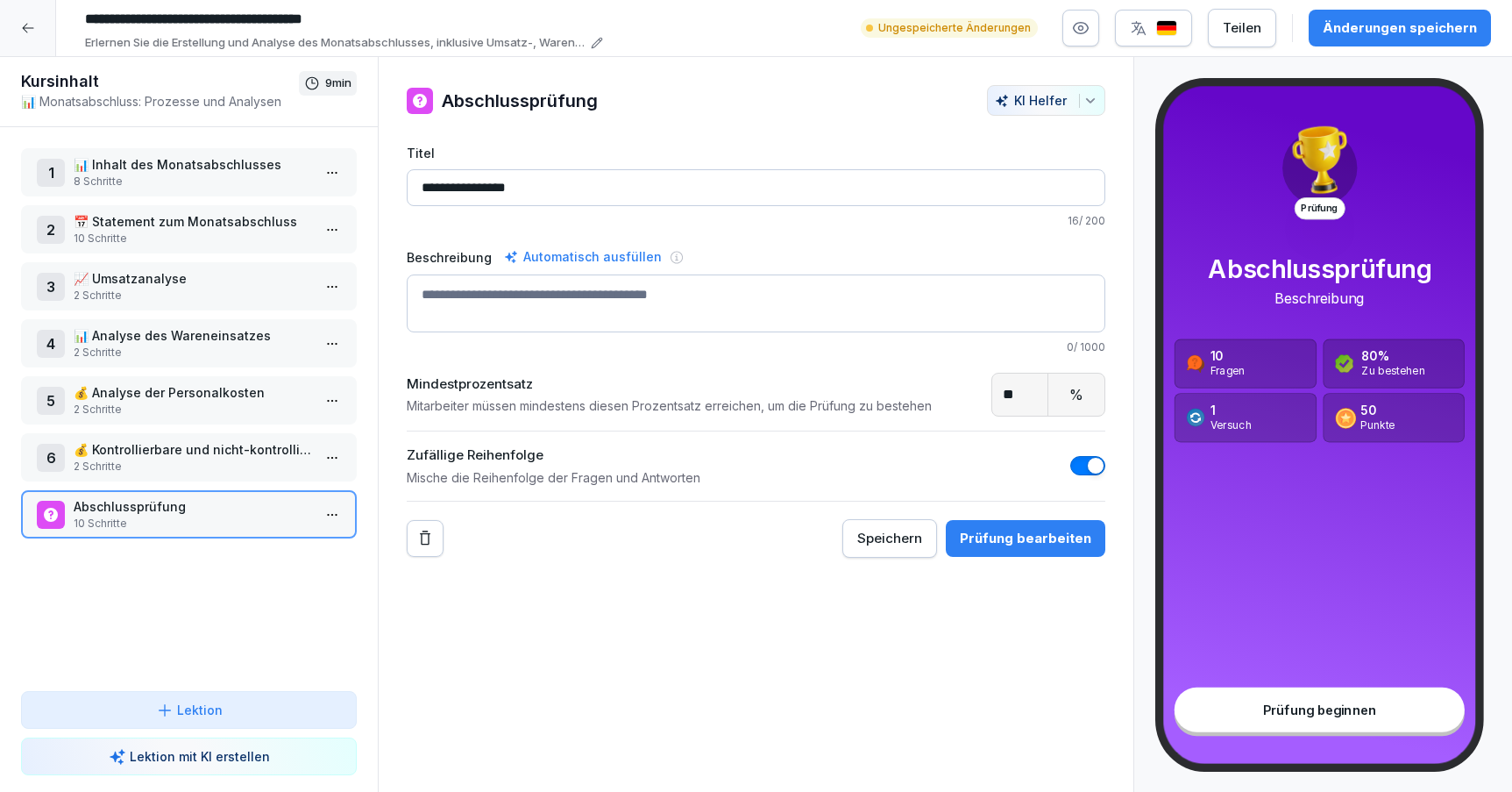
click at [218, 178] on p "8 Schritte" at bounding box center [192, 181] width 237 height 15
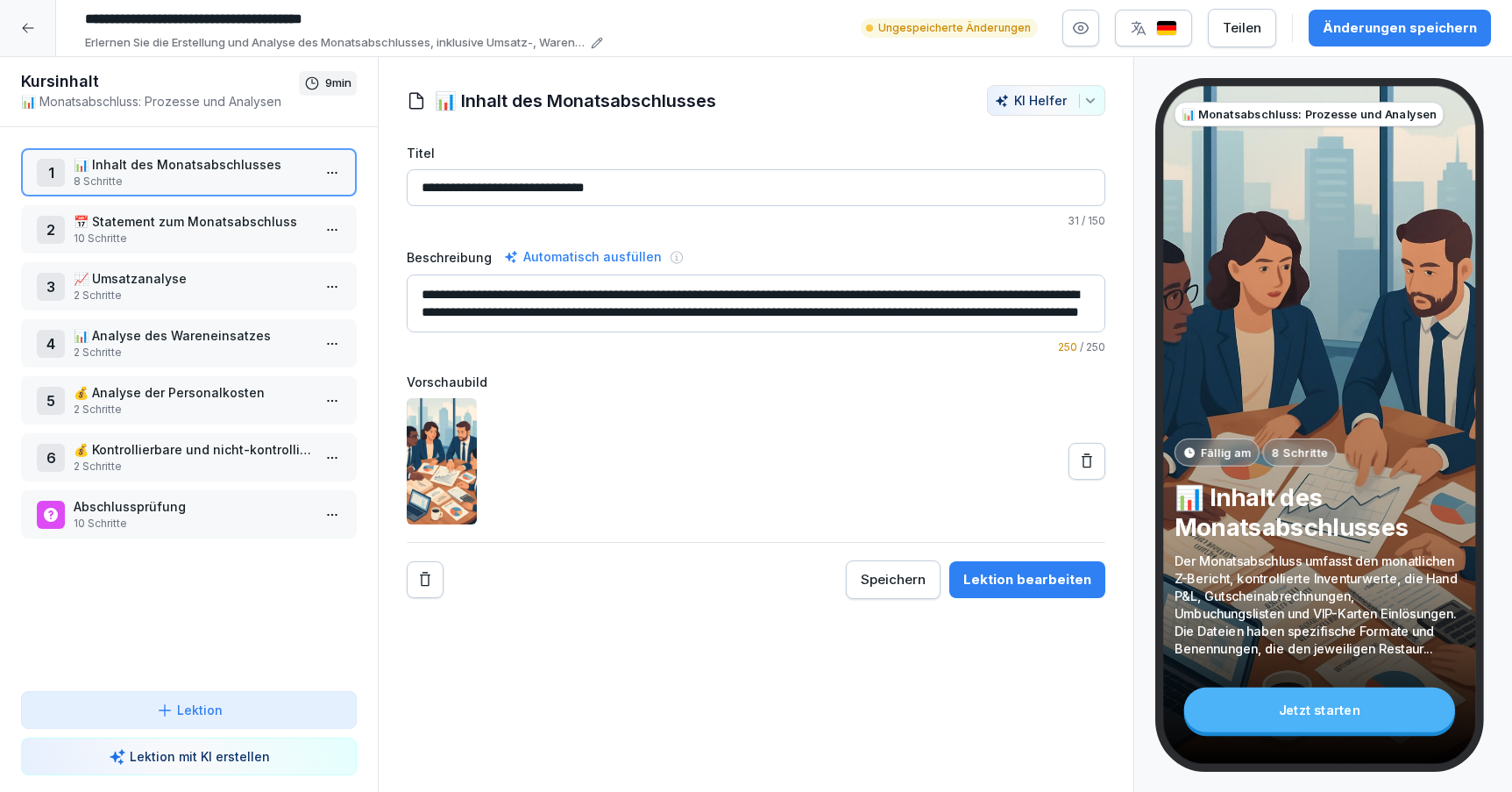
click at [932, 115] on div at bounding box center [851, 100] width 254 height 31
click at [1162, 28] on div "button" at bounding box center [1154, 27] width 47 height 17
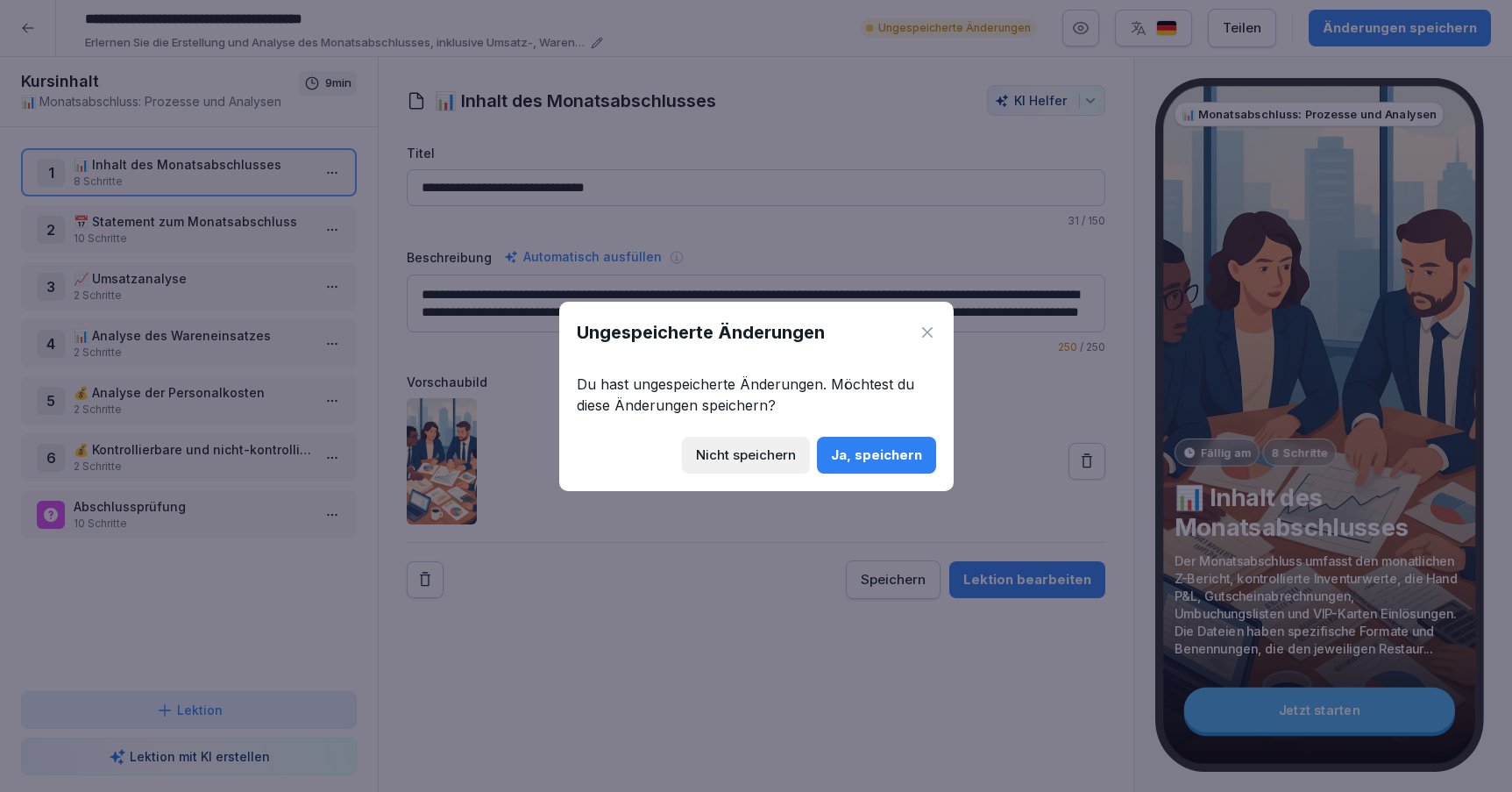
click at [874, 454] on div "Ja, speichern" at bounding box center [877, 454] width 91 height 19
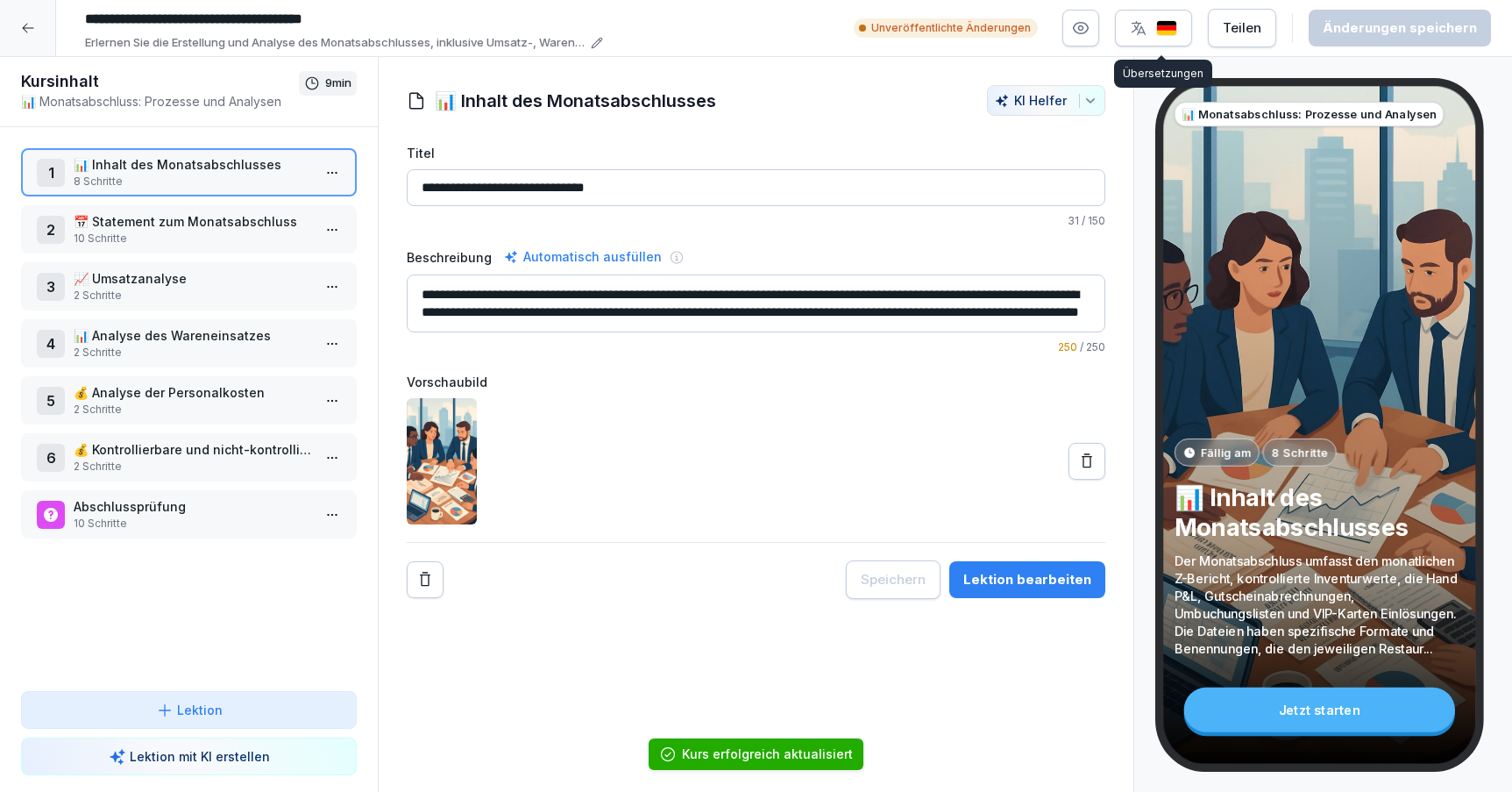
click at [1175, 26] on img "button" at bounding box center [1166, 28] width 21 height 16
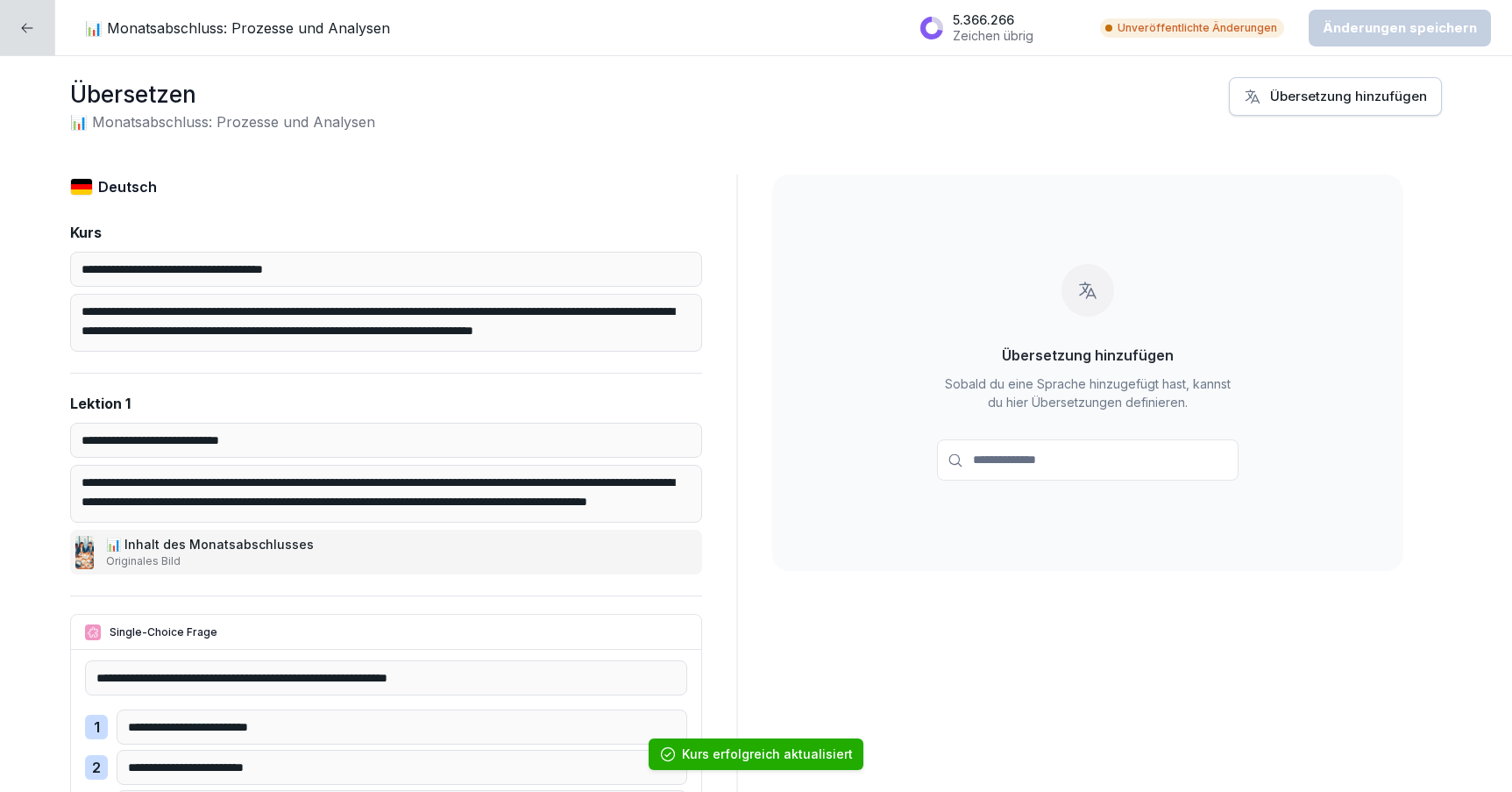
click at [1329, 99] on div "Übersetzung hinzufügen" at bounding box center [1335, 96] width 183 height 19
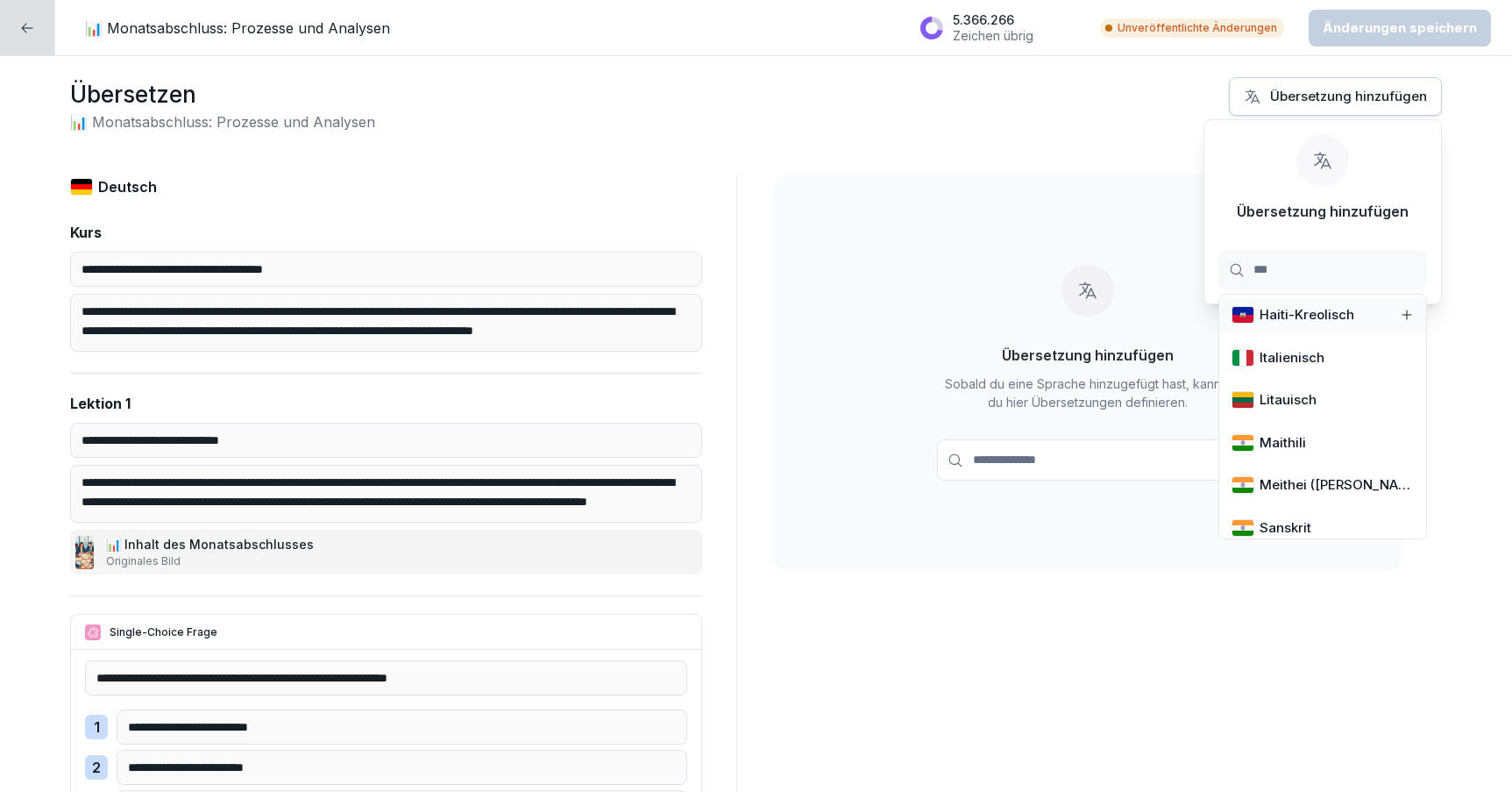
type input "****"
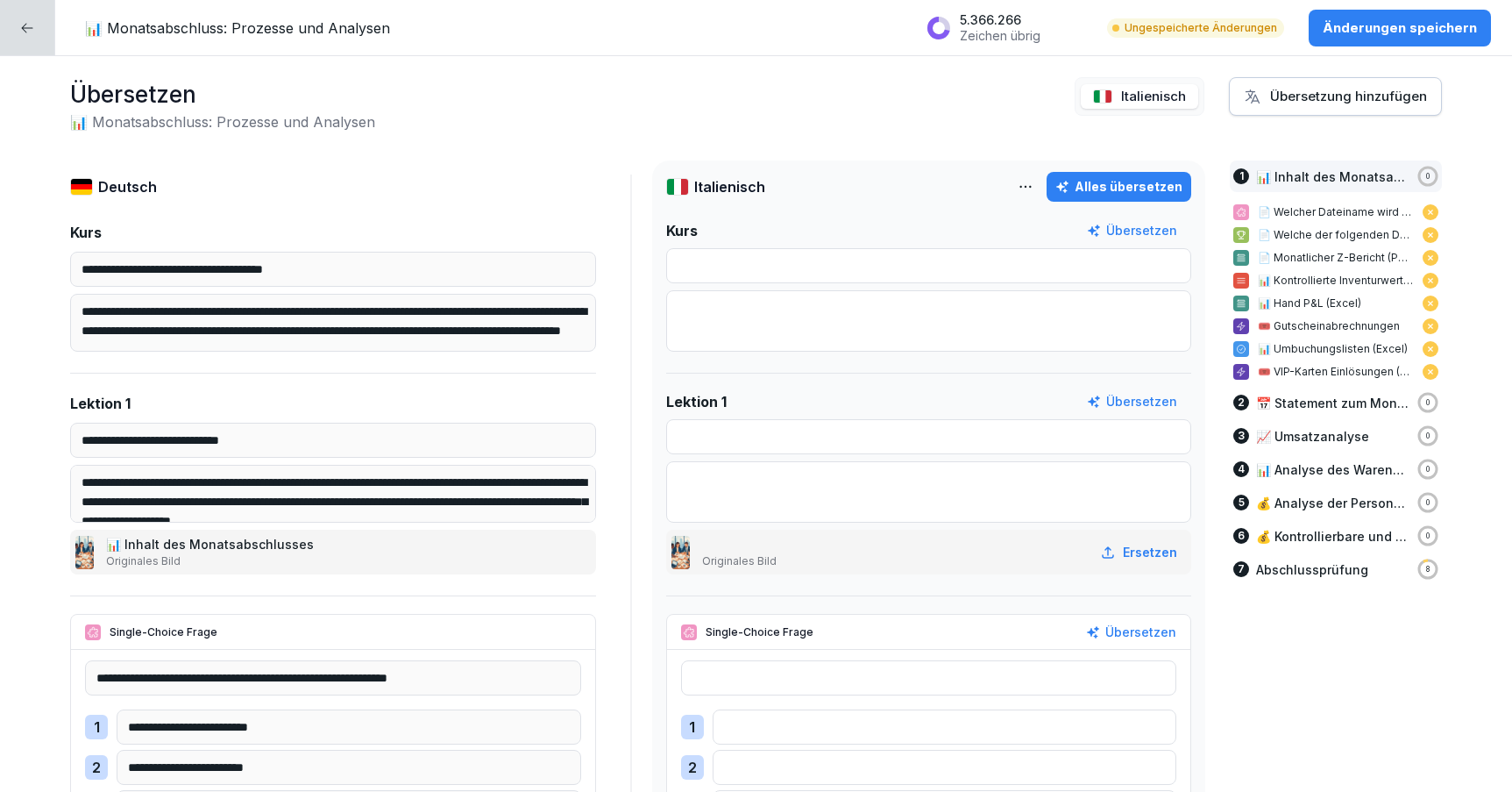
click at [1105, 147] on div "**********" at bounding box center [756, 424] width 1512 height 736
click at [1106, 189] on div "Alles übersetzen" at bounding box center [1118, 186] width 127 height 19
type input "**********"
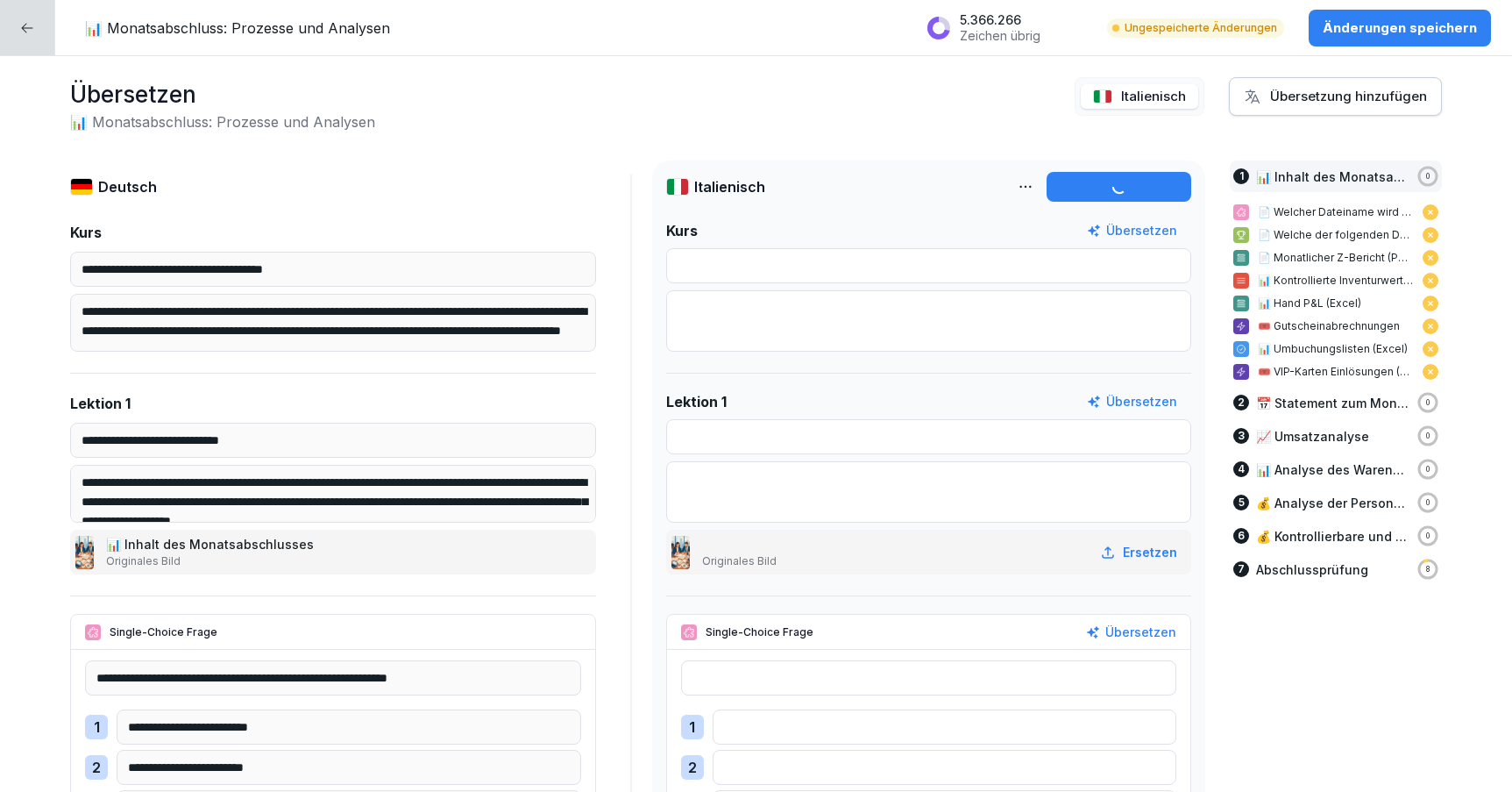
type input "**********"
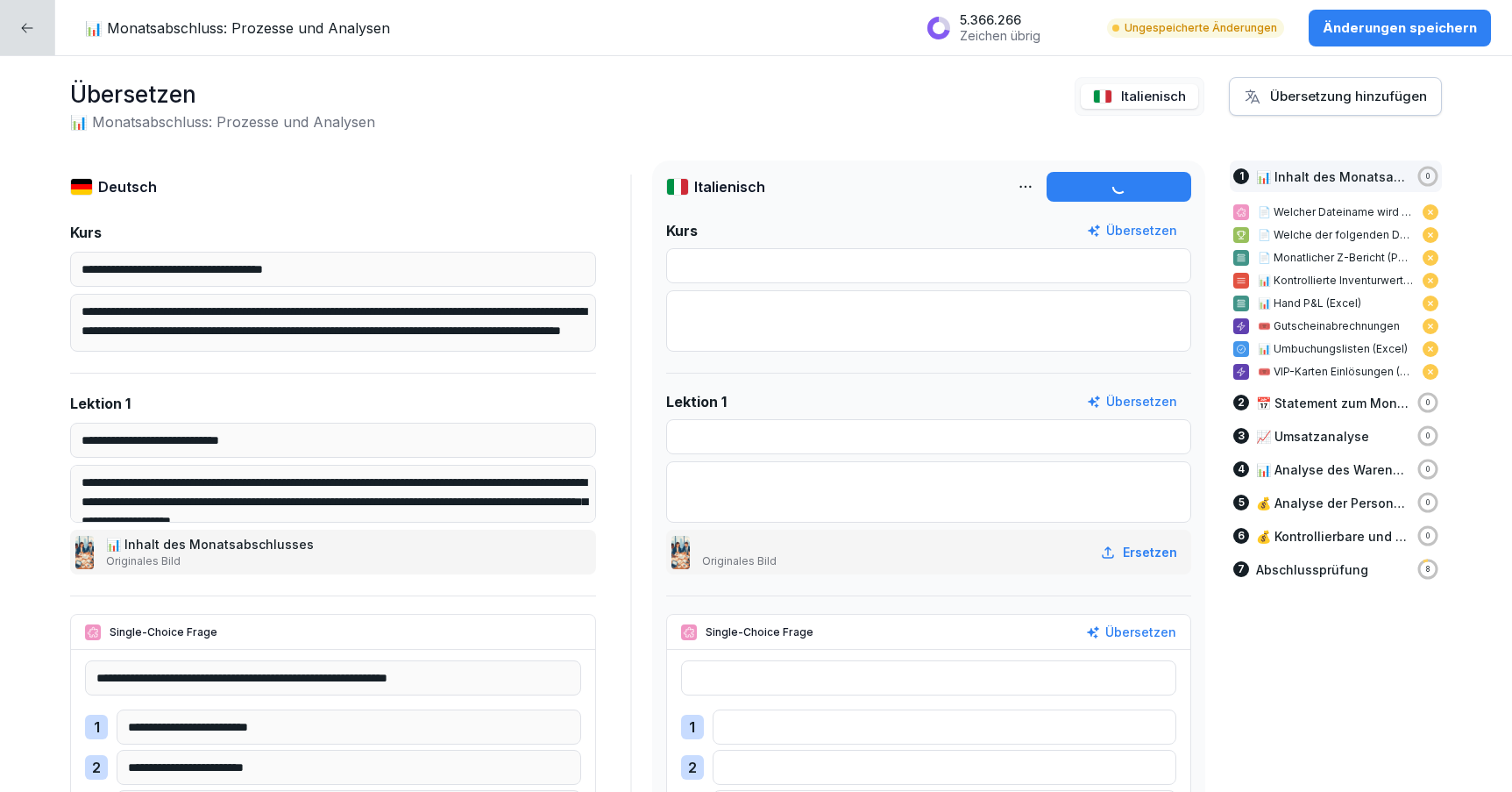
type input "**********"
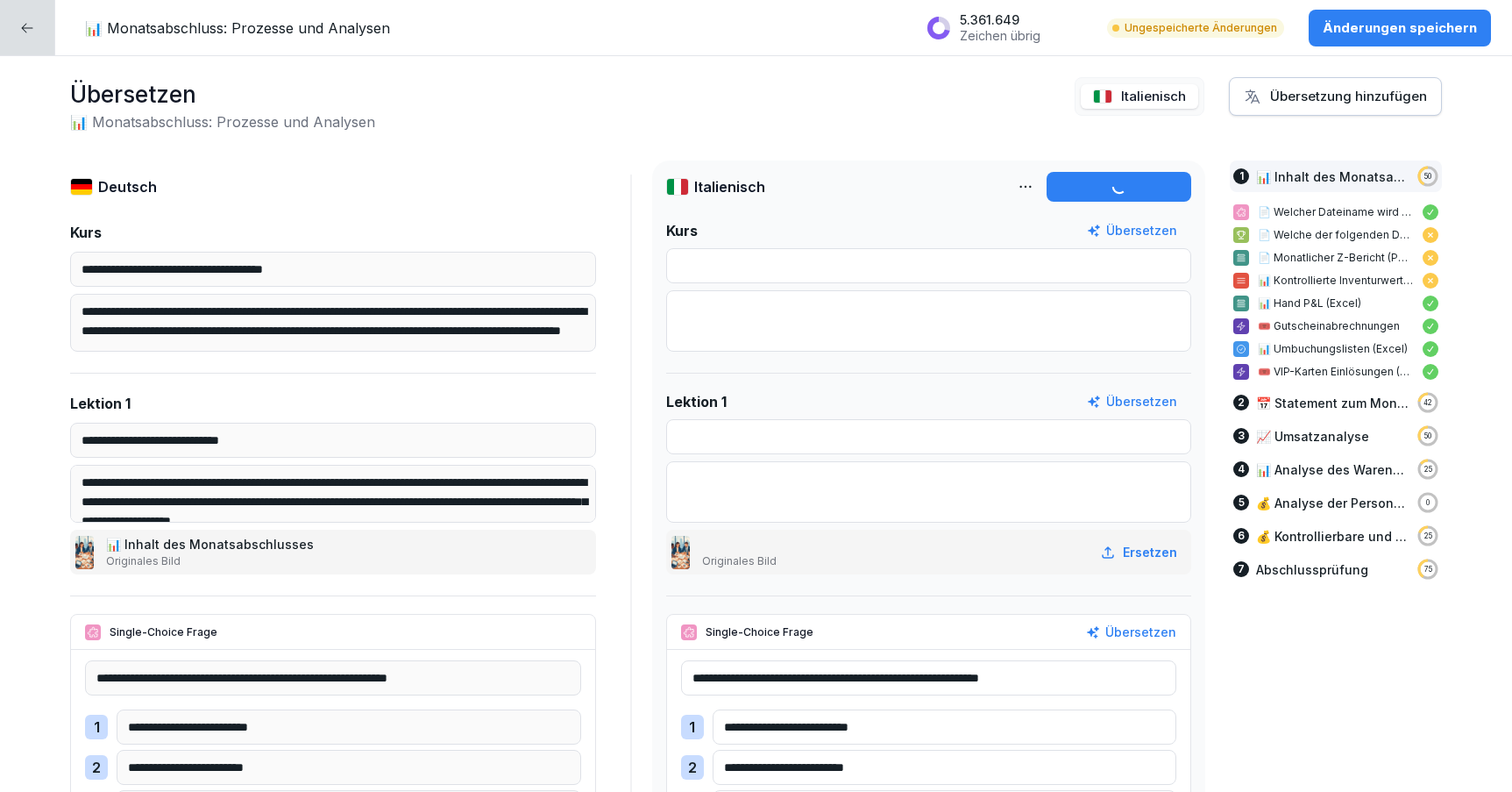
type input "**********"
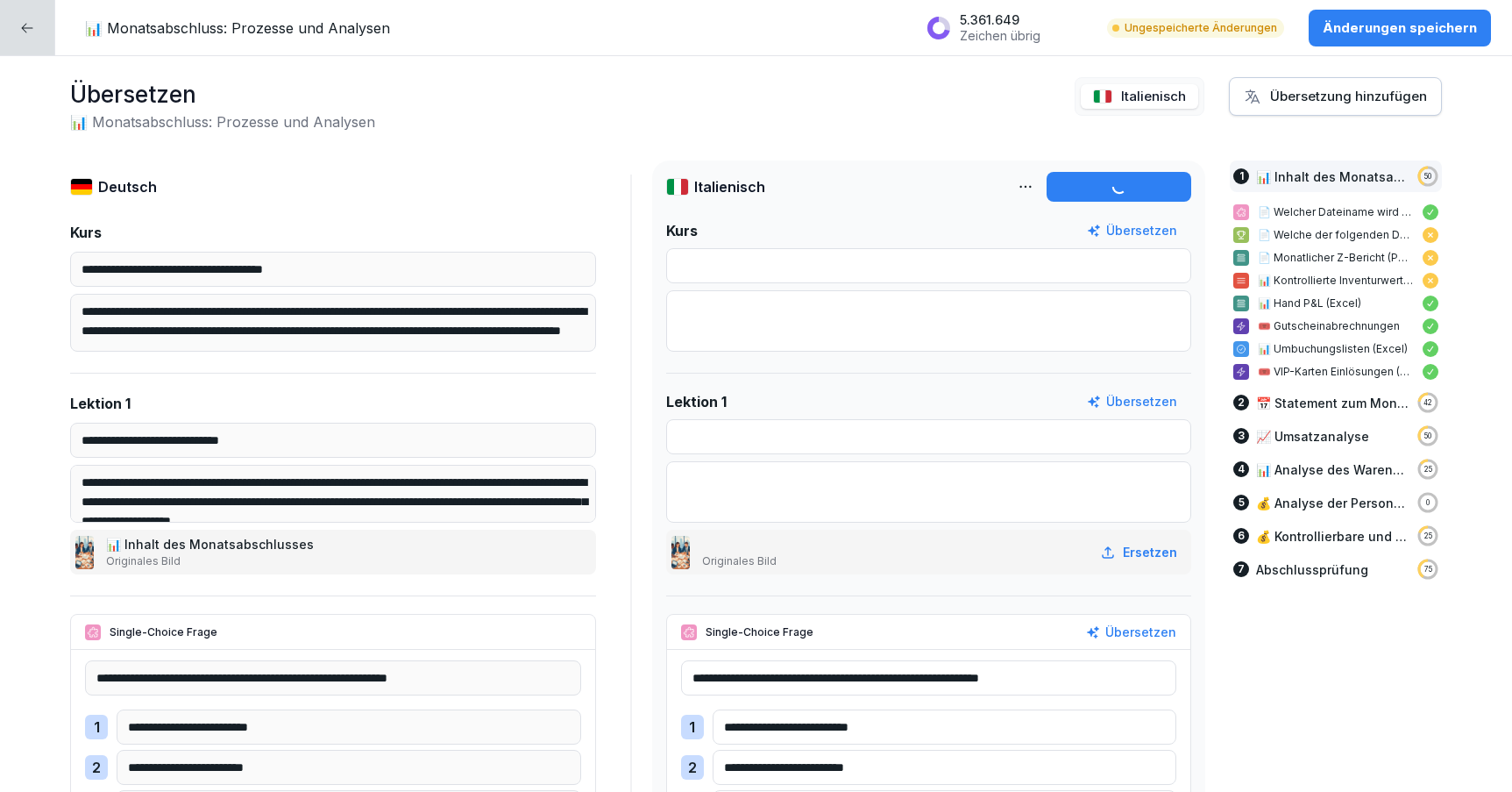
type input "**********"
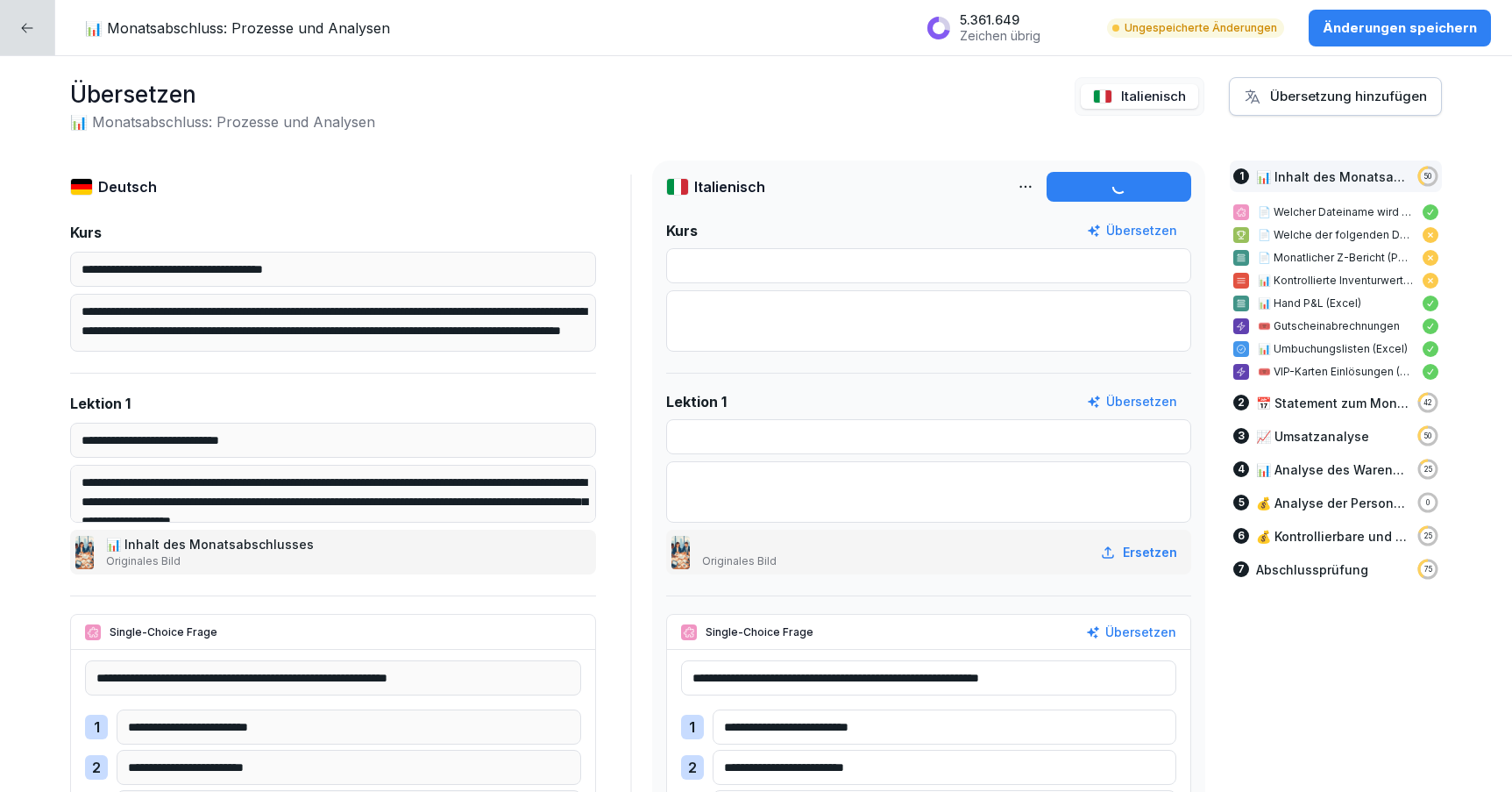
type input "**********"
type textarea "**********"
type input "**********"
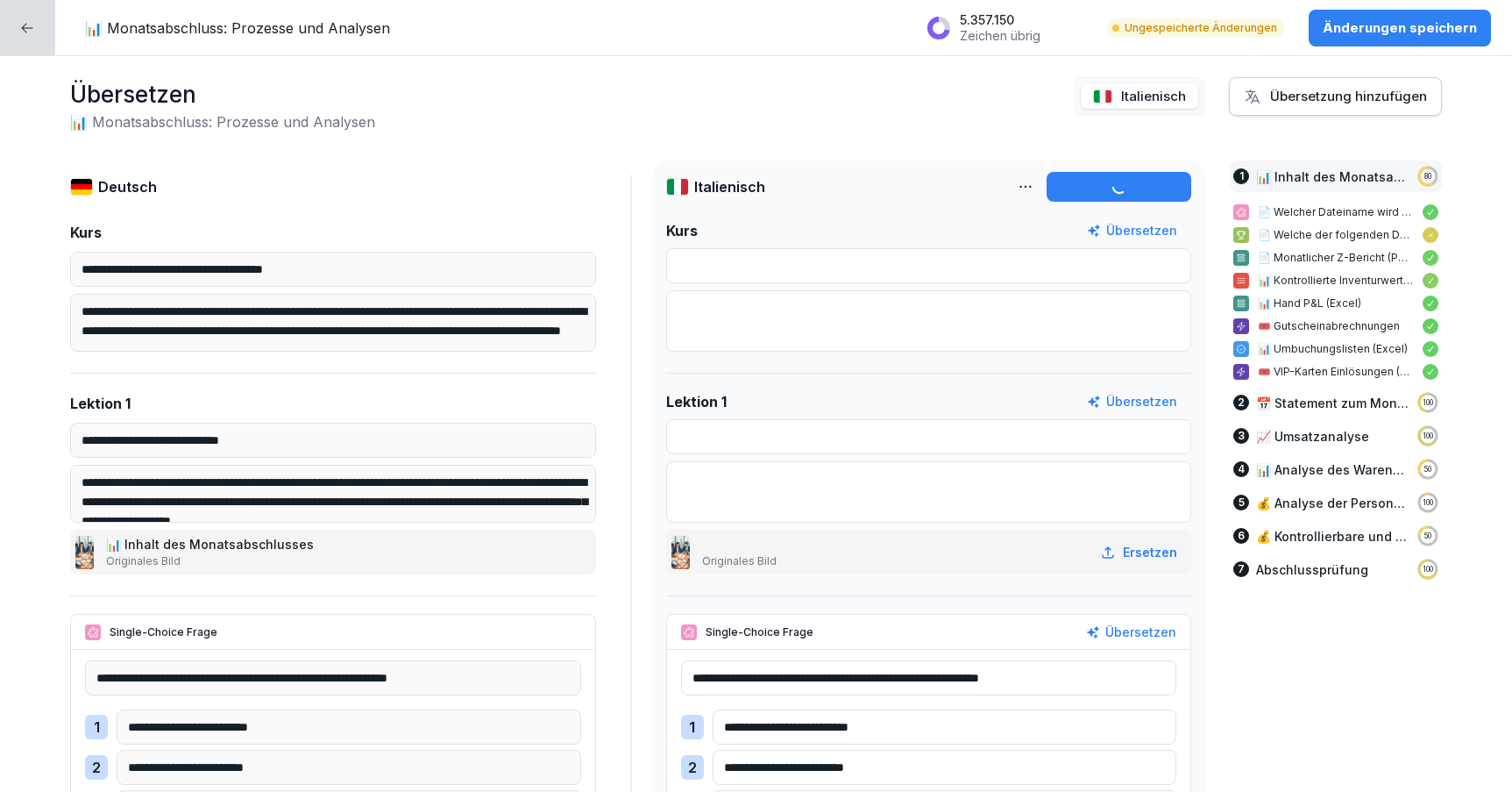
type textarea "**********"
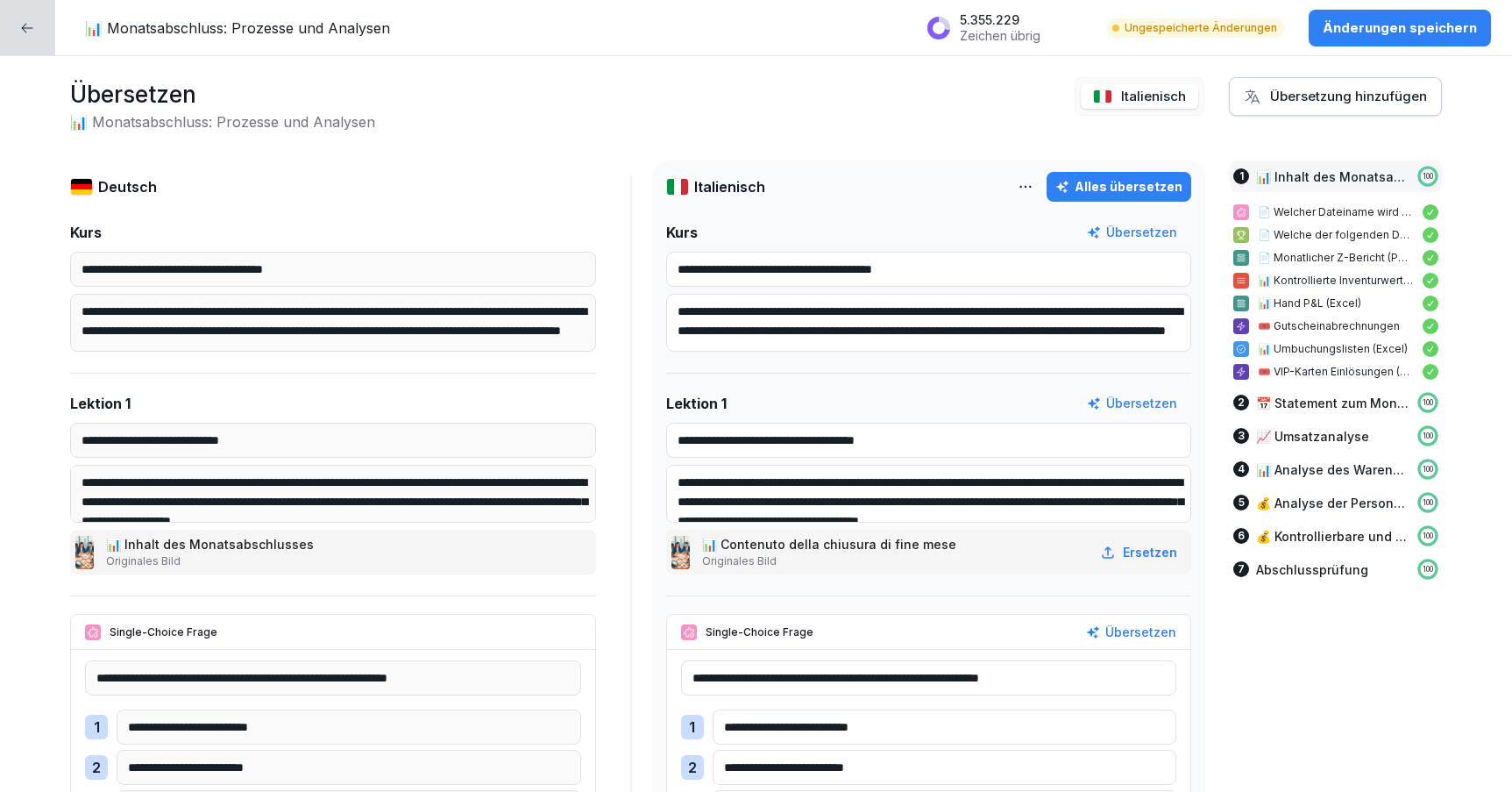
click at [1377, 27] on p "Änderungen speichern" at bounding box center [1400, 27] width 154 height 19
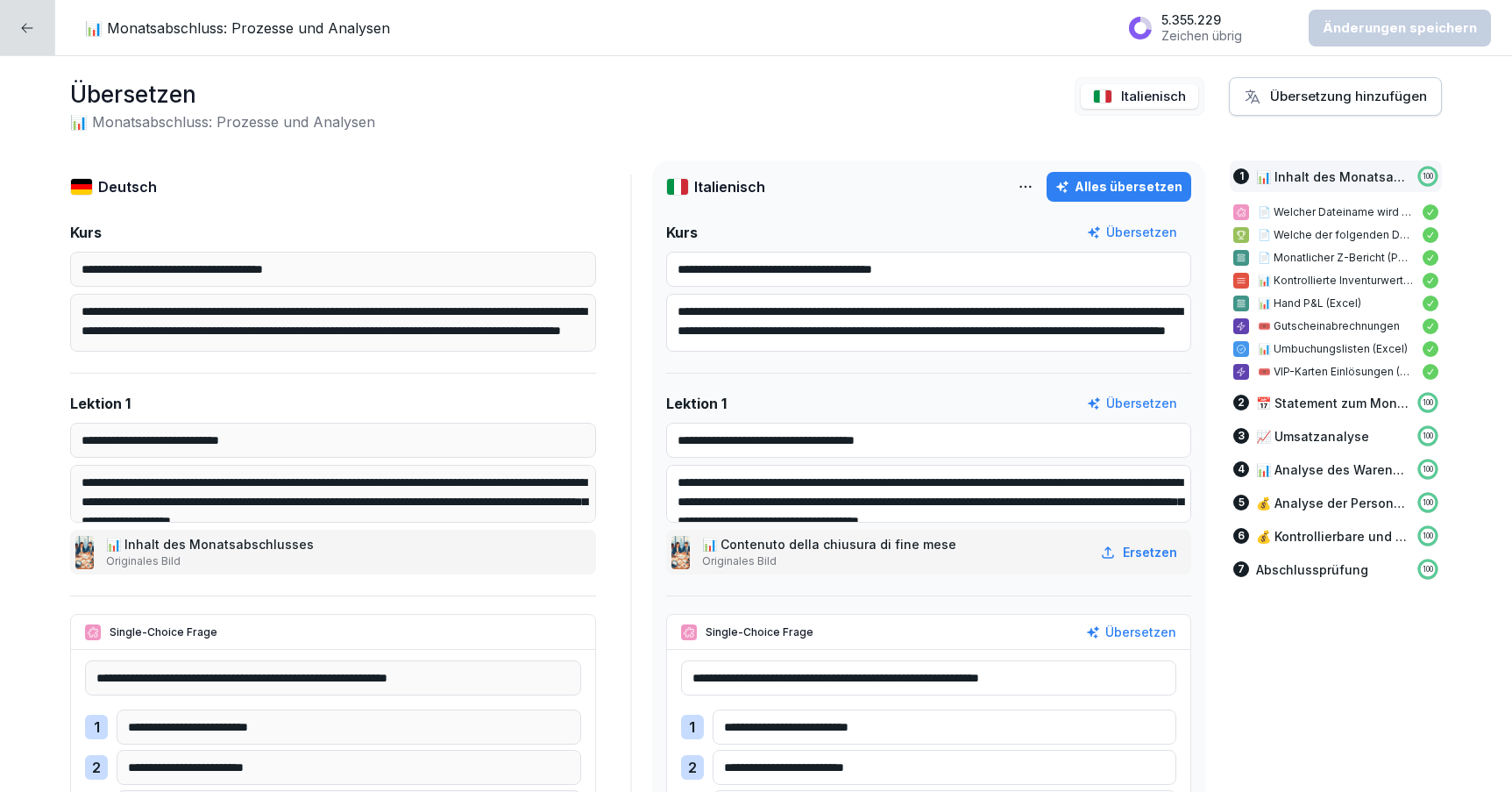
click at [1319, 99] on div "Übersetzung hinzufügen" at bounding box center [1335, 96] width 183 height 19
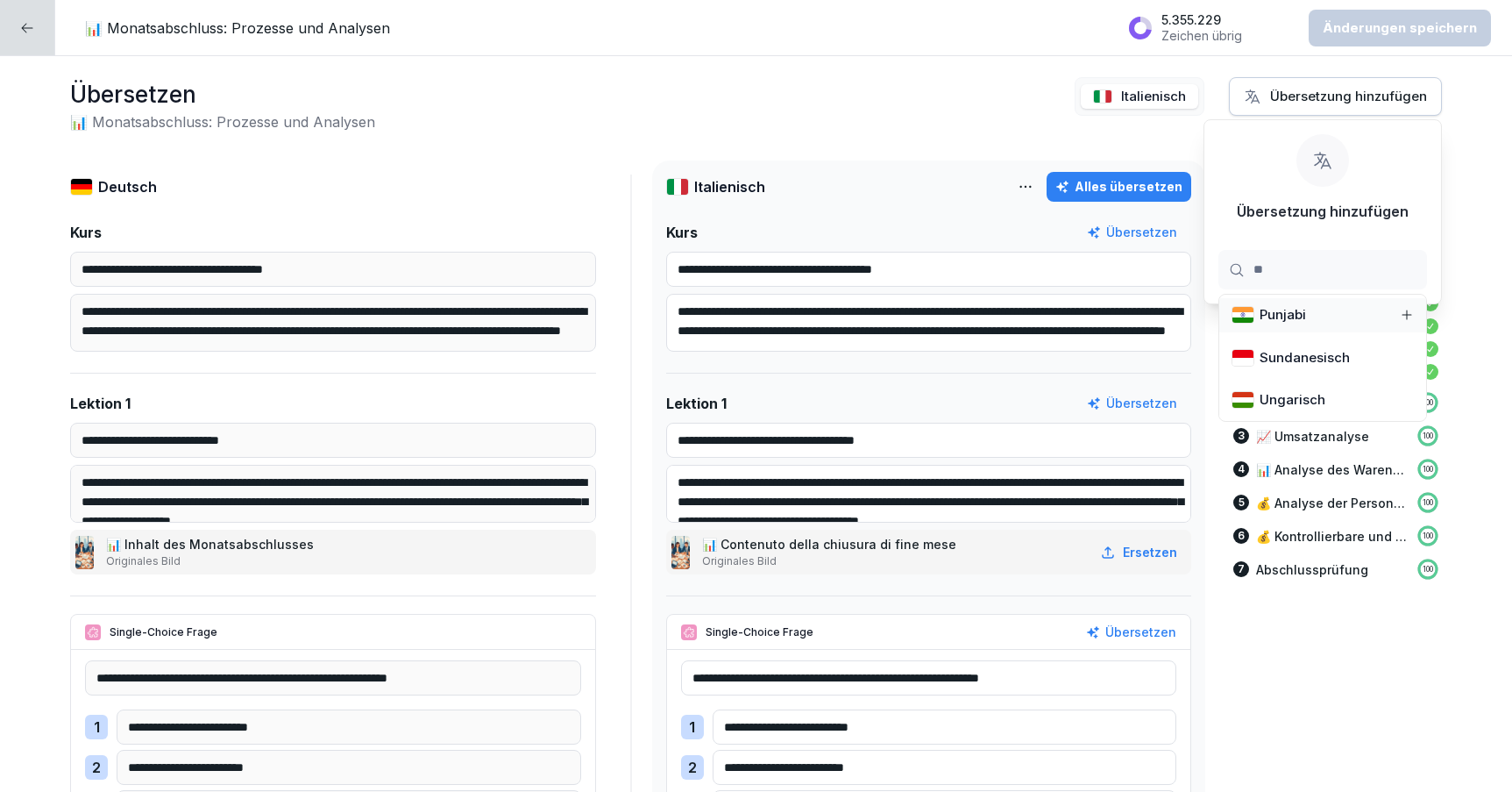
type input "***"
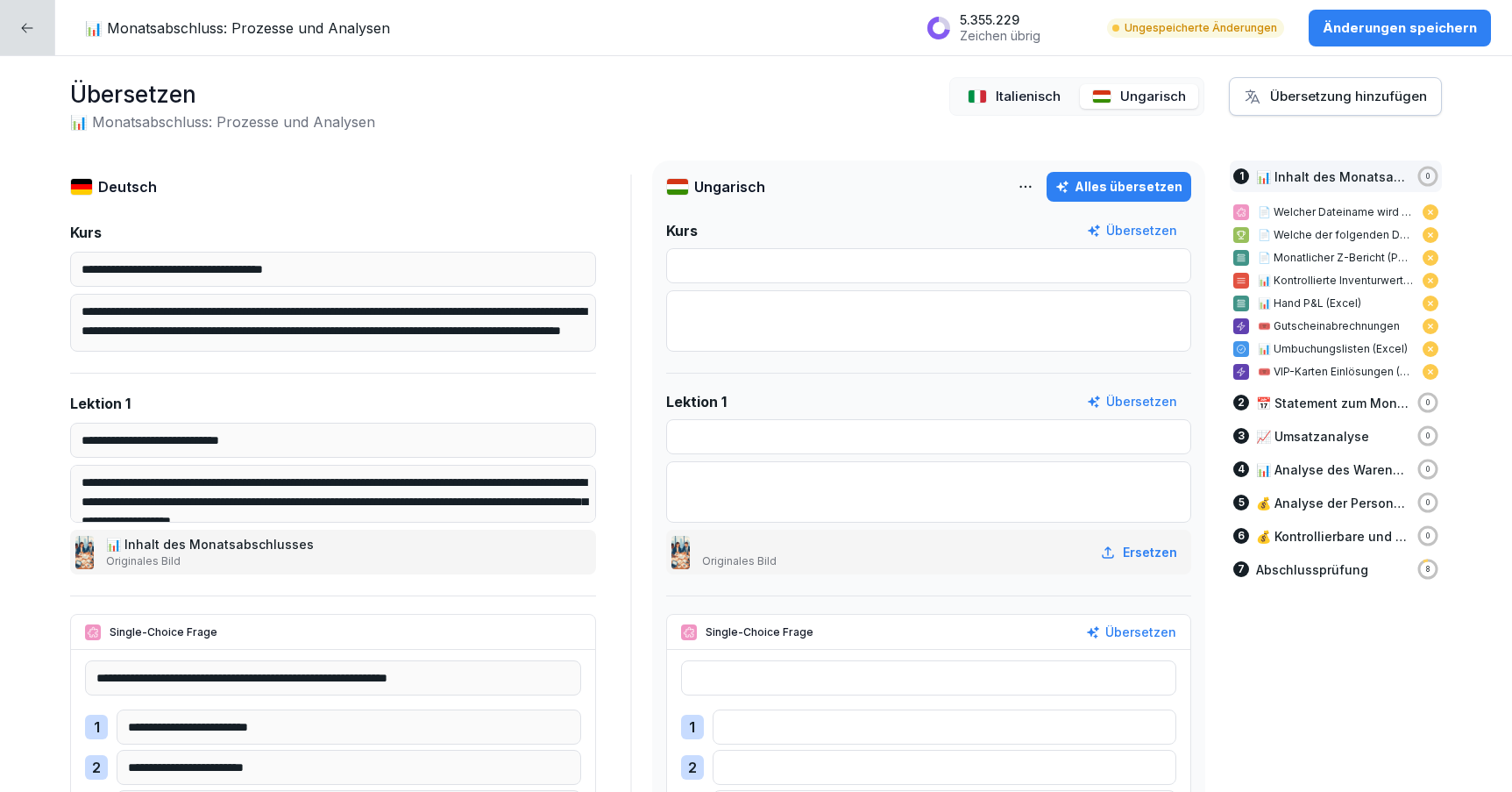
click at [1123, 134] on div "**********" at bounding box center [756, 424] width 1512 height 736
click at [1121, 177] on div "Alles übersetzen" at bounding box center [1118, 186] width 127 height 19
type input "**********"
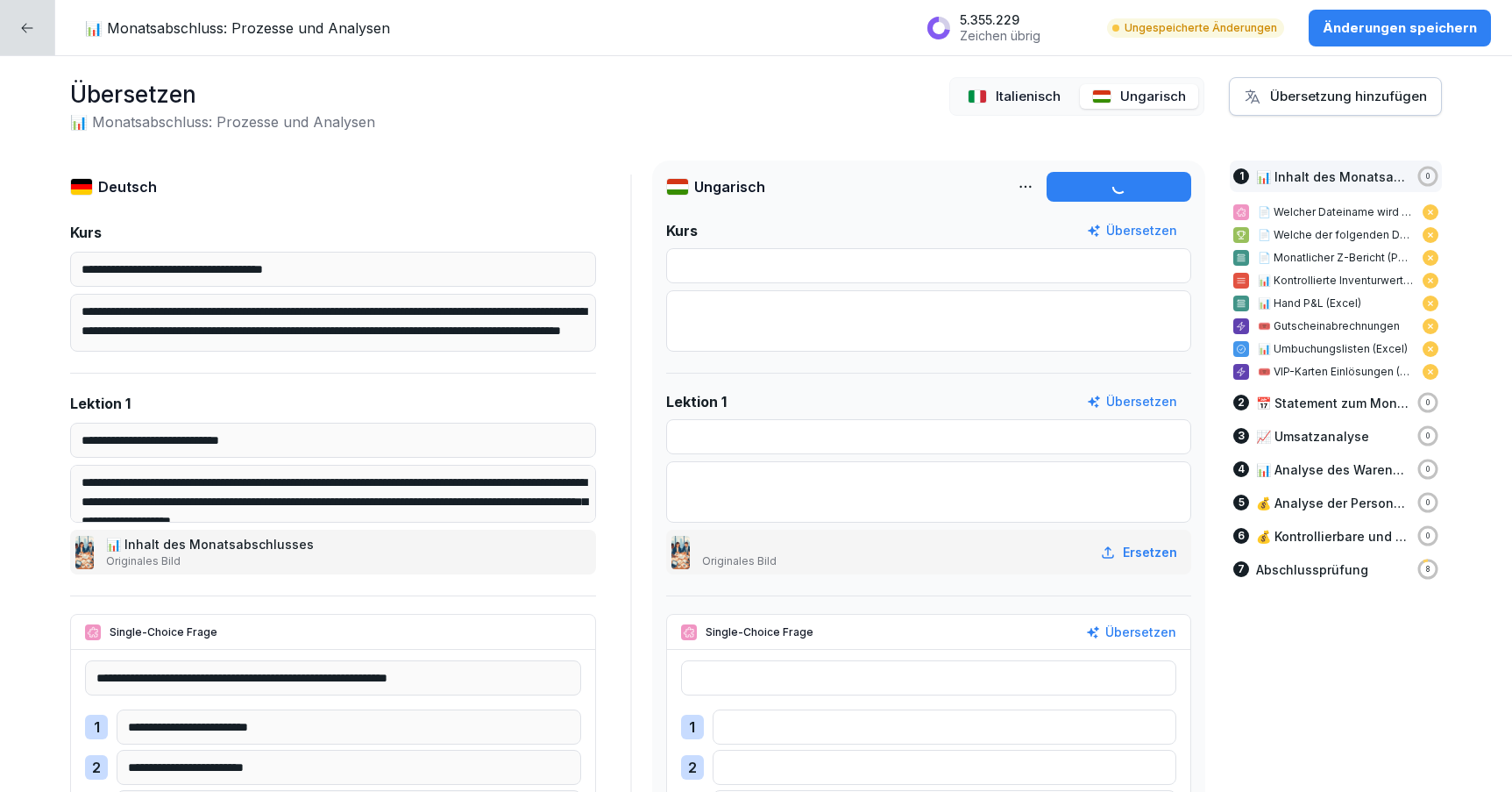
type input "**********"
type input "********"
type input "**********"
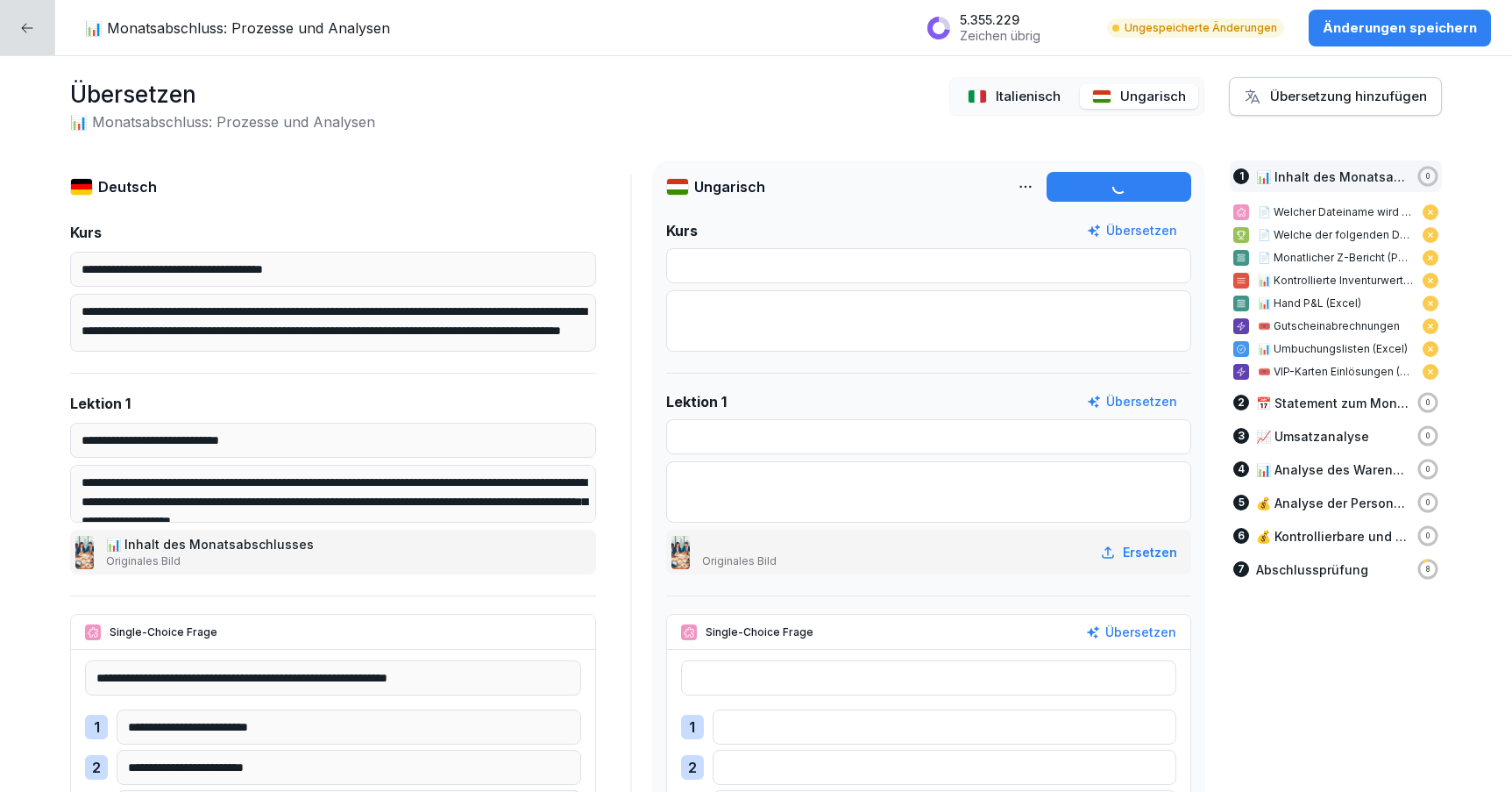
type input "**********"
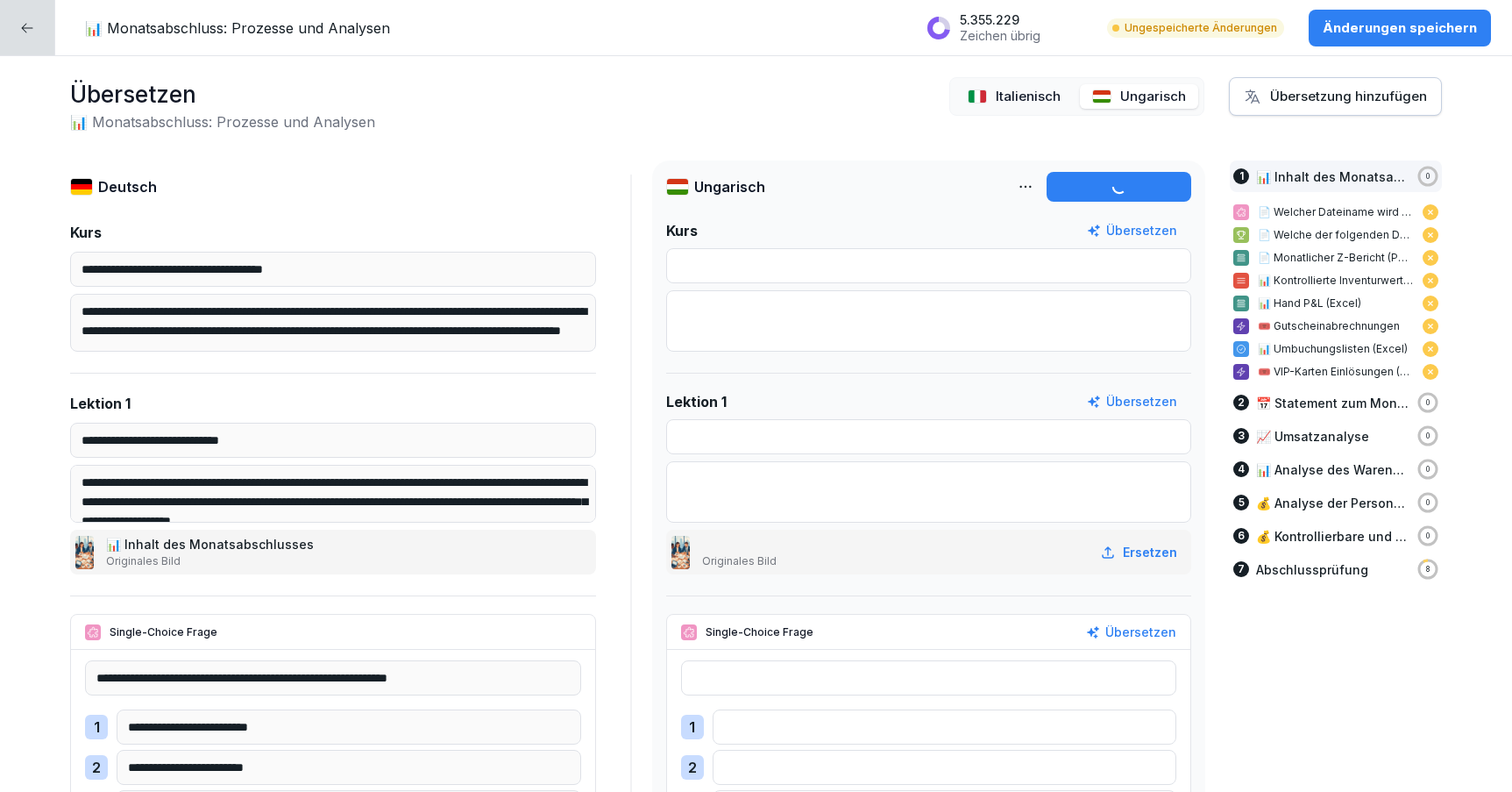
type input "**********"
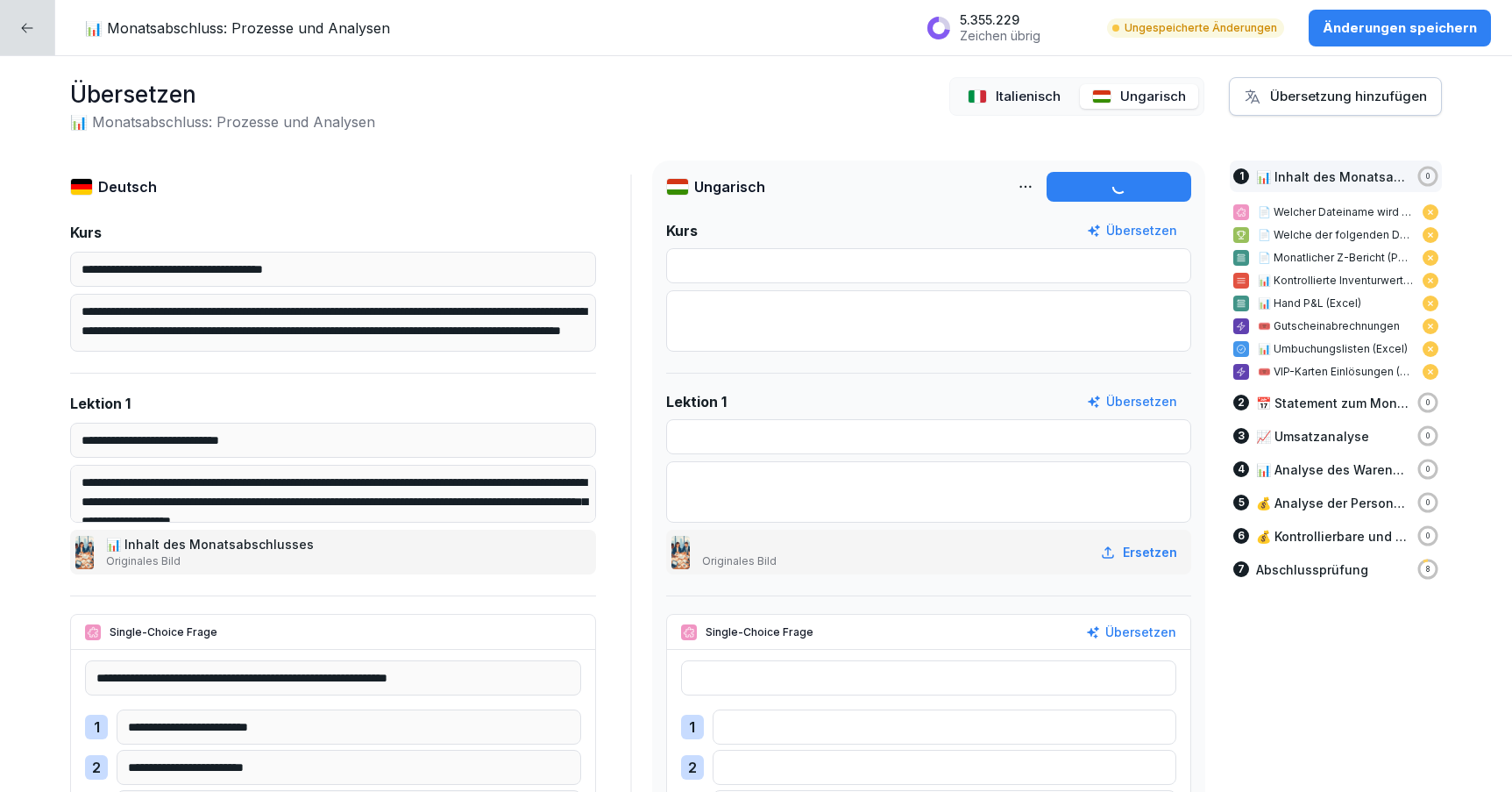
type input "**********"
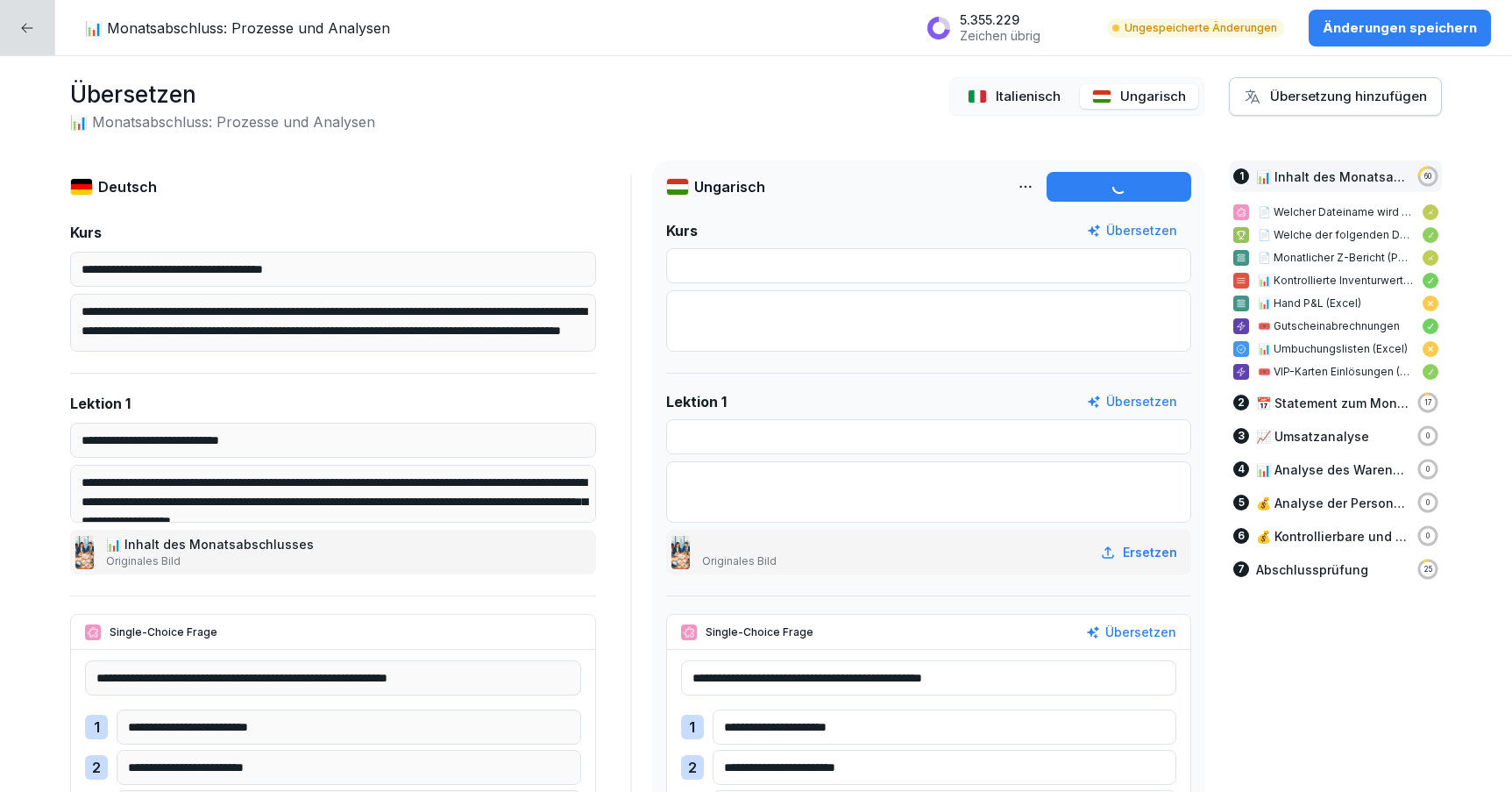
type input "**********"
type textarea "**********"
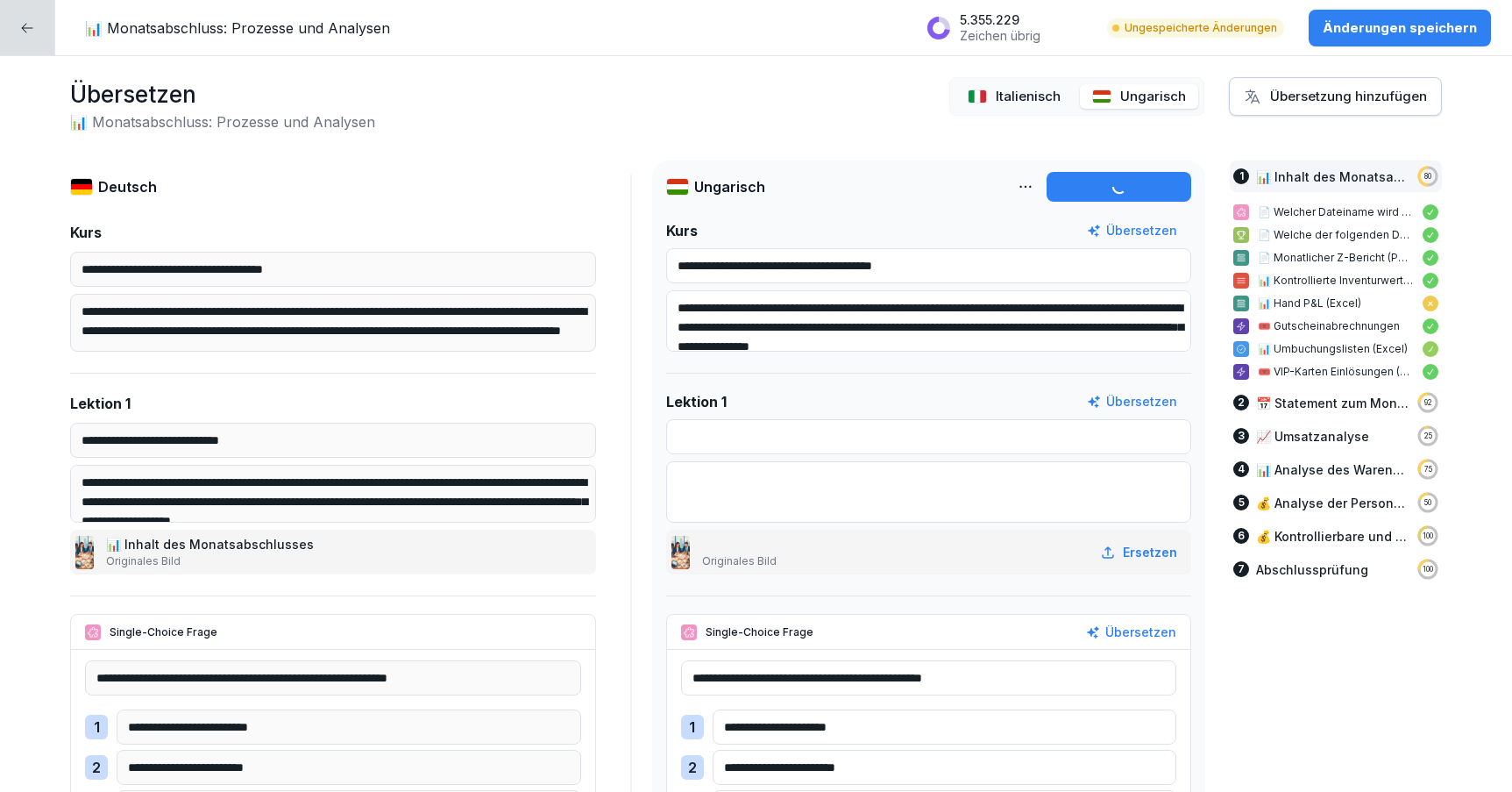
type input "**********"
type textarea "**********"
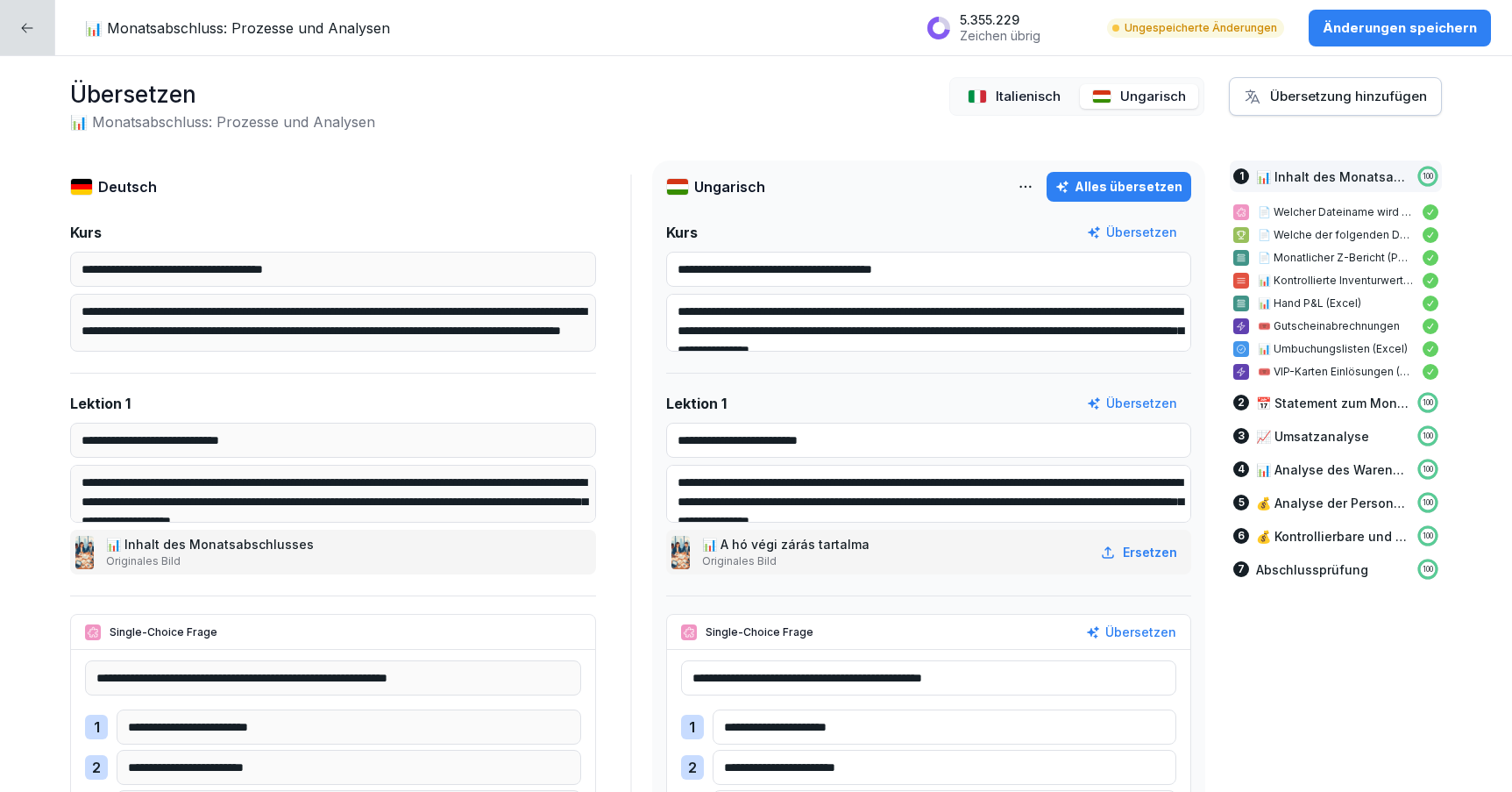
click at [1395, 33] on p "Änderungen speichern" at bounding box center [1400, 27] width 154 height 19
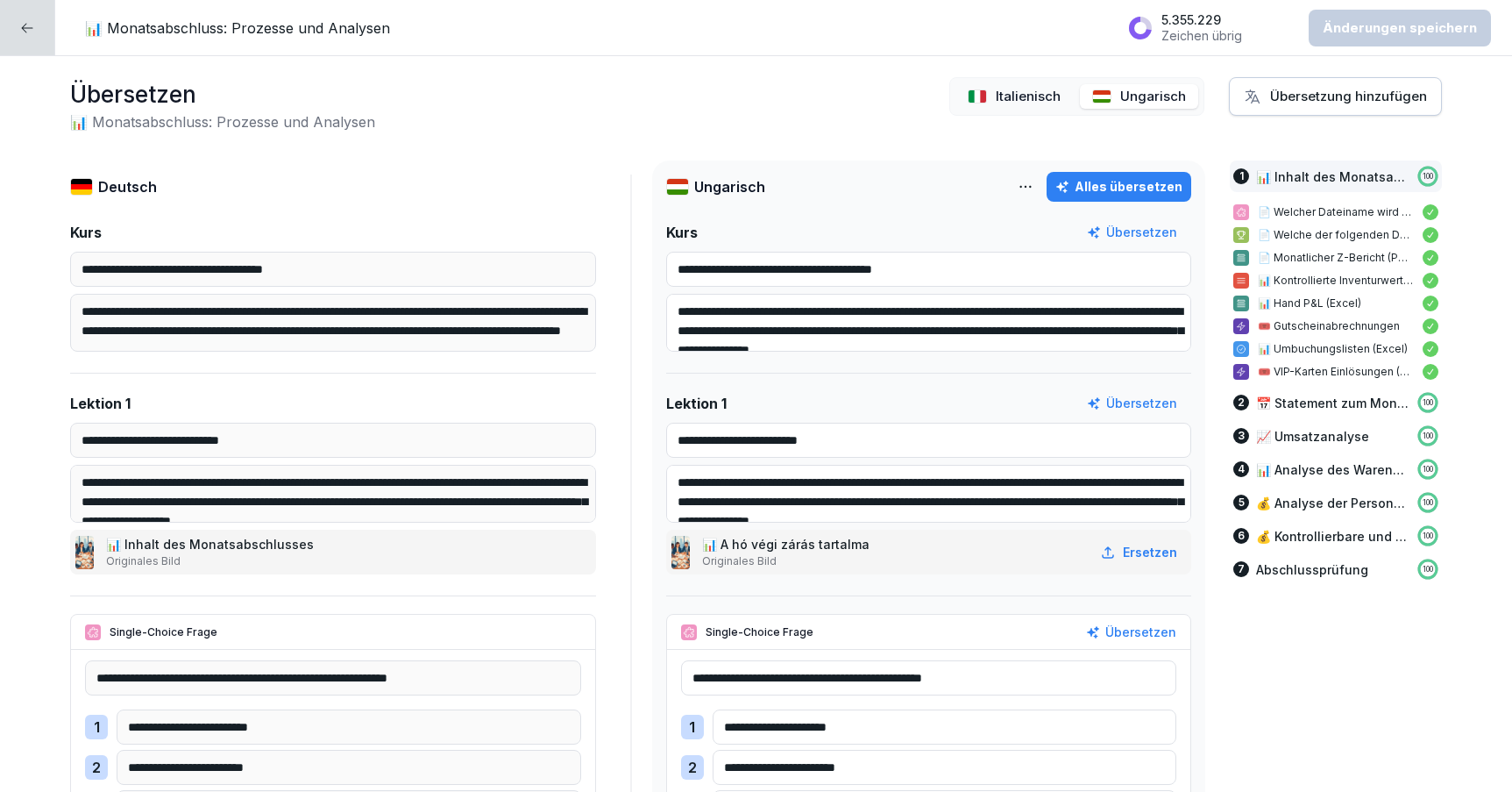
click at [1024, 91] on p "Italienisch" at bounding box center [1028, 97] width 65 height 20
click at [24, 26] on icon at bounding box center [27, 28] width 14 height 14
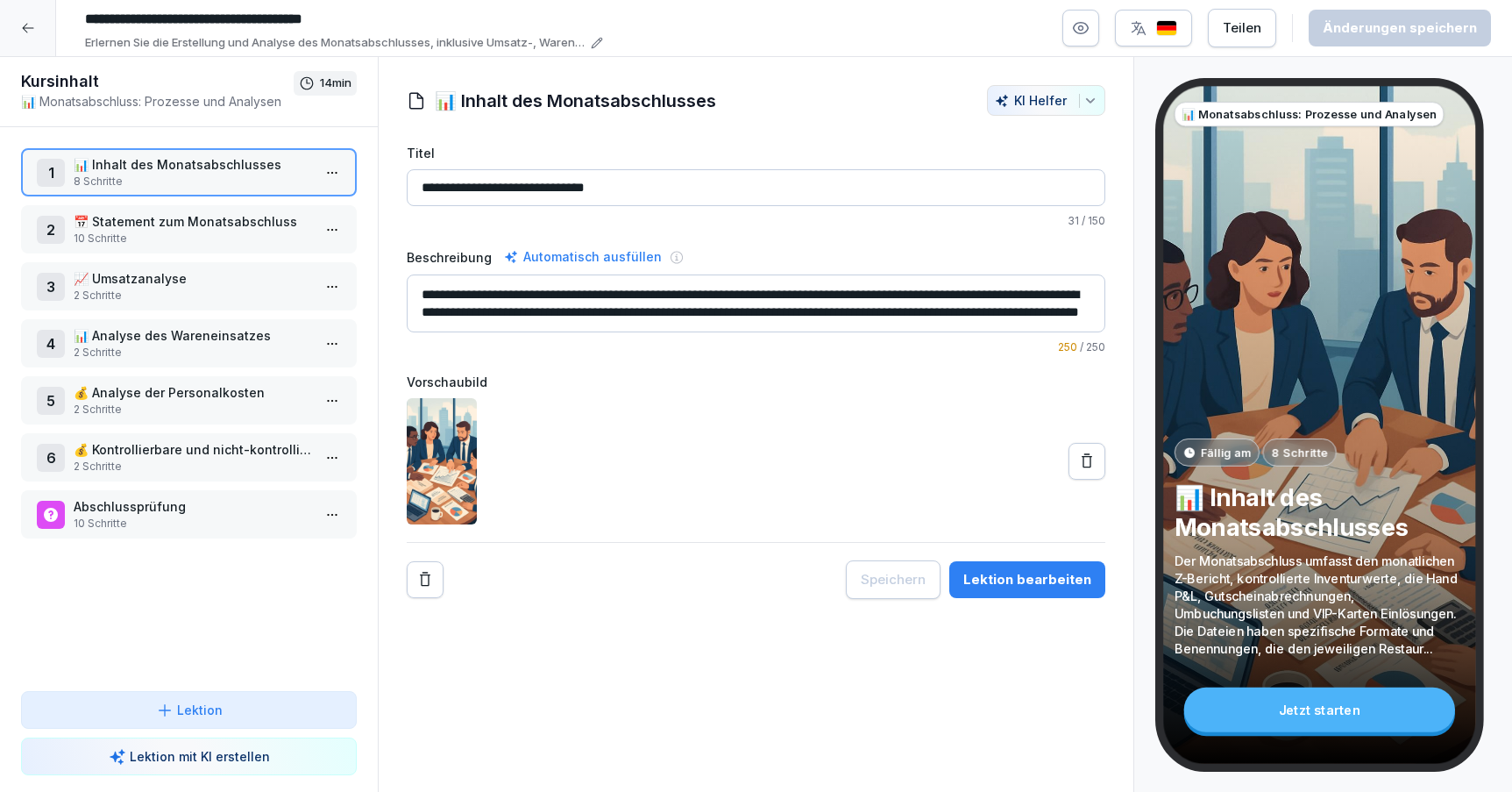
click at [28, 20] on div at bounding box center [28, 28] width 56 height 56
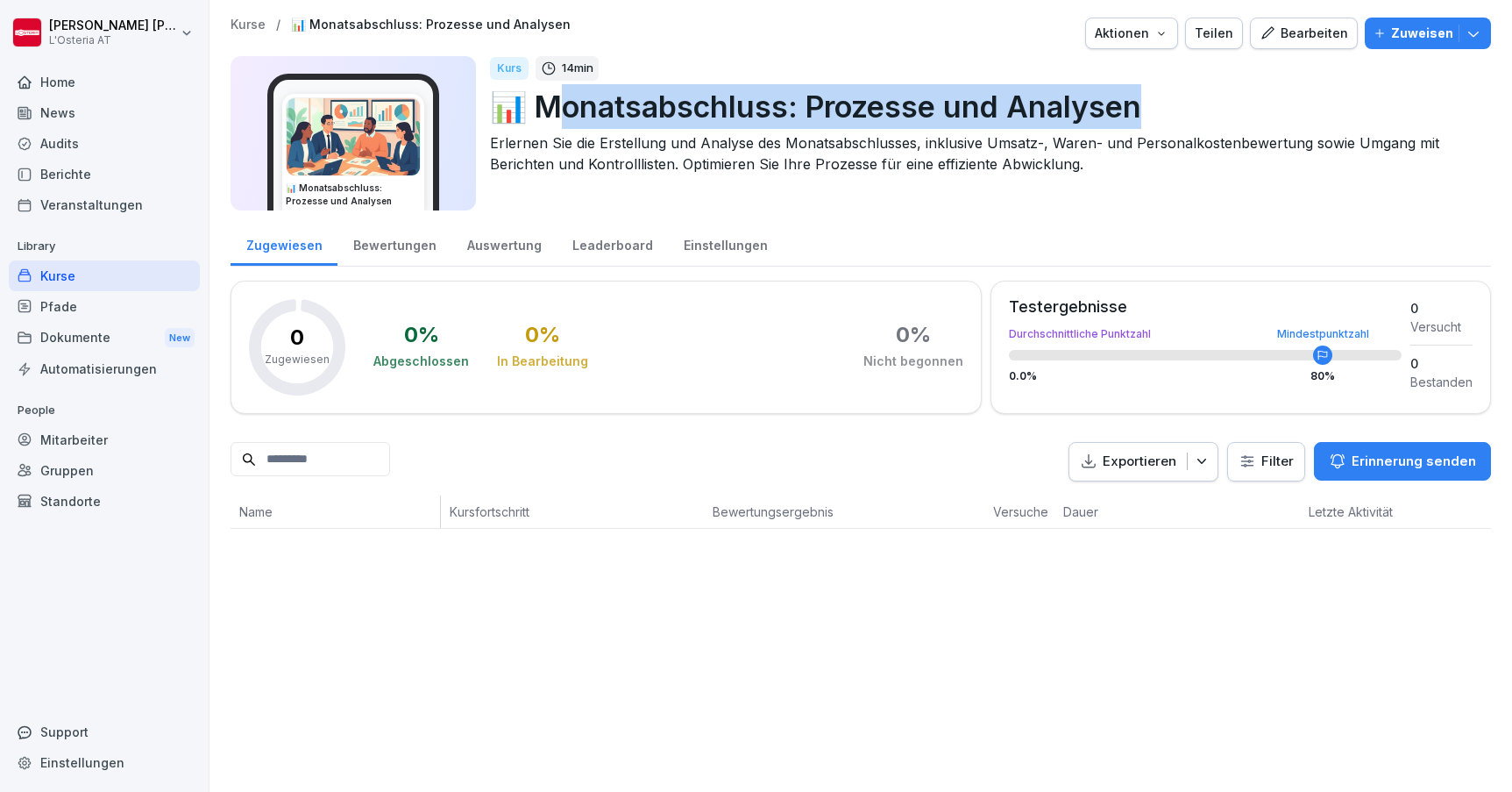
drag, startPoint x: 558, startPoint y: 97, endPoint x: 1142, endPoint y: 102, distance: 584.0
click at [1142, 104] on p "📊 Monatsabschluss: Prozesse und Analysen" at bounding box center [984, 107] width 988 height 45
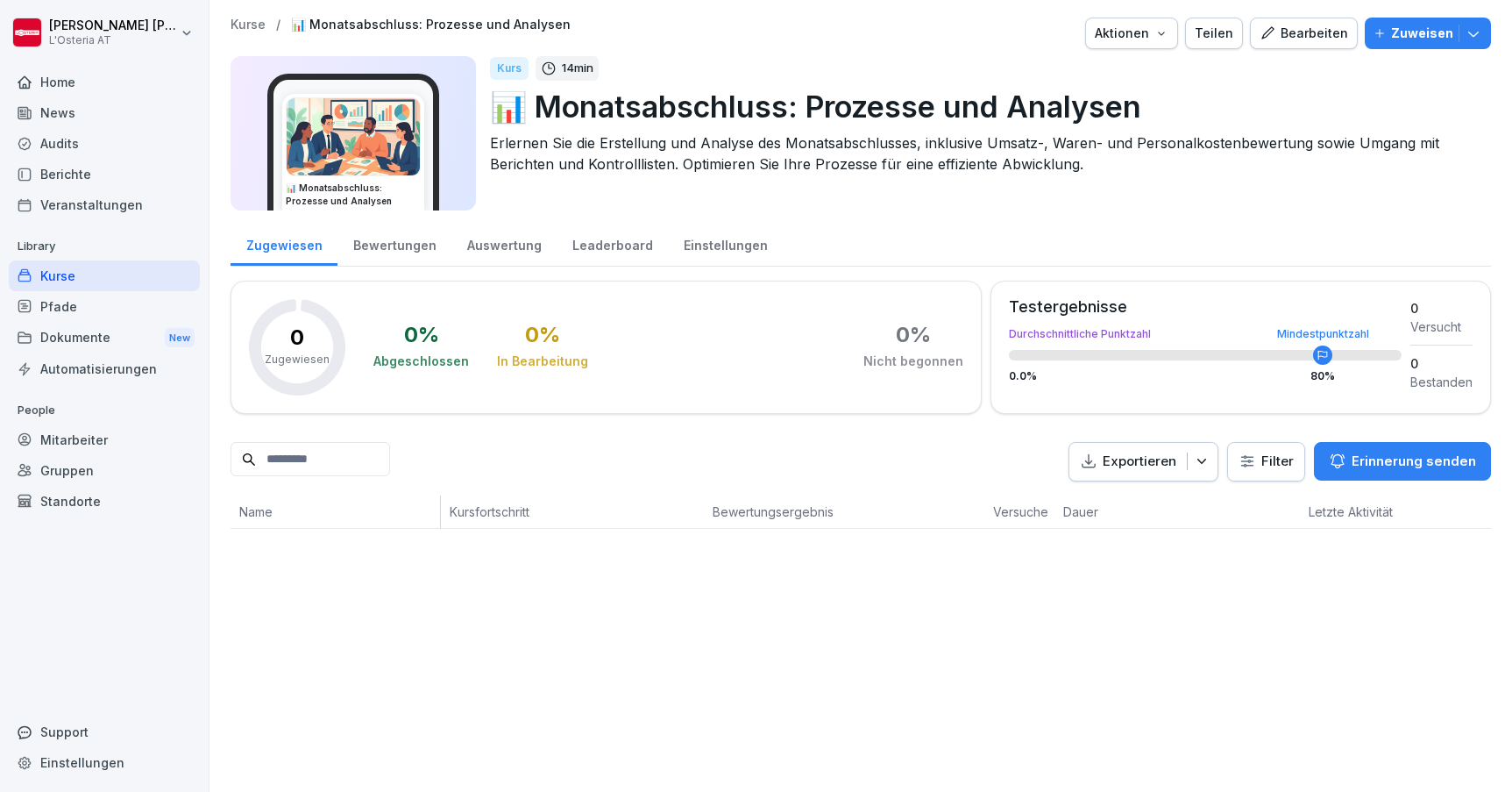
click at [1153, 103] on p "📊 Monatsabschluss: Prozesse und Analysen" at bounding box center [984, 107] width 988 height 45
click at [1318, 34] on div "Bearbeiten" at bounding box center [1304, 33] width 88 height 19
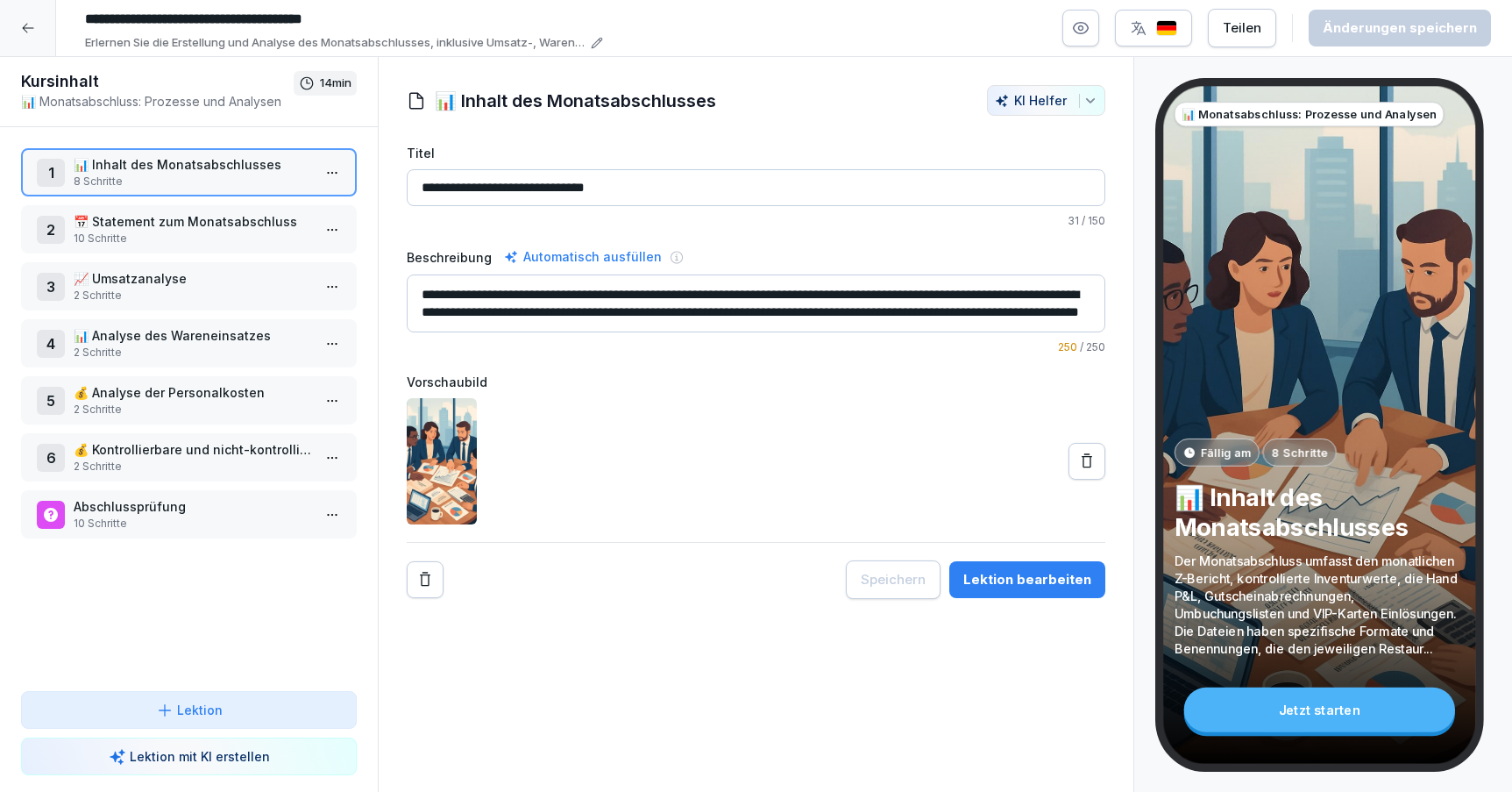
click at [24, 30] on icon at bounding box center [27, 28] width 12 height 10
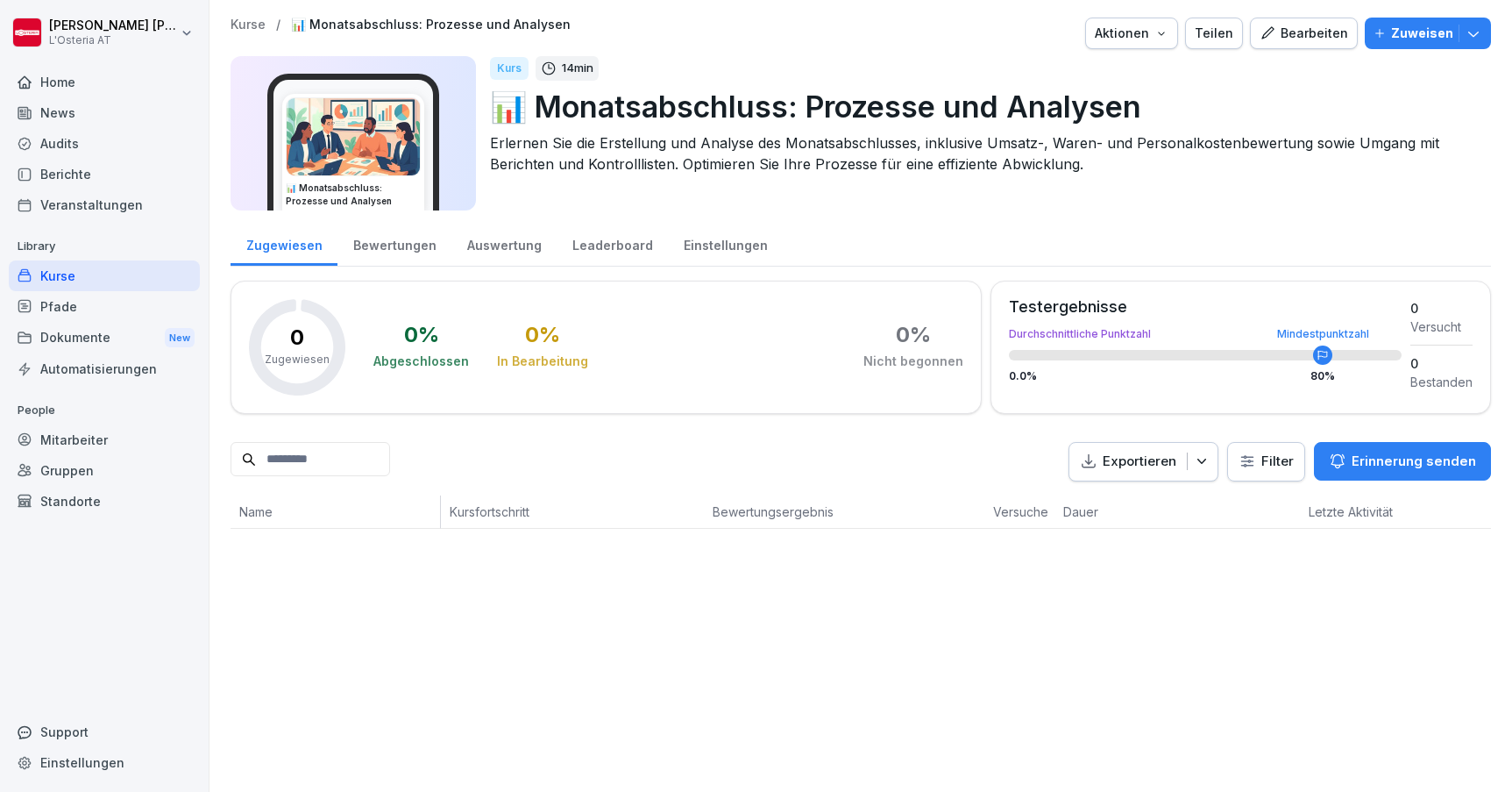
click at [1319, 39] on div "Bearbeiten" at bounding box center [1304, 33] width 88 height 19
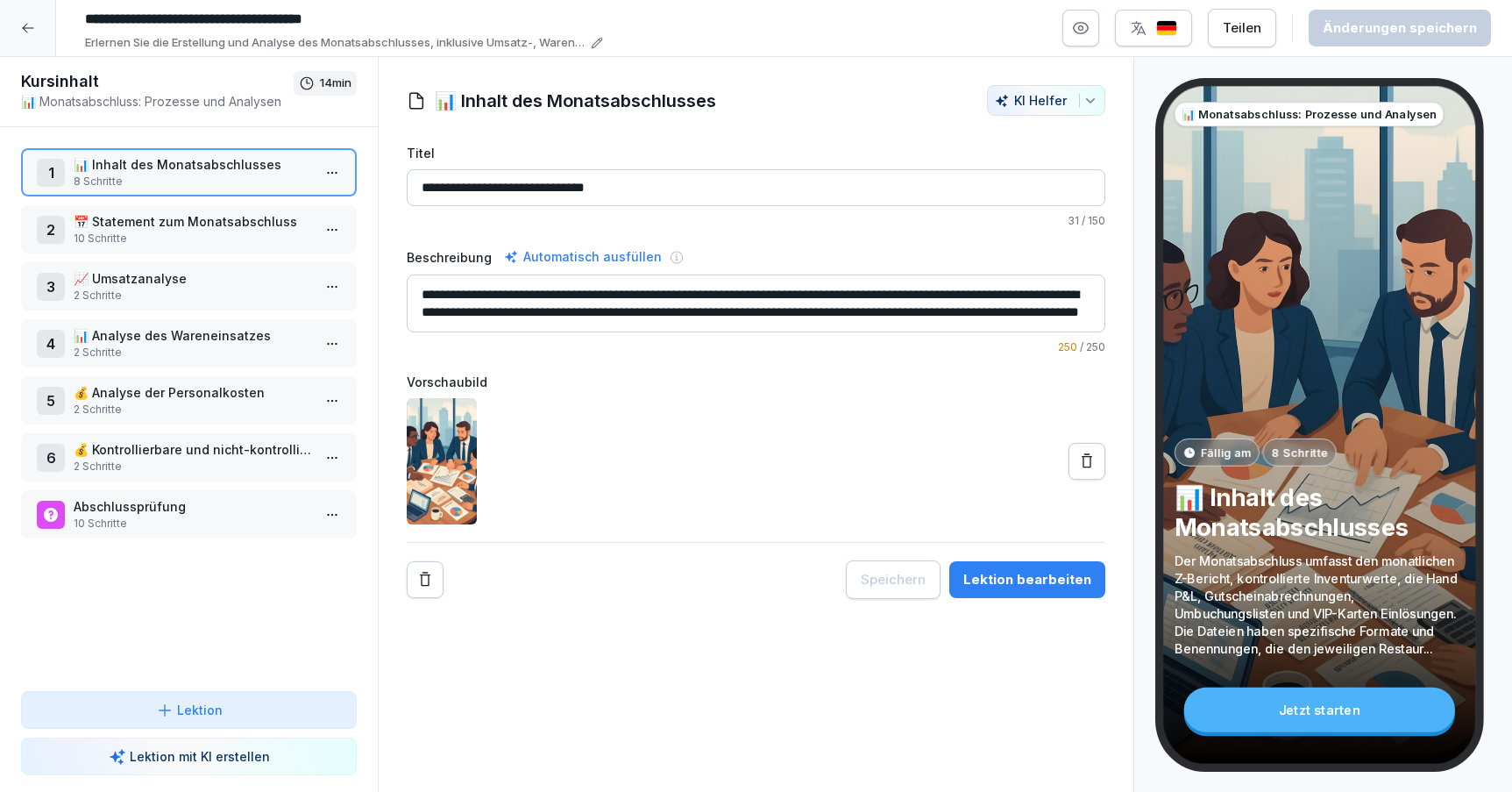
click at [995, 584] on div "Lektion bearbeiten" at bounding box center [1027, 579] width 128 height 19
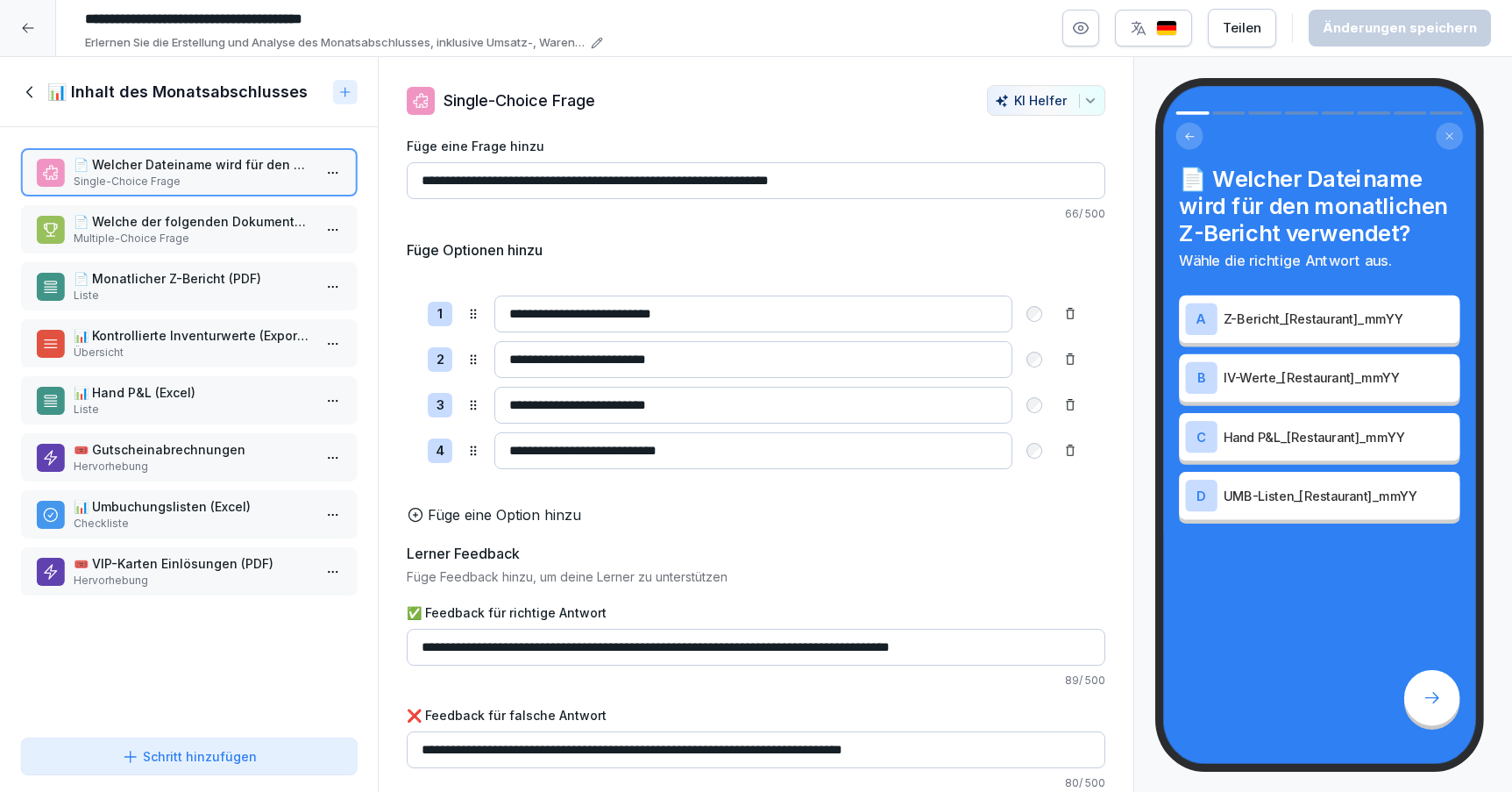
click at [203, 759] on div "Schritt hinzufügen" at bounding box center [190, 756] width 135 height 18
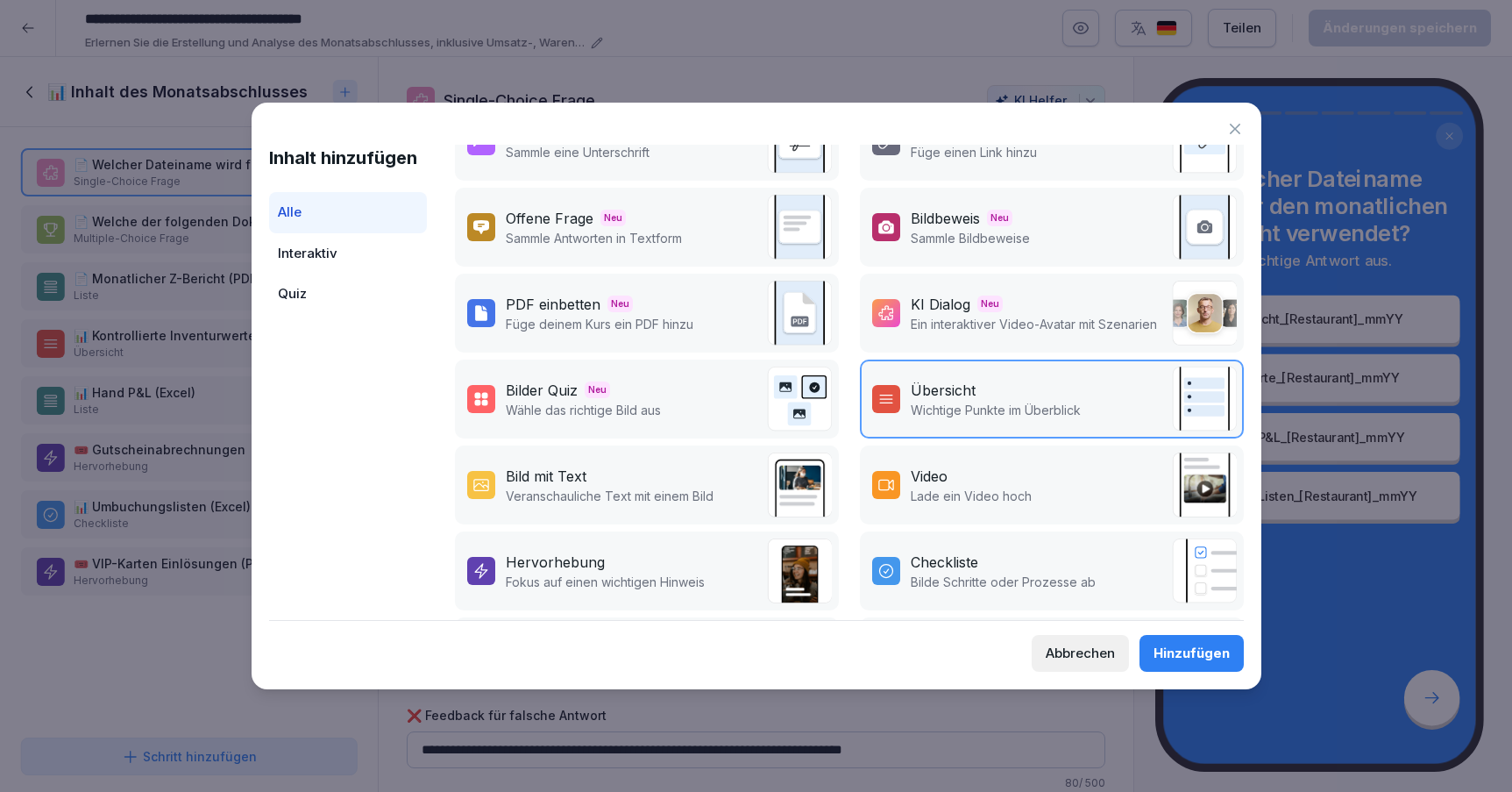
scroll to position [31, 0]
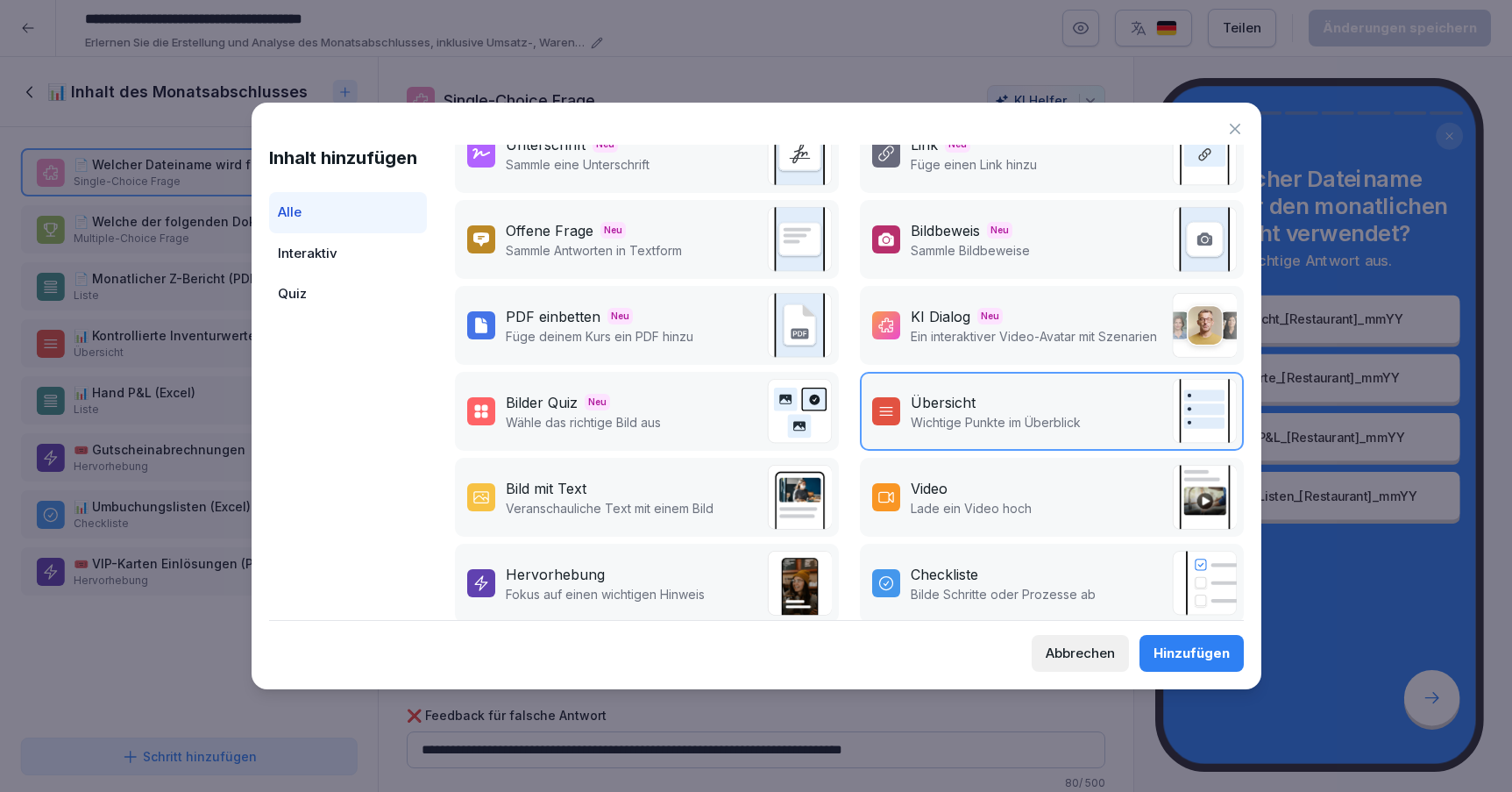
click at [1047, 330] on p "Ein interaktiver Video-Avatar mit Szenarien" at bounding box center [1034, 336] width 246 height 18
click at [1192, 646] on div "Hinzufügen" at bounding box center [1192, 653] width 76 height 19
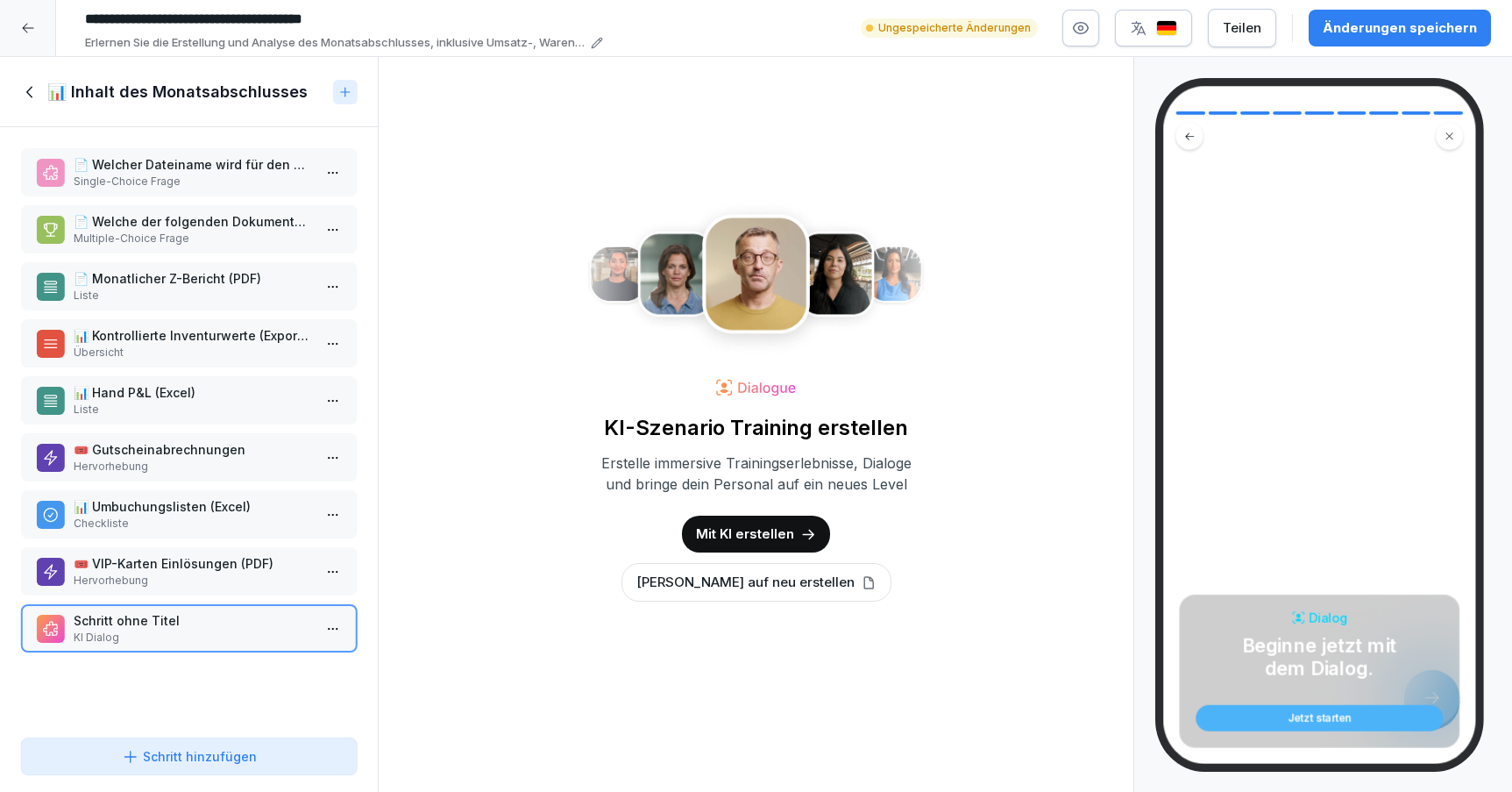
click at [765, 538] on p "Mit KI erstellen" at bounding box center [745, 534] width 98 height 19
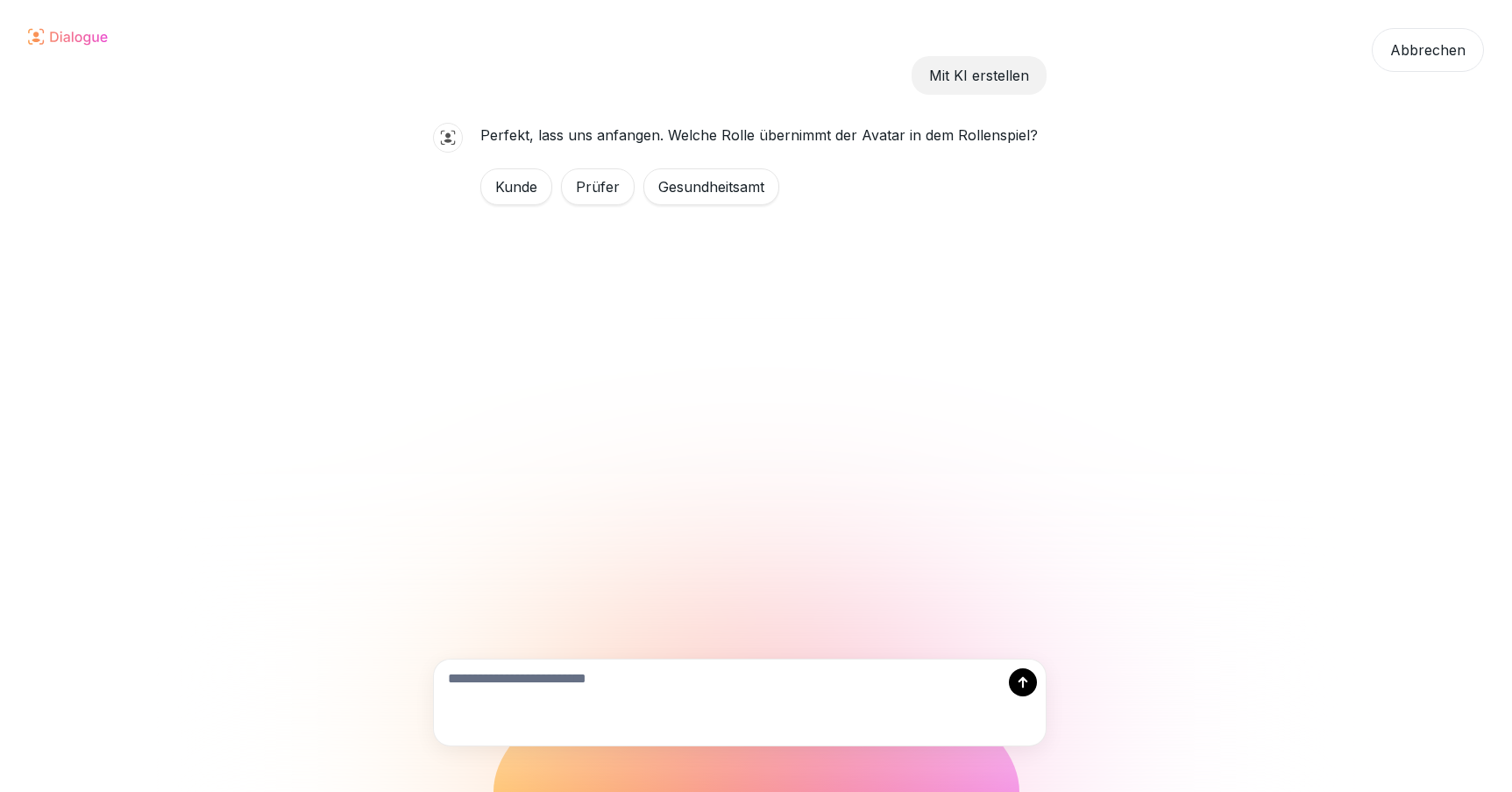
click at [510, 182] on div "Kunde" at bounding box center [516, 186] width 72 height 37
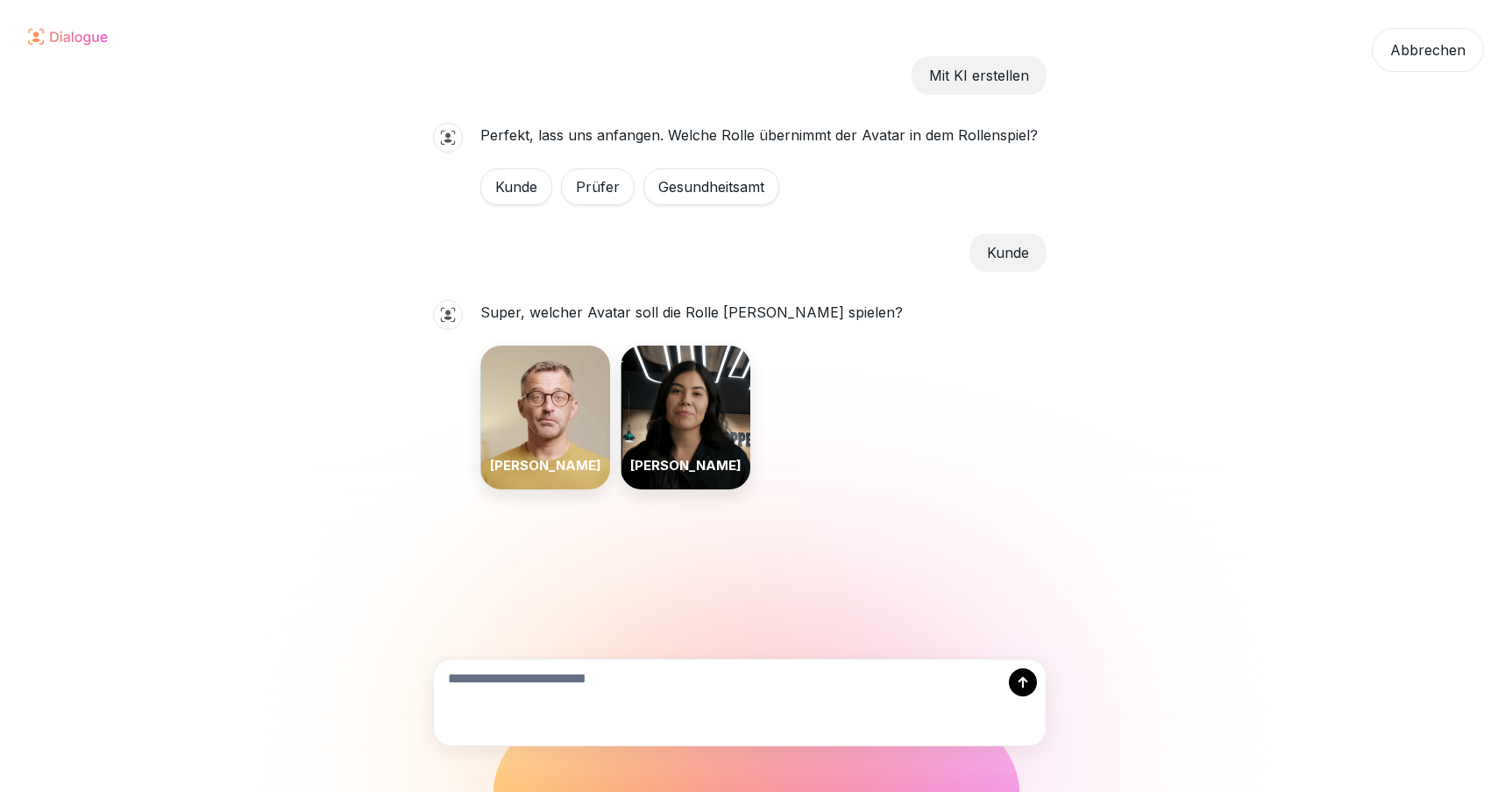
click at [544, 396] on div "[PERSON_NAME]" at bounding box center [545, 417] width 130 height 144
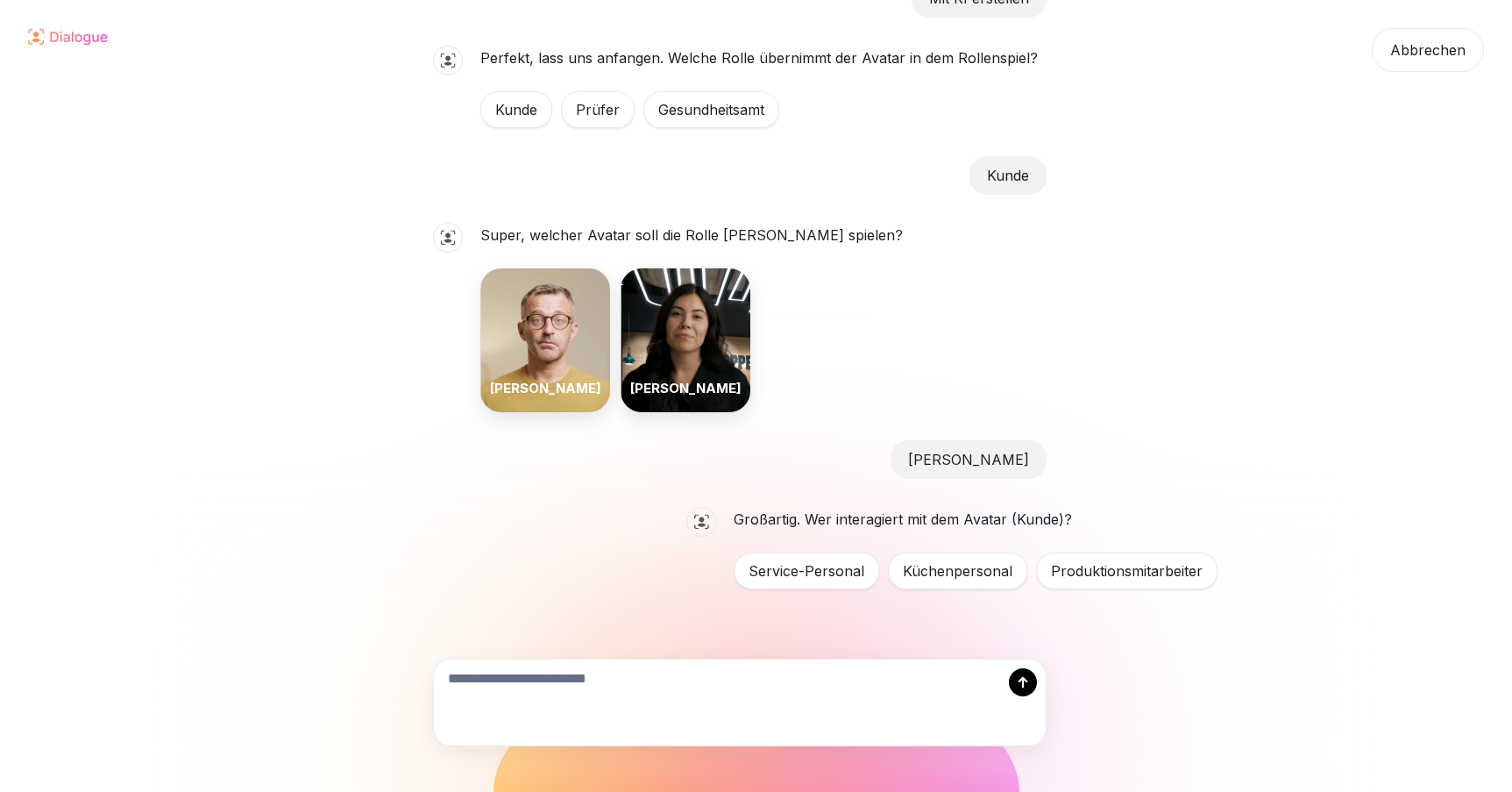
scroll to position [78, 0]
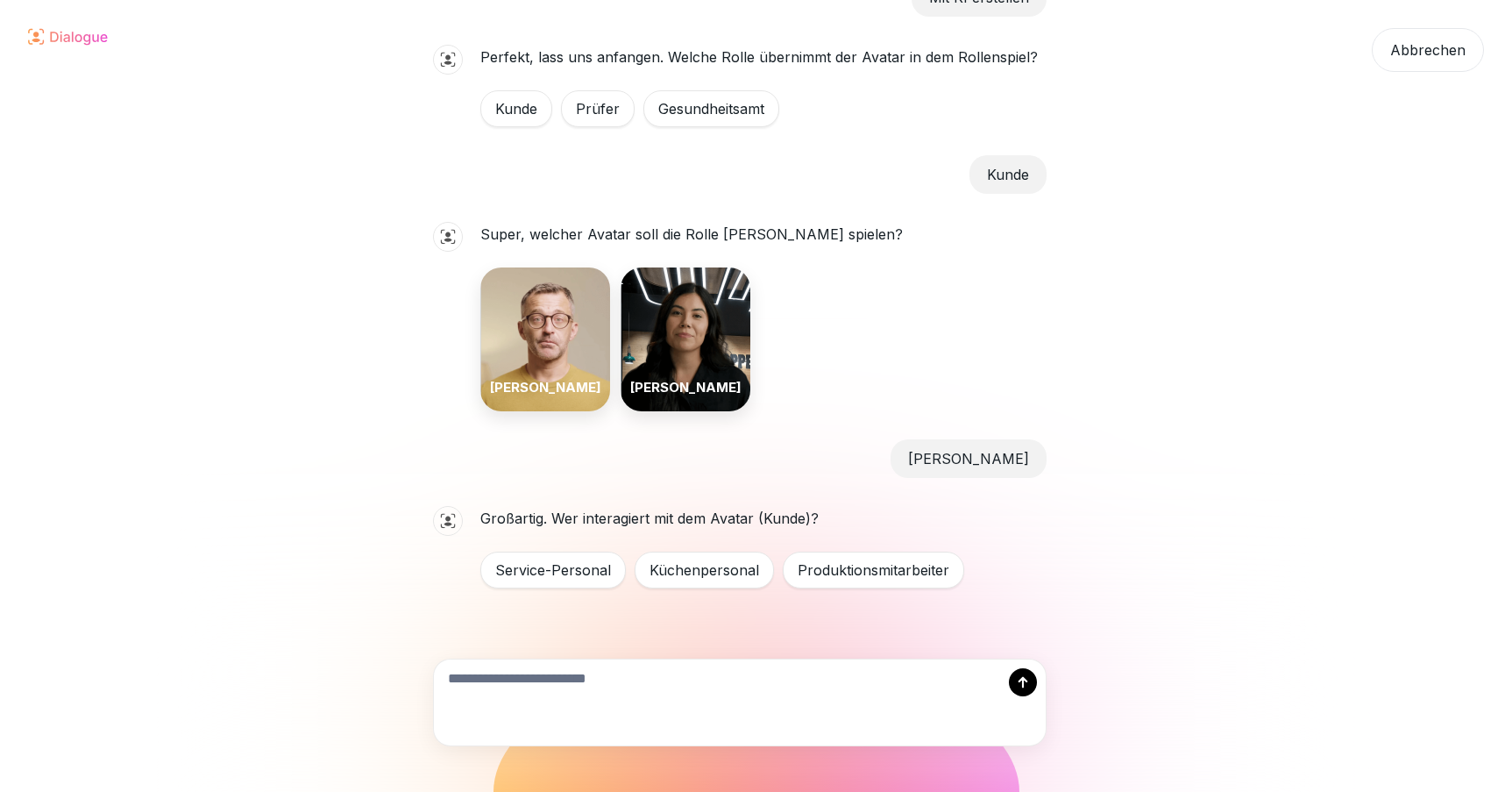
click at [576, 563] on div "Service-Personal" at bounding box center [552, 570] width 145 height 37
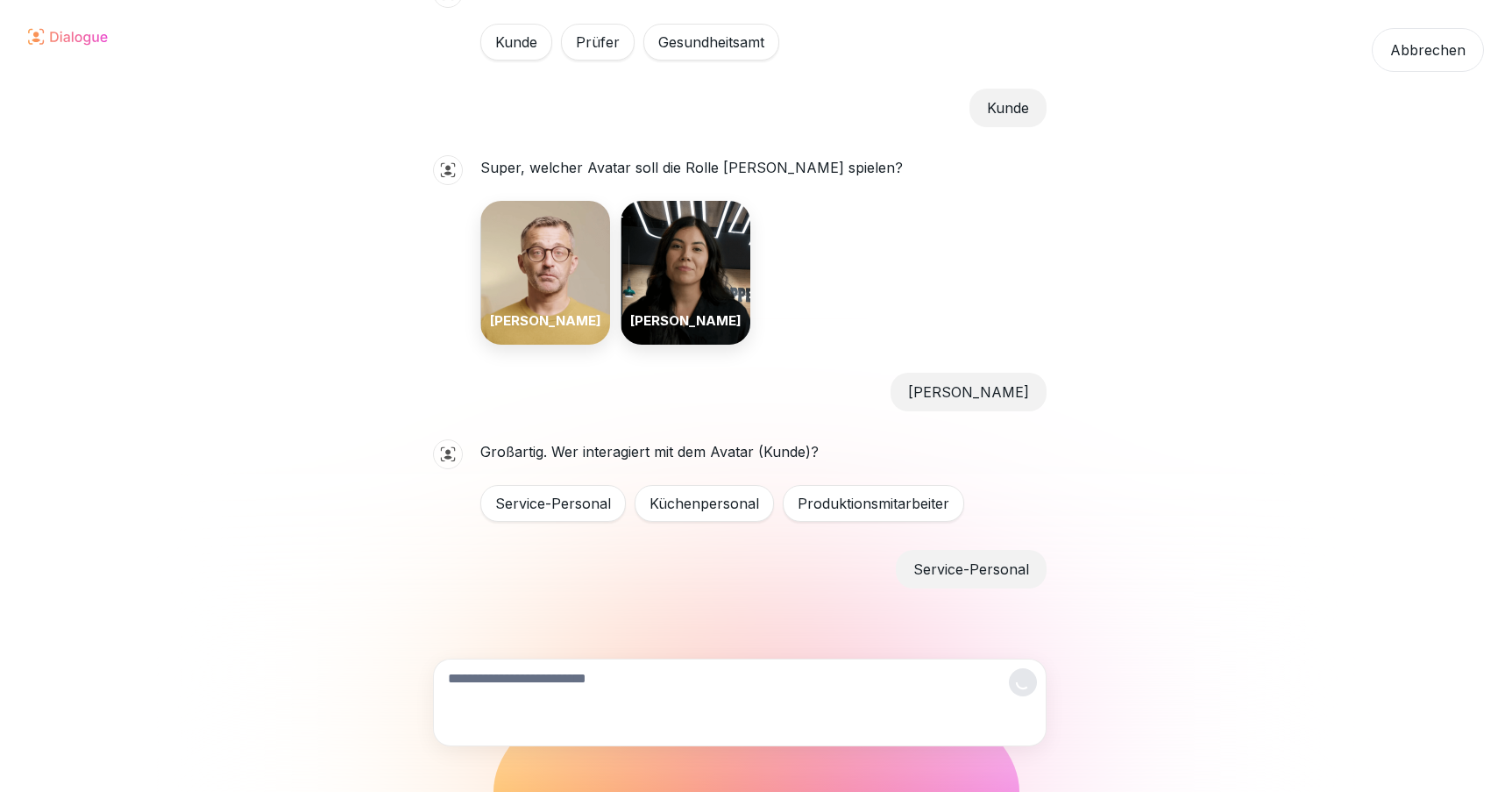
scroll to position [202, 0]
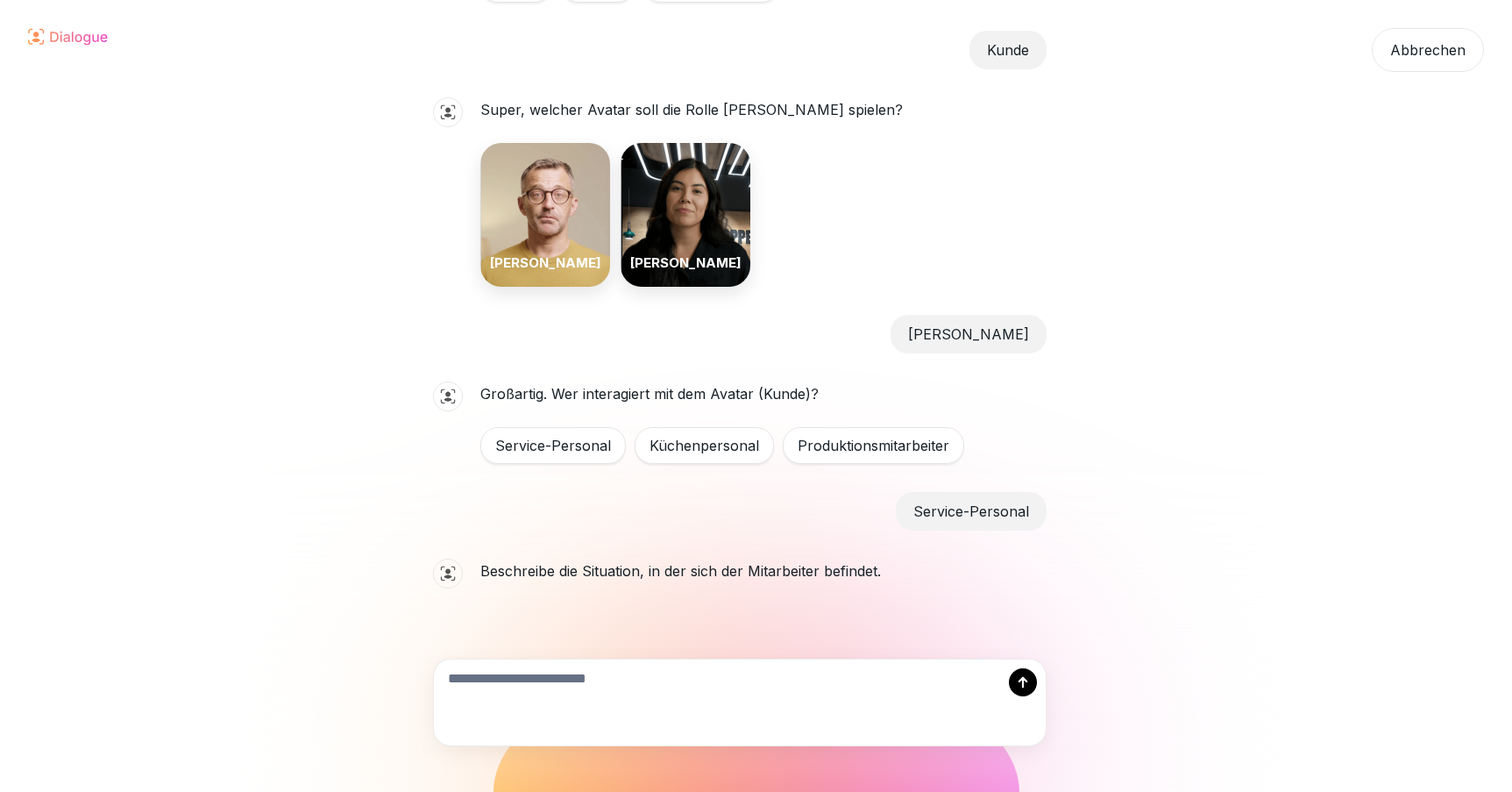
click at [660, 709] on textarea at bounding box center [740, 702] width 612 height 86
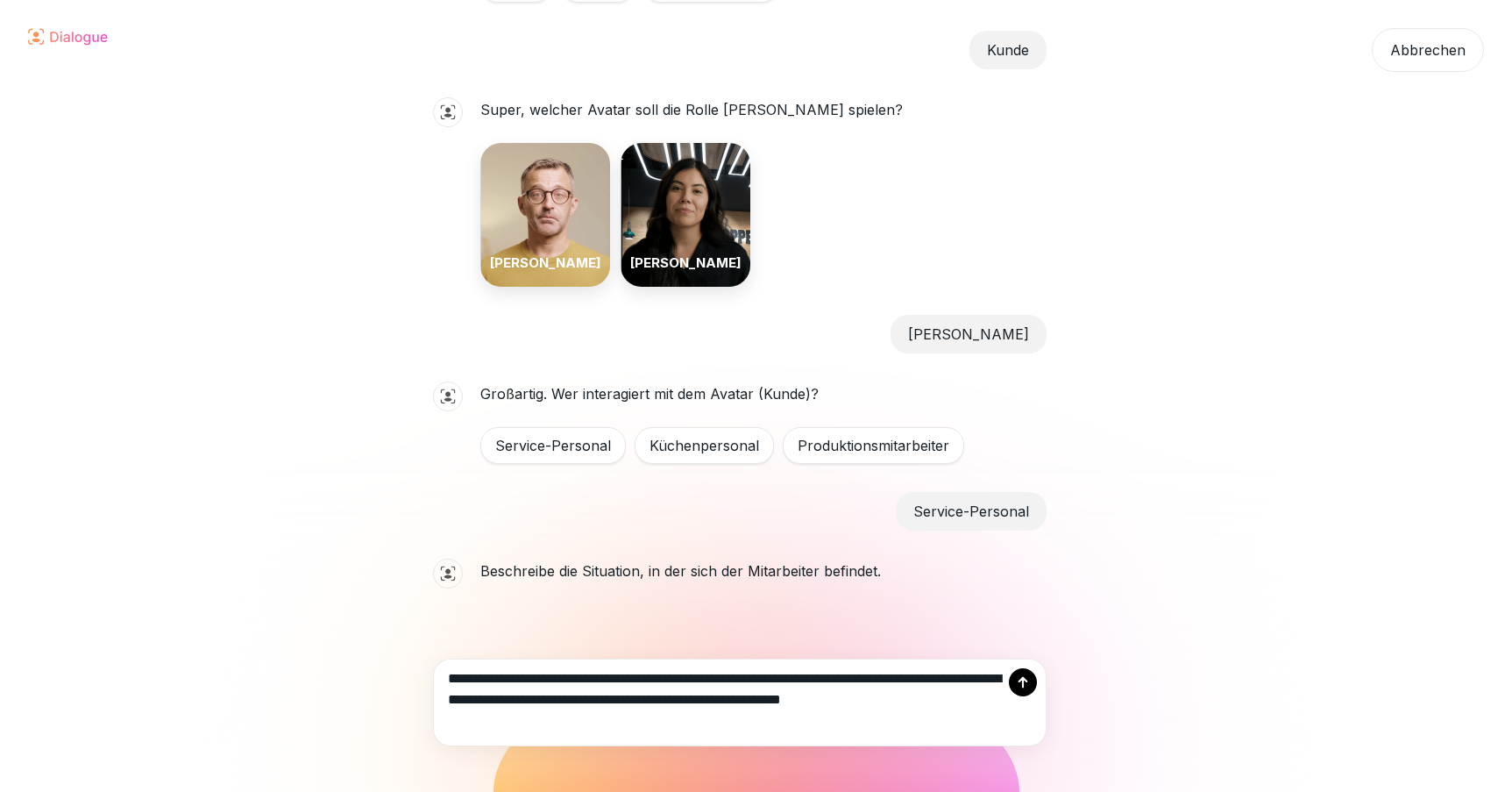
type textarea "**********"
click at [1032, 679] on div at bounding box center [1023, 682] width 28 height 28
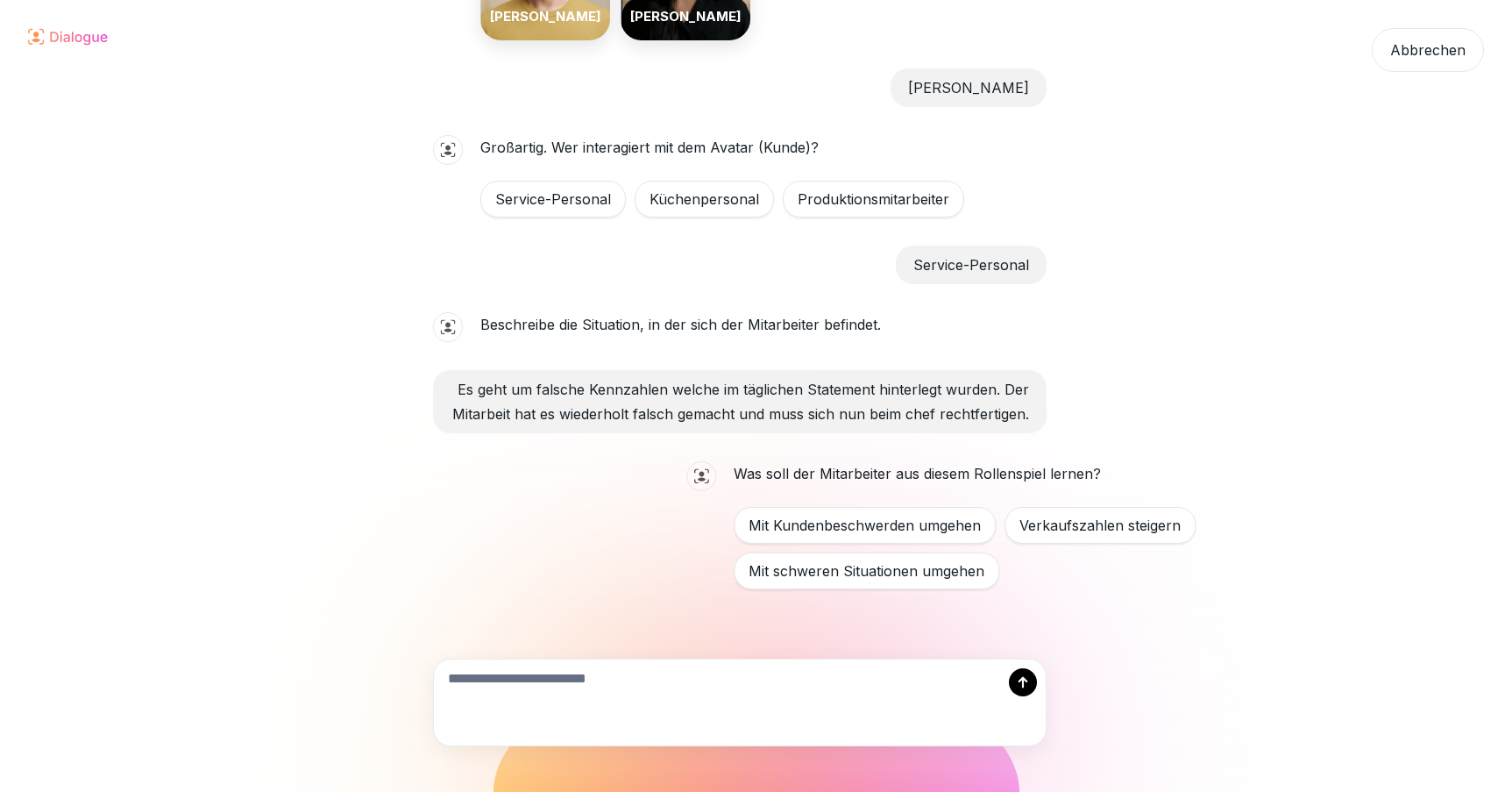
scroll to position [450, 0]
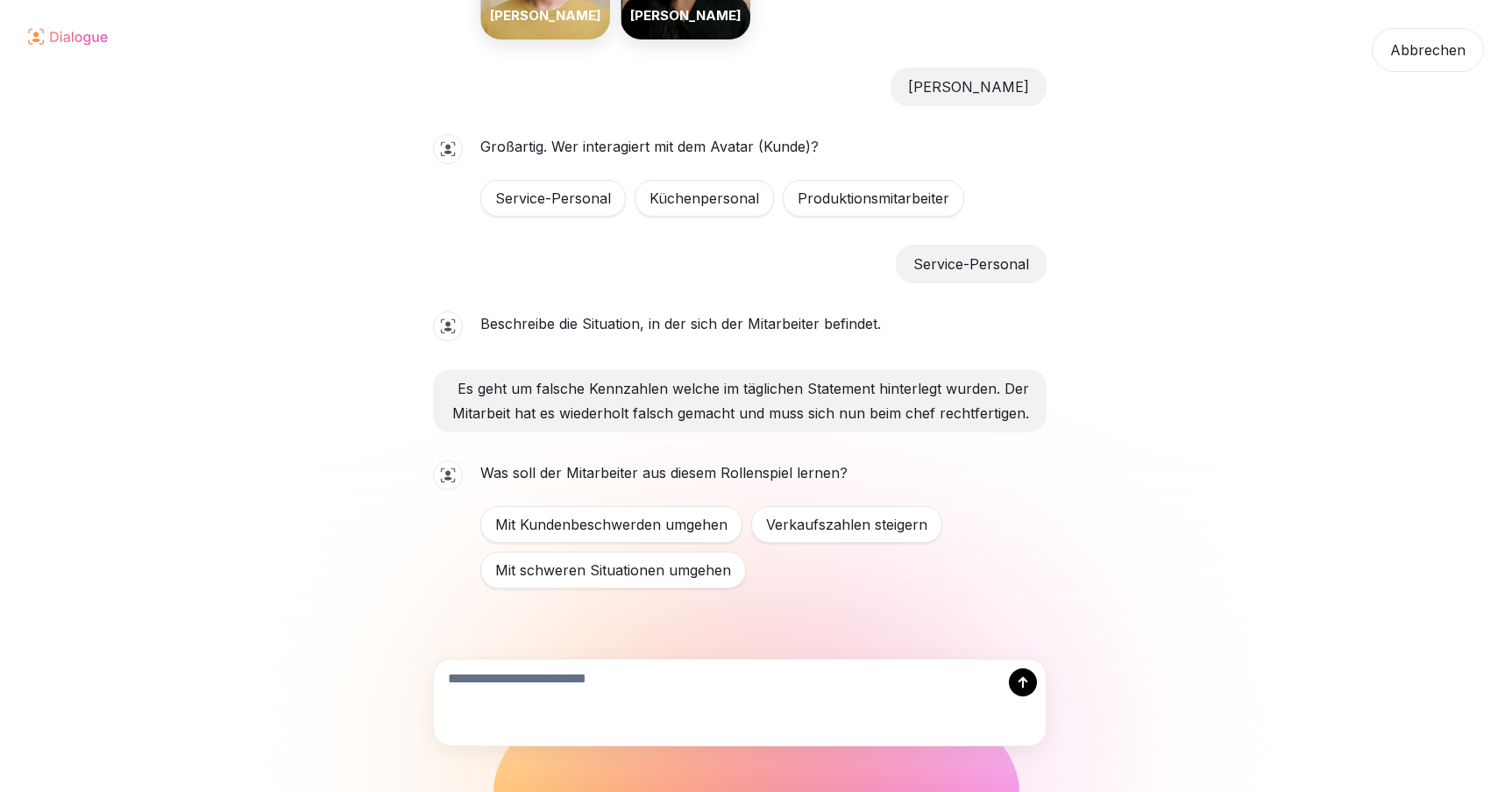
click at [709, 575] on div "Mit schweren Situationen umgehen" at bounding box center [613, 570] width 265 height 37
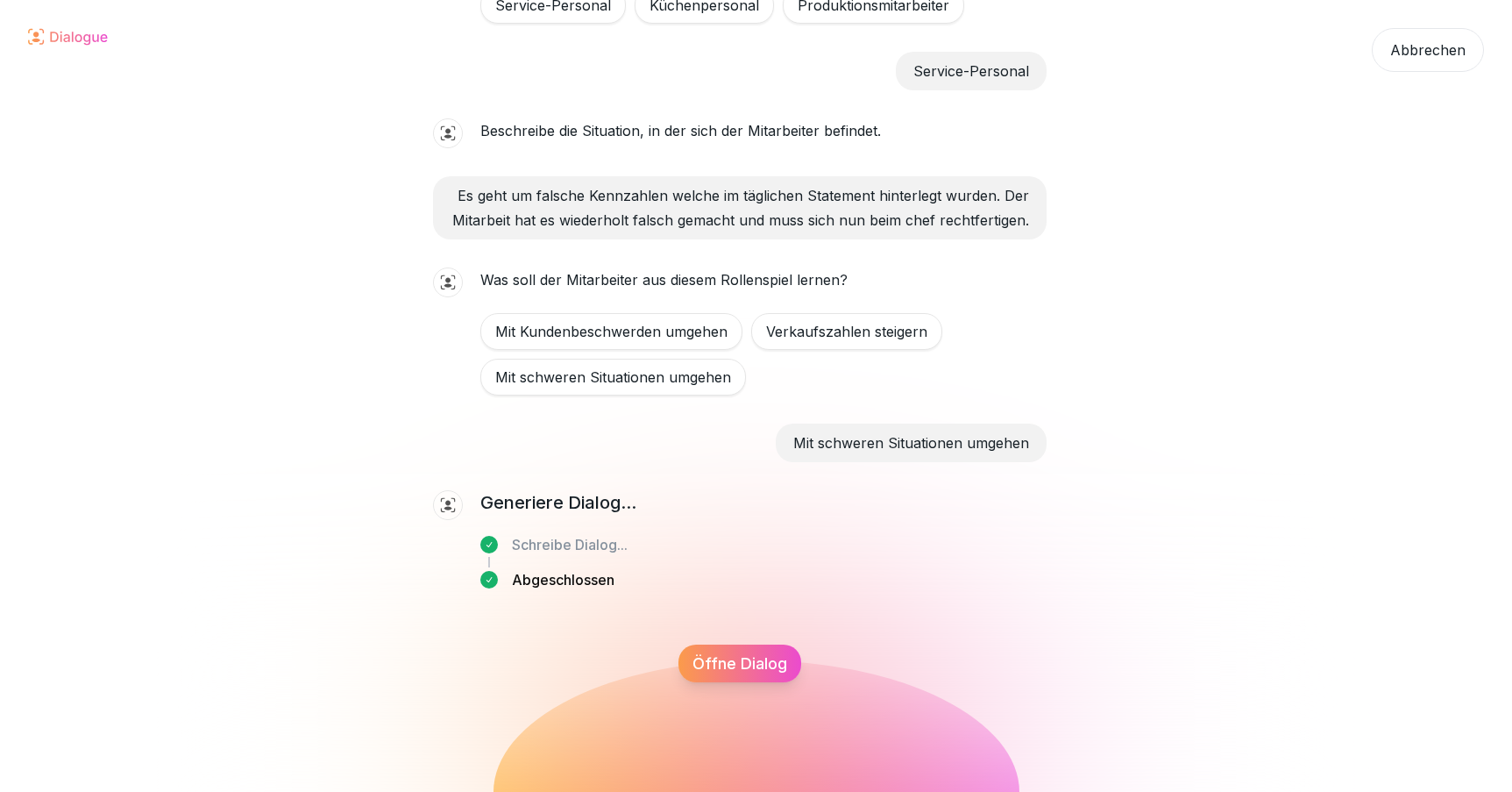
scroll to position [737, 0]
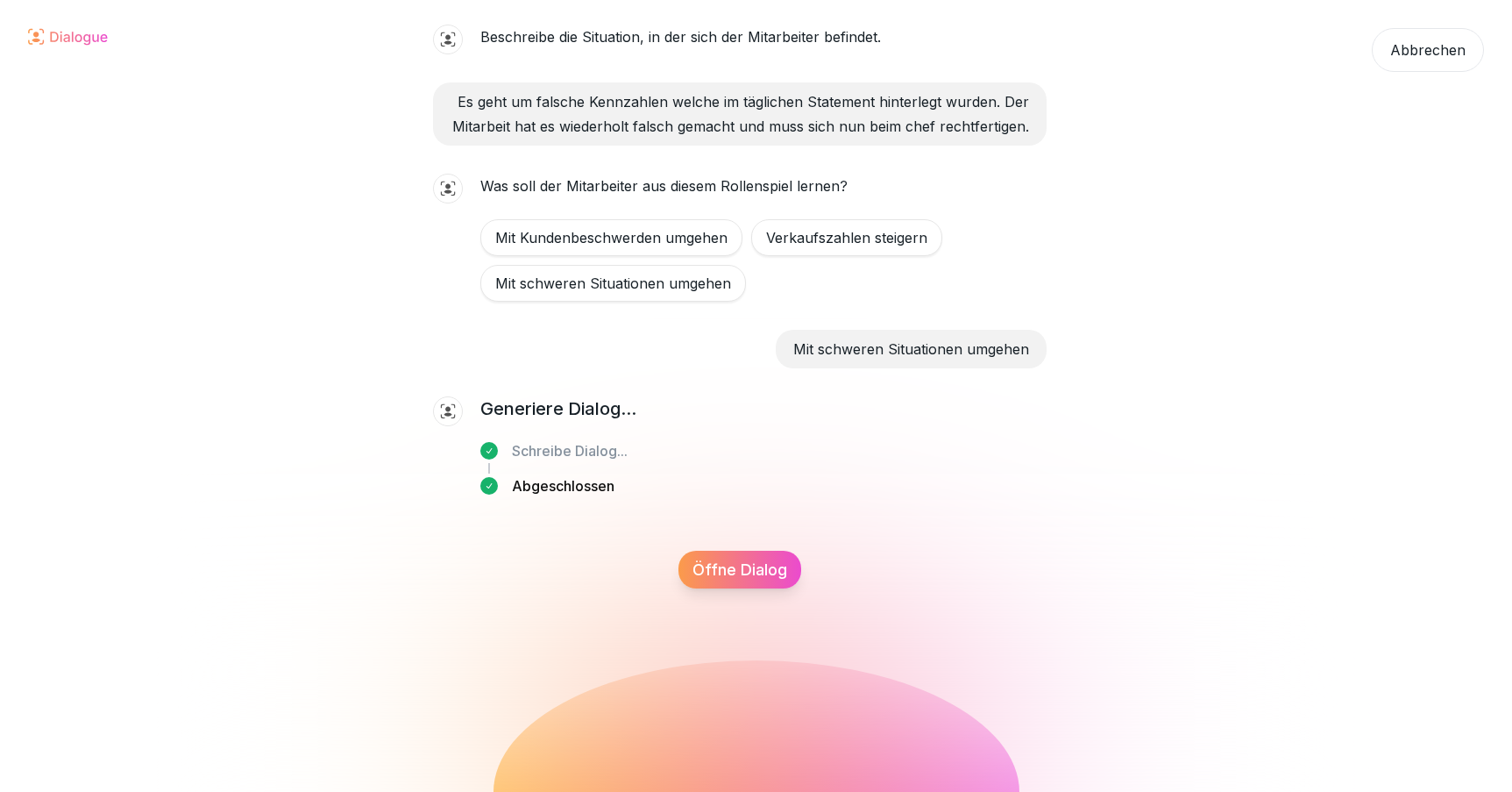
click at [730, 564] on div "Öffne Dialog" at bounding box center [740, 570] width 123 height 38
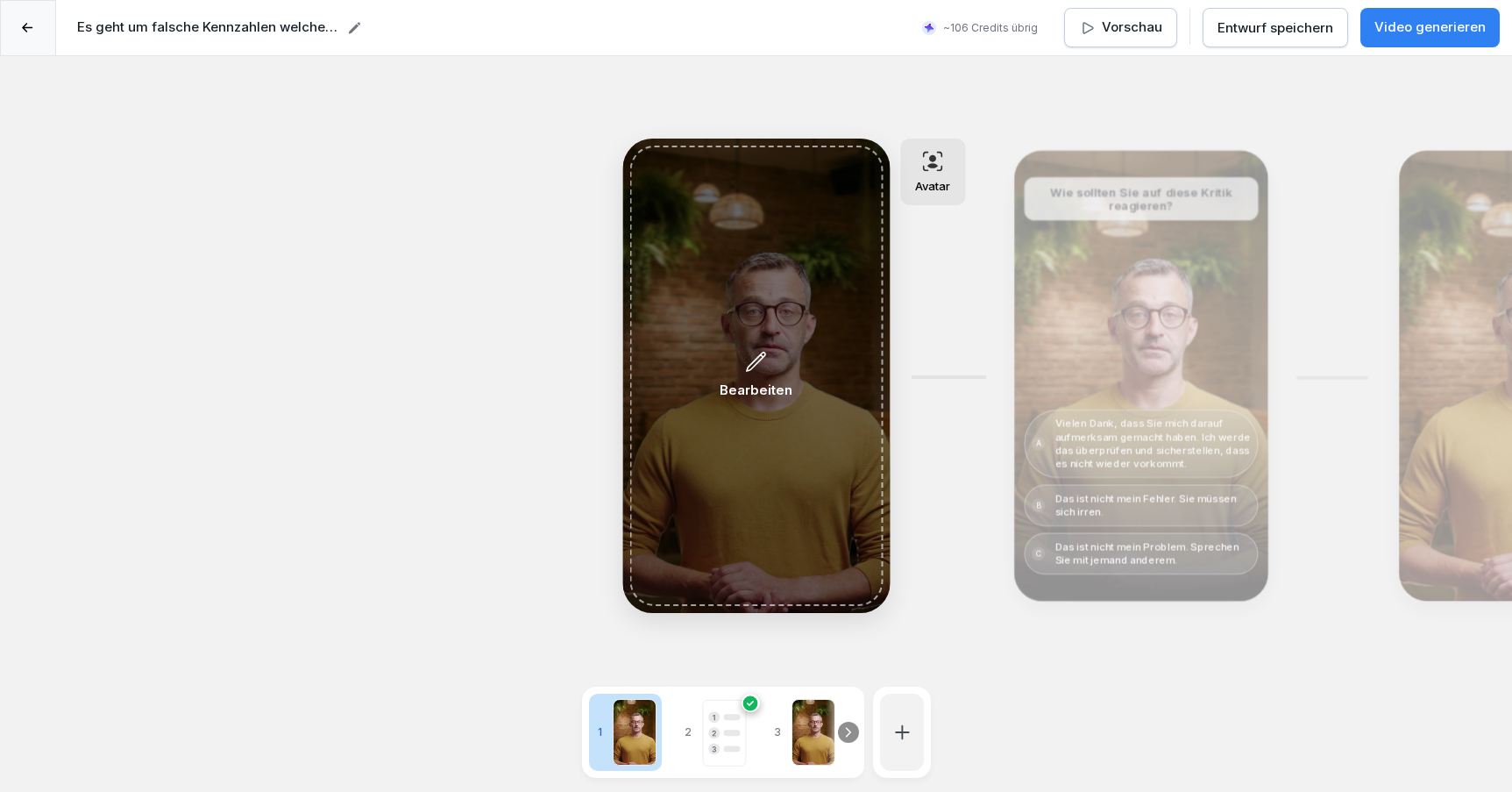
click at [767, 368] on icon at bounding box center [756, 362] width 23 height 23
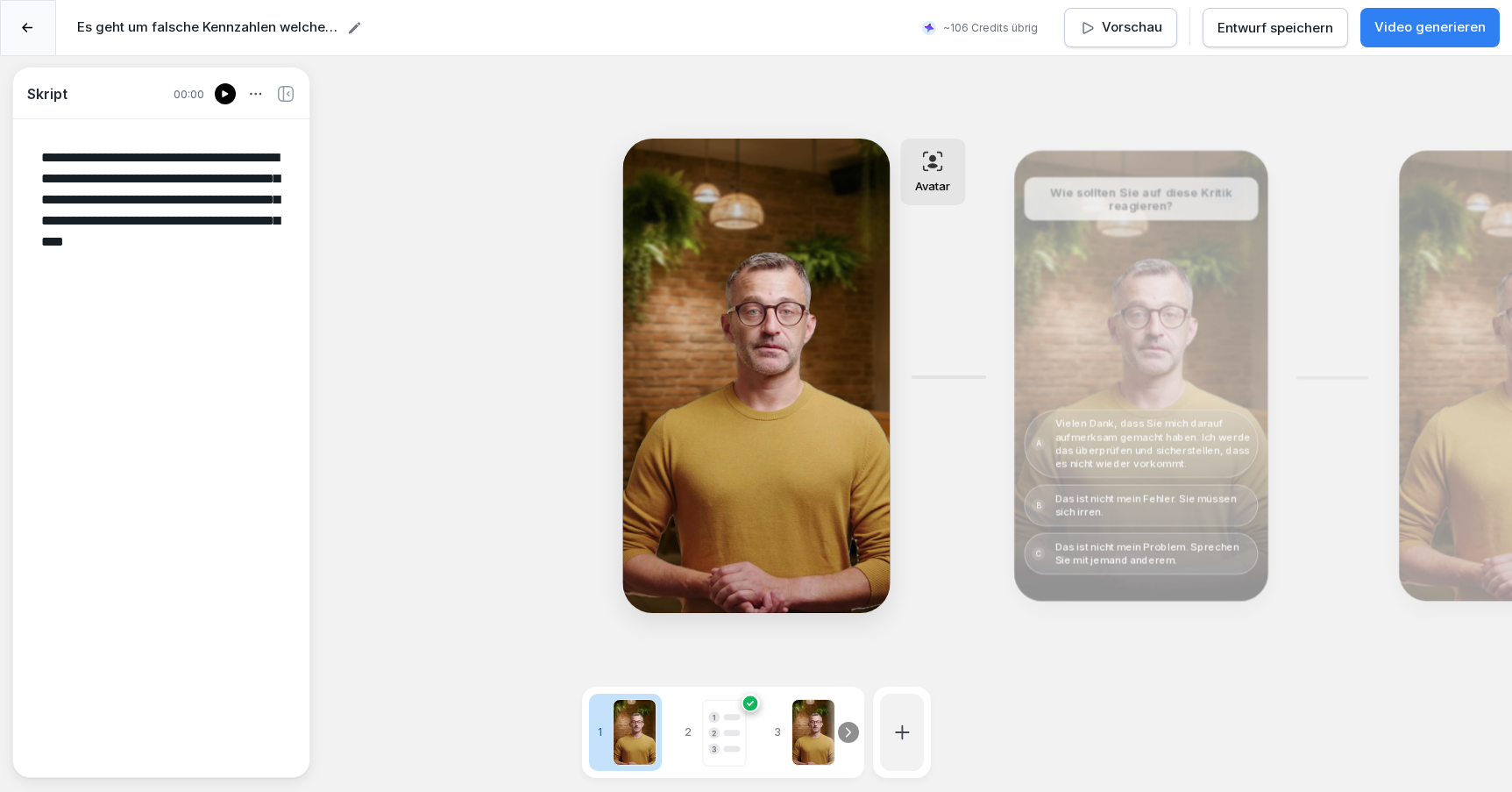
click at [222, 92] on icon at bounding box center [226, 94] width 11 height 14
click at [437, 266] on div "**********" at bounding box center [756, 452] width 1512 height 792
click at [226, 91] on div at bounding box center [226, 94] width 9 height 9
click at [1257, 18] on div "Entwurf speichern" at bounding box center [1275, 27] width 116 height 19
click at [844, 728] on icon at bounding box center [849, 732] width 14 height 14
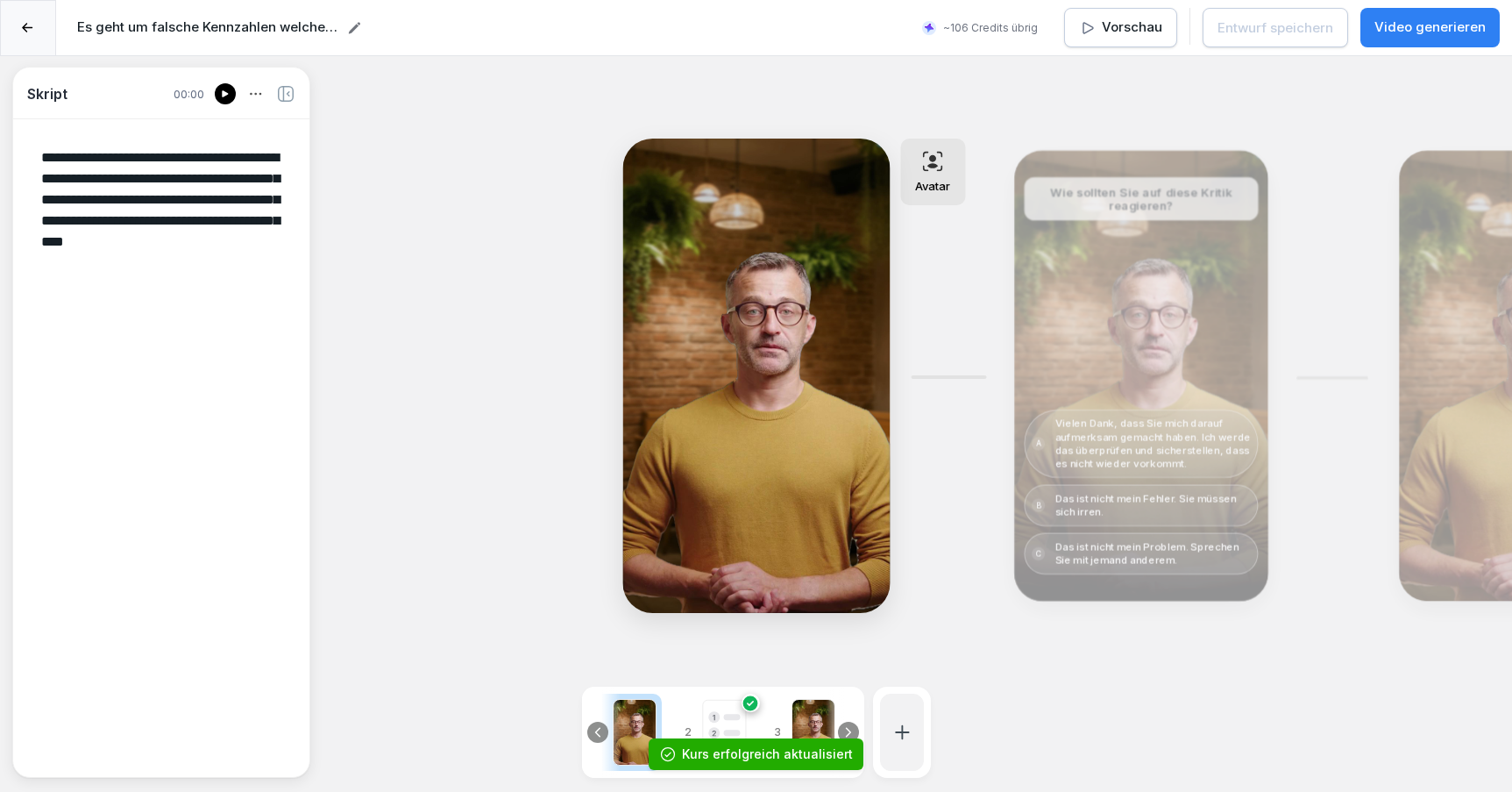
scroll to position [0, 132]
click at [754, 716] on rect at bounding box center [771, 732] width 43 height 66
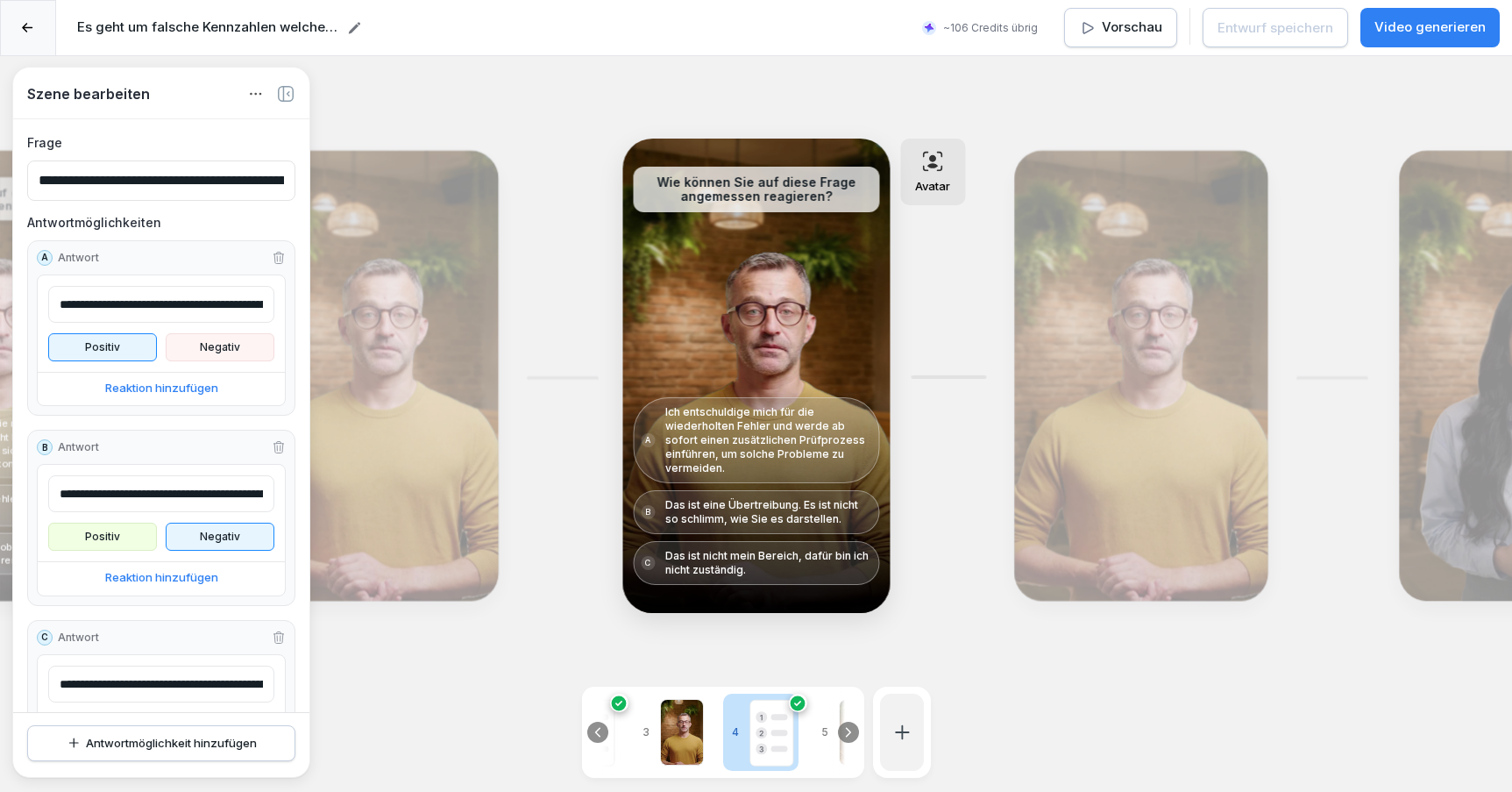
click at [27, 31] on icon at bounding box center [27, 28] width 12 height 11
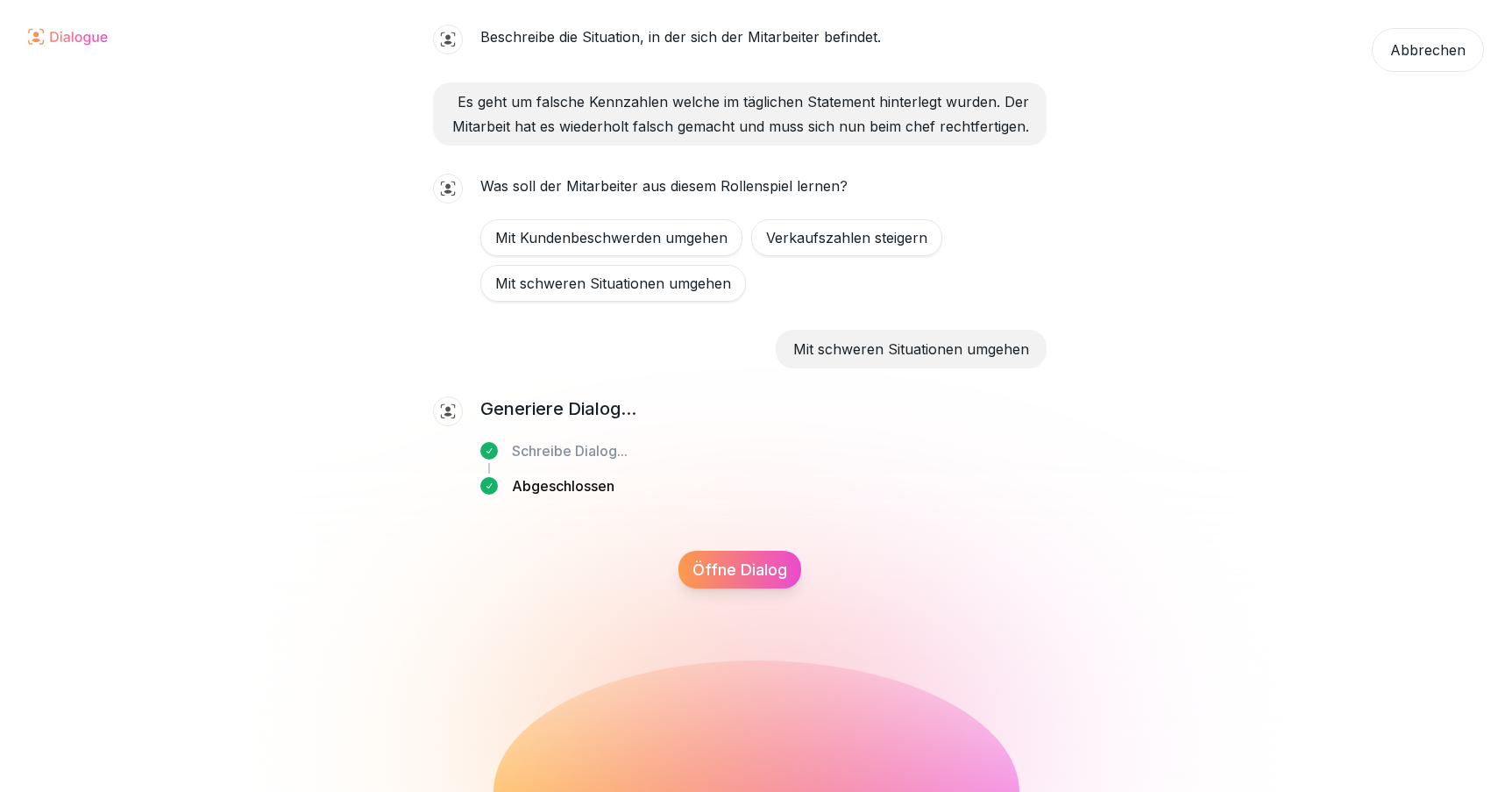
click at [1445, 55] on div "Abbrechen" at bounding box center [1428, 50] width 112 height 44
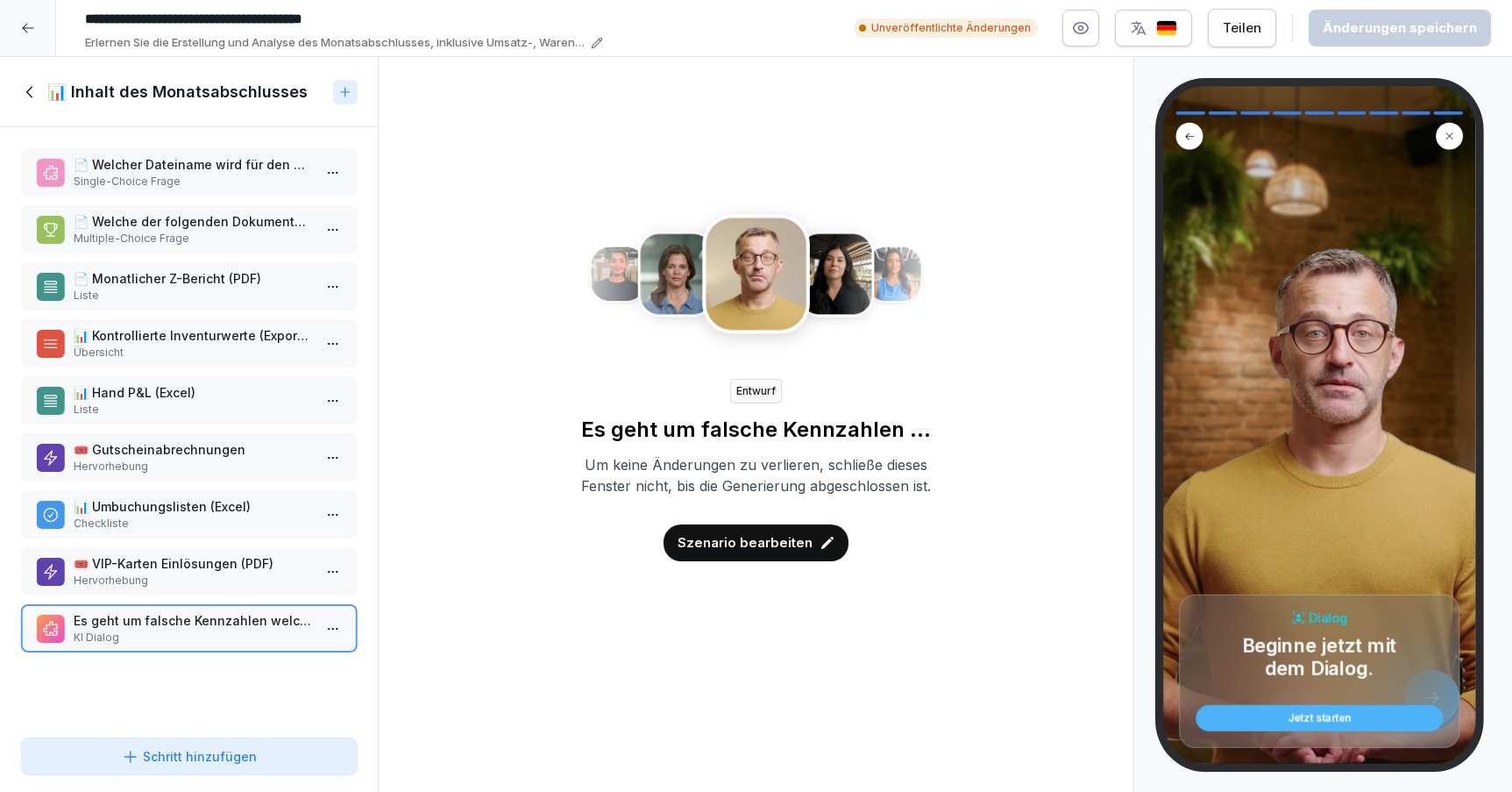
click at [22, 85] on icon at bounding box center [30, 91] width 19 height 19
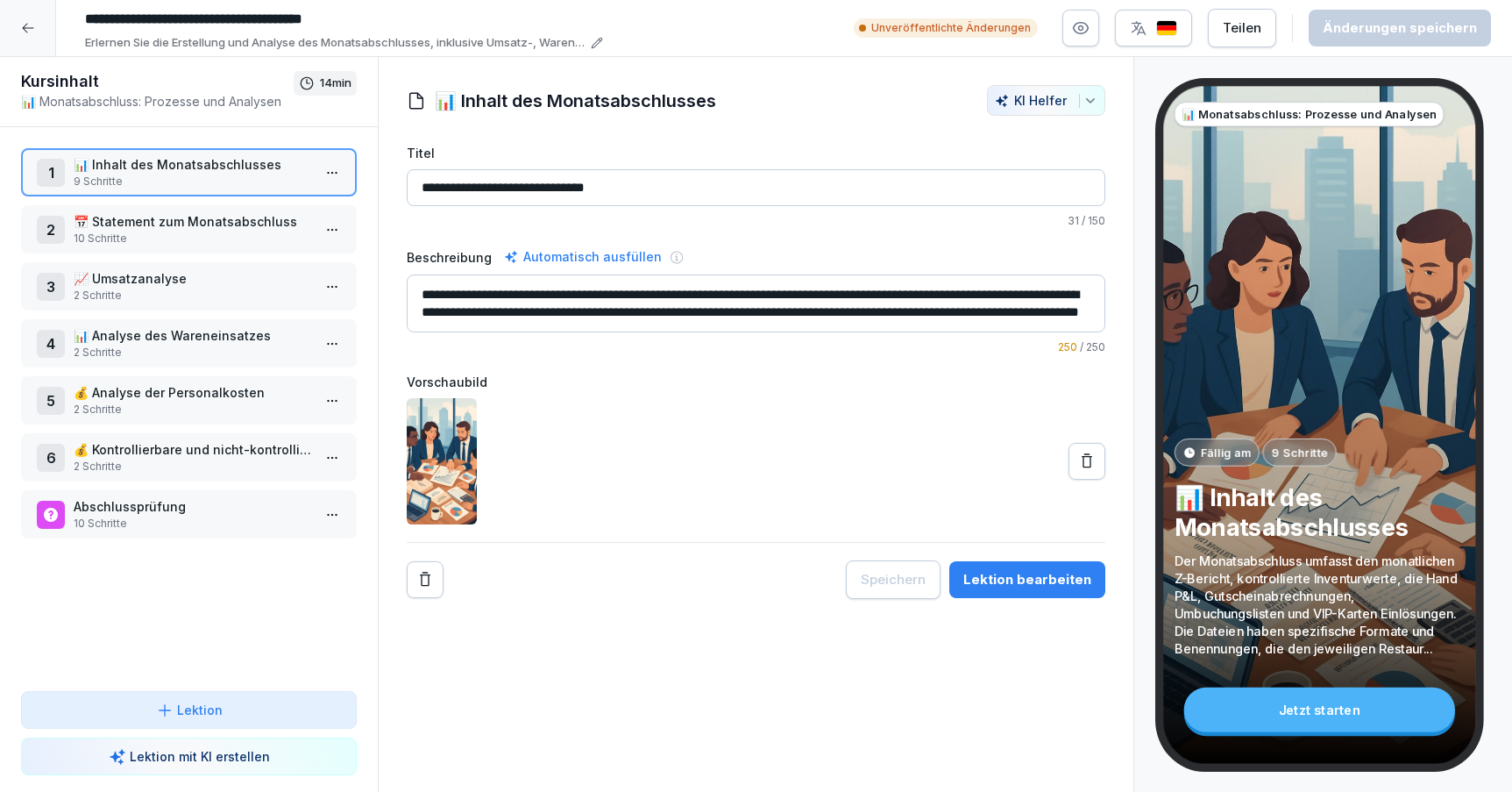
click at [31, 24] on icon at bounding box center [28, 28] width 14 height 14
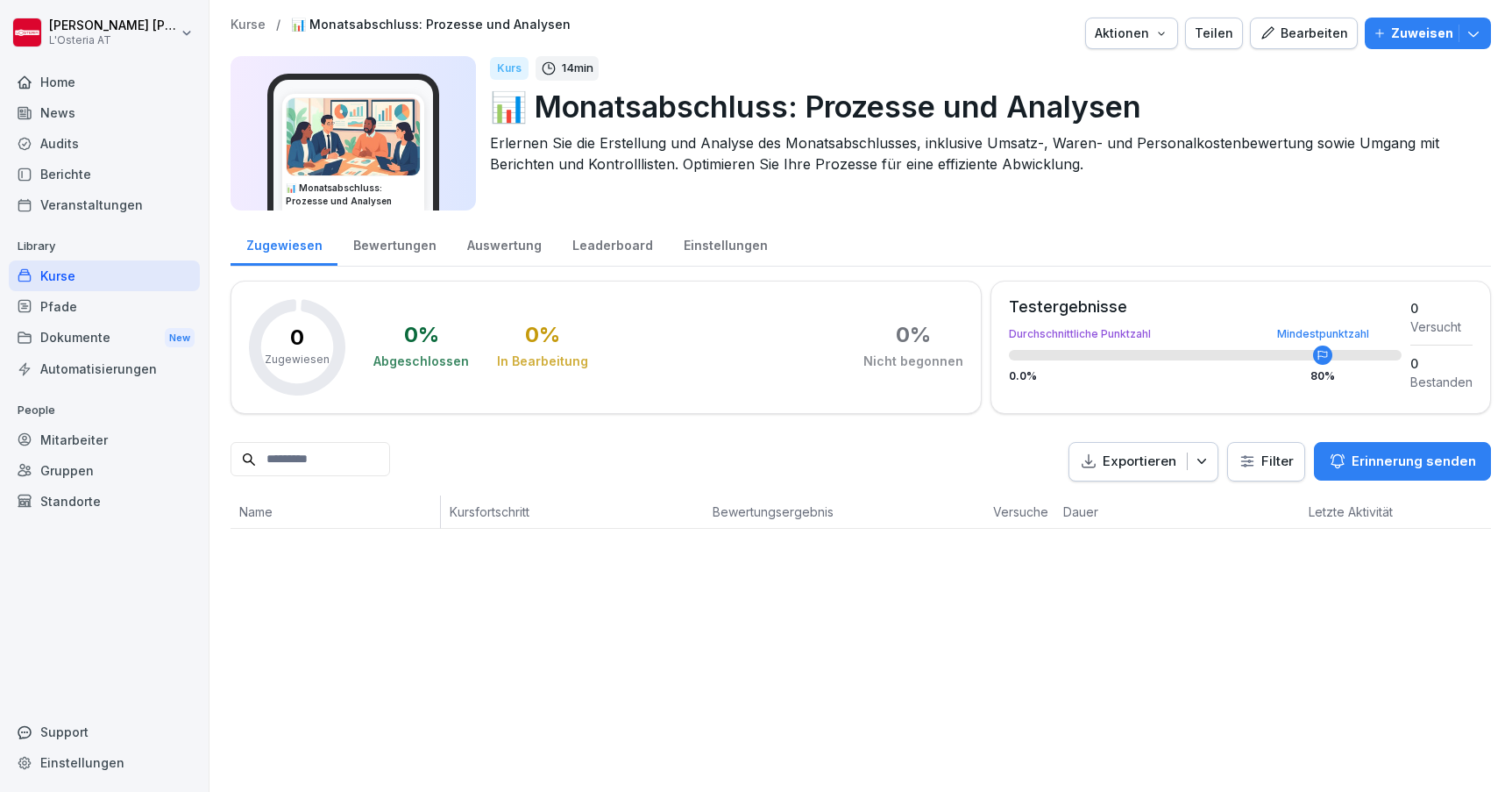
click at [1216, 29] on div "Teilen" at bounding box center [1214, 33] width 39 height 19
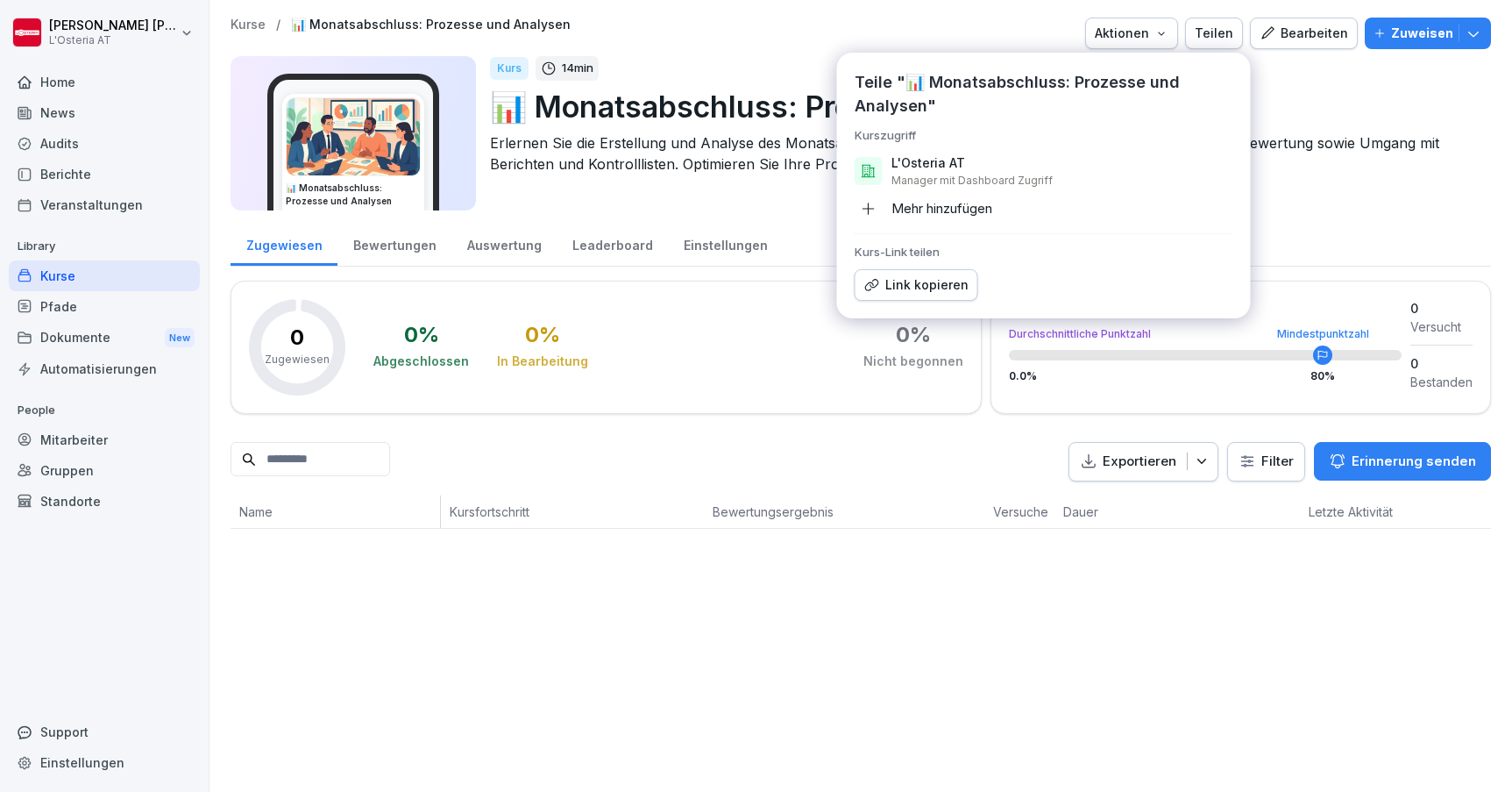
click at [934, 211] on div "Mehr hinzufügen" at bounding box center [923, 209] width 137 height 28
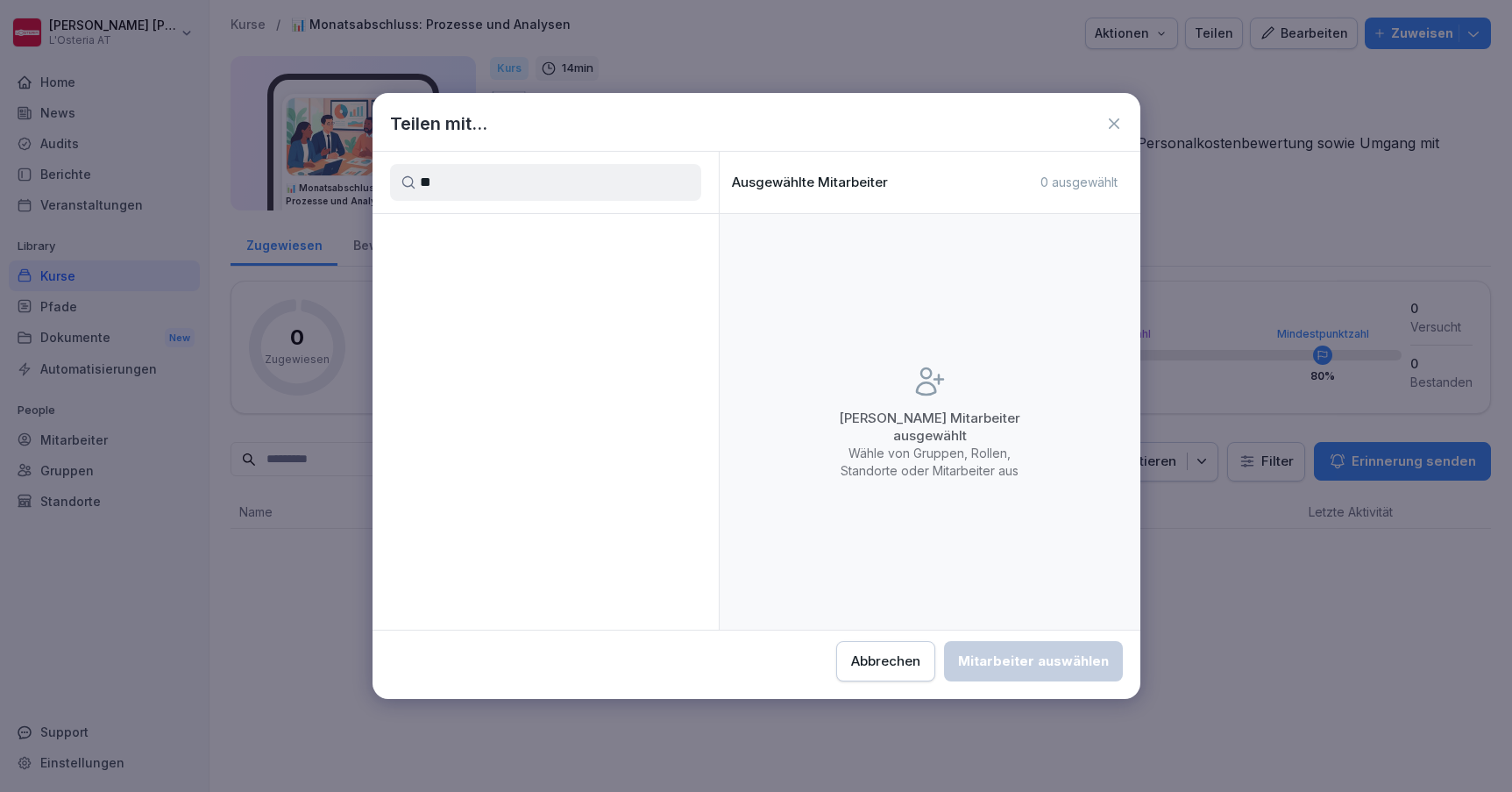
type input "***"
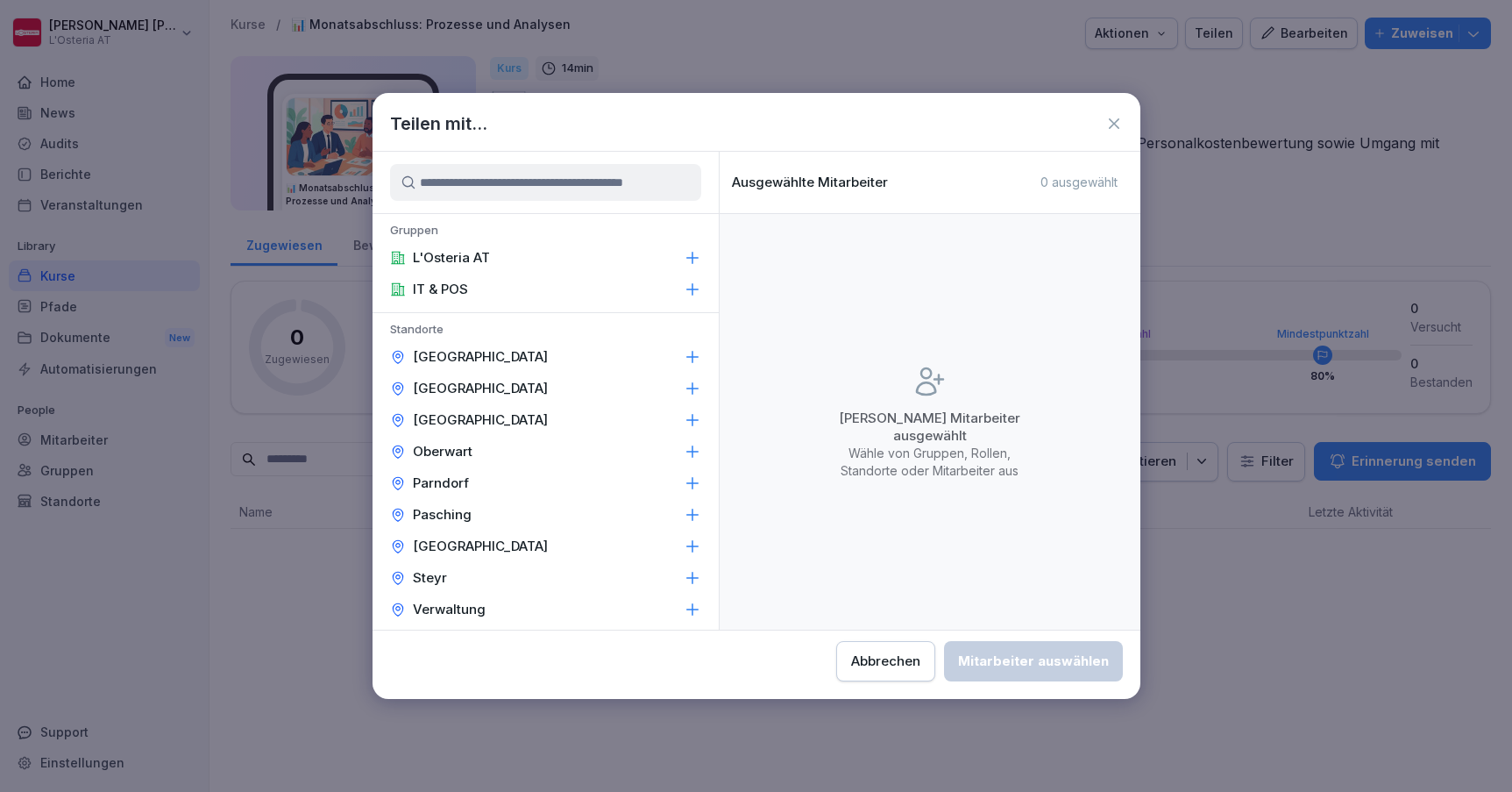
click at [1111, 118] on icon at bounding box center [1114, 123] width 17 height 17
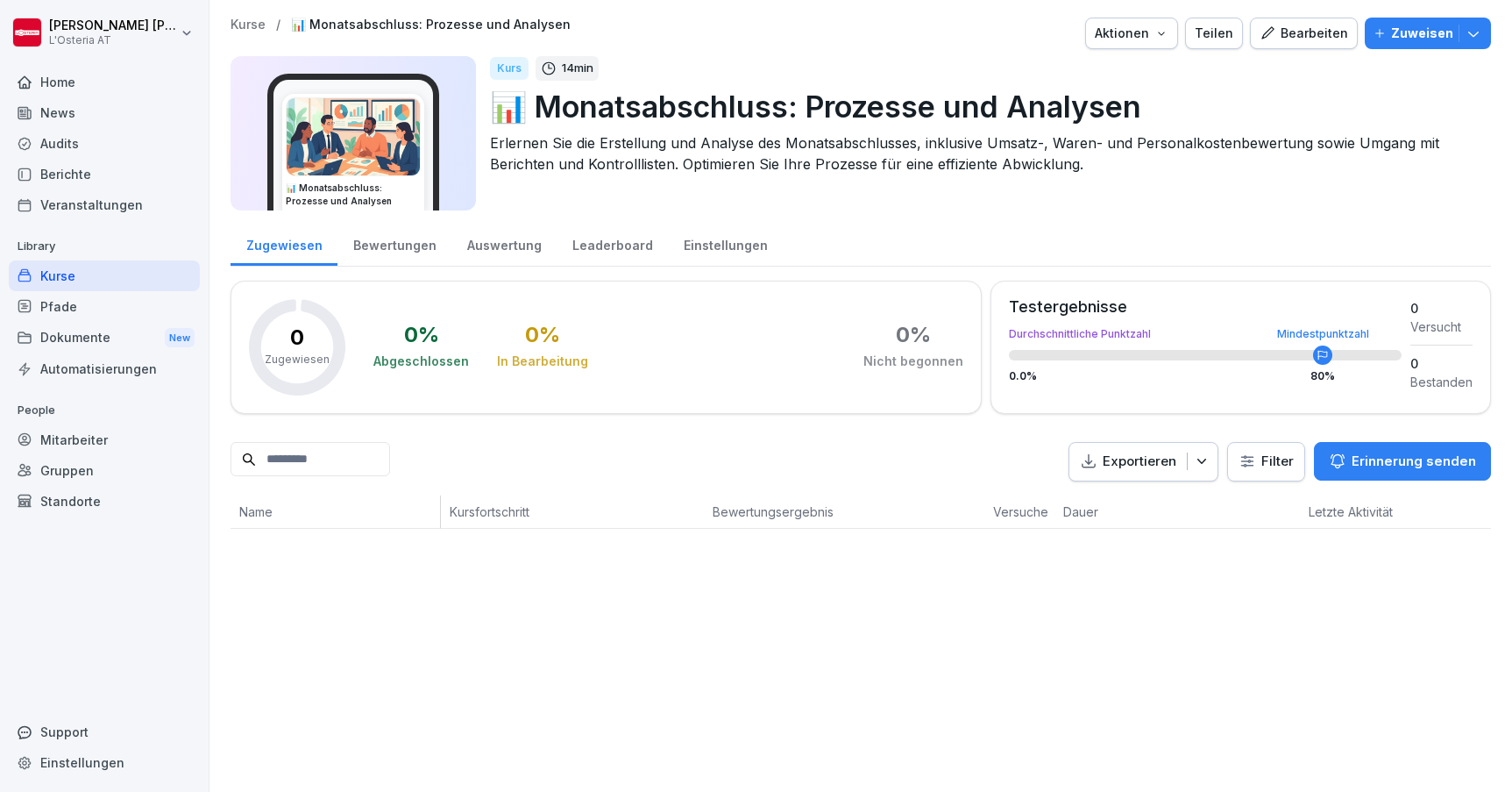
click at [1302, 40] on div "Bearbeiten" at bounding box center [1304, 33] width 88 height 19
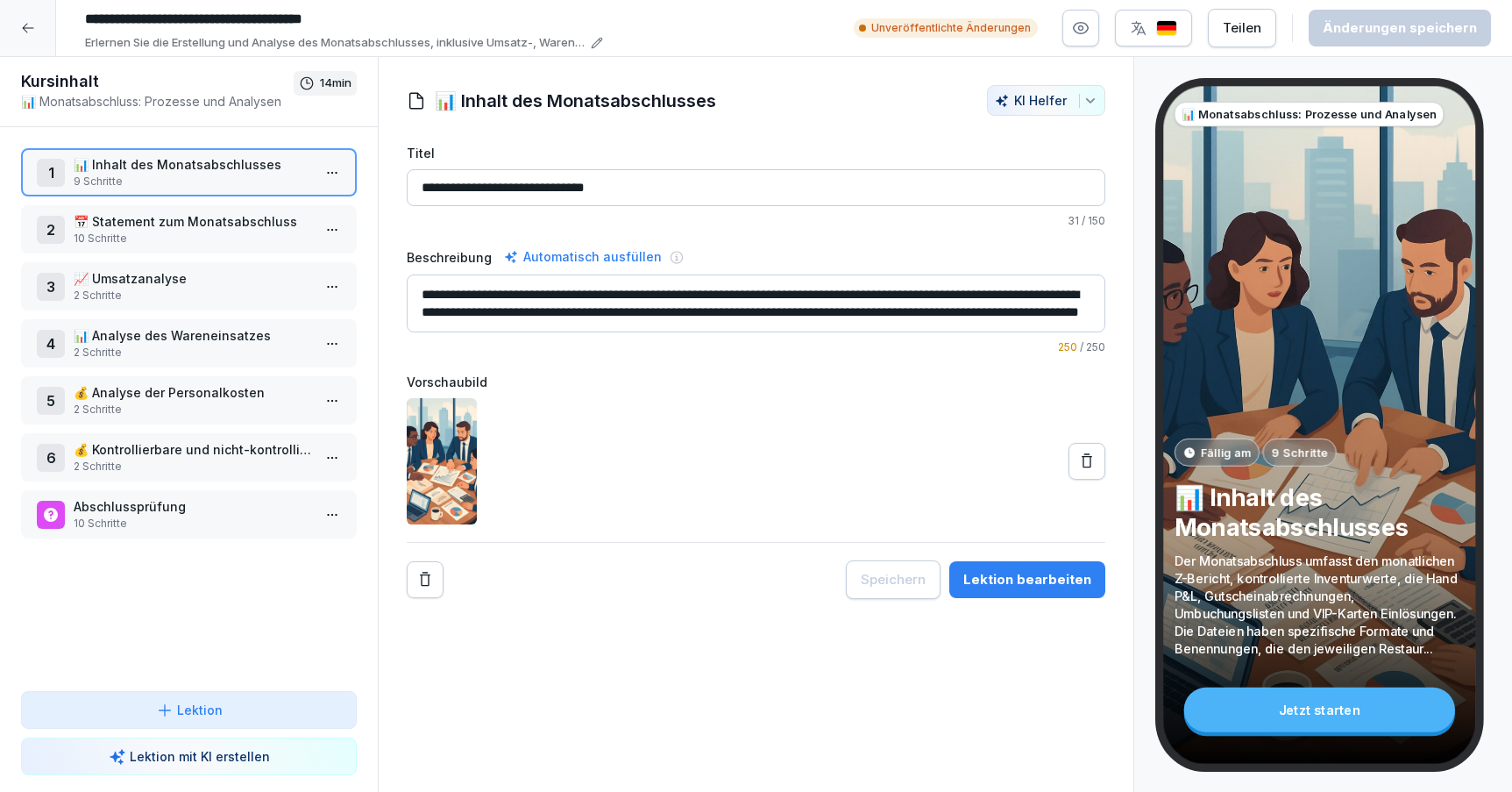
click at [1025, 576] on div "Lektion bearbeiten" at bounding box center [1027, 579] width 128 height 19
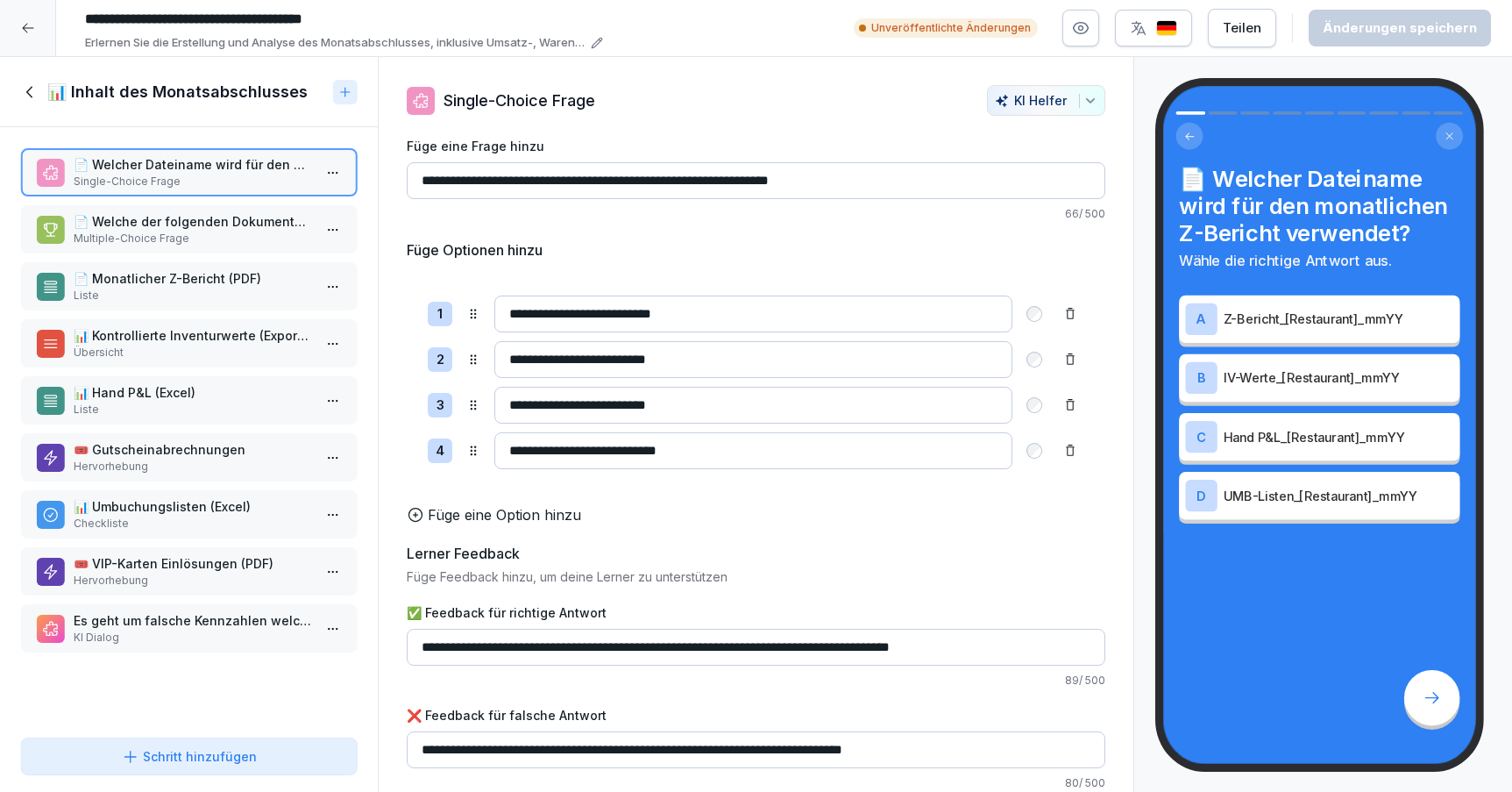
click at [239, 232] on p "Multiple-Choice Frage" at bounding box center [192, 238] width 237 height 15
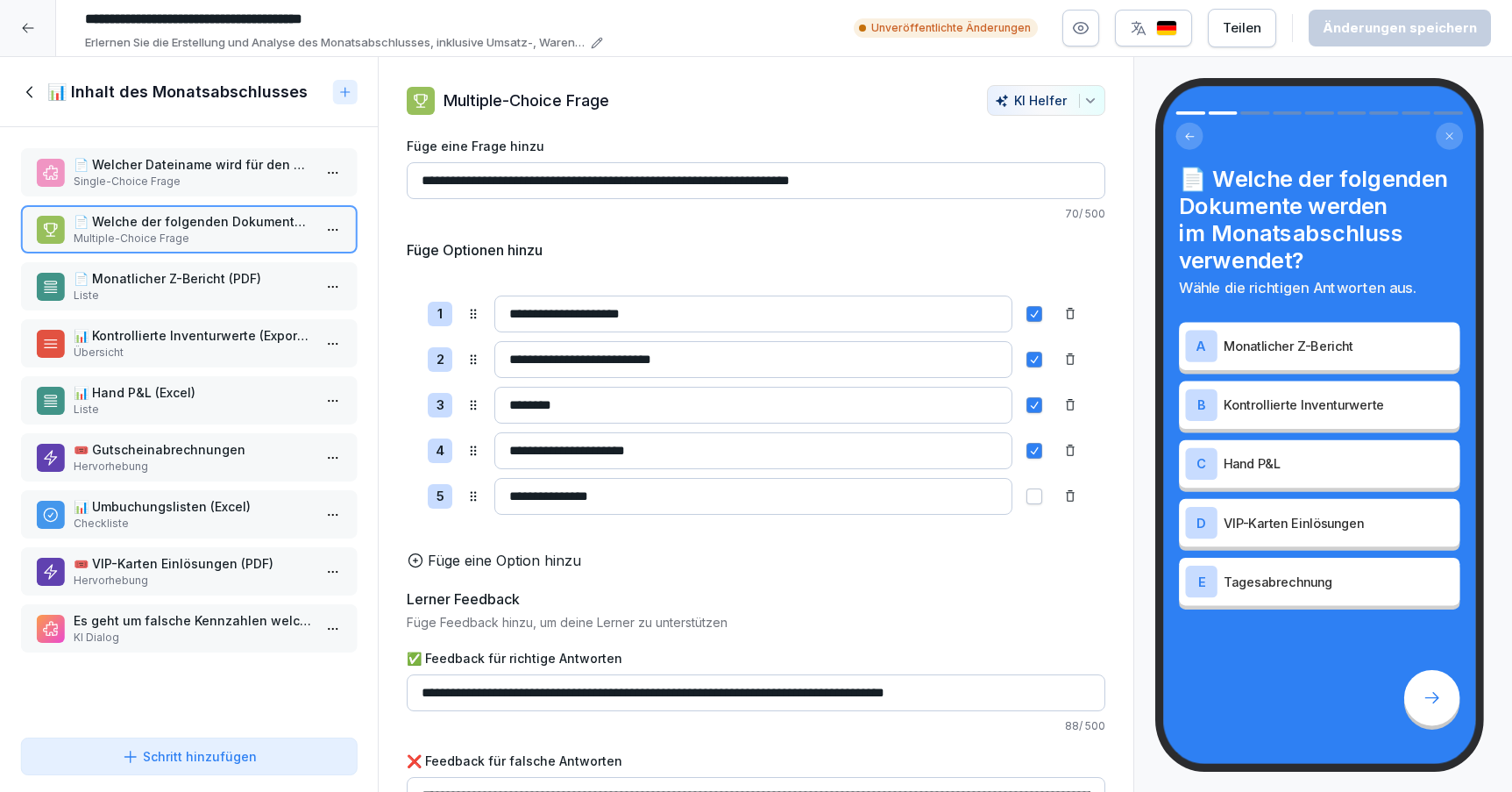
click at [241, 287] on p "📄 Monatlicher Z-Bericht (PDF)" at bounding box center [192, 278] width 237 height 18
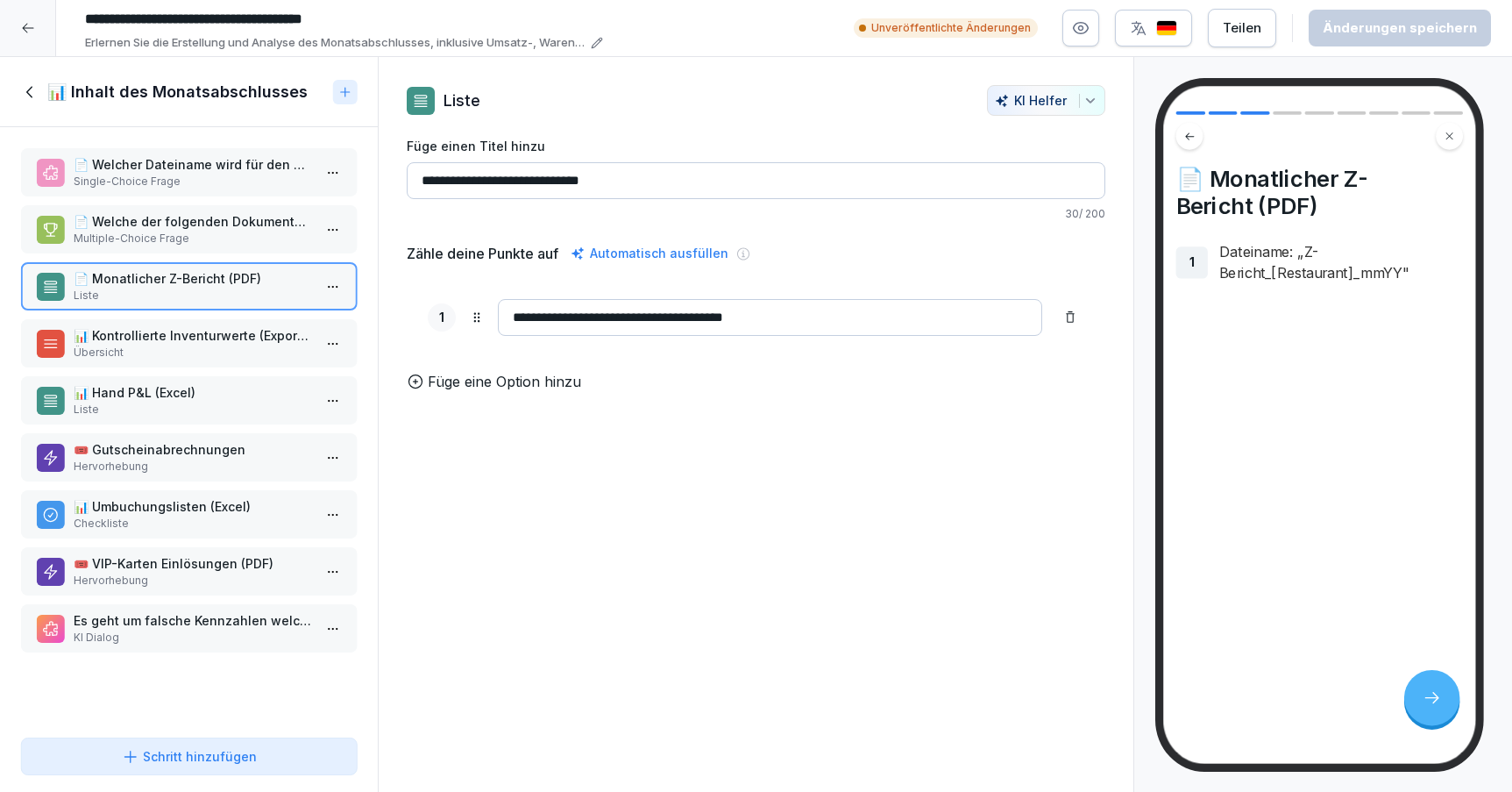
click at [245, 322] on div "📊 Kontrollierte Inventurwerte (Export Gastronovi) Übersicht" at bounding box center [189, 343] width 336 height 48
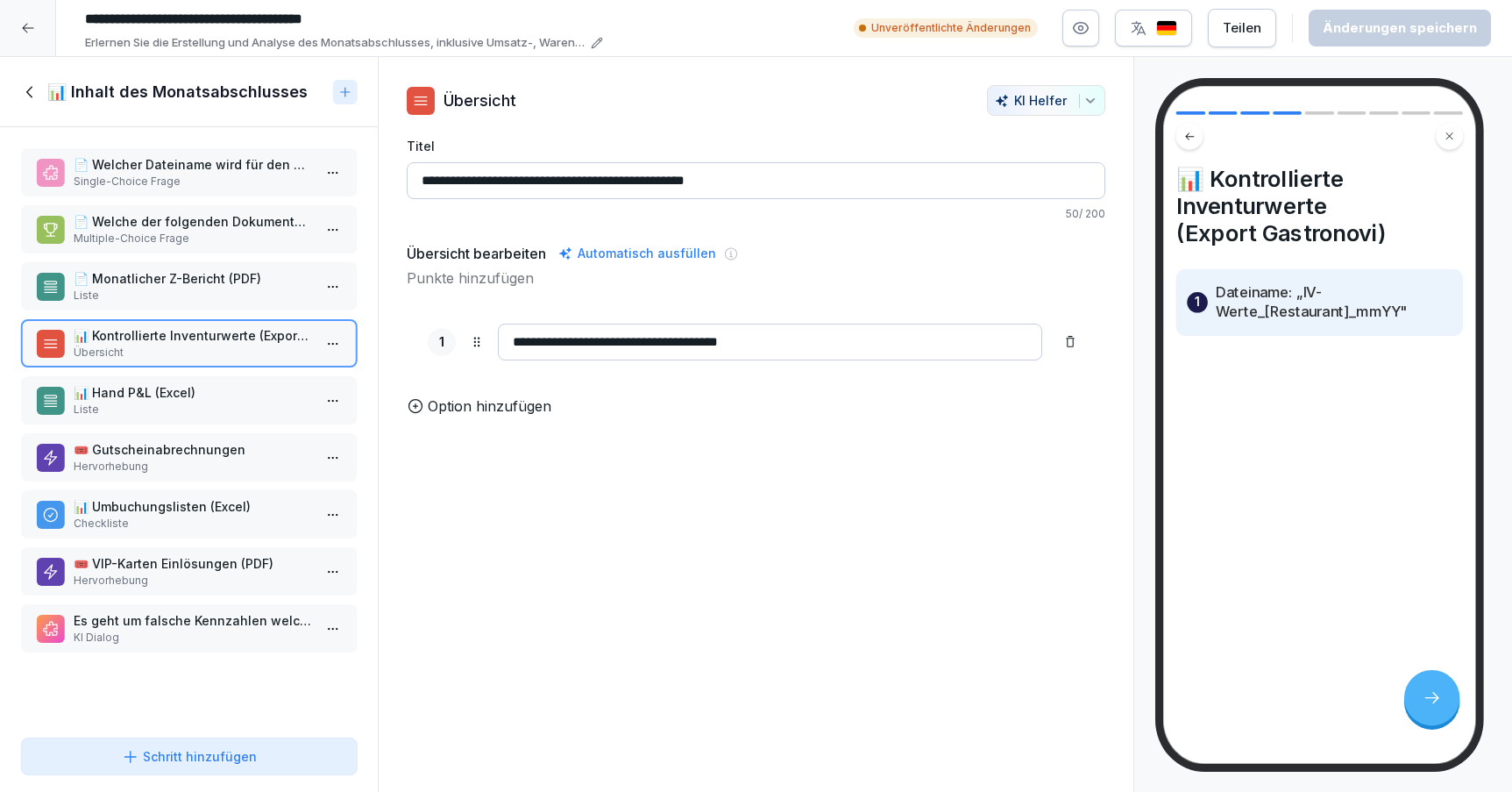
click at [237, 396] on p "📊 Hand P&L (Excel)" at bounding box center [192, 392] width 237 height 18
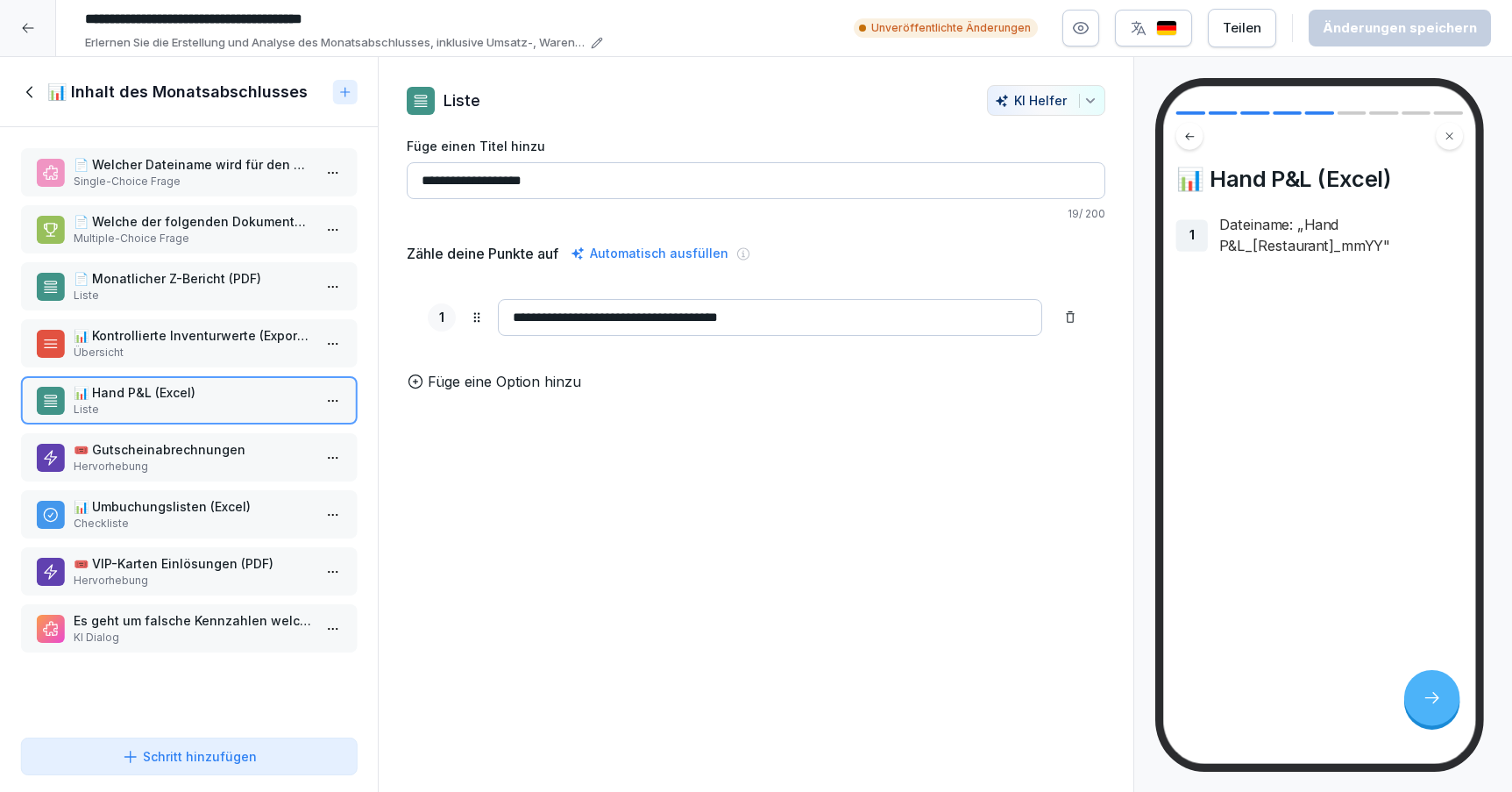
click at [237, 452] on p "🎟️ Gutscheinabrechnungen" at bounding box center [192, 450] width 237 height 18
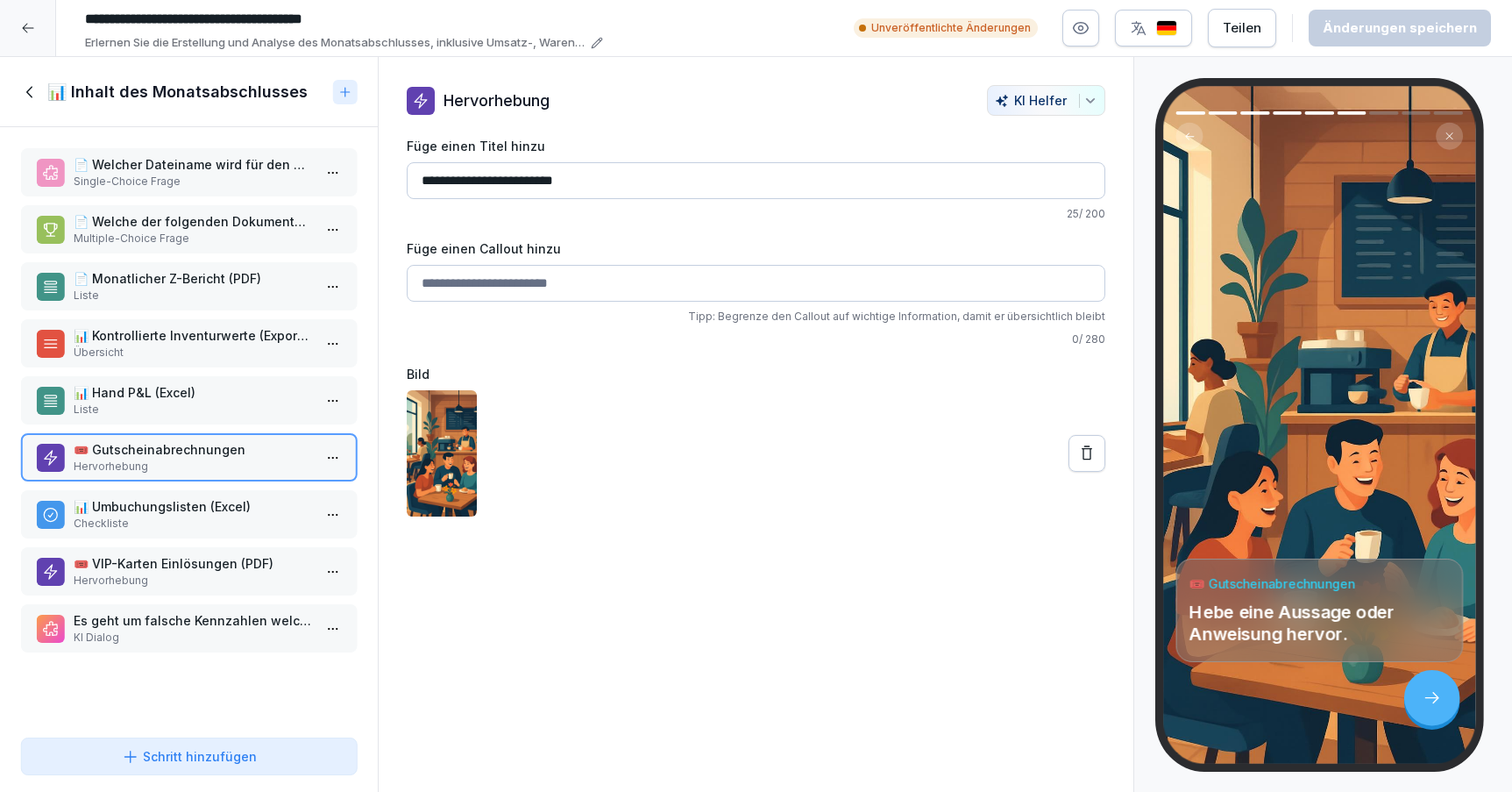
click at [244, 487] on div "📄 Welcher Dateiname wird für den monatlichen Z-Bericht verwendet? Single-Choice…" at bounding box center [189, 429] width 378 height 603
click at [243, 503] on p "📊 Umbuchungslisten (Excel)" at bounding box center [192, 507] width 237 height 18
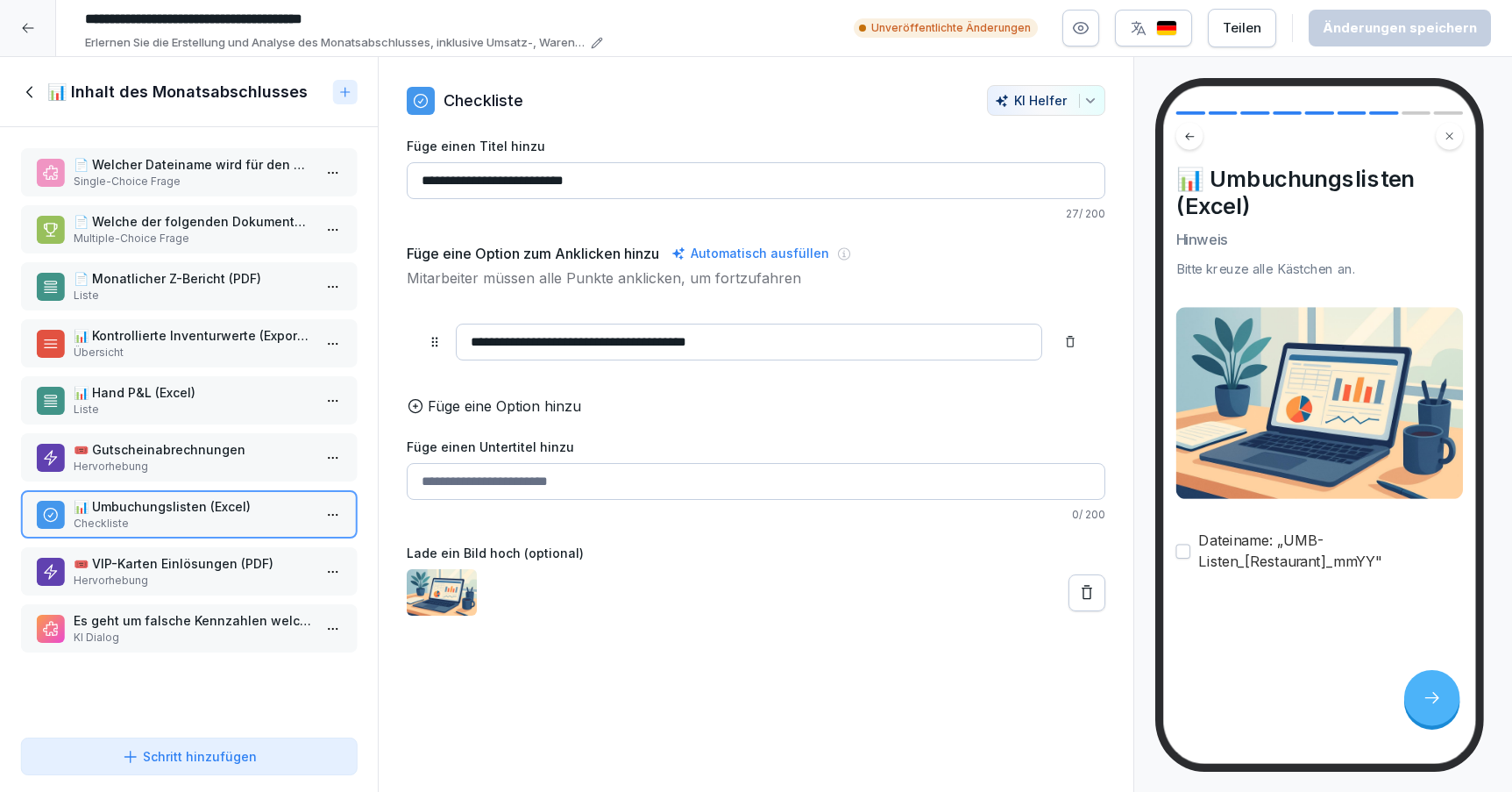
click at [27, 101] on icon at bounding box center [30, 91] width 19 height 19
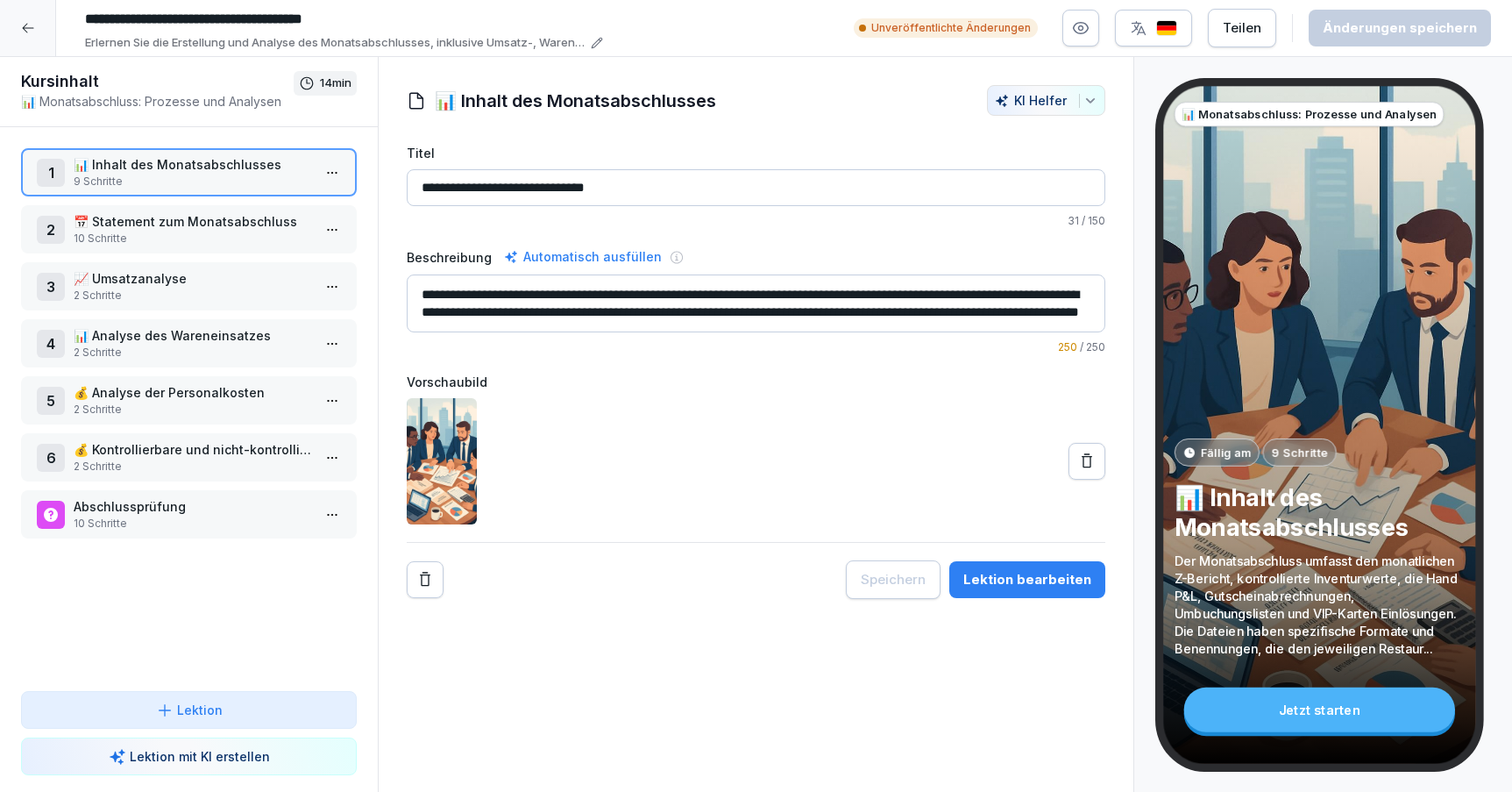
click at [27, 17] on div at bounding box center [28, 28] width 56 height 56
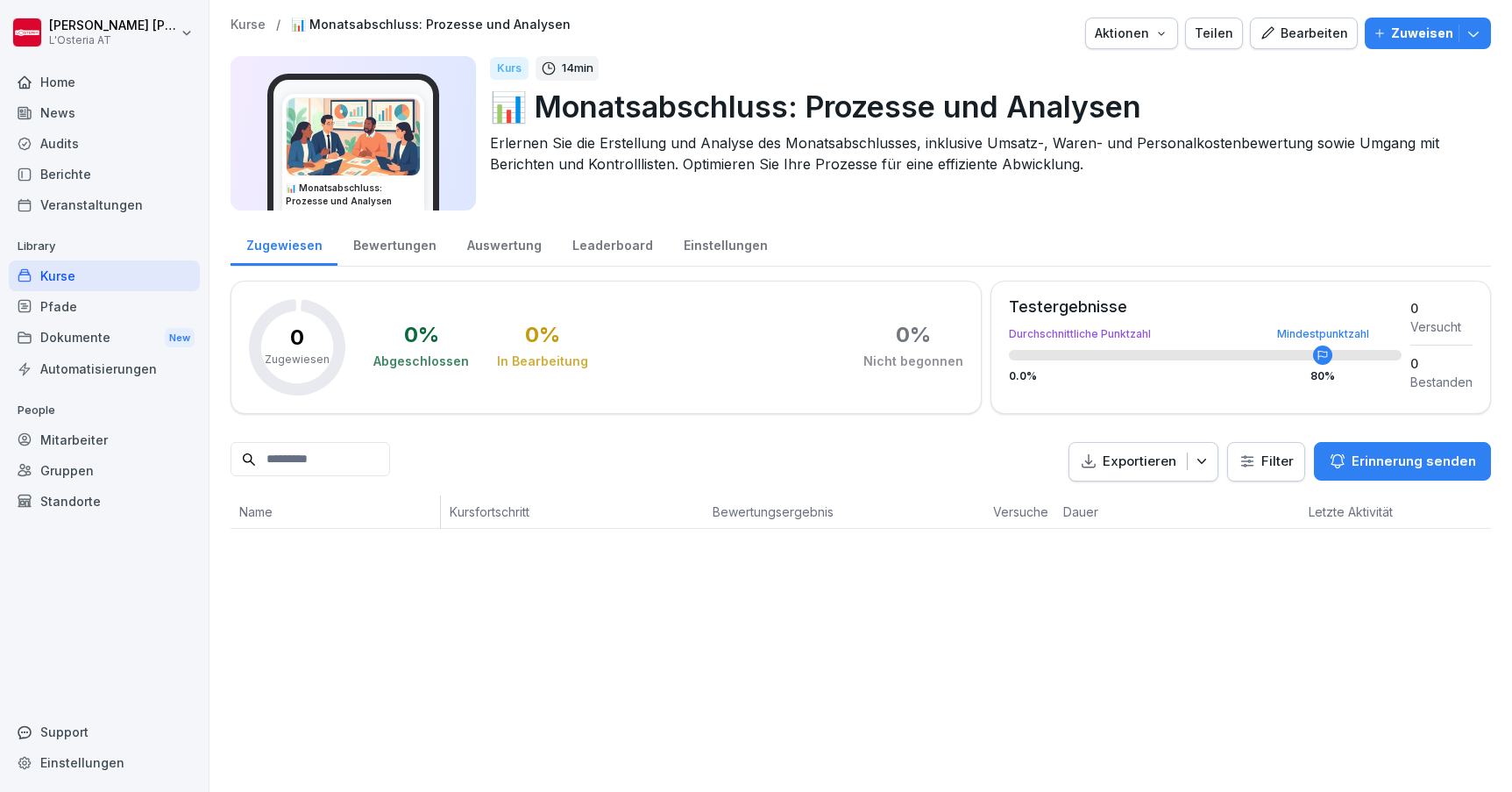
click at [81, 439] on div "Mitarbeiter" at bounding box center [105, 440] width 191 height 31
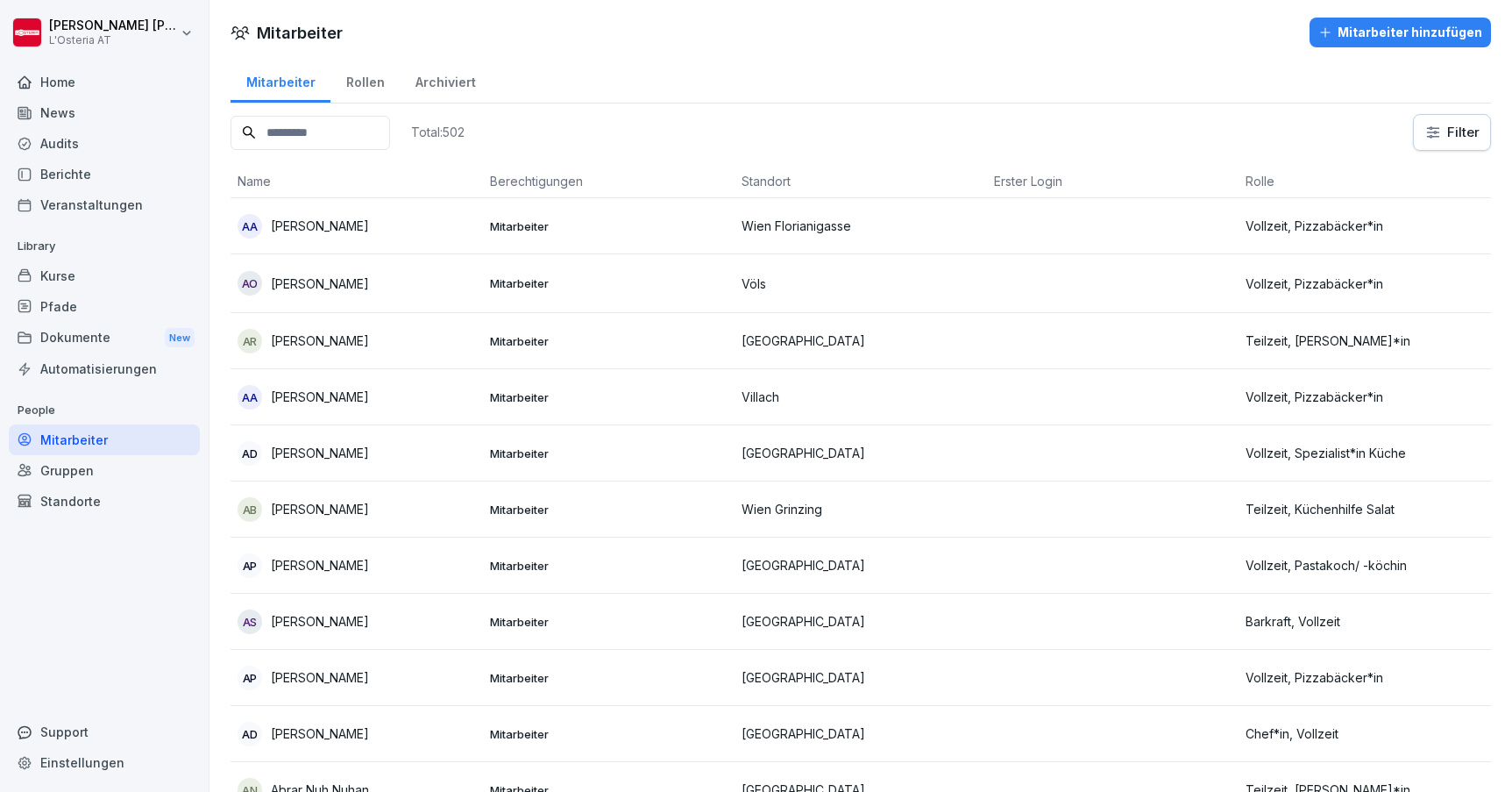
click at [359, 135] on input at bounding box center [310, 133] width 160 height 34
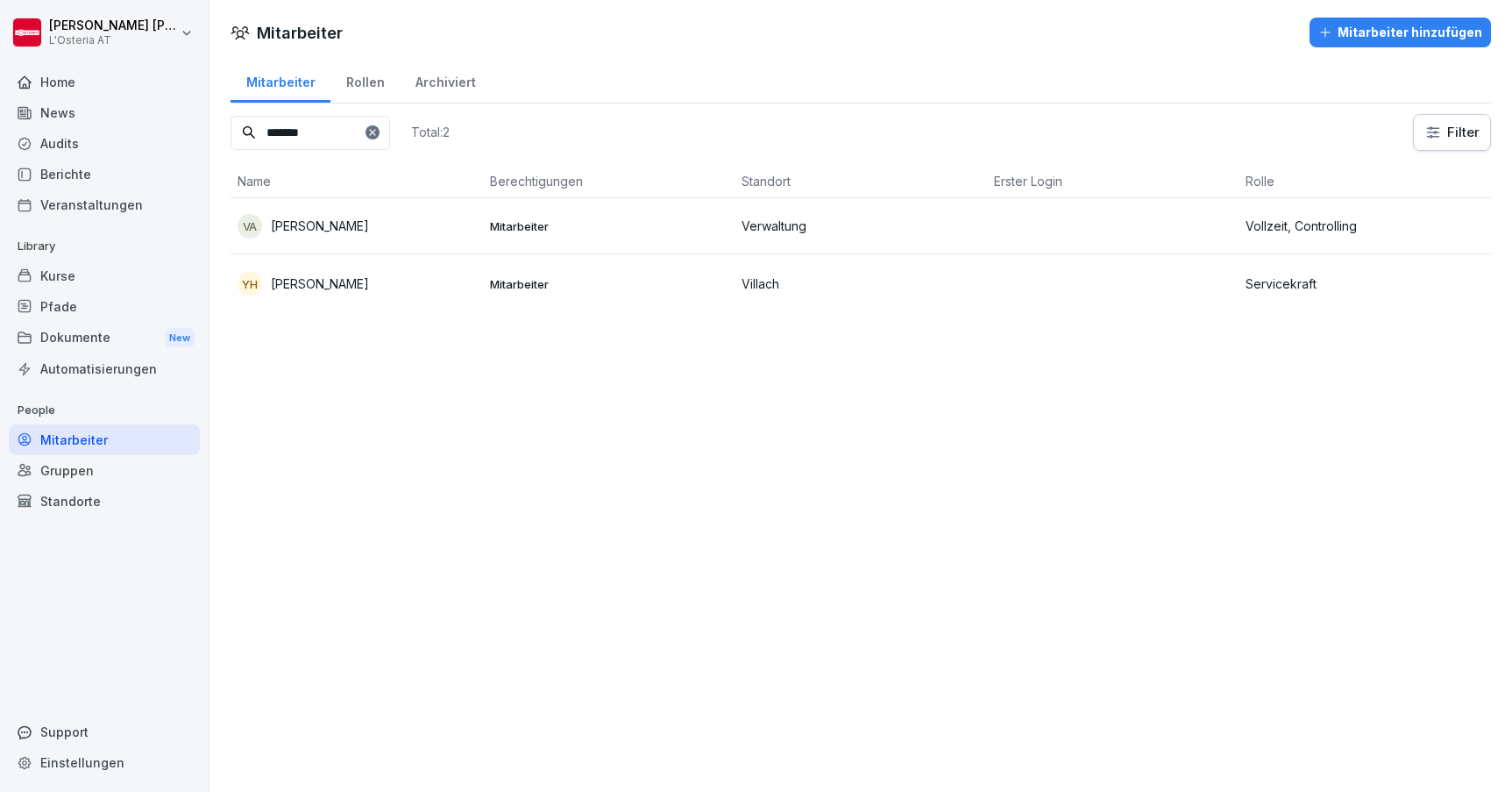
click at [372, 228] on div "VA [PERSON_NAME]" at bounding box center [357, 226] width 238 height 24
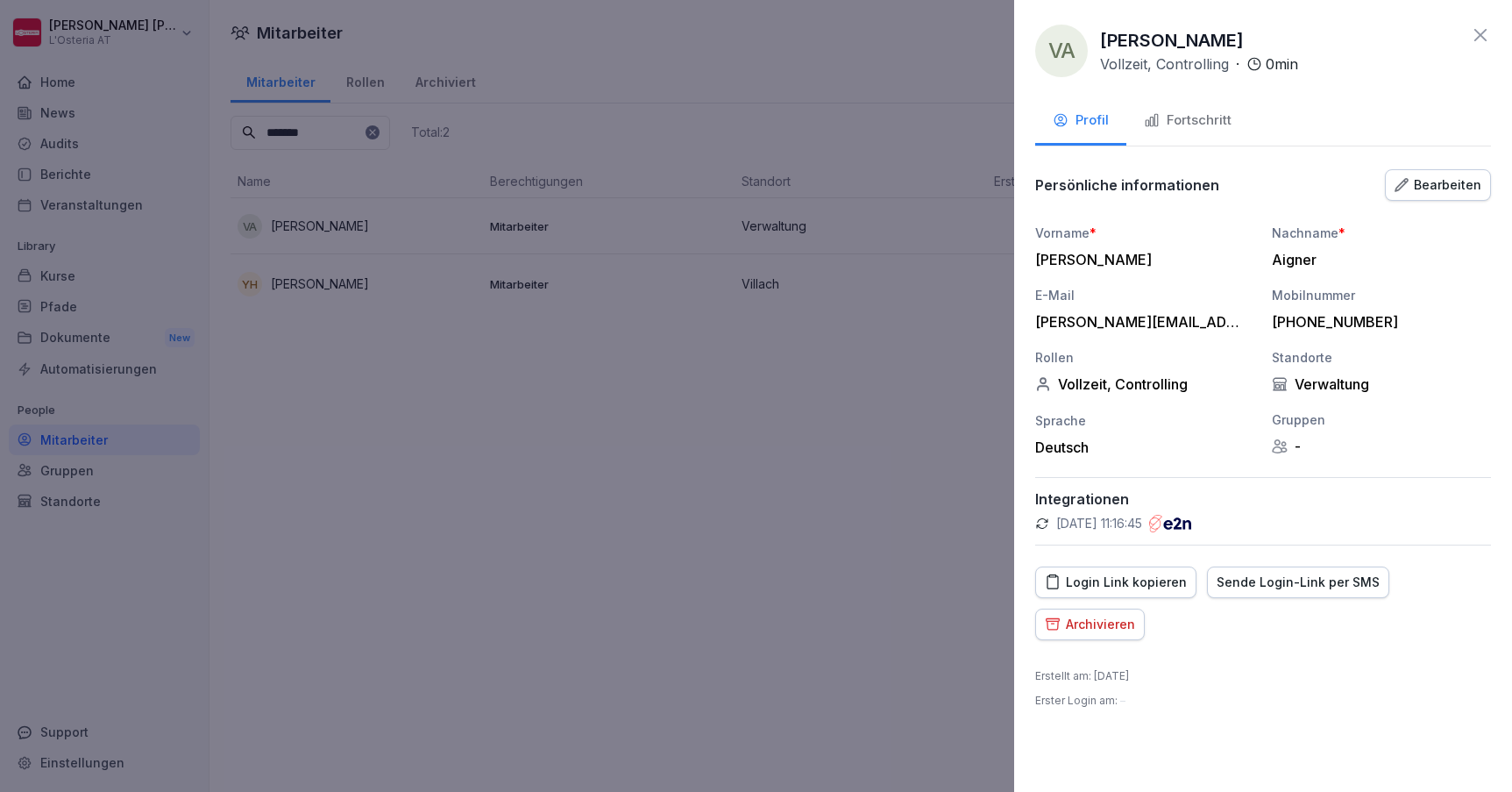
click at [1462, 182] on div "Bearbeiten" at bounding box center [1438, 184] width 87 height 19
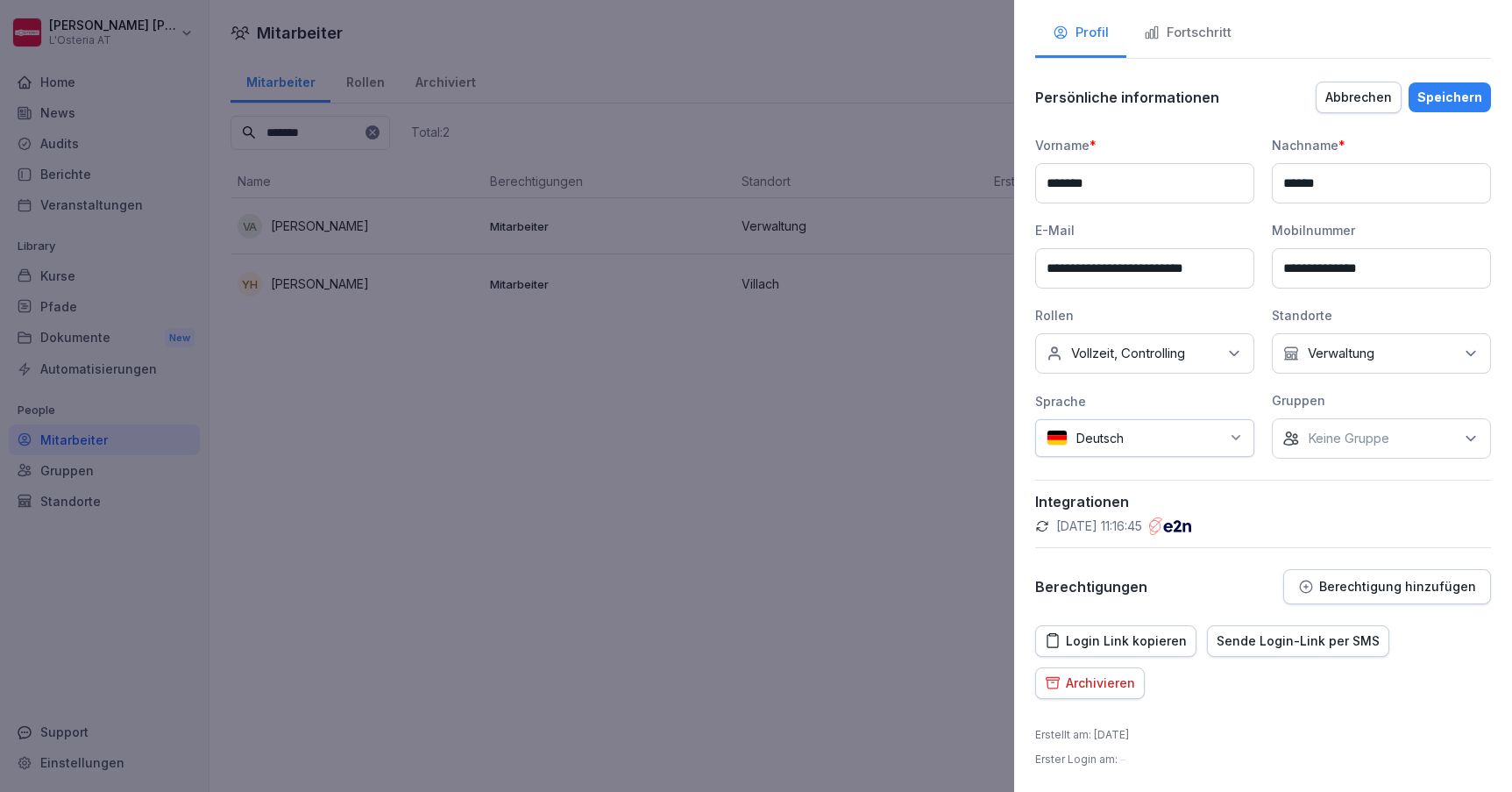
scroll to position [87, 0]
click at [1366, 585] on p "Berechtigung hinzufügen" at bounding box center [1398, 588] width 157 height 14
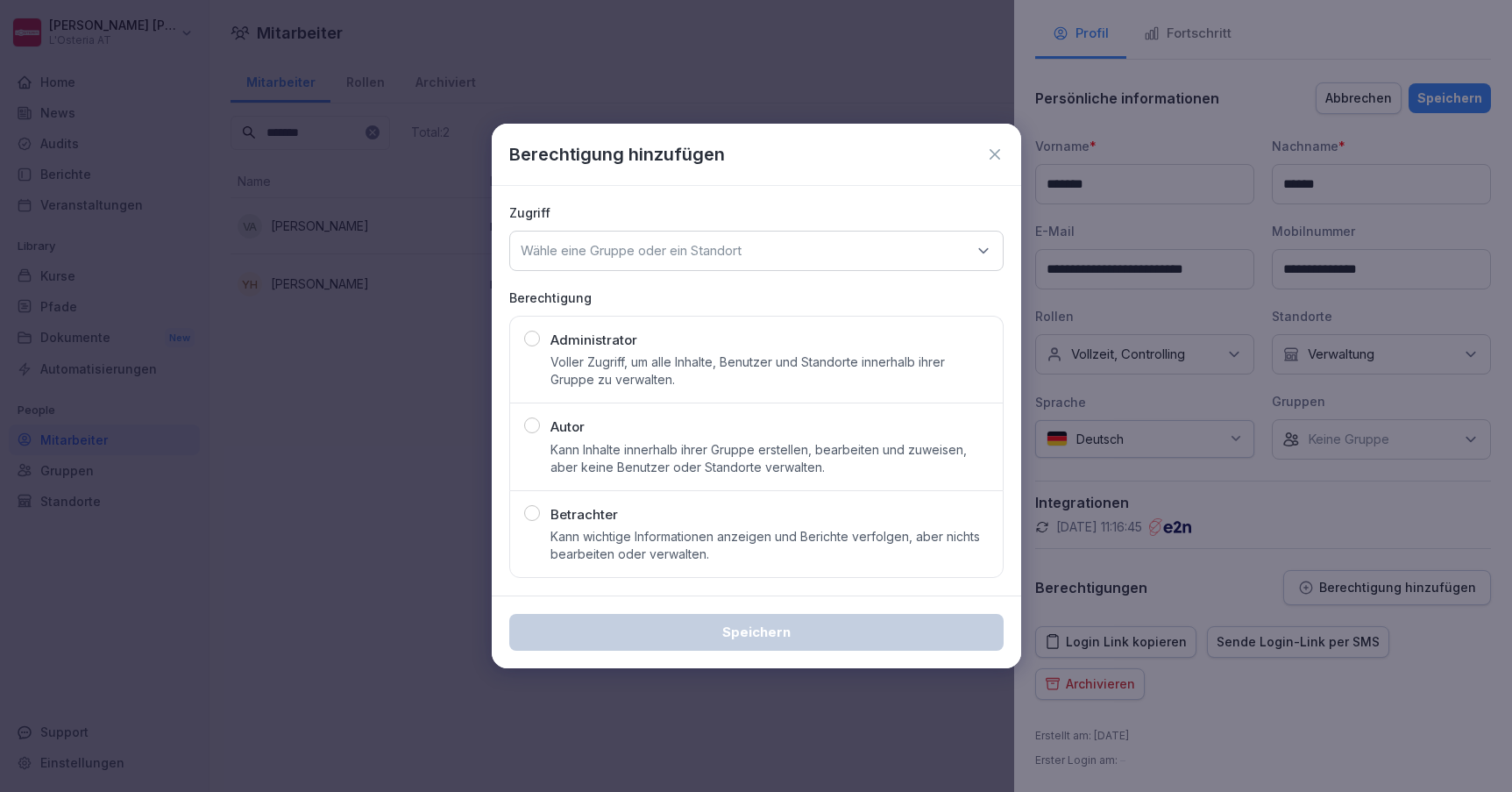
click at [647, 452] on p "Kann Inhalte innerhalb ihrer Gruppe erstellen, bearbeiten und zuweisen, aber ke…" at bounding box center [770, 459] width 439 height 35
click at [678, 240] on div "Wähle eine Gruppe oder ein Standort" at bounding box center [756, 250] width 495 height 41
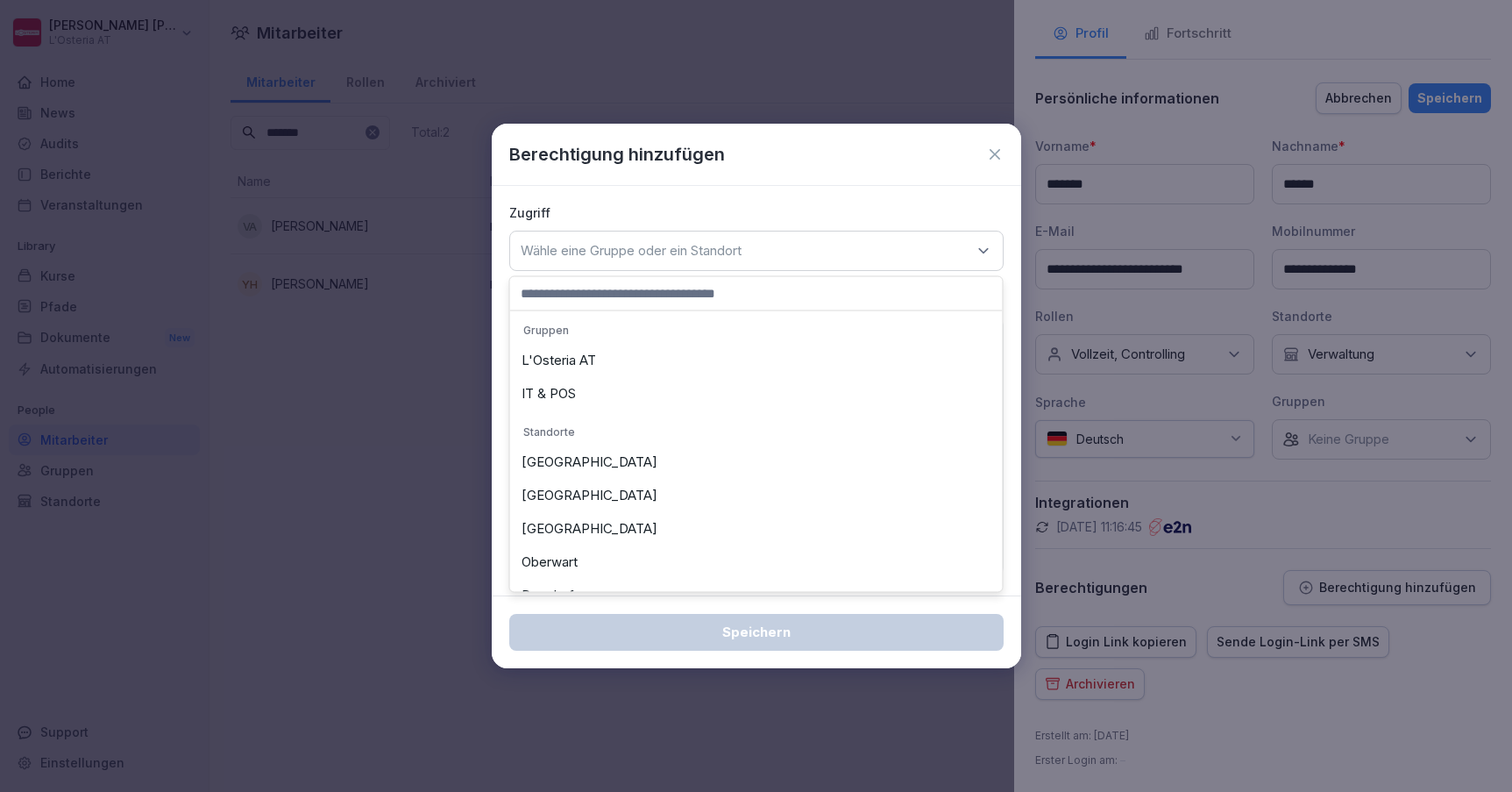
click at [558, 357] on div "L'Osteria AT" at bounding box center [756, 360] width 484 height 33
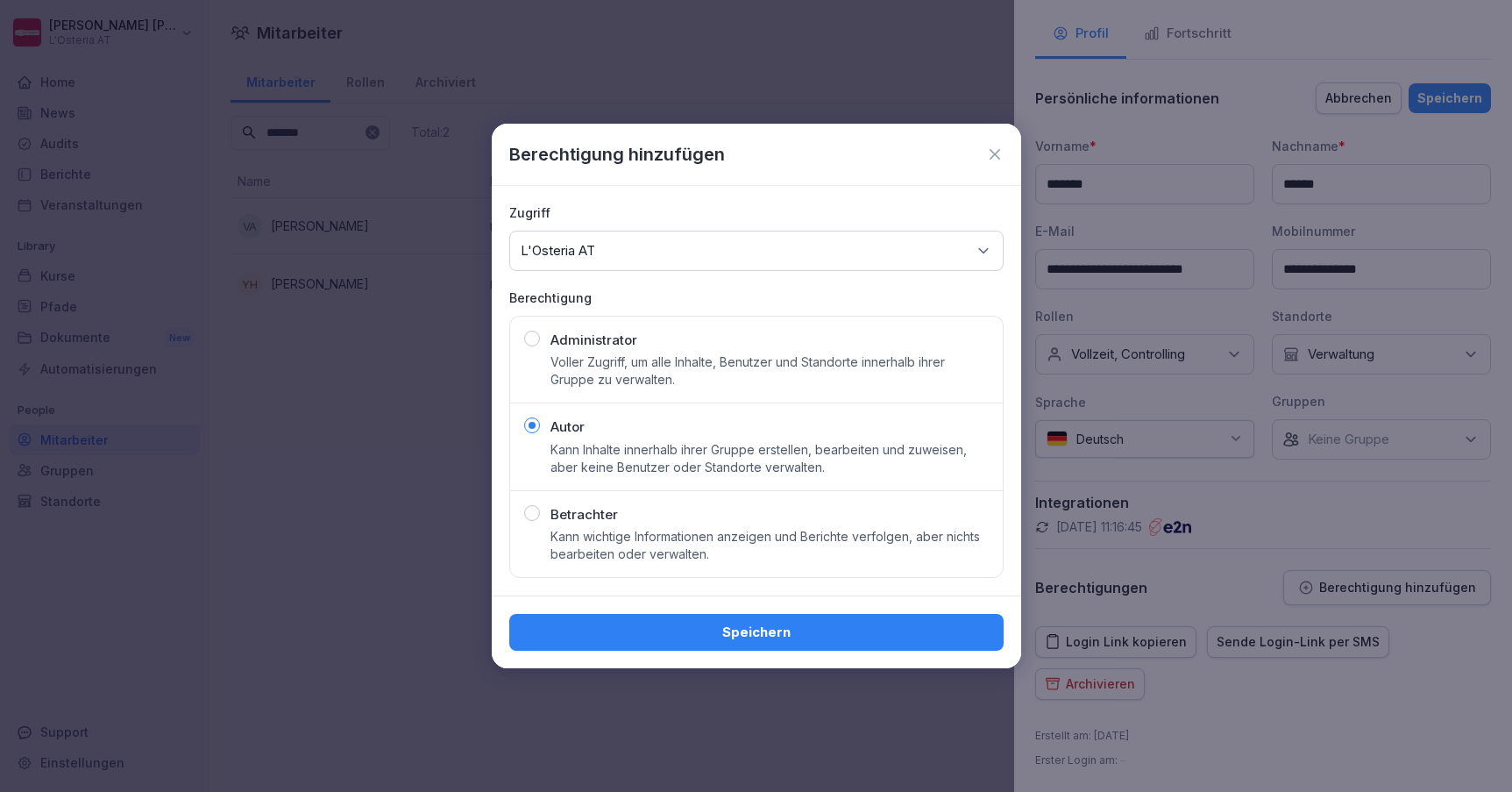
click at [795, 638] on div "Speichern" at bounding box center [756, 632] width 467 height 19
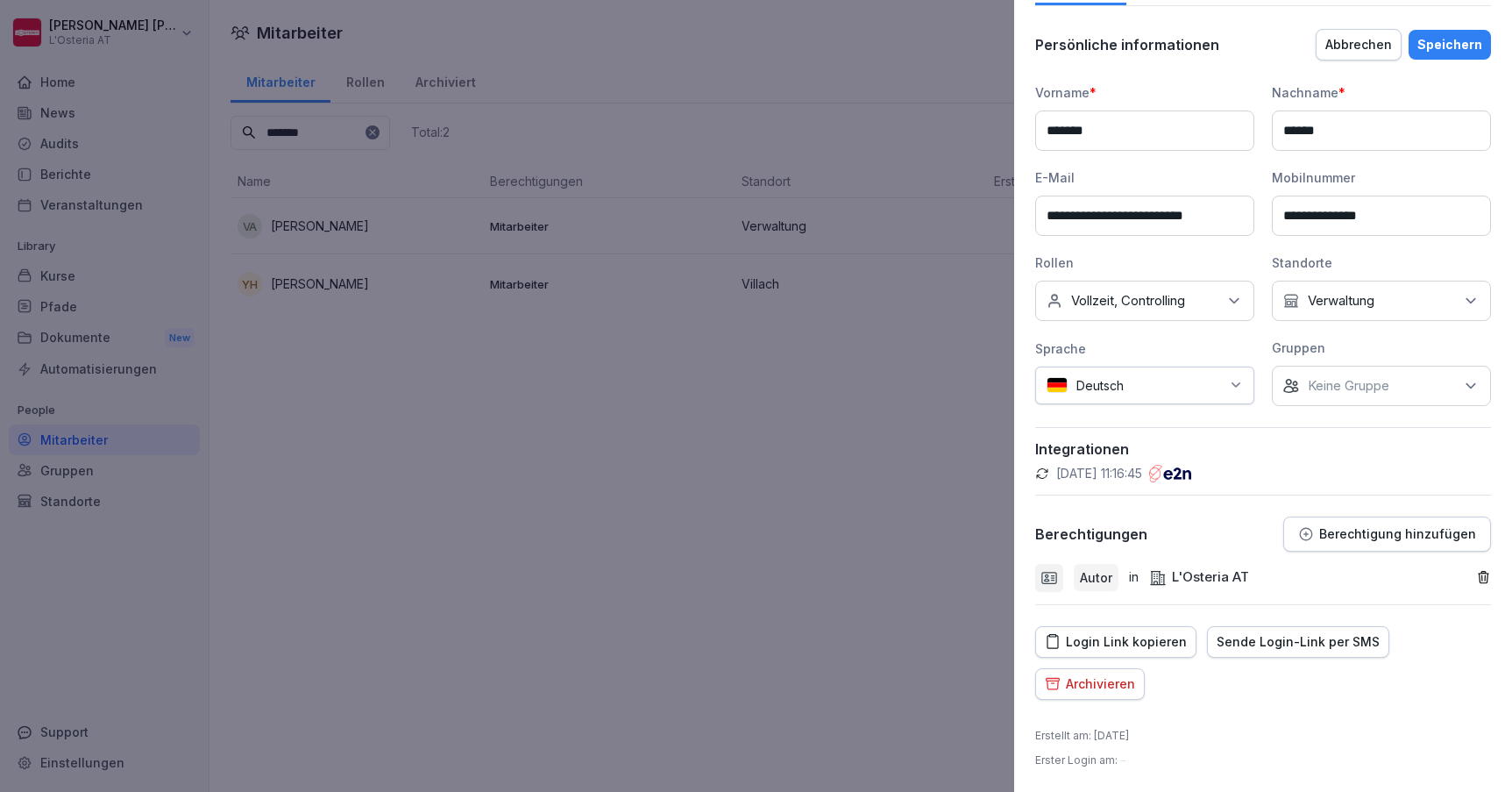
click at [1447, 39] on div "Speichern" at bounding box center [1450, 44] width 65 height 19
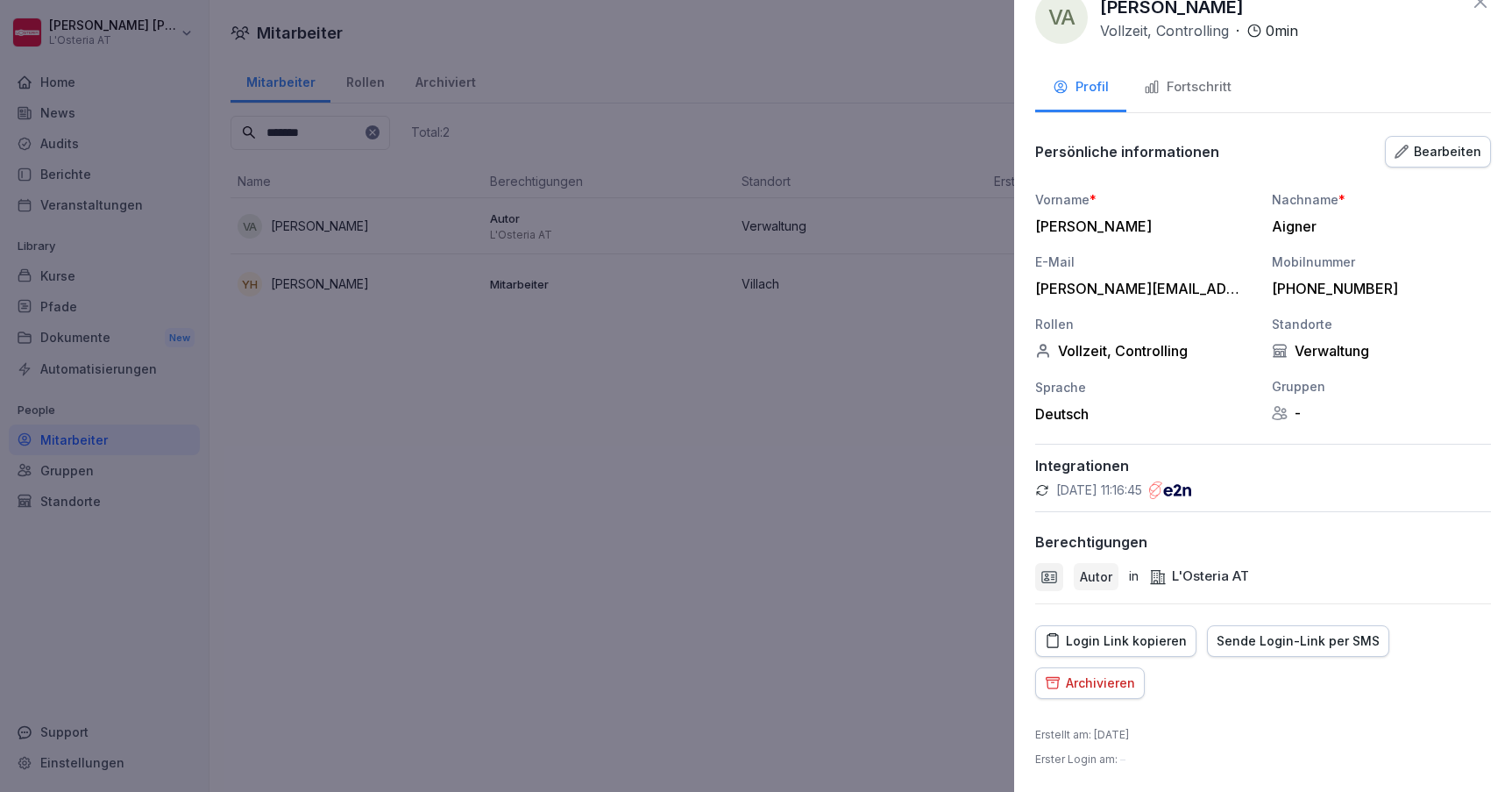
scroll to position [33, 0]
click at [1436, 148] on div "Bearbeiten" at bounding box center [1438, 152] width 87 height 19
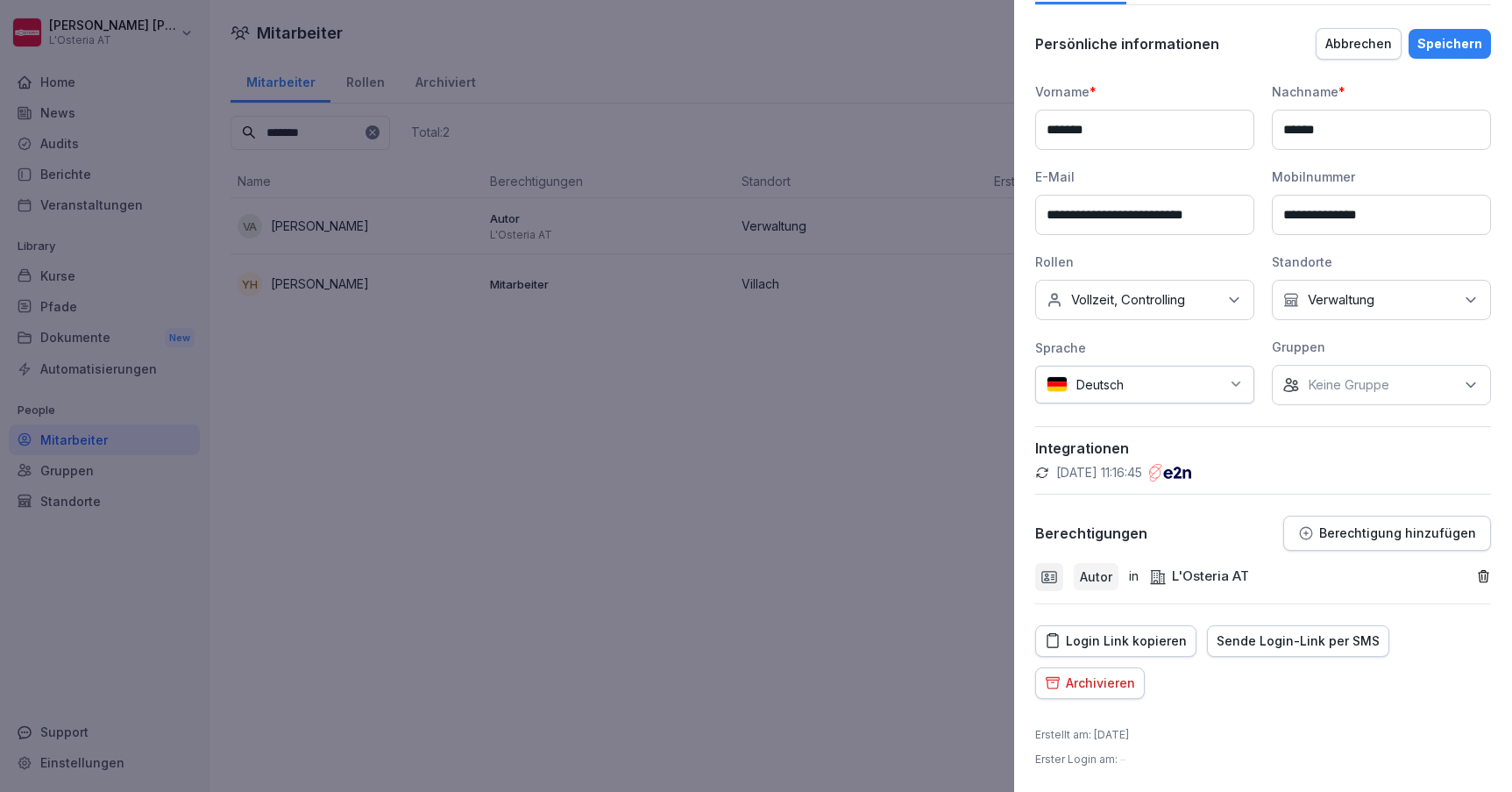
scroll to position [140, 0]
click at [1340, 536] on p "Berechtigung hinzufügen" at bounding box center [1398, 535] width 157 height 14
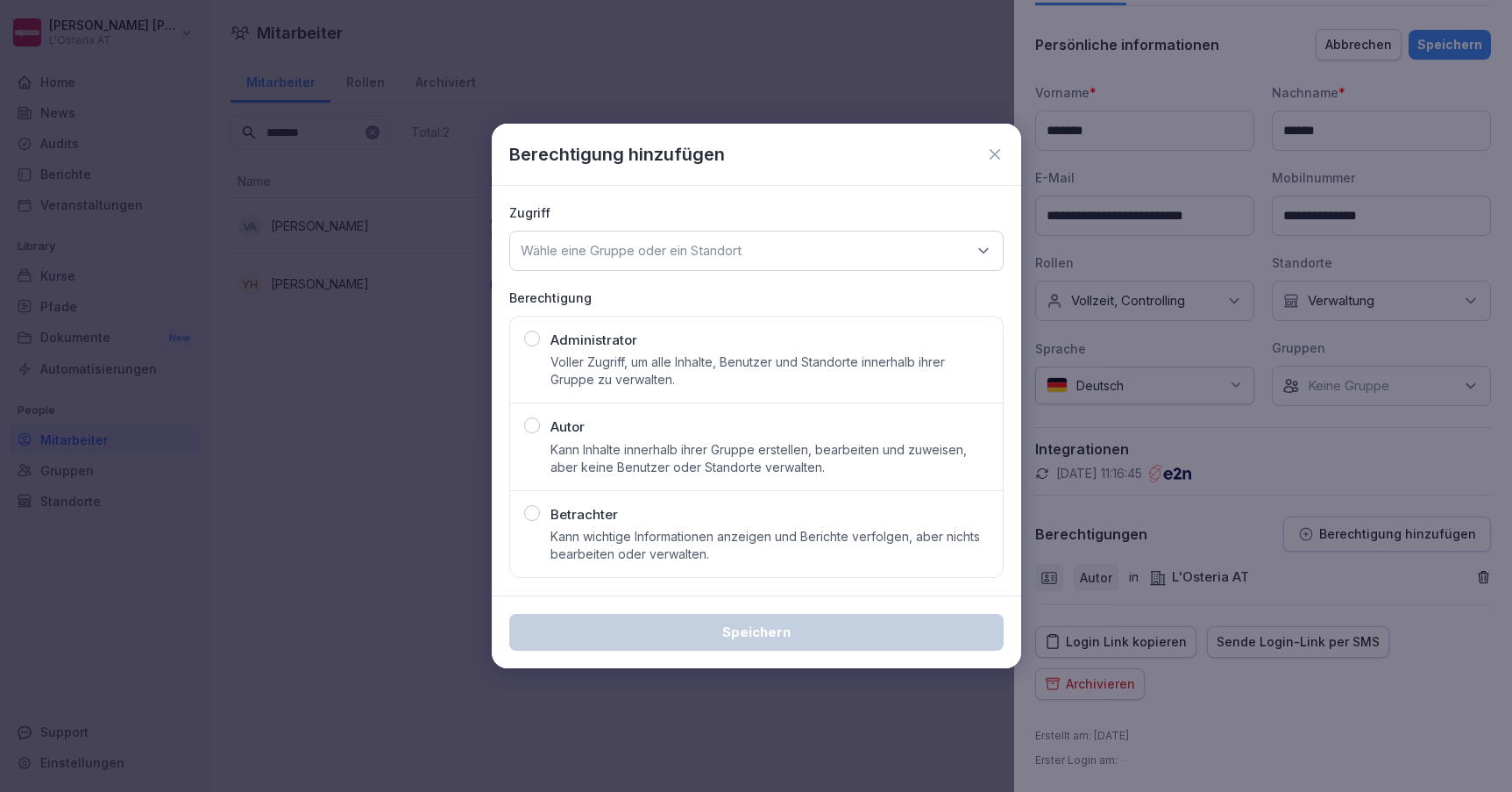
click at [718, 255] on p "Wähle eine Gruppe oder ein Standort" at bounding box center [631, 250] width 221 height 17
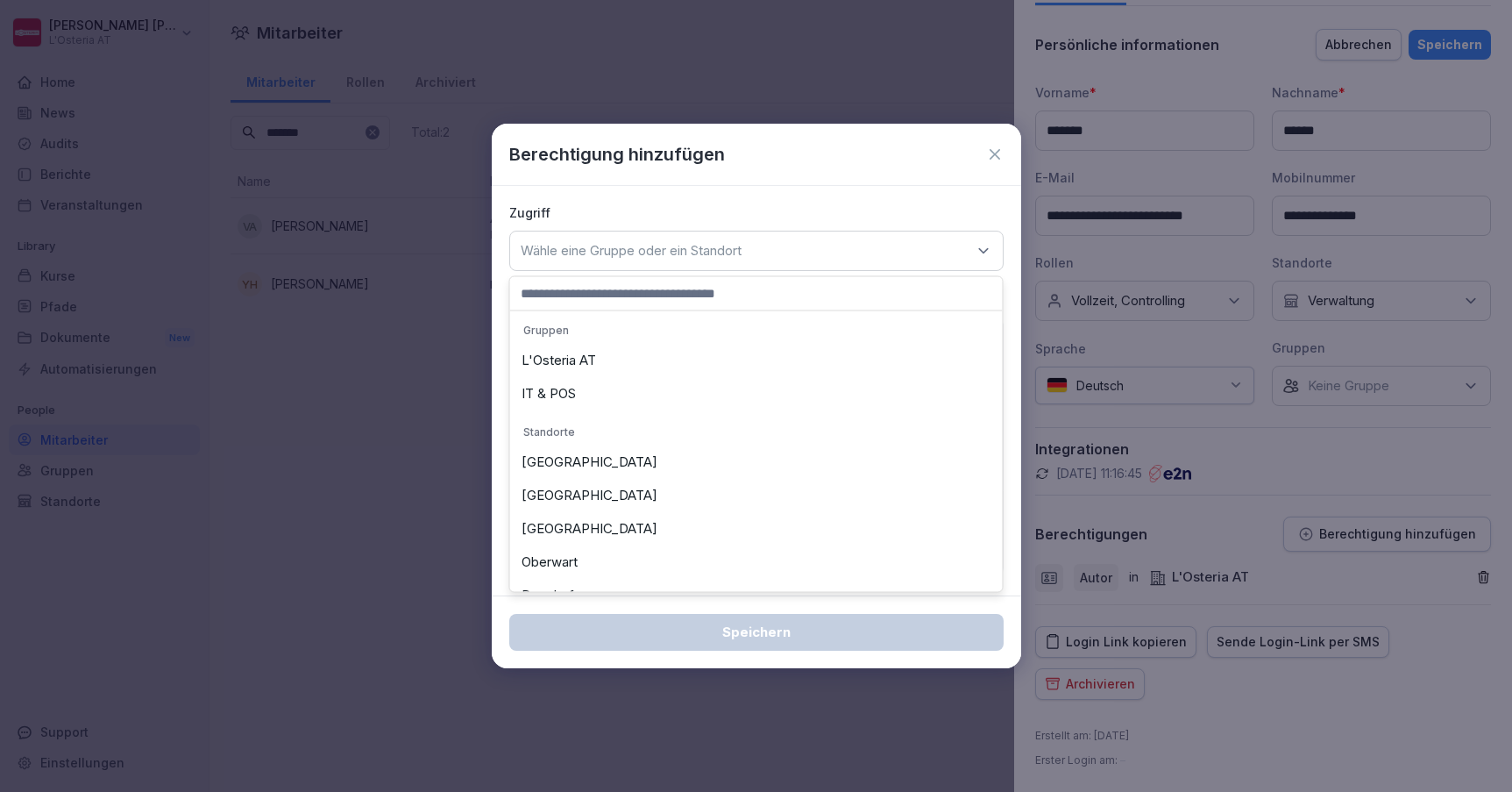
click at [578, 368] on div "L'Osteria AT" at bounding box center [756, 360] width 484 height 33
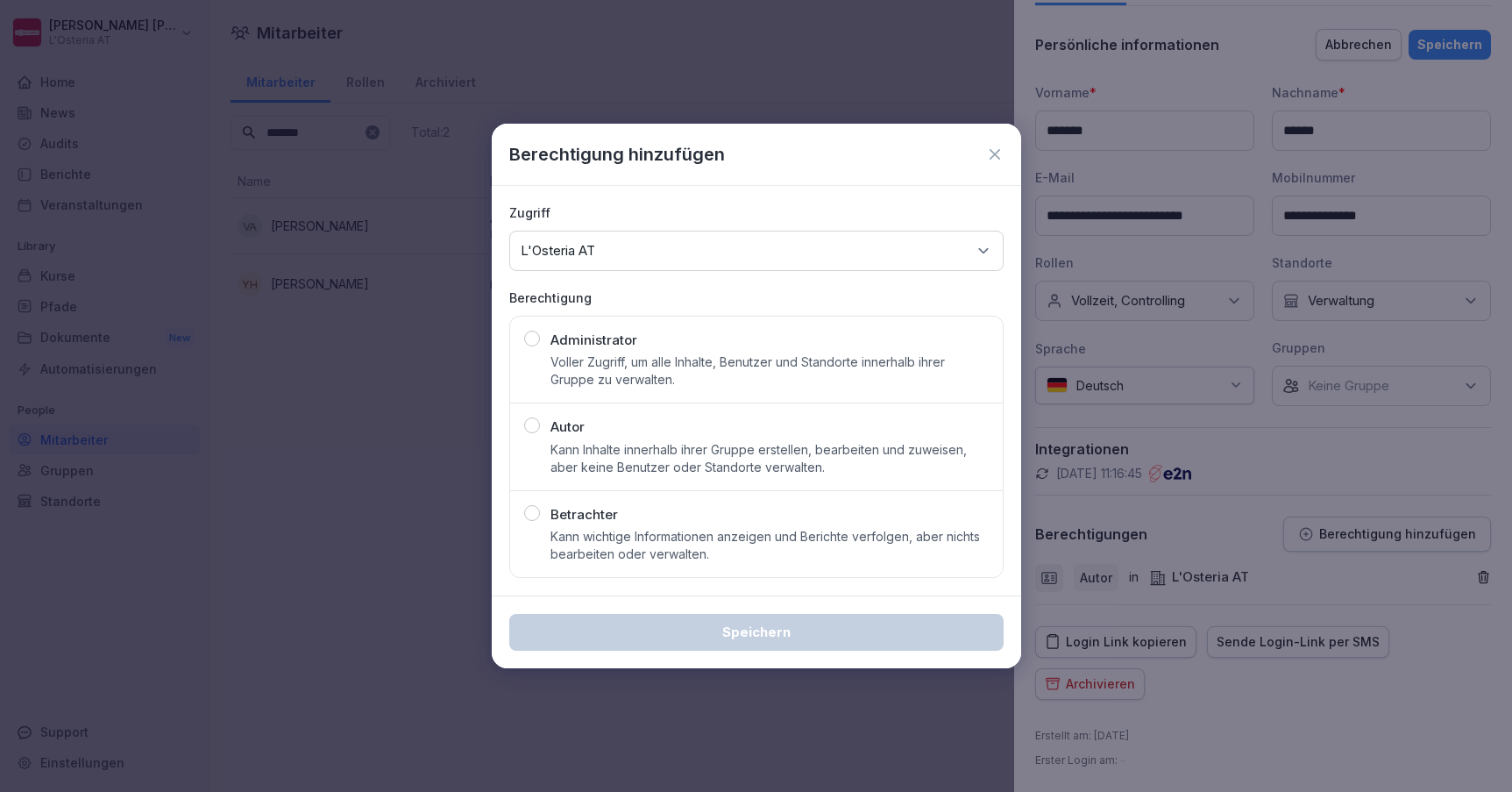
click at [569, 444] on p "Kann Inhalte innerhalb ihrer Gruppe erstellen, bearbeiten und zuweisen, aber ke…" at bounding box center [770, 459] width 439 height 35
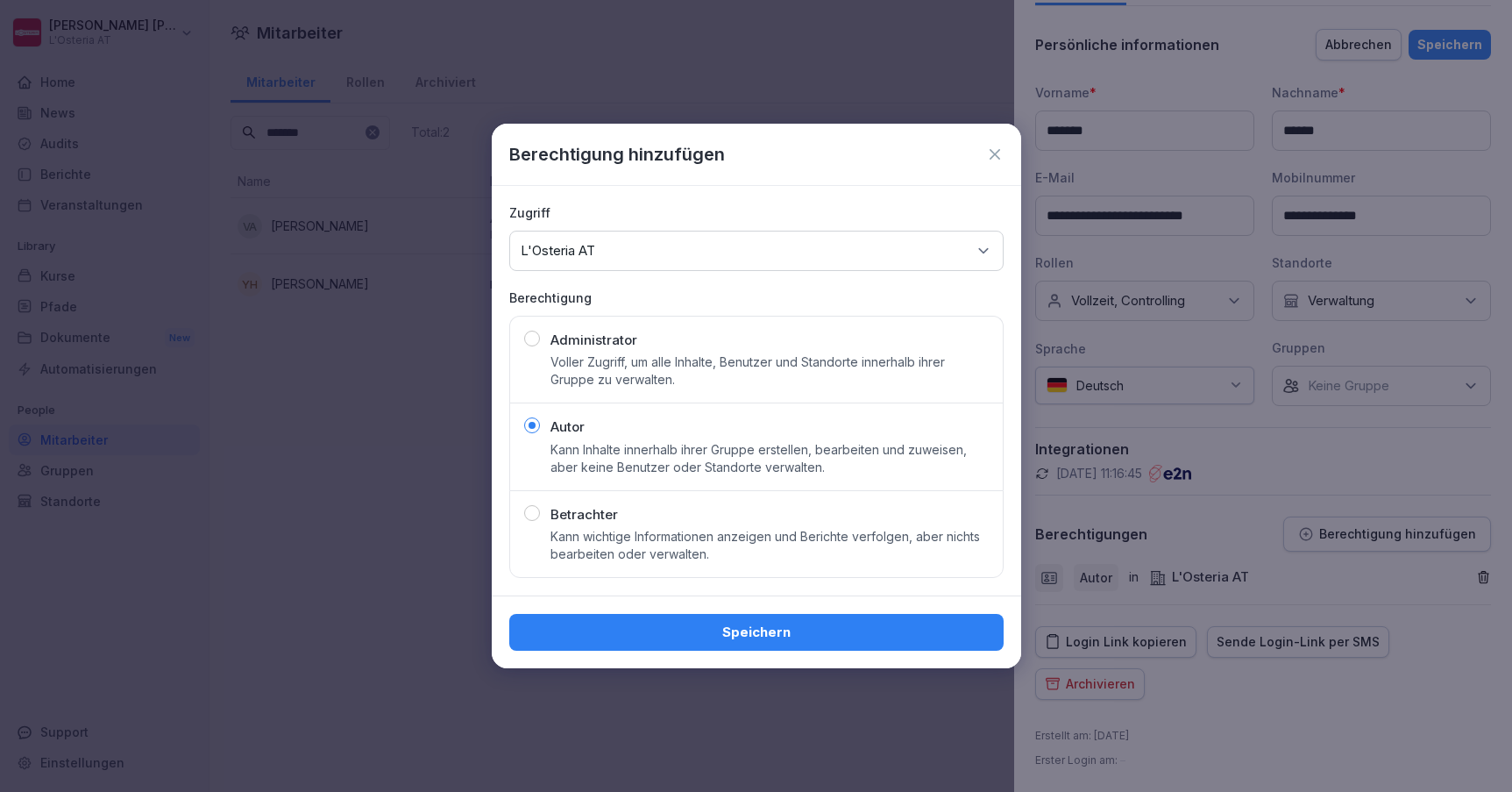
click at [700, 633] on div "Speichern" at bounding box center [756, 632] width 467 height 19
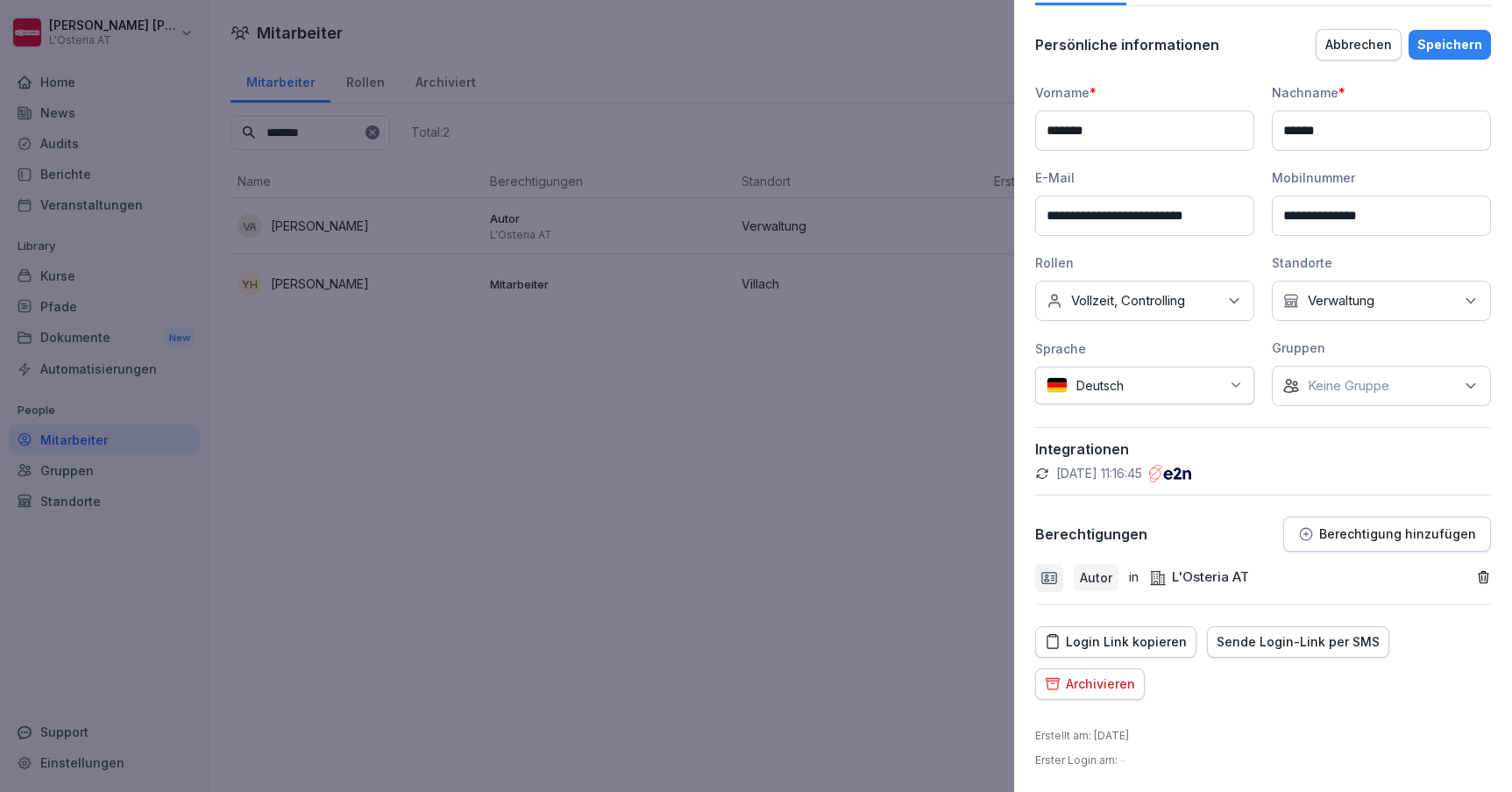
click at [1446, 51] on div "Speichern" at bounding box center [1450, 44] width 65 height 19
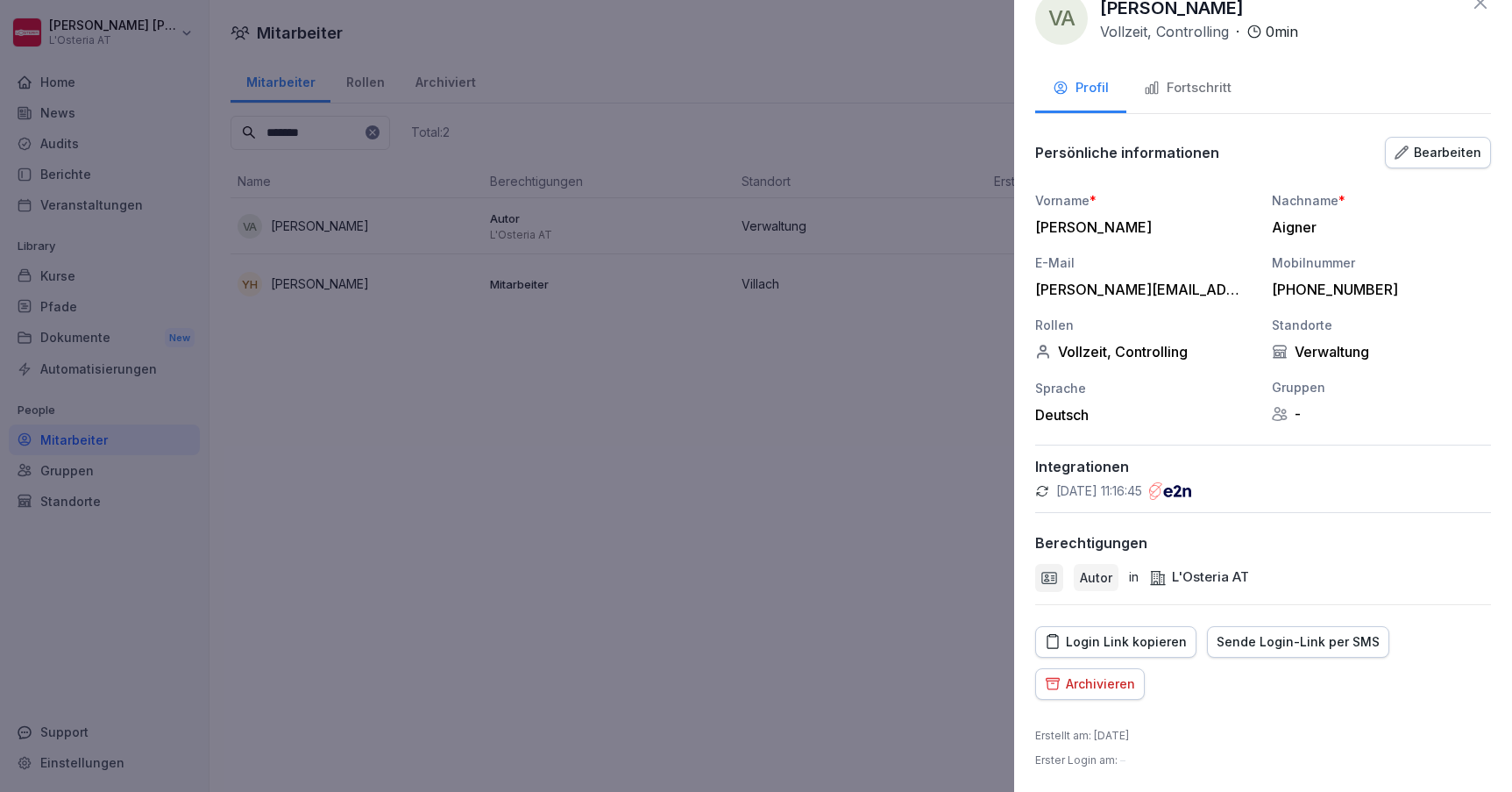
click at [1478, 9] on icon at bounding box center [1480, 2] width 21 height 21
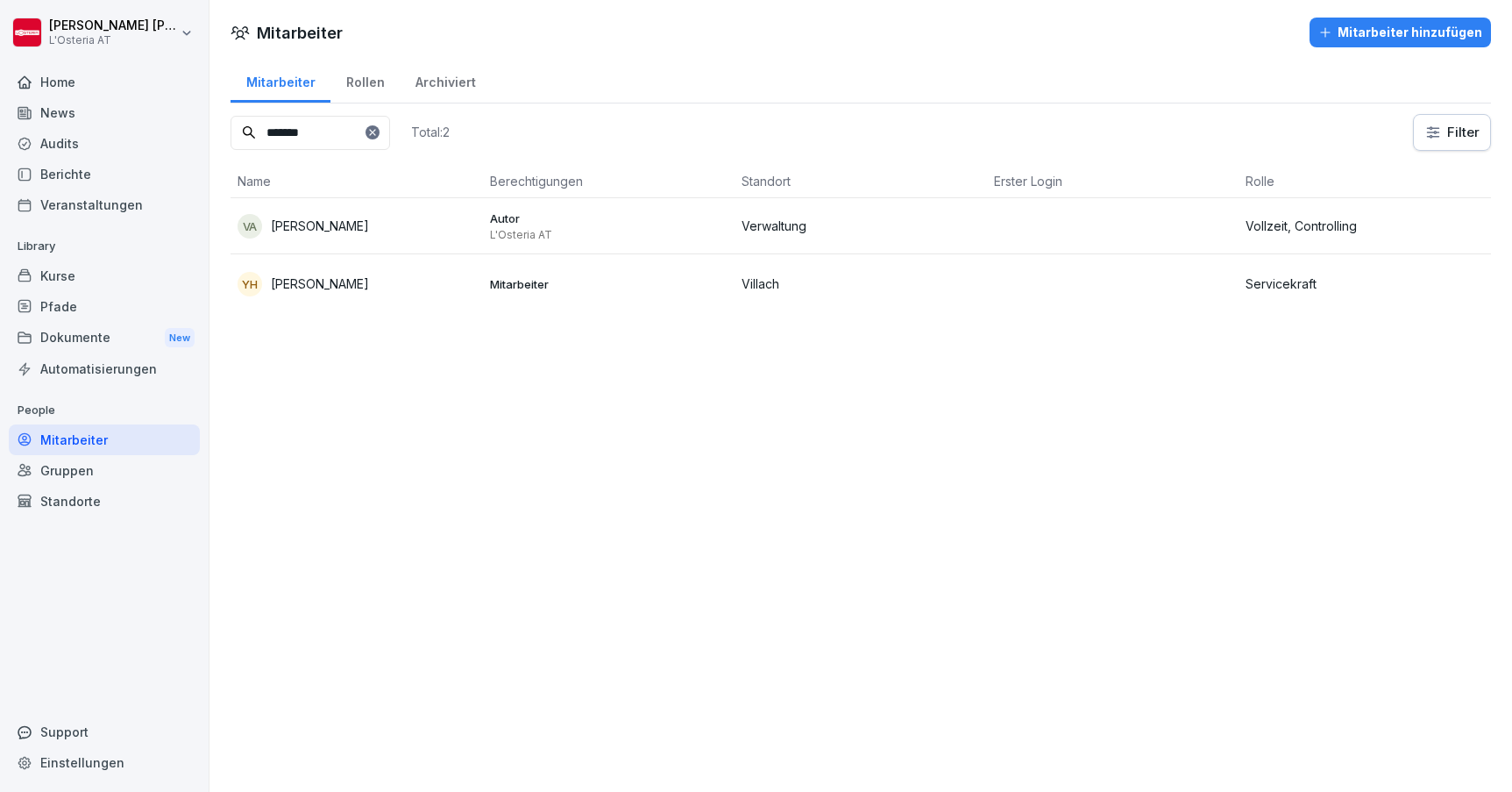
click at [332, 136] on input "*******" at bounding box center [310, 133] width 160 height 34
type input "*****"
click at [337, 221] on p "[PERSON_NAME]" at bounding box center [320, 227] width 98 height 18
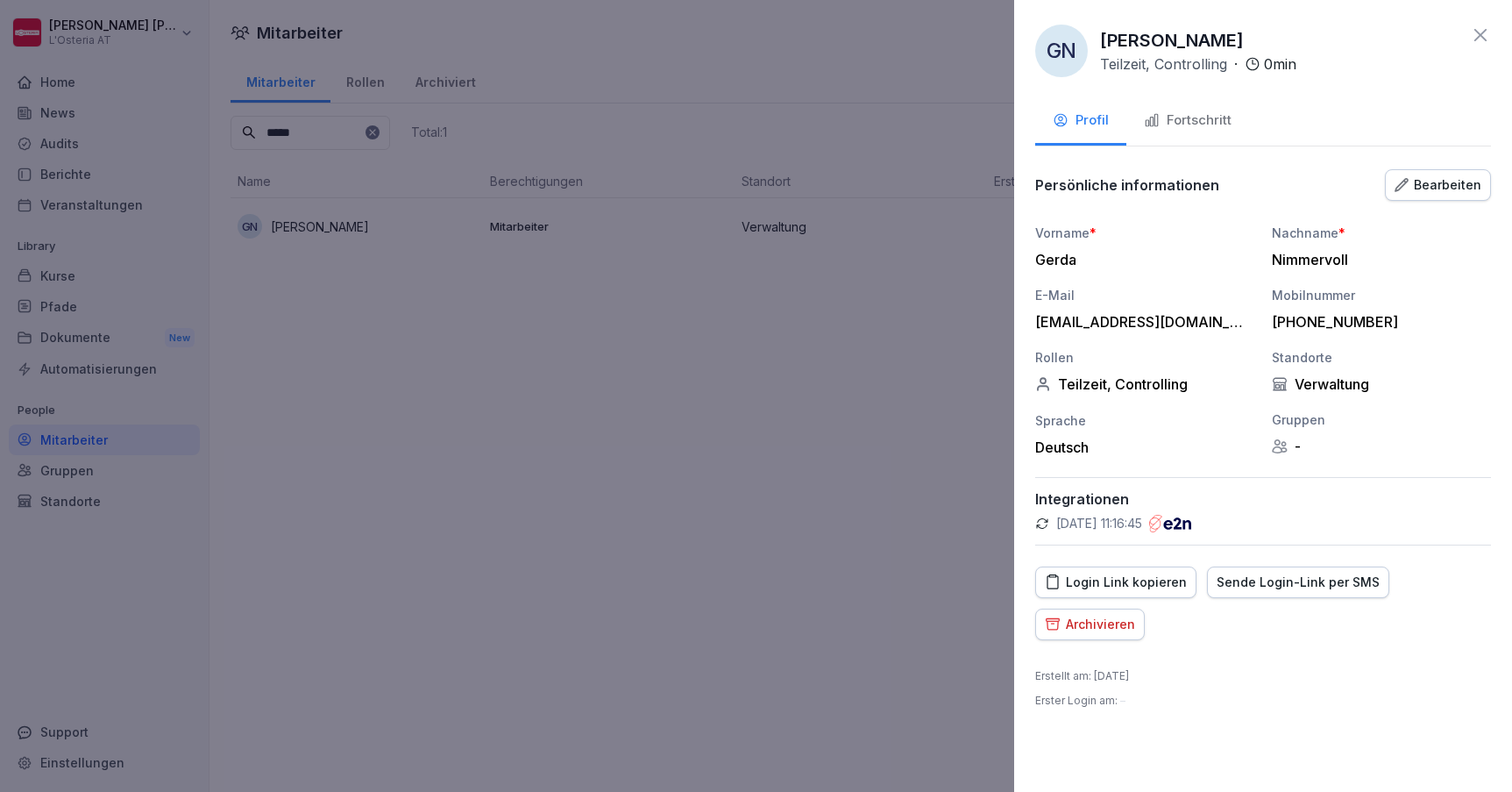
click at [1443, 178] on div "Bearbeiten" at bounding box center [1438, 184] width 87 height 19
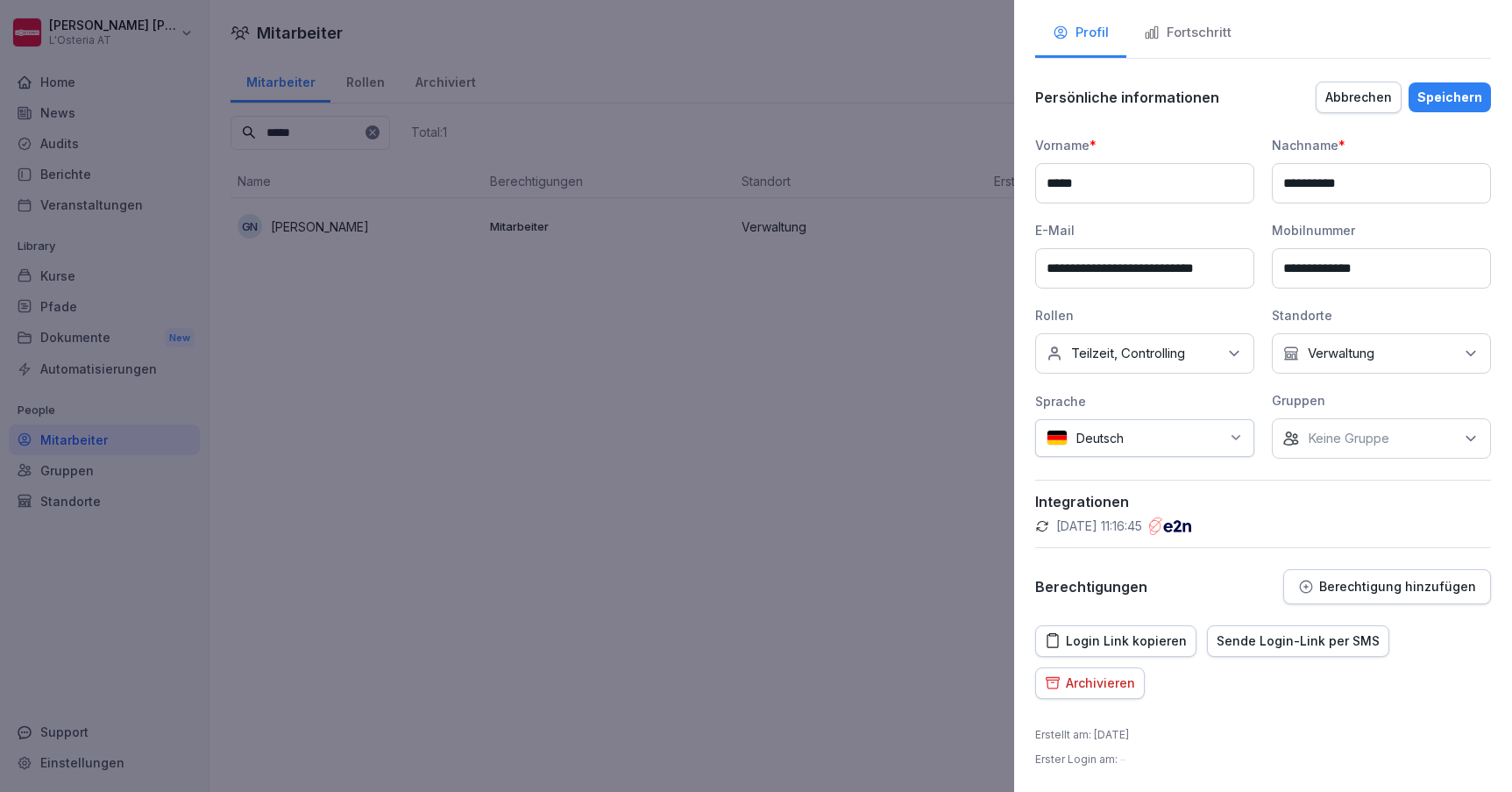
scroll to position [87, 0]
click at [1351, 589] on p "Berechtigung hinzufügen" at bounding box center [1398, 588] width 157 height 14
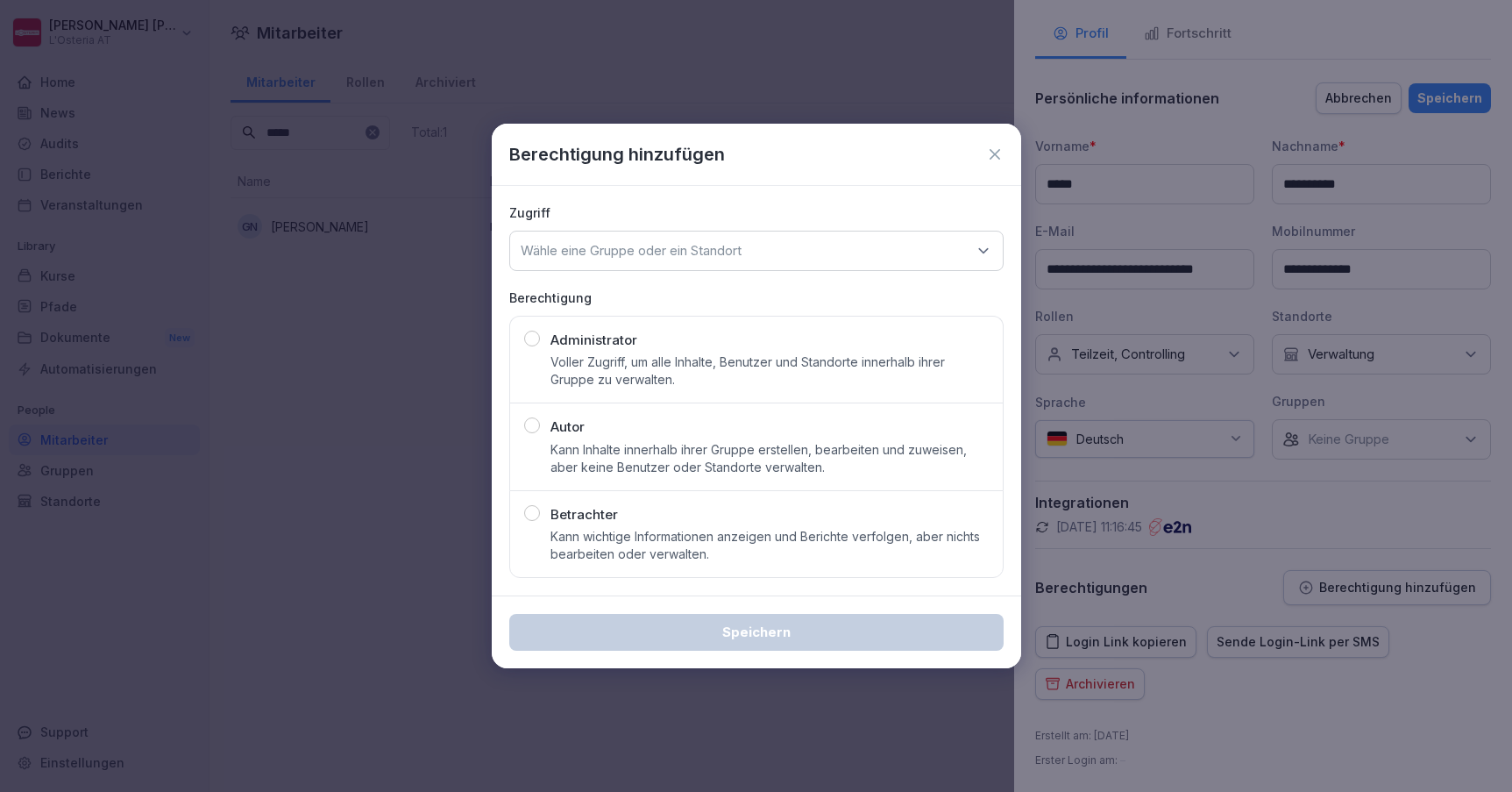
click at [709, 478] on button "Autor Kann Inhalte innerhalb ihrer Gruppe erstellen, bearbeiten und zuweisen, a…" at bounding box center [756, 446] width 495 height 88
click at [713, 233] on div "Wähle eine Gruppe oder ein Standort" at bounding box center [756, 250] width 495 height 41
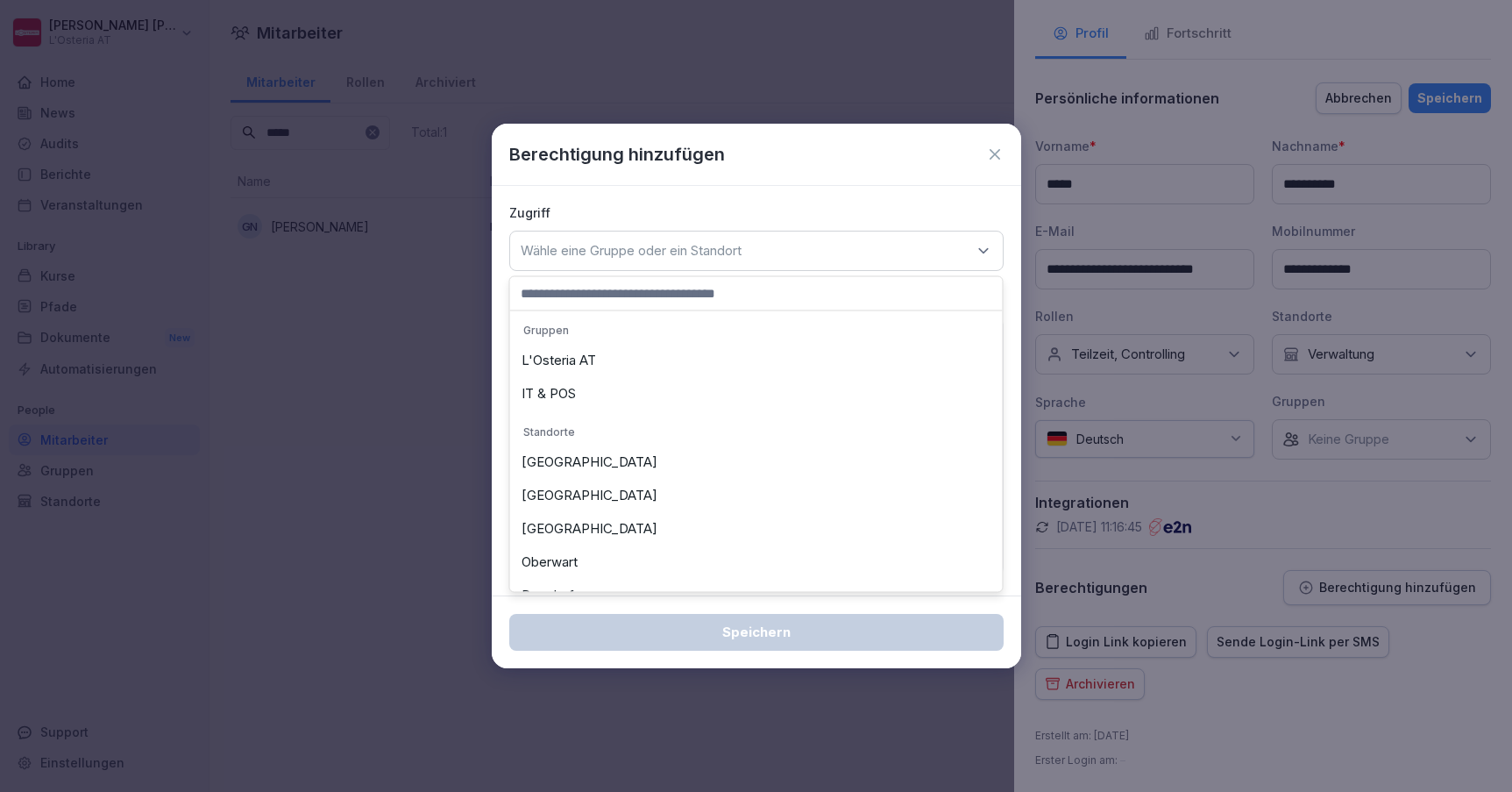
click at [608, 364] on div "L'Osteria AT" at bounding box center [756, 360] width 484 height 33
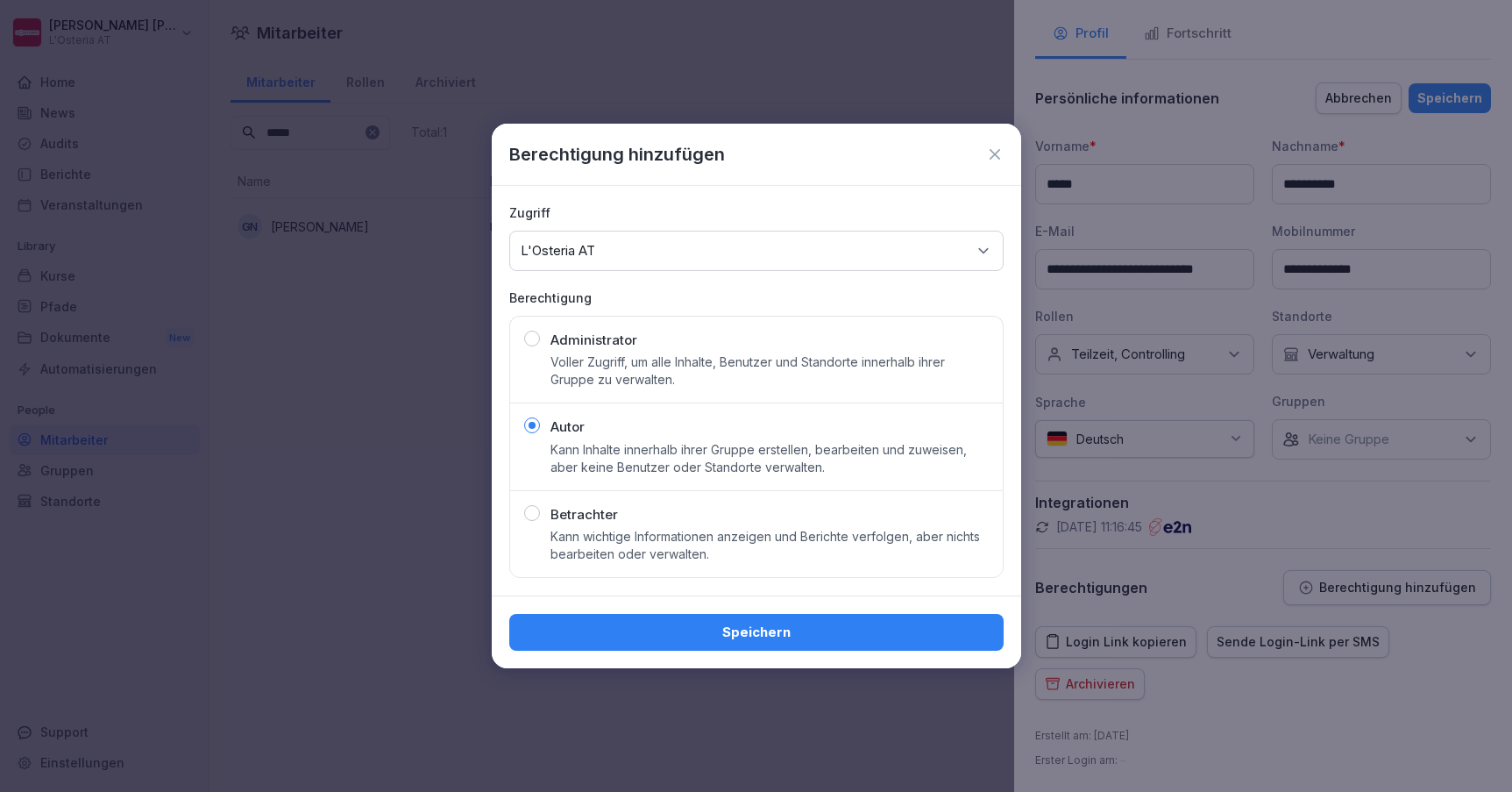
click at [791, 639] on div "Speichern" at bounding box center [756, 632] width 467 height 19
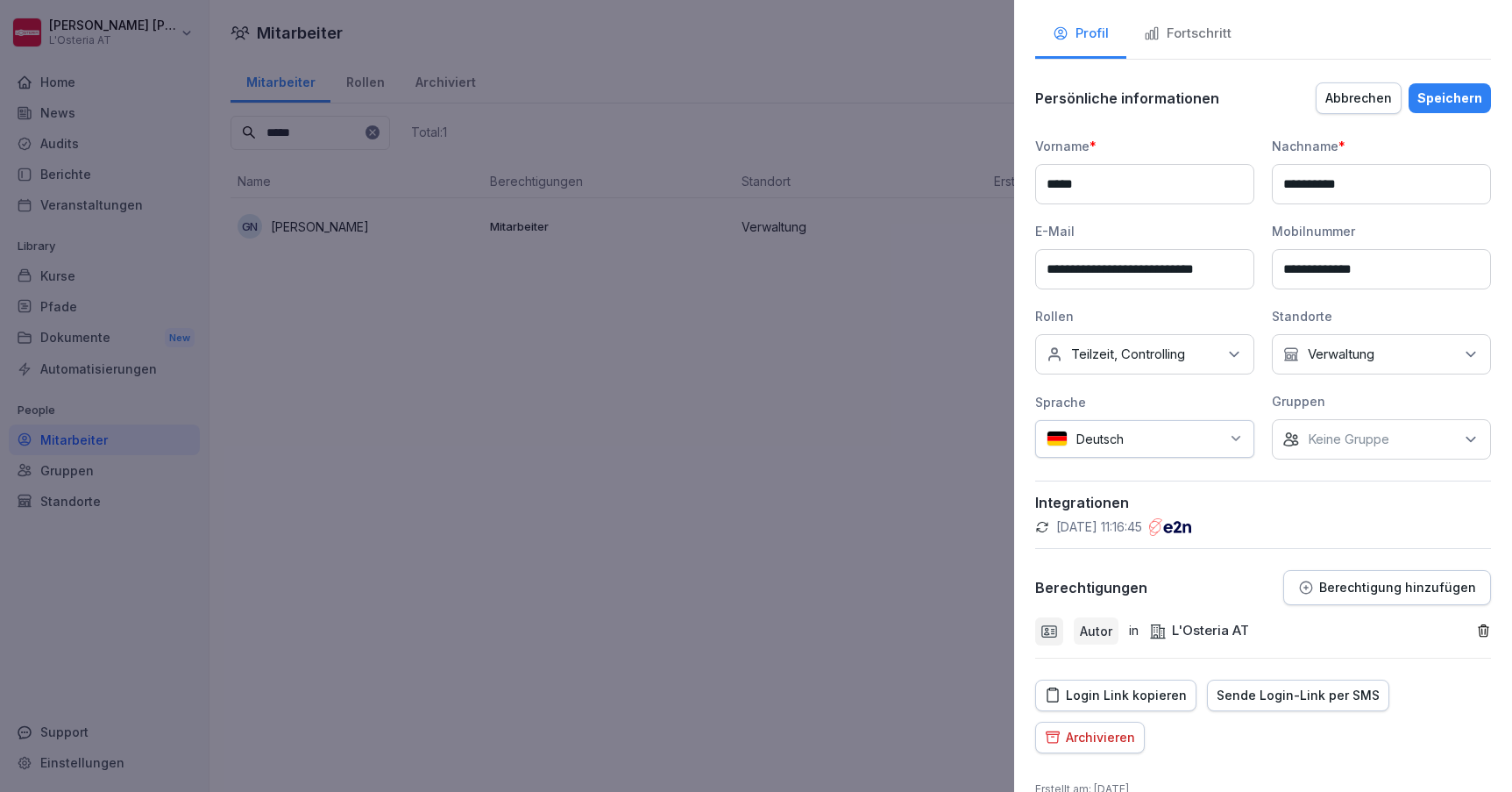
click at [1429, 89] on div "Speichern" at bounding box center [1450, 98] width 65 height 19
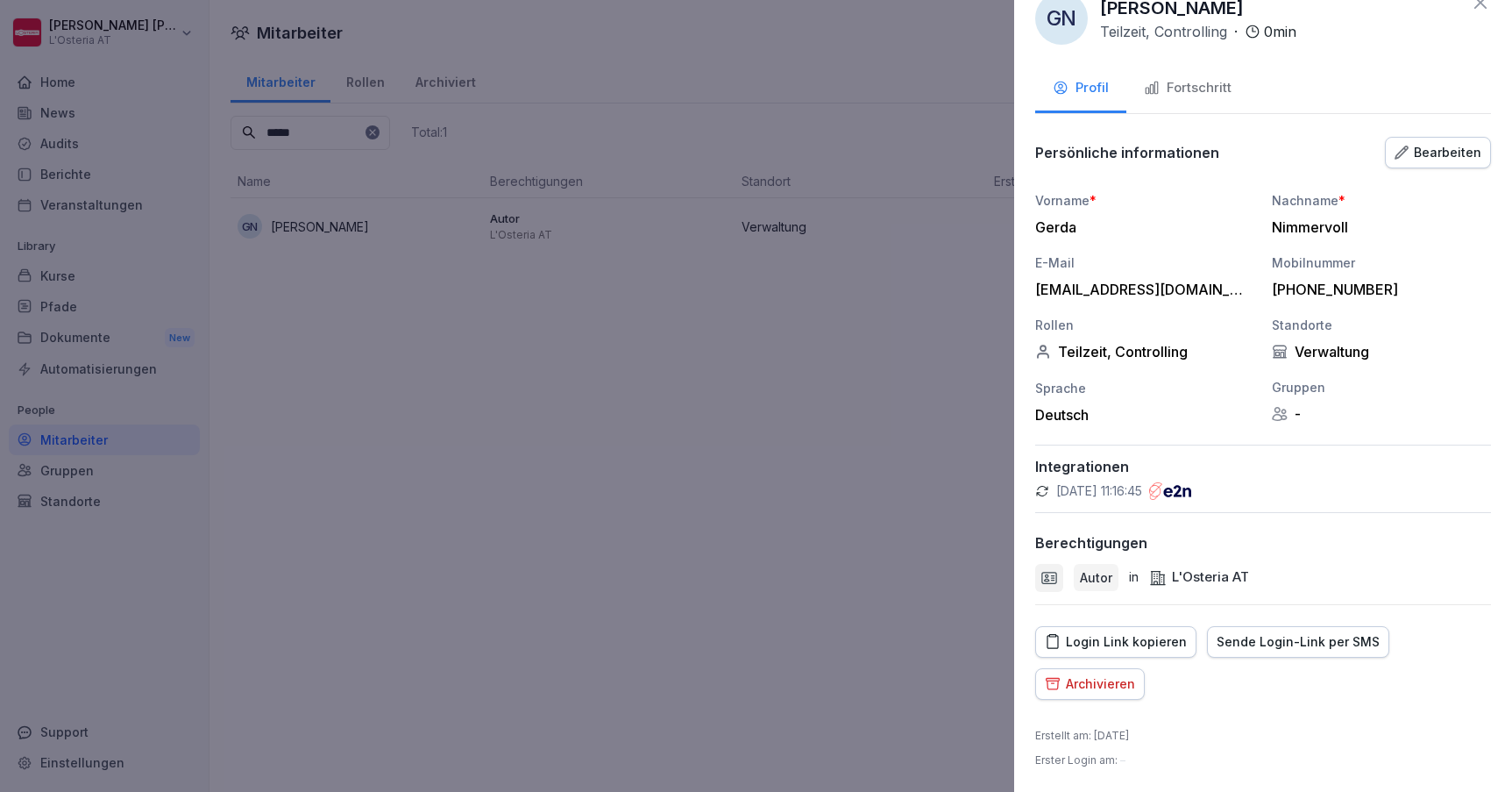
click at [1479, 6] on icon at bounding box center [1480, 2] width 21 height 21
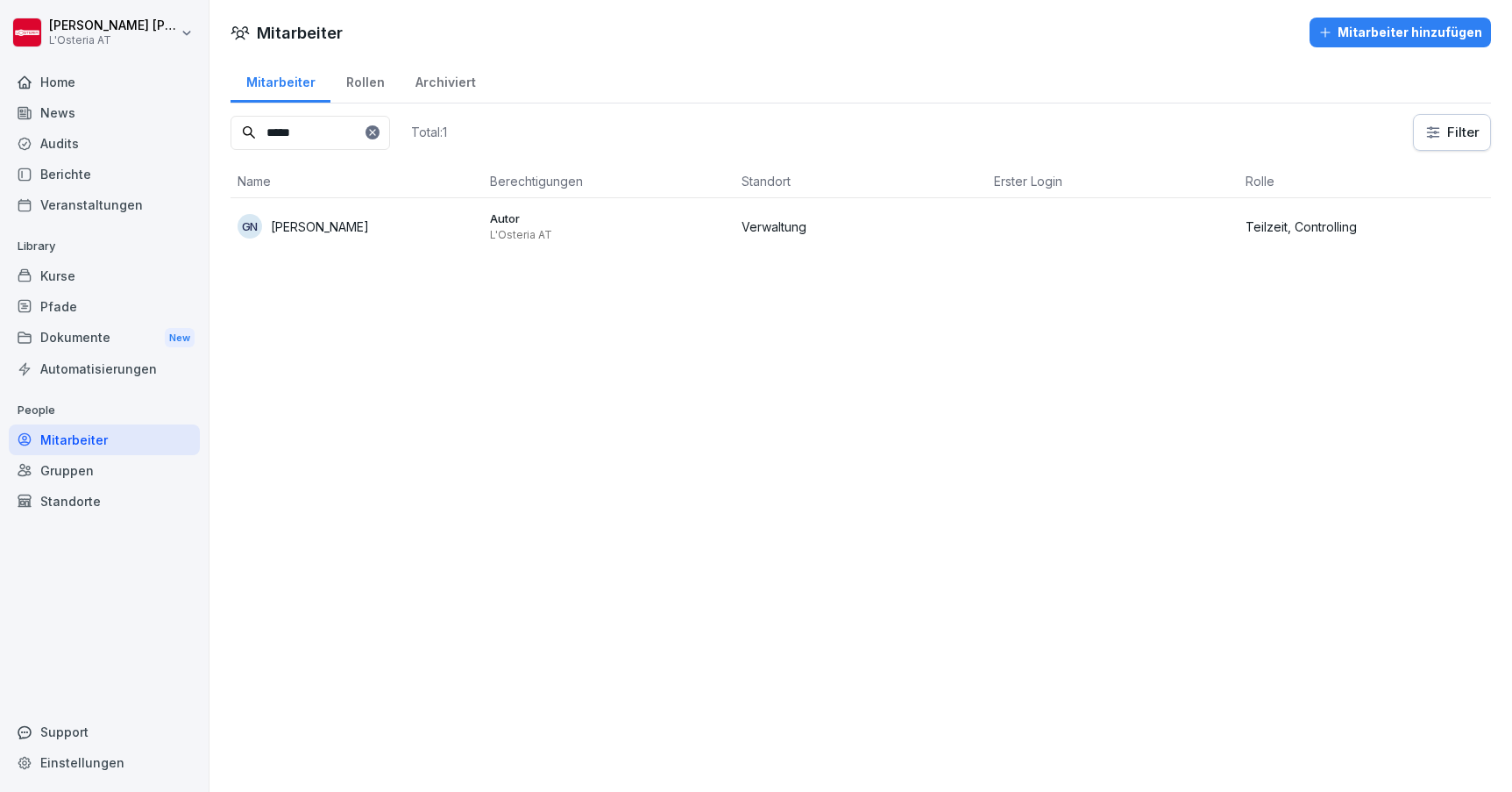
click at [60, 74] on div "Home" at bounding box center [105, 82] width 191 height 31
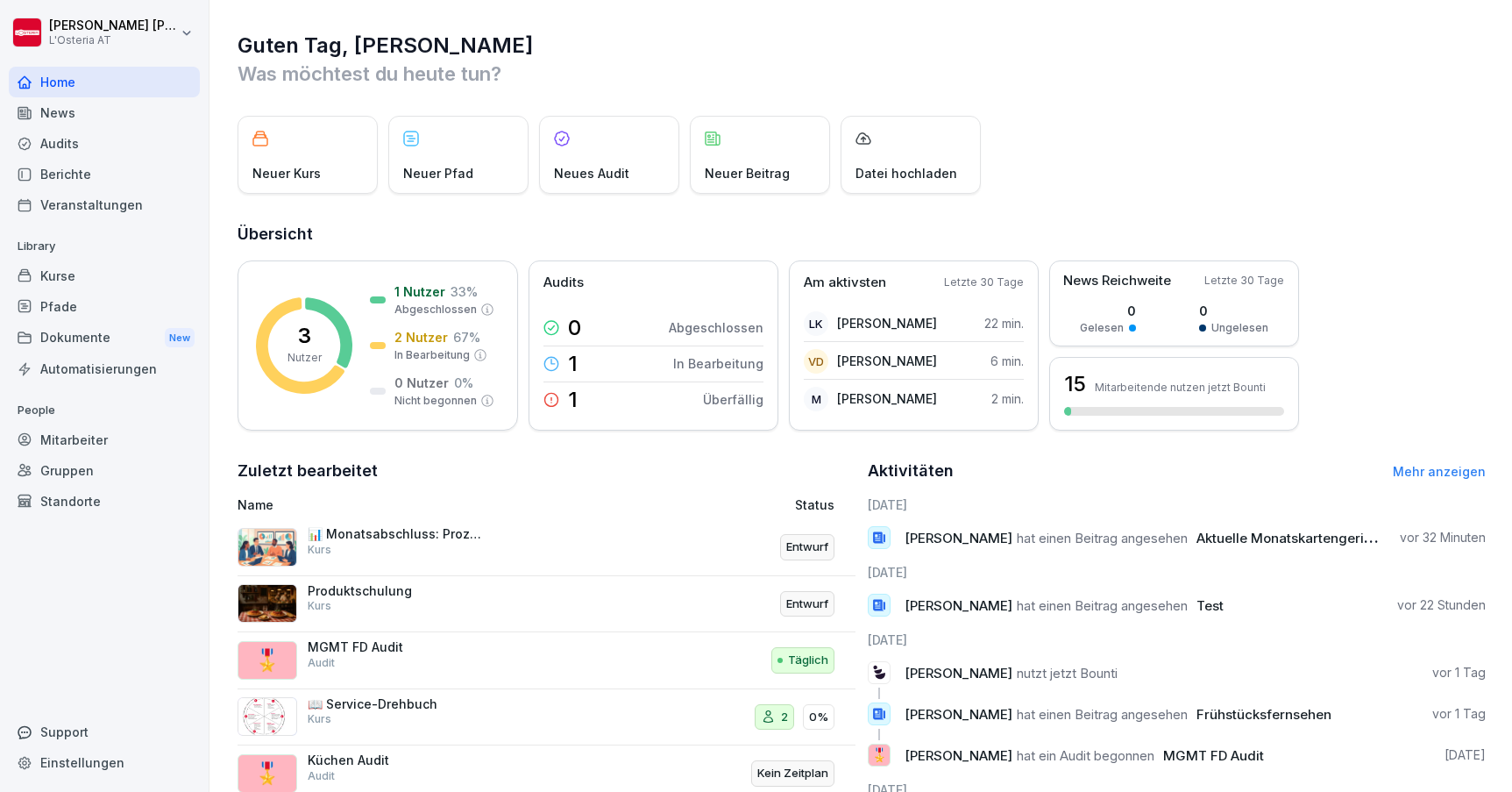
click at [80, 81] on div "Home" at bounding box center [105, 82] width 191 height 31
click at [78, 278] on div "Kurse" at bounding box center [105, 275] width 191 height 31
